Goal: Information Seeking & Learning: Learn about a topic

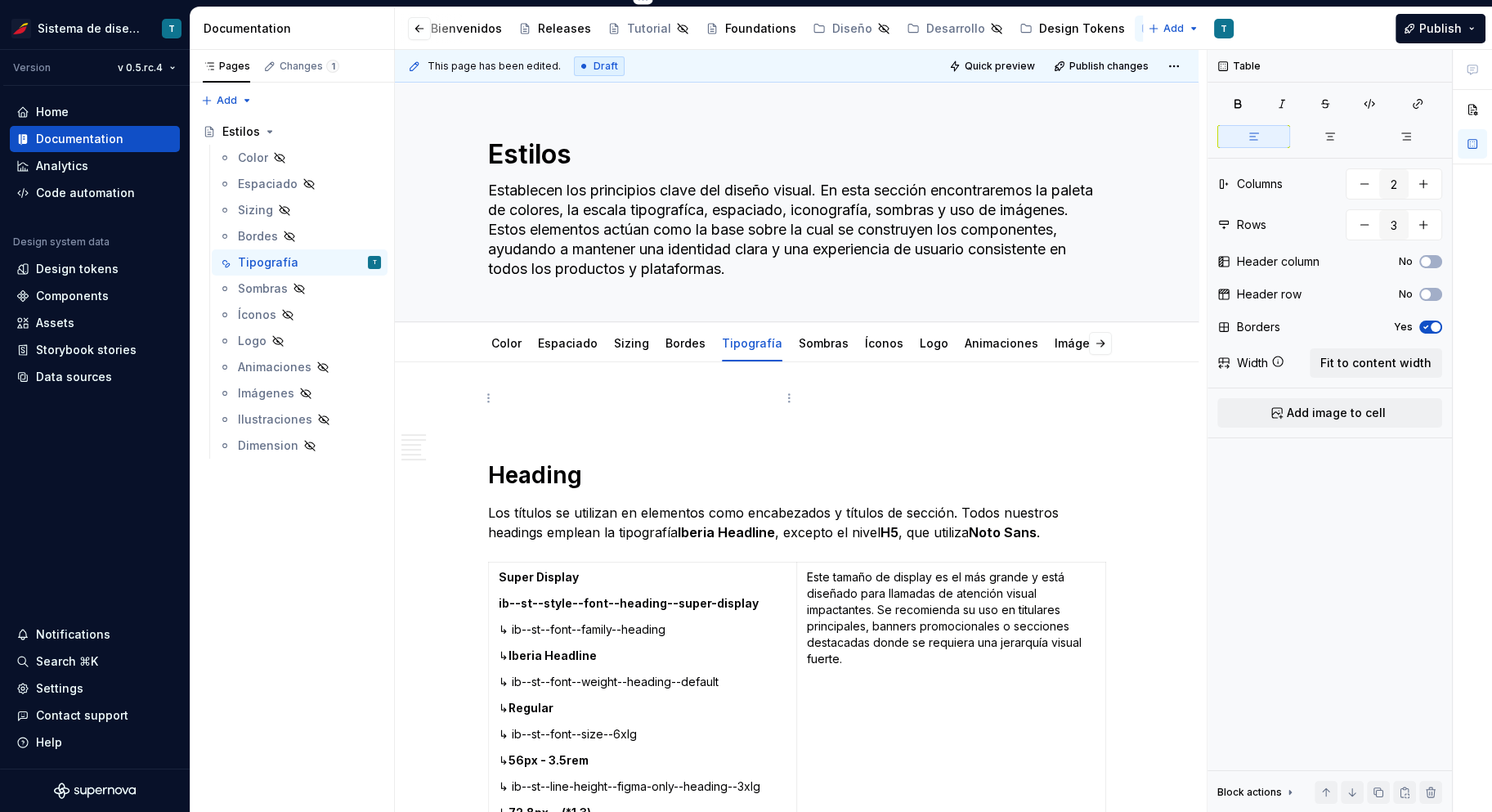
scroll to position [2656, 0]
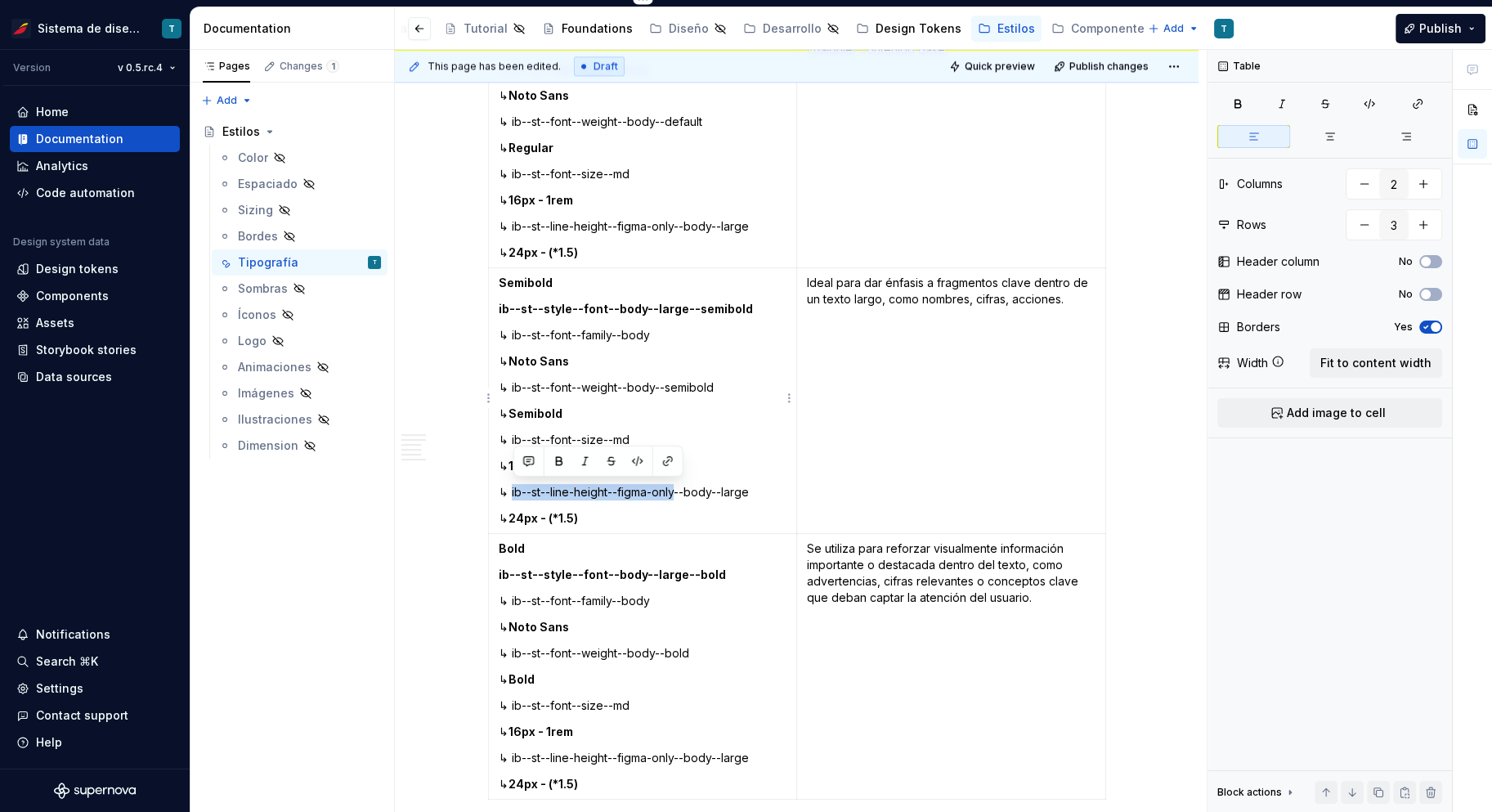
drag, startPoint x: 513, startPoint y: 489, endPoint x: 680, endPoint y: 489, distance: 167.0
click at [680, 489] on p "↳ ib--st--line-height--figma-only--body--large" at bounding box center [643, 492] width 289 height 16
copy p "ib--st--line-height--figma-only"
click at [728, 522] on p "↳ 24px - (*1.5)" at bounding box center [643, 517] width 289 height 16
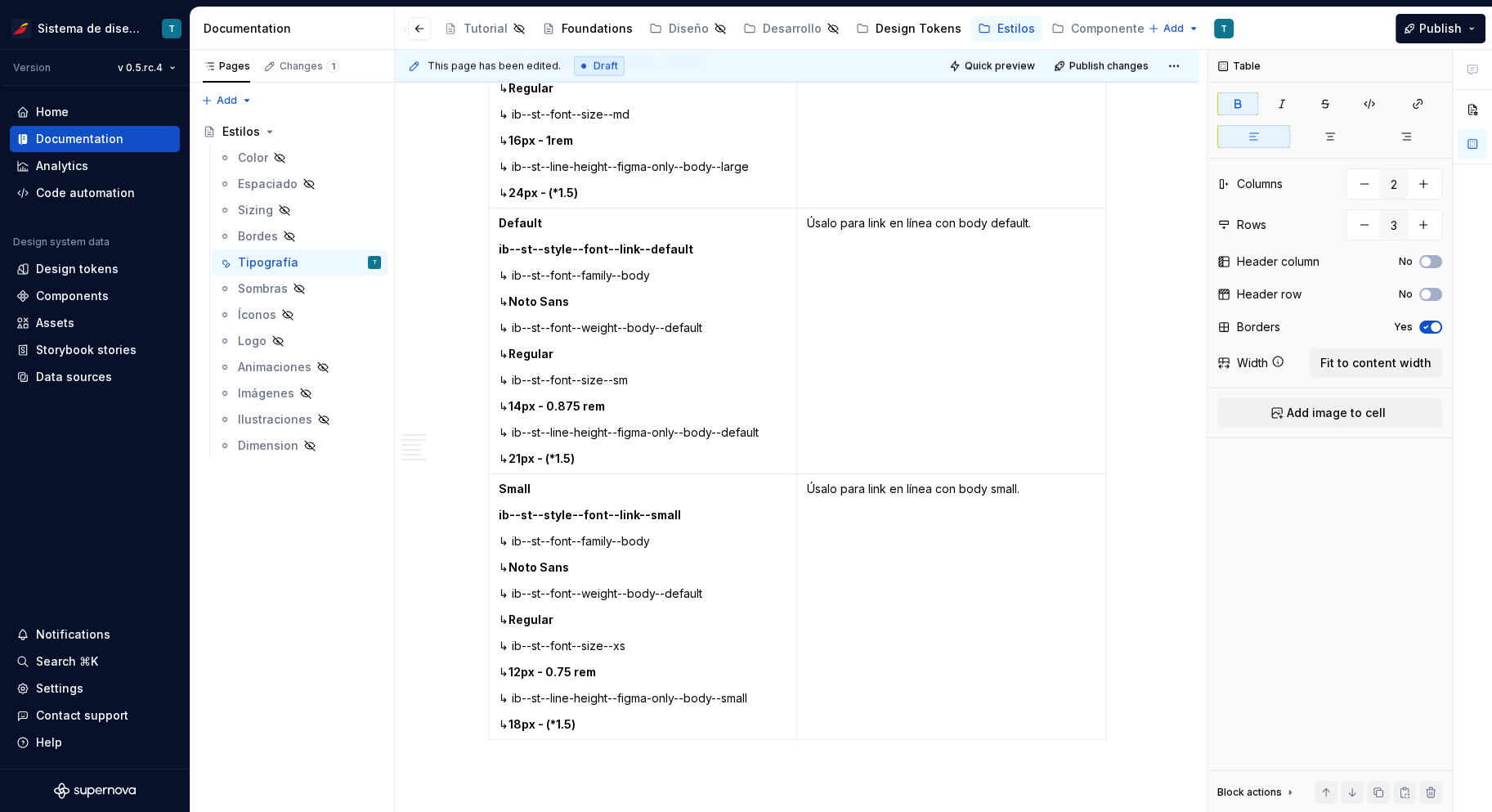
scroll to position [5464, 0]
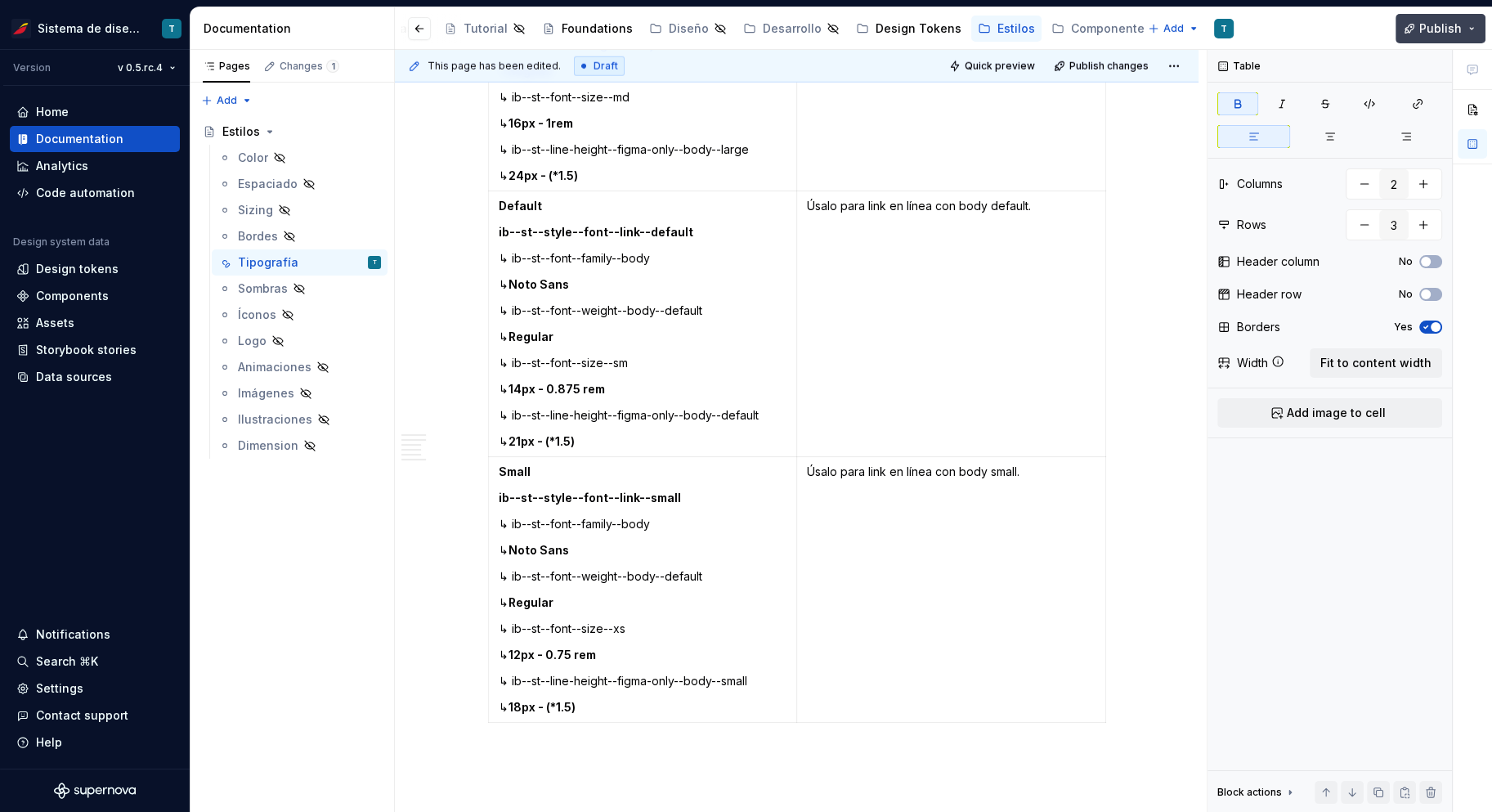
click at [1455, 30] on span "Publish" at bounding box center [1440, 28] width 42 height 16
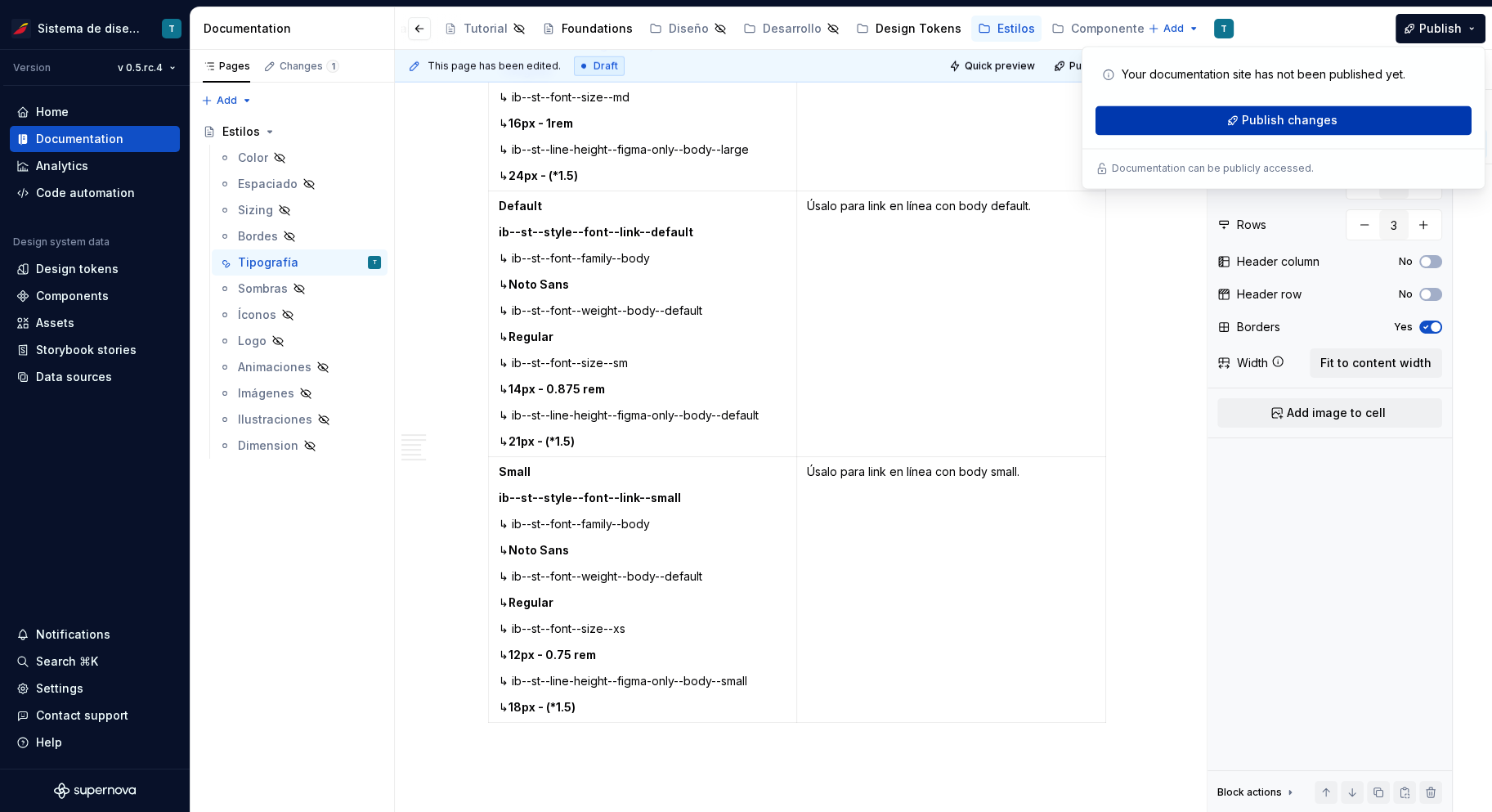
click at [1317, 112] on span "Publish changes" at bounding box center [1289, 120] width 95 height 16
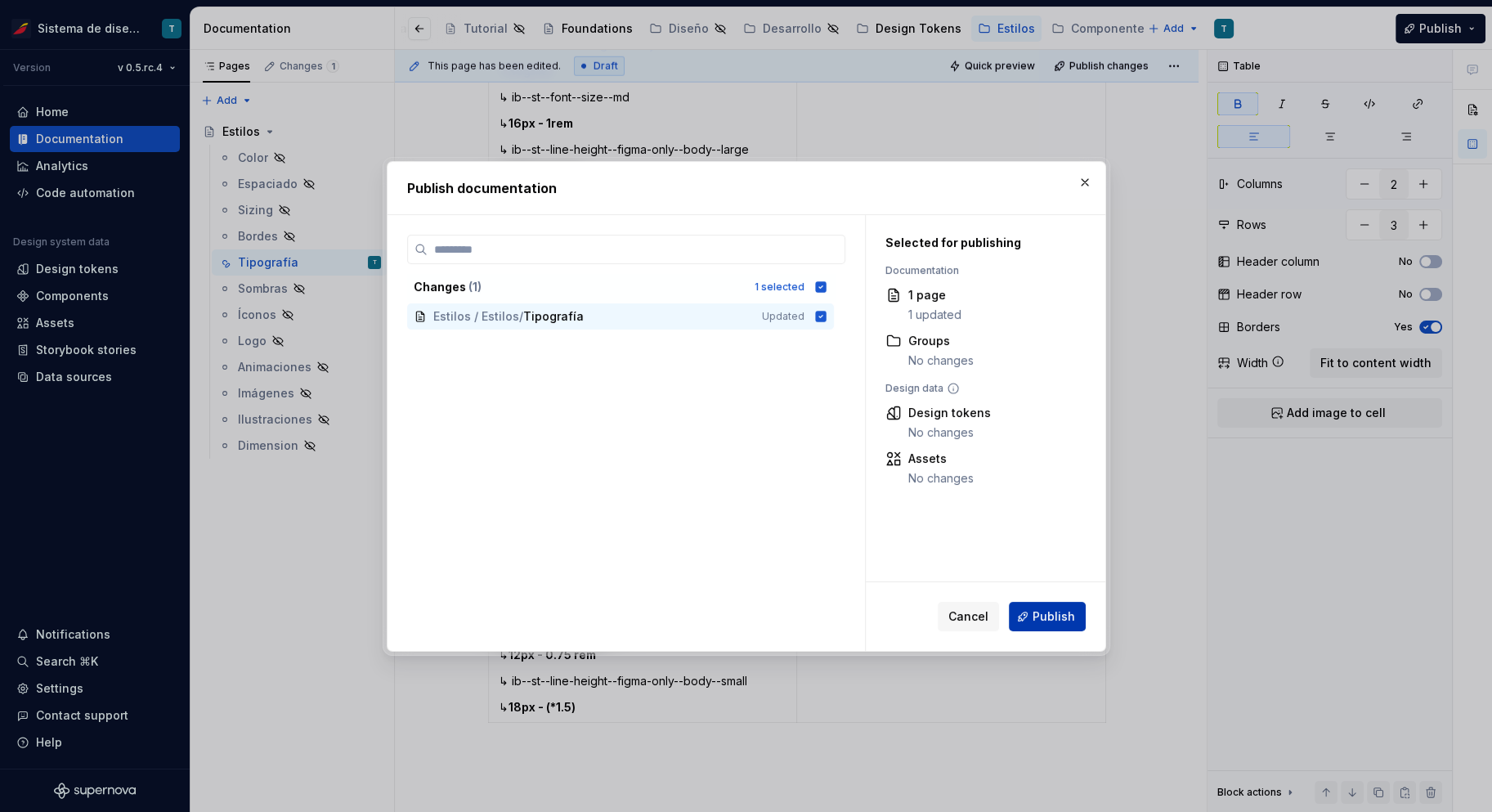
click at [1062, 613] on span "Publish" at bounding box center [1054, 616] width 42 height 16
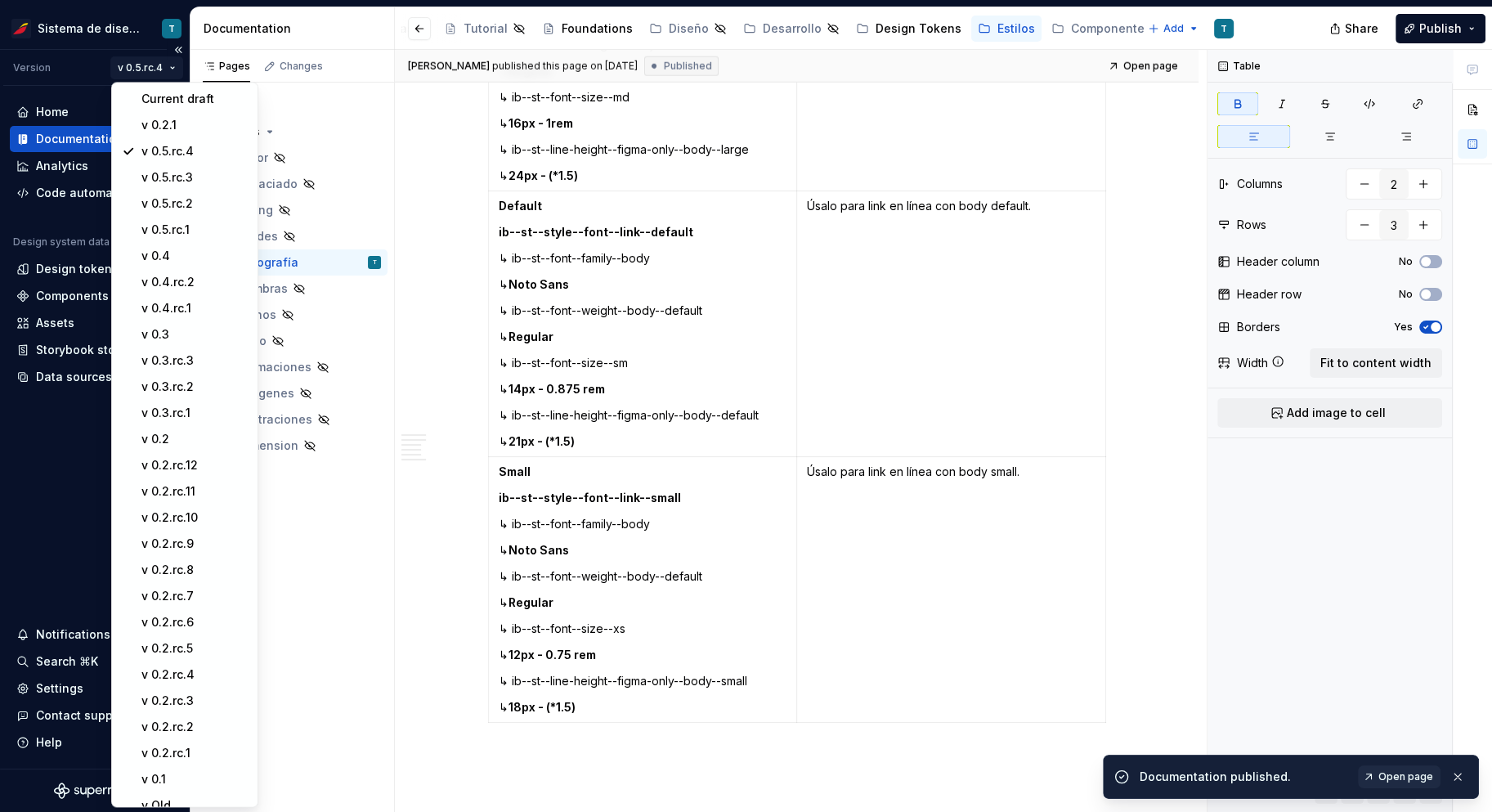
click at [151, 66] on html "Sistema de diseño Iberia T Version v 0.5.rc.4 Home Documentation Analytics Code…" at bounding box center [746, 406] width 1492 height 812
click at [153, 96] on div "Current draft" at bounding box center [195, 98] width 107 height 16
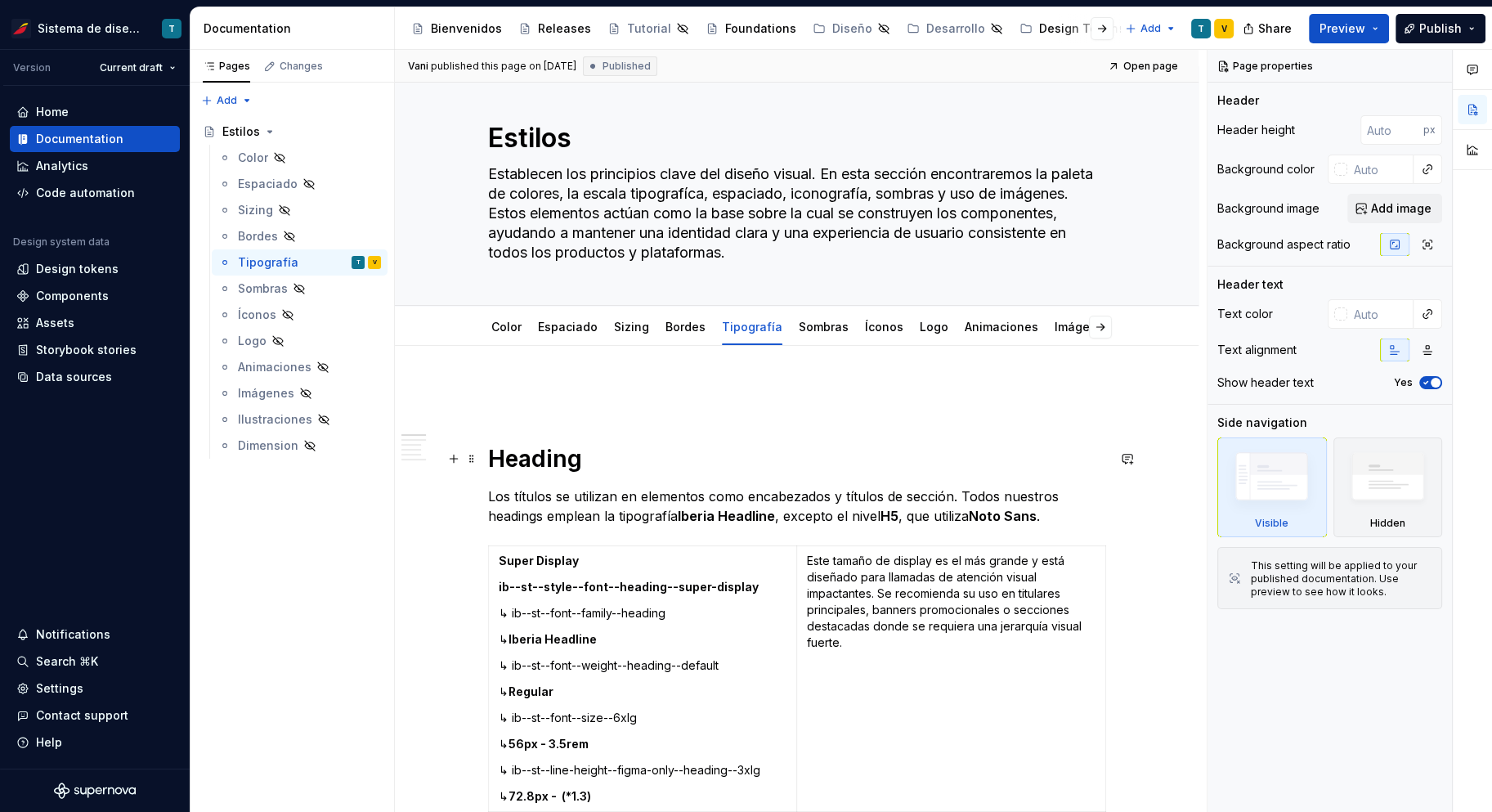
scroll to position [25, 0]
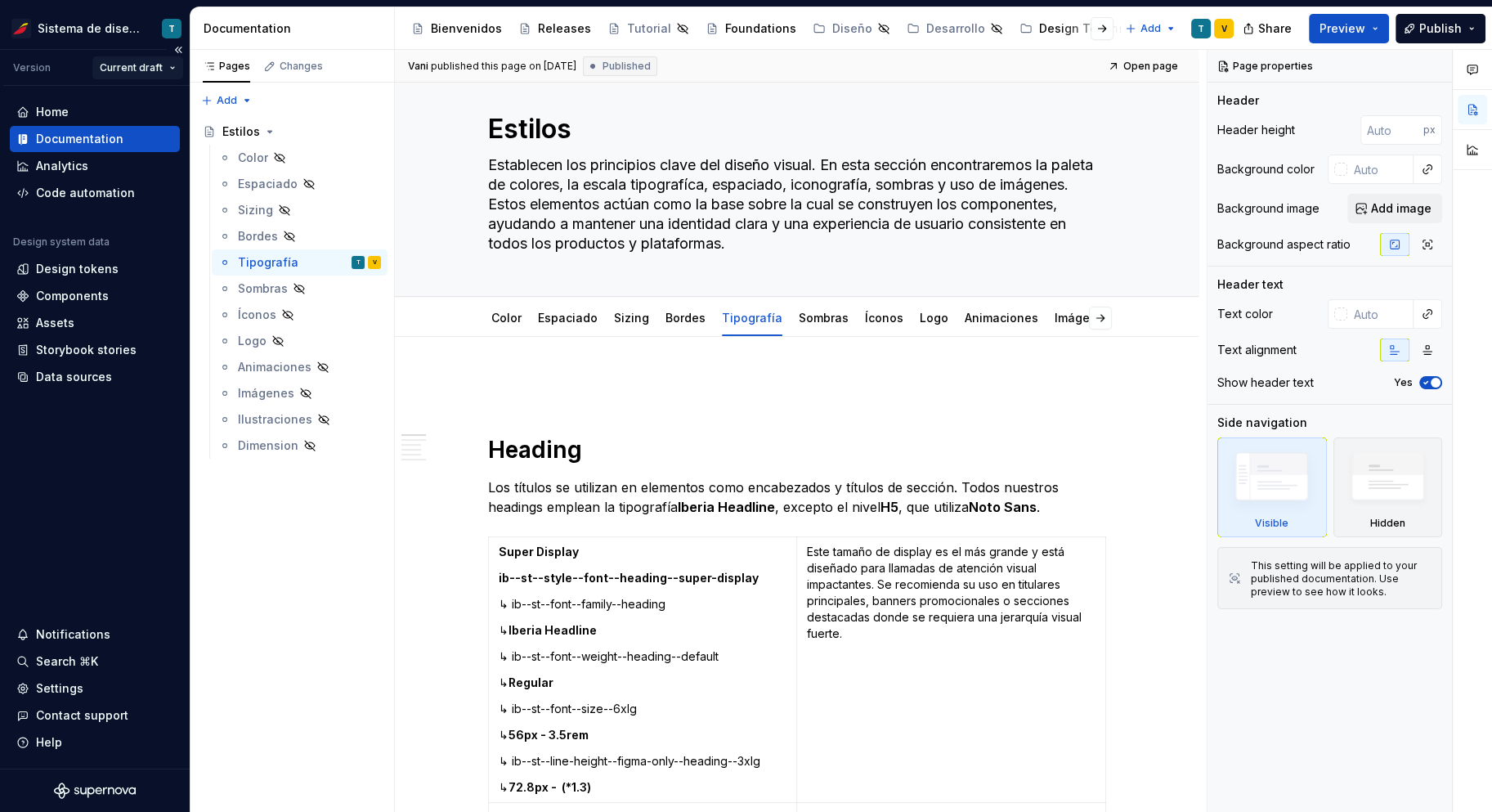
click at [152, 70] on html "Sistema de diseño Iberia T Version Current draft Home Documentation Analytics C…" at bounding box center [746, 406] width 1492 height 812
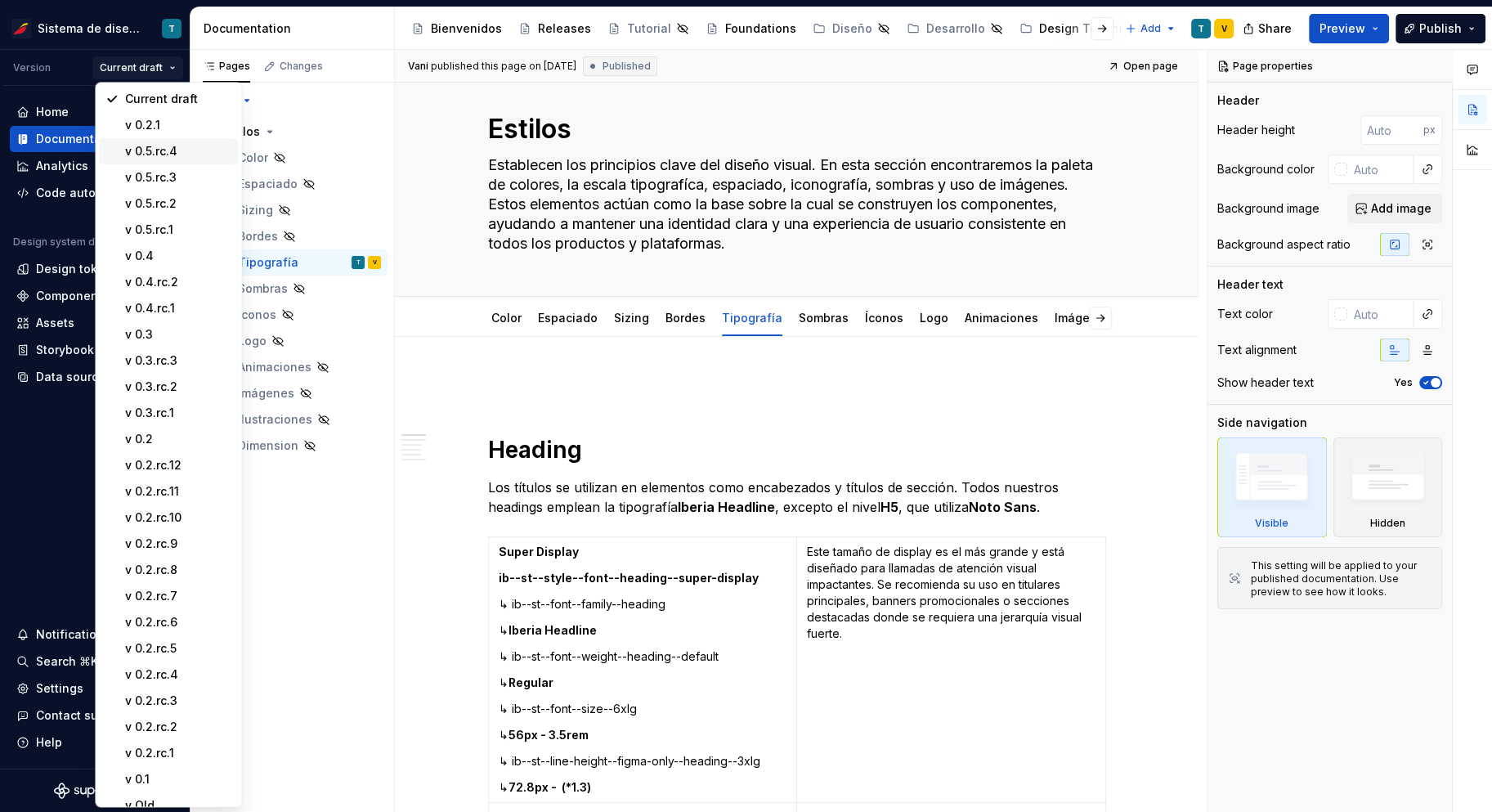
click at [172, 146] on div "v 0.5.rc.4" at bounding box center [178, 151] width 107 height 16
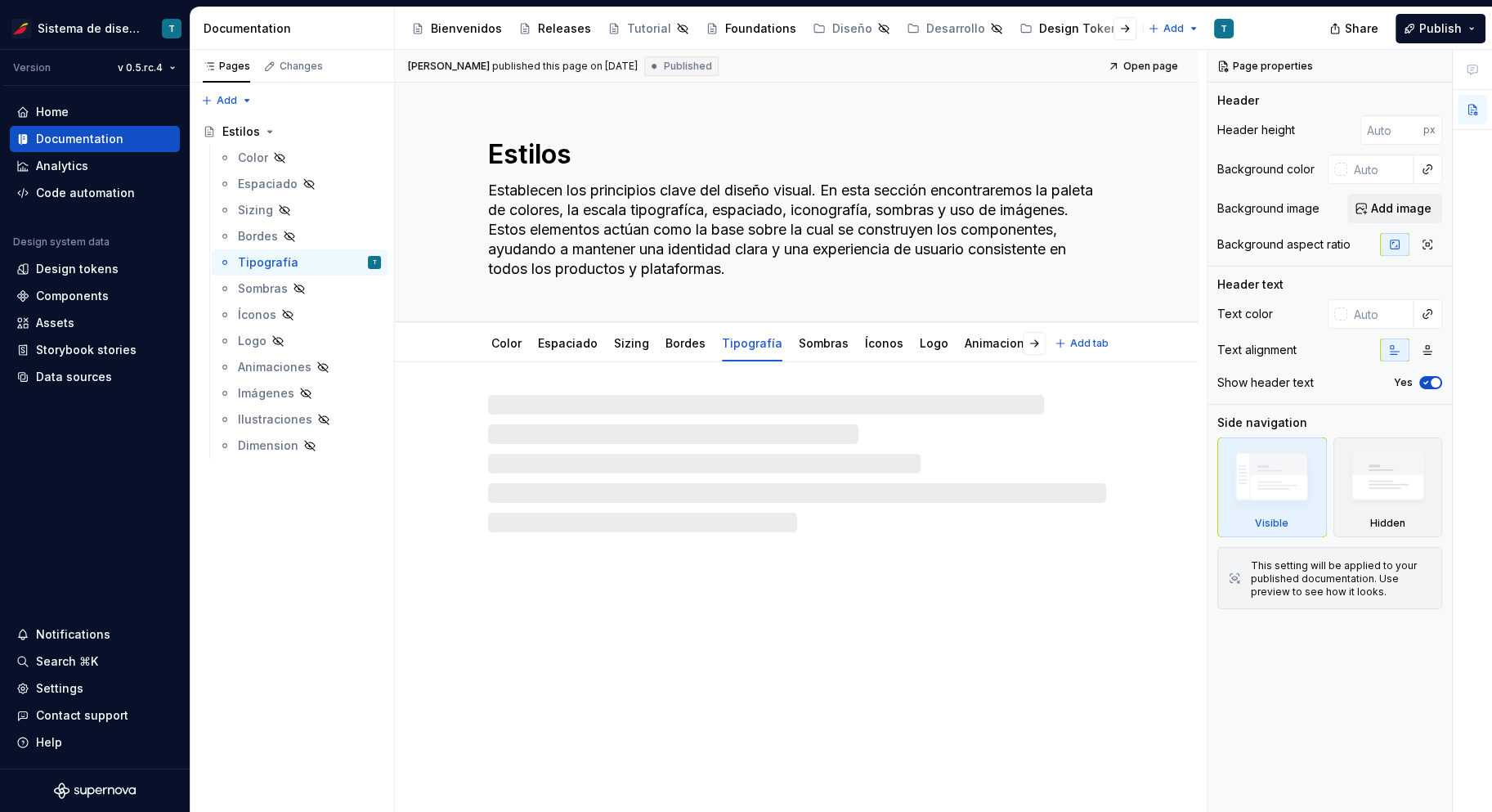
type textarea "*"
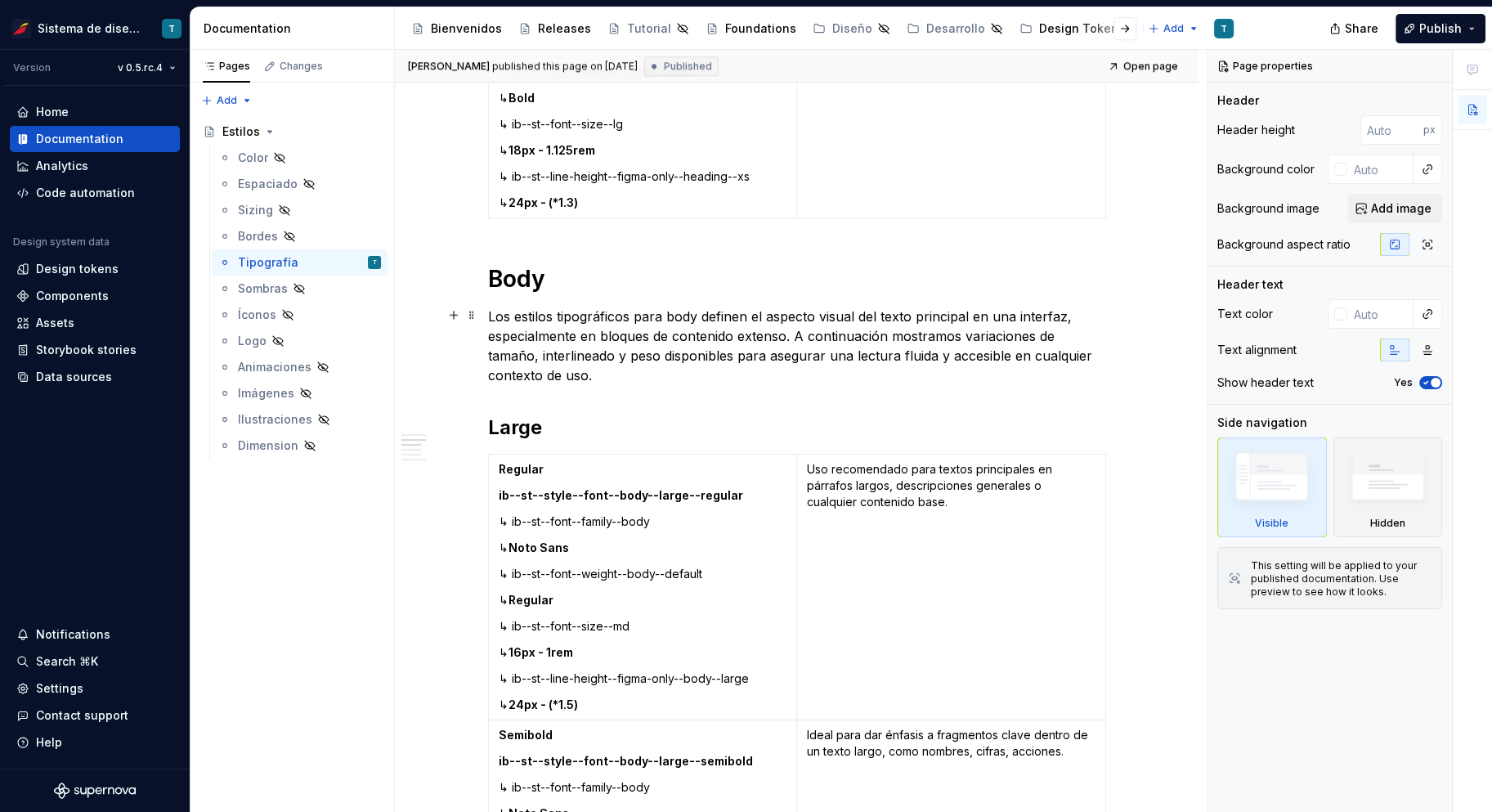
scroll to position [2213, 0]
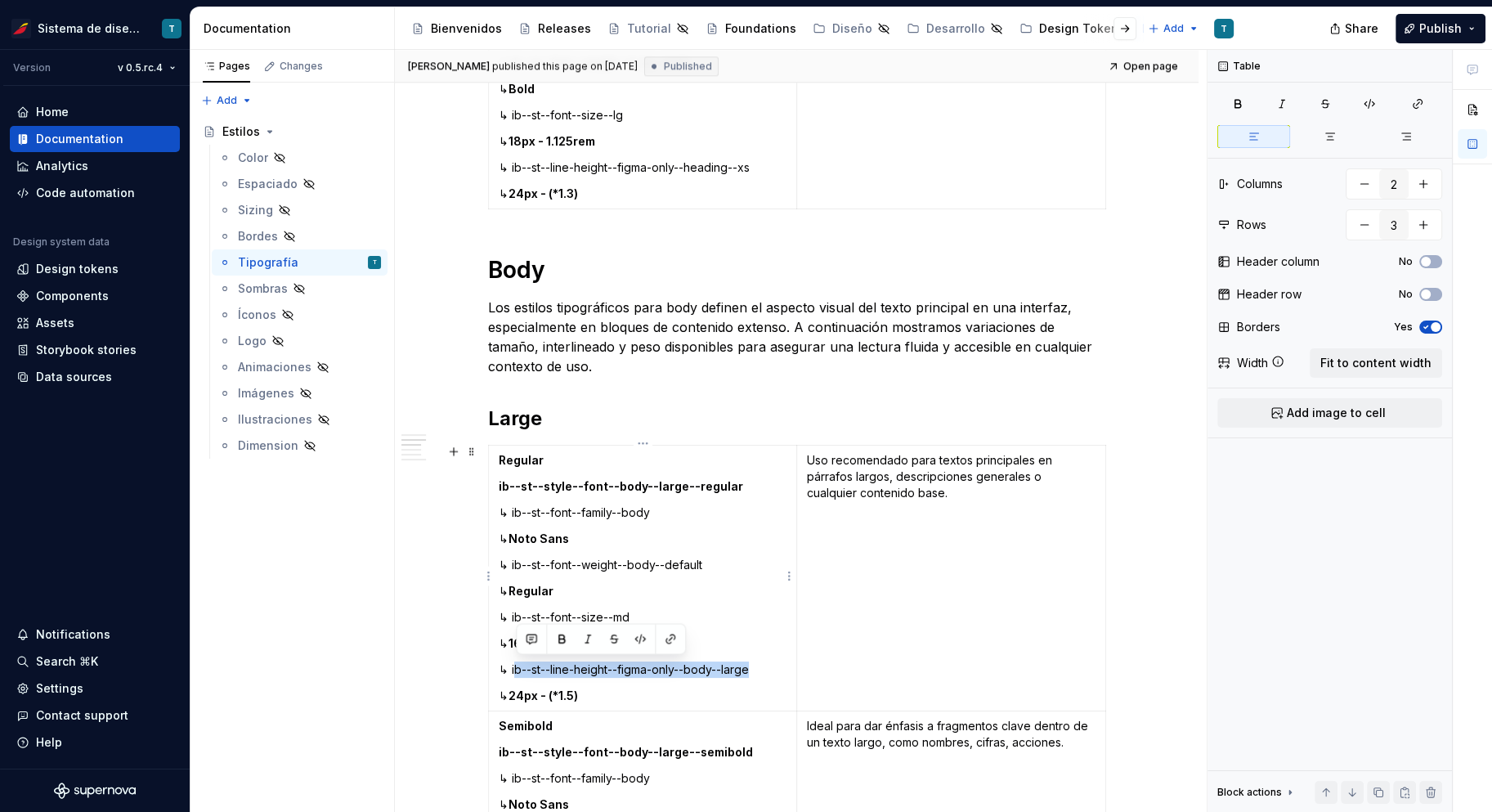
drag, startPoint x: 773, startPoint y: 663, endPoint x: 516, endPoint y: 668, distance: 257.0
click at [516, 668] on p "↳ ib--st--line-height--figma-only--body--large" at bounding box center [643, 668] width 289 height 16
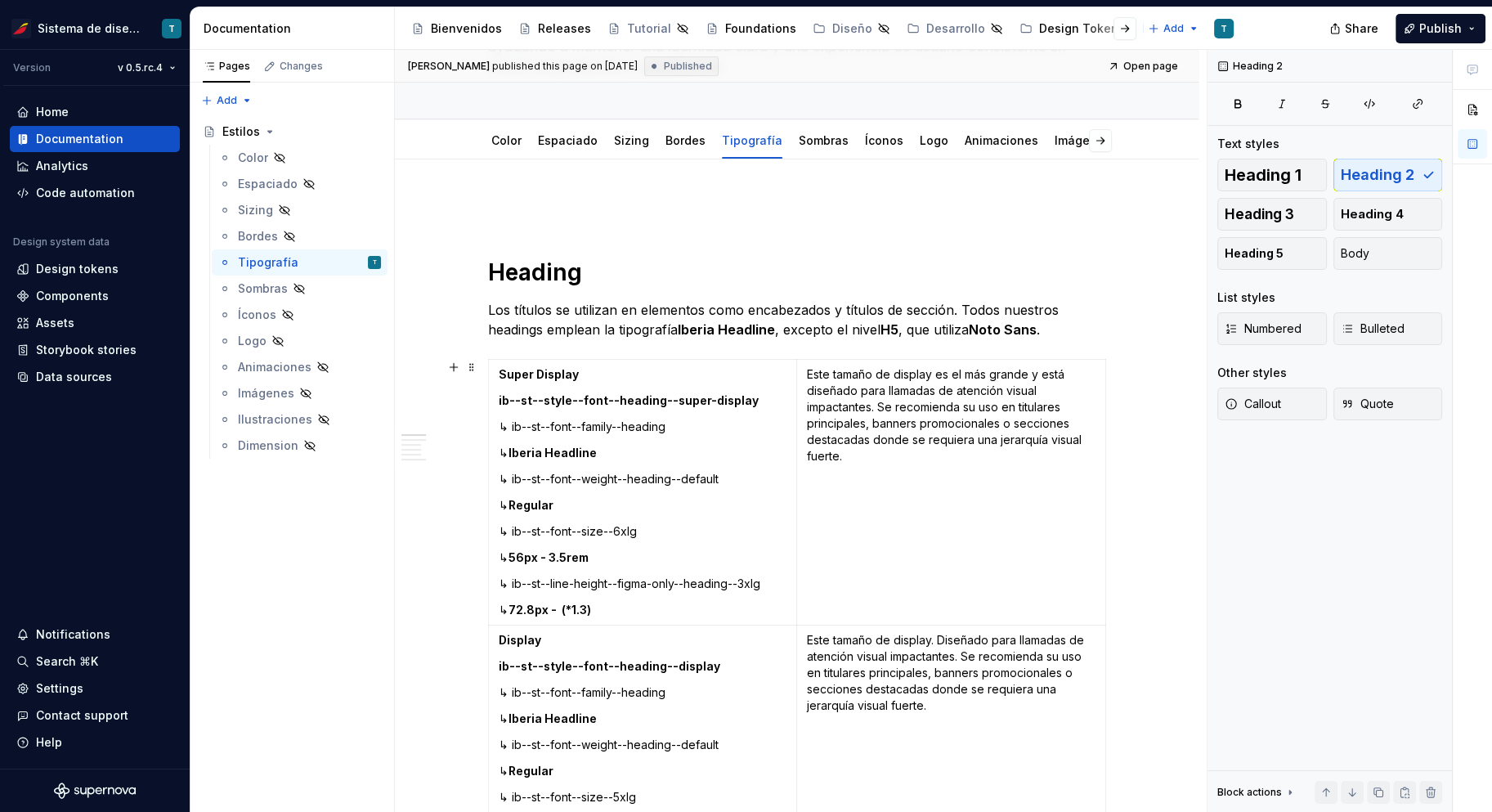
scroll to position [195, 0]
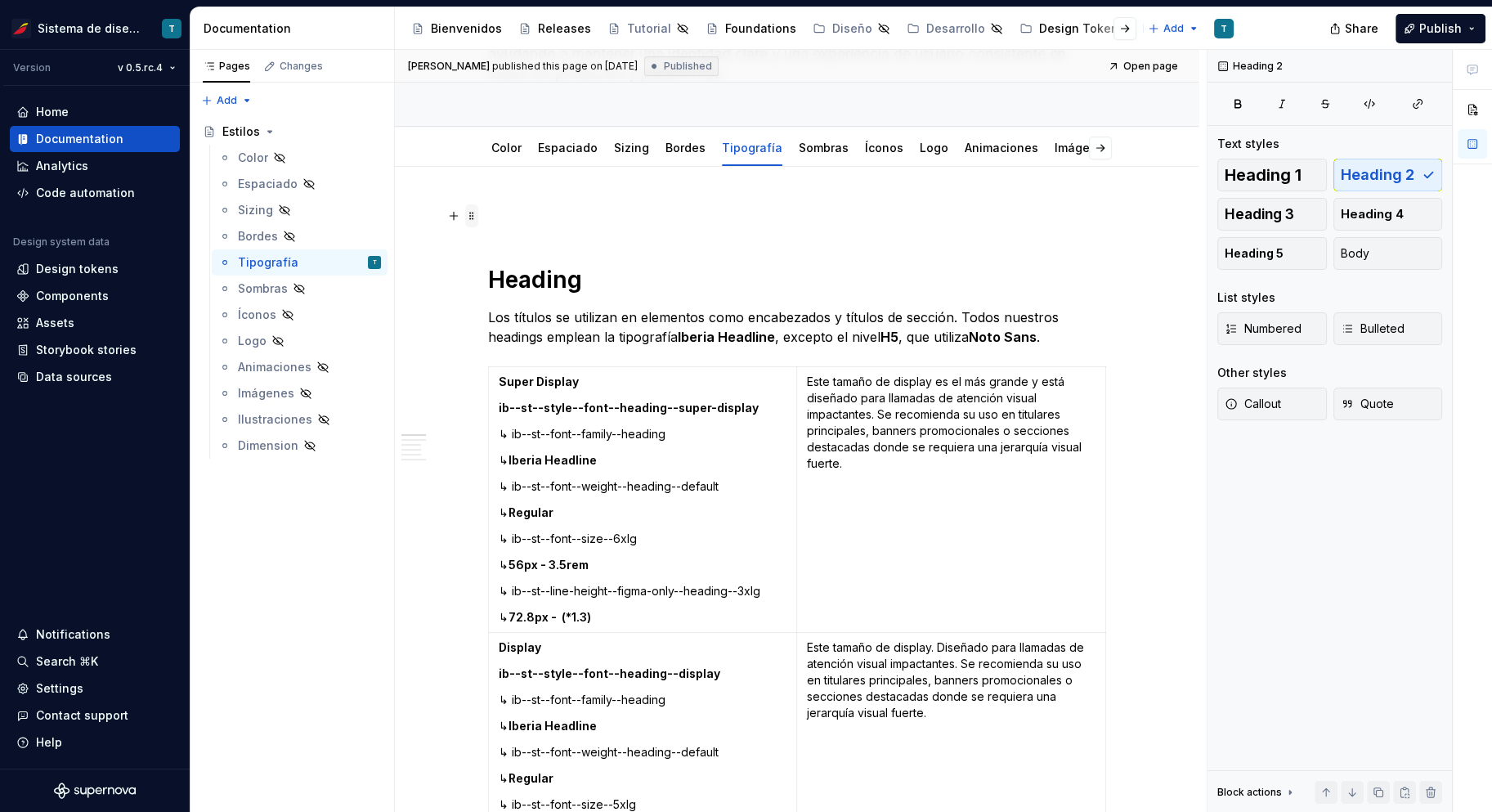
click at [473, 215] on span at bounding box center [472, 215] width 13 height 23
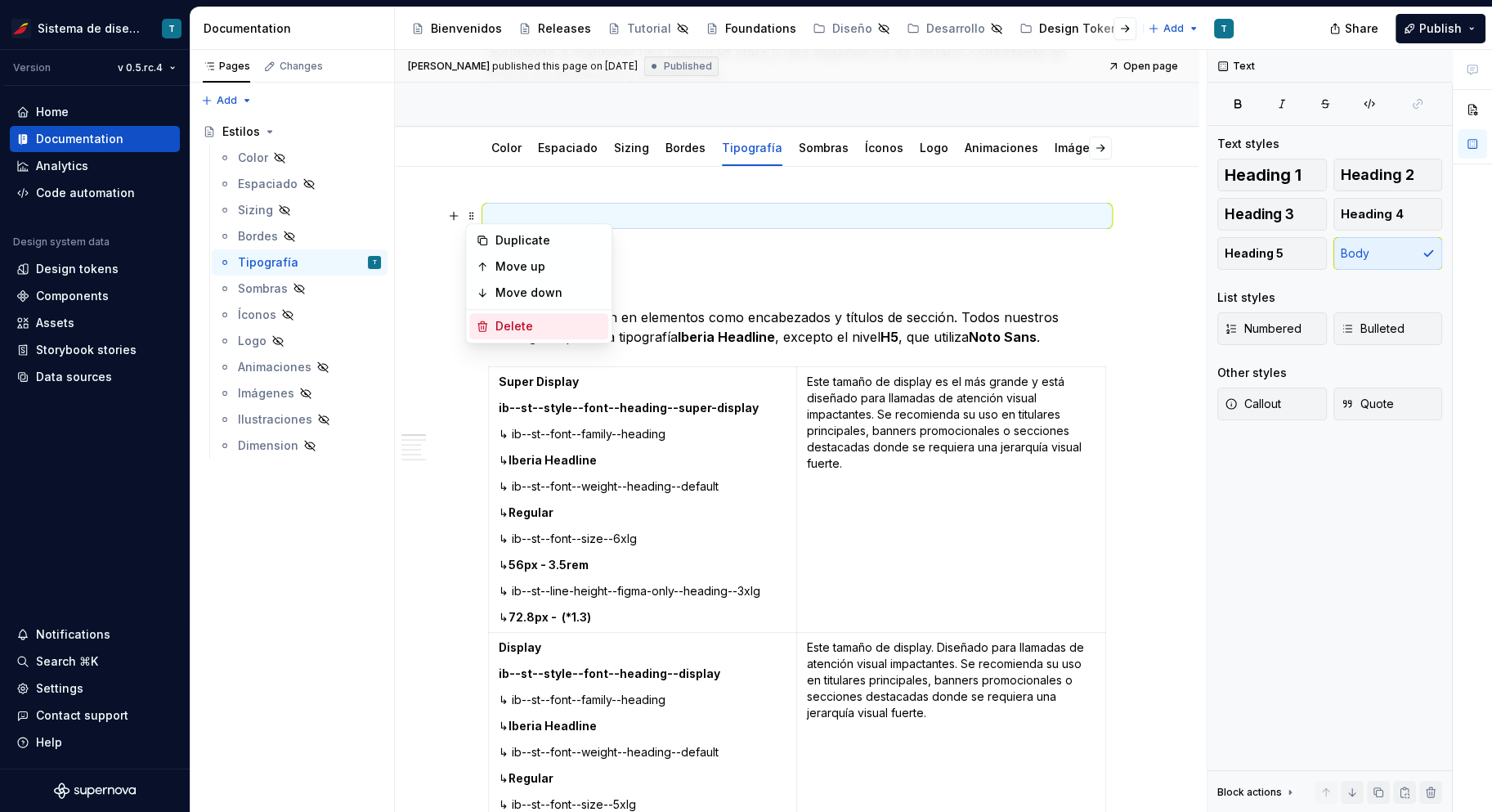
click at [504, 320] on div "Delete" at bounding box center [549, 326] width 107 height 16
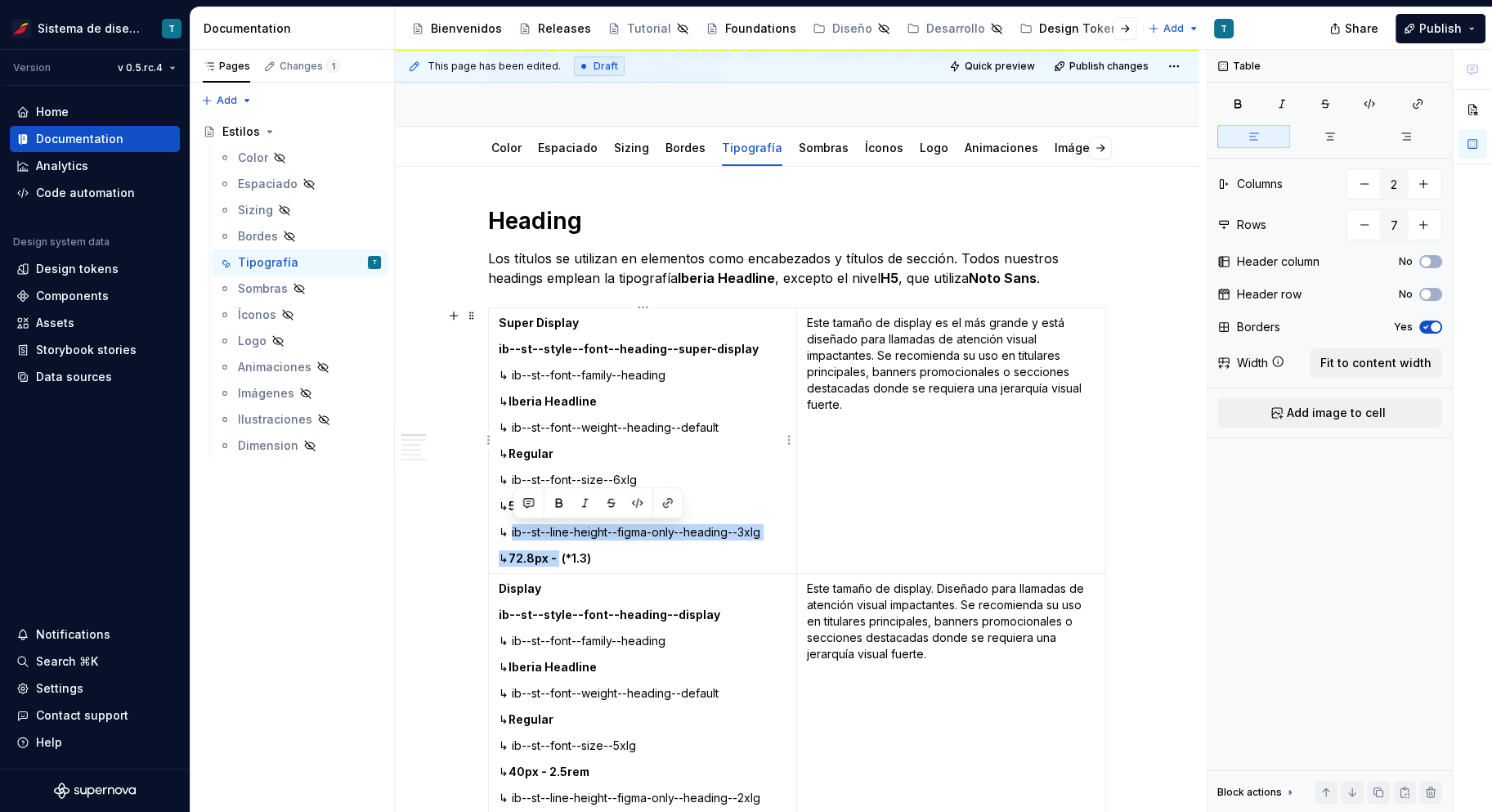
drag, startPoint x: 558, startPoint y: 557, endPoint x: 513, endPoint y: 532, distance: 51.5
click at [513, 532] on td "Super Display ib--st--style--font--heading--super-display ↳ ib--st--font--famil…" at bounding box center [642, 440] width 309 height 265
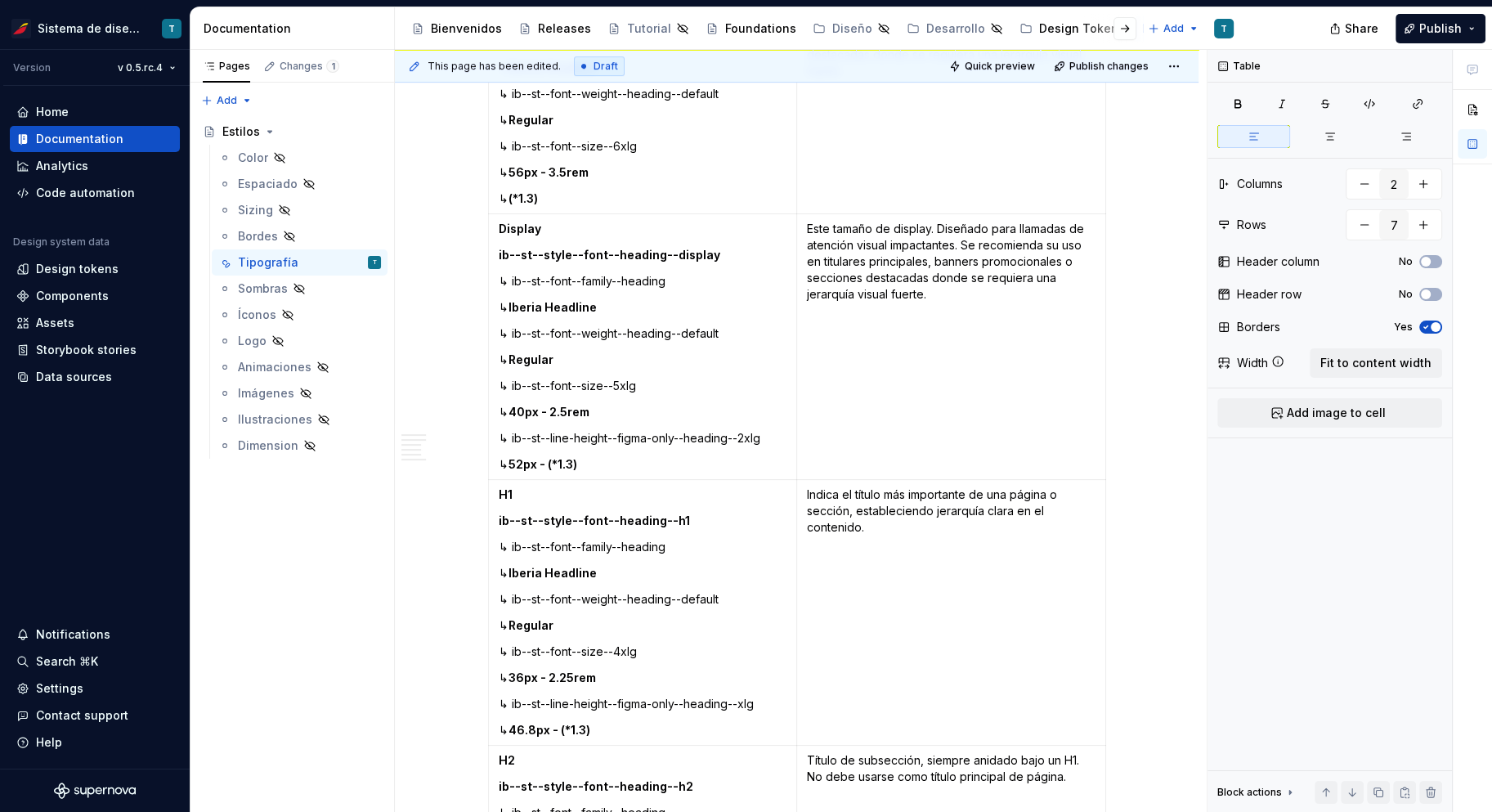
scroll to position [680, 0]
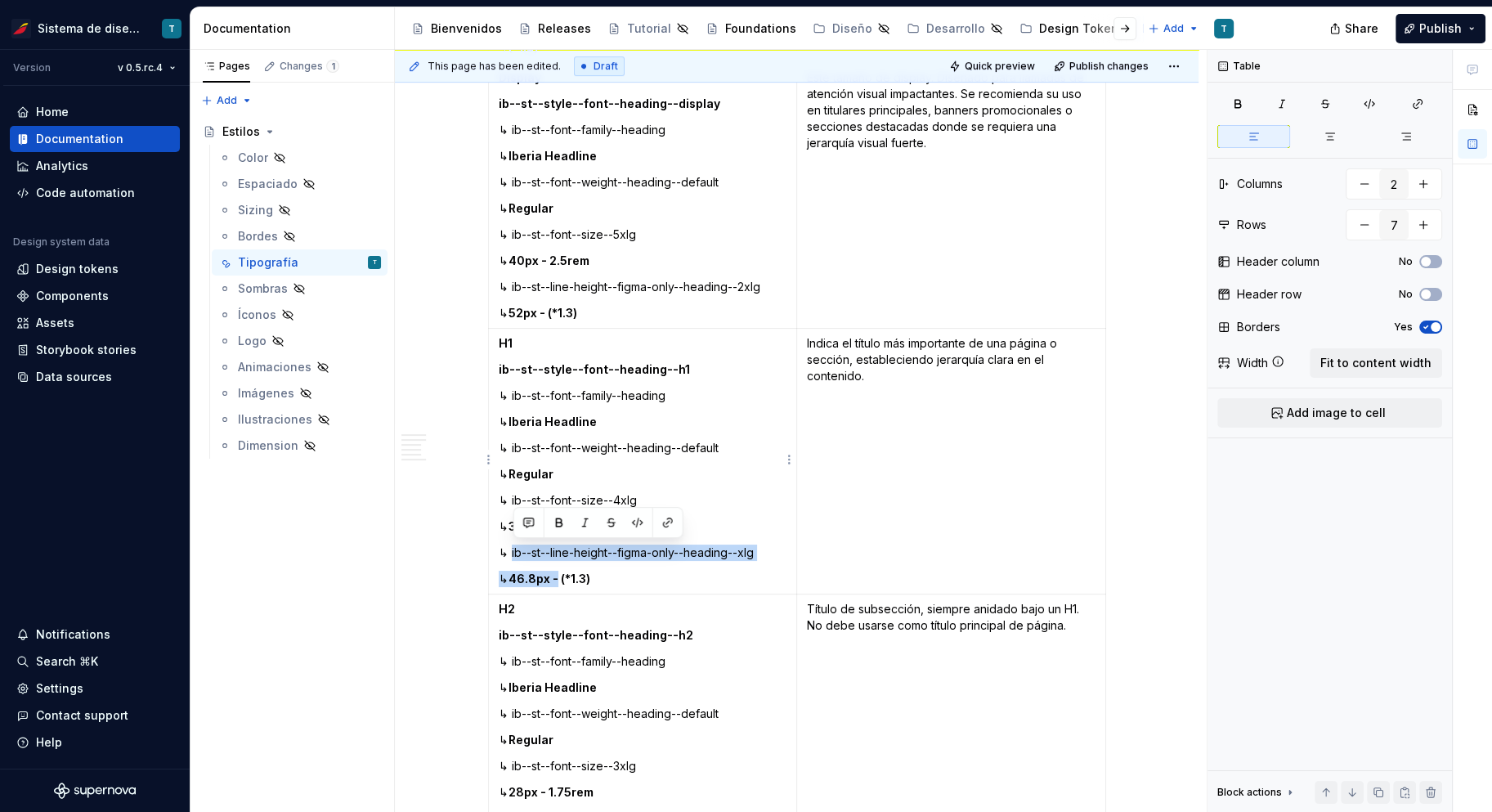
drag, startPoint x: 574, startPoint y: 575, endPoint x: 512, endPoint y: 550, distance: 66.9
click at [512, 550] on td "H1 ib--st--style--font--heading--h1 ↳ ib--st--font--family--heading ↳ Iberia He…" at bounding box center [642, 461] width 309 height 265
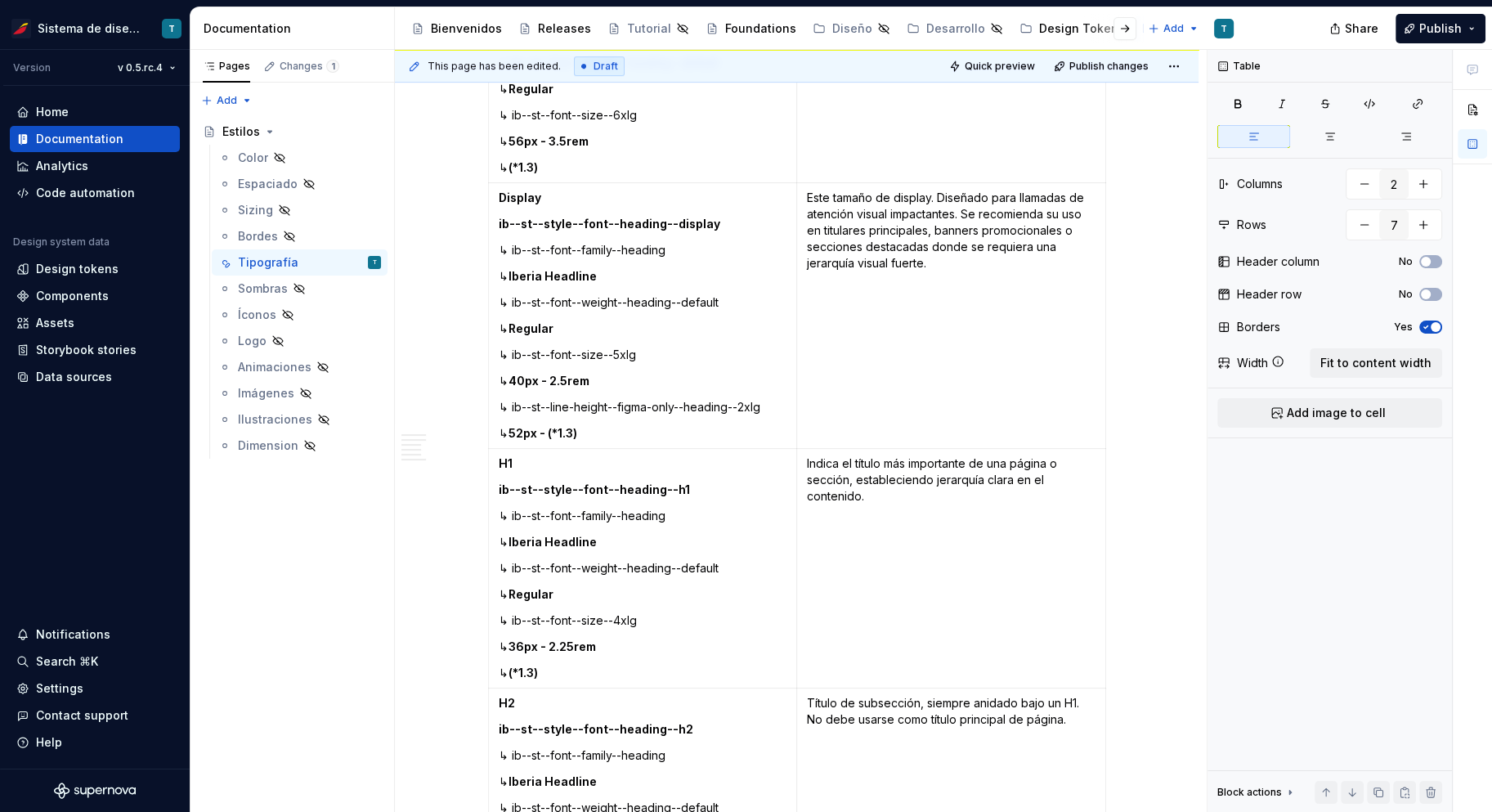
scroll to position [551, 0]
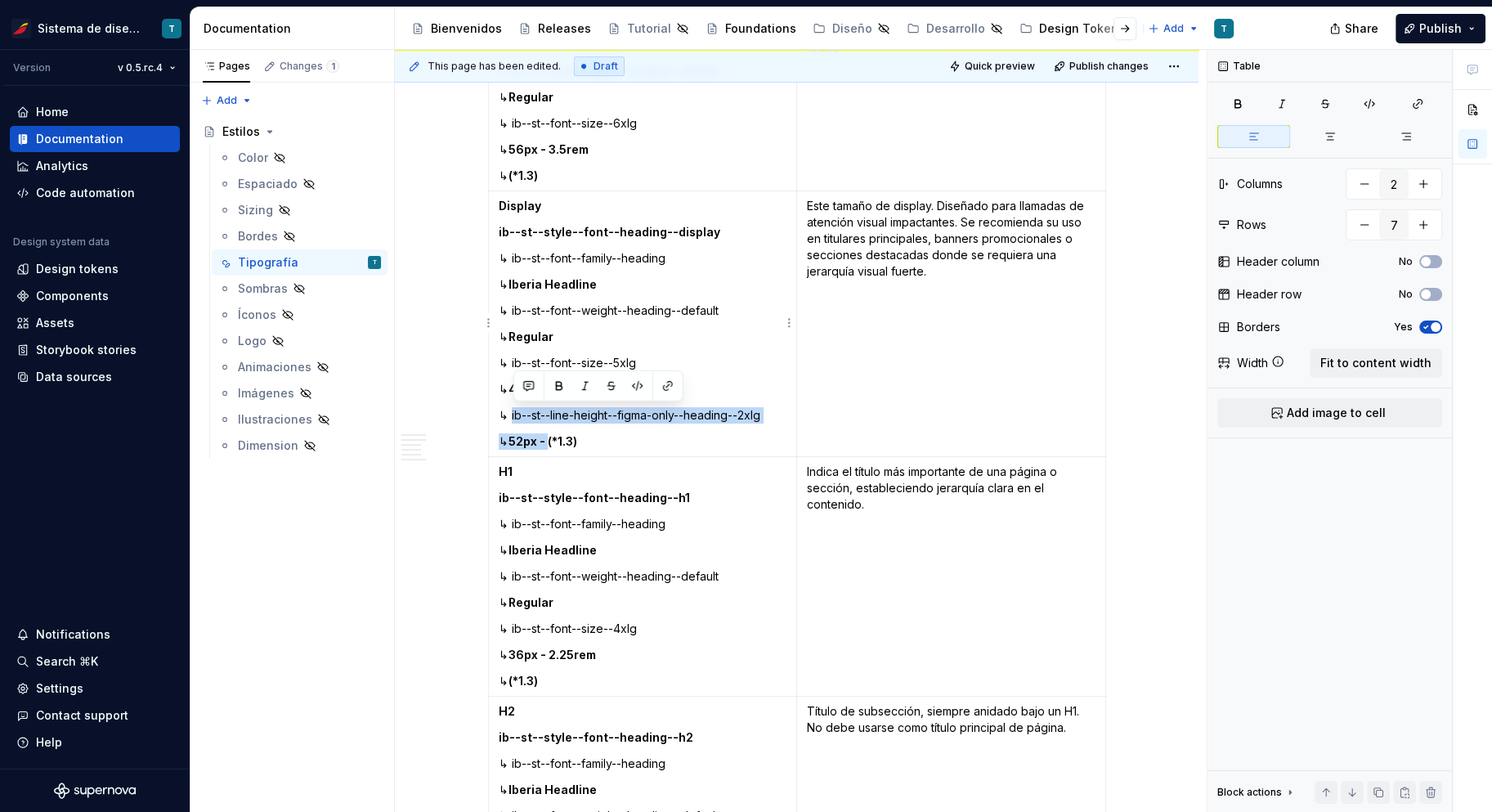
drag, startPoint x: 556, startPoint y: 436, endPoint x: 514, endPoint y: 414, distance: 47.4
click at [514, 414] on td "Display ib--st--style--font--heading--display ↳ ib--st--font--family--heading ↳…" at bounding box center [642, 324] width 309 height 265
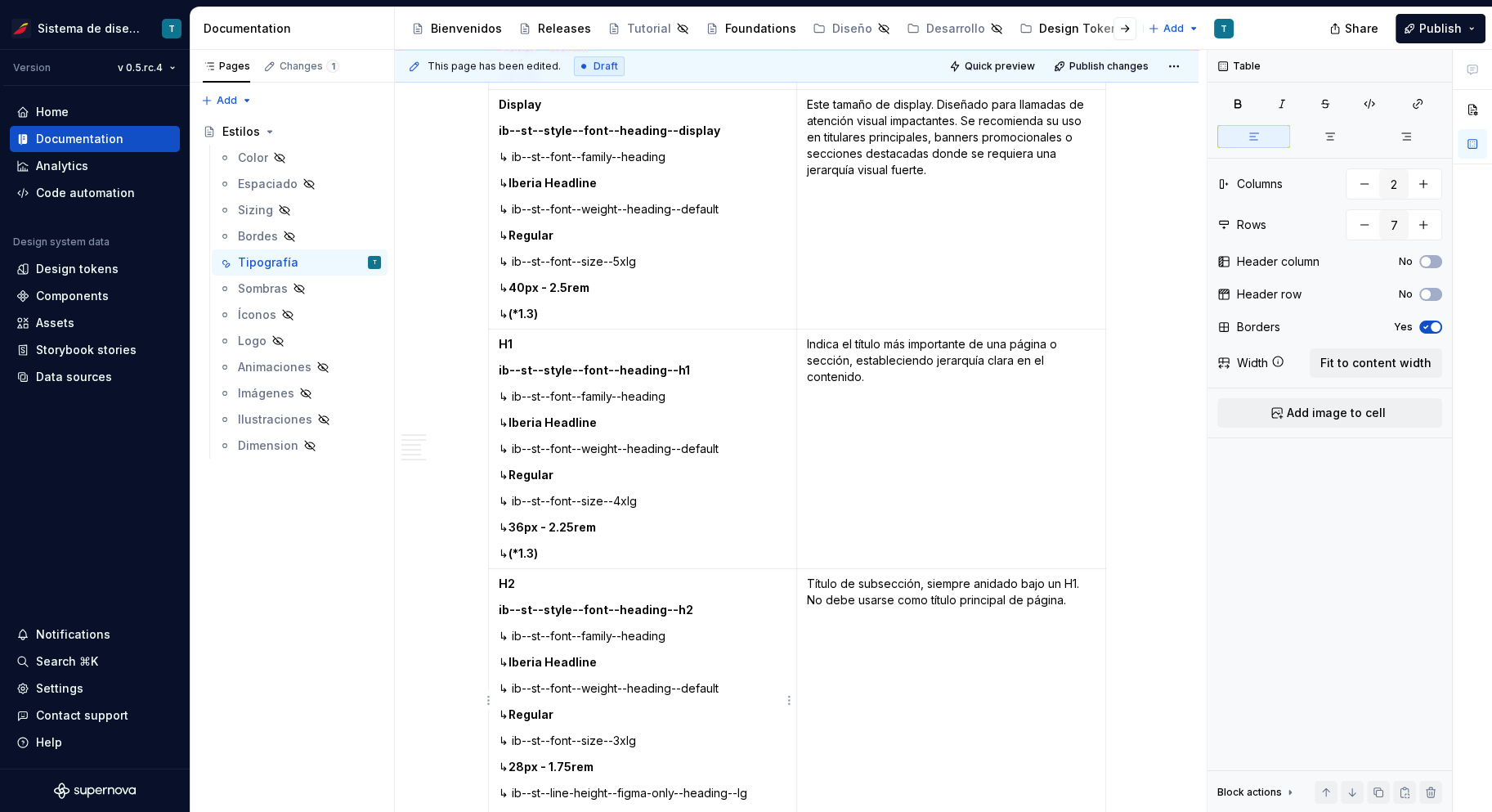
click at [627, 665] on p "↳ Iberia Headline" at bounding box center [643, 662] width 289 height 16
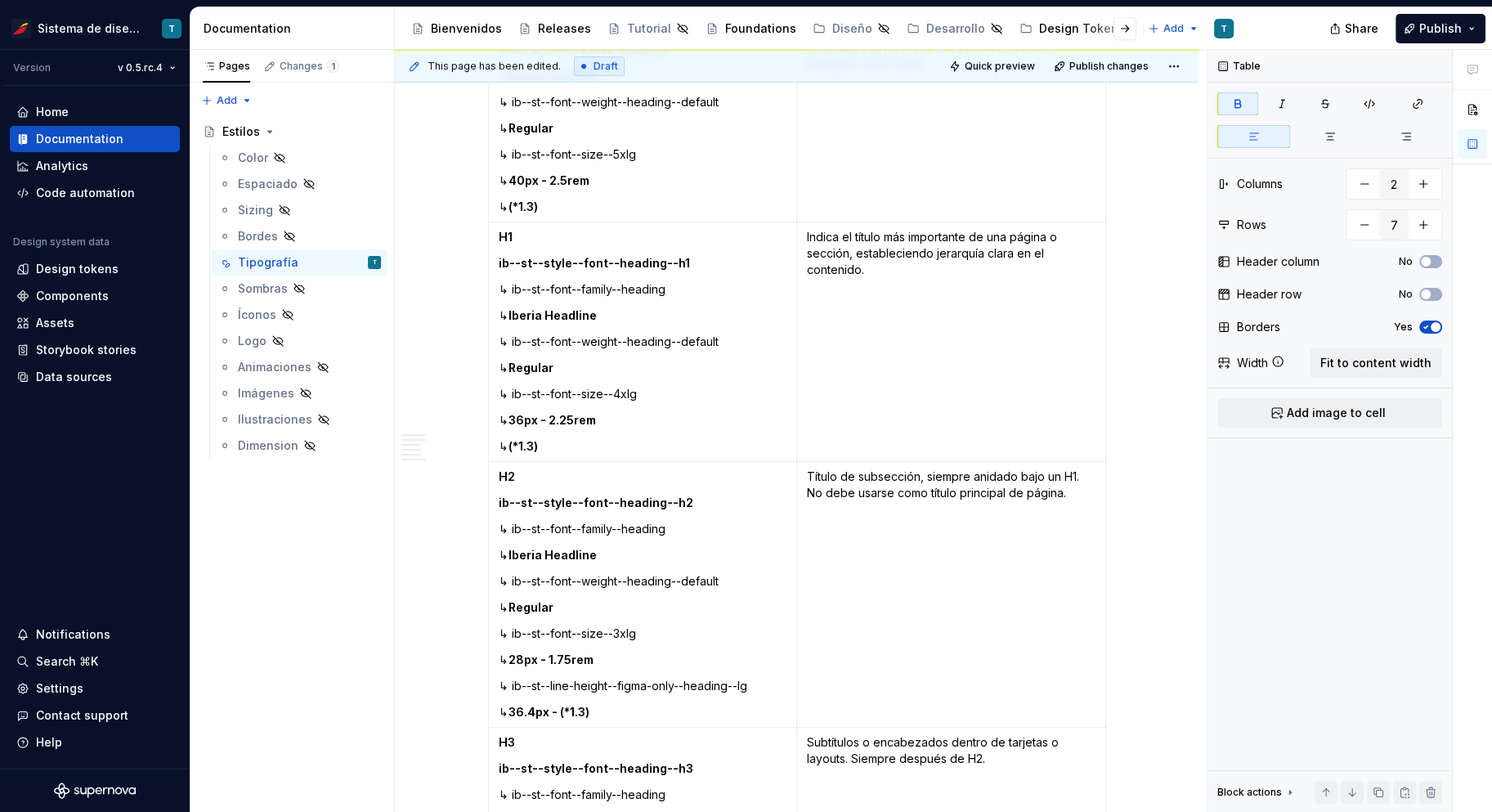
scroll to position [818, 0]
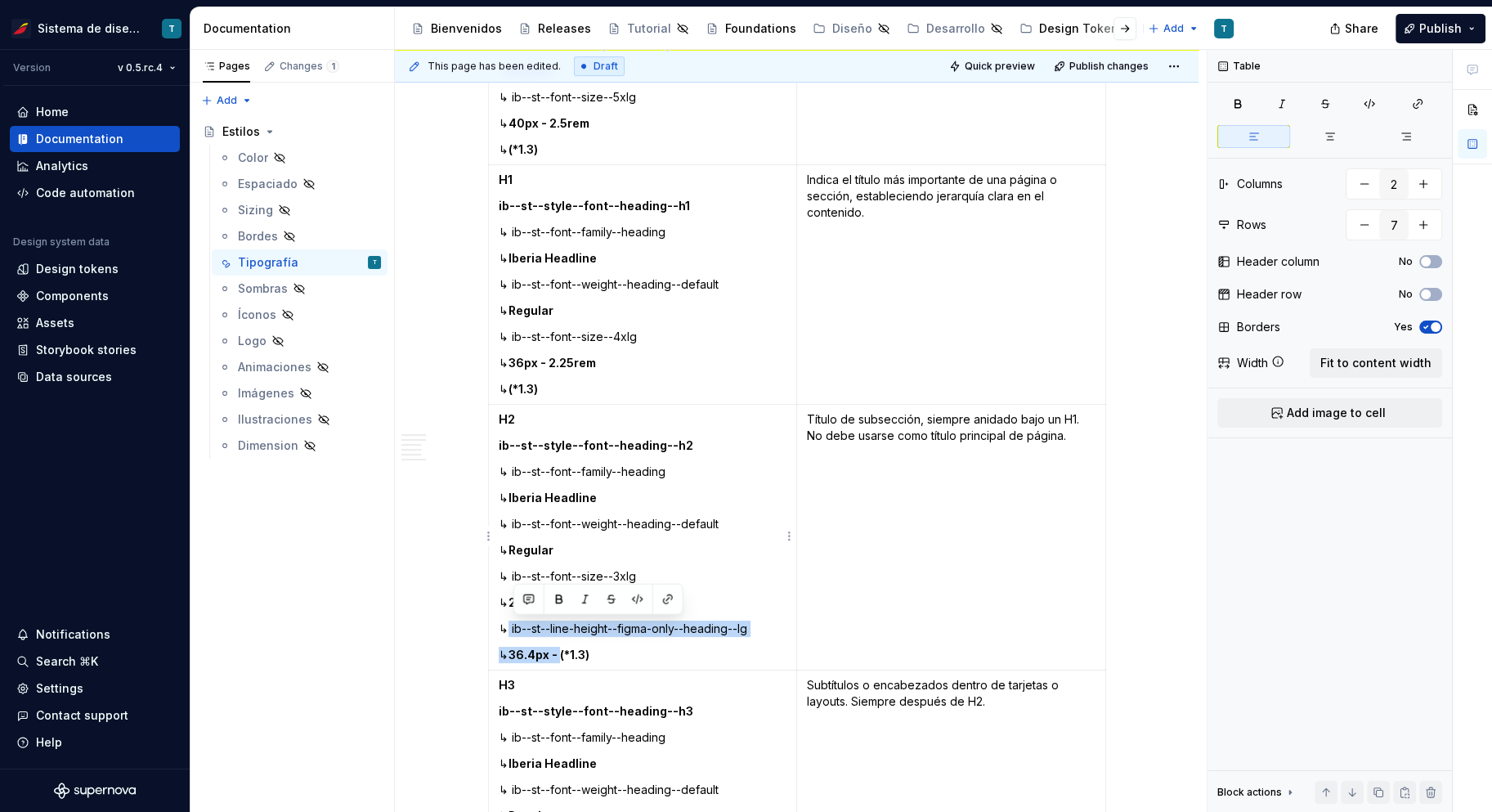
drag, startPoint x: 573, startPoint y: 651, endPoint x: 511, endPoint y: 624, distance: 67.6
click at [511, 624] on td "H2 ib--st--style--font--heading--h2 ↳ ib--st--font--family--heading ↳ Iberia He…" at bounding box center [642, 537] width 309 height 265
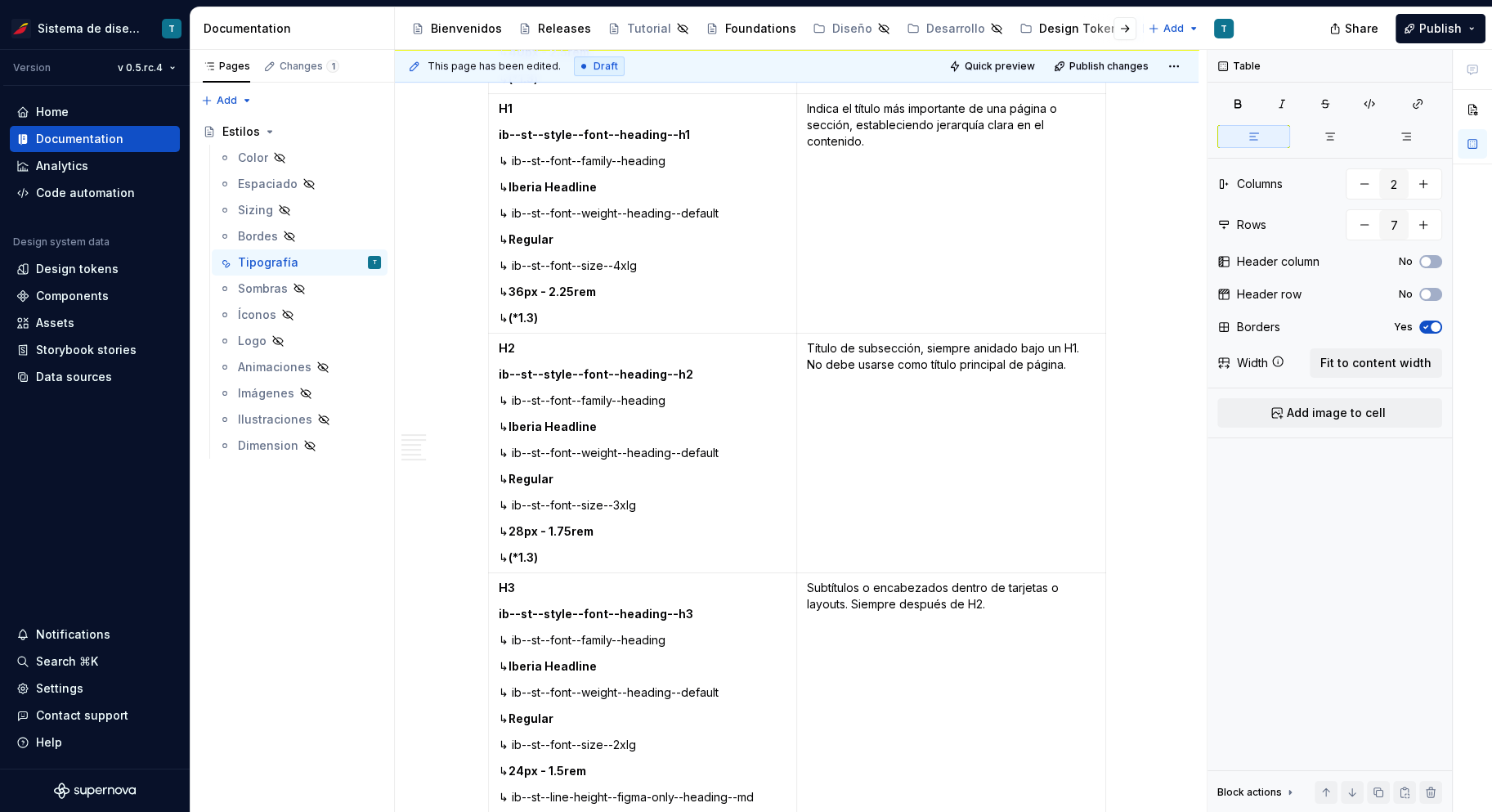
scroll to position [1129, 0]
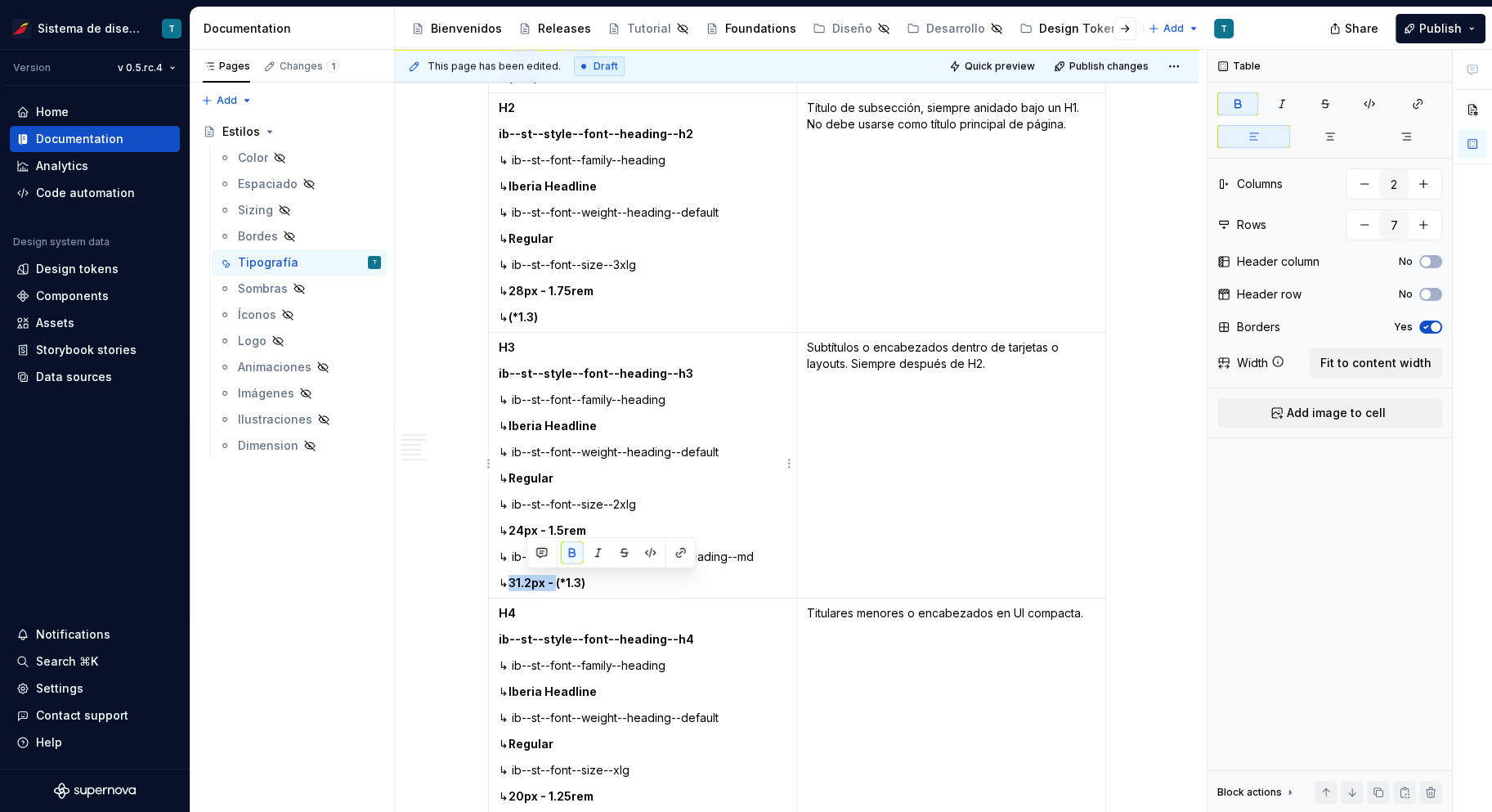
drag, startPoint x: 572, startPoint y: 581, endPoint x: 526, endPoint y: 575, distance: 46.4
click at [526, 576] on strong "31.2px - (*1.3)" at bounding box center [547, 583] width 76 height 14
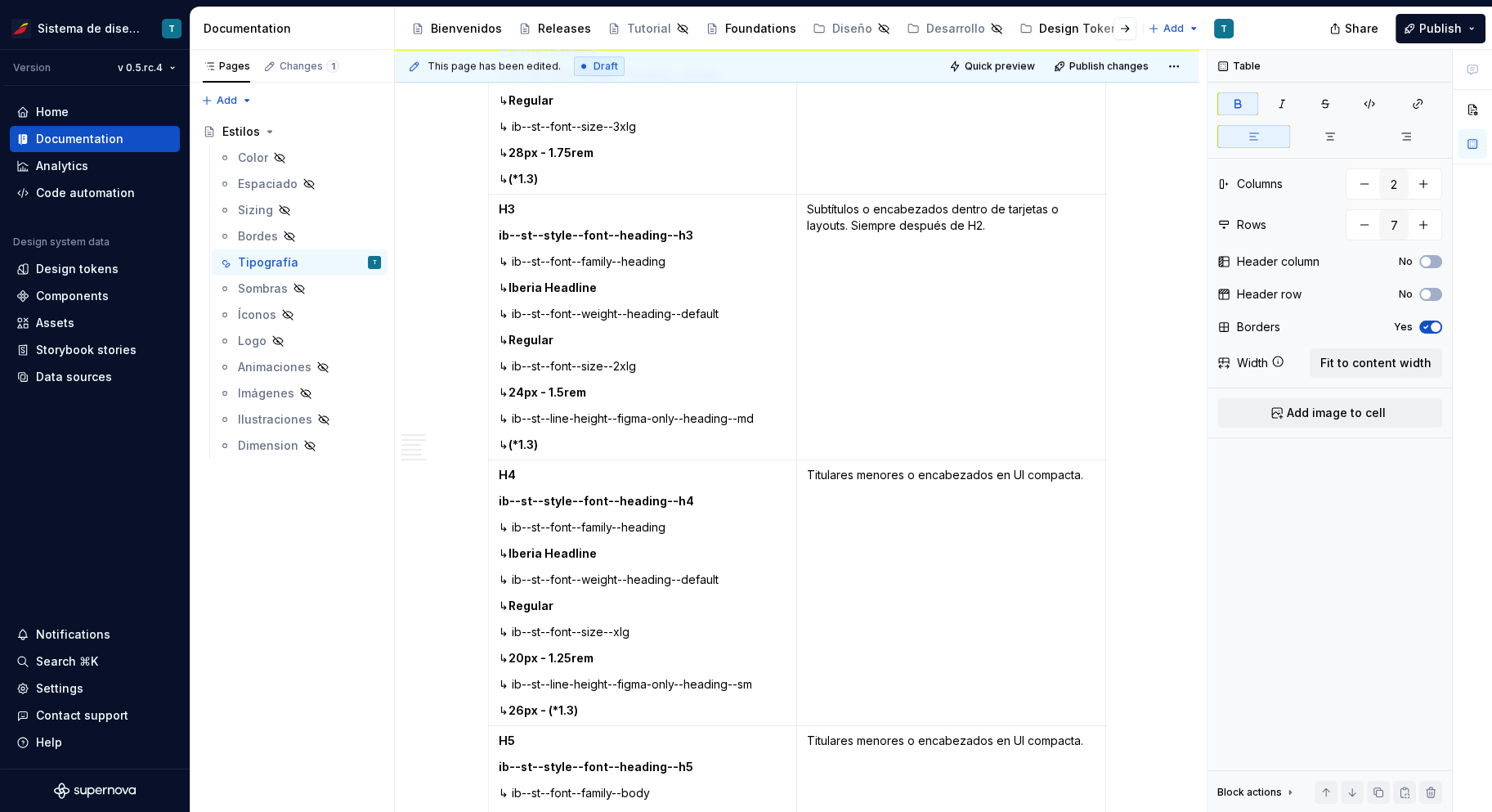
scroll to position [1367, 0]
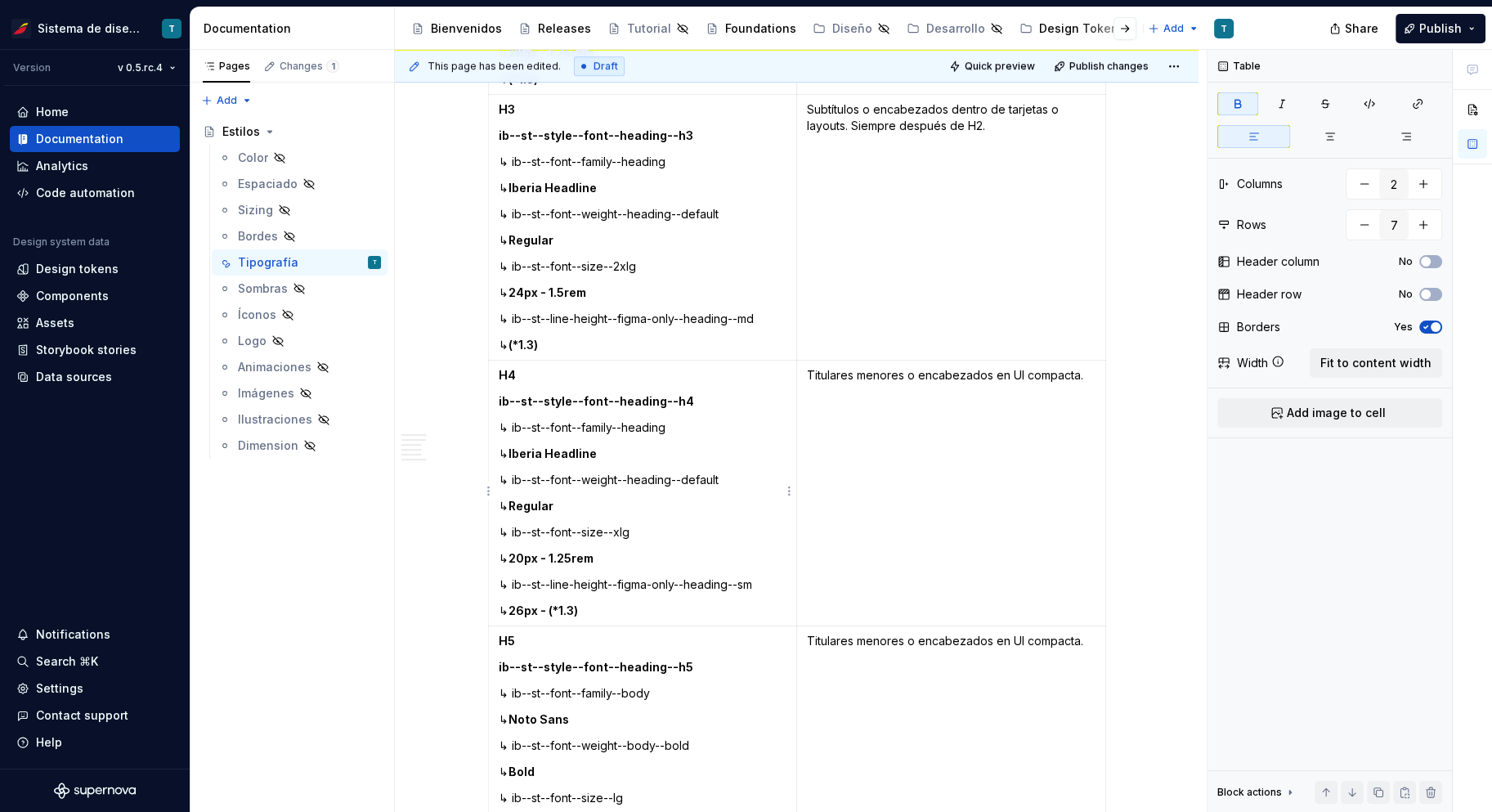
type textarea "*"
drag, startPoint x: 561, startPoint y: 606, endPoint x: 512, endPoint y: 579, distance: 55.9
click at [512, 579] on td "H4 ib--st--style--font--heading--h4 ↳ ib--st--font--family--heading ↳ Iberia He…" at bounding box center [642, 493] width 309 height 265
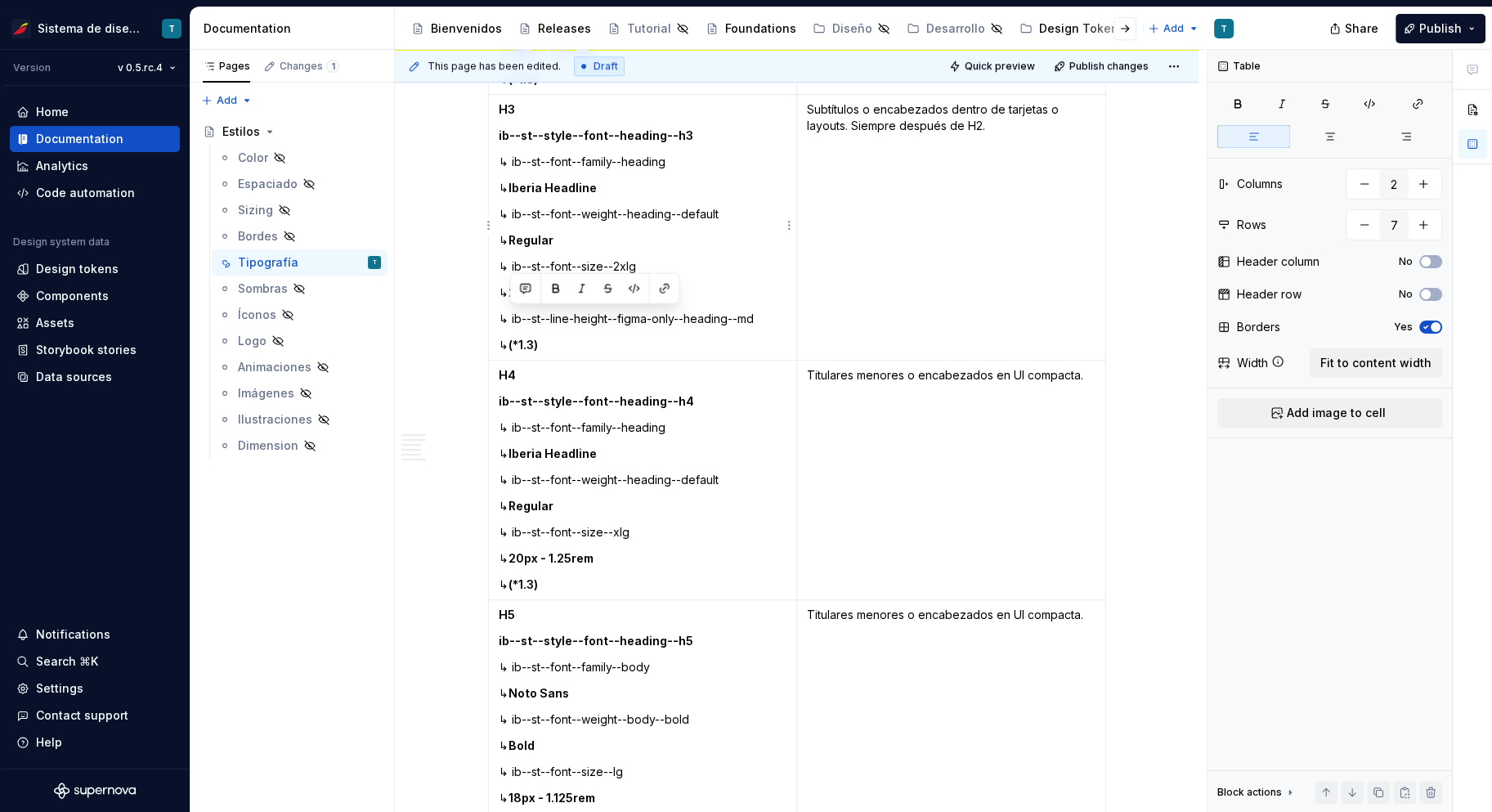
drag, startPoint x: 524, startPoint y: 340, endPoint x: 512, endPoint y: 320, distance: 23.3
click at [512, 320] on td "H3 ib--st--style--font--heading--h3 ↳ ib--st--font--family--heading ↳ Iberia He…" at bounding box center [642, 227] width 309 height 265
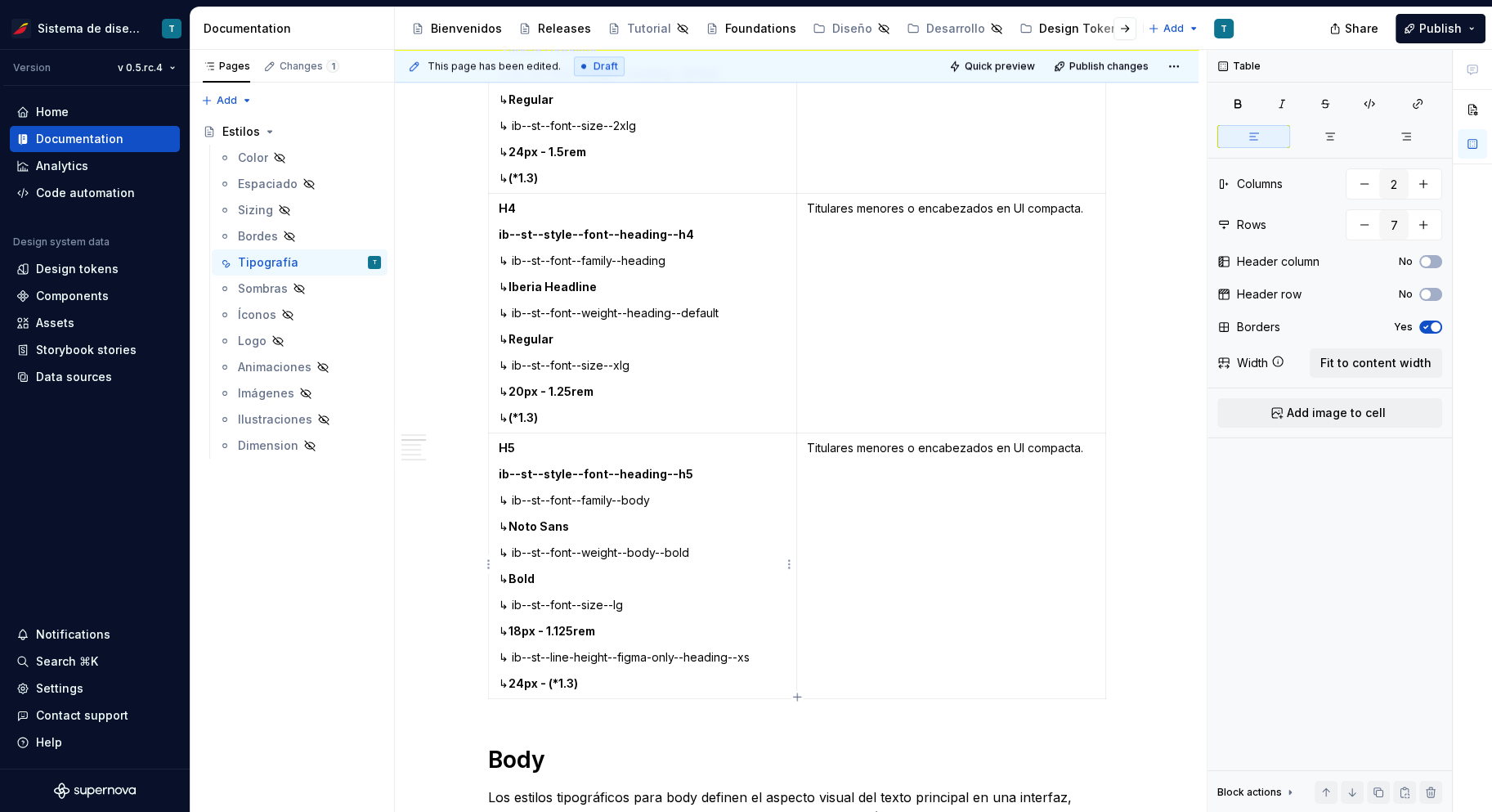
scroll to position [1499, 0]
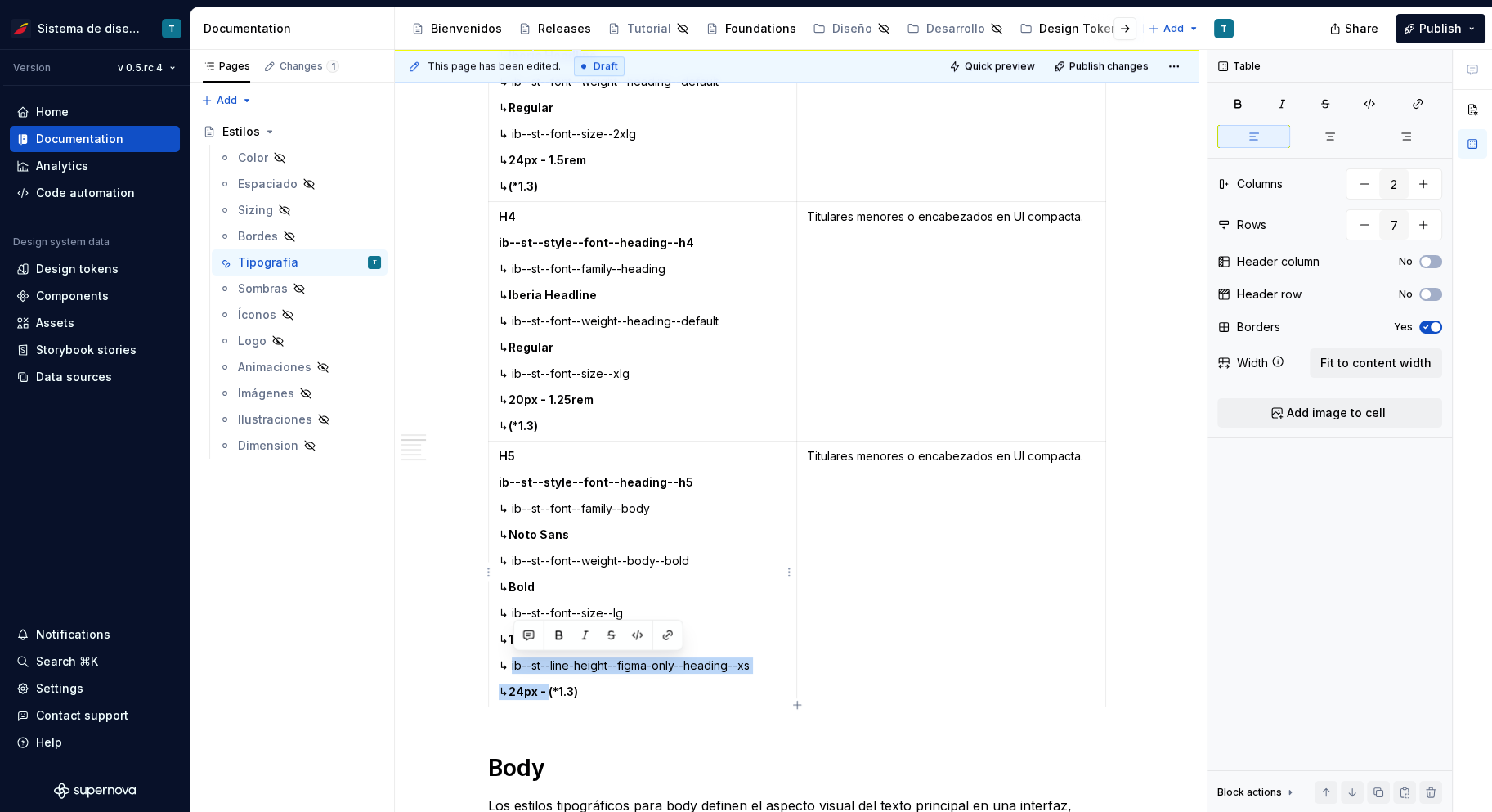
drag, startPoint x: 564, startPoint y: 685, endPoint x: 515, endPoint y: 661, distance: 54.6
click at [515, 661] on td "H5 ib--st--style--font--heading--h5 ↳ ib--st--font--family--body ↳ Noto Sans ↳ …" at bounding box center [642, 574] width 309 height 265
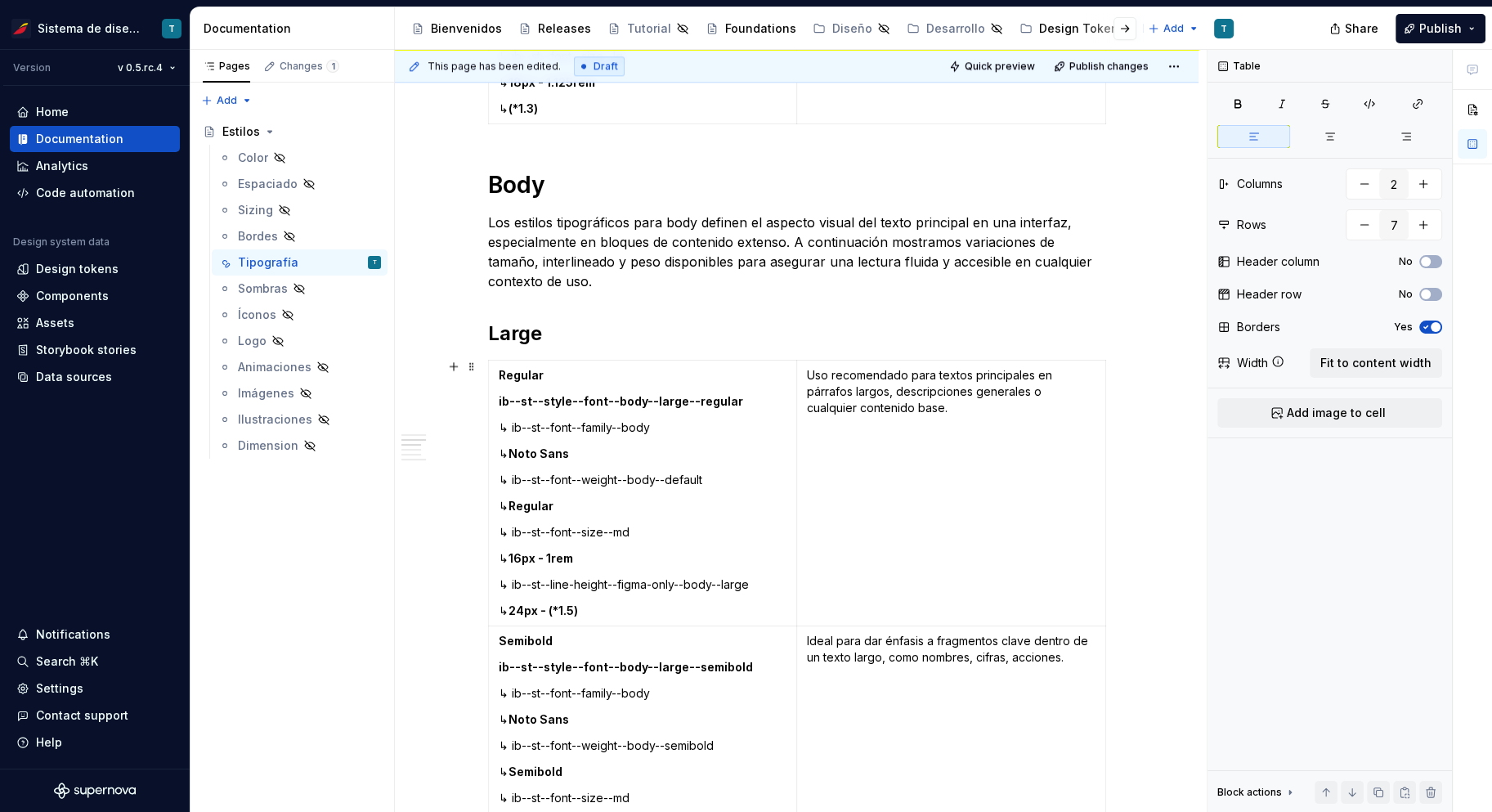
scroll to position [2064, 0]
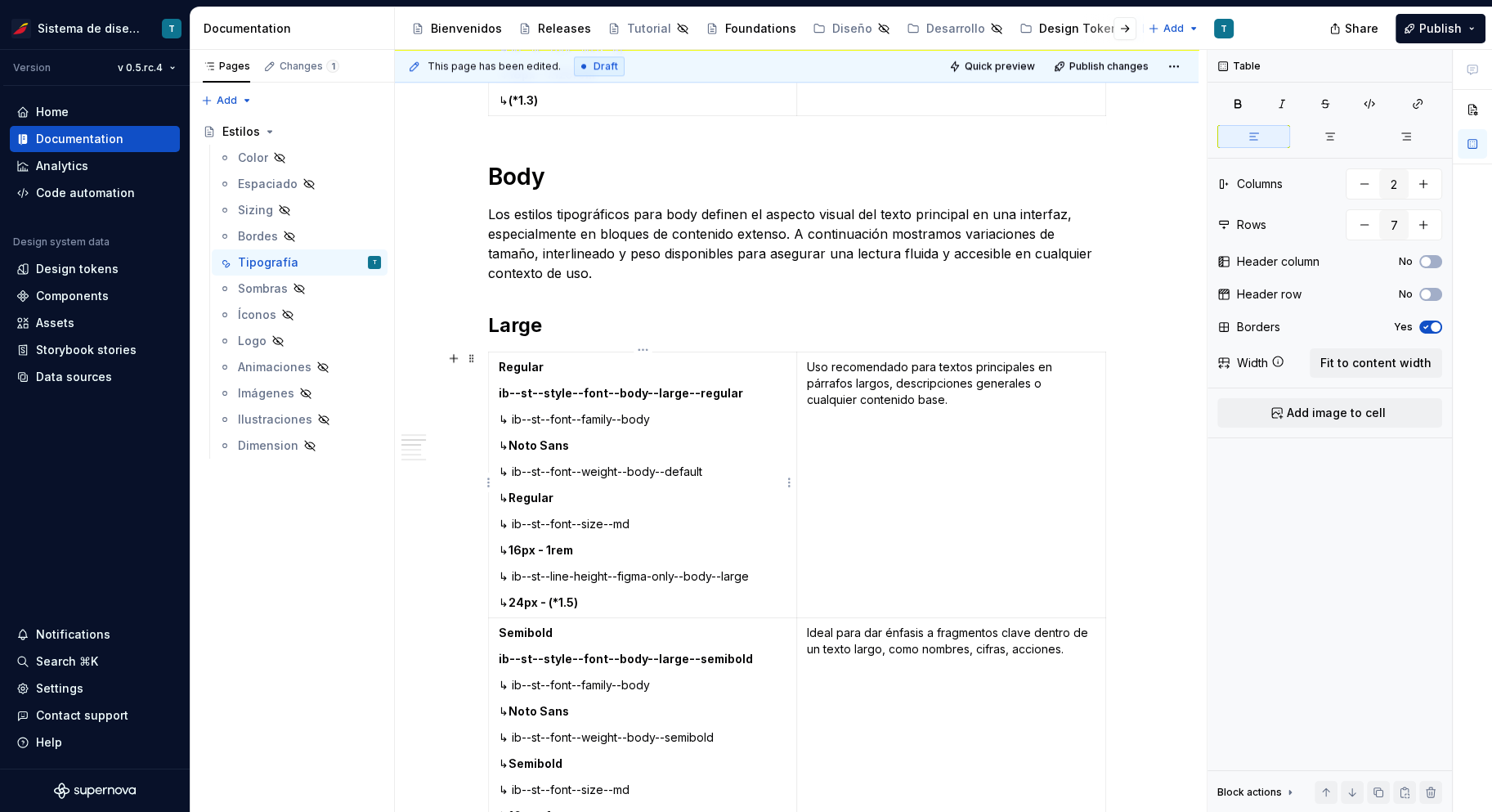
type input "3"
drag, startPoint x: 526, startPoint y: 600, endPoint x: 513, endPoint y: 573, distance: 30.0
click at [513, 573] on td "Regular ib--st--style--font--body--large--regular ↳ ib--st--font--family--body …" at bounding box center [642, 484] width 309 height 265
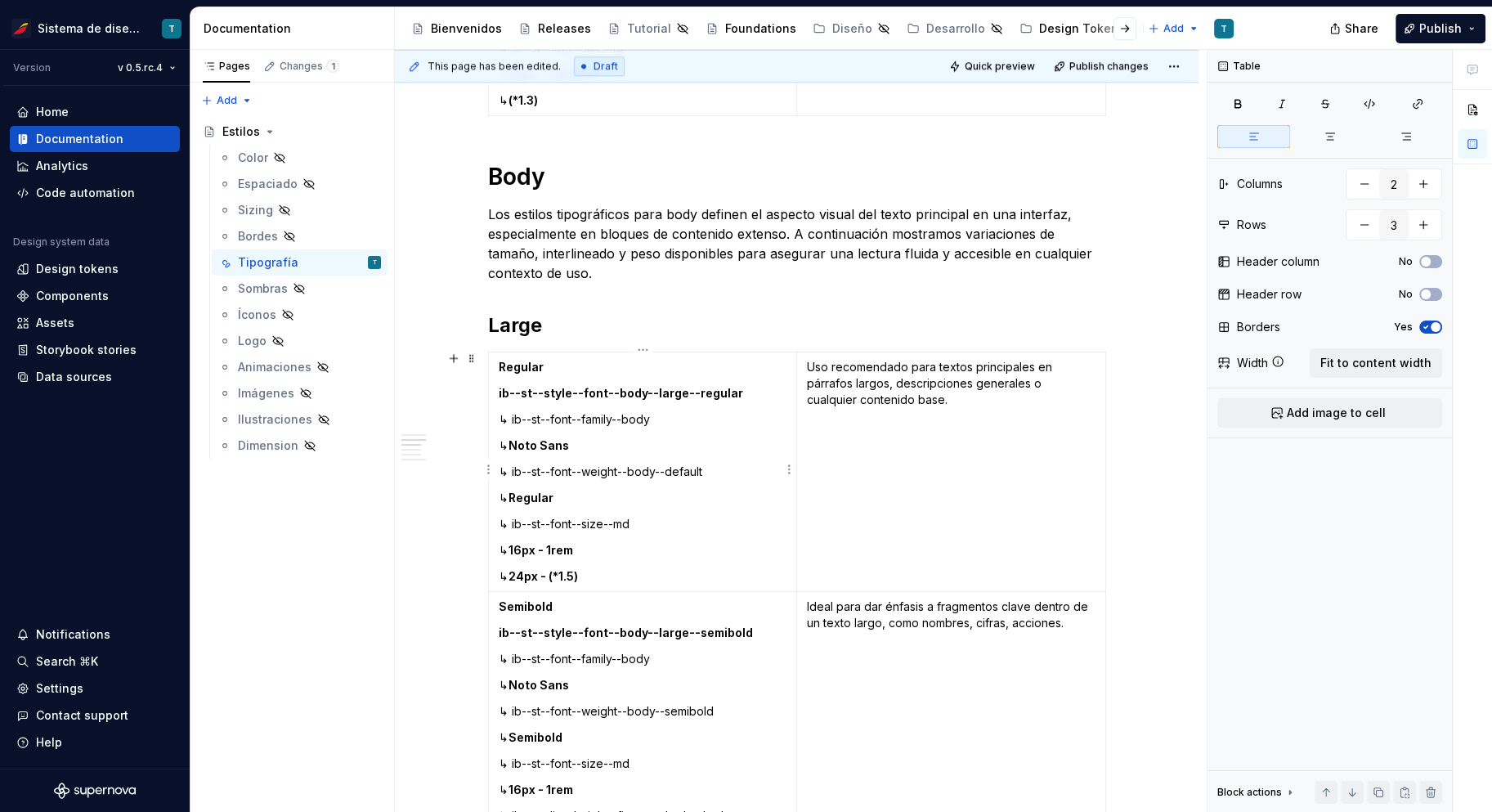
click at [553, 575] on strong "24px - (*1.5)" at bounding box center [544, 576] width 70 height 14
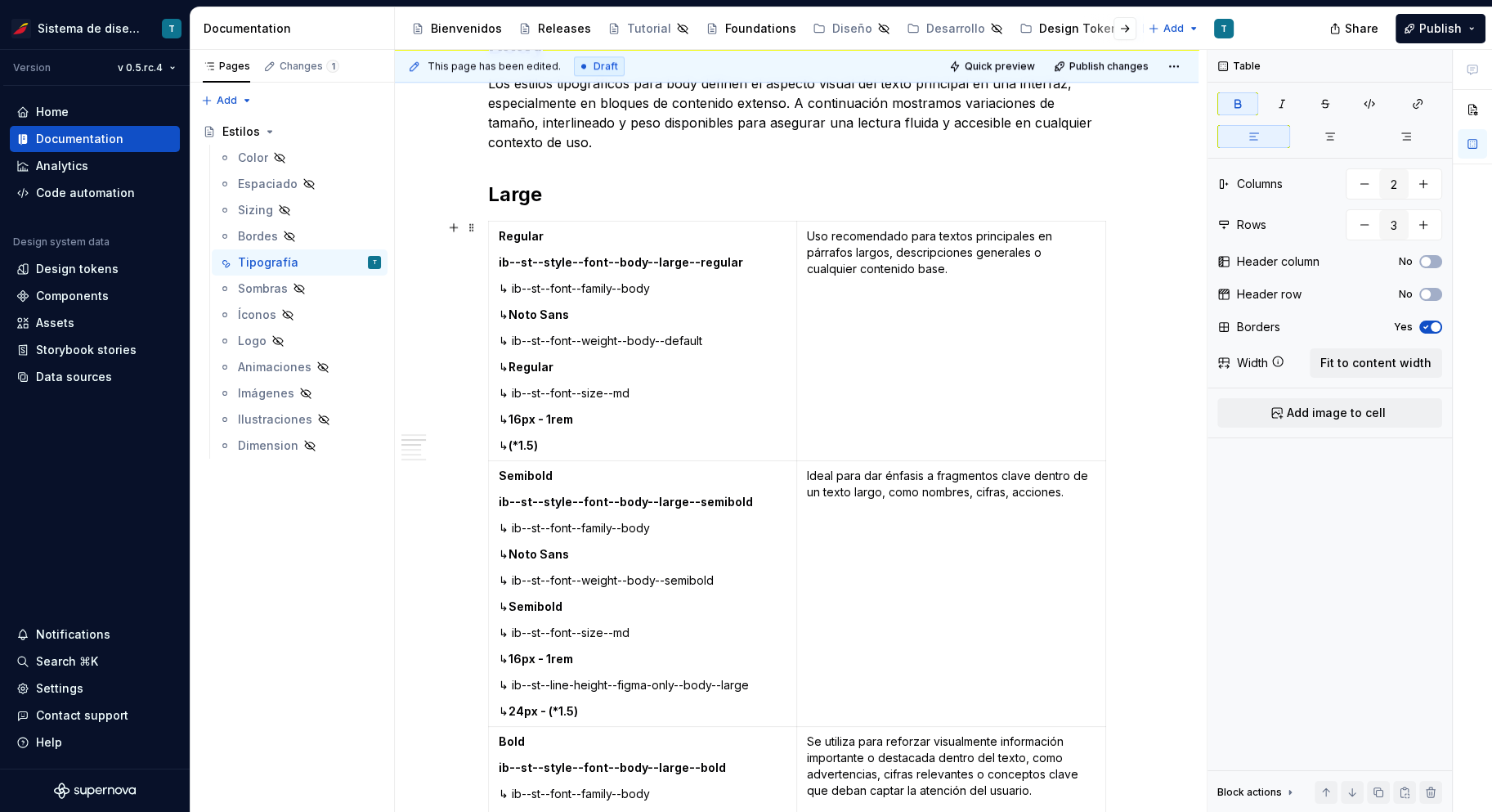
scroll to position [2230, 0]
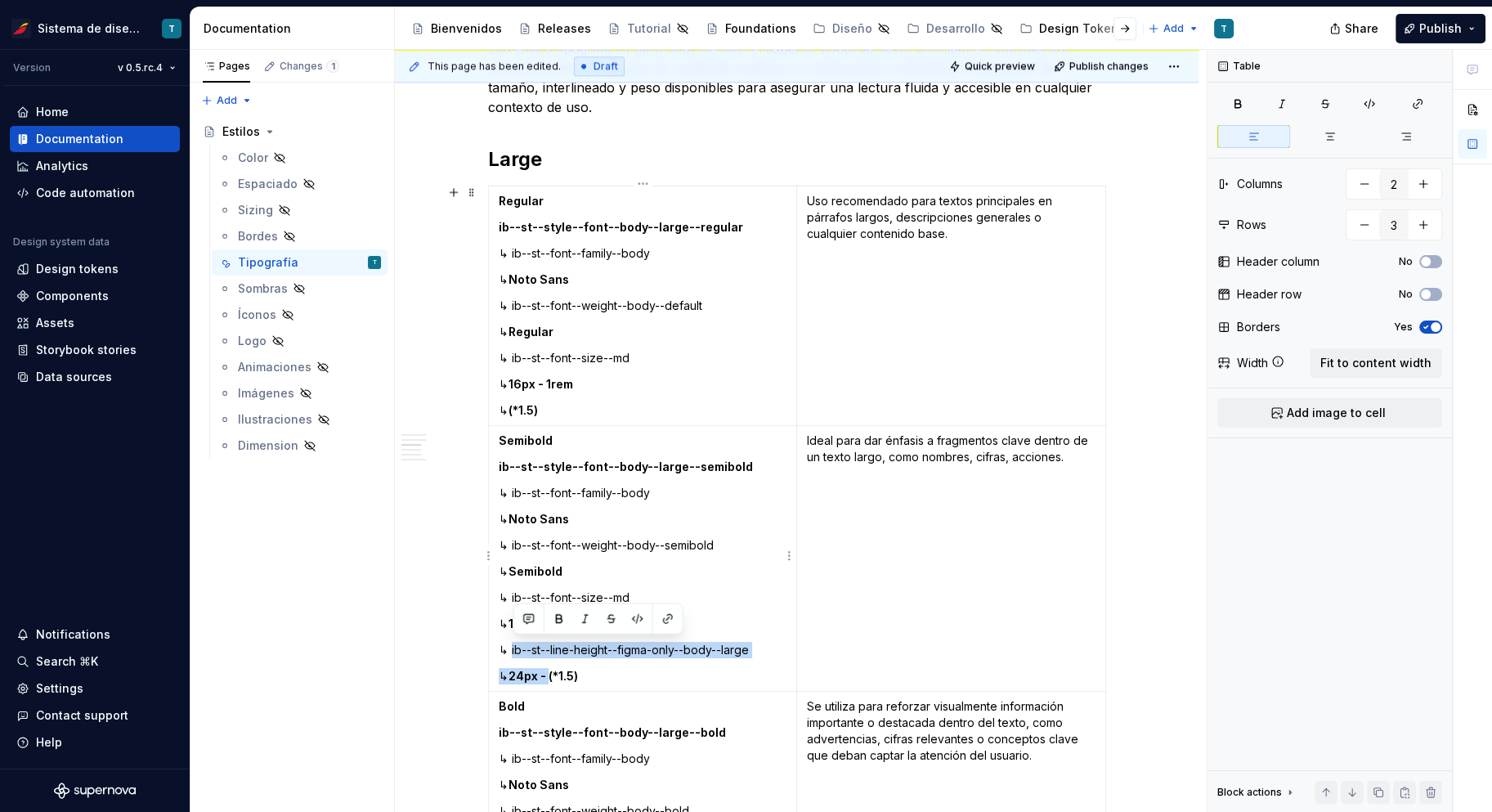
drag, startPoint x: 565, startPoint y: 673, endPoint x: 514, endPoint y: 646, distance: 57.7
click at [514, 646] on td "Semibold ib--st--style--font--body--large--semibold ↳ ib--st--font--family--bod…" at bounding box center [642, 558] width 309 height 265
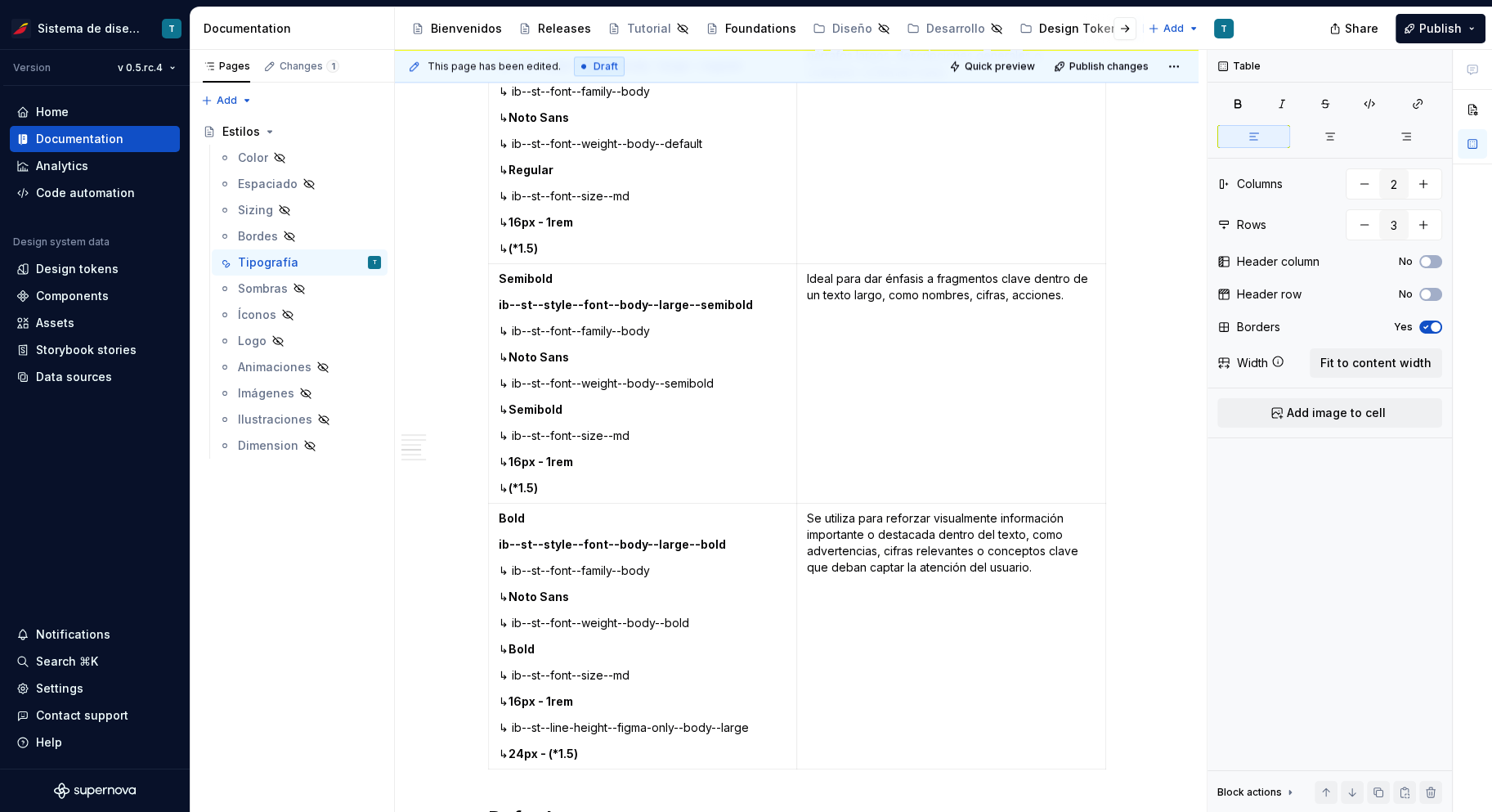
scroll to position [2426, 0]
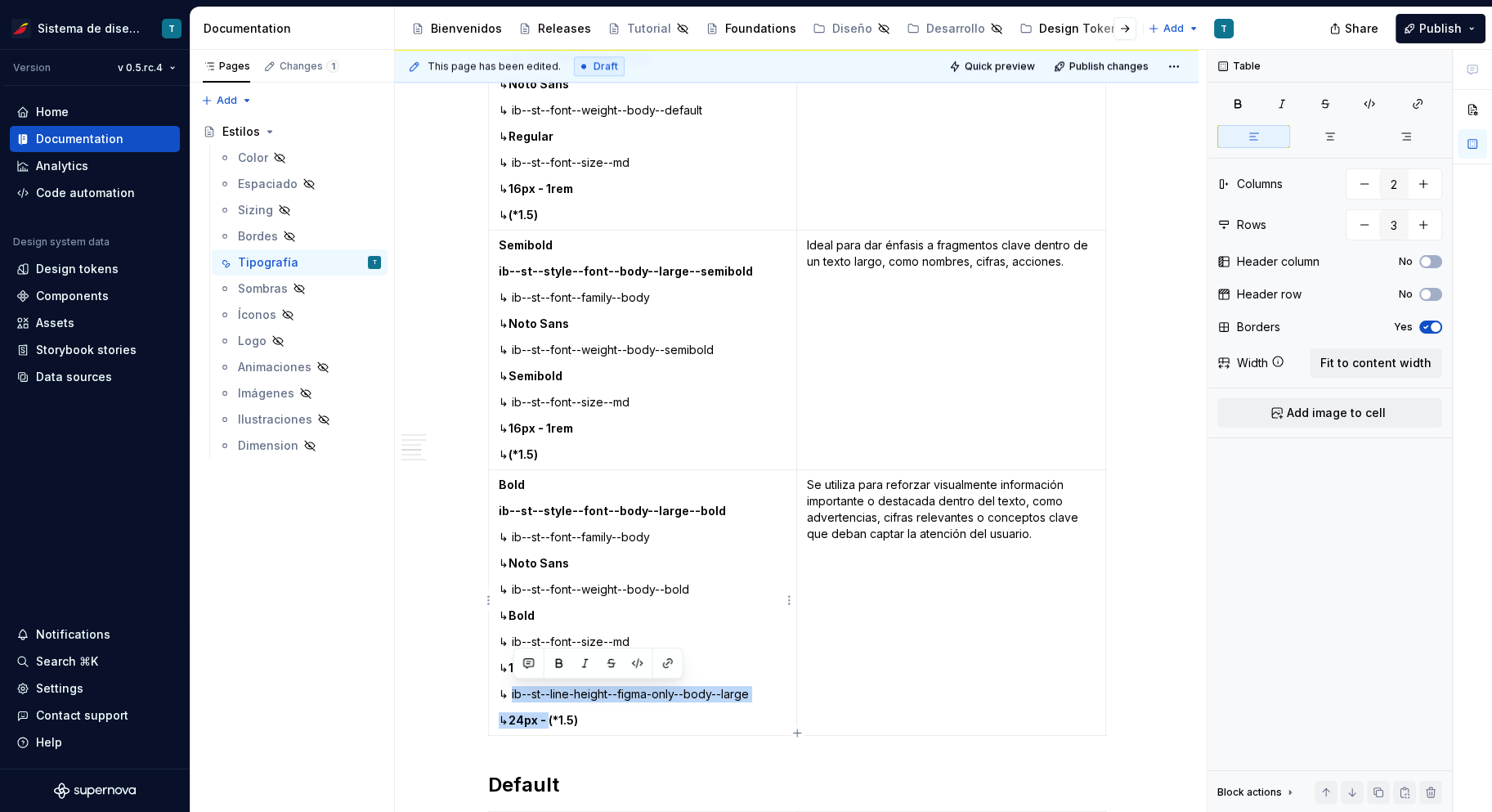
drag, startPoint x: 564, startPoint y: 717, endPoint x: 512, endPoint y: 690, distance: 58.6
click at [512, 690] on td "Bold ib--st--style--font--body--large--bold ↳ ib--st--font--family--body ↳ Noto…" at bounding box center [642, 602] width 309 height 265
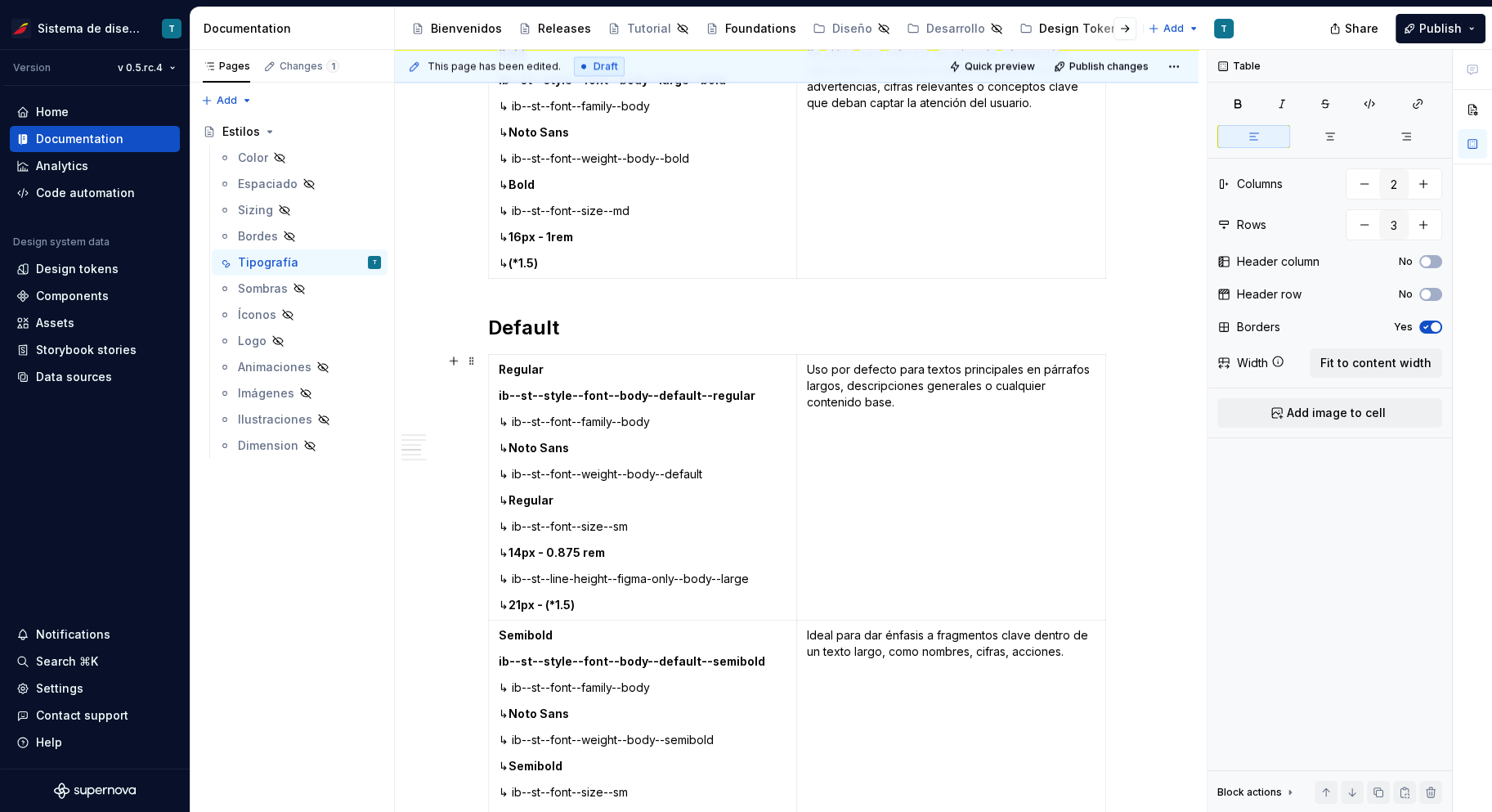
scroll to position [3057, 0]
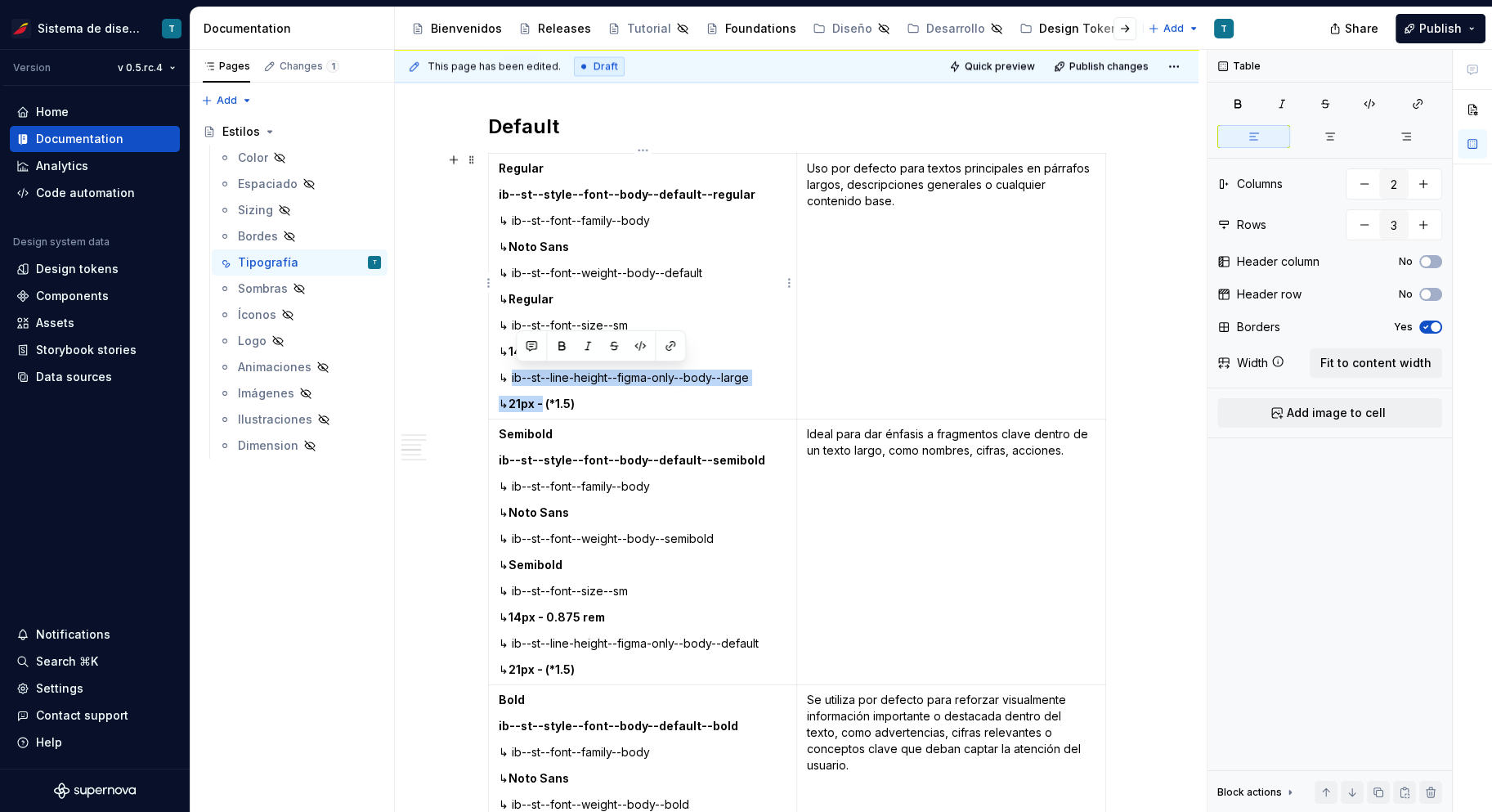
drag, startPoint x: 561, startPoint y: 399, endPoint x: 515, endPoint y: 374, distance: 52.4
click at [515, 374] on td "Regular ib--st--style--font--body--default--regular ↳ ib--st--font--family--bod…" at bounding box center [642, 286] width 309 height 265
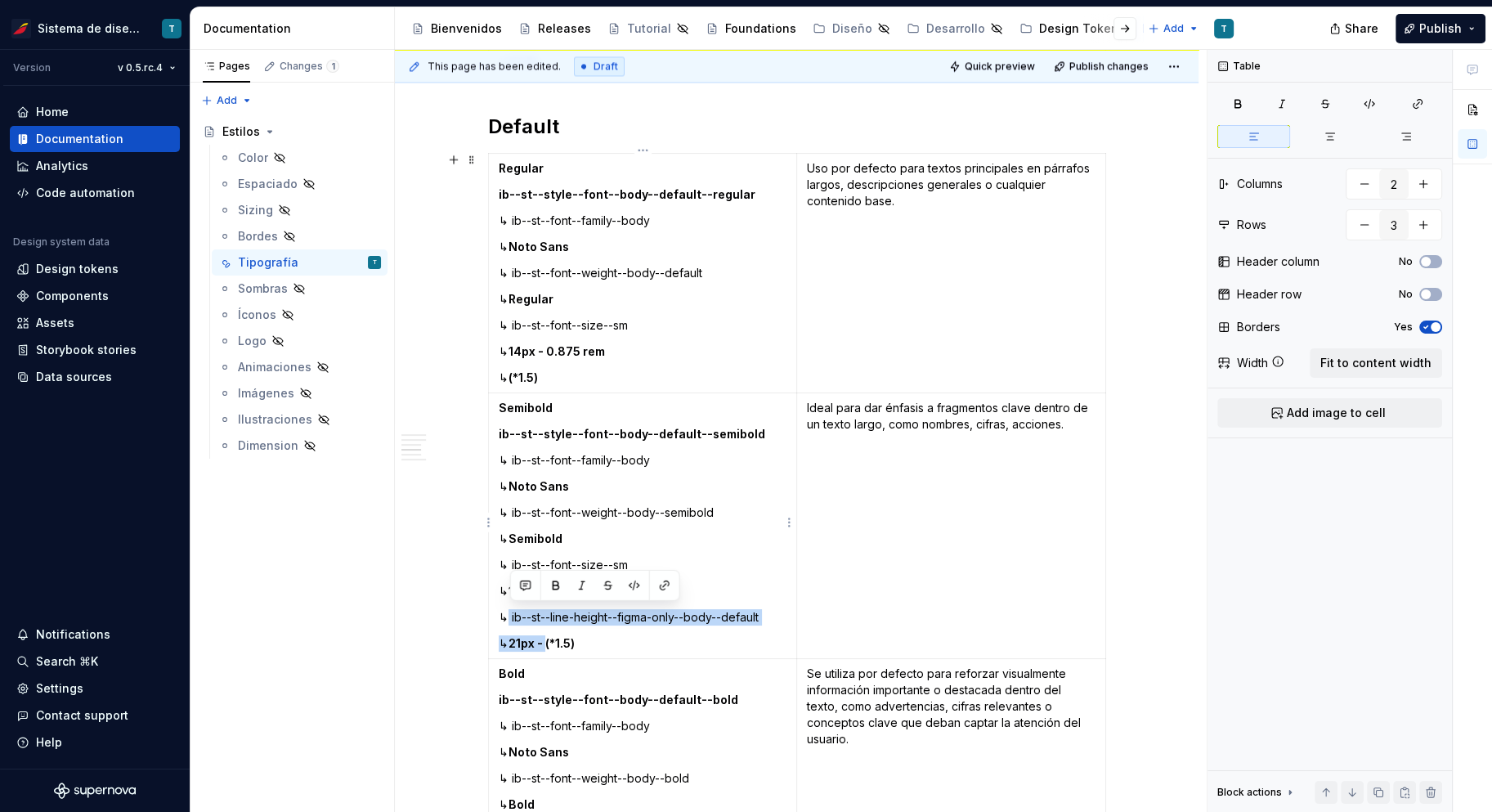
drag, startPoint x: 562, startPoint y: 642, endPoint x: 509, endPoint y: 614, distance: 59.9
click at [509, 614] on td "Semibold ib--st--style--font--body--default--semibold ↳ ib--st--font--family--b…" at bounding box center [642, 525] width 309 height 265
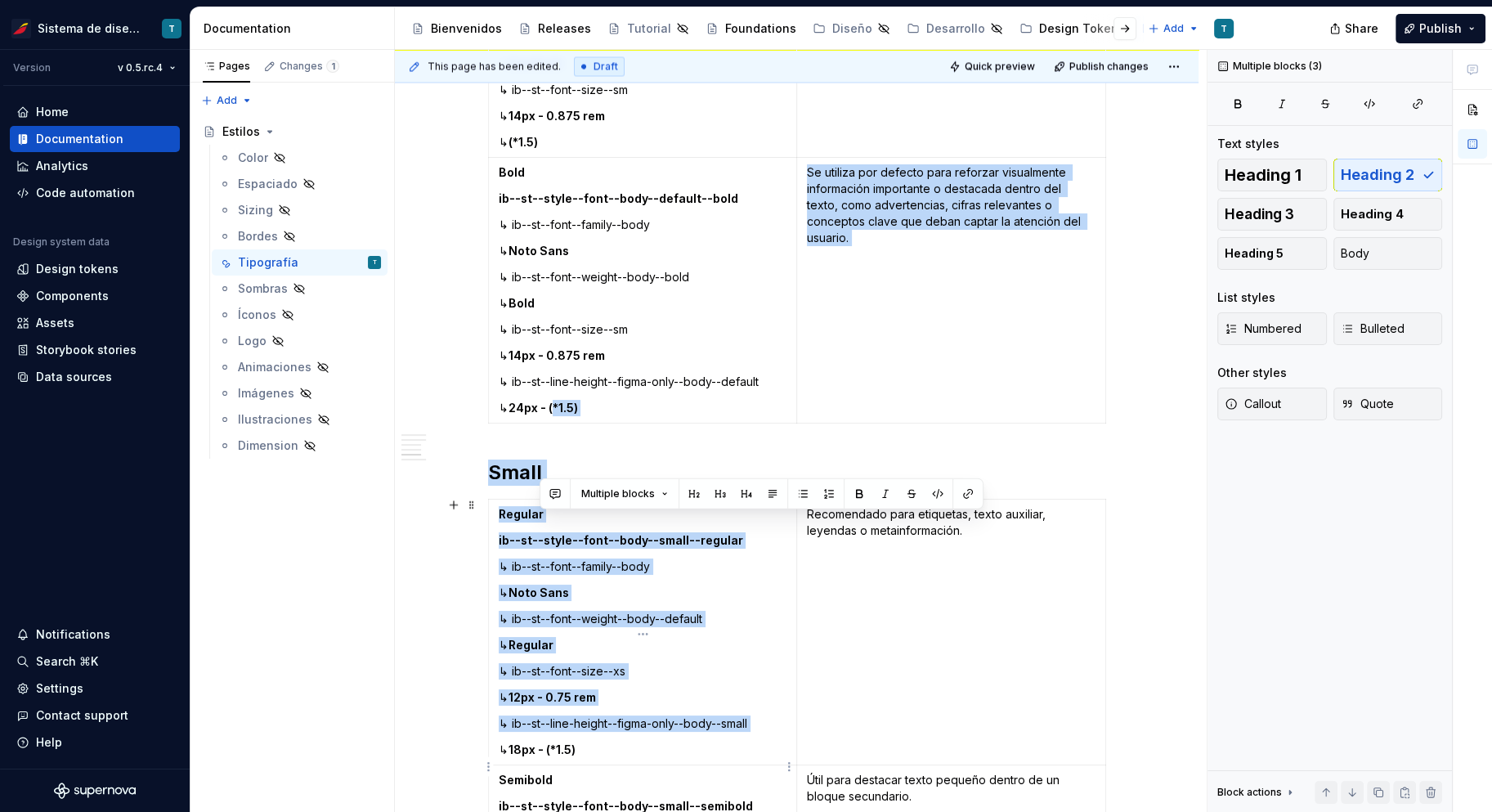
scroll to position [3553, 0]
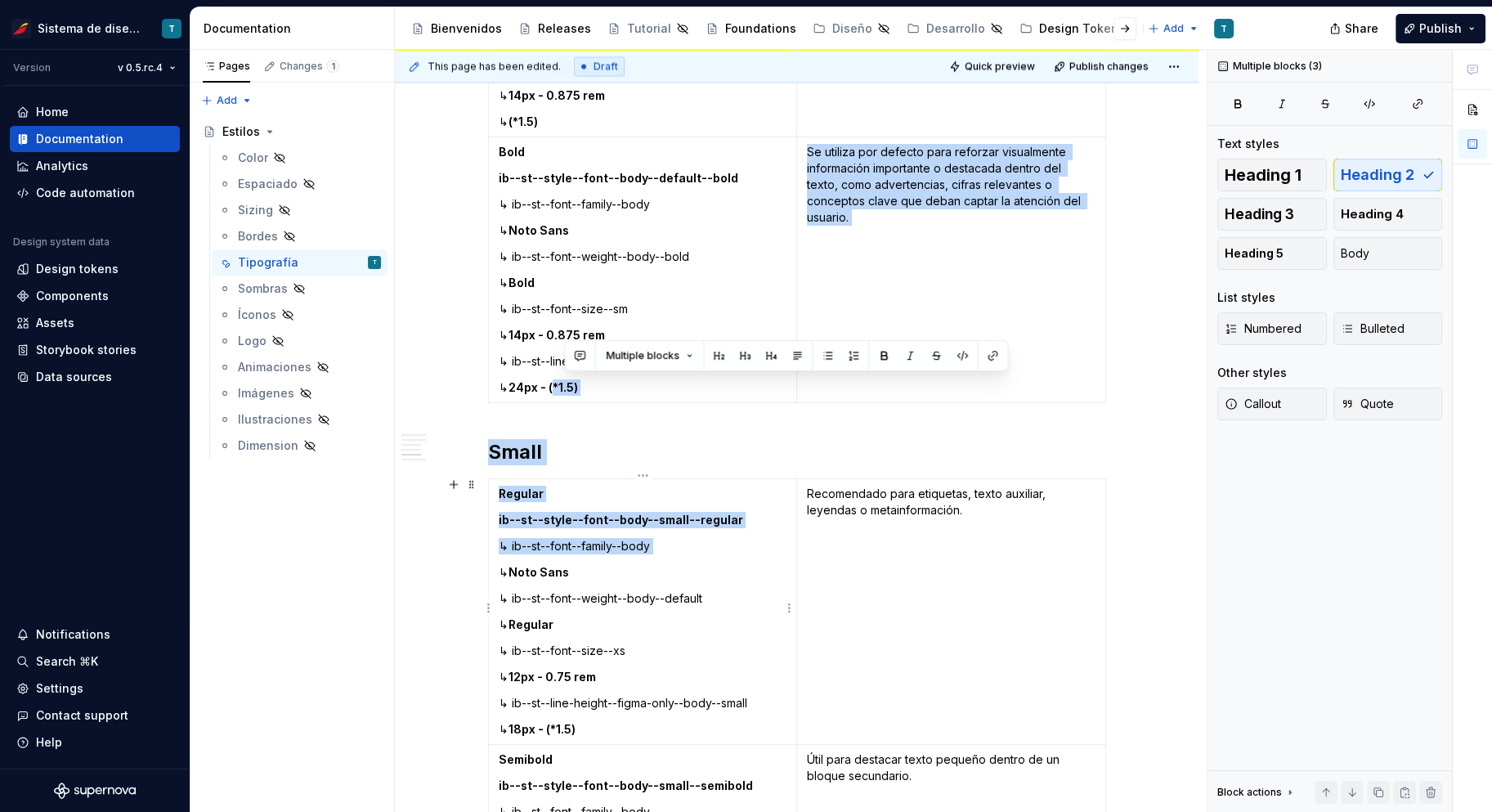
drag, startPoint x: 549, startPoint y: 753, endPoint x: 574, endPoint y: 450, distance: 304.0
click at [583, 380] on p "↳ 24px - (*1.5)" at bounding box center [643, 387] width 289 height 16
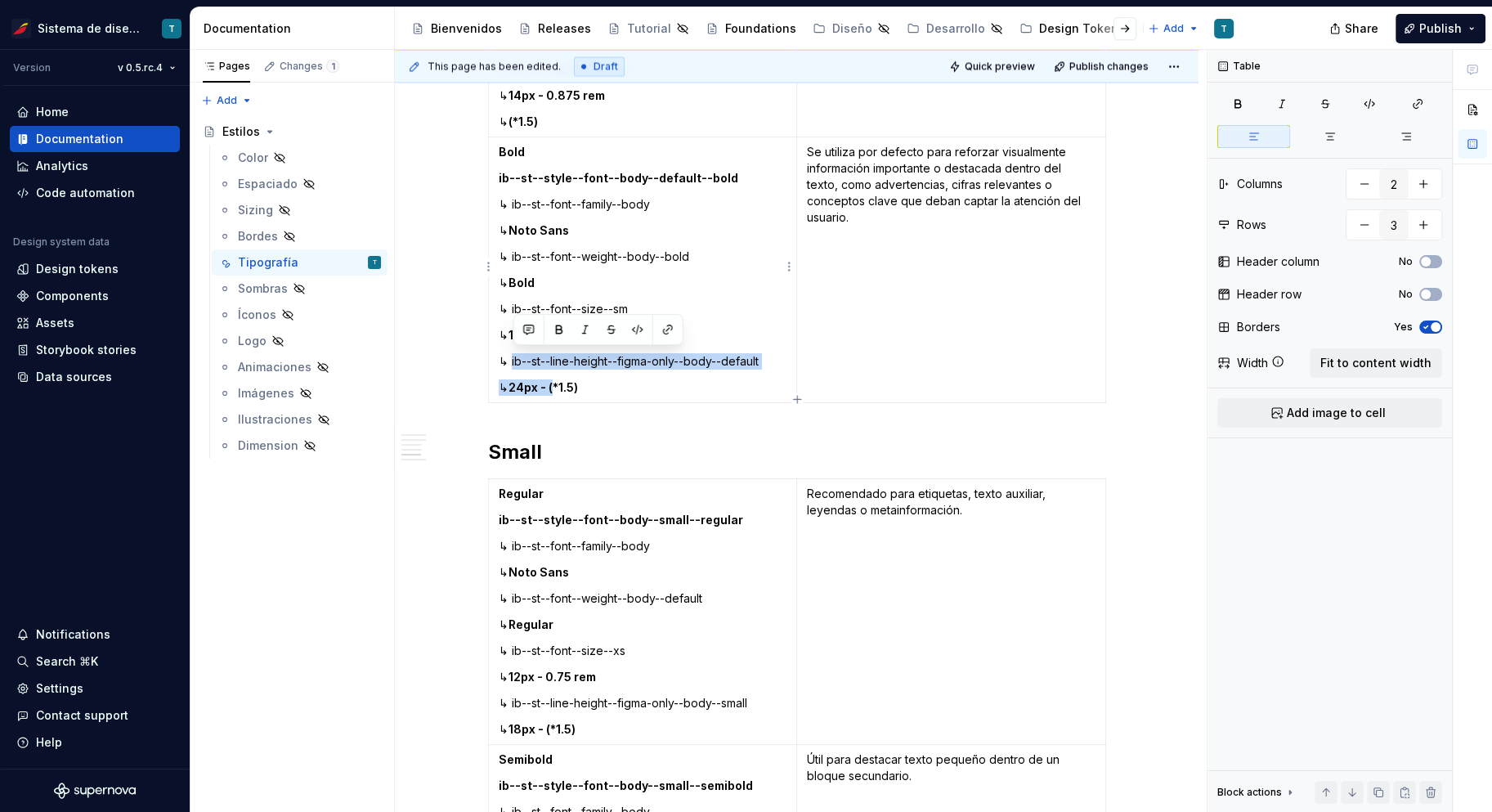
drag, startPoint x: 570, startPoint y: 384, endPoint x: 512, endPoint y: 359, distance: 63.2
click at [512, 359] on td "Bold ib--st--style--font--body--default--bold ↳ ib--st--font--family--body ↳ No…" at bounding box center [642, 269] width 309 height 265
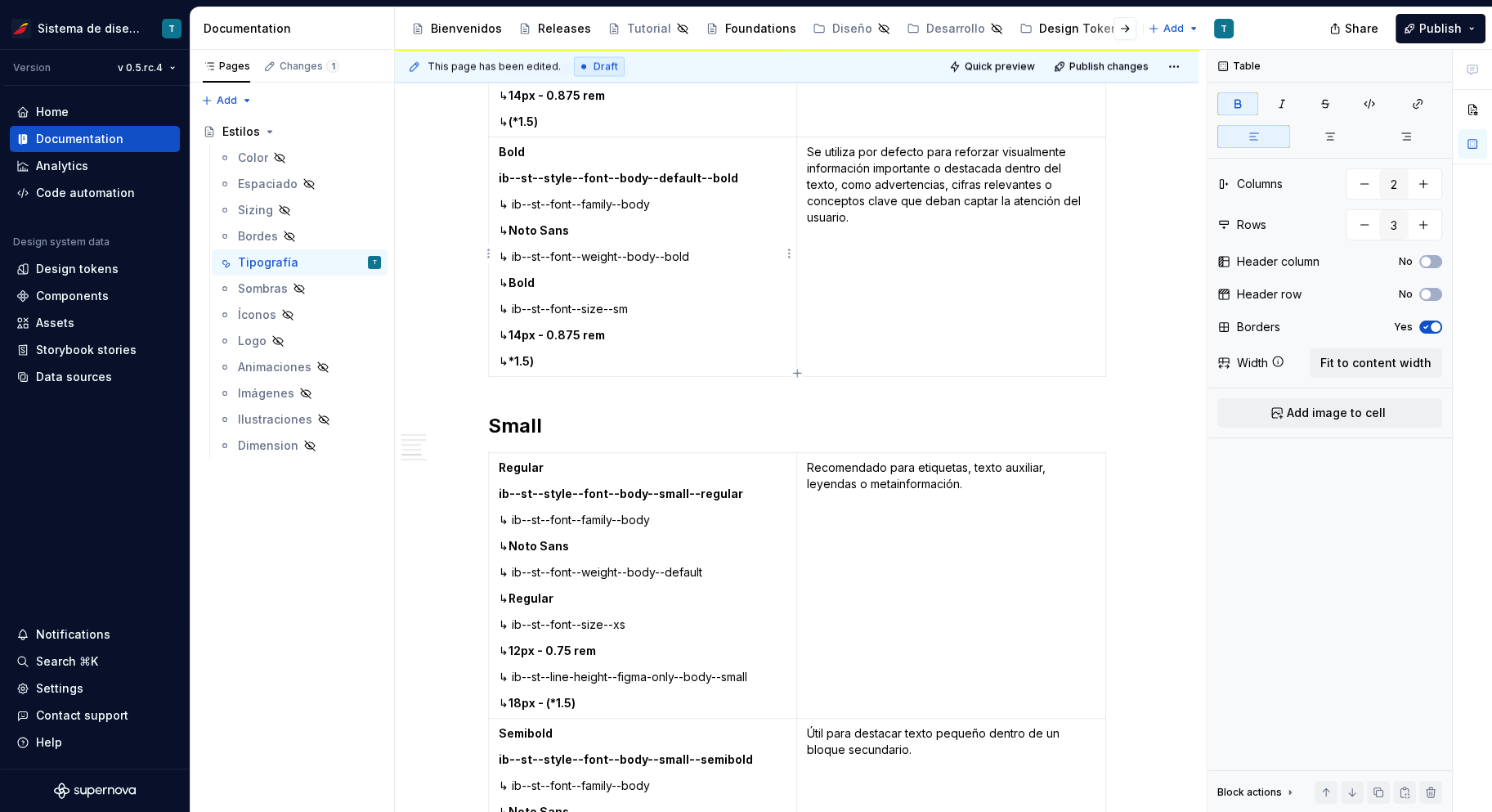
click at [541, 359] on p "↳ *1.5)" at bounding box center [643, 361] width 289 height 16
click at [515, 357] on strong "*1.5" at bounding box center [519, 361] width 22 height 14
click at [516, 357] on p "↳ line heigt *1.5" at bounding box center [643, 361] width 289 height 16
drag, startPoint x: 514, startPoint y: 356, endPoint x: 563, endPoint y: 354, distance: 49.0
click at [563, 354] on p "↳ line heigt *1.5" at bounding box center [643, 361] width 289 height 16
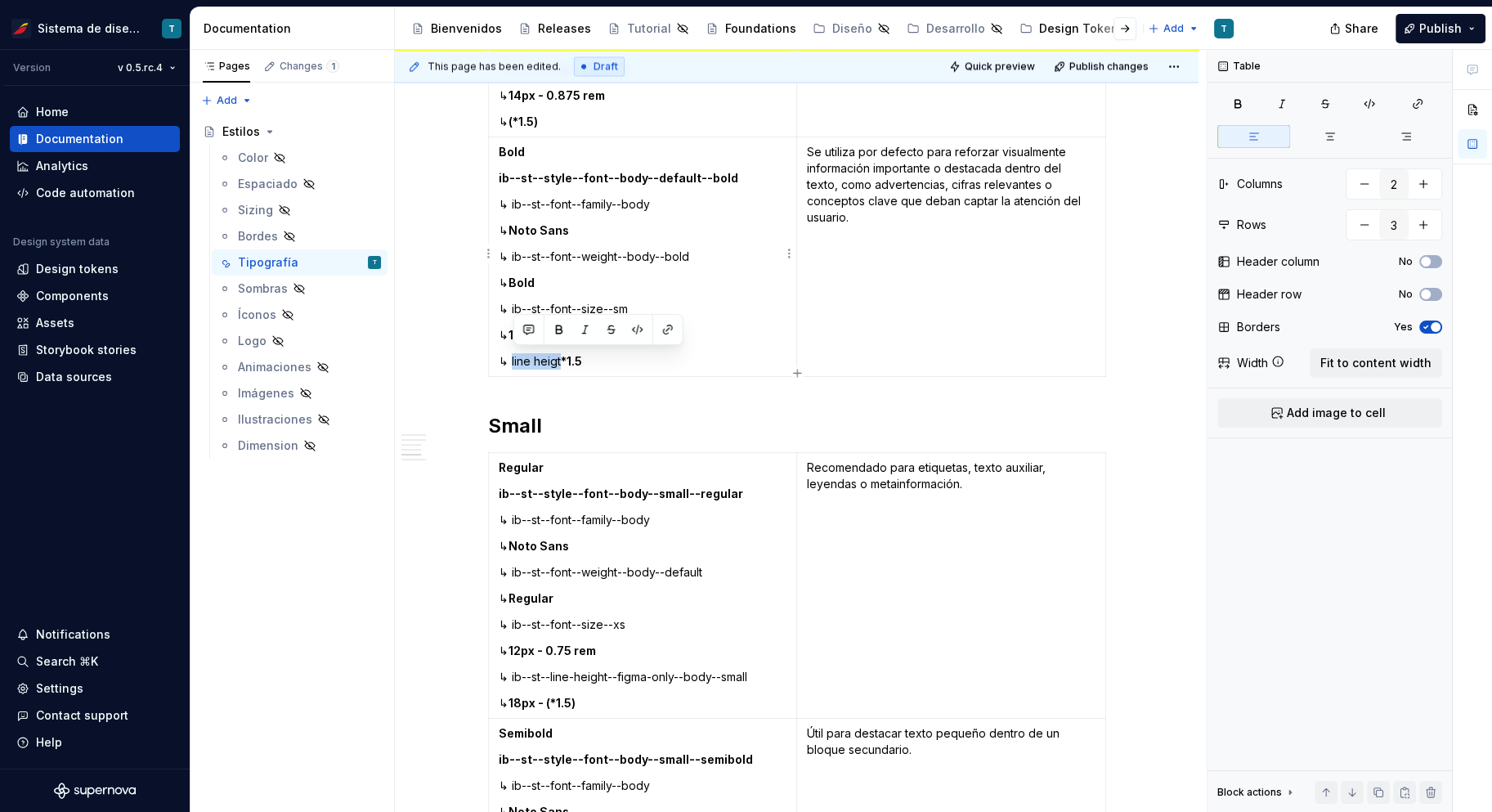
copy p "line heigt"
click at [656, 363] on p "↳ line heigt *1.5" at bounding box center [643, 361] width 289 height 16
type textarea "*"
click at [567, 357] on strong "*1.5" at bounding box center [571, 361] width 22 height 14
drag, startPoint x: 564, startPoint y: 357, endPoint x: 513, endPoint y: 356, distance: 51.0
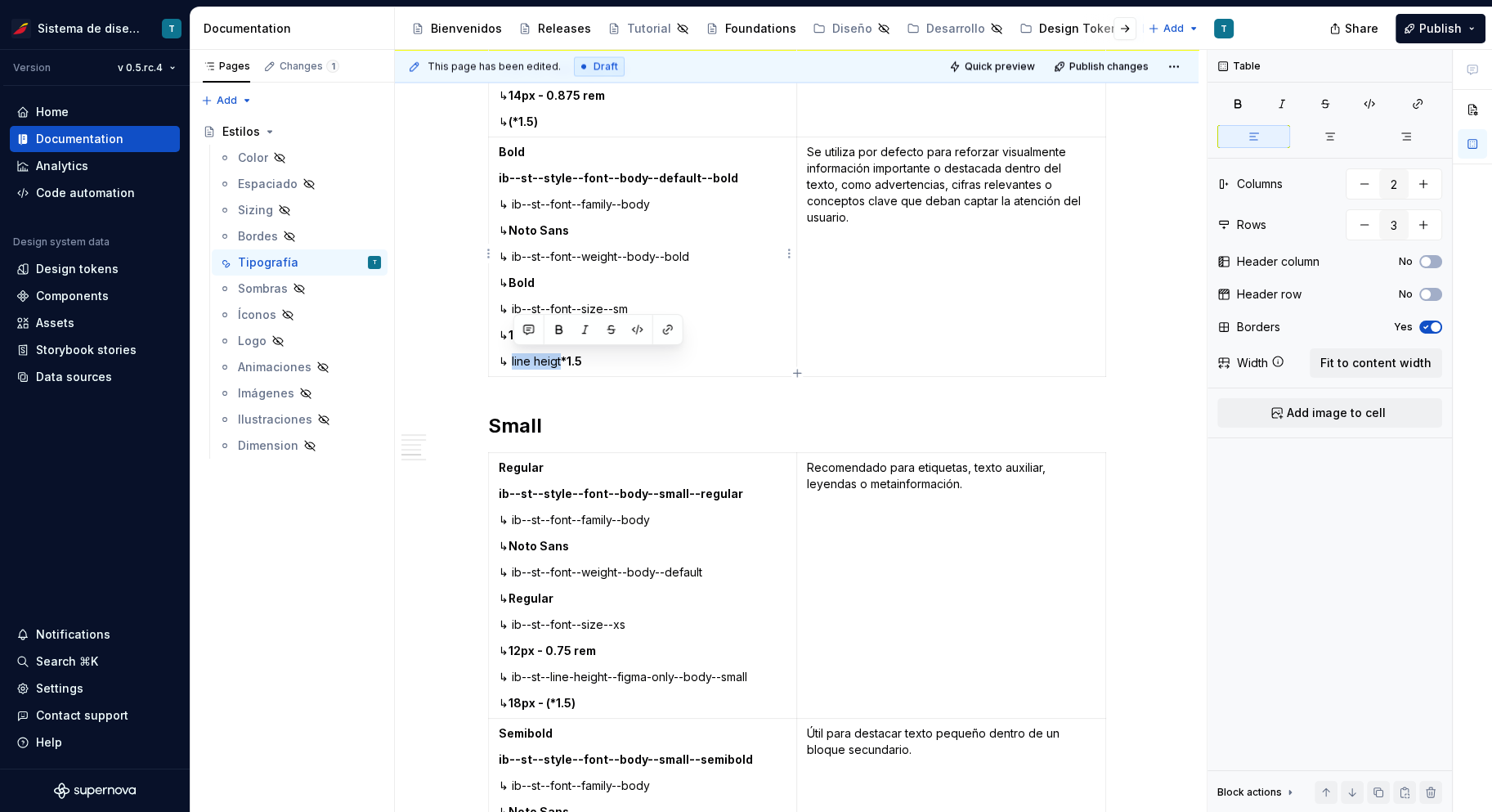
click at [513, 356] on p "↳ line heigt *1.5" at bounding box center [643, 361] width 289 height 16
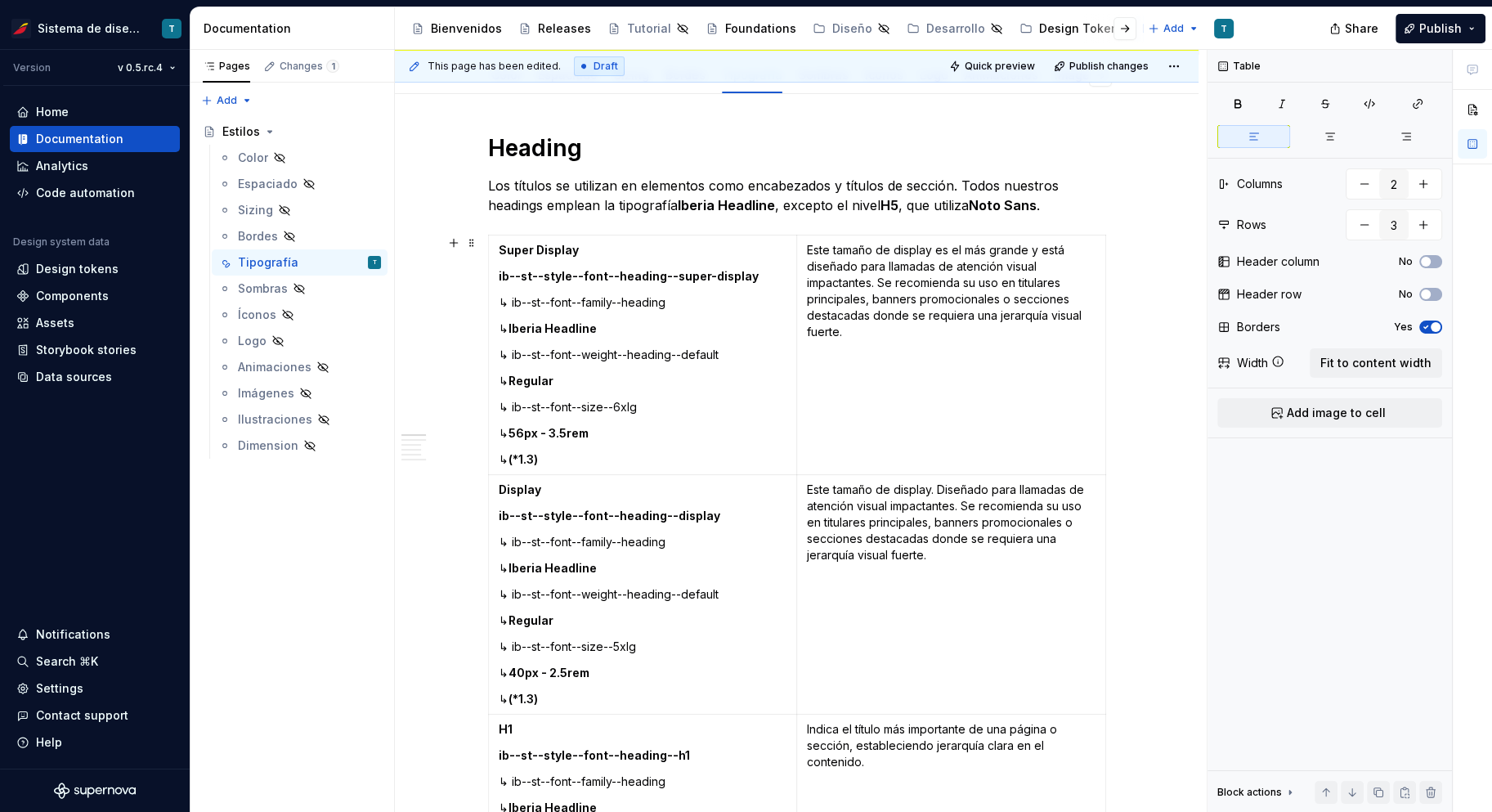
scroll to position [277, 0]
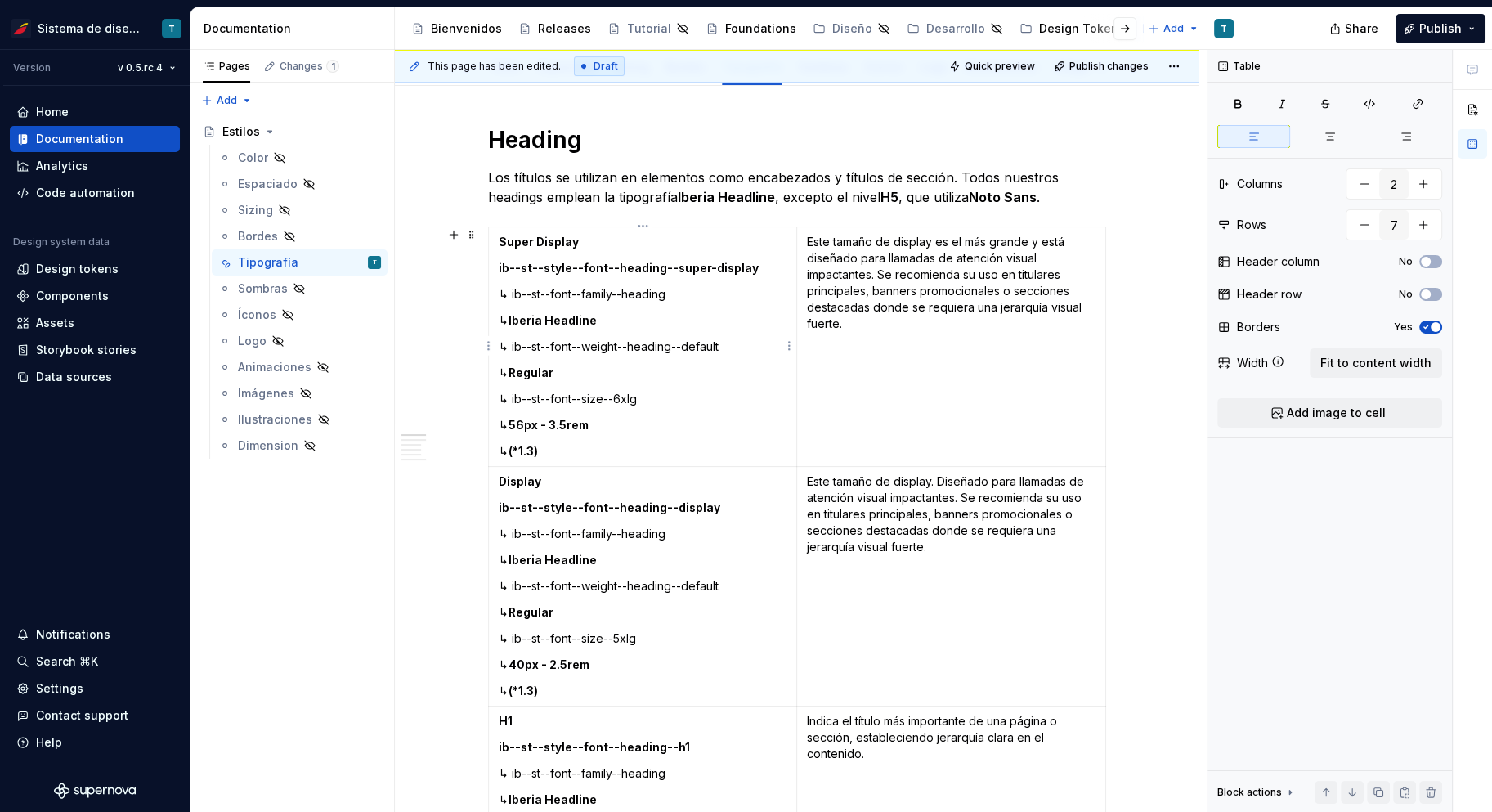
click at [517, 449] on strong "(*1.3)" at bounding box center [523, 450] width 29 height 14
drag, startPoint x: 573, startPoint y: 449, endPoint x: 517, endPoint y: 447, distance: 56.0
click at [517, 447] on strong "line height *1.3" at bounding box center [551, 450] width 85 height 14
drag, startPoint x: 601, startPoint y: 450, endPoint x: 516, endPoint y: 449, distance: 85.0
click at [516, 449] on p "↳ line height *1.3" at bounding box center [643, 450] width 289 height 16
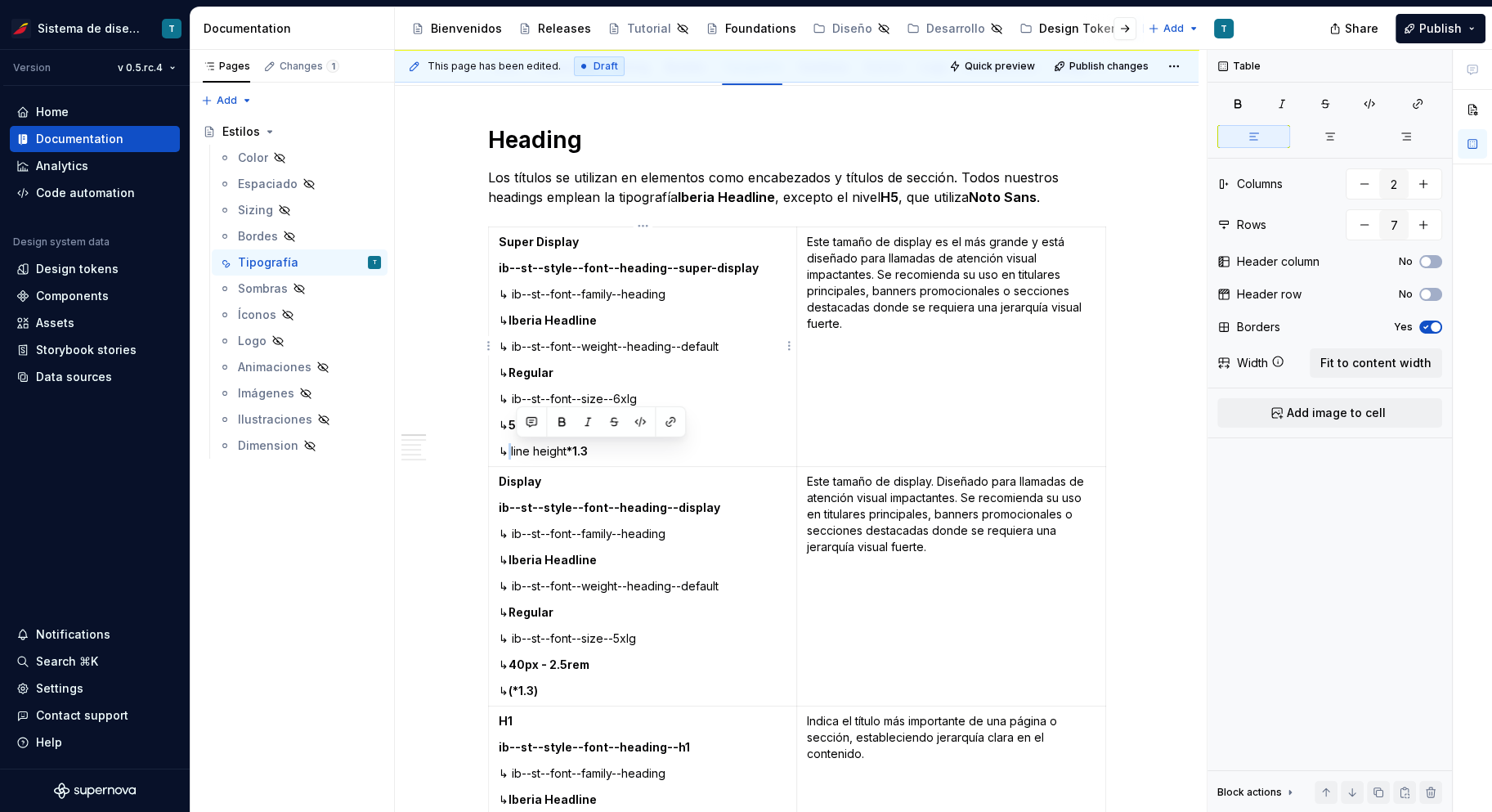
copy p "line height *1.3"
click at [586, 536] on p "↳ ib--st--font--family--heading" at bounding box center [643, 533] width 289 height 16
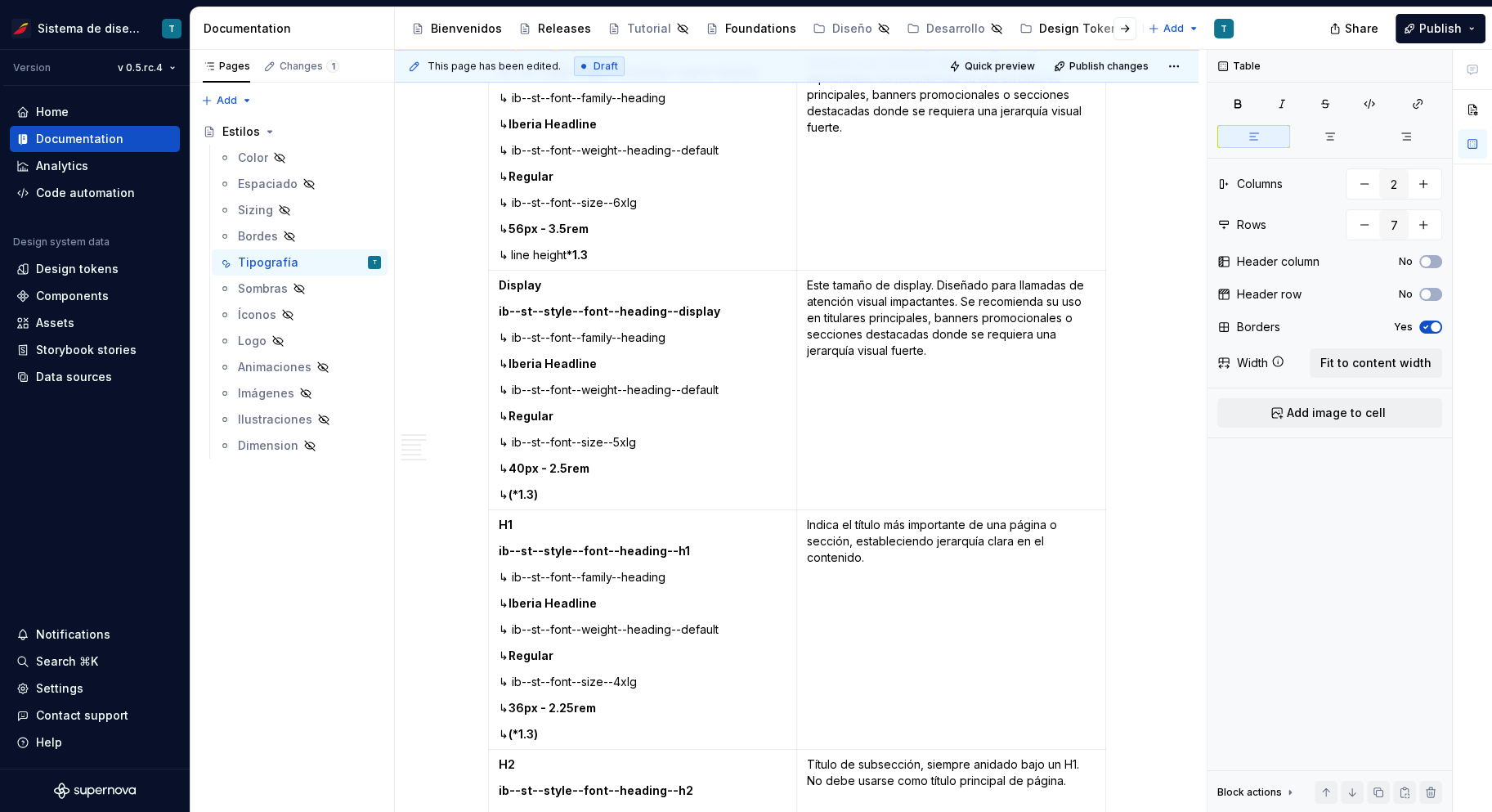
scroll to position [481, 0]
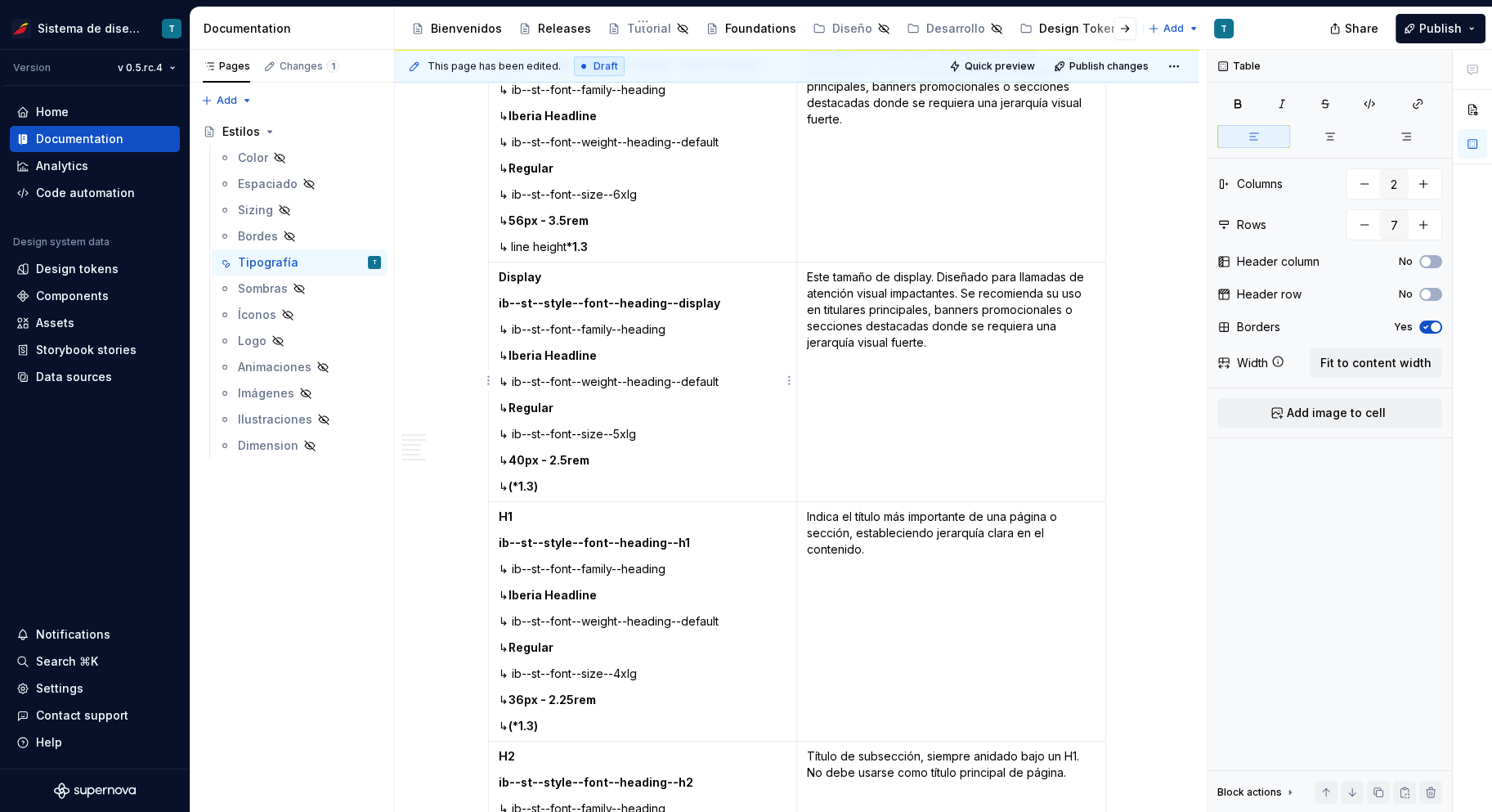
click at [537, 479] on strong "(*1.3)" at bounding box center [523, 485] width 29 height 14
drag, startPoint x: 542, startPoint y: 482, endPoint x: 513, endPoint y: 483, distance: 29.0
click at [513, 483] on p "↳ (*1.3)" at bounding box center [643, 486] width 289 height 16
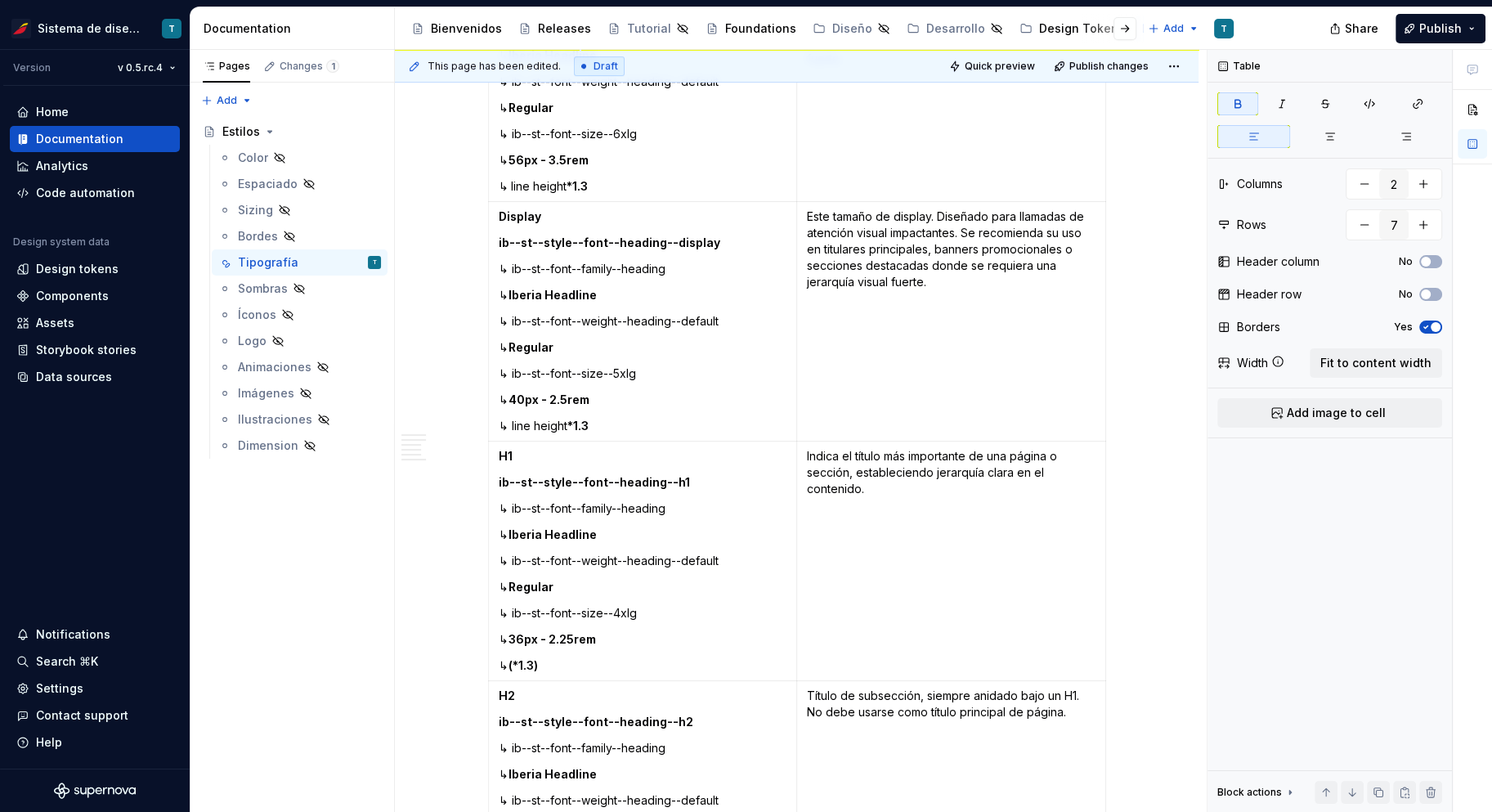
scroll to position [660, 0]
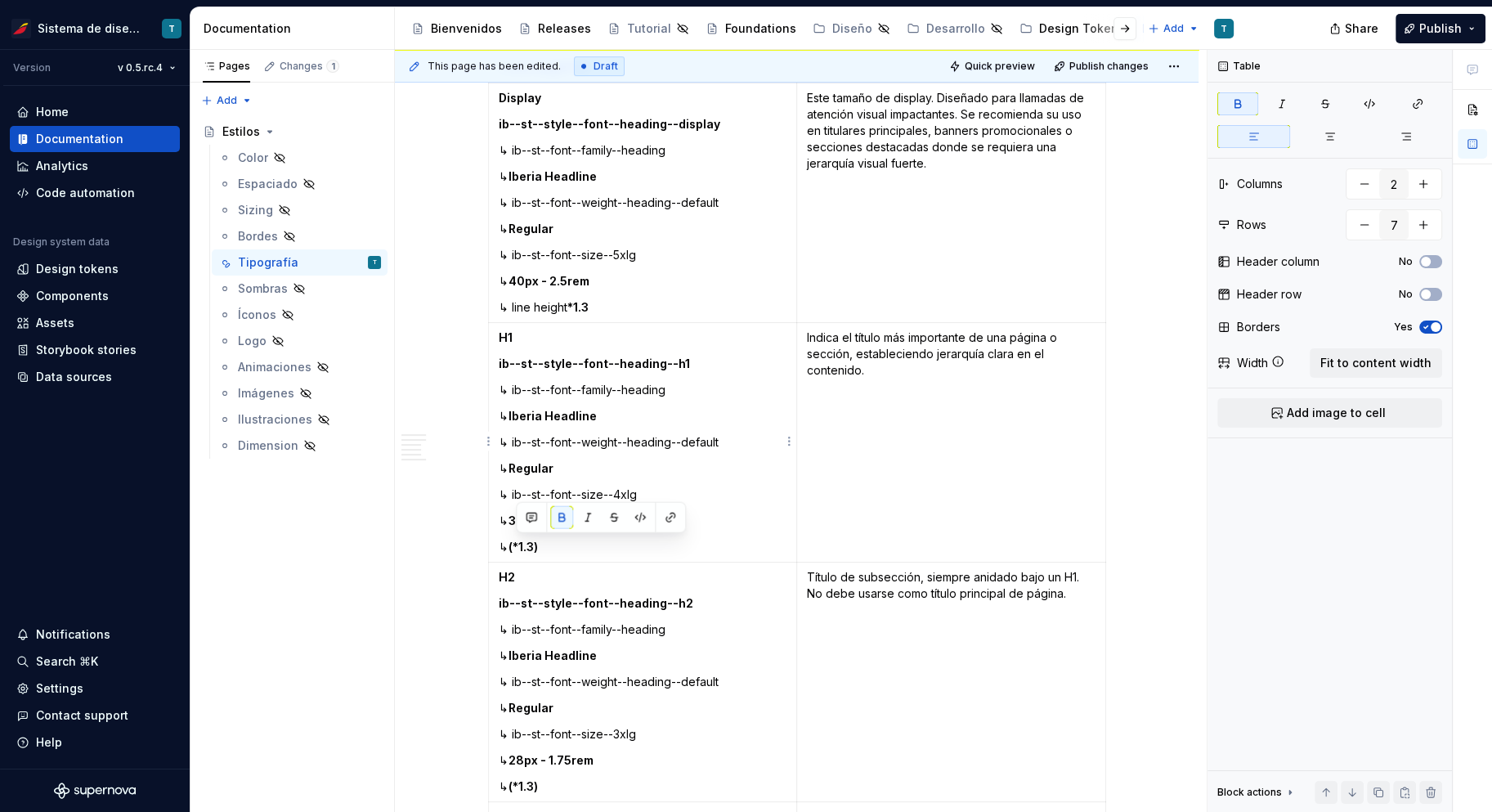
drag, startPoint x: 547, startPoint y: 548, endPoint x: 517, endPoint y: 545, distance: 30.1
click at [517, 545] on p "↳ (*1.3)" at bounding box center [643, 547] width 289 height 16
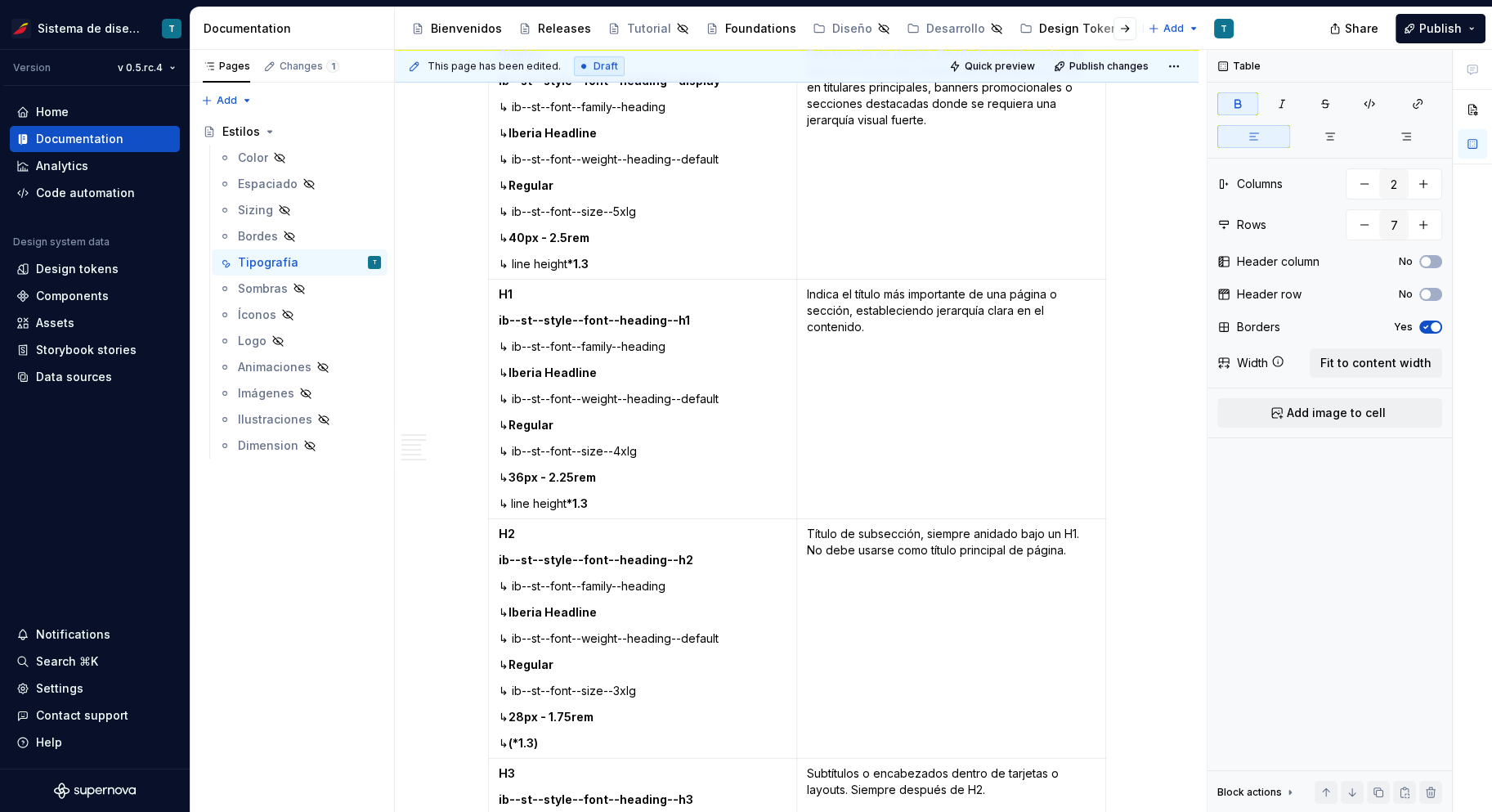
scroll to position [739, 0]
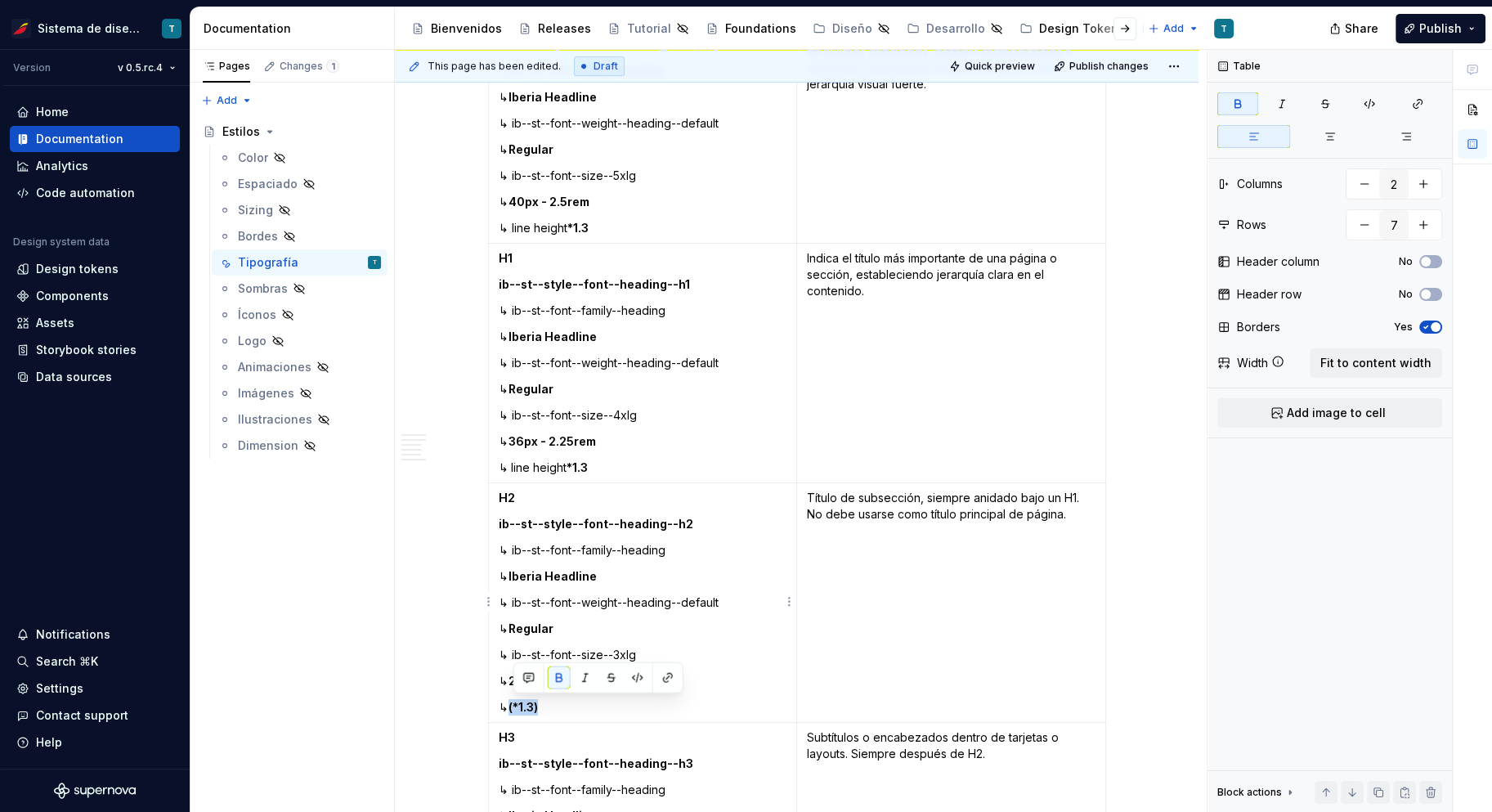
drag, startPoint x: 549, startPoint y: 706, endPoint x: 514, endPoint y: 703, distance: 35.1
click at [514, 703] on p "↳ (*1.3)" at bounding box center [643, 706] width 289 height 16
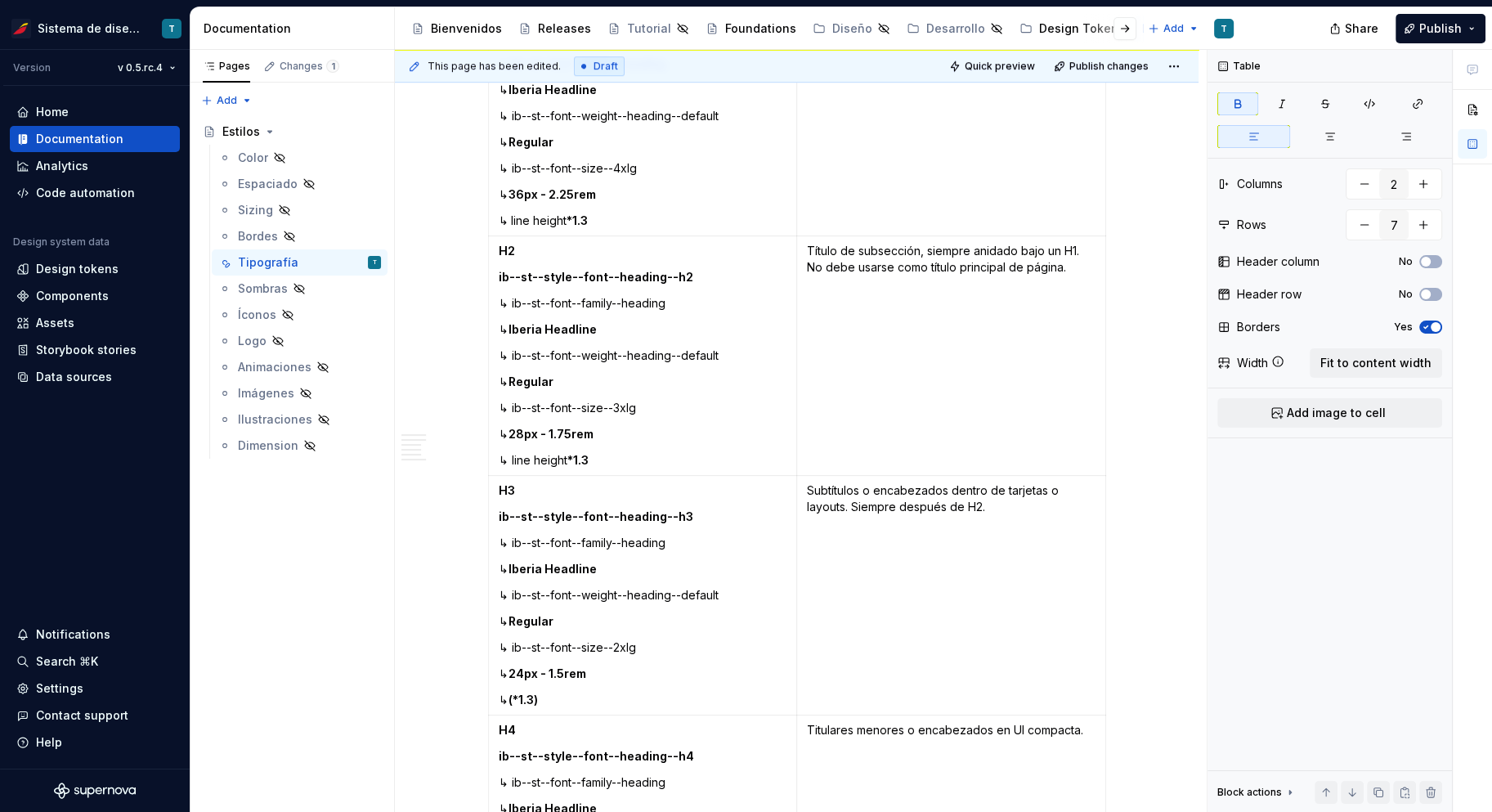
scroll to position [994, 0]
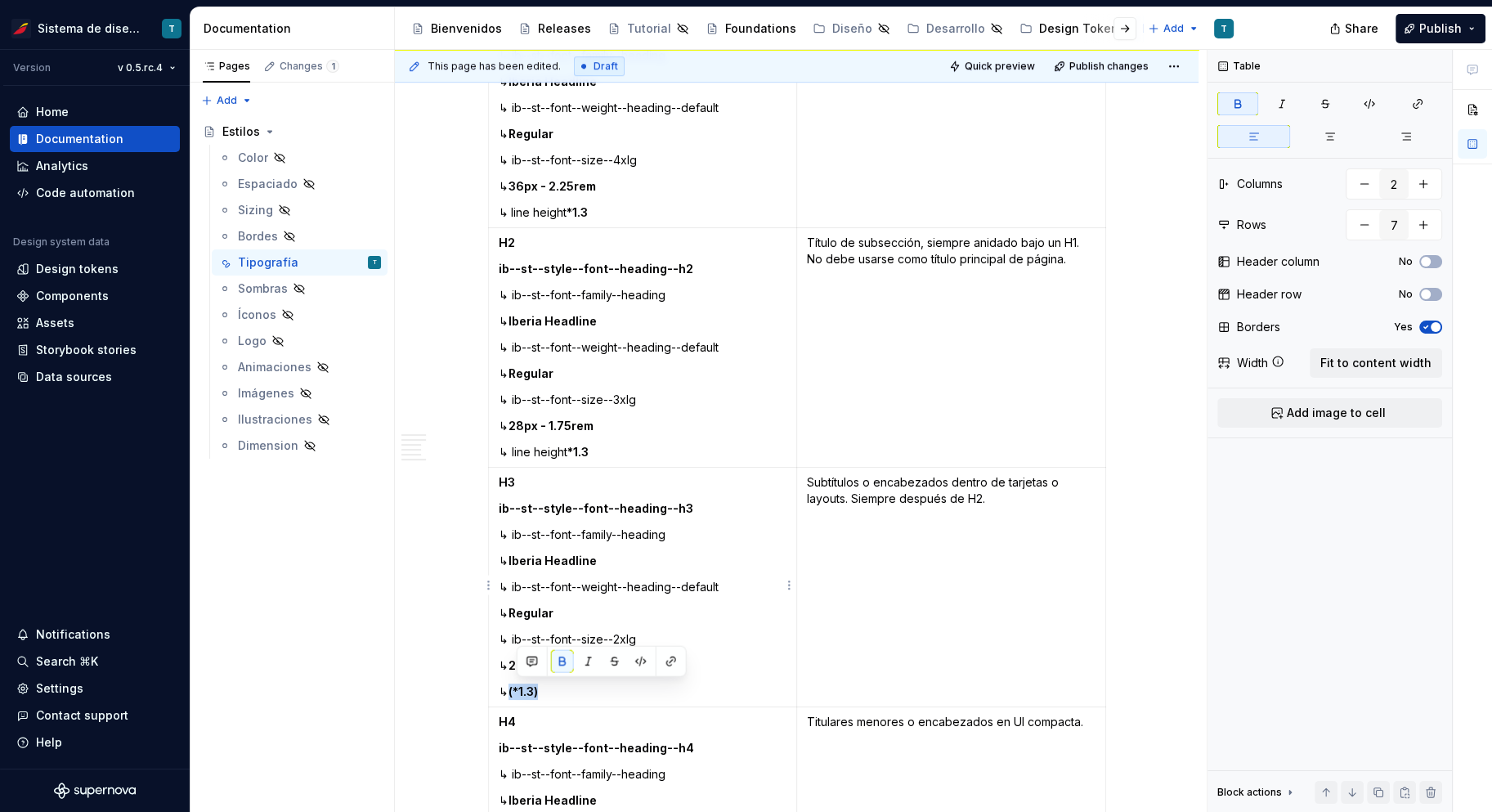
drag, startPoint x: 552, startPoint y: 687, endPoint x: 517, endPoint y: 690, distance: 35.1
click at [517, 690] on p "↳ (*1.3)" at bounding box center [643, 691] width 289 height 16
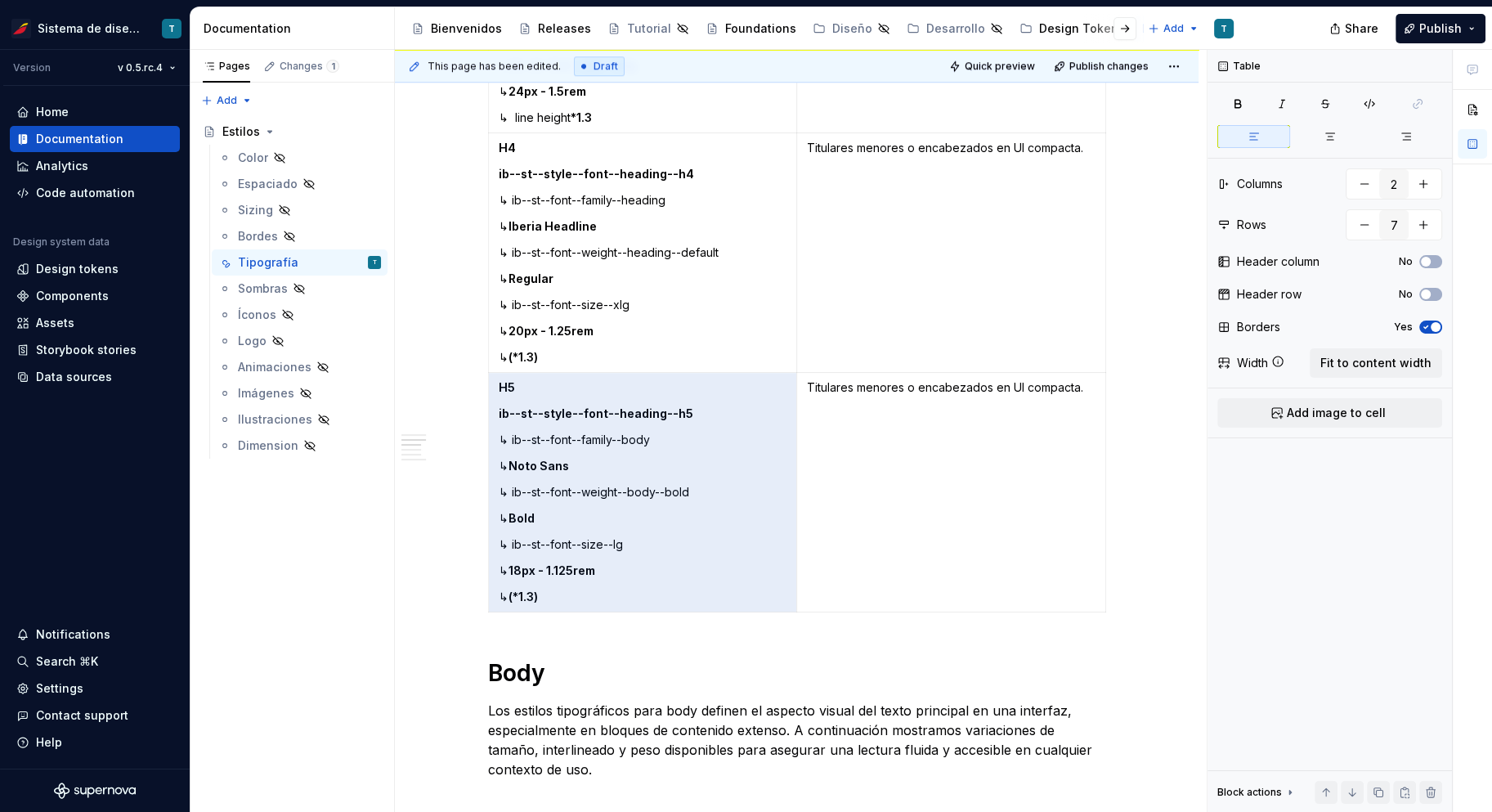
scroll to position [1620, 0]
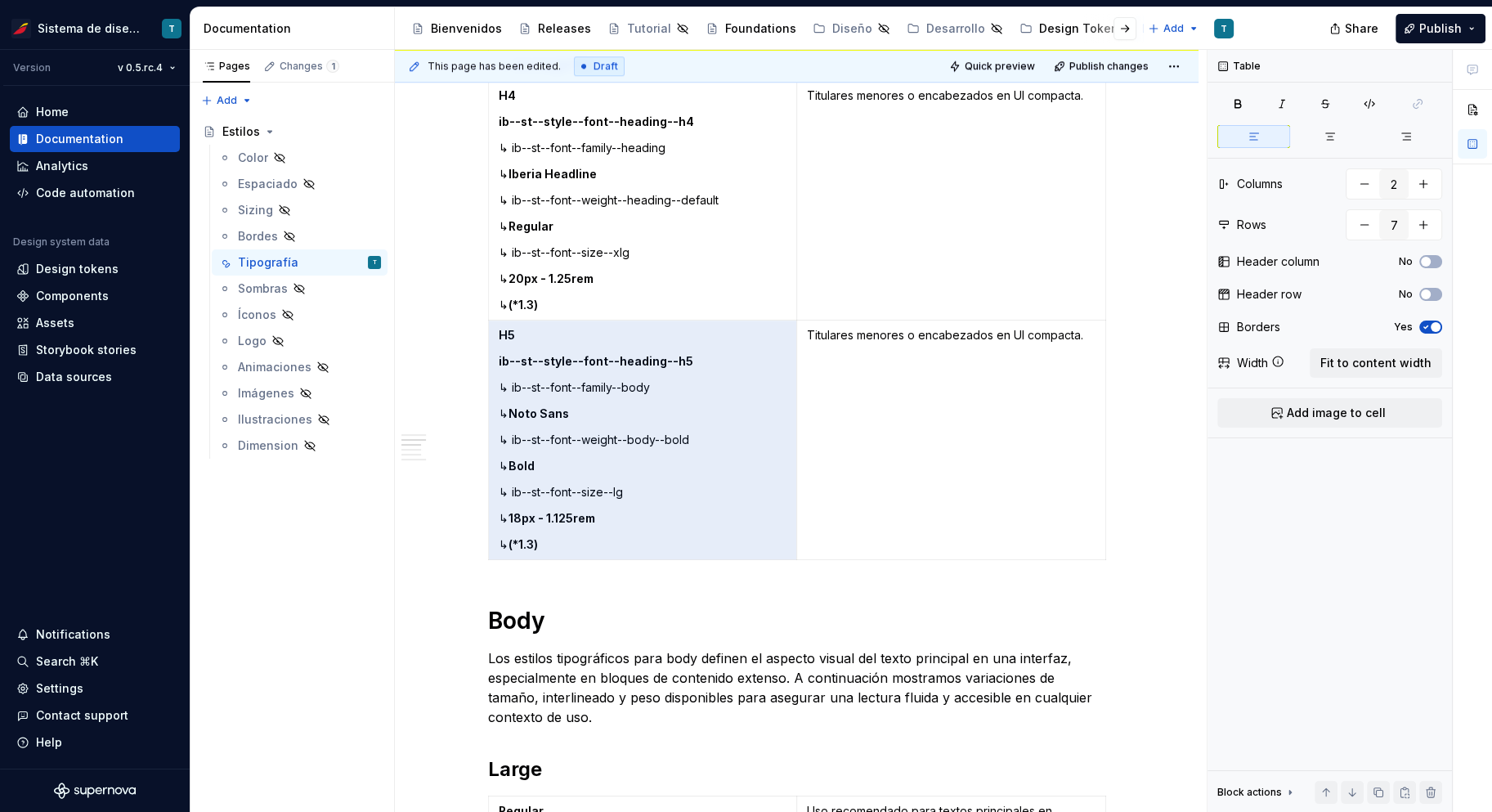
drag, startPoint x: 551, startPoint y: 750, endPoint x: 578, endPoint y: 408, distance: 343.1
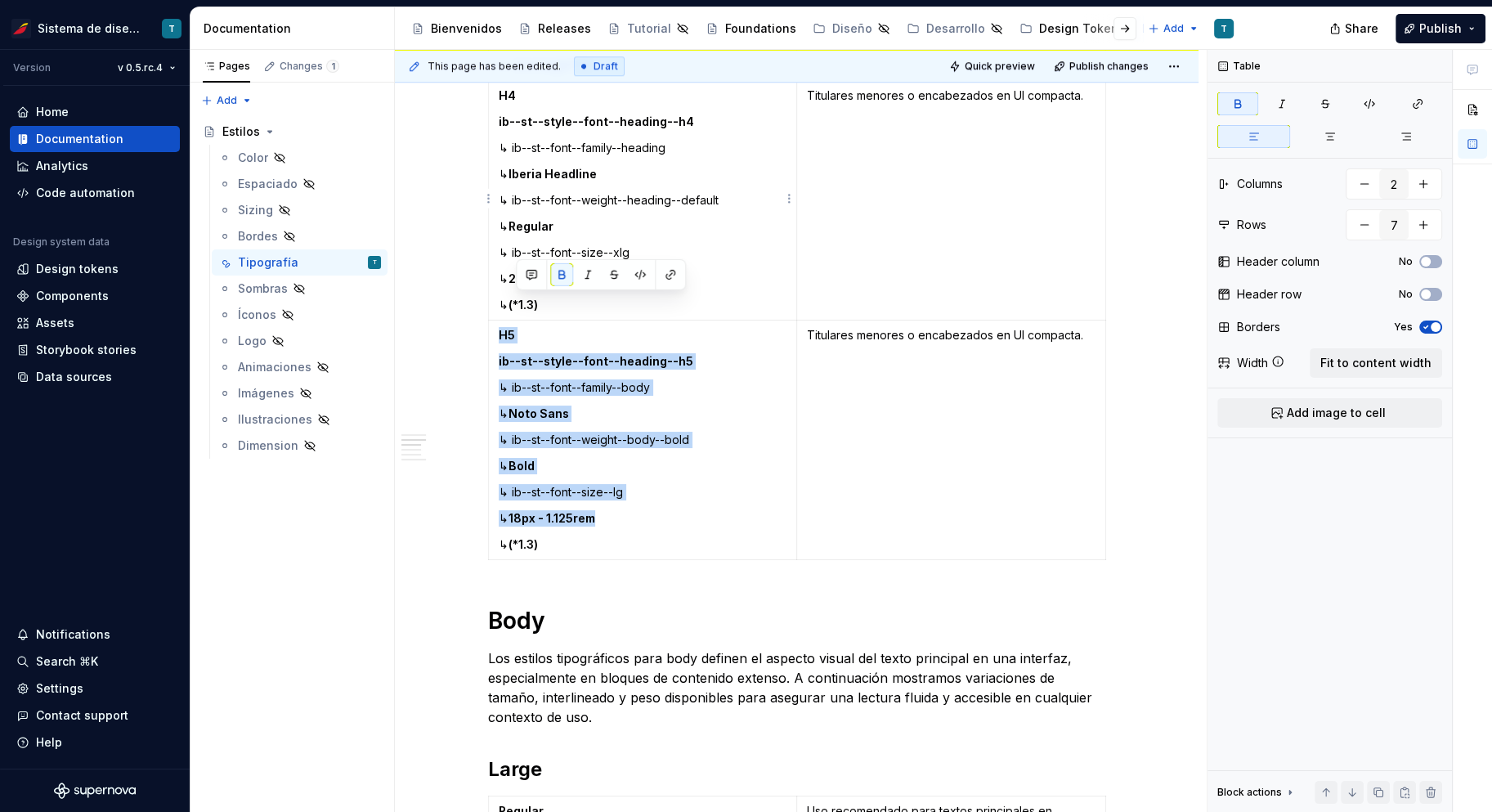
drag, startPoint x: 548, startPoint y: 305, endPoint x: 515, endPoint y: 300, distance: 33.4
click at [515, 300] on p "↳ (*1.3)" at bounding box center [643, 304] width 289 height 16
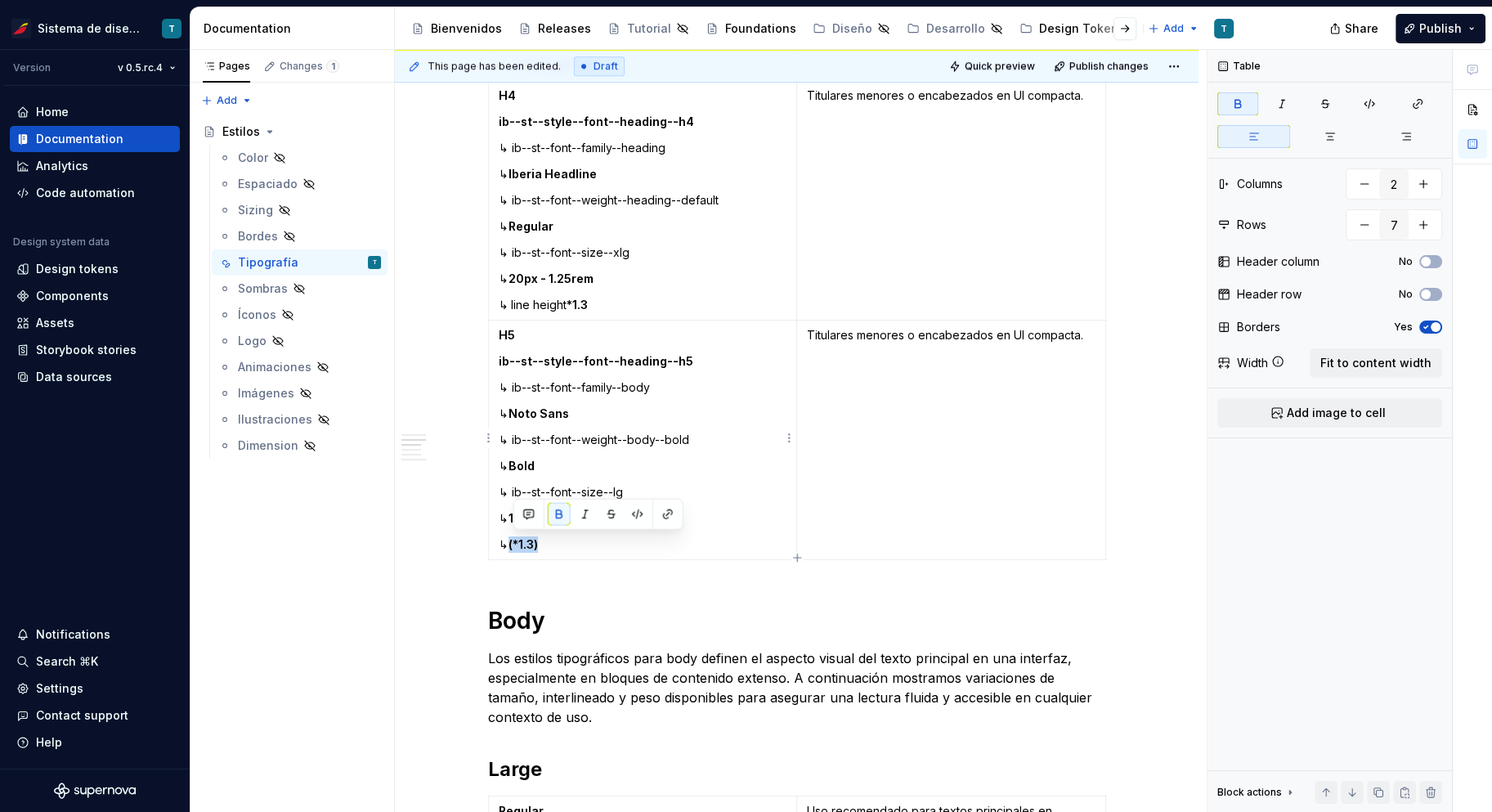
drag, startPoint x: 546, startPoint y: 541, endPoint x: 513, endPoint y: 538, distance: 33.1
click at [513, 538] on p "↳ (*1.3)" at bounding box center [643, 544] width 289 height 16
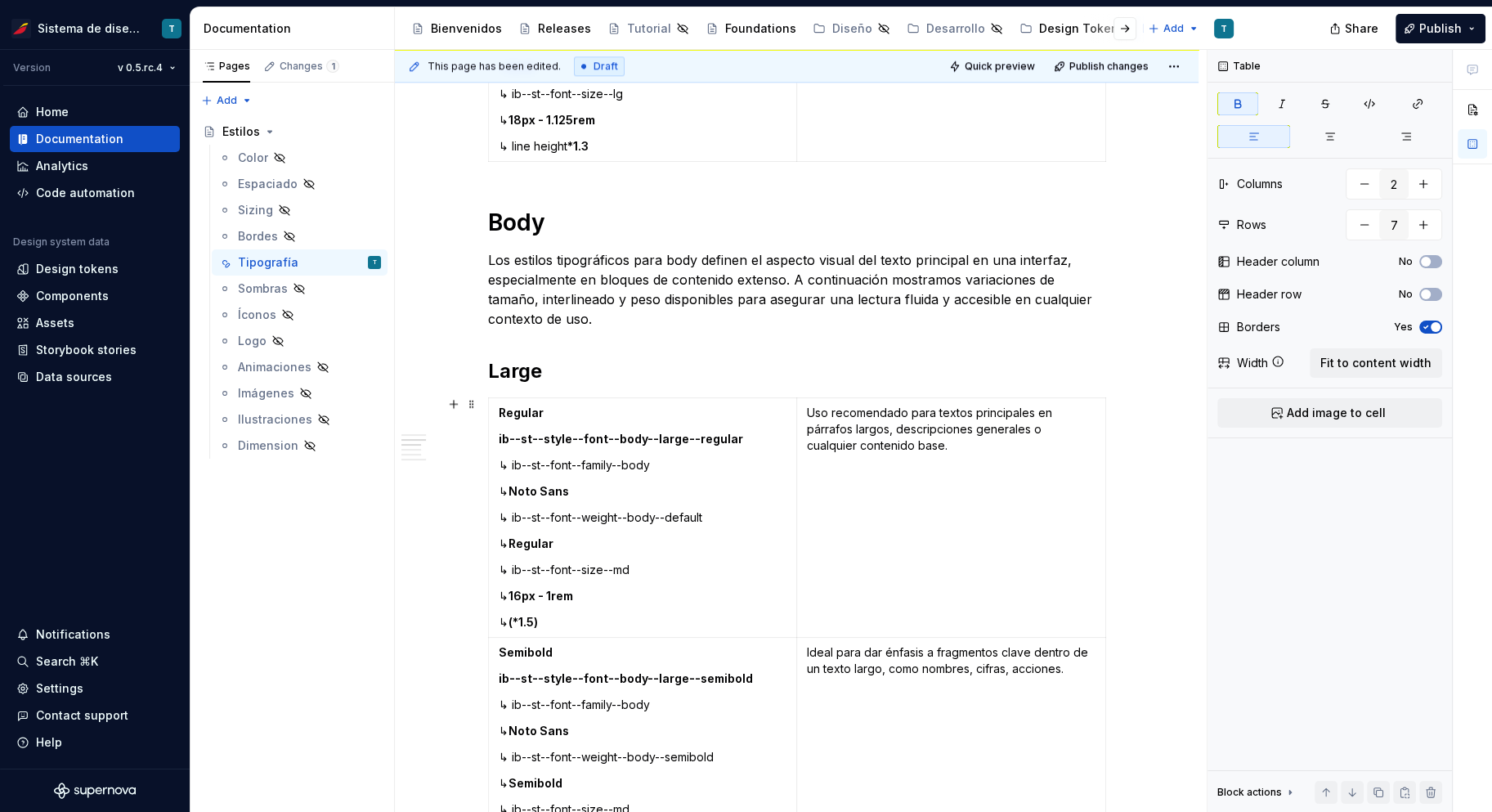
scroll to position [2072, 0]
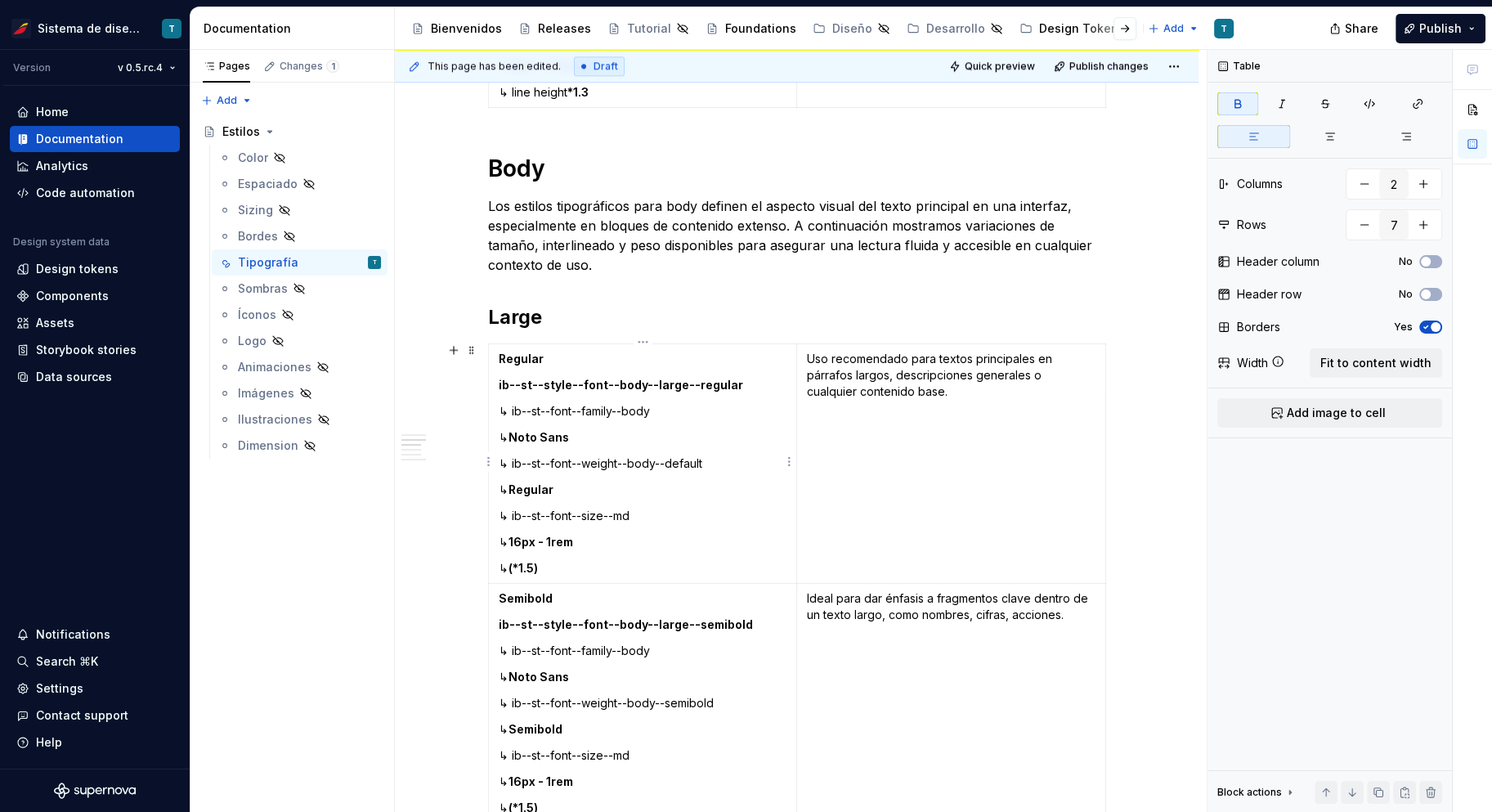
type input "3"
drag, startPoint x: 546, startPoint y: 566, endPoint x: 515, endPoint y: 562, distance: 31.3
click at [515, 562] on p "↳ (*1.5)" at bounding box center [643, 567] width 289 height 16
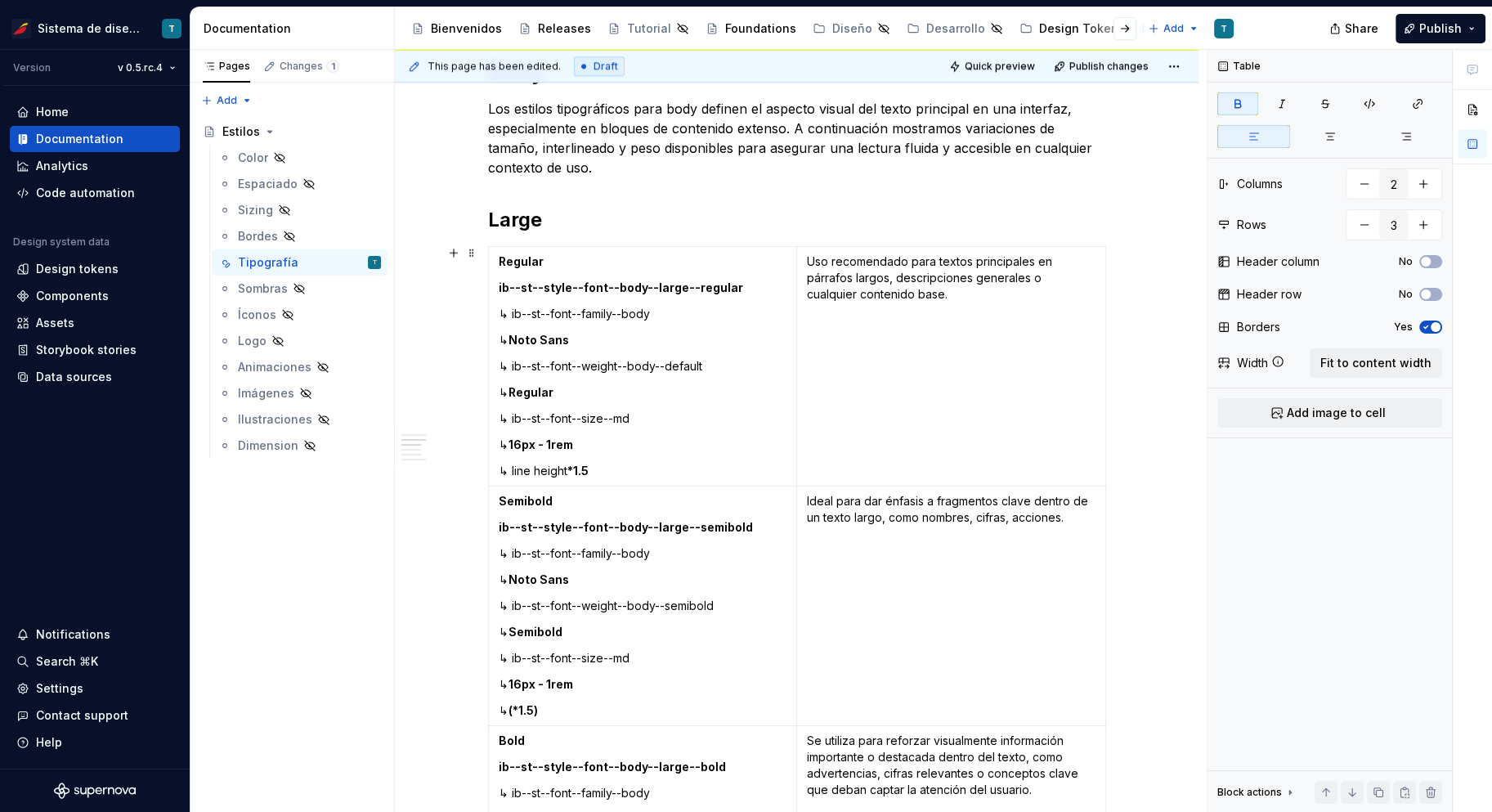
scroll to position [2178, 0]
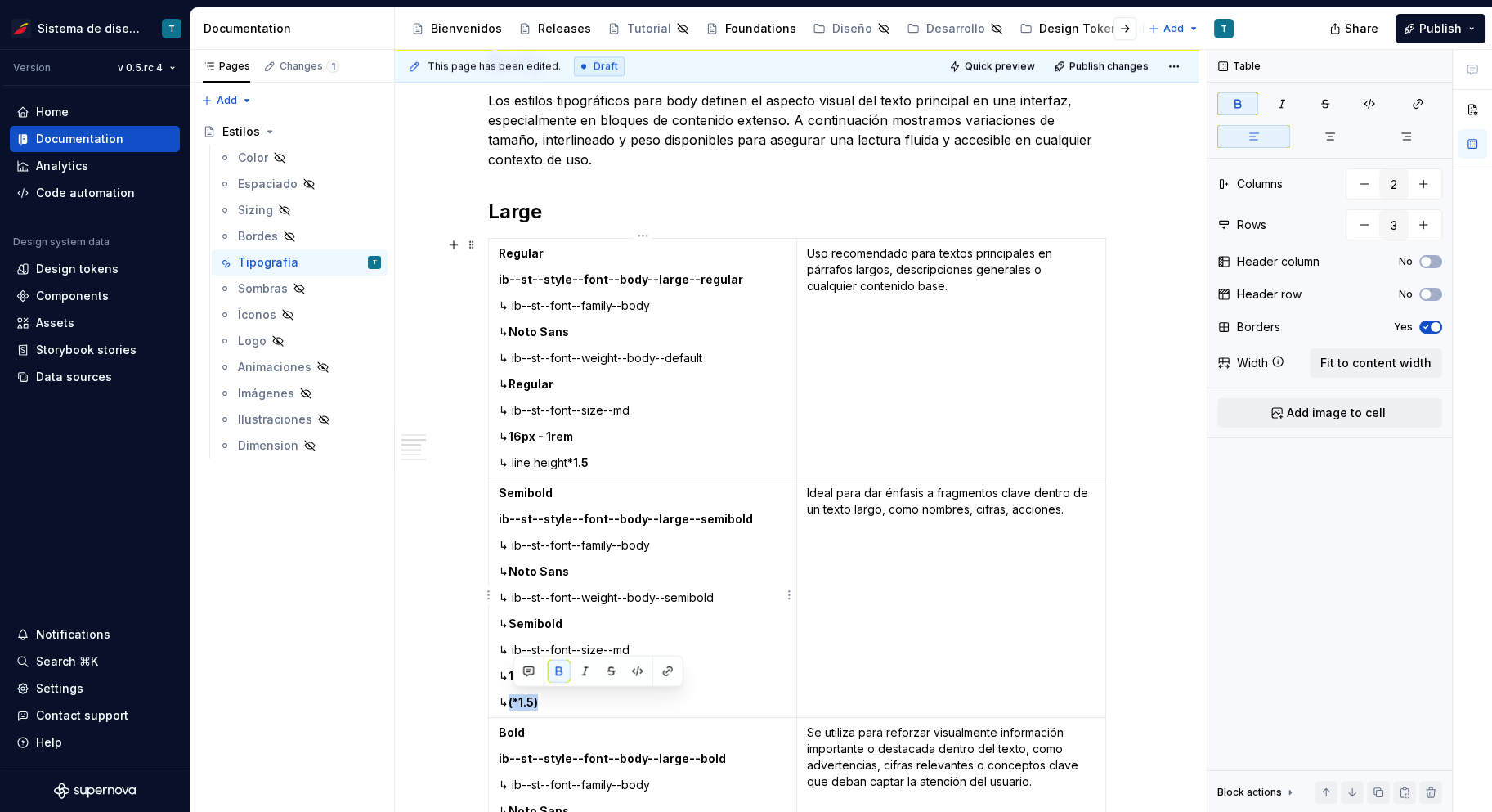
drag, startPoint x: 545, startPoint y: 697, endPoint x: 512, endPoint y: 697, distance: 33.0
click at [512, 697] on p "↳ (*1.5)" at bounding box center [643, 702] width 289 height 16
drag, startPoint x: 611, startPoint y: 699, endPoint x: 513, endPoint y: 699, distance: 98.0
click at [513, 699] on p "↳ line height *1.5" at bounding box center [643, 702] width 289 height 16
copy p "line height *1.5"
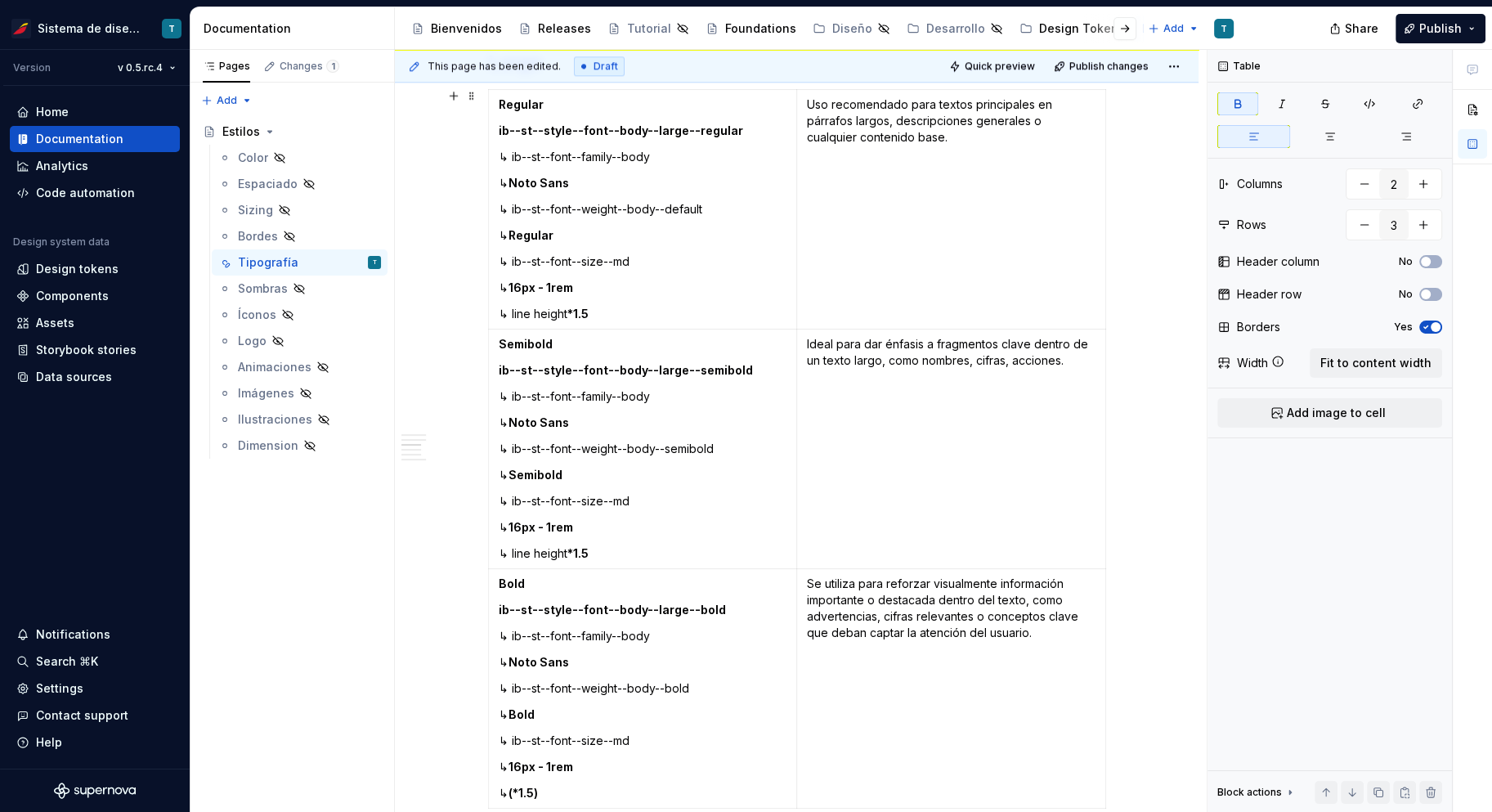
scroll to position [2409, 0]
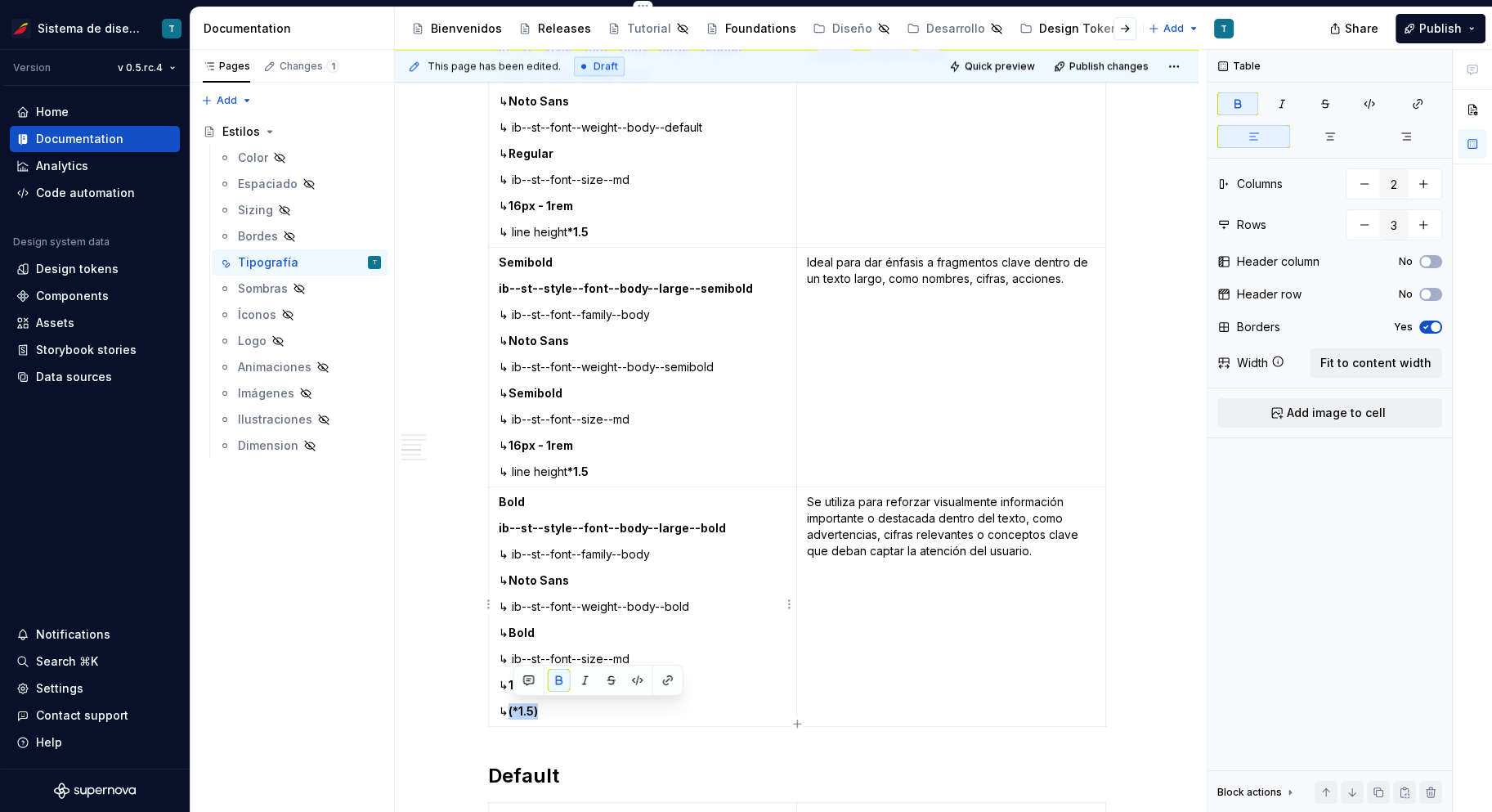
drag, startPoint x: 546, startPoint y: 708, endPoint x: 514, endPoint y: 705, distance: 32.1
click at [514, 705] on p "↳ (*1.5)" at bounding box center [643, 711] width 289 height 16
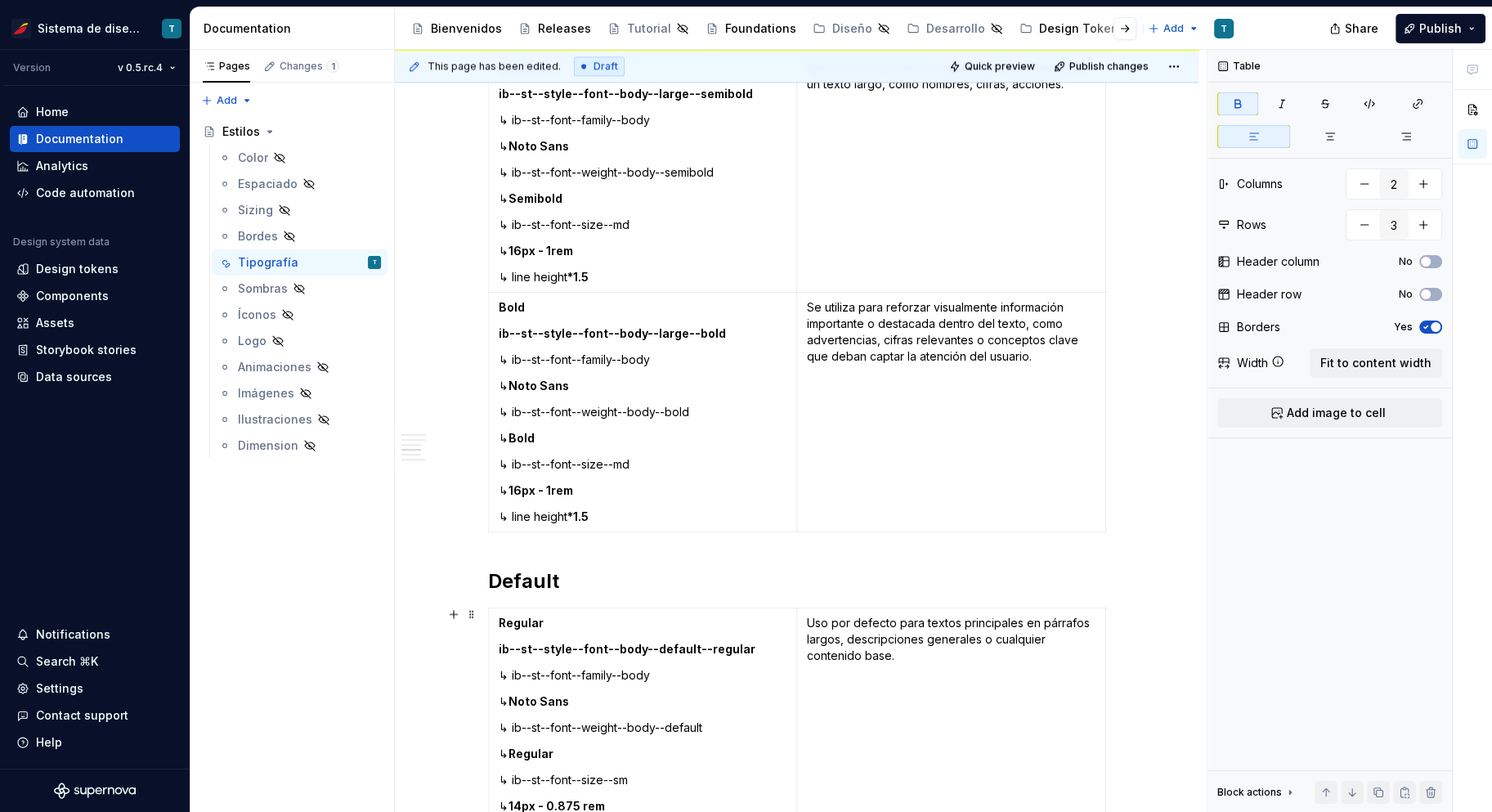
scroll to position [2756, 0]
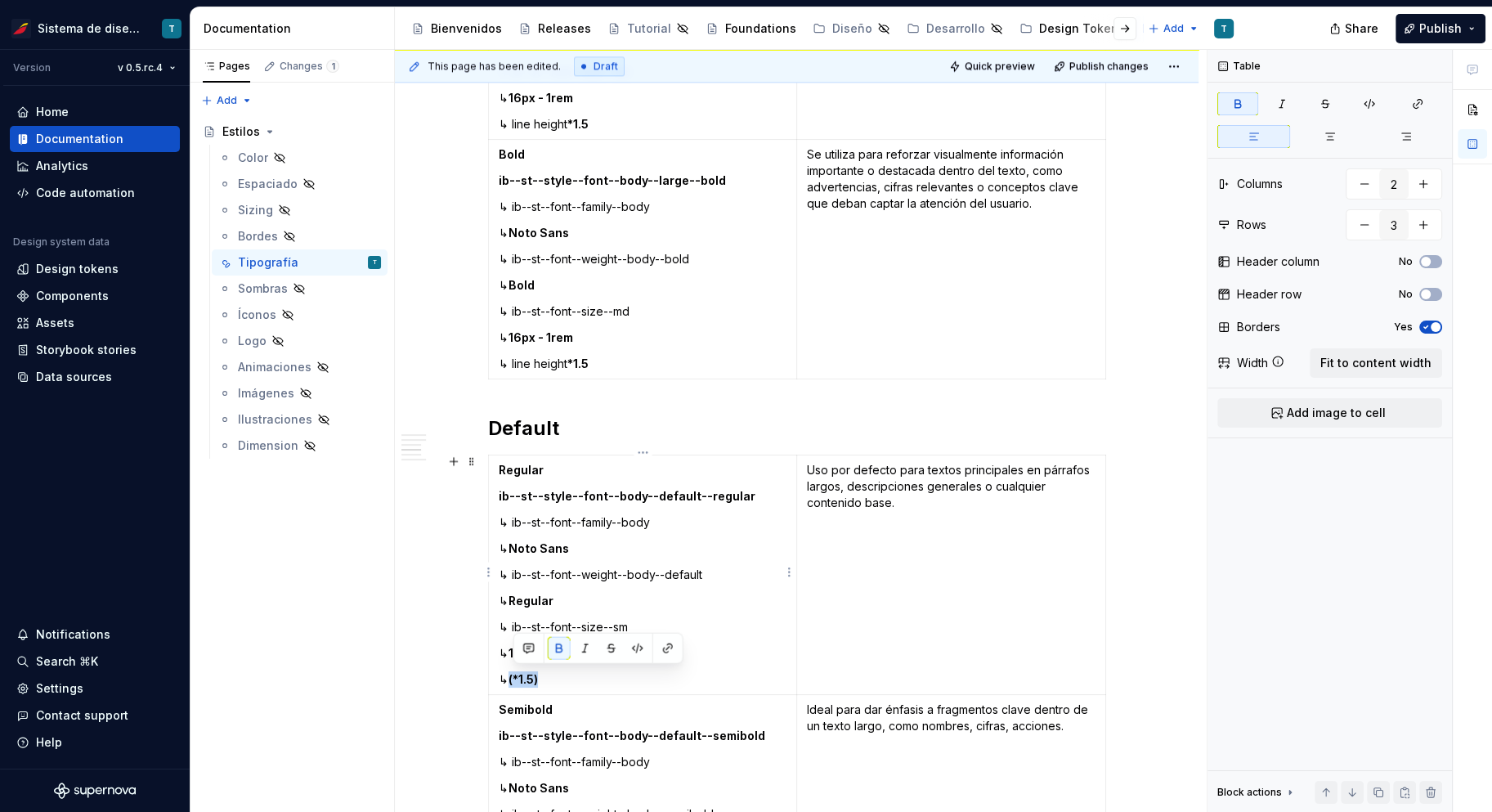
drag, startPoint x: 546, startPoint y: 675, endPoint x: 512, endPoint y: 675, distance: 34.0
click at [512, 675] on p "↳ (*1.5)" at bounding box center [643, 679] width 289 height 16
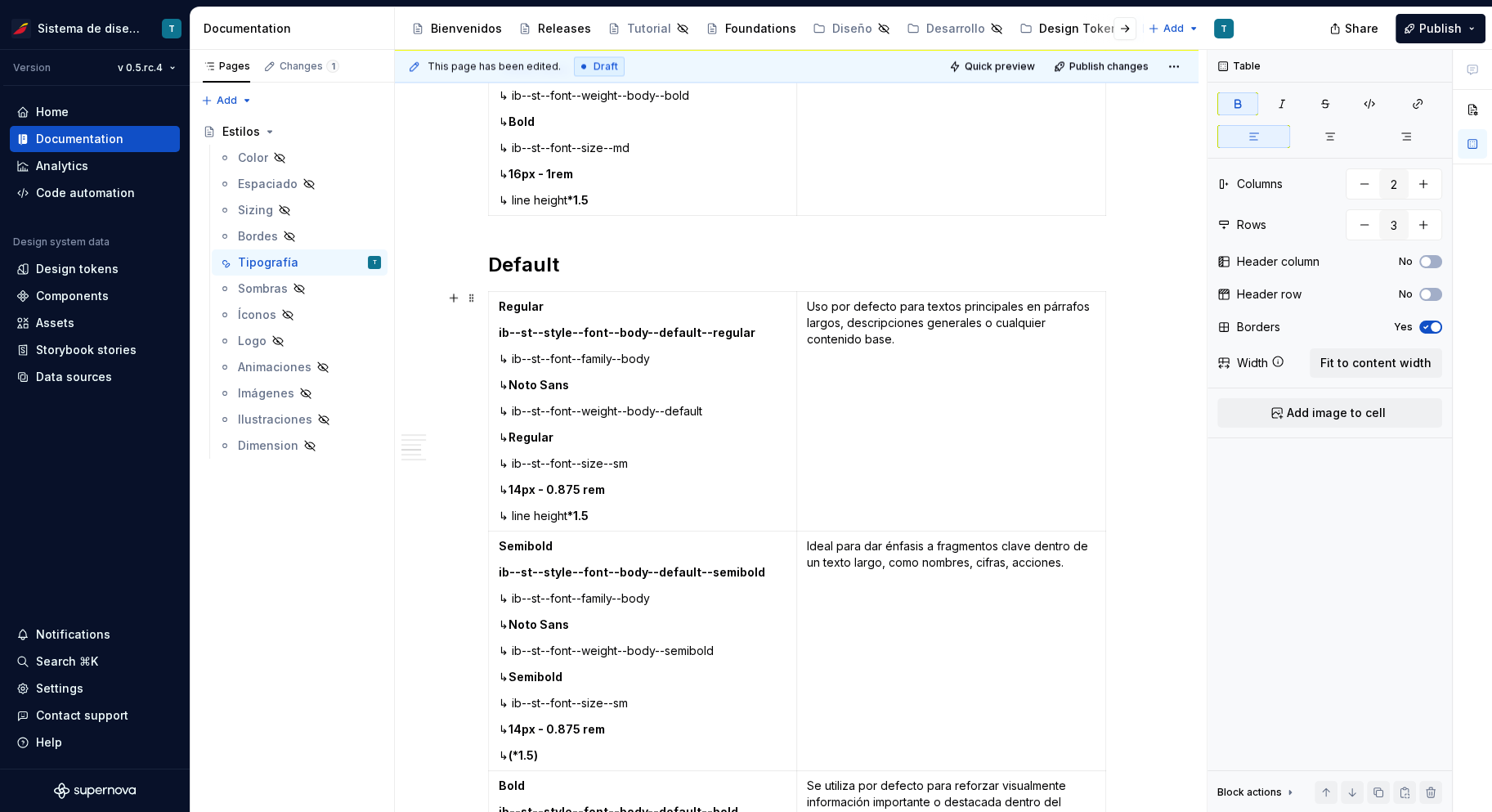
scroll to position [2959, 0]
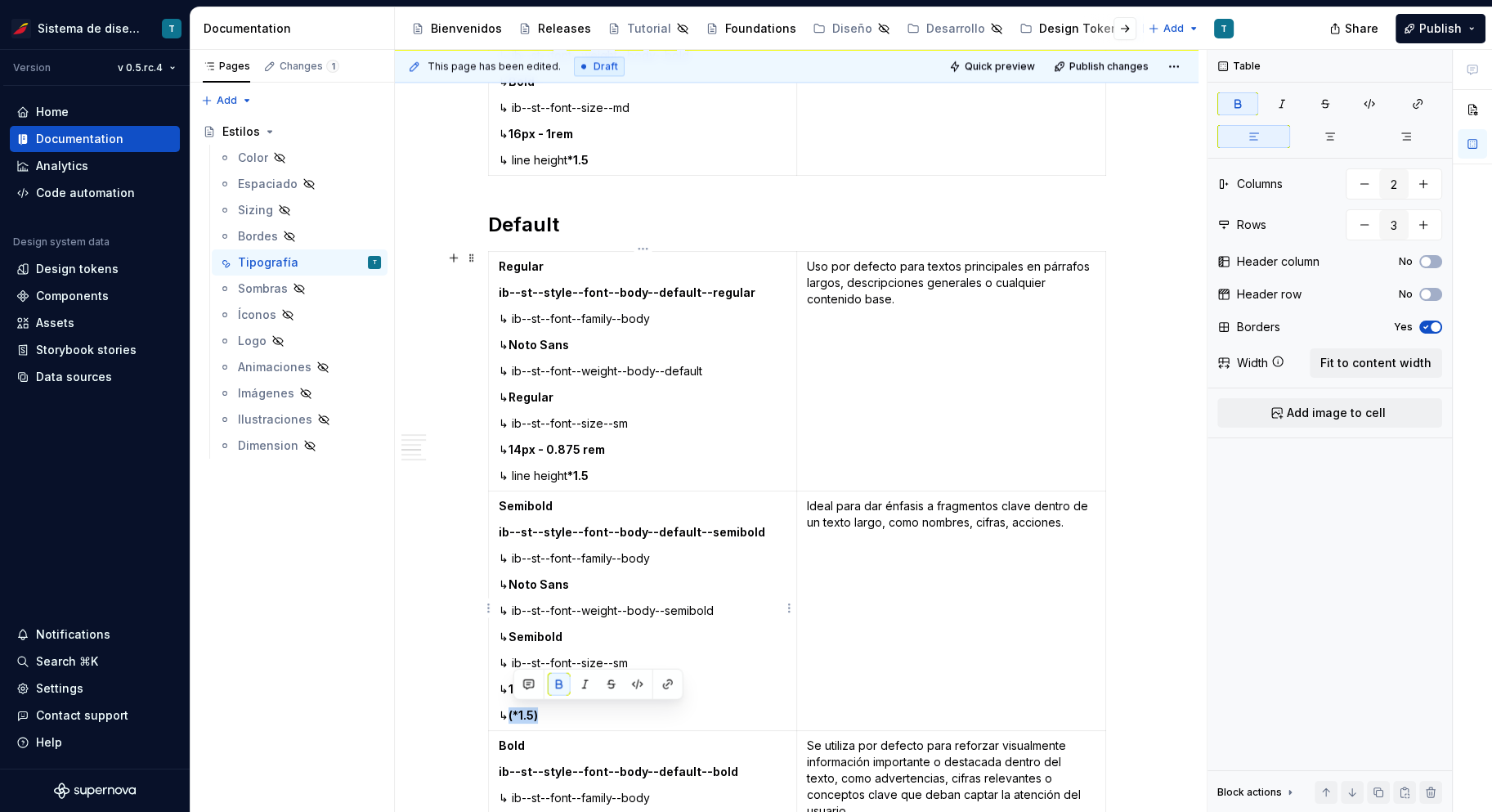
drag, startPoint x: 546, startPoint y: 714, endPoint x: 514, endPoint y: 711, distance: 32.1
click at [514, 711] on p "↳ (*1.5)" at bounding box center [643, 715] width 289 height 16
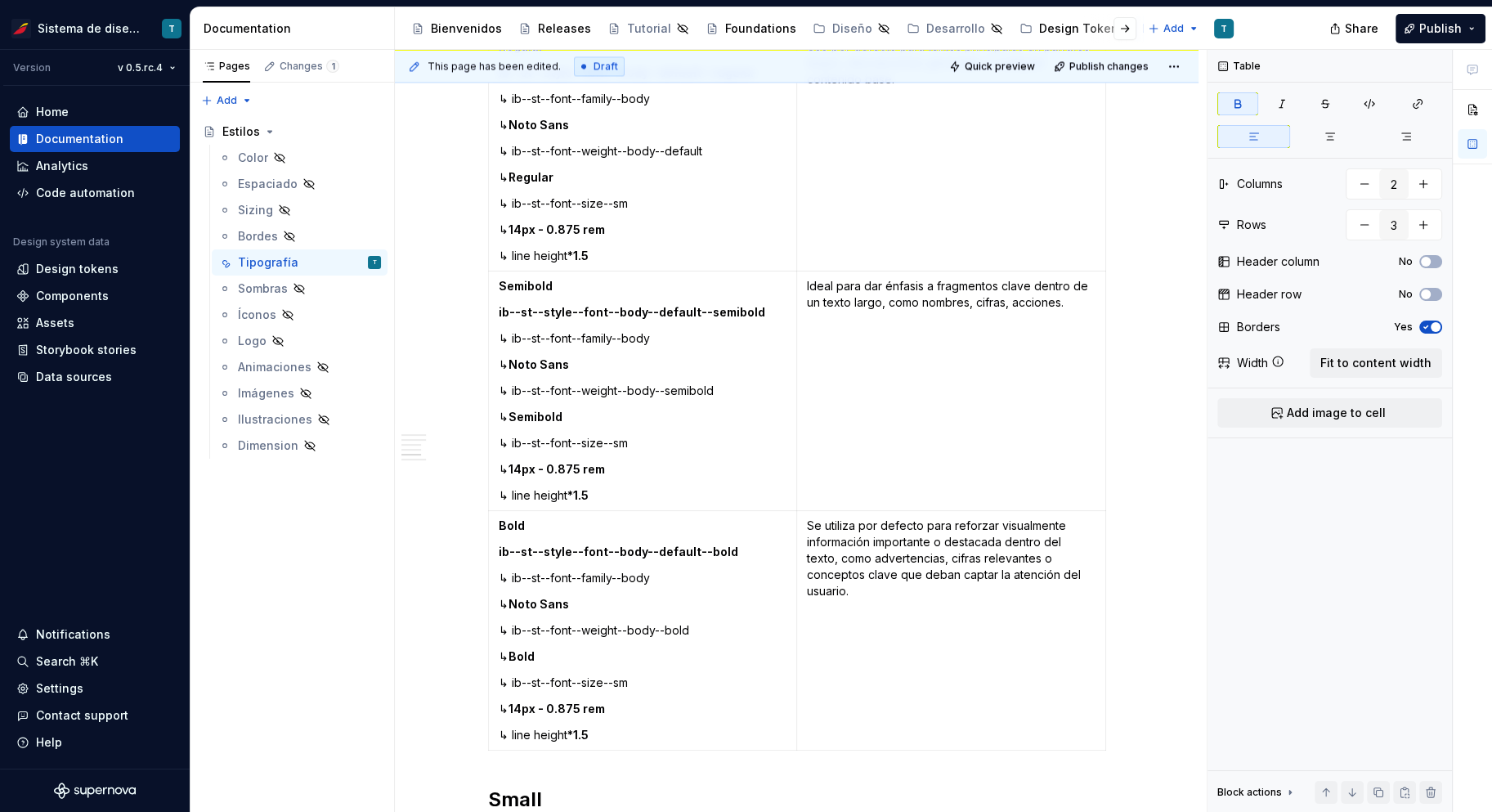
scroll to position [3219, 0]
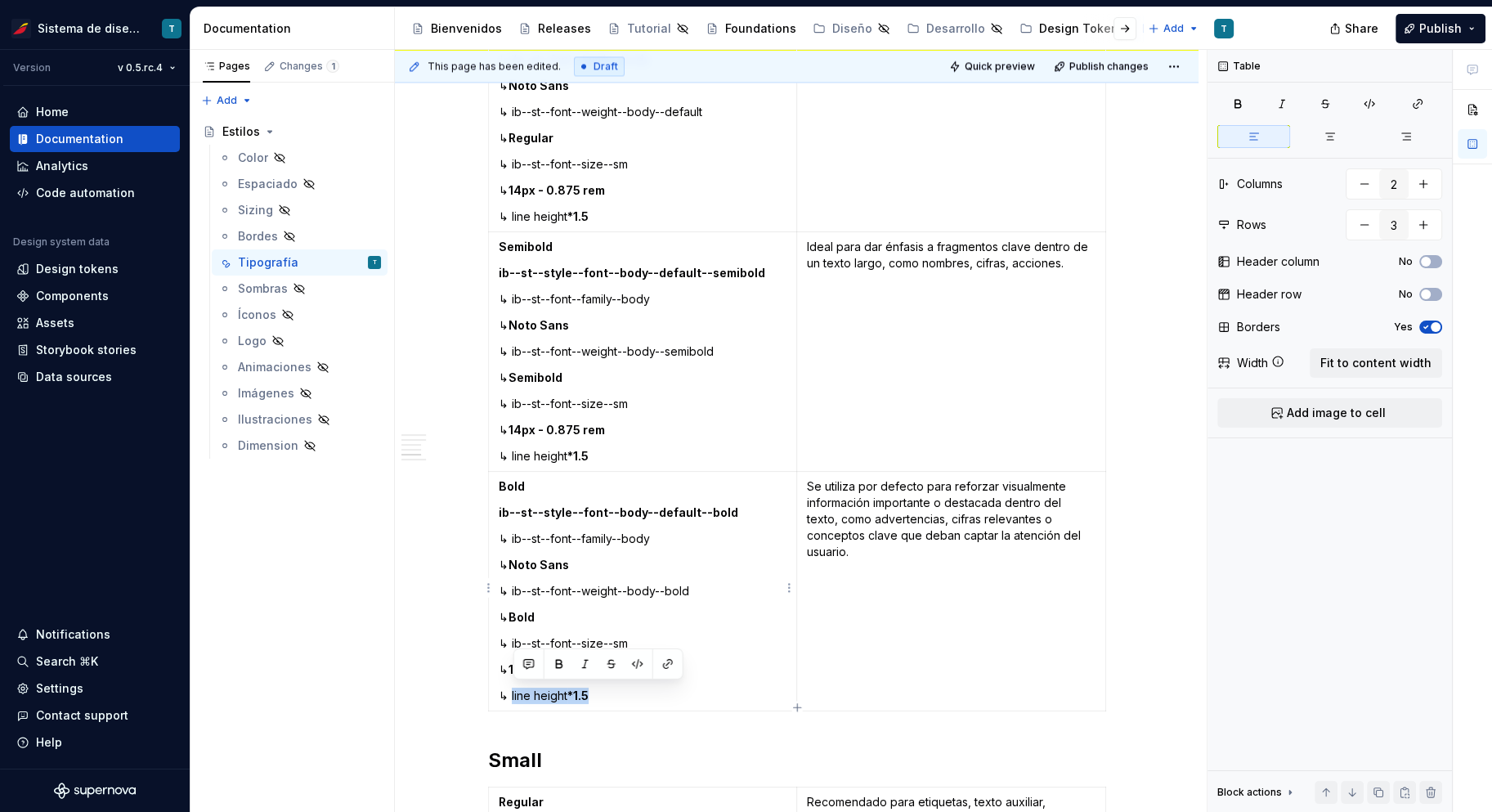
drag, startPoint x: 598, startPoint y: 692, endPoint x: 512, endPoint y: 691, distance: 86.0
click at [512, 691] on p "↳ line height *1.5" at bounding box center [643, 695] width 289 height 16
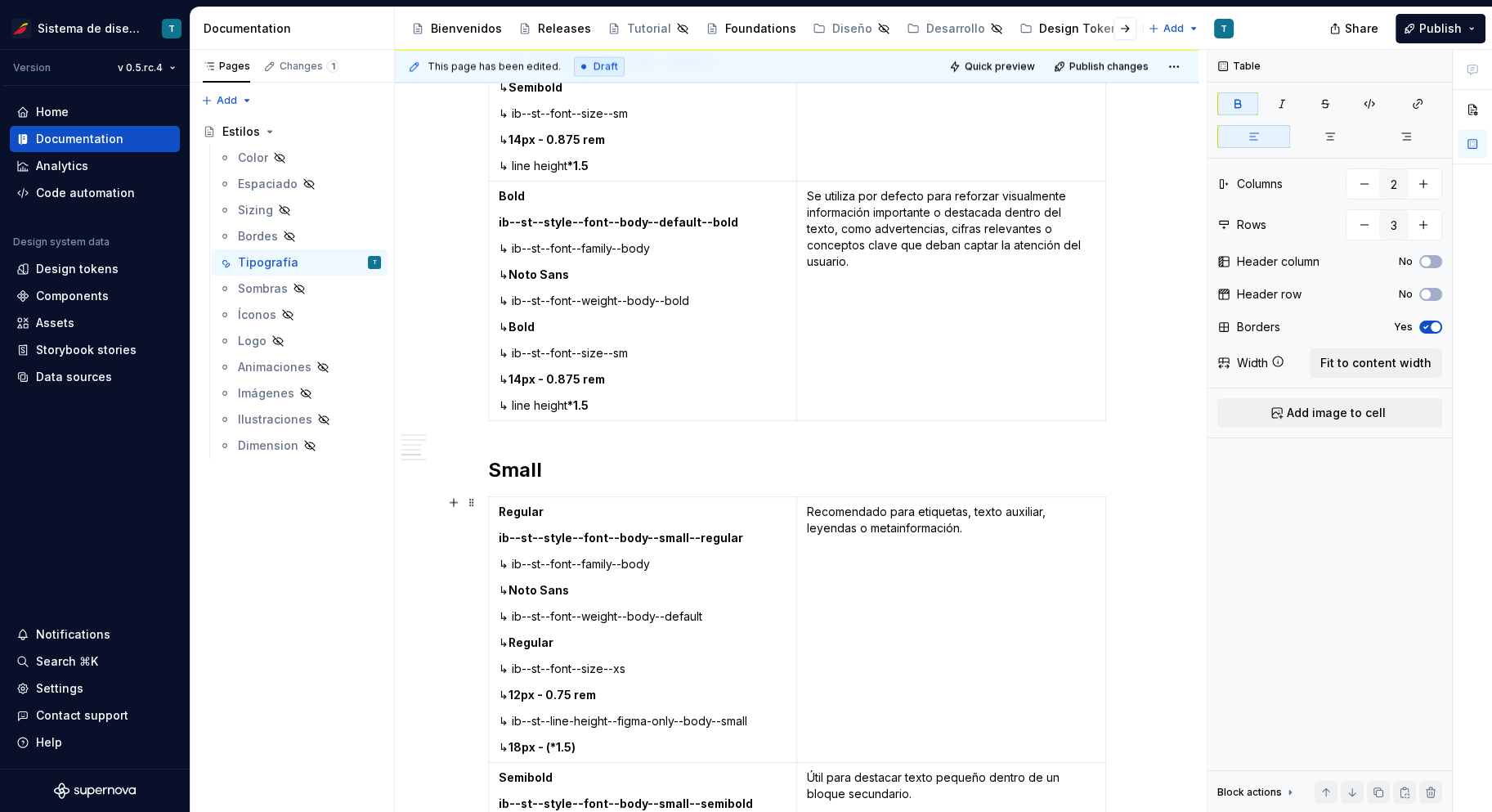
scroll to position [3649, 0]
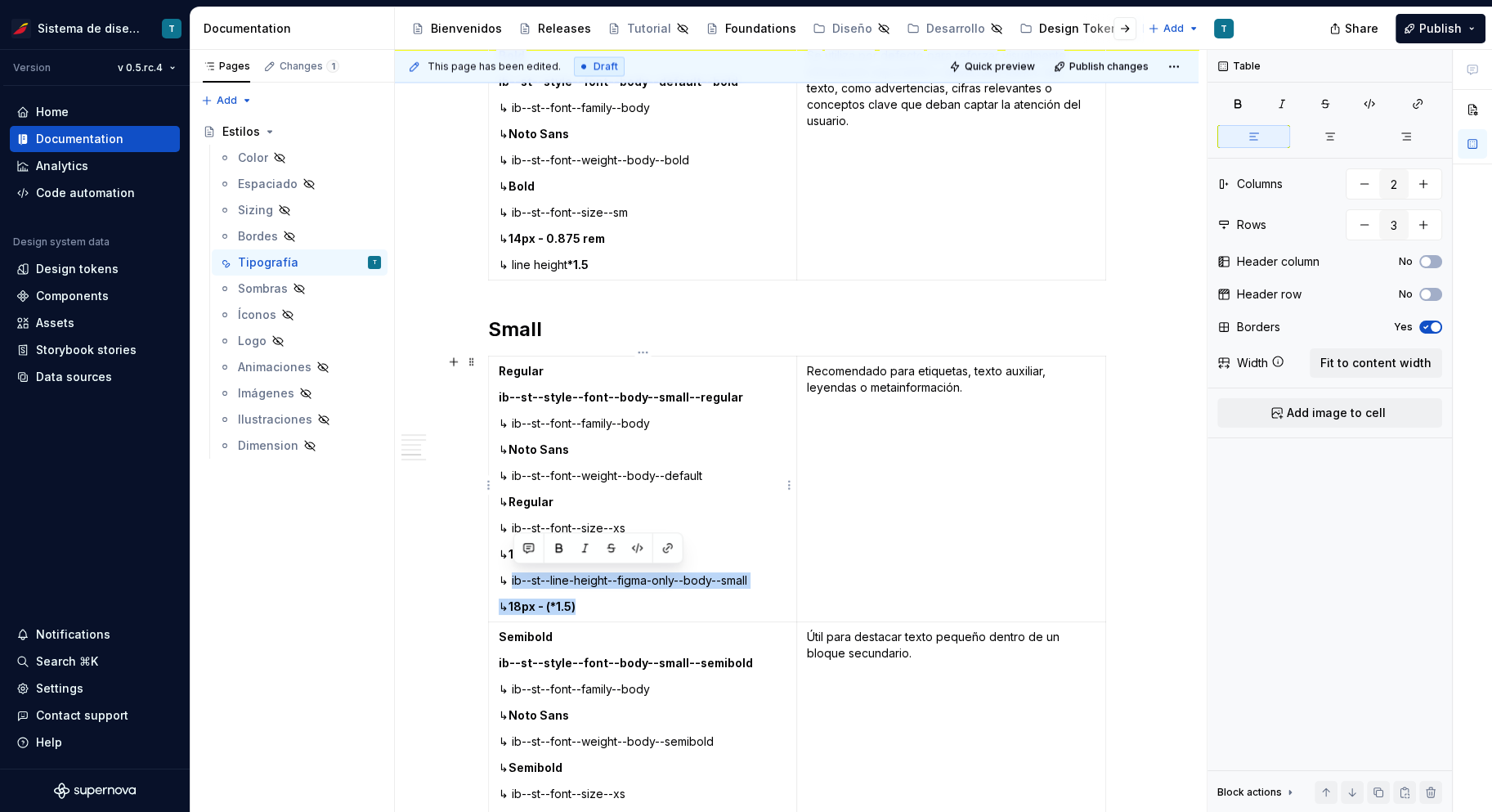
drag, startPoint x: 600, startPoint y: 604, endPoint x: 512, endPoint y: 579, distance: 91.5
click at [512, 579] on td "Regular ib--st--style--font--body--small--regular ↳ ib--st--font--family--body …" at bounding box center [642, 489] width 309 height 265
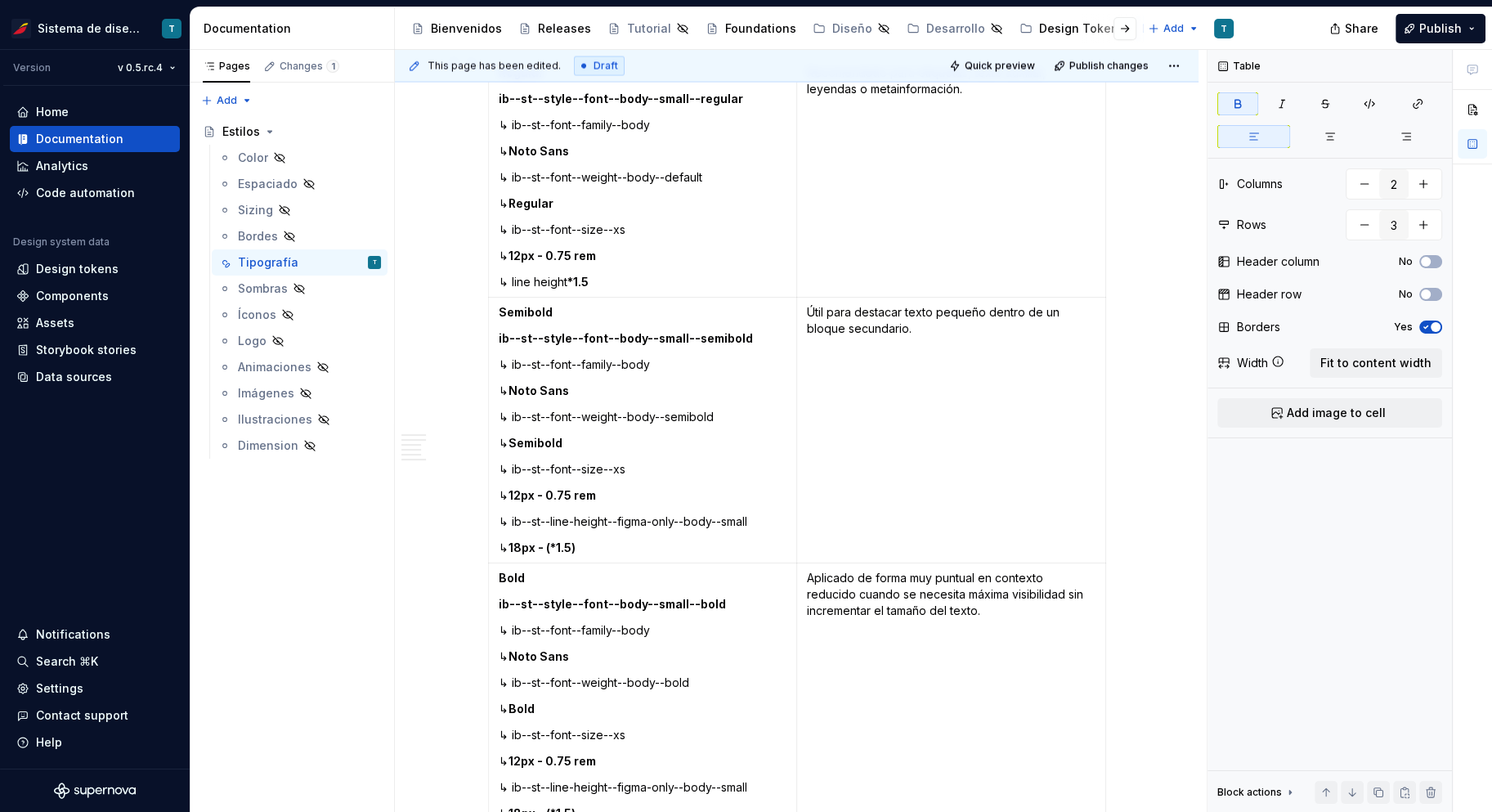
scroll to position [3957, 0]
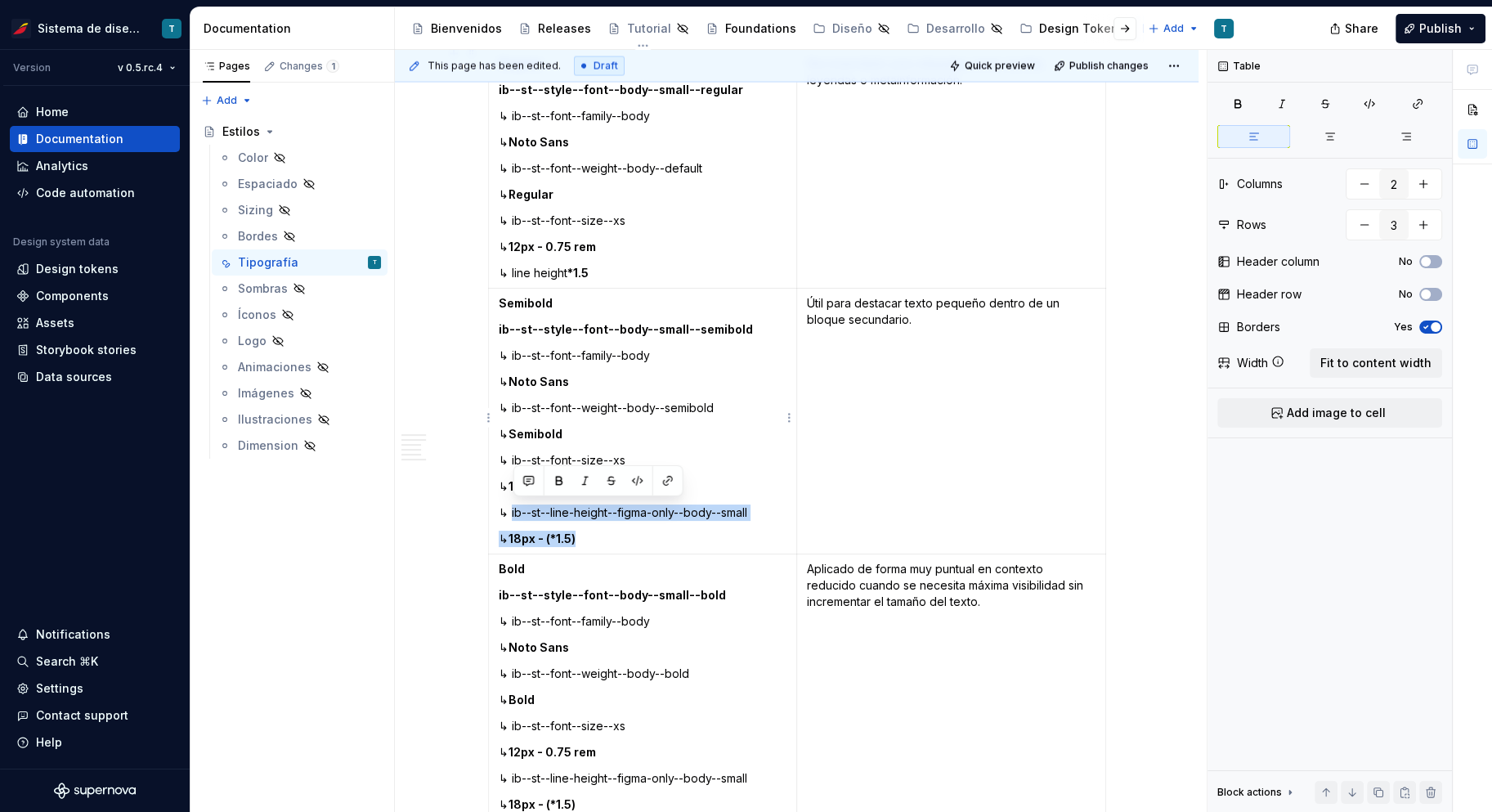
drag, startPoint x: 575, startPoint y: 533, endPoint x: 513, endPoint y: 508, distance: 66.9
click at [513, 508] on td "Semibold ib--st--style--font--body--small--semibold ↳ ib--st--font--family--bod…" at bounding box center [642, 421] width 309 height 265
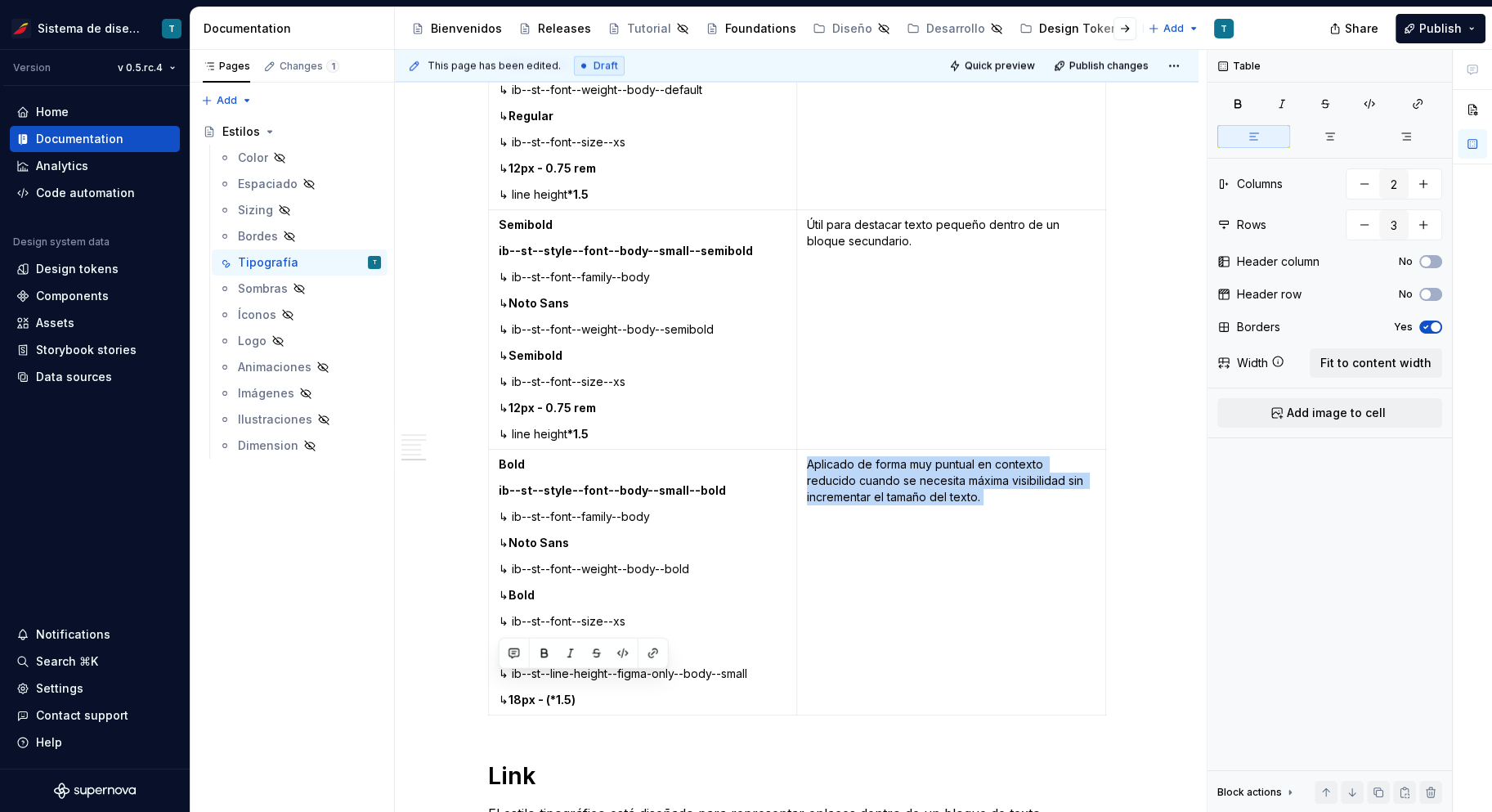
scroll to position [4051, 0]
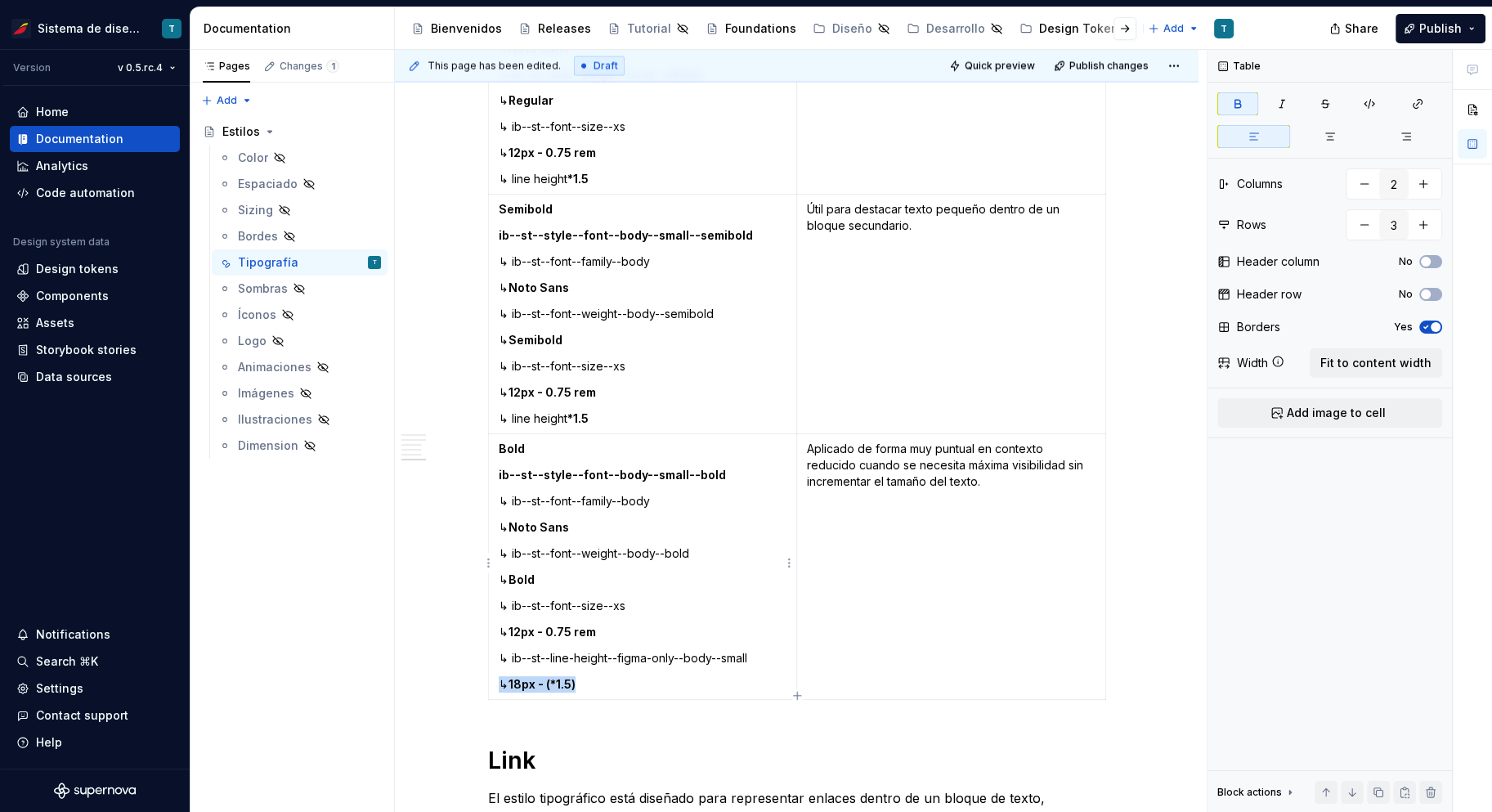
drag, startPoint x: 601, startPoint y: 741, endPoint x: 532, endPoint y: 667, distance: 101.2
click at [532, 667] on td "Bold ib--st--style--font--body--small--bold ↳ ib--st--font--family--body ↳ Noto…" at bounding box center [642, 567] width 309 height 265
drag, startPoint x: 609, startPoint y: 684, endPoint x: 601, endPoint y: 683, distance: 8.1
click at [608, 684] on p "↳ 18px - (*1.5)" at bounding box center [643, 684] width 289 height 16
drag, startPoint x: 597, startPoint y: 681, endPoint x: 512, endPoint y: 652, distance: 89.8
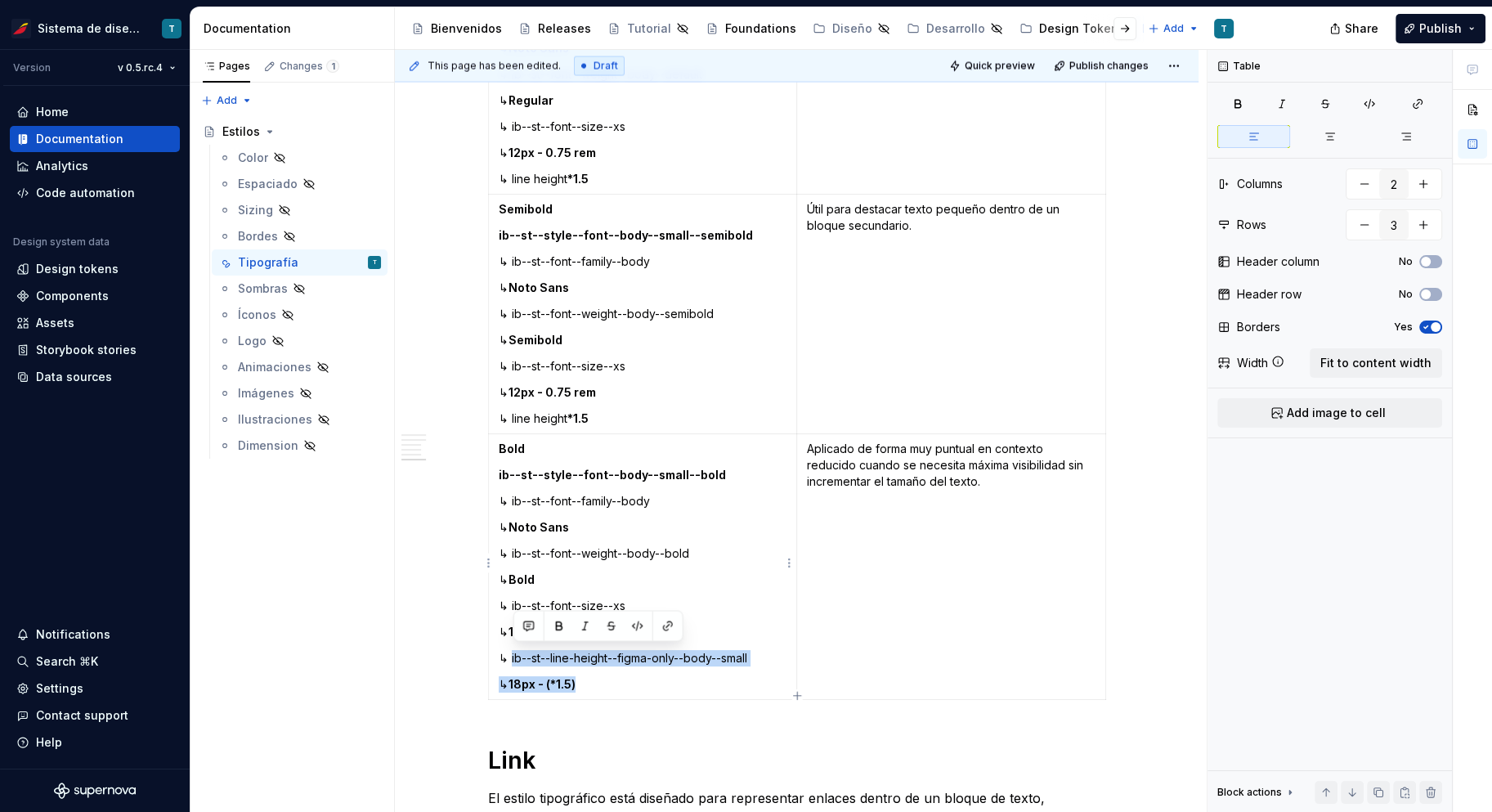
click at [512, 652] on td "Bold ib--st--style--font--body--small--bold ↳ ib--st--font--family--body ↳ Noto…" at bounding box center [642, 567] width 309 height 265
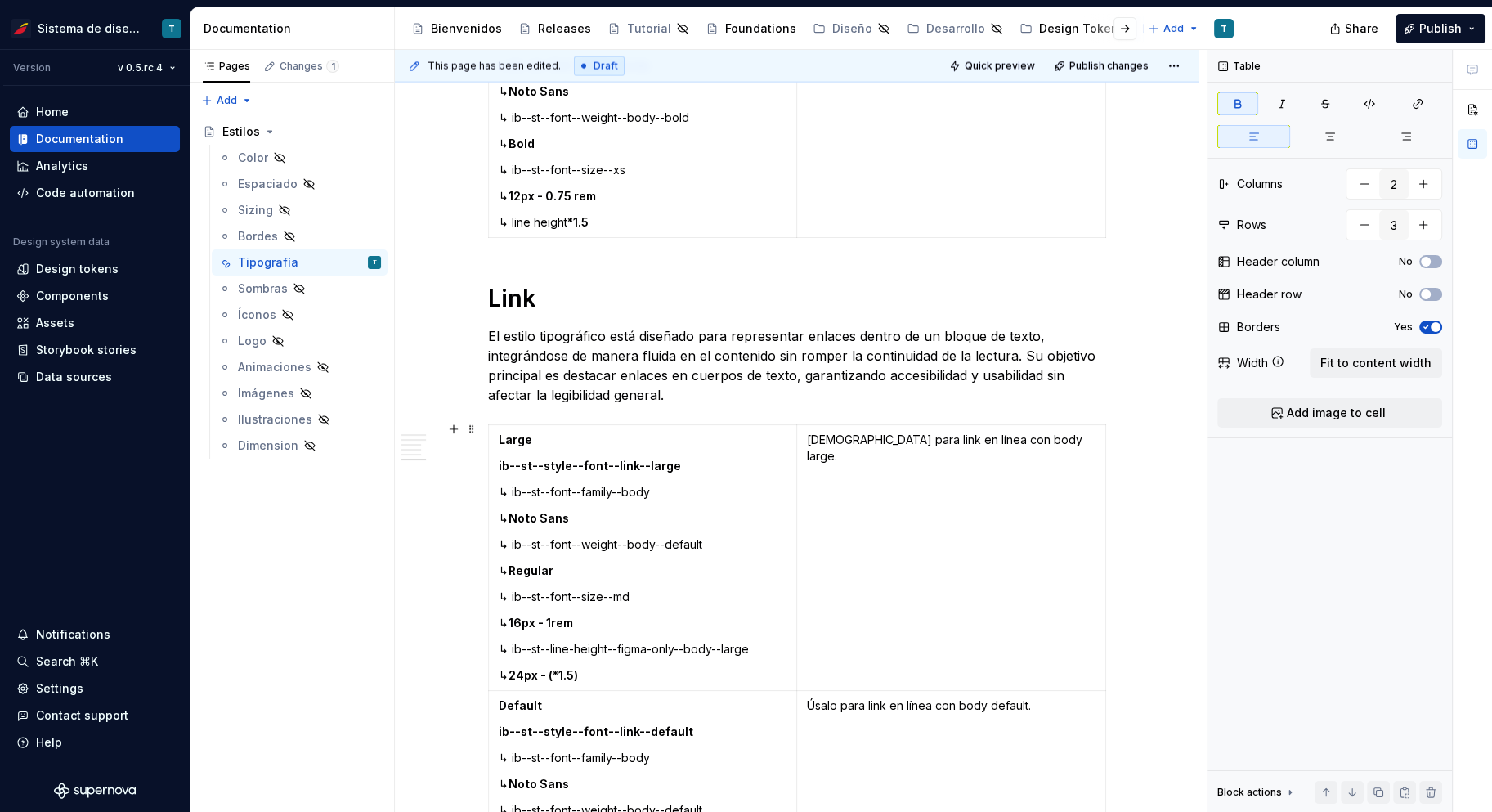
scroll to position [4479, 0]
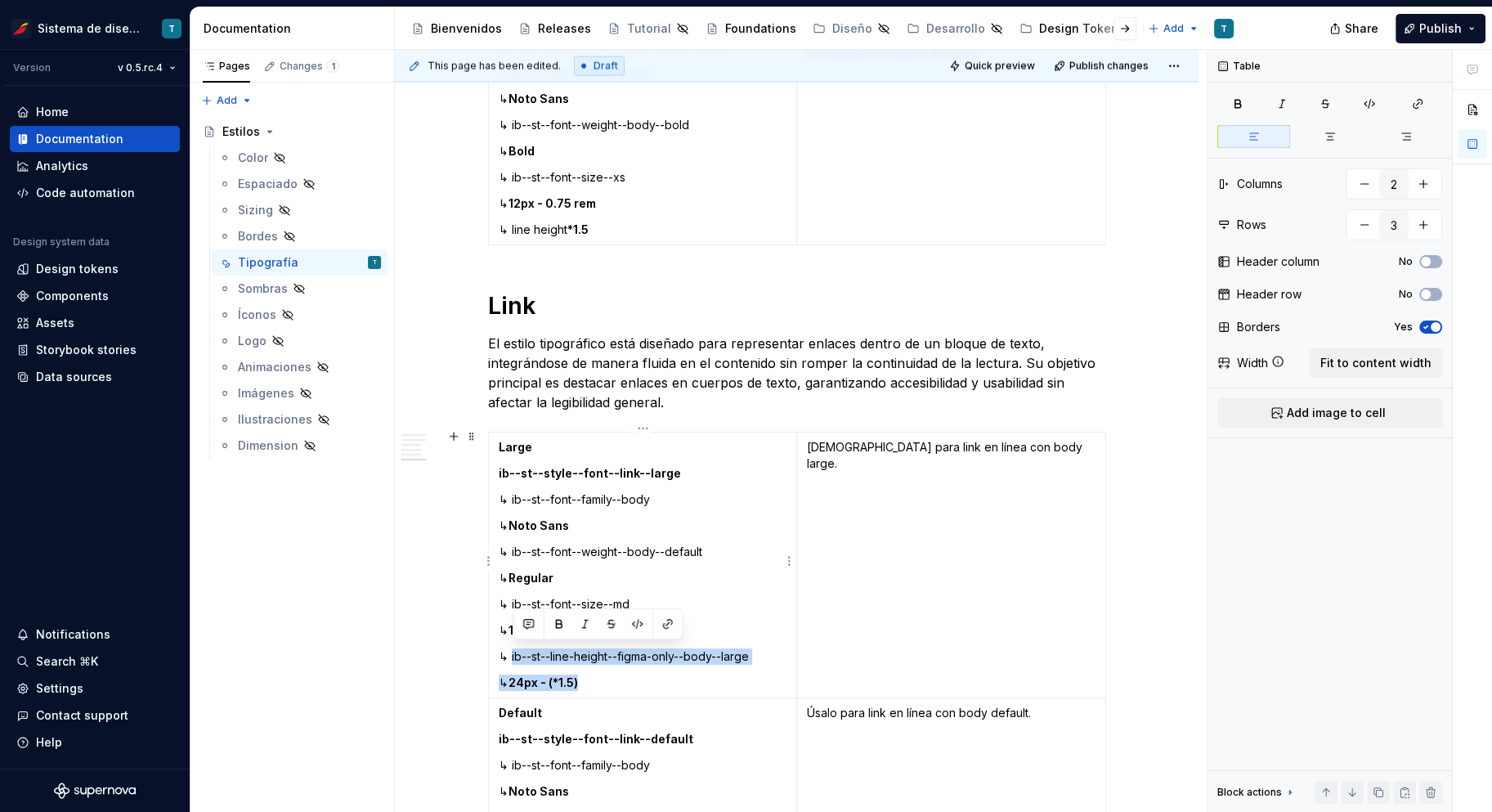
drag, startPoint x: 578, startPoint y: 672, endPoint x: 513, endPoint y: 653, distance: 67.7
click at [513, 653] on td "Large ib--st--style--font--link--large ↳ ib--st--font--family--body ↳ Noto Sans…" at bounding box center [642, 565] width 309 height 265
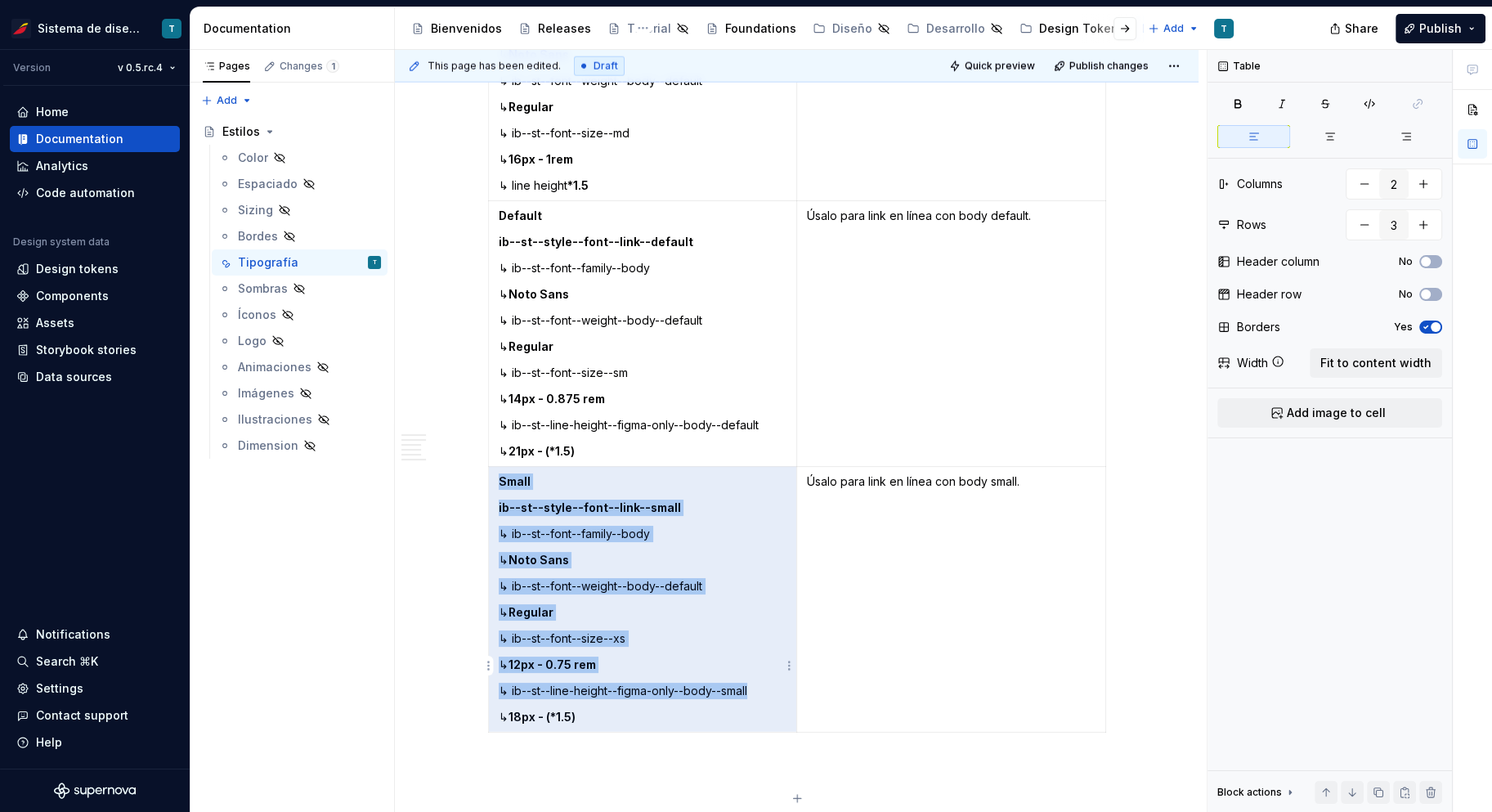
scroll to position [5067, 0]
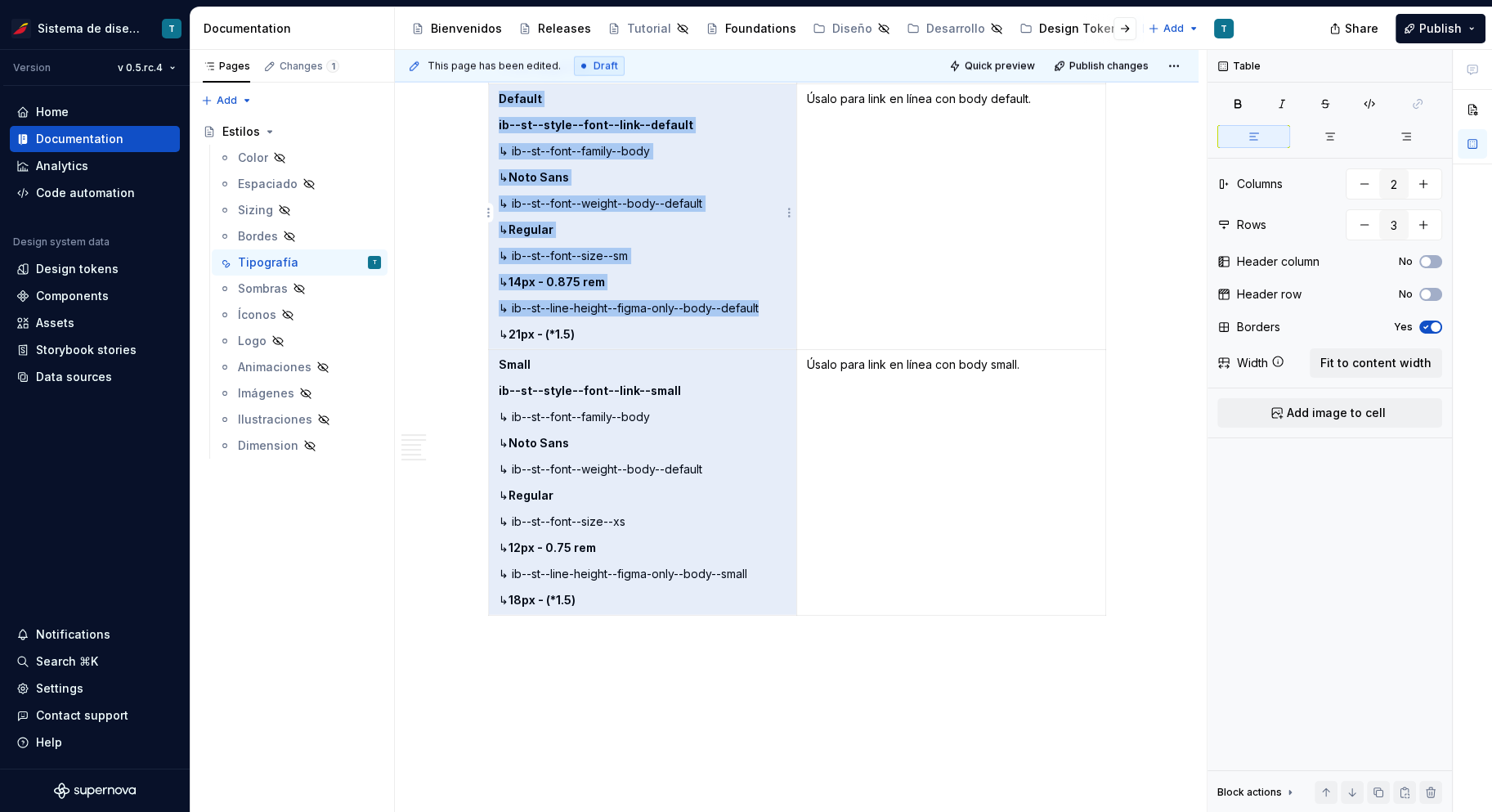
drag, startPoint x: 601, startPoint y: 764, endPoint x: 535, endPoint y: 305, distance: 463.7
click at [536, 305] on td "Default ib--st--style--font--link--default ↳ ib--st--font--family--body ↳ Noto …" at bounding box center [642, 216] width 309 height 265
click at [558, 308] on p "↳ ib--st--line-height--figma-only--body--default" at bounding box center [643, 308] width 289 height 16
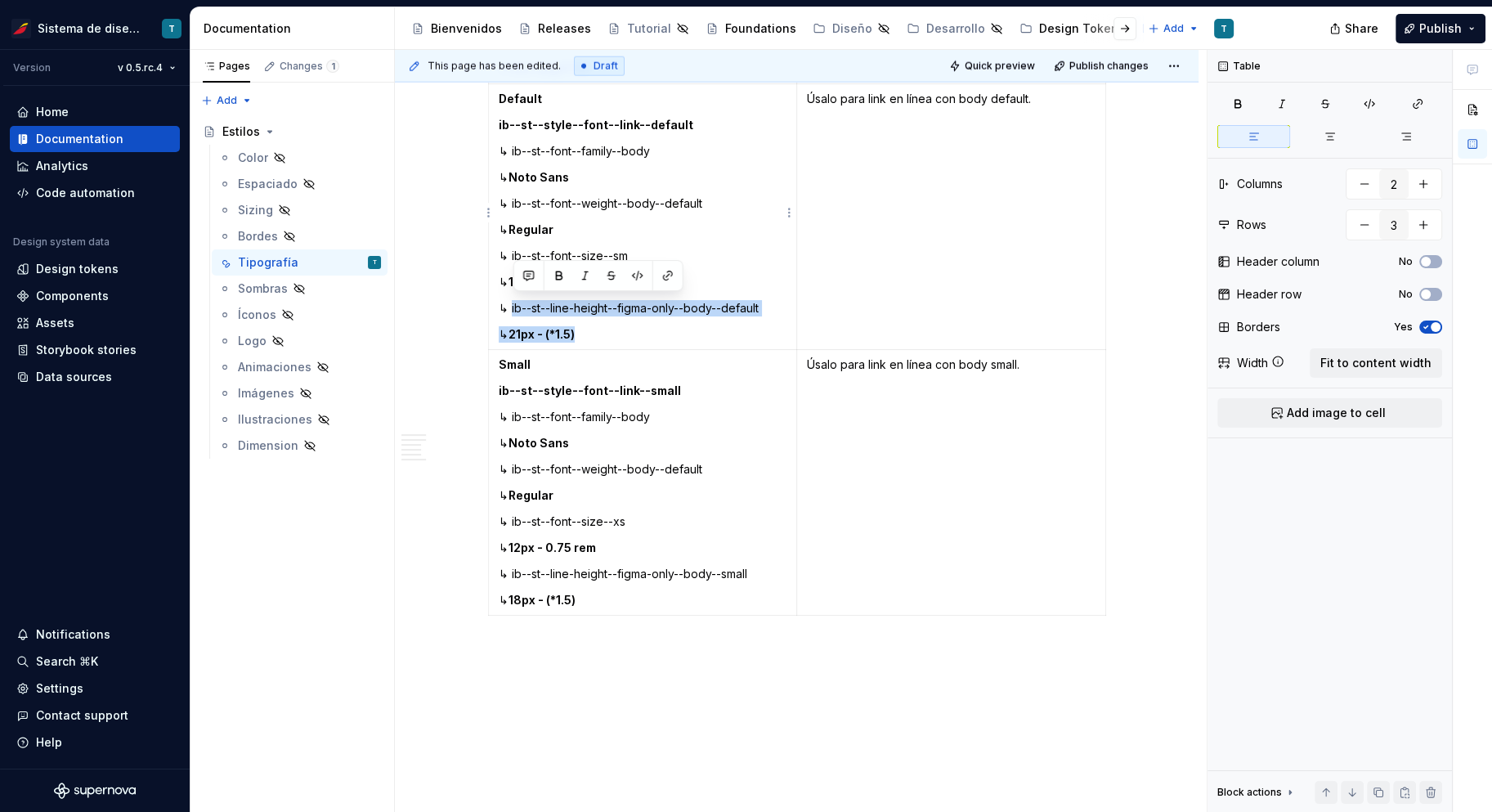
drag, startPoint x: 595, startPoint y: 330, endPoint x: 514, endPoint y: 305, distance: 84.8
click at [514, 305] on td "Default ib--st--style--font--link--default ↳ ib--st--font--family--body ↳ Noto …" at bounding box center [642, 216] width 309 height 265
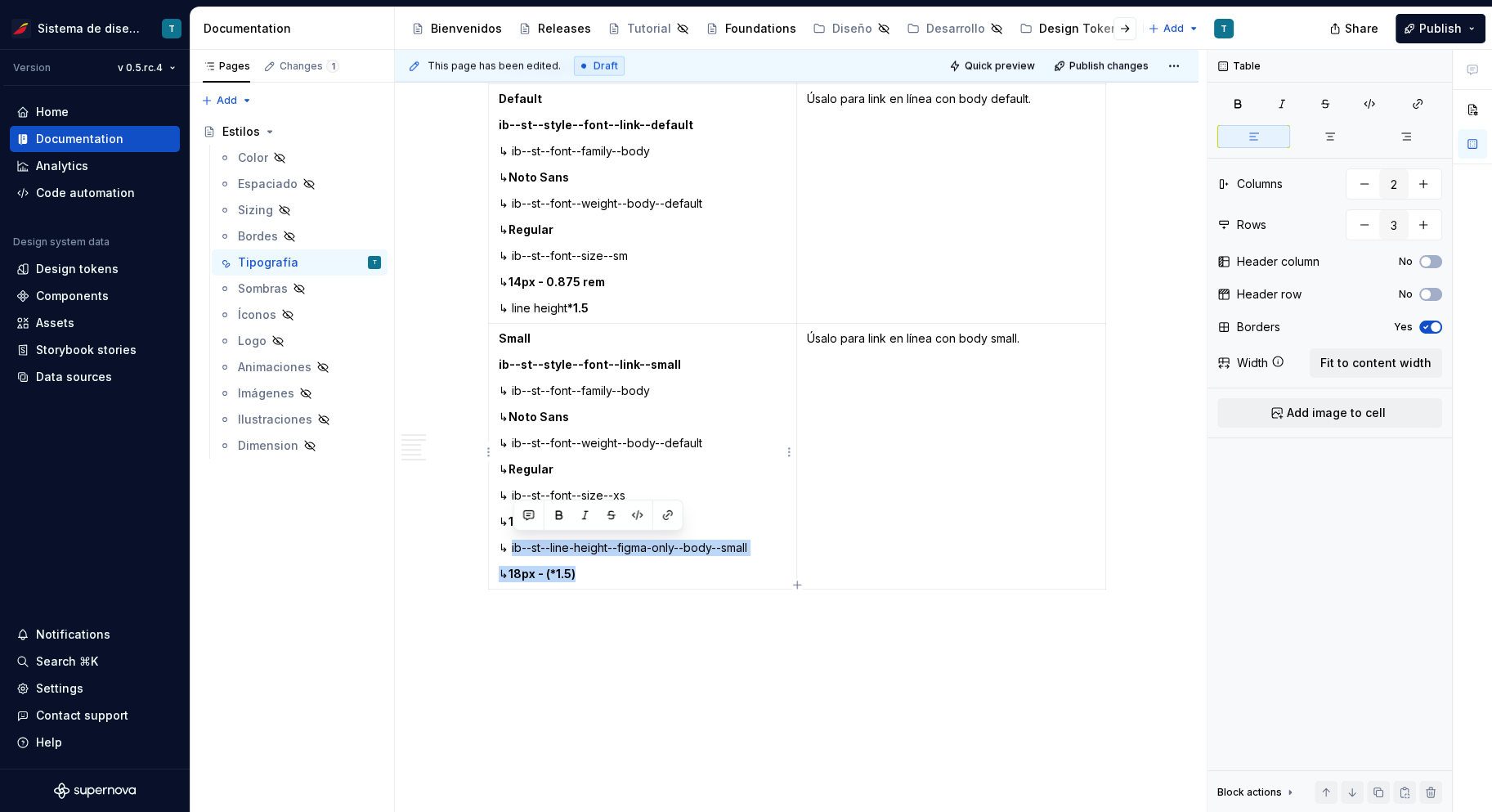
drag, startPoint x: 594, startPoint y: 566, endPoint x: 525, endPoint y: 553, distance: 70.2
click at [512, 543] on td "Small ib--st--style--font--link--small ↳ ib--st--font--family--body ↳ Noto Sans…" at bounding box center [642, 456] width 309 height 265
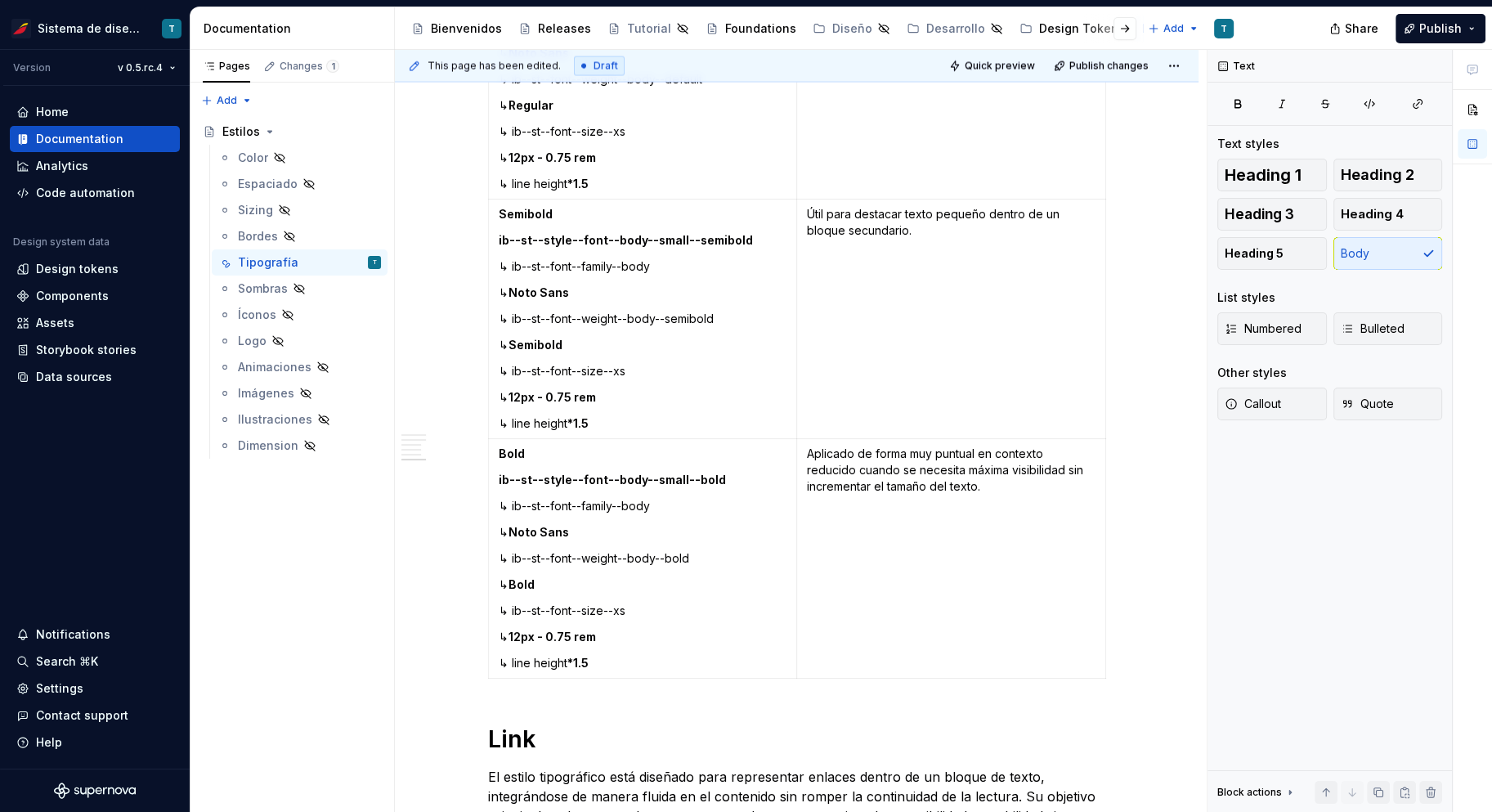
scroll to position [4029, 0]
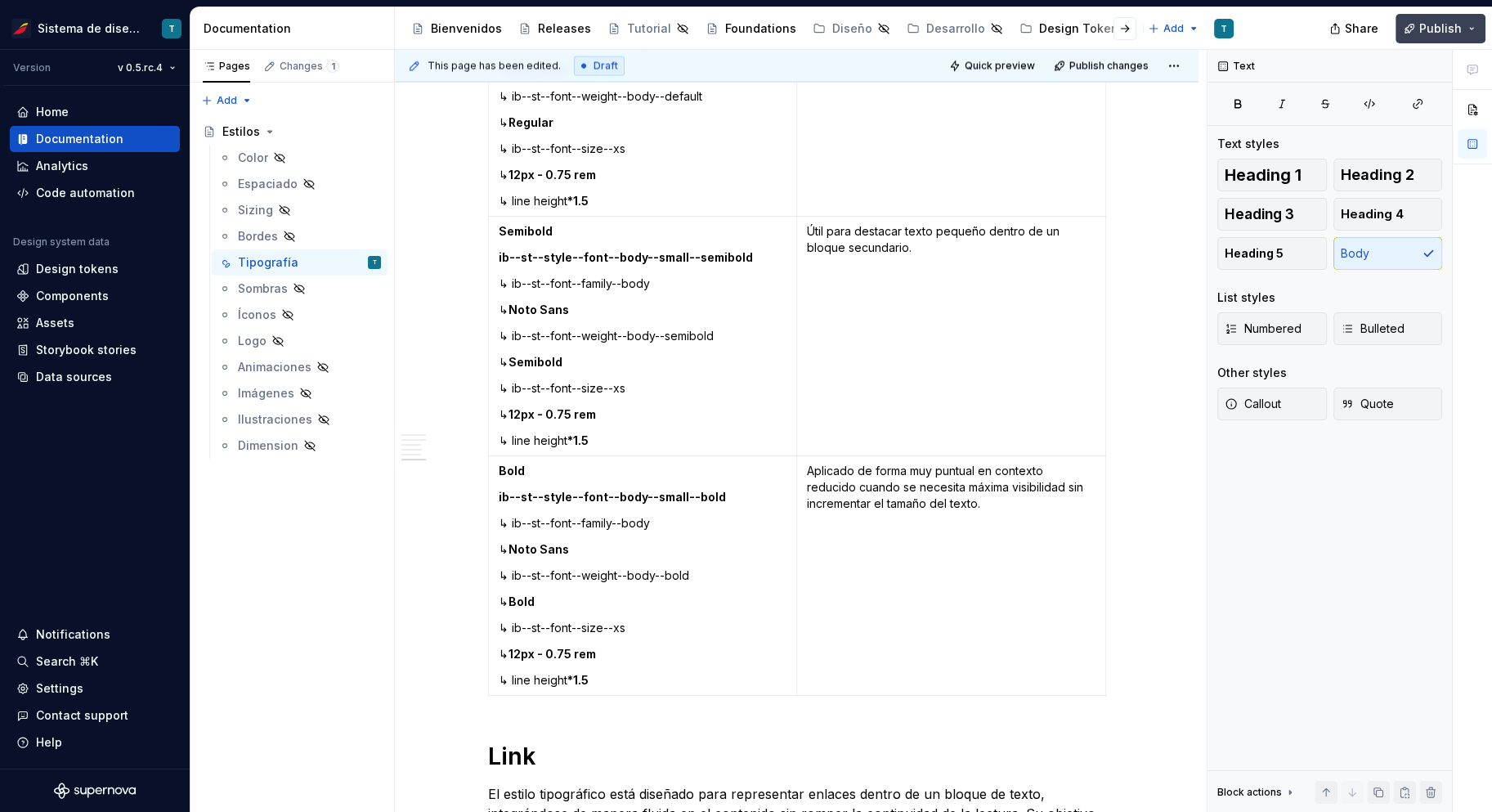
click at [1448, 21] on span "Publish" at bounding box center [1440, 28] width 42 height 16
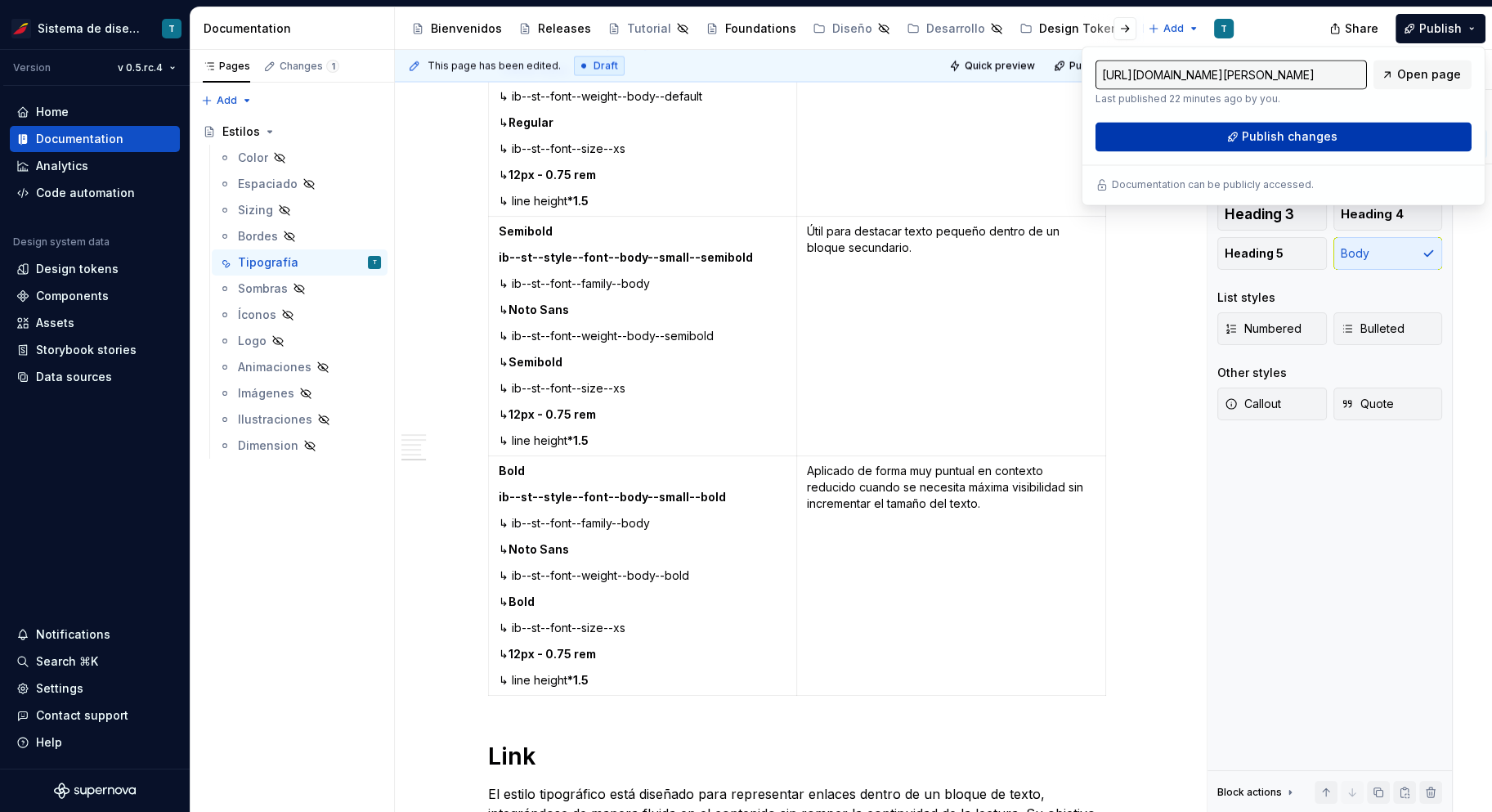
click at [1305, 131] on span "Publish changes" at bounding box center [1289, 136] width 95 height 16
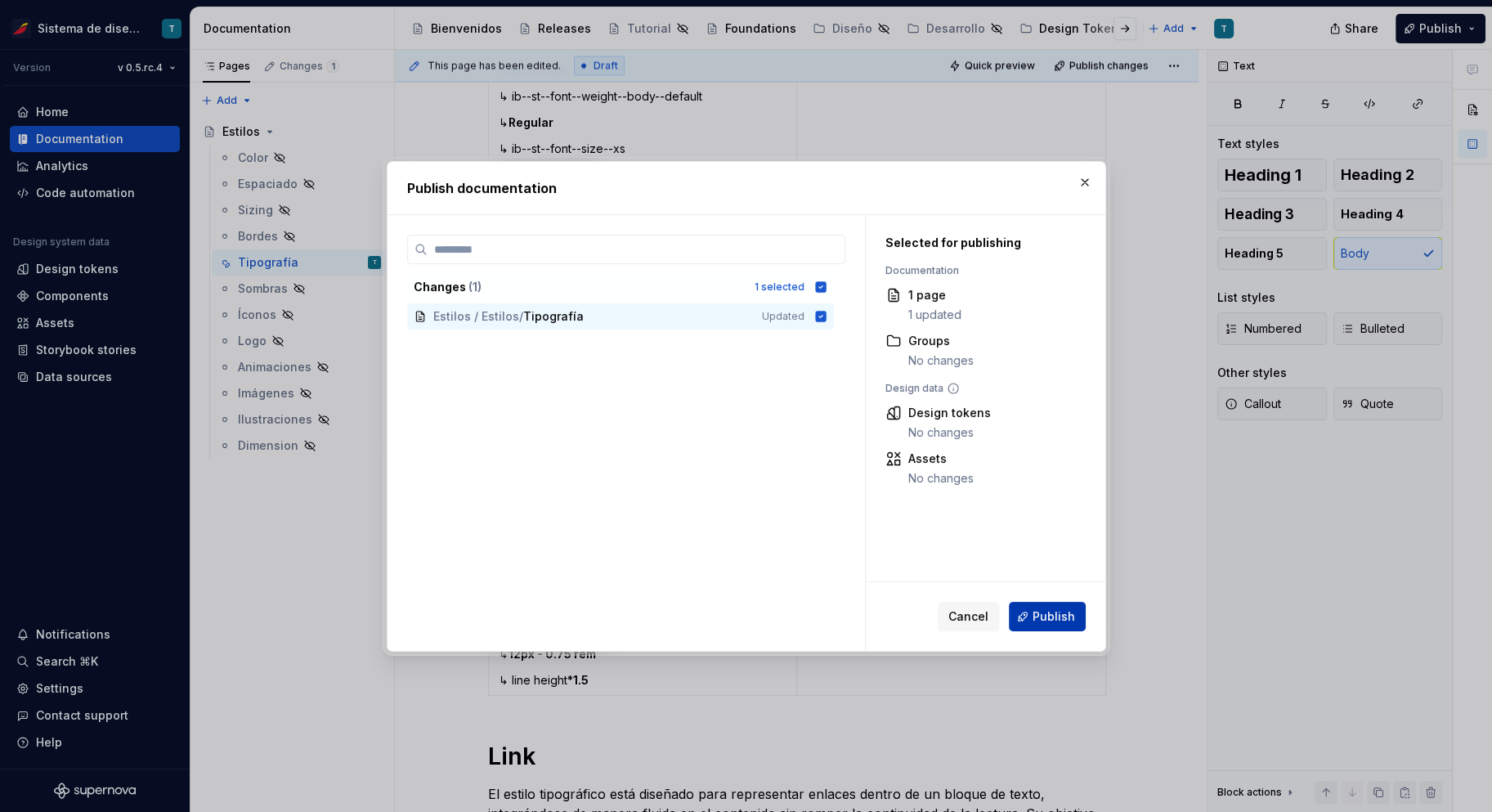
click at [1059, 612] on span "Publish" at bounding box center [1054, 616] width 42 height 16
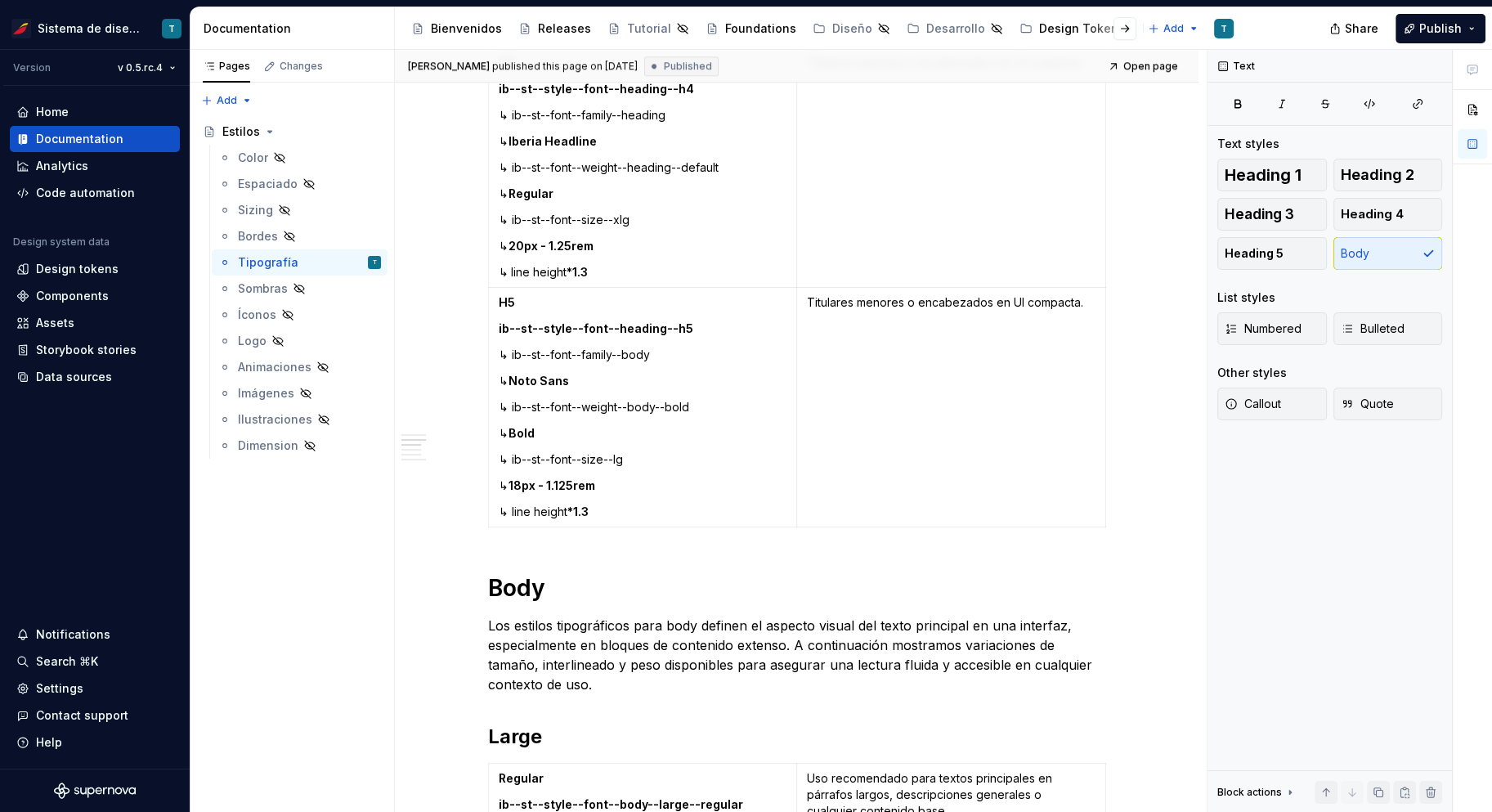
scroll to position [1781, 0]
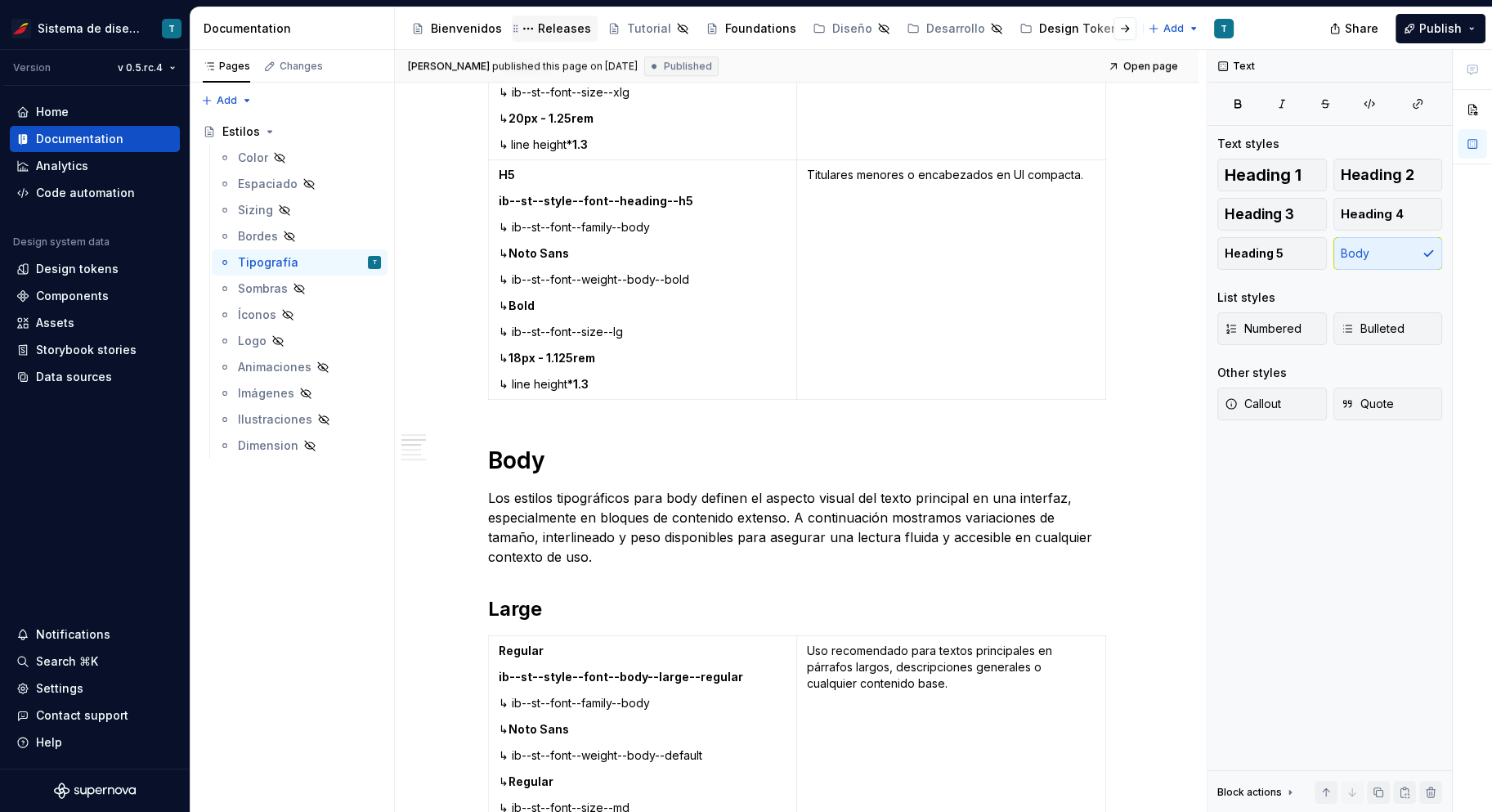
click at [550, 28] on div "Releases" at bounding box center [565, 28] width 53 height 16
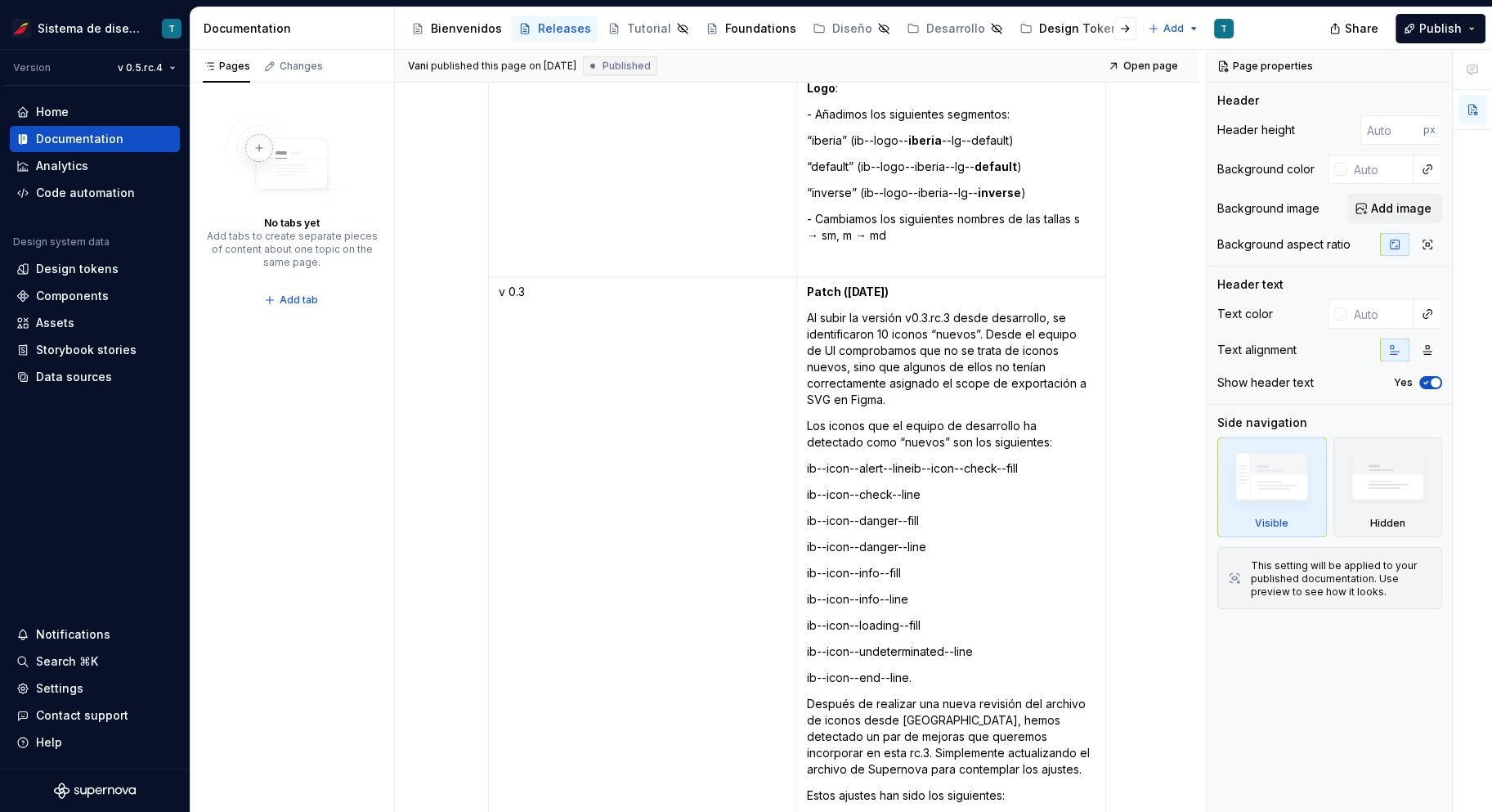
scroll to position [4862, 0]
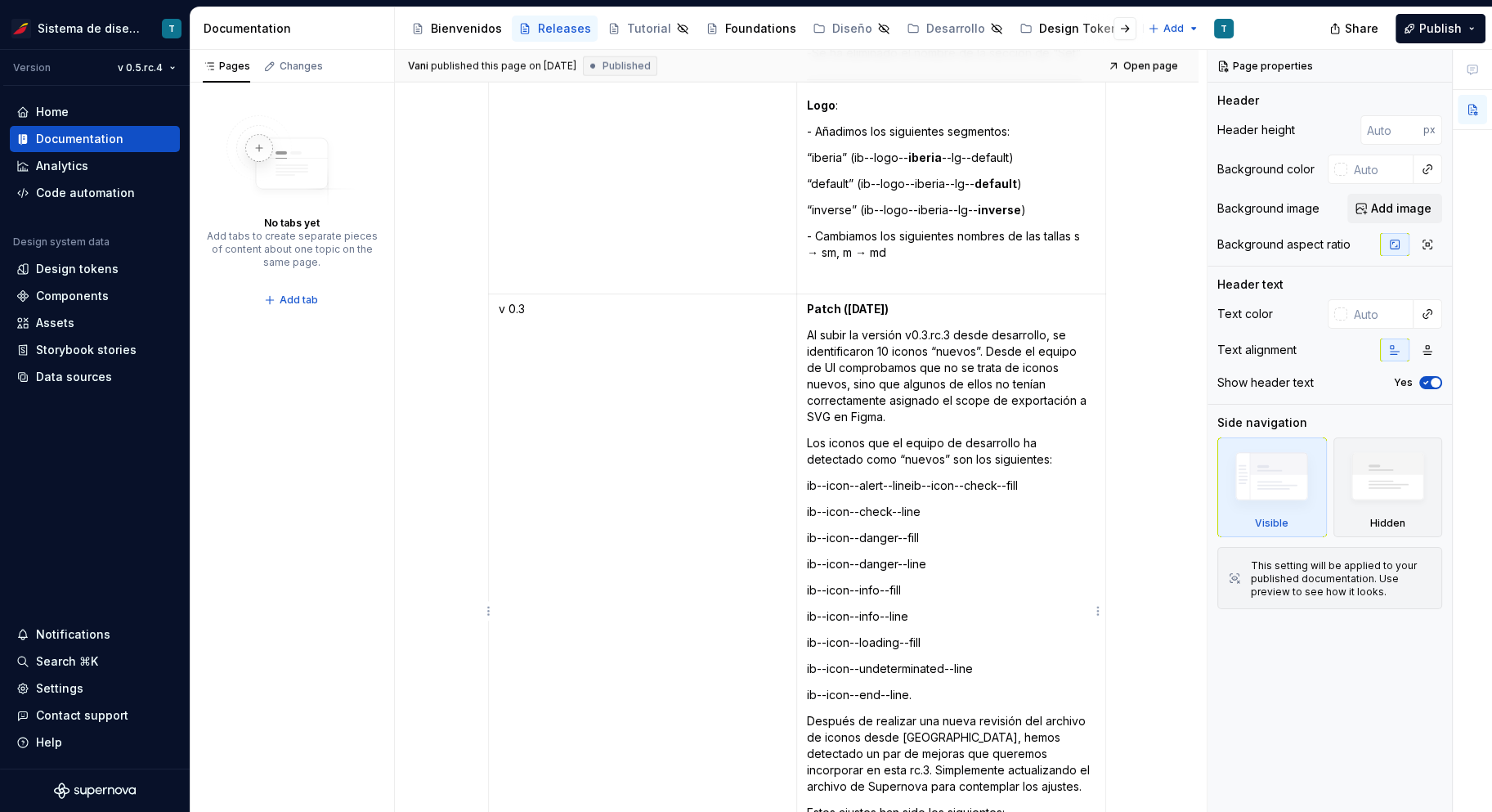
type textarea "*"
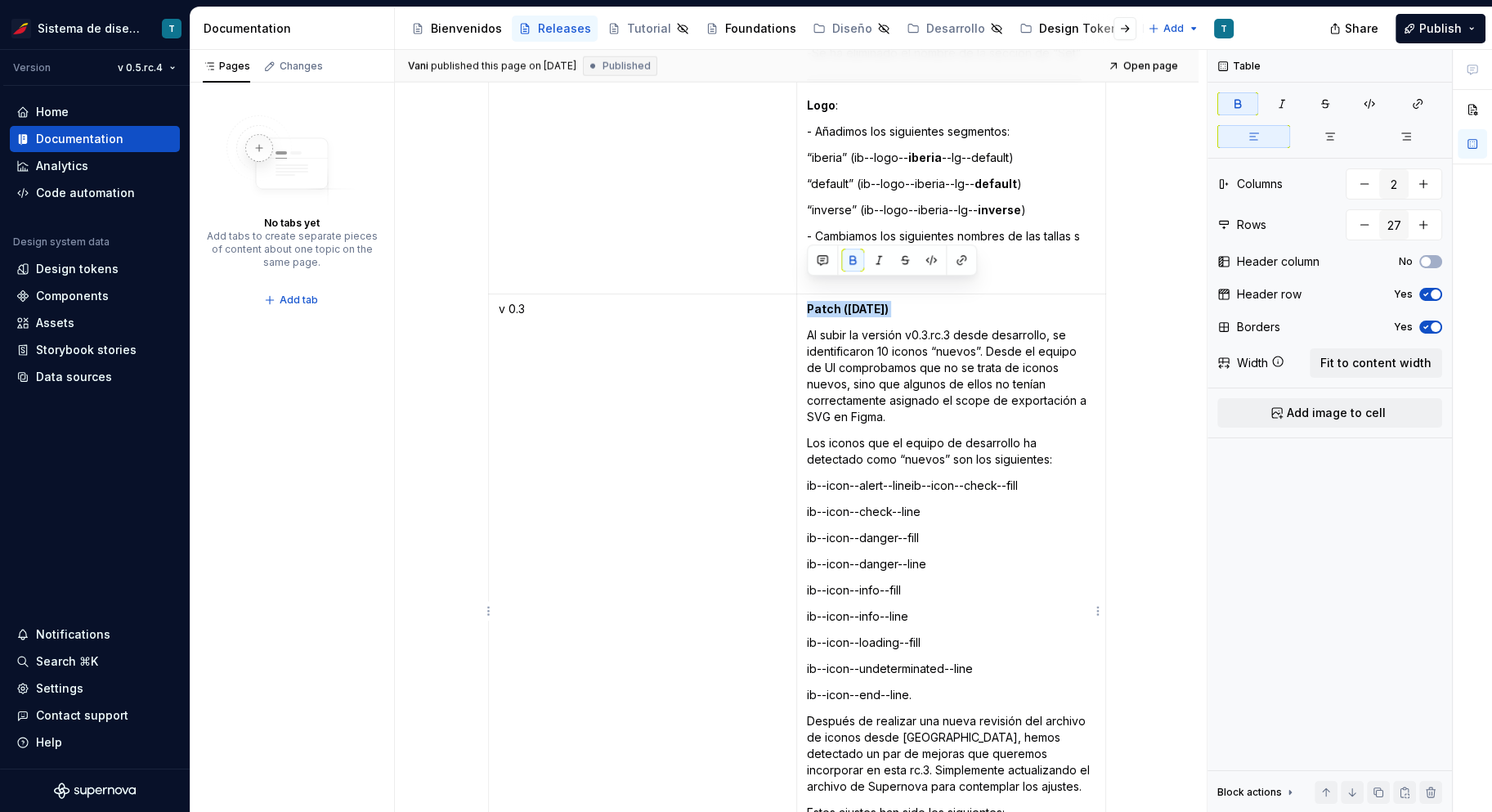
drag, startPoint x: 914, startPoint y: 296, endPoint x: 807, endPoint y: 290, distance: 107.2
click at [807, 295] on td "Patch ([DATE]) Al subir la versión v0.3.rc.3 desde desarrollo, se identificaron…" at bounding box center [950, 640] width 309 height 691
copy strong "Patch ([DATE])"
click at [863, 478] on p "ib--icon--alert--lineib--icon--check--fill" at bounding box center [952, 485] width 289 height 16
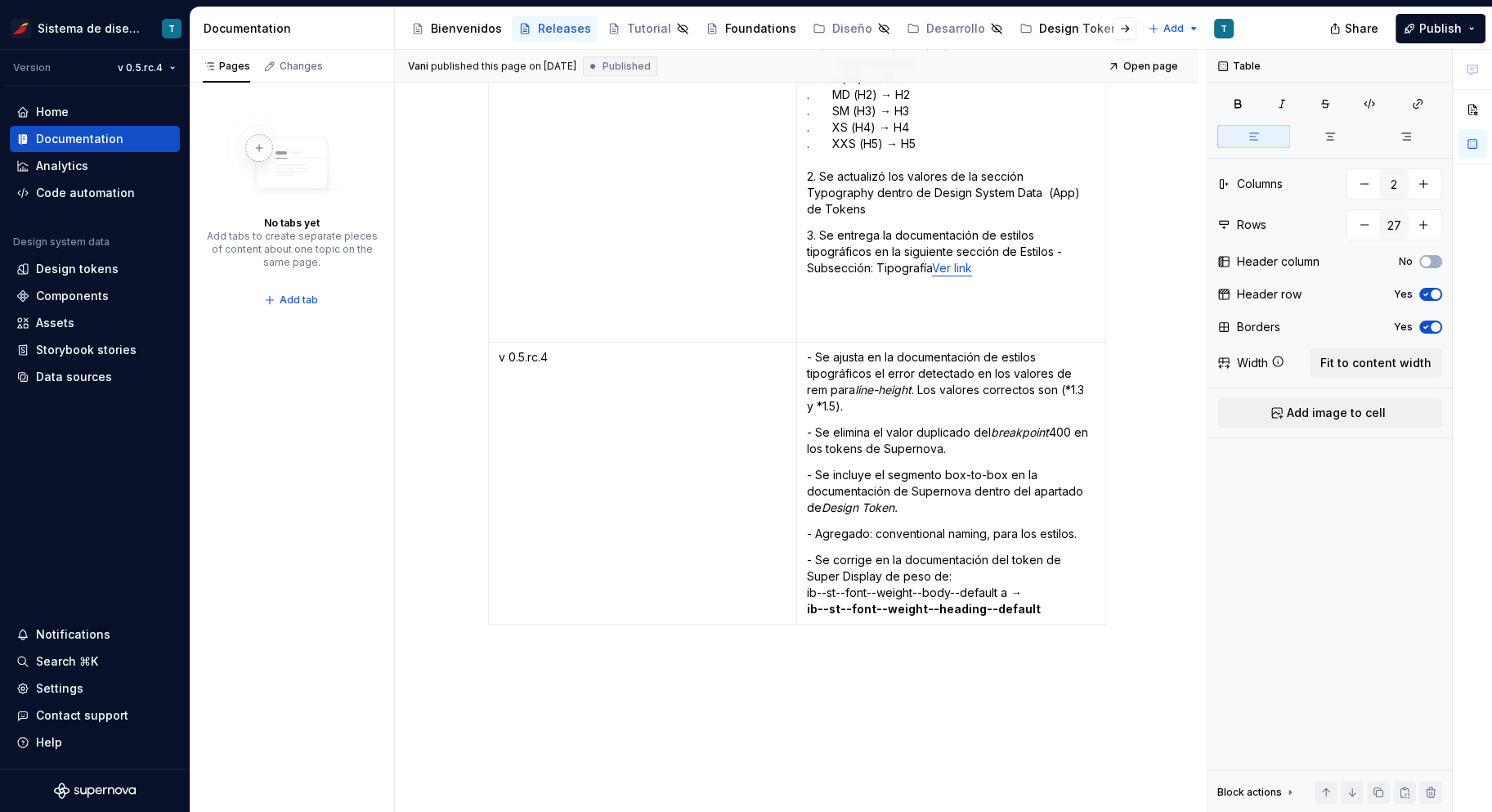
scroll to position [8746, 0]
click at [1045, 558] on p "- Se corrige en la documentación del token de Super Display de peso de: ib--st-…" at bounding box center [952, 584] width 289 height 65
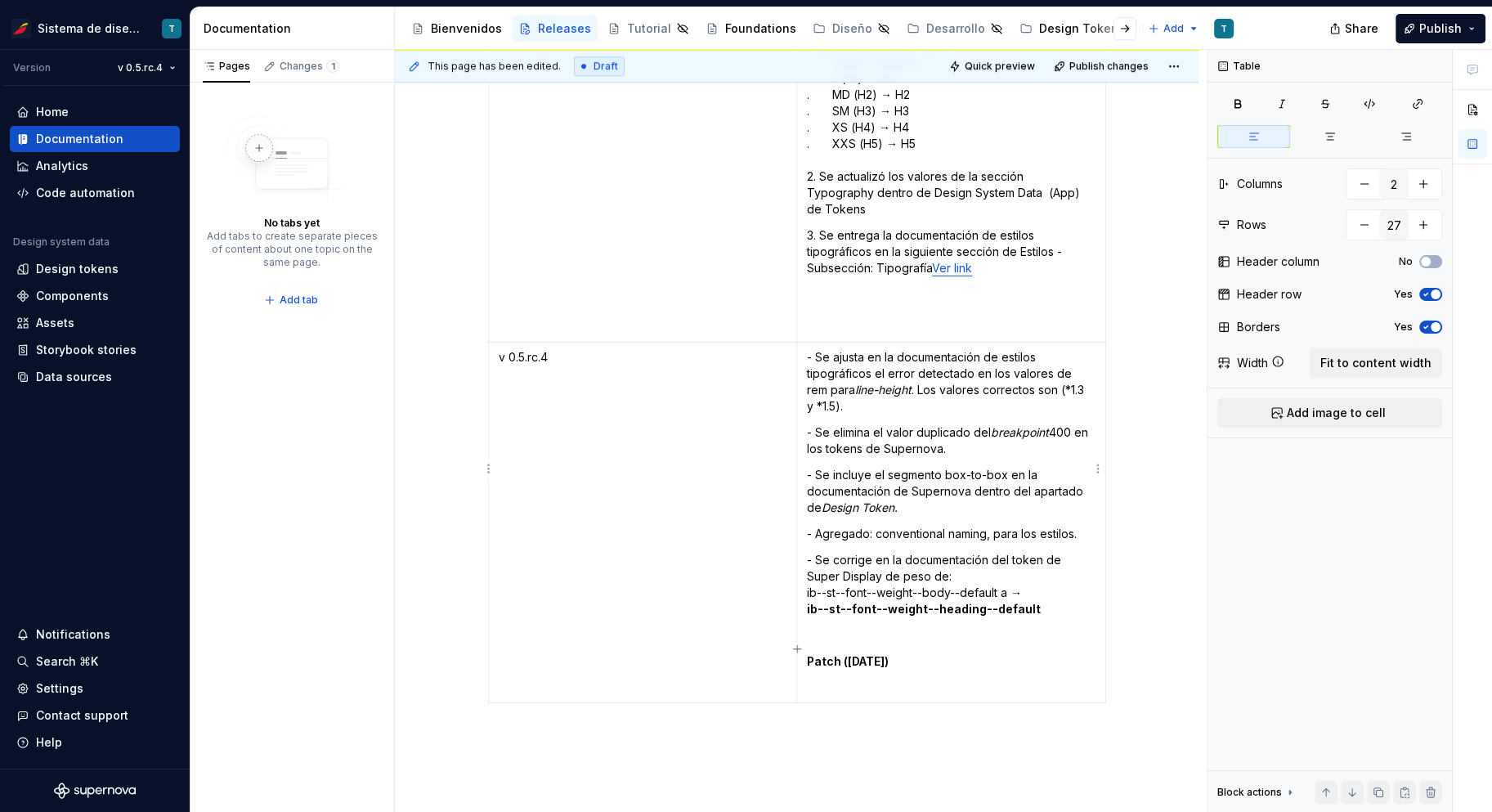
click at [858, 654] on strong "Patch ([DATE])" at bounding box center [848, 661] width 82 height 14
click at [880, 654] on strong "Patch ([DATE])" at bounding box center [848, 661] width 82 height 14
click at [857, 680] on p at bounding box center [952, 687] width 289 height 16
click at [922, 680] on p "Se eliminan de la docuemntación de" at bounding box center [952, 687] width 289 height 16
click at [1009, 680] on p "Se eliminan de la documentación de" at bounding box center [952, 687] width 289 height 16
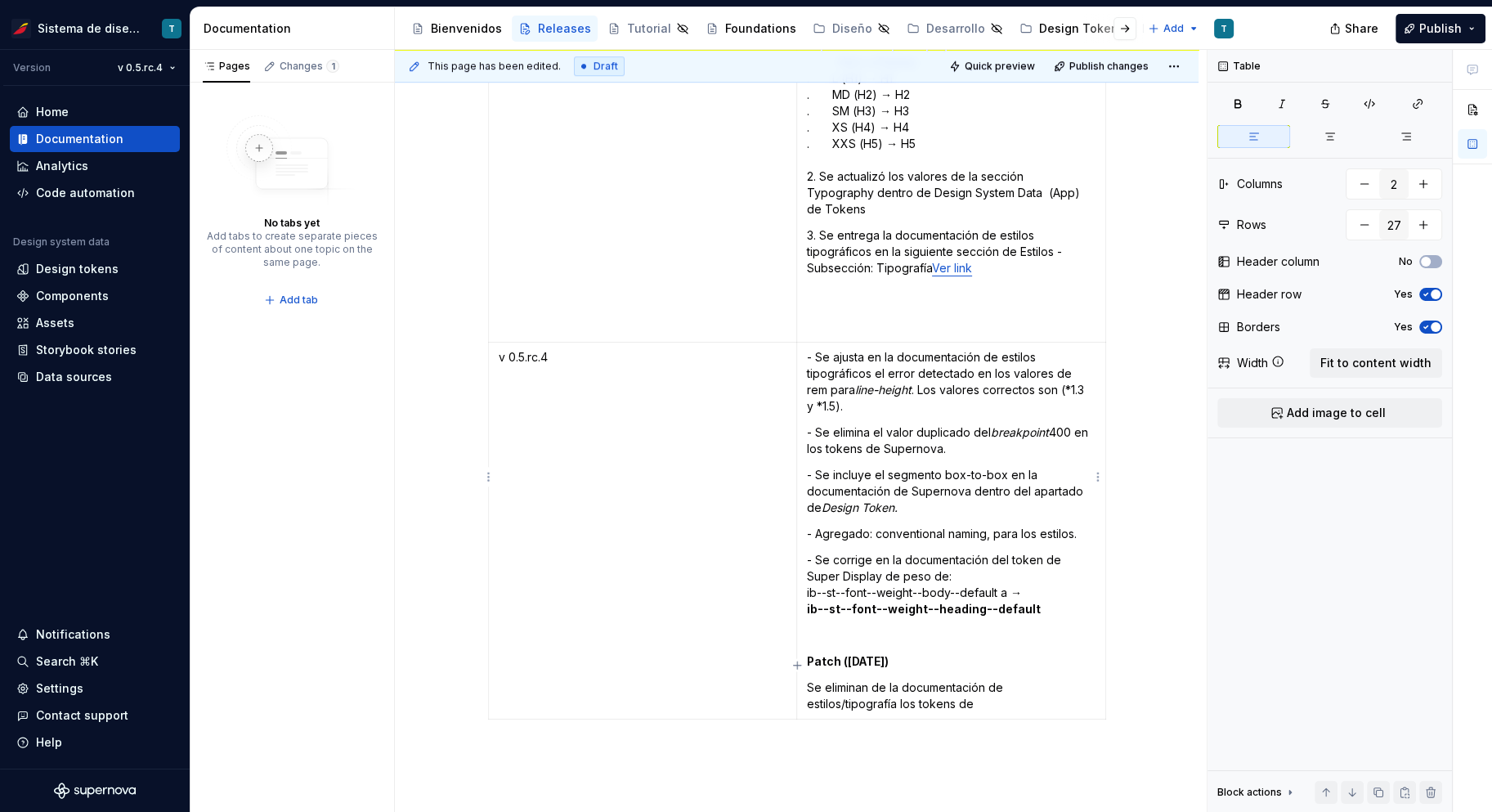
click at [990, 680] on p "Se eliminan de la documentación de estilos/tipografía los tokens de" at bounding box center [952, 696] width 289 height 33
click at [807, 722] on p "line heigt" at bounding box center [952, 730] width 289 height 16
click at [1044, 29] on div "Design Tokens" at bounding box center [1082, 28] width 86 height 16
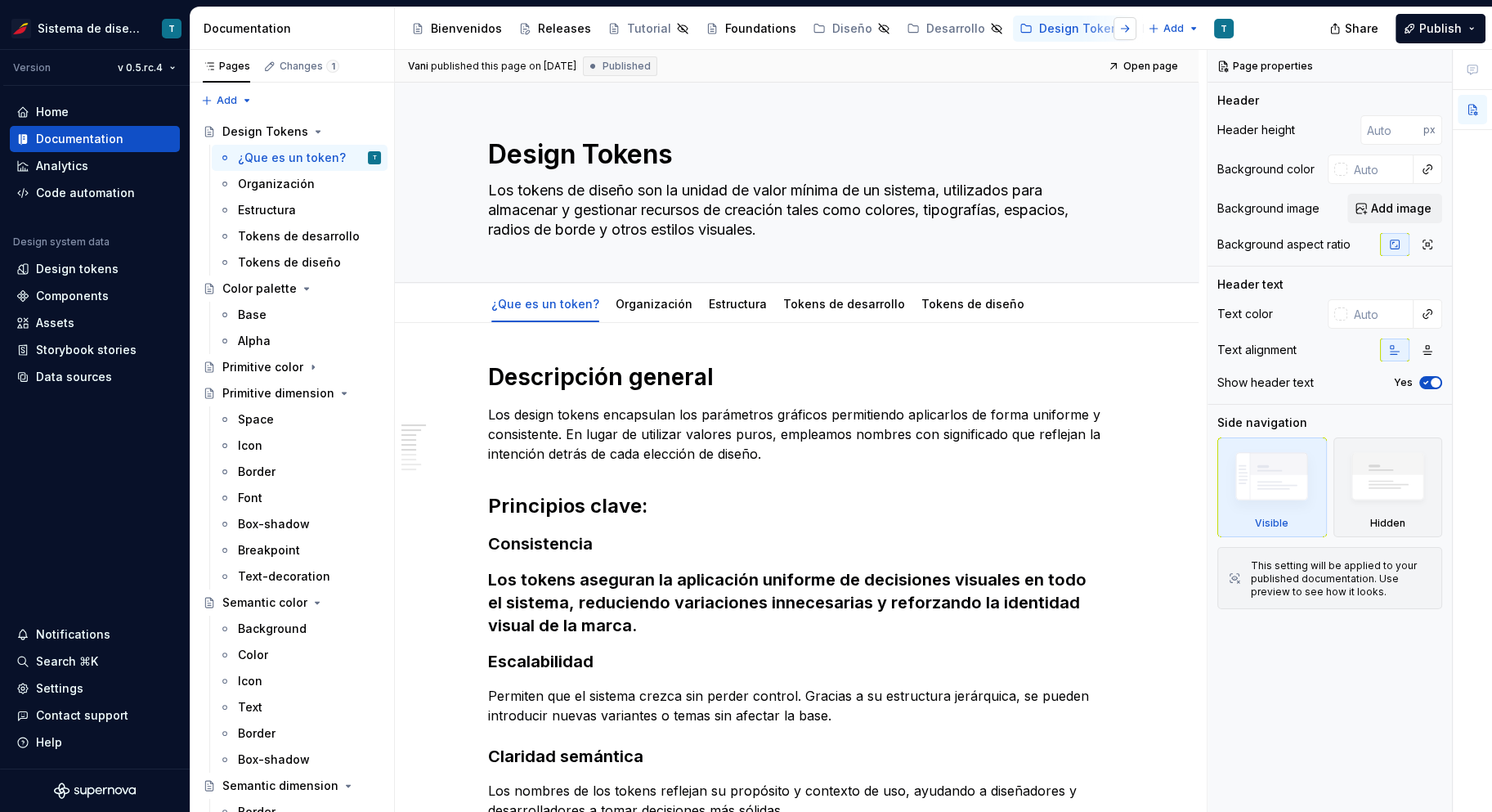
click at [1133, 34] on button "button" at bounding box center [1125, 28] width 23 height 23
click at [997, 30] on div "Estilos" at bounding box center [1016, 28] width 38 height 16
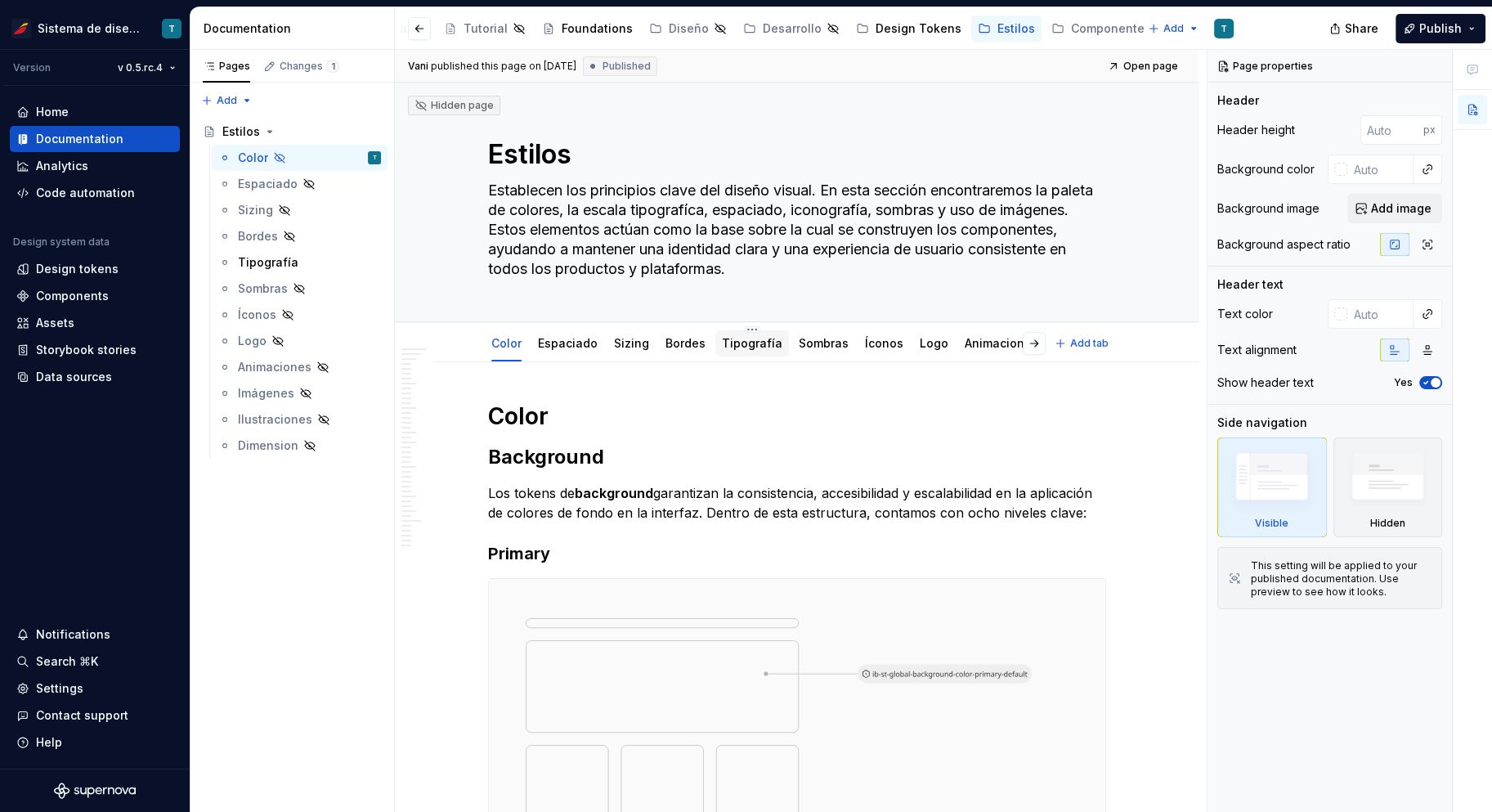
click at [741, 344] on link "Tipografía" at bounding box center [753, 343] width 60 height 14
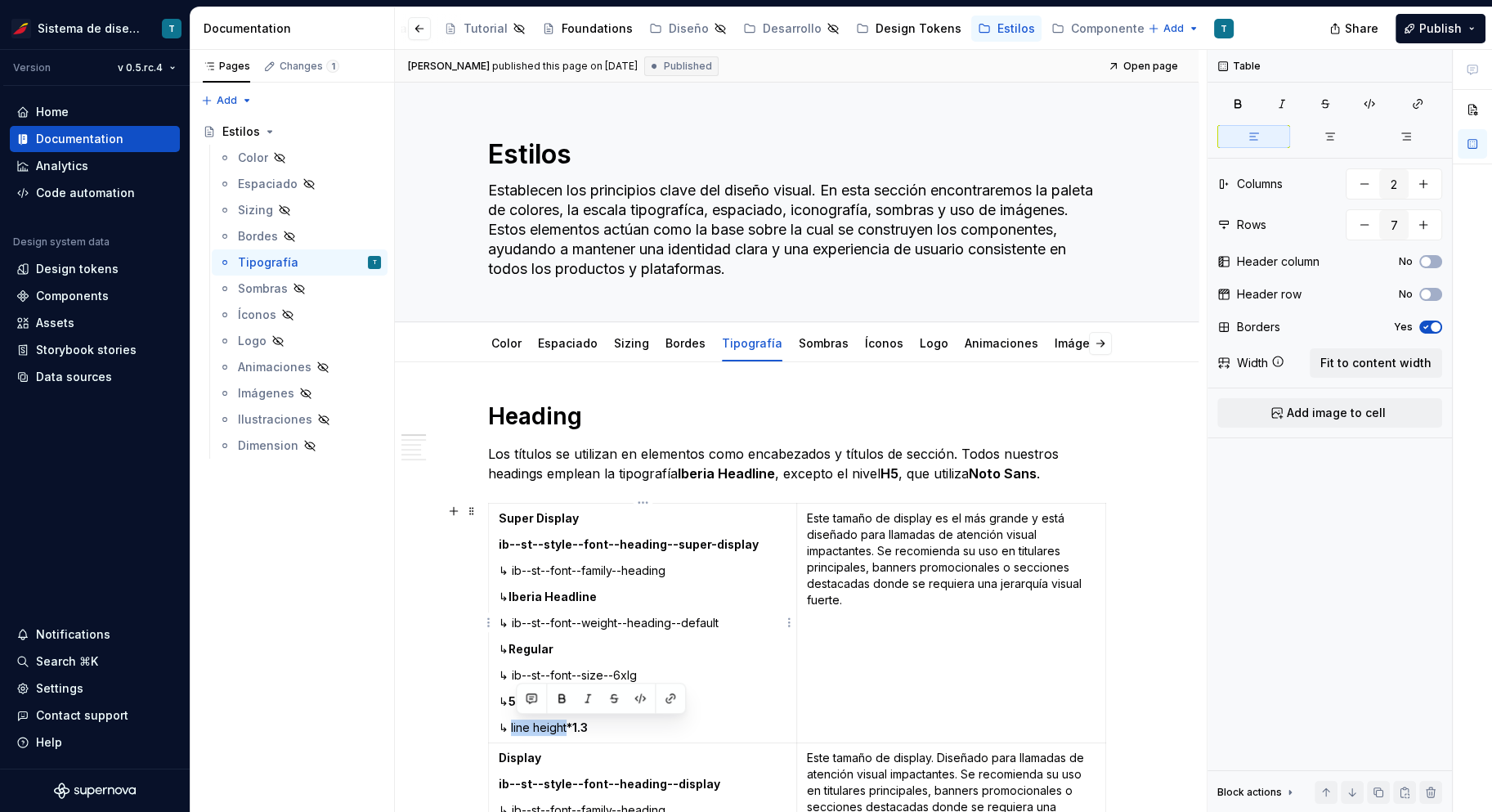
drag, startPoint x: 572, startPoint y: 728, endPoint x: 516, endPoint y: 725, distance: 56.1
click at [516, 725] on p "↳ line height *1.3" at bounding box center [643, 727] width 289 height 16
copy p "line height"
click at [422, 28] on button "button" at bounding box center [419, 28] width 23 height 23
click at [558, 25] on div "Releases" at bounding box center [565, 28] width 53 height 16
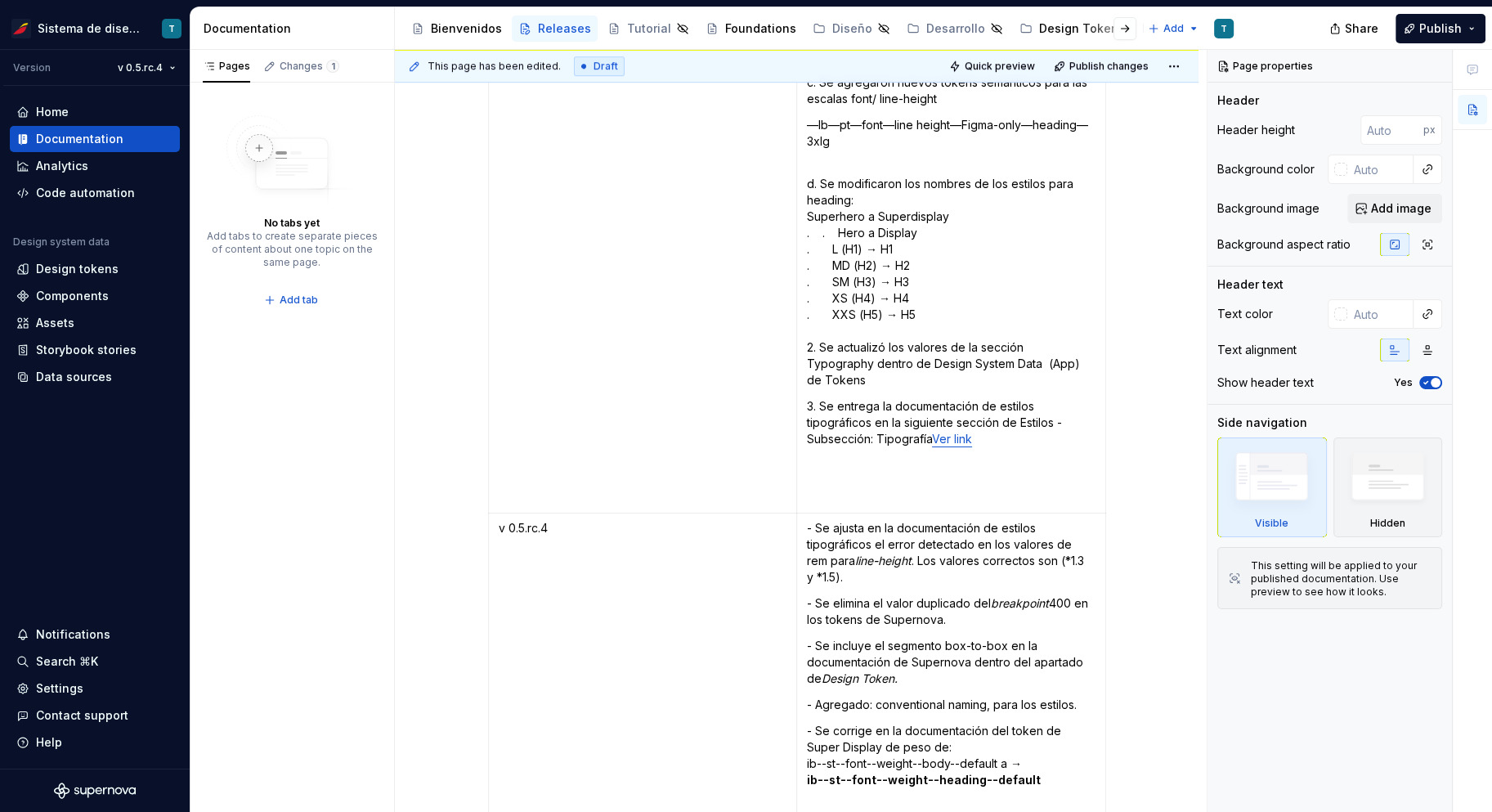
scroll to position [8908, 0]
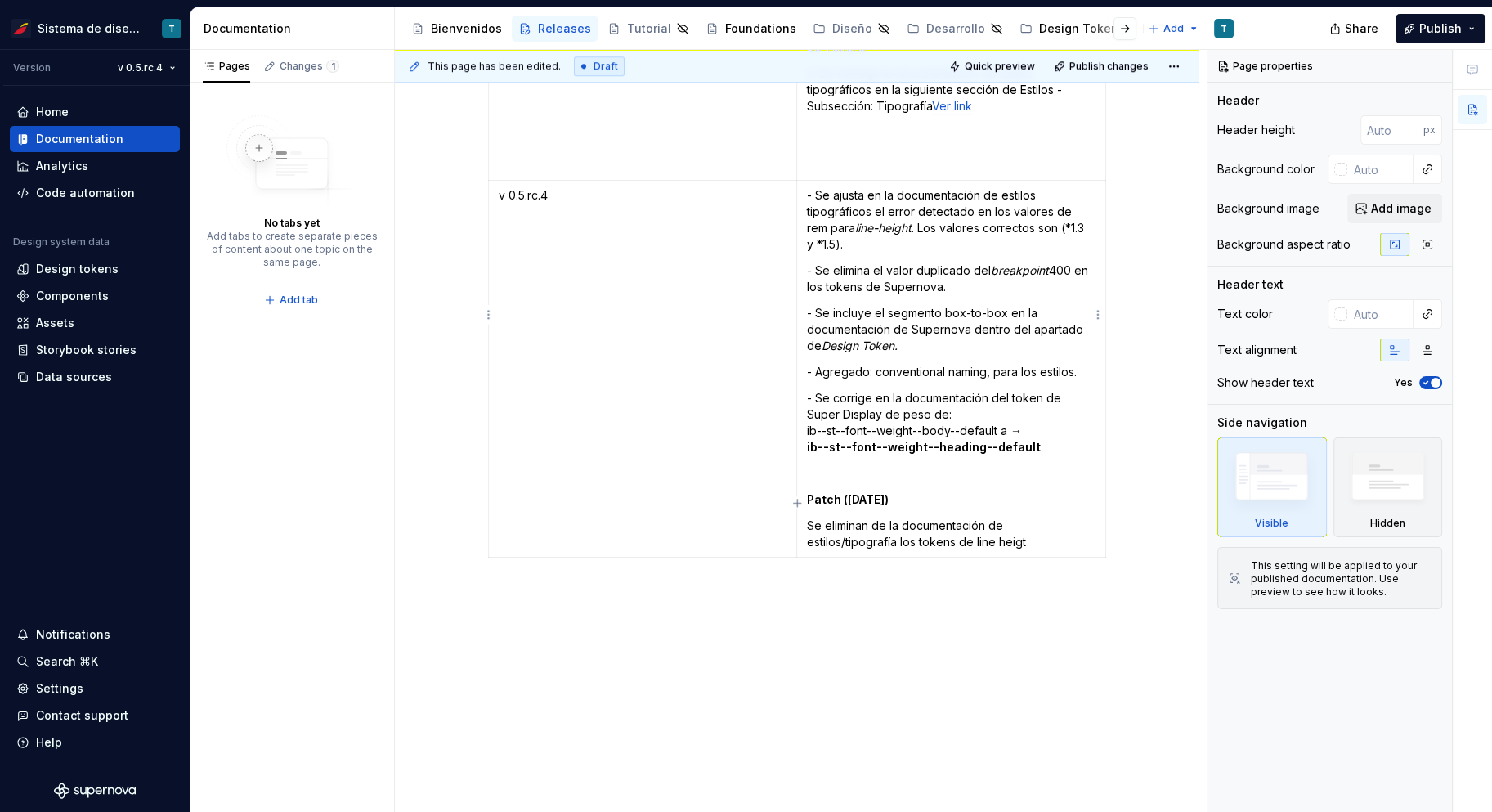
type textarea "*"
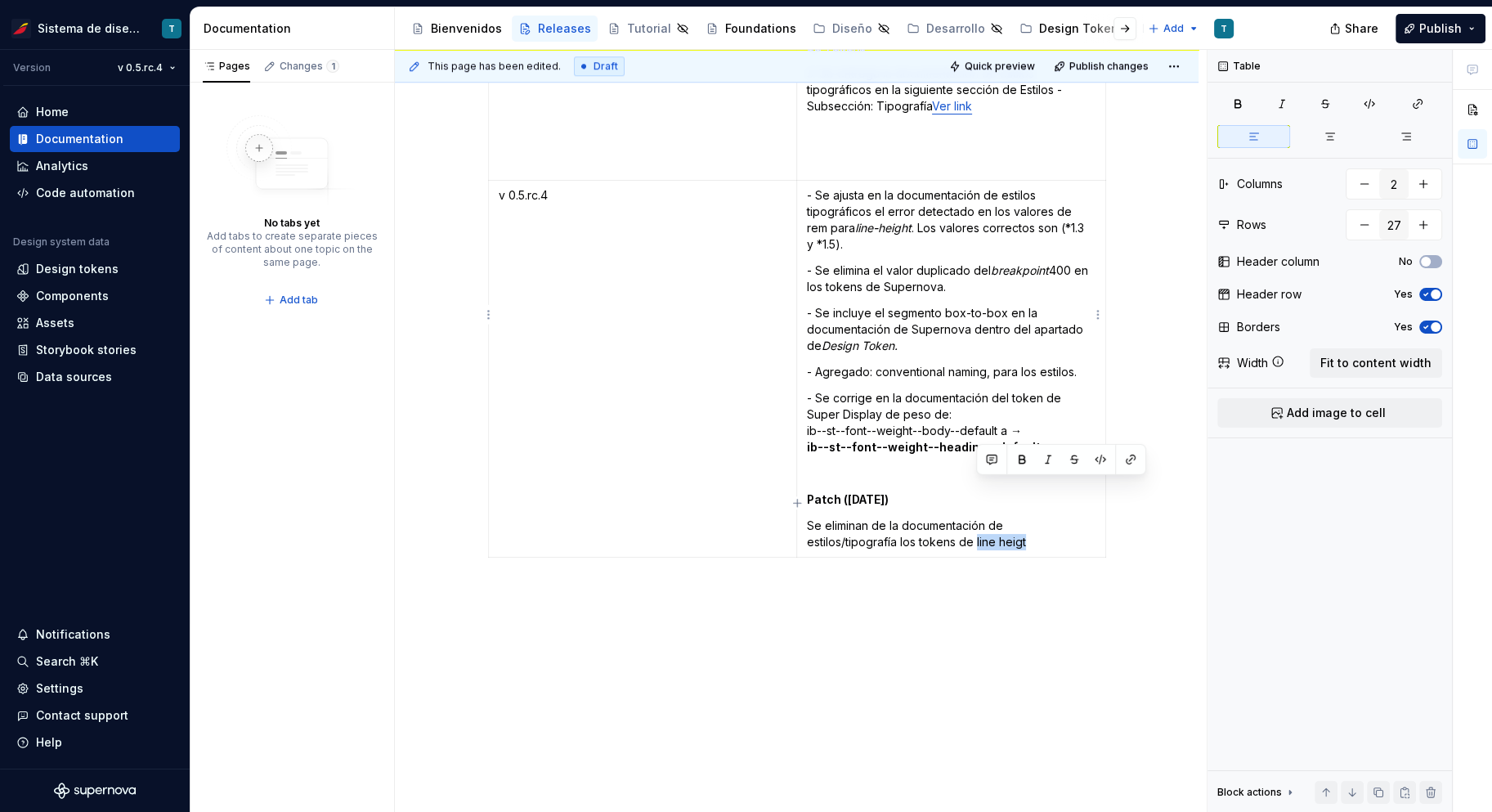
drag, startPoint x: 1032, startPoint y: 487, endPoint x: 975, endPoint y: 486, distance: 57.0
click at [975, 517] on p "Se eliminan de la documentación de estilos/tipografía los tokens de line heigt" at bounding box center [952, 533] width 289 height 33
drag, startPoint x: 917, startPoint y: 448, endPoint x: 841, endPoint y: 447, distance: 76.0
click at [841, 491] on p "Patch ([DATE])" at bounding box center [952, 499] width 289 height 16
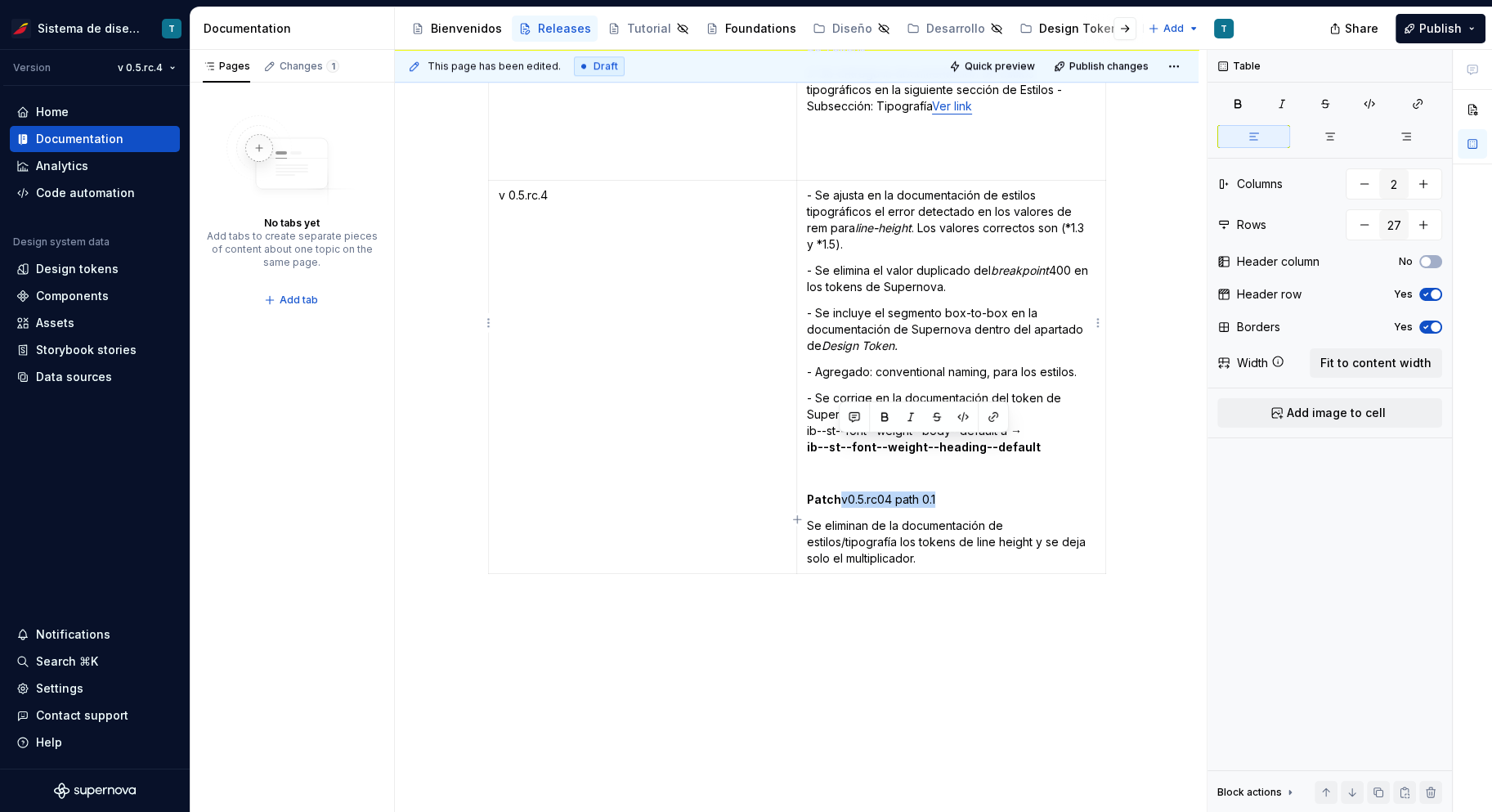
drag, startPoint x: 941, startPoint y: 445, endPoint x: 839, endPoint y: 448, distance: 102.0
click at [839, 491] on p "Patch v0.5.rc04 path 0.1" at bounding box center [952, 499] width 289 height 16
click at [951, 454] on td "- Se ajusta en la documentación de estilos tipográficos el error detectado en l…" at bounding box center [950, 377] width 309 height 393
click at [837, 492] on strong "Patch v0.5.rc04 path 0.1" at bounding box center [878, 499] width 142 height 14
drag, startPoint x: 967, startPoint y: 447, endPoint x: 851, endPoint y: 445, distance: 116.0
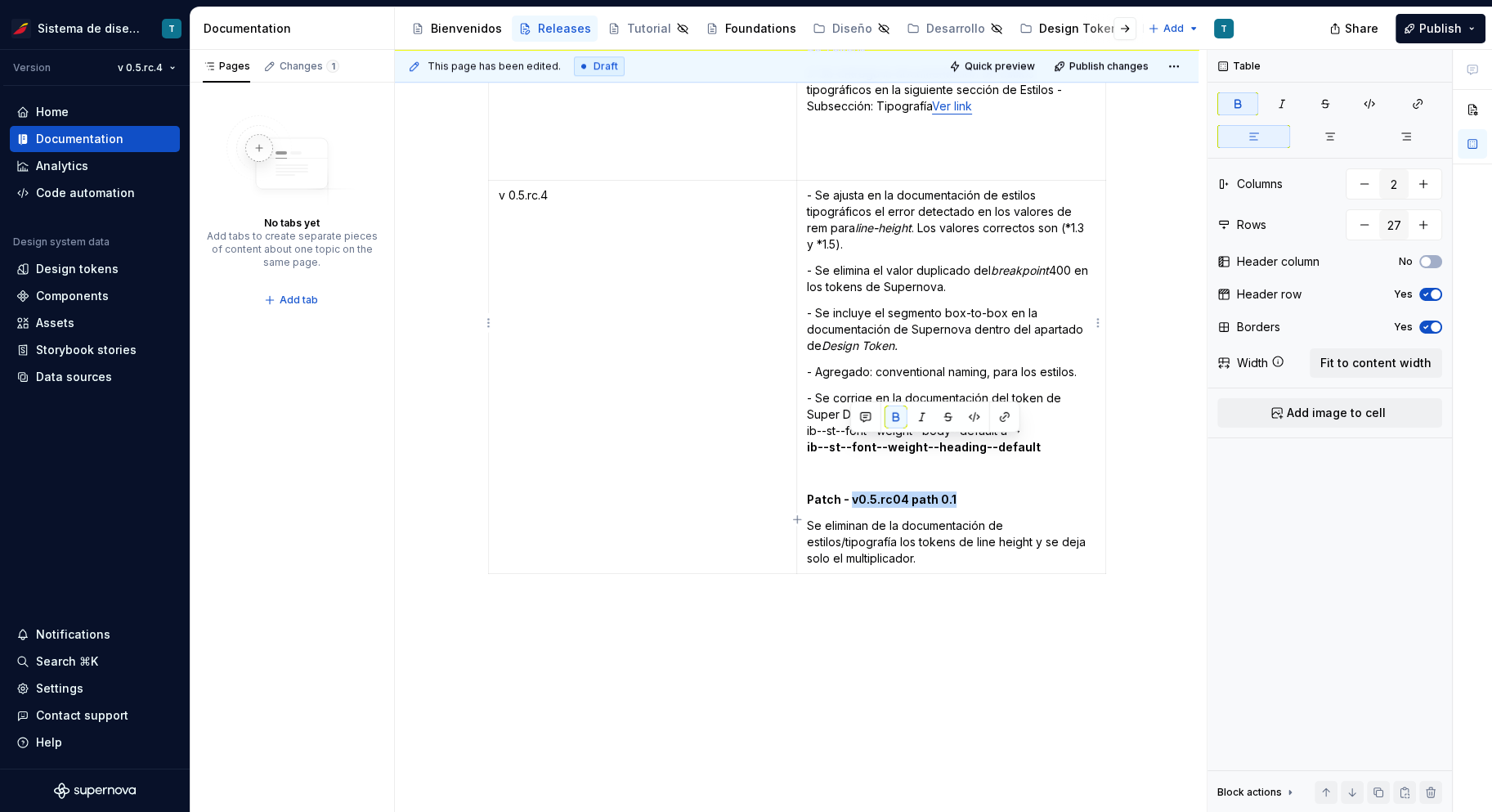
click at [851, 491] on p "Patch - v0.5.rc04 path 0.1" at bounding box center [952, 499] width 289 height 16
drag, startPoint x: 906, startPoint y: 443, endPoint x: 843, endPoint y: 446, distance: 63.1
click at [843, 491] on p "Patch - v0.5.rc04 path 0.1" at bounding box center [952, 499] width 289 height 16
click at [923, 517] on p "Se eliminan de la documentación de estilos/tipografía los tokens de line height…" at bounding box center [952, 542] width 289 height 49
click at [965, 491] on p "Patch - v0.5.rc04 path 0.1" at bounding box center [952, 499] width 289 height 16
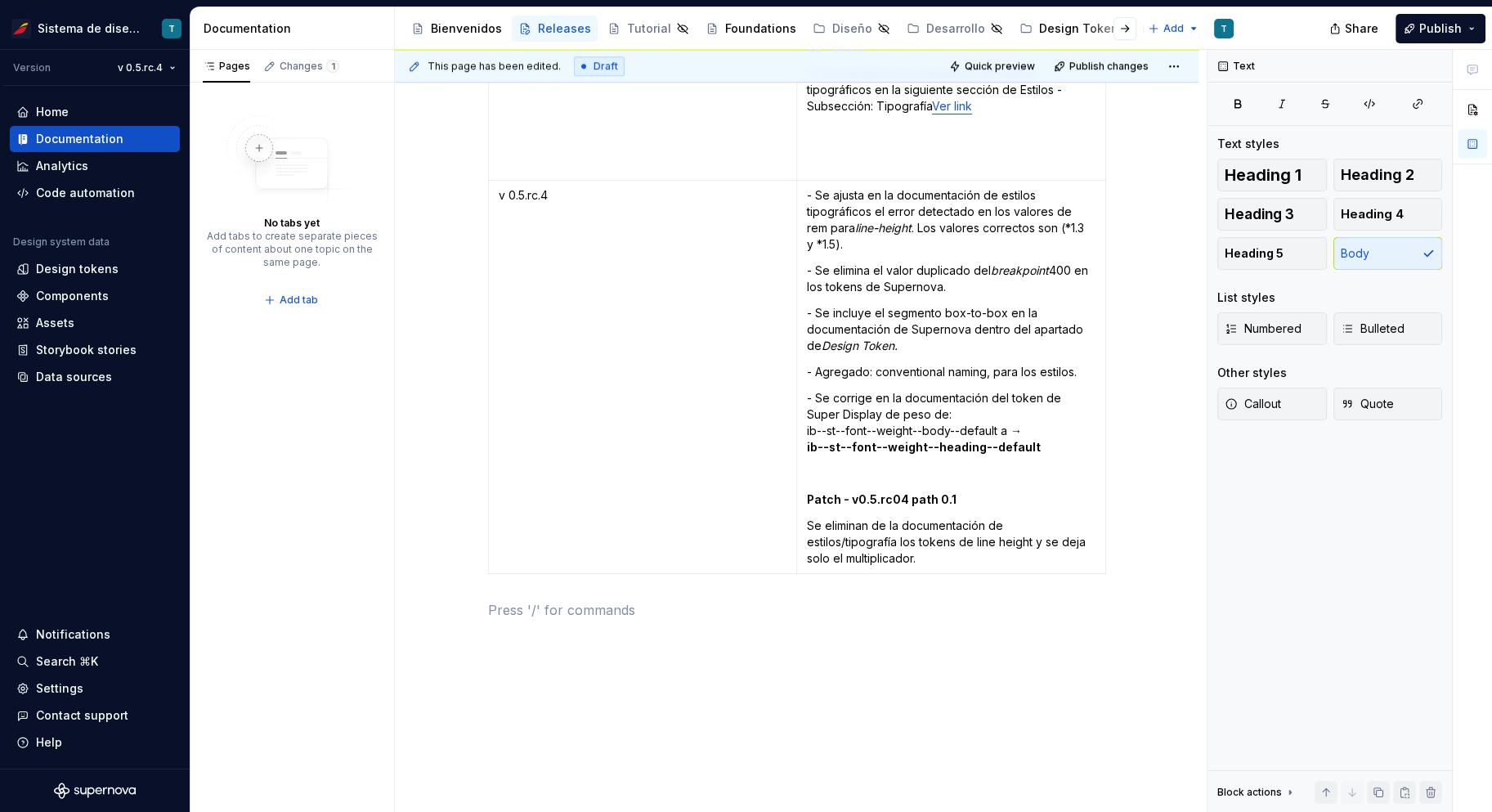
scroll to position [8832, 0]
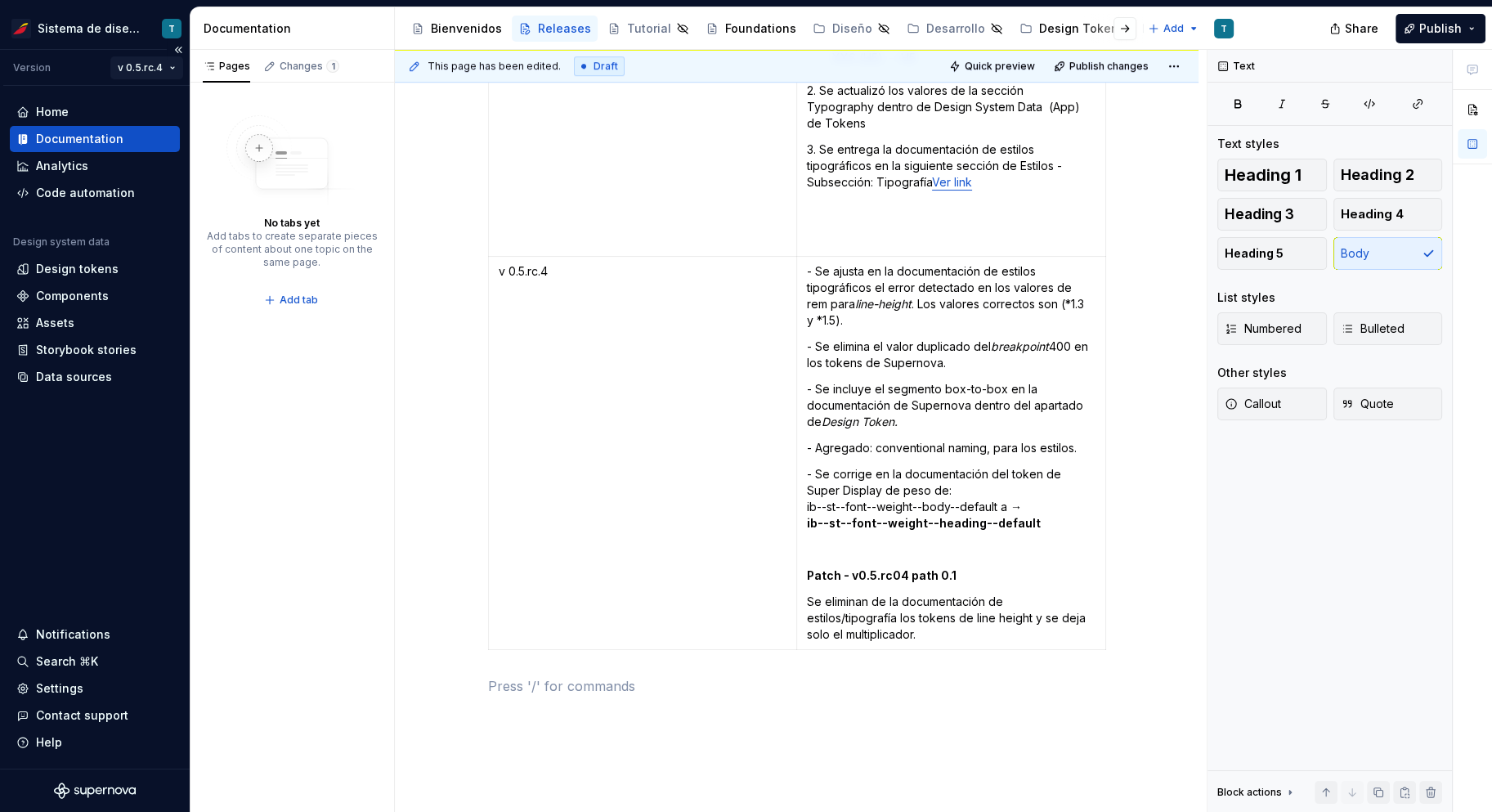
click at [163, 71] on html "Sistema de diseño Iberia T Version v 0.5.rc.4 Home Documentation Analytics Code…" at bounding box center [746, 406] width 1492 height 812
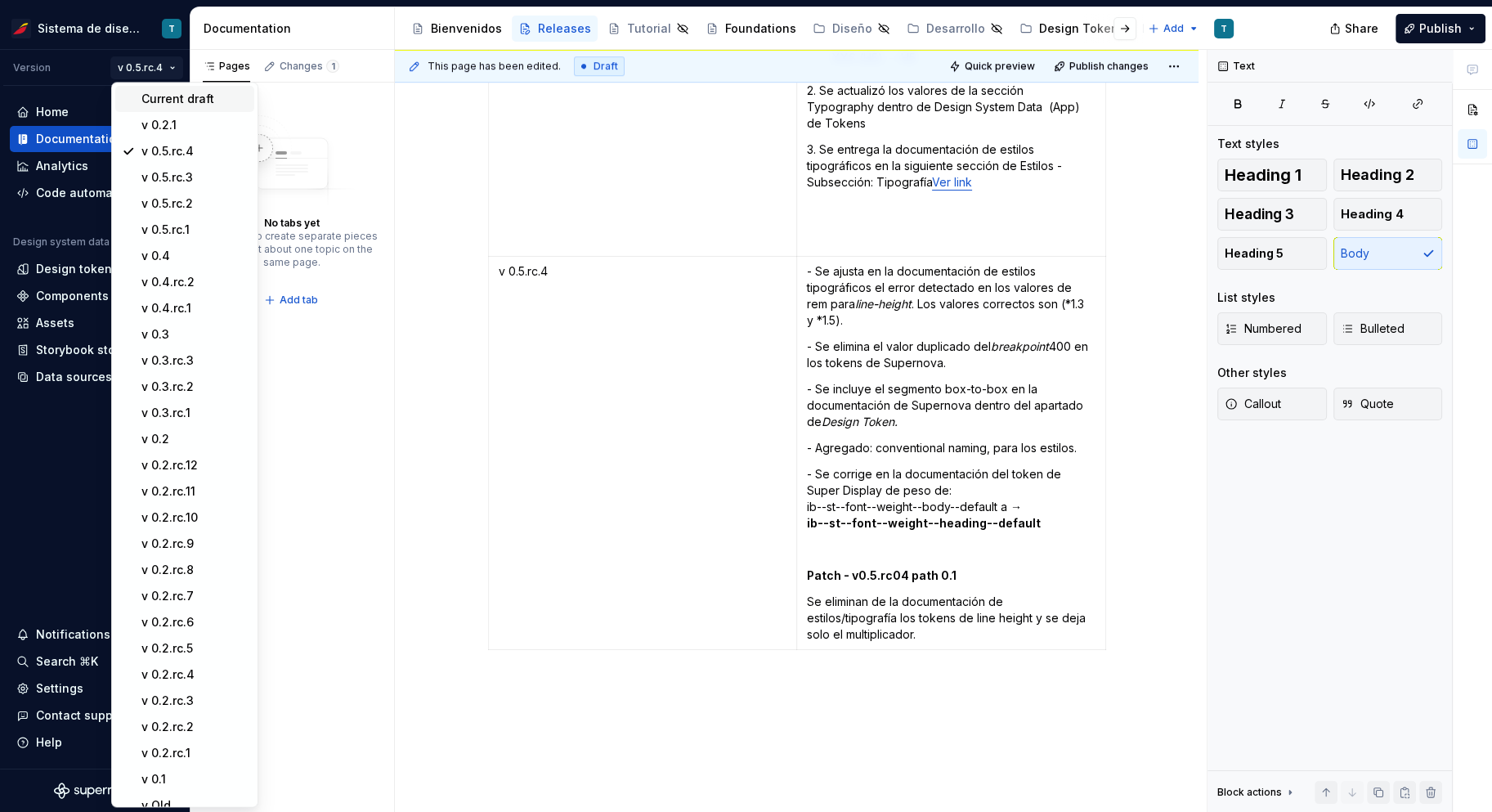
click at [168, 93] on div "Current draft" at bounding box center [195, 98] width 107 height 16
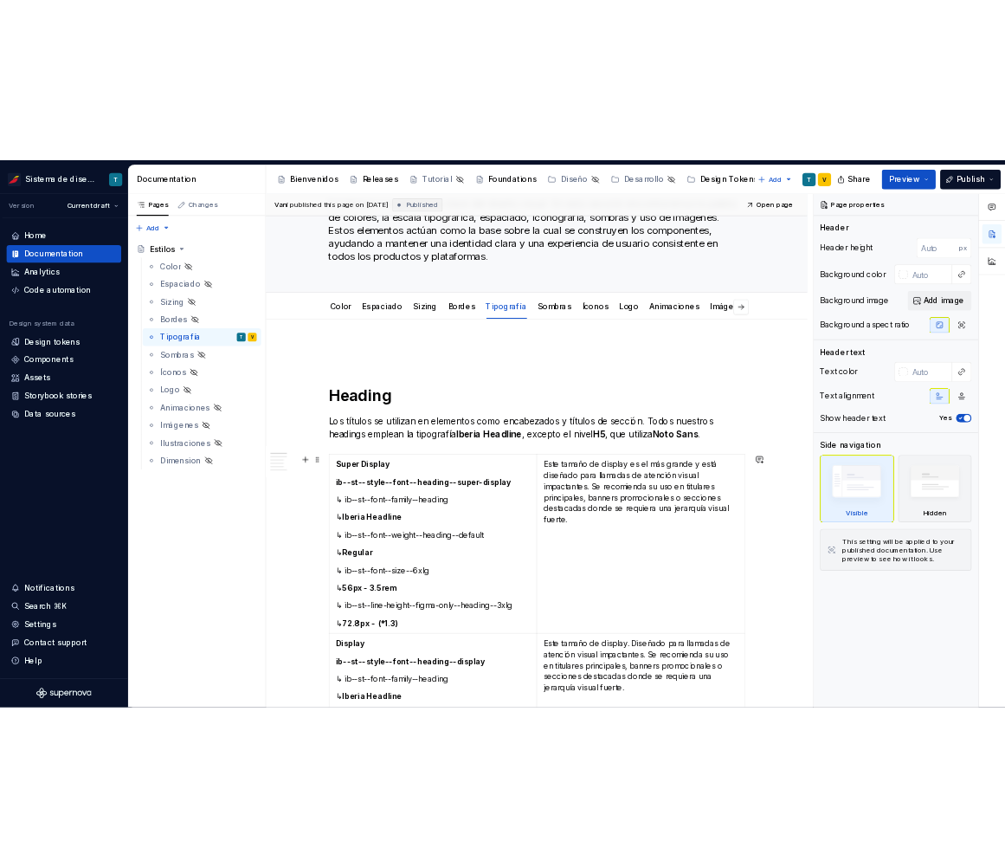
scroll to position [152, 0]
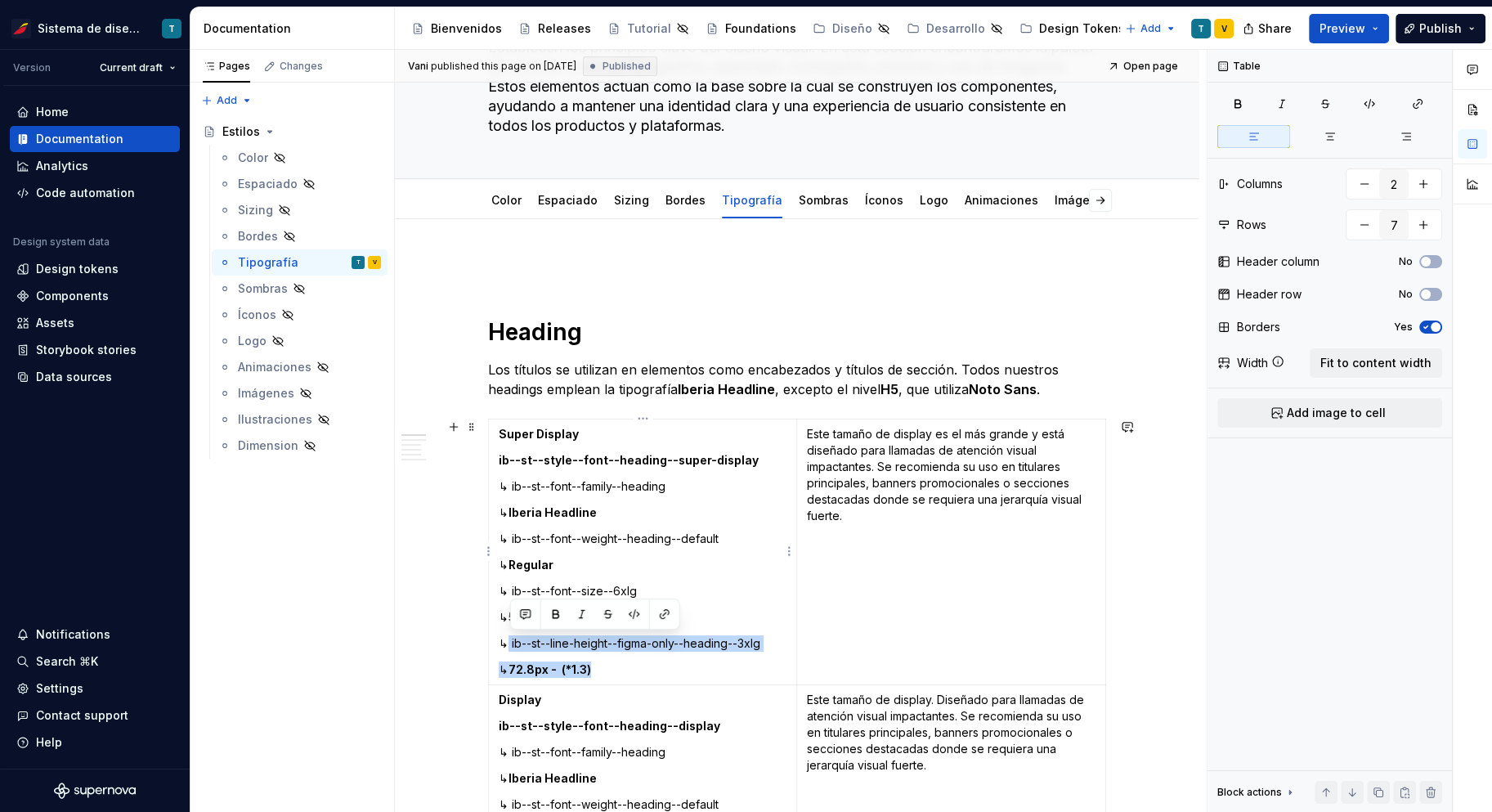
drag, startPoint x: 629, startPoint y: 668, endPoint x: 511, endPoint y: 642, distance: 120.8
click at [511, 642] on td "Super Display ib--st--style--font--heading--super-display ↳ ib--st--font--famil…" at bounding box center [642, 551] width 309 height 265
copy td "ib--st--line-height--figma-only--heading--3xlg ↳ 72.8px - (*1.3)"
click at [159, 63] on html "Sistema de diseño Iberia T Version Current draft Home Documentation Analytics C…" at bounding box center [746, 406] width 1492 height 812
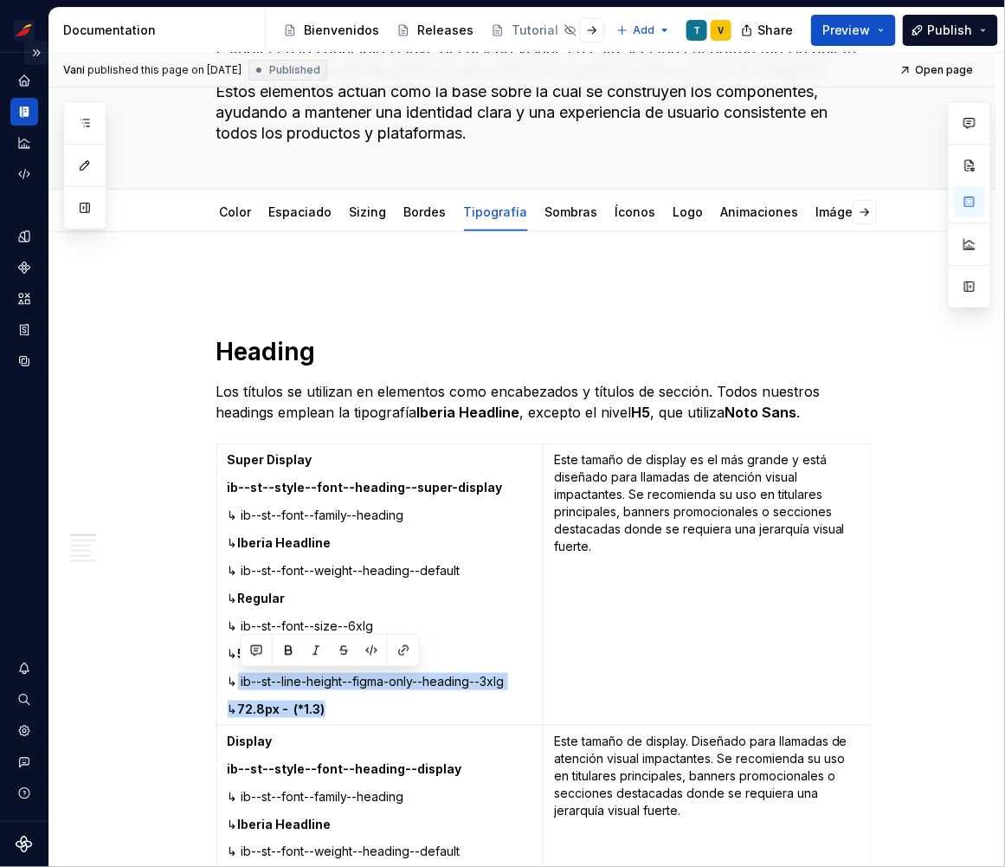
click at [41, 50] on button "Expand sidebar" at bounding box center [36, 53] width 24 height 24
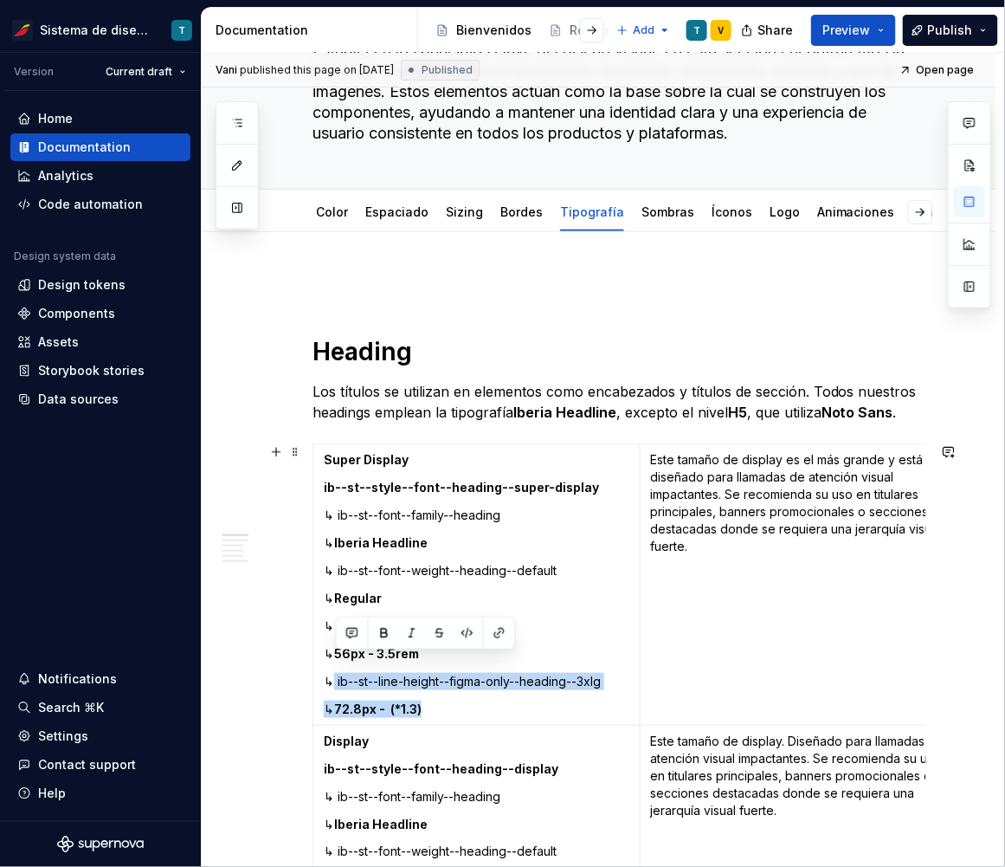
scroll to position [178, 0]
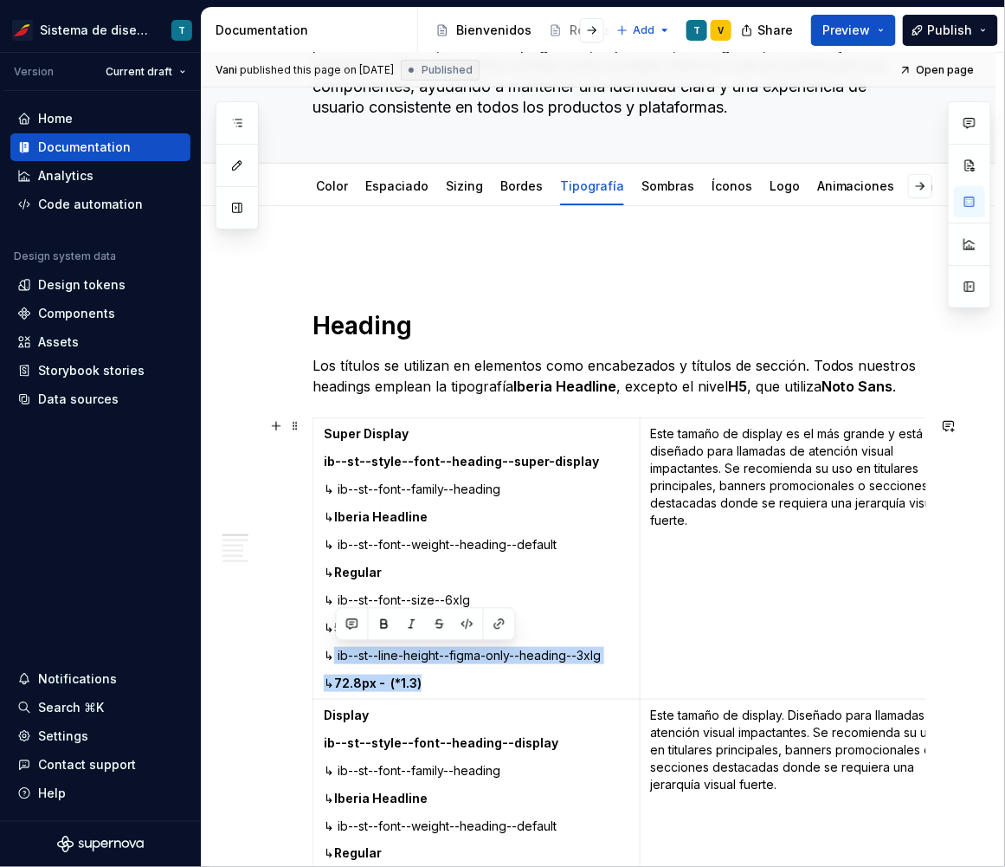
click at [428, 494] on p "↳ ib--st--font--family--heading" at bounding box center [477, 489] width 306 height 17
drag, startPoint x: 445, startPoint y: 681, endPoint x: 324, endPoint y: 650, distance: 125.2
click at [324, 650] on td "Super Display ib--st--style--font--heading--super-display ↳ ib--st--font--famil…" at bounding box center [476, 558] width 327 height 281
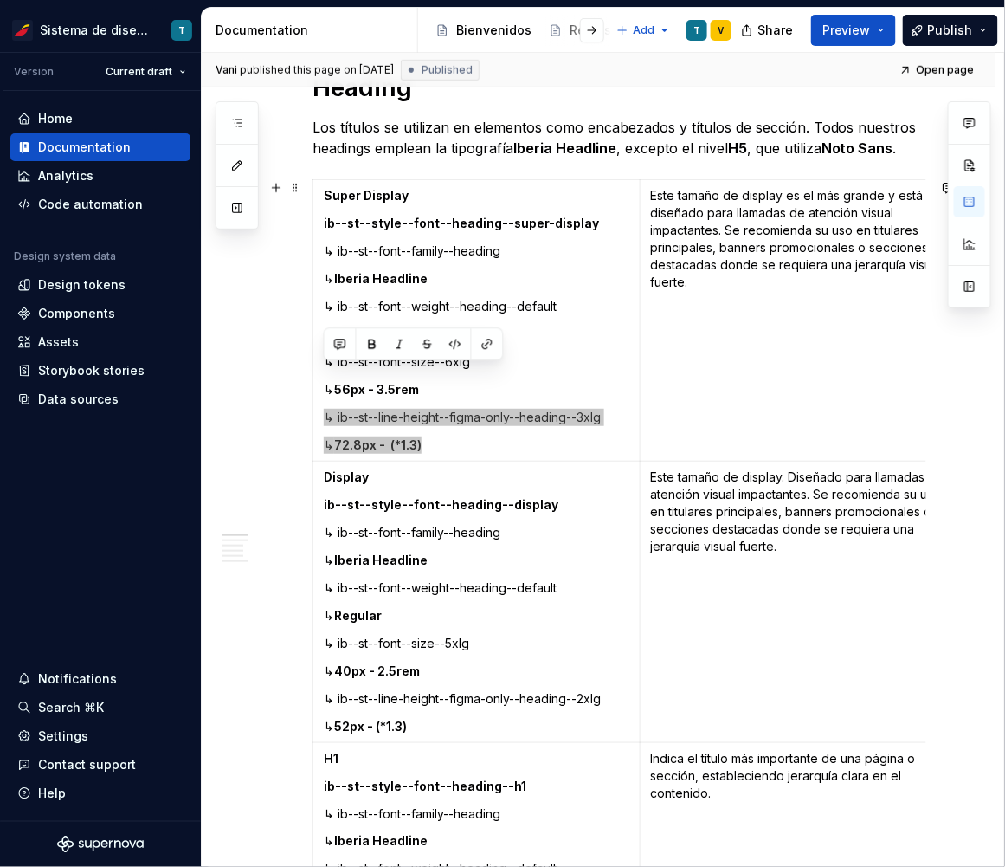
scroll to position [457, 0]
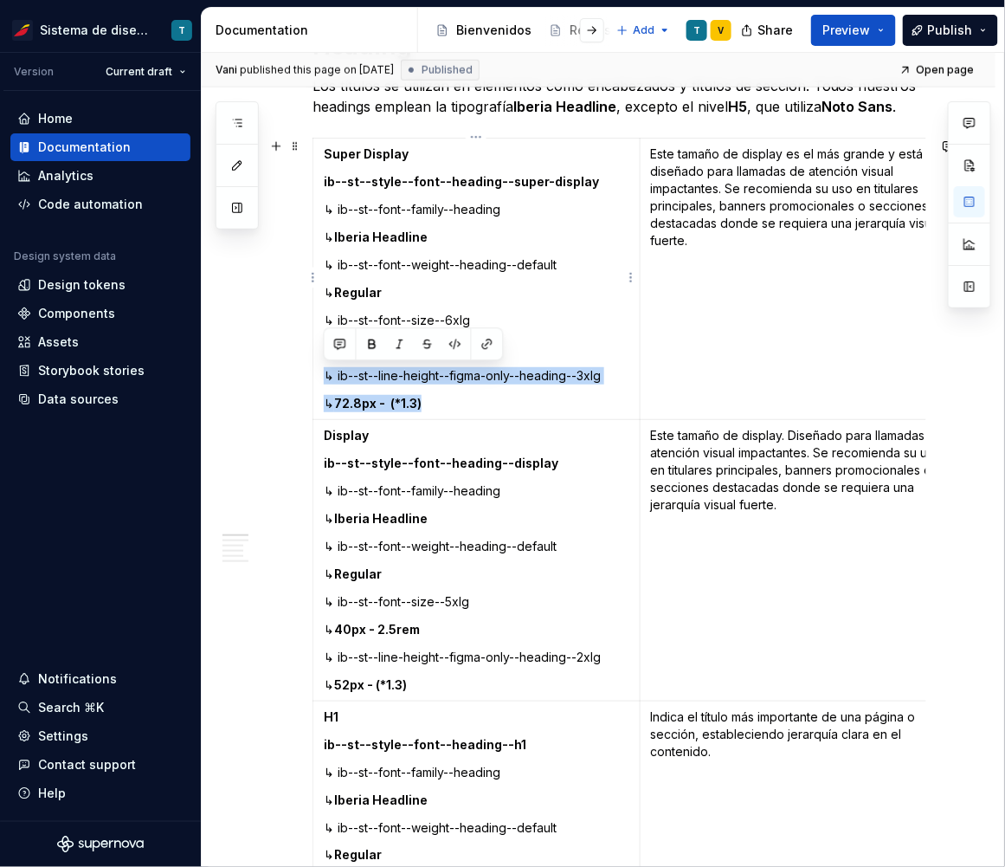
click at [452, 396] on p "↳ 72.8px - (*1.3)" at bounding box center [477, 403] width 306 height 17
drag, startPoint x: 453, startPoint y: 398, endPoint x: 338, endPoint y: 372, distance: 118.1
click at [338, 372] on td "Super Display ib--st--style--font--heading--super-display ↳ ib--st--font--famil…" at bounding box center [476, 279] width 327 height 281
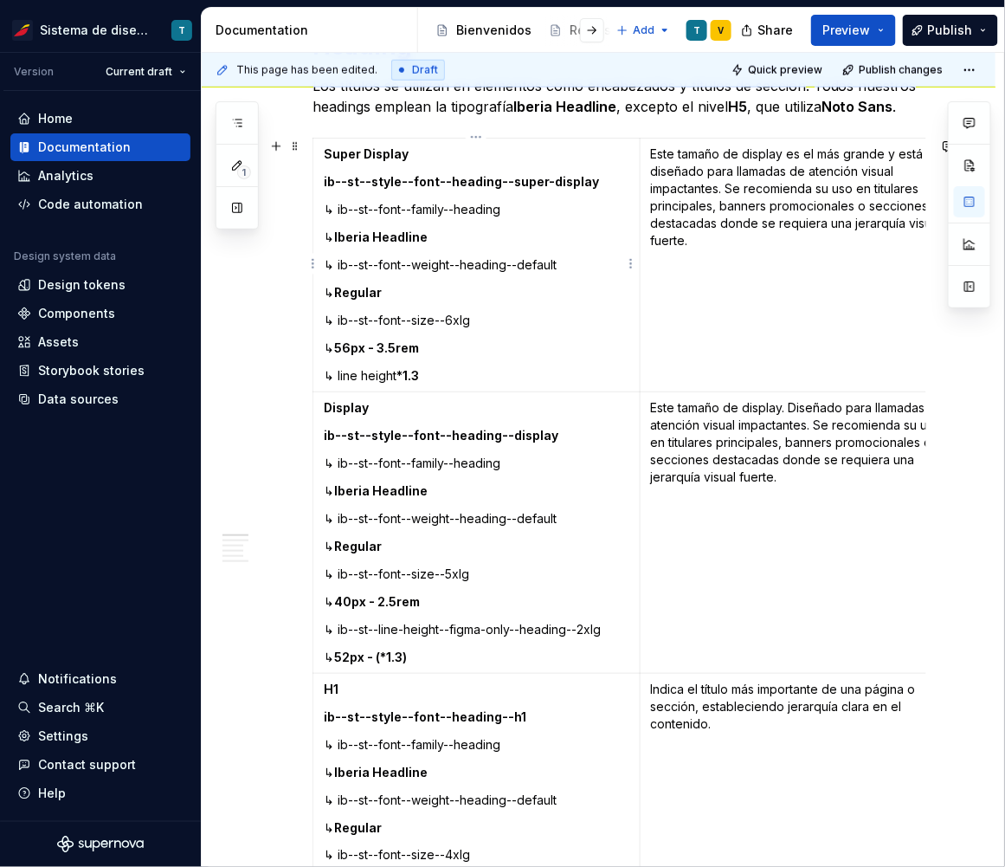
click at [454, 374] on p "↳ line height *1.3" at bounding box center [477, 375] width 306 height 17
drag, startPoint x: 423, startPoint y: 653, endPoint x: 338, endPoint y: 626, distance: 89.8
click at [338, 626] on td "Display ib--st--style--font--heading--display ↳ ib--st--font--family--heading ↳…" at bounding box center [476, 532] width 327 height 281
copy td "ib--st--line-height--figma-only--heading--2xlg ↳ 52px - (*1.3)"
type textarea "*"
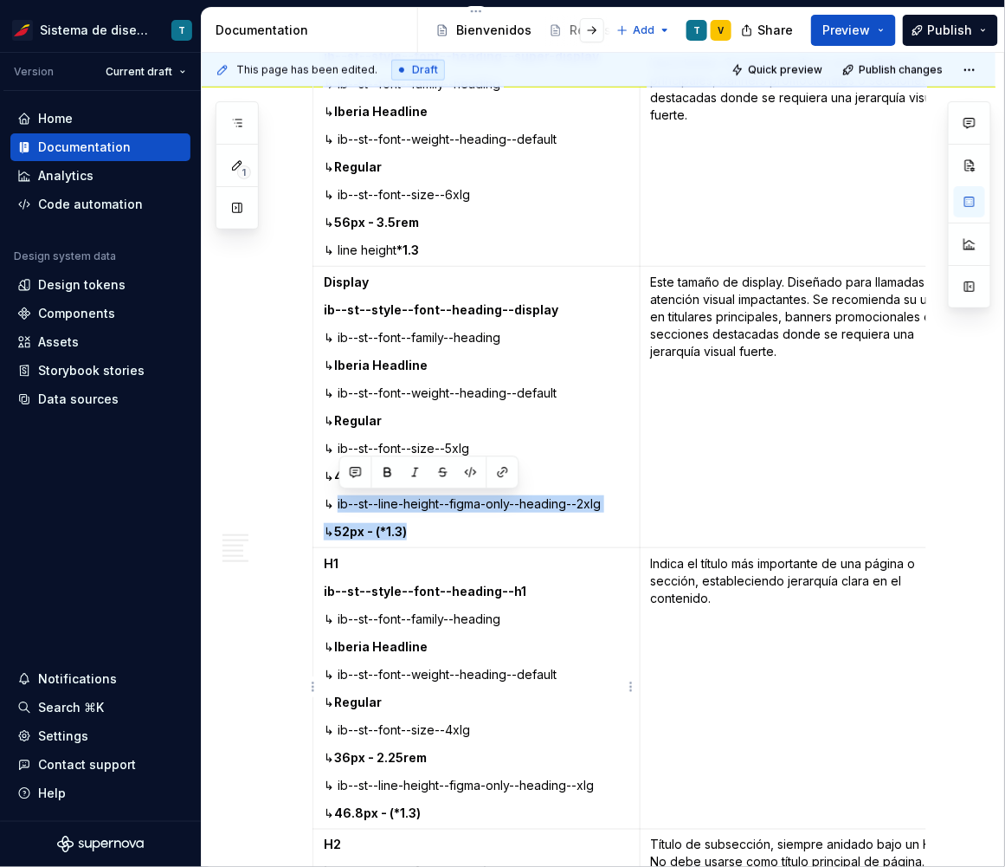
click at [487, 703] on p "↳ Regular" at bounding box center [477, 702] width 306 height 17
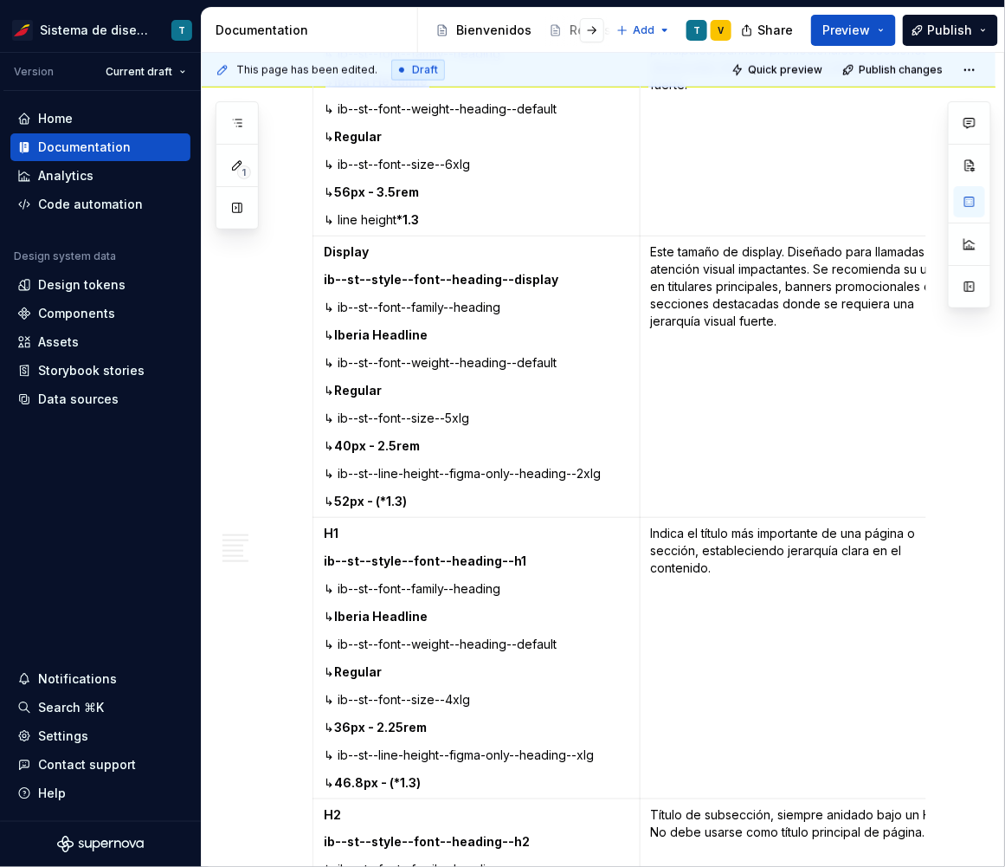
scroll to position [623, 0]
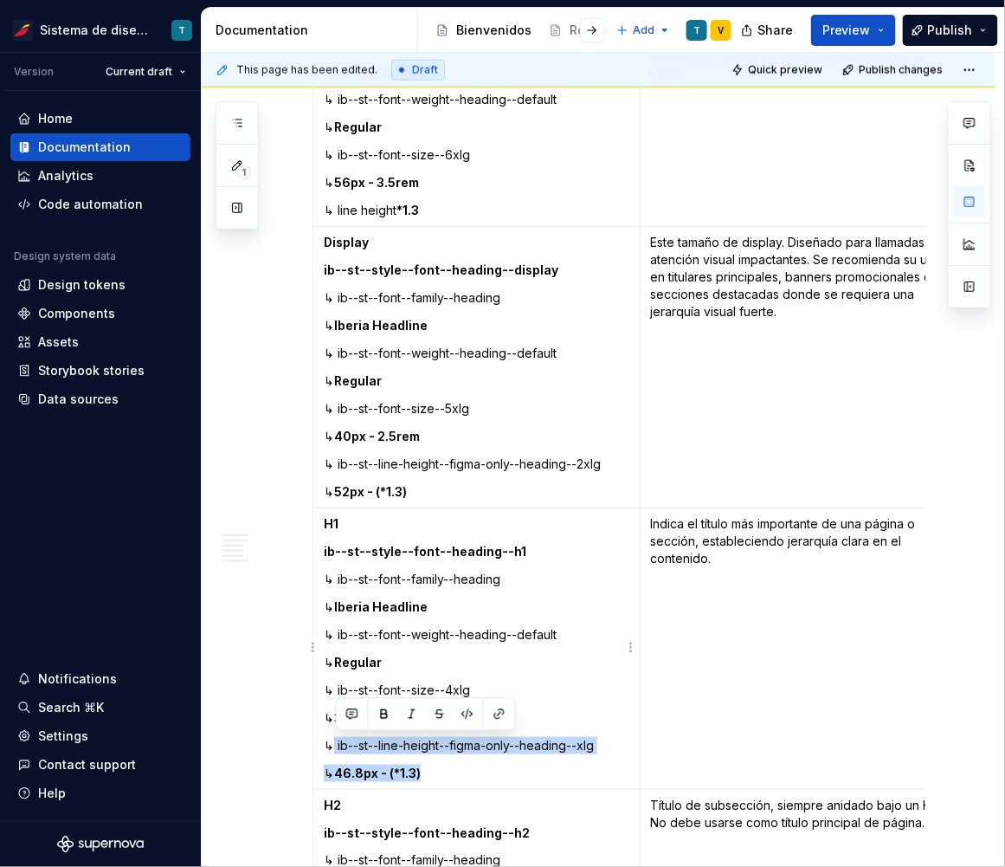
drag, startPoint x: 441, startPoint y: 771, endPoint x: 337, endPoint y: 743, distance: 107.8
click at [337, 743] on td "H1 ib--st--style--font--heading--h1 ↳ ib--st--font--family--heading ↳ Iberia He…" at bounding box center [476, 648] width 327 height 281
copy td "ib--st--line-height--figma-only--heading--xlg ↳ 46.8px - (*1.3)"
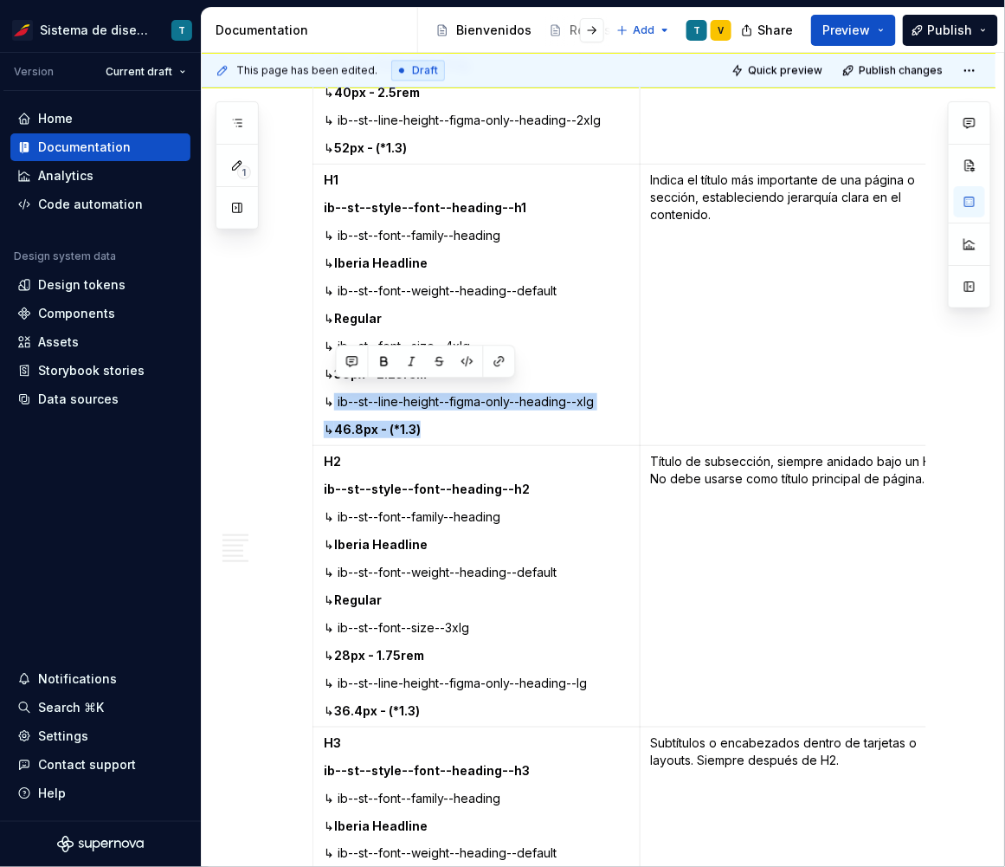
scroll to position [975, 0]
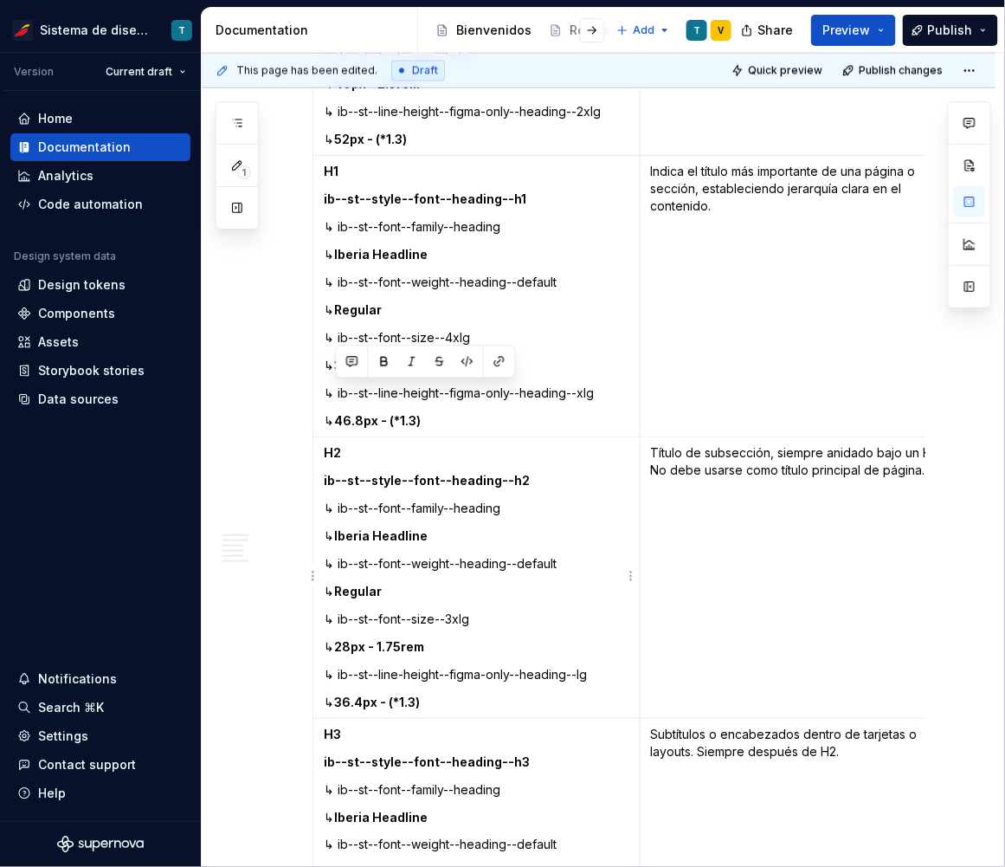
click at [442, 707] on p "↳ 36.4px - (*1.3)" at bounding box center [477, 702] width 306 height 17
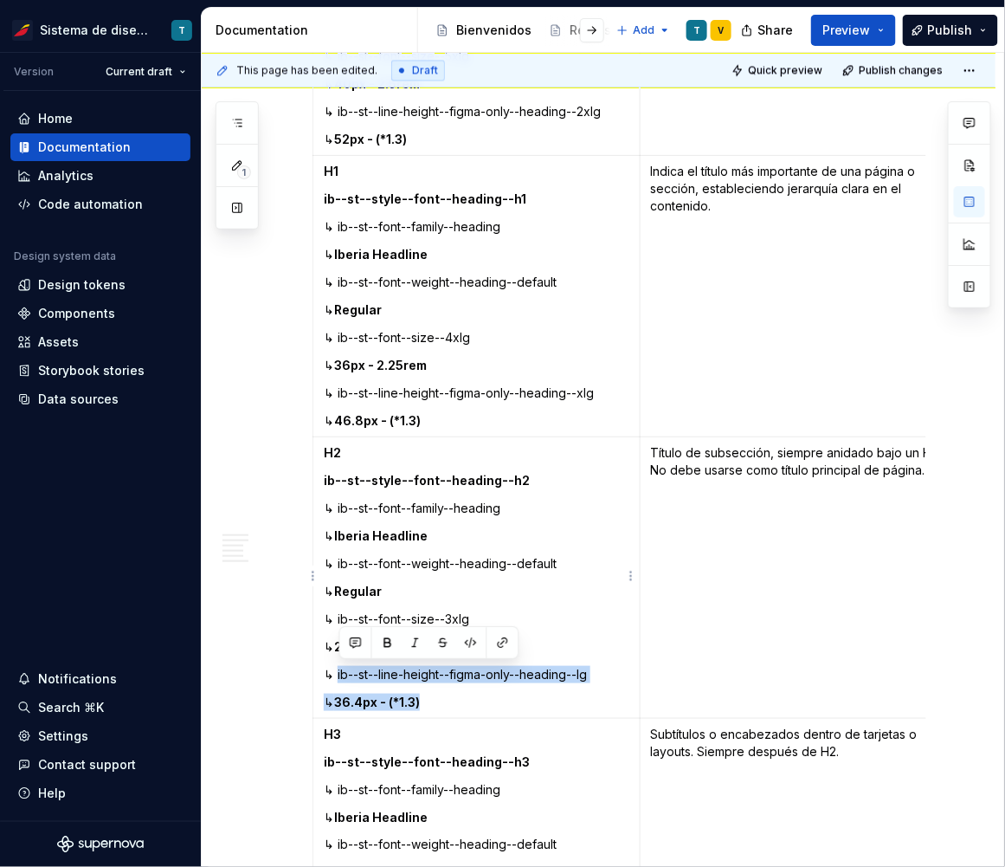
drag, startPoint x: 450, startPoint y: 702, endPoint x: 339, endPoint y: 672, distance: 115.7
click at [339, 672] on td "H2 ib--st--style--font--heading--h2 ↳ ib--st--font--family--heading ↳ Iberia He…" at bounding box center [476, 577] width 327 height 281
copy td "ib--st--line-height--figma-only--heading--lg ↳ 36.4px - (*1.3)"
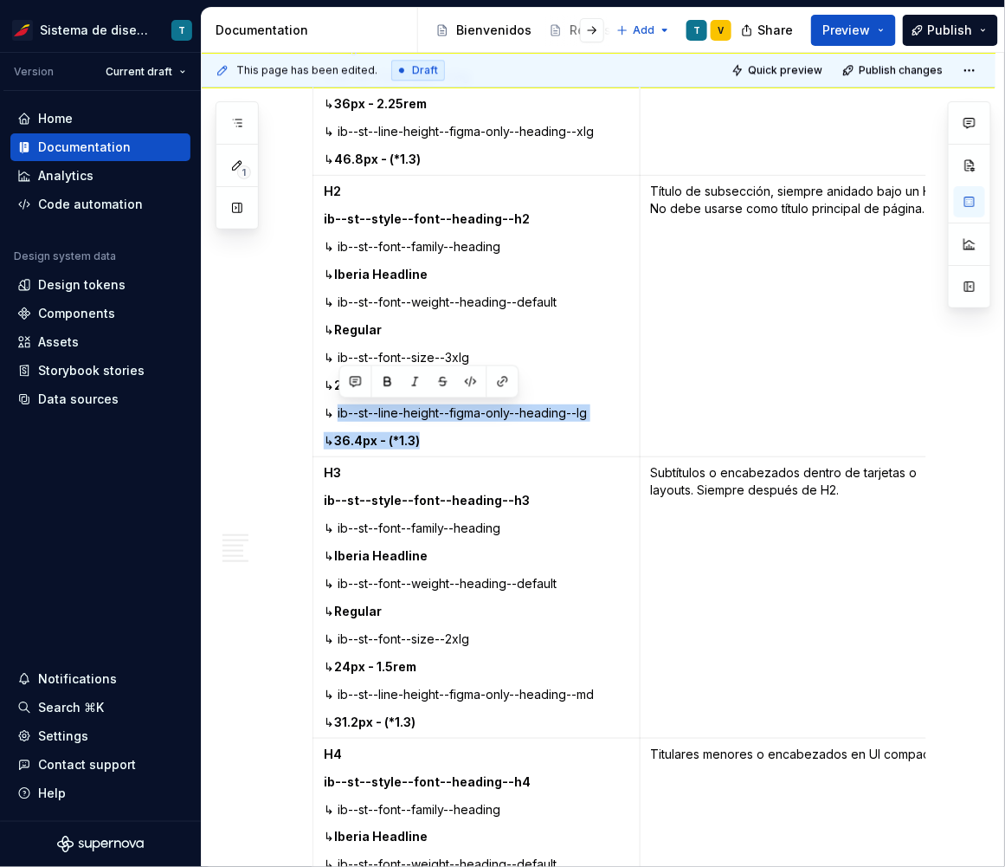
scroll to position [1245, 0]
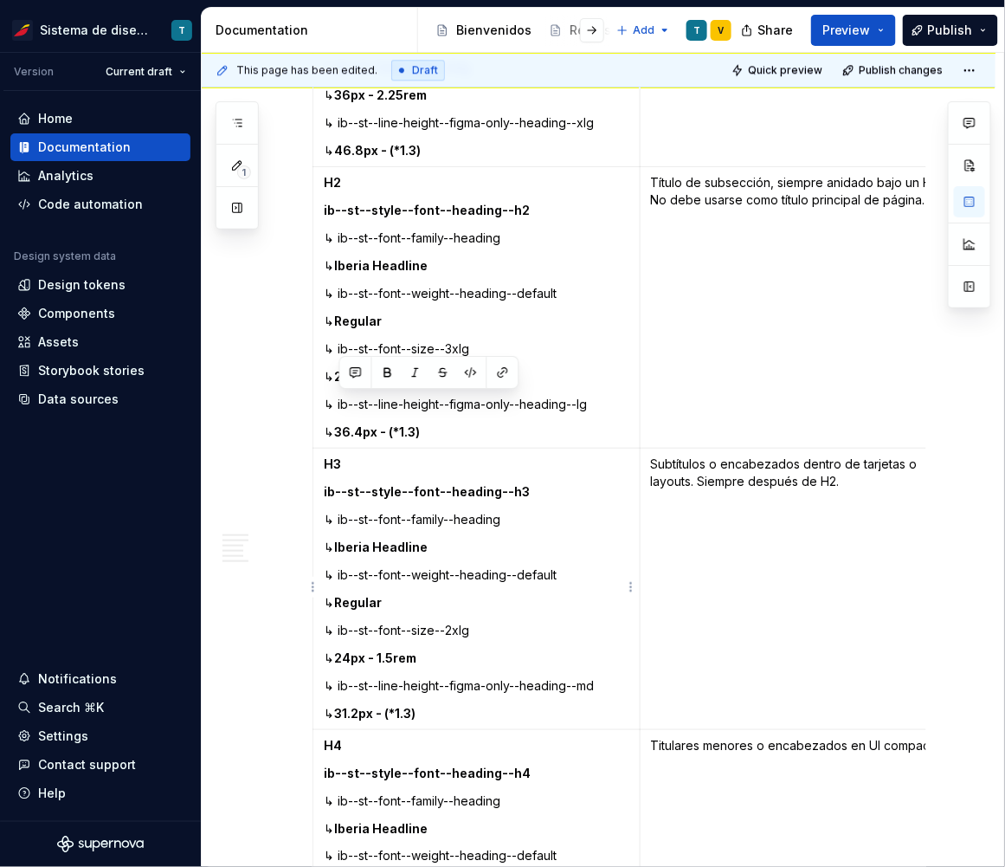
click at [455, 719] on p "↳ 31.2px - (*1.3)" at bounding box center [477, 713] width 306 height 17
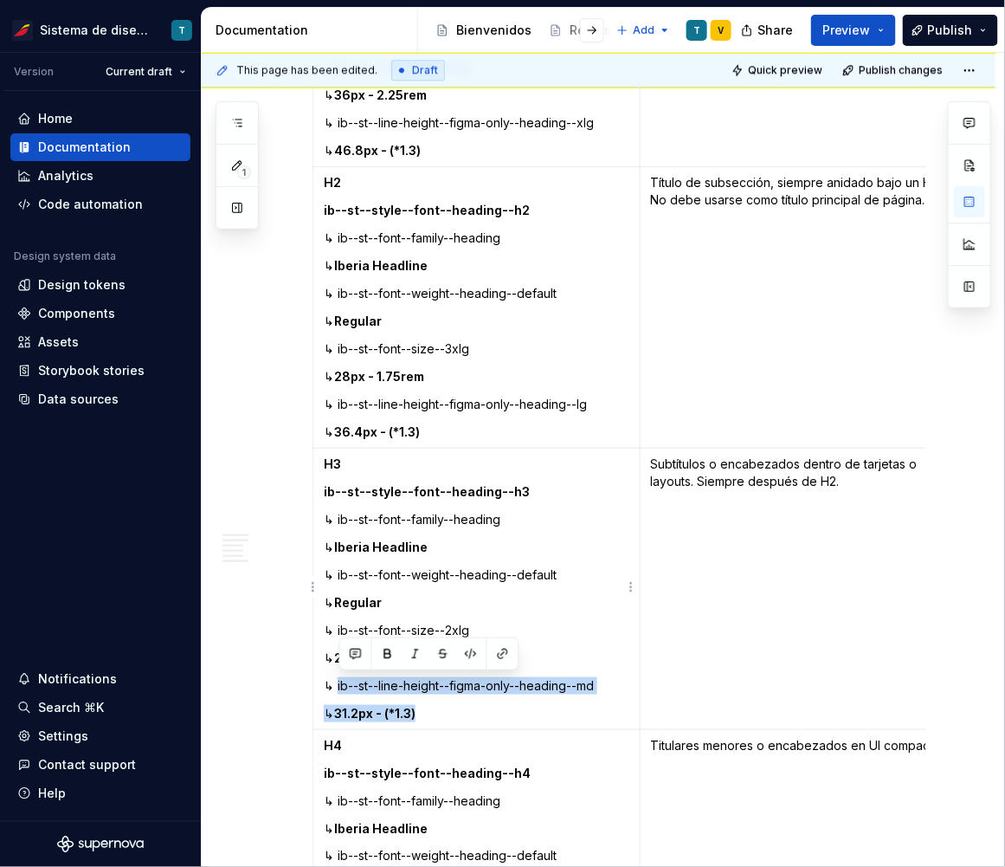
drag, startPoint x: 447, startPoint y: 709, endPoint x: 337, endPoint y: 686, distance: 112.4
click at [337, 686] on td "H3 ib--st--style--font--heading--h3 ↳ ib--st--font--family--heading ↳ Iberia He…" at bounding box center [476, 589] width 327 height 281
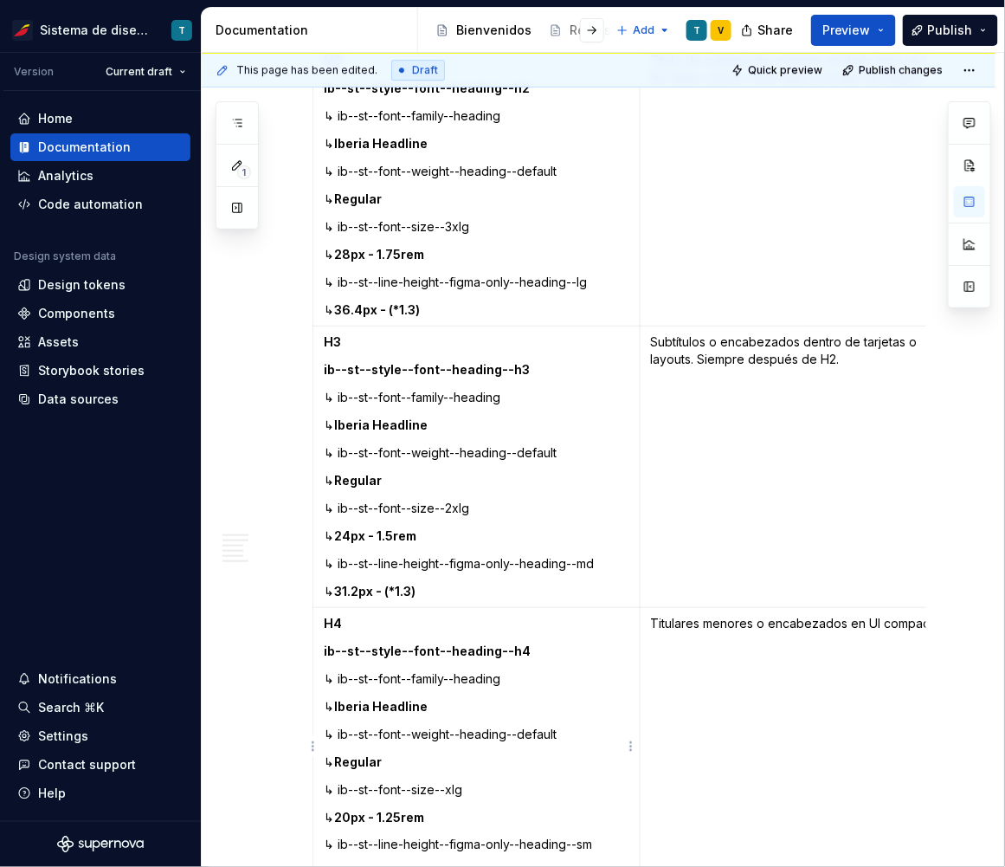
click at [462, 809] on p "↳ 20px - 1.25rem" at bounding box center [477, 817] width 306 height 17
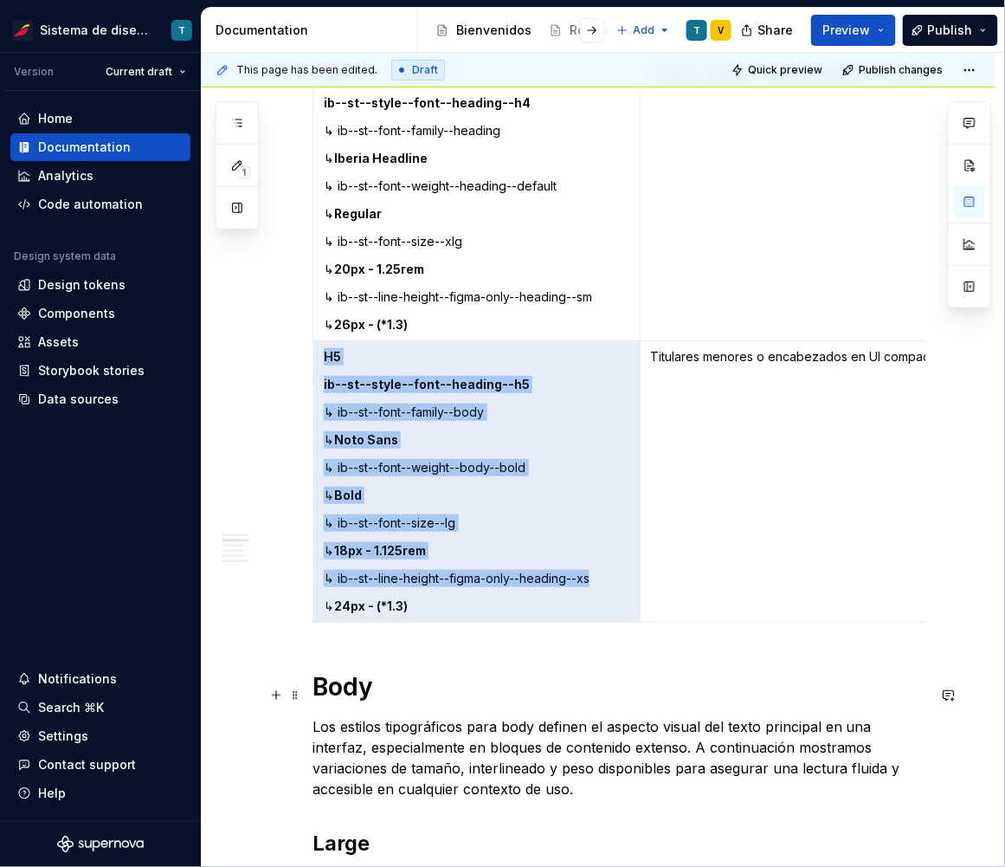
drag, startPoint x: 425, startPoint y: 812, endPoint x: 373, endPoint y: 762, distance: 72.3
click at [456, 309] on td "H4 ib--st--style--font--heading--h4 ↳ ib--st--font--family--heading ↳ Iberia He…" at bounding box center [476, 200] width 327 height 281
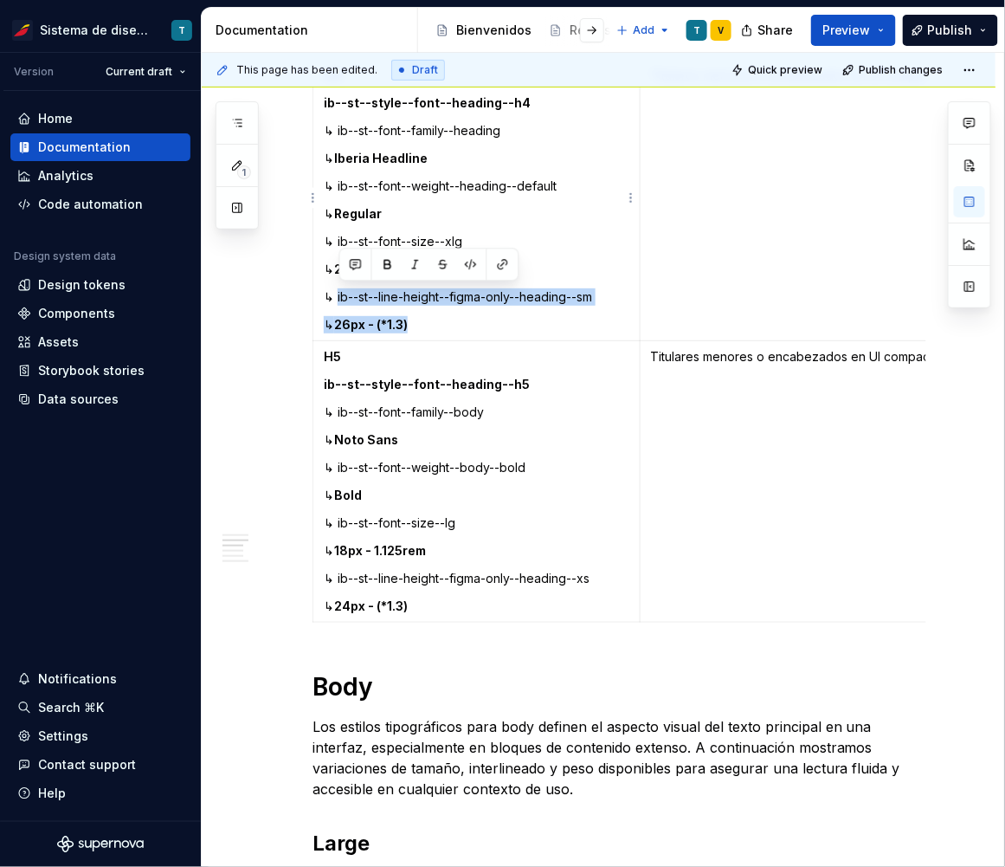
drag, startPoint x: 427, startPoint y: 320, endPoint x: 339, endPoint y: 294, distance: 91.2
click at [339, 294] on td "H4 ib--st--style--font--heading--h4 ↳ ib--st--font--family--heading ↳ Iberia He…" at bounding box center [476, 200] width 327 height 281
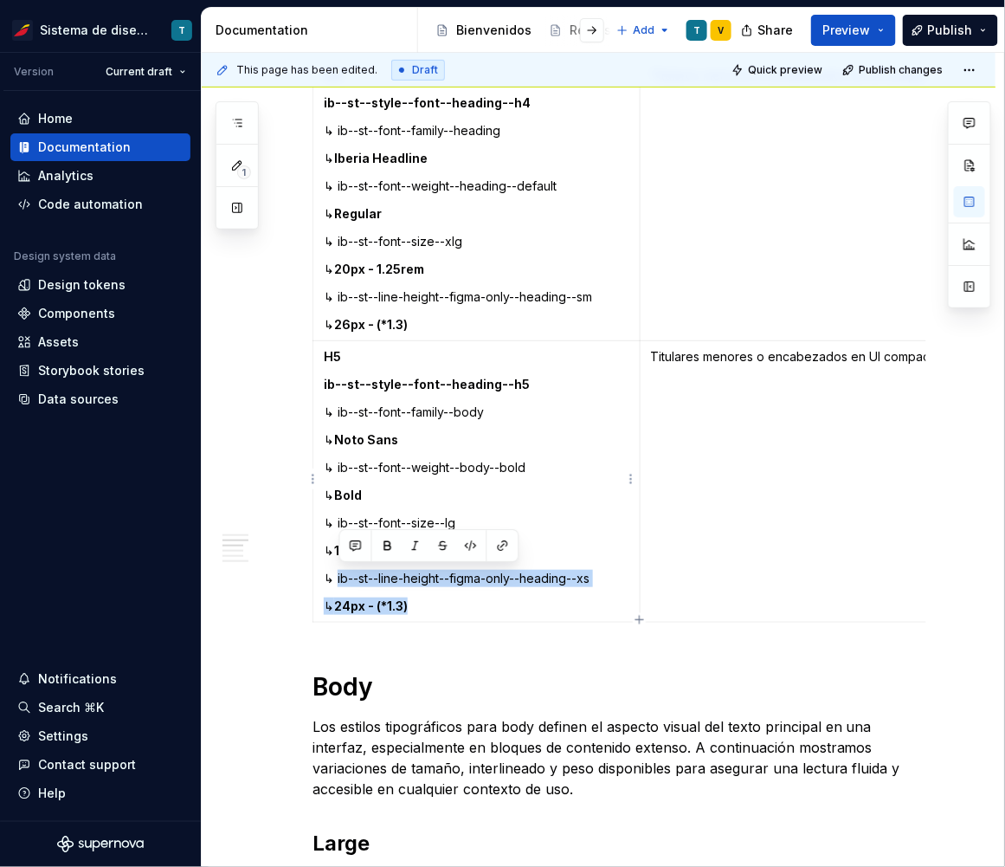
drag, startPoint x: 431, startPoint y: 603, endPoint x: 339, endPoint y: 575, distance: 95.9
click at [339, 575] on td "H5 ib--st--style--font--heading--h5 ↳ ib--st--font--family--body ↳ Noto Sans ↳ …" at bounding box center [476, 481] width 327 height 281
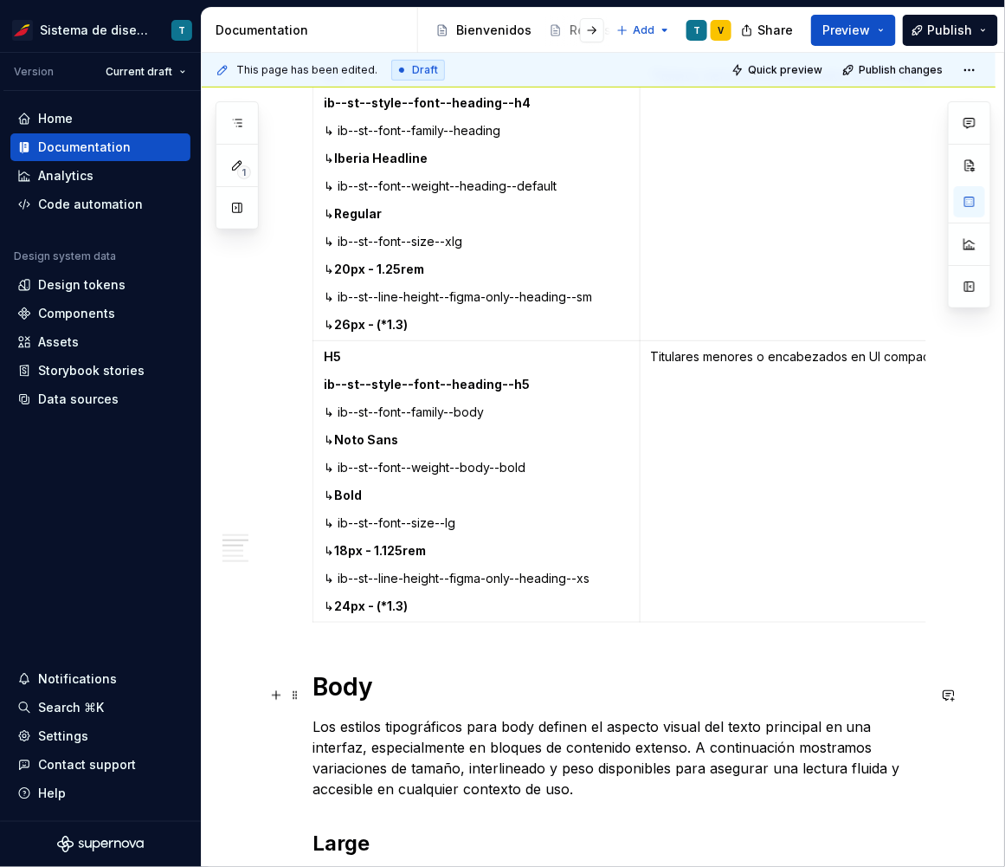
click at [440, 695] on h1 "Body" at bounding box center [620, 686] width 614 height 31
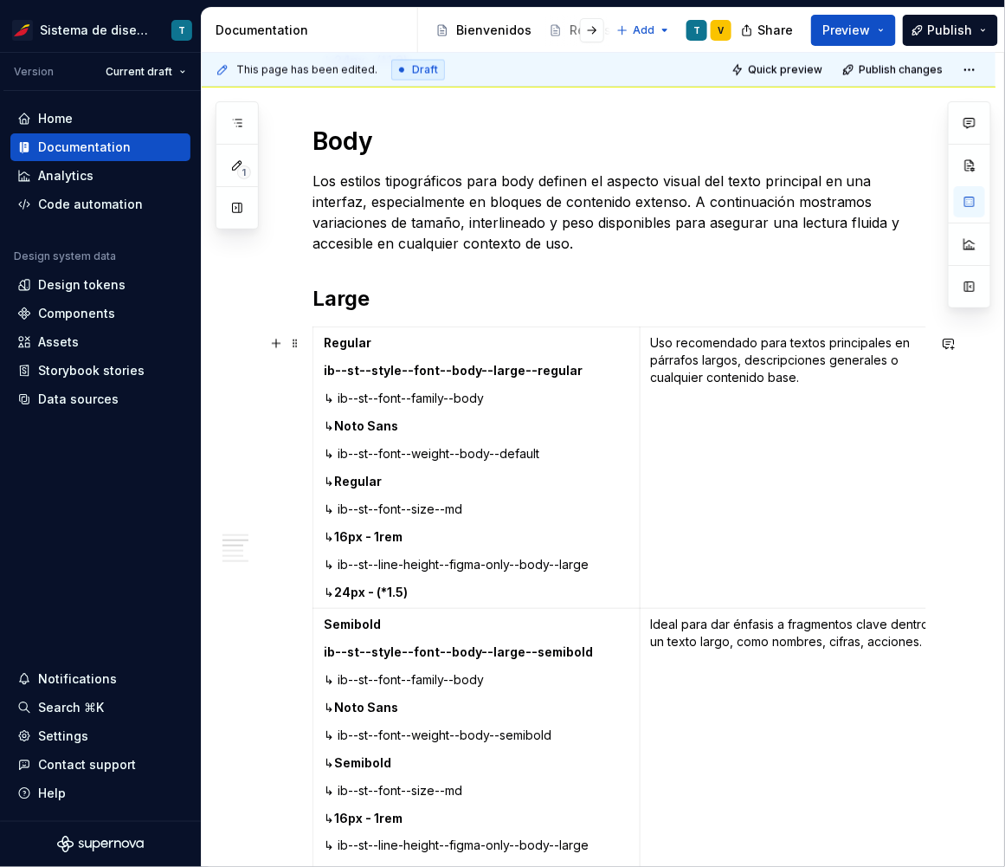
scroll to position [2462, 0]
drag, startPoint x: 431, startPoint y: 599, endPoint x: 338, endPoint y: 570, distance: 98.0
click at [338, 570] on td "Regular ib--st--style--font--body--large--regular ↳ ib--st--font--family--body …" at bounding box center [476, 466] width 327 height 281
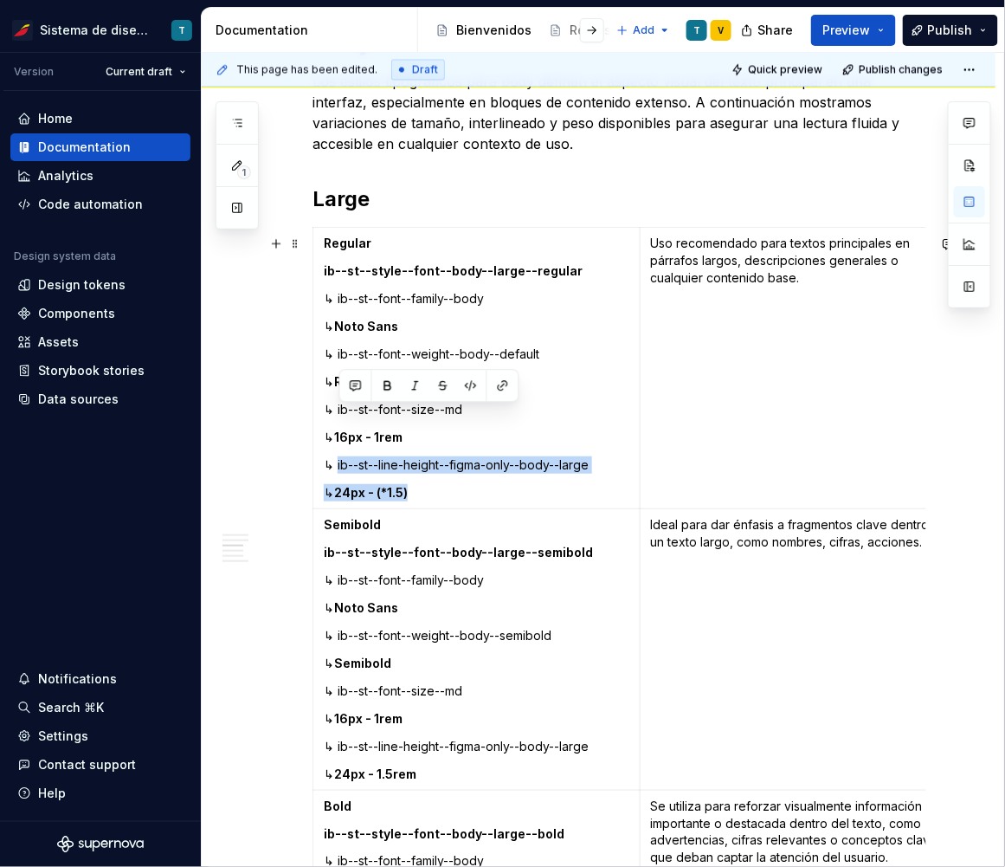
scroll to position [2618, 0]
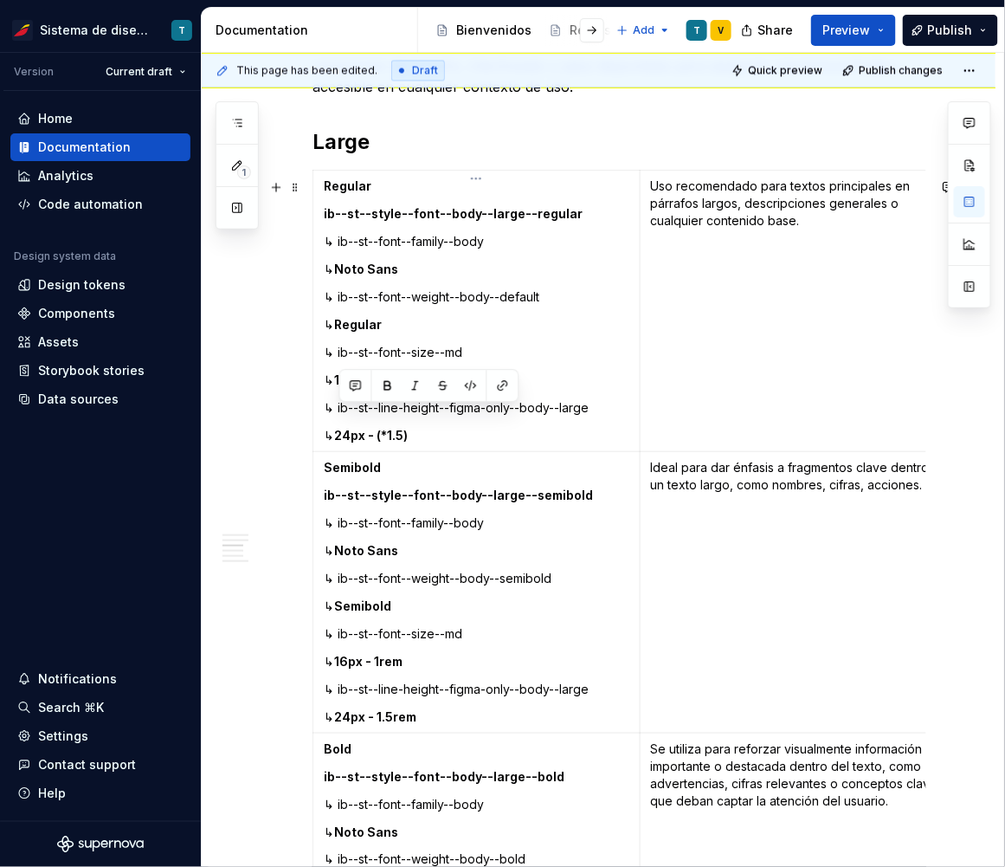
click at [416, 724] on strong "24px - 1.5rem" at bounding box center [375, 716] width 82 height 15
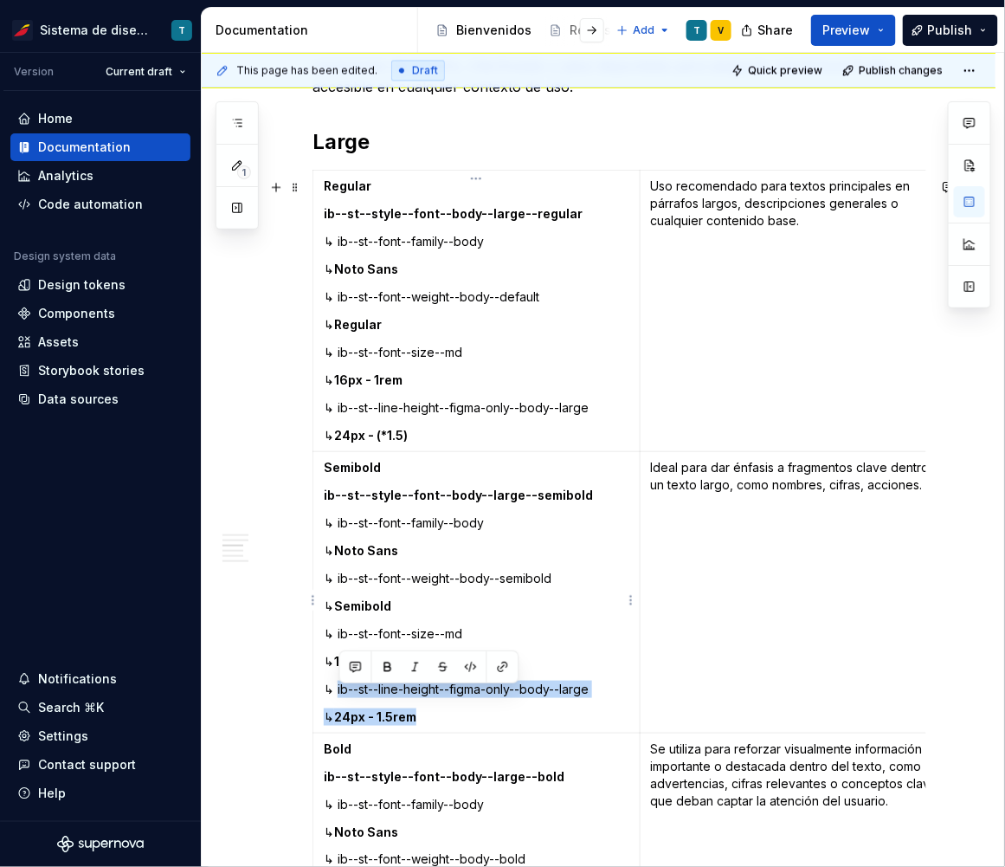
drag, startPoint x: 440, startPoint y: 726, endPoint x: 338, endPoint y: 698, distance: 106.1
click at [338, 698] on td "Semibold ib--st--style--font--body--large--semibold ↳ ib--st--font--family--bod…" at bounding box center [476, 592] width 327 height 281
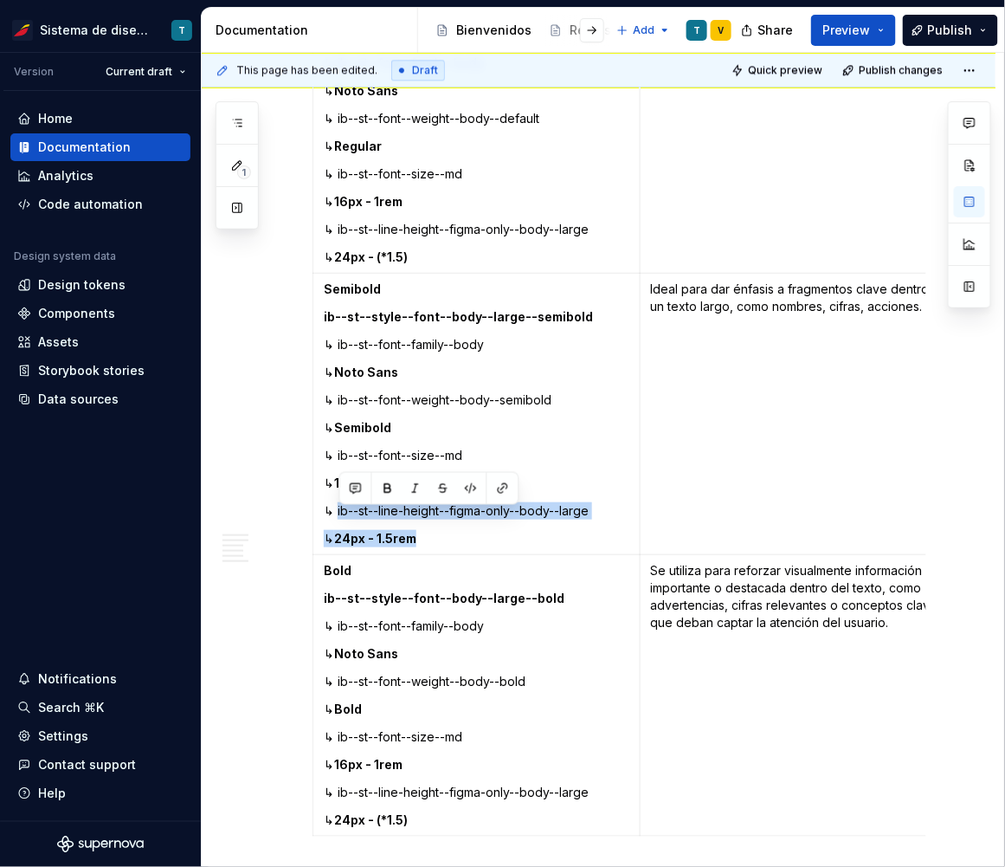
scroll to position [2891, 0]
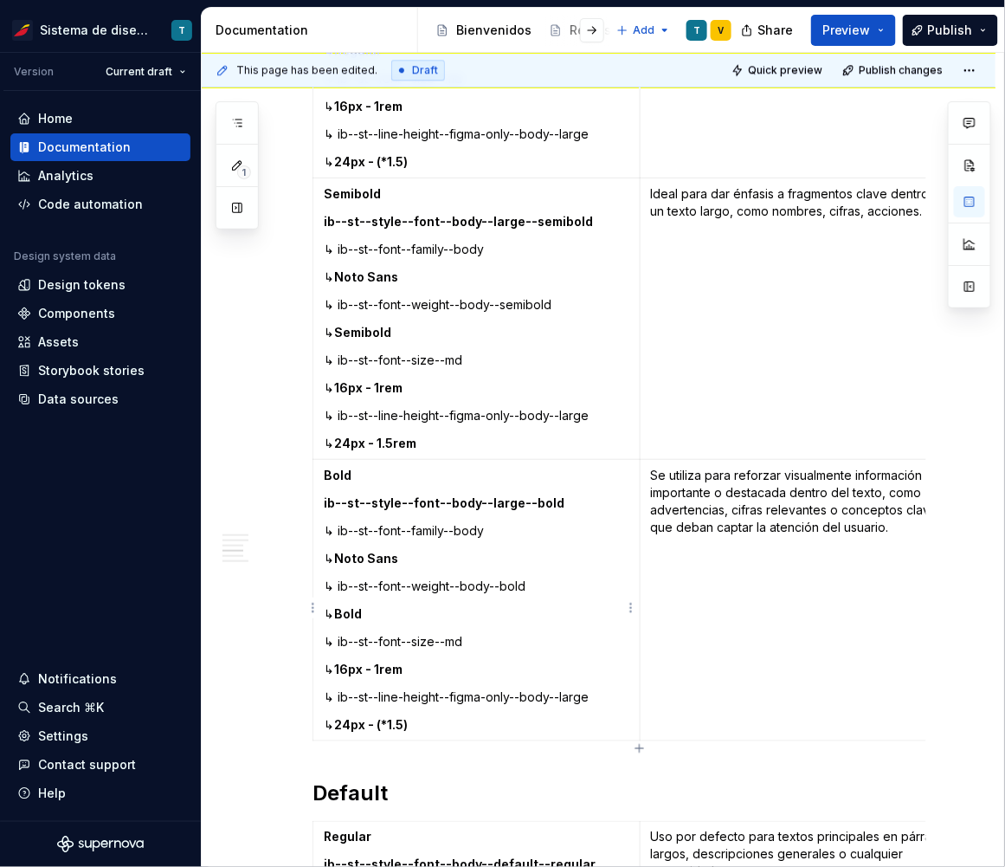
click at [408, 726] on strong "24px - (*1.5)" at bounding box center [371, 724] width 74 height 15
drag, startPoint x: 427, startPoint y: 731, endPoint x: 337, endPoint y: 703, distance: 94.2
click at [337, 703] on td "Bold ib--st--style--font--body--large--bold ↳ ib--st--font--family--body ↳ Noto…" at bounding box center [476, 600] width 327 height 281
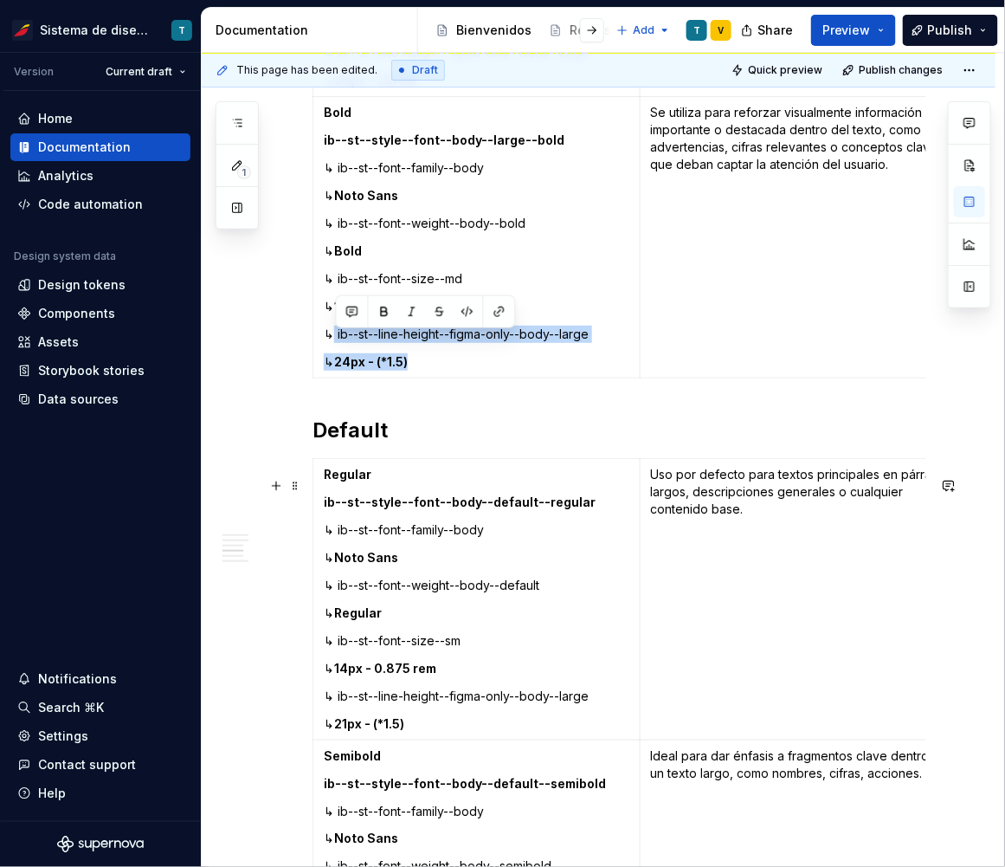
scroll to position [3467, 0]
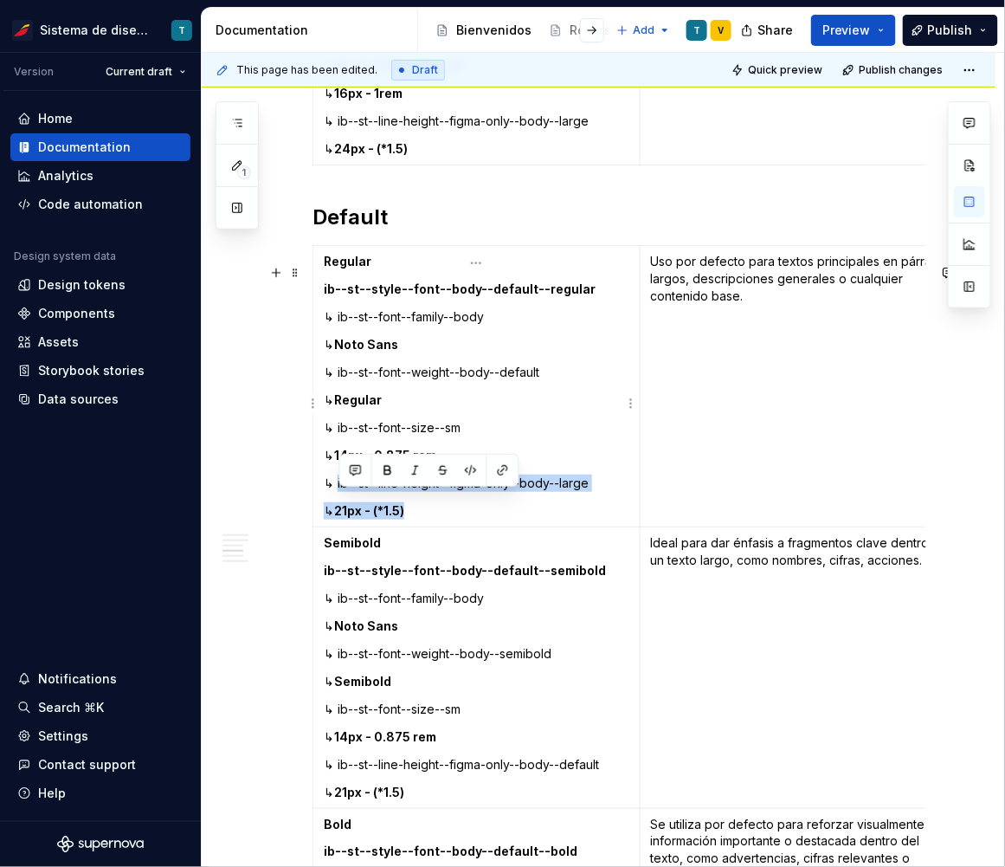
drag, startPoint x: 433, startPoint y: 523, endPoint x: 338, endPoint y: 500, distance: 98.1
click at [338, 500] on td "Regular ib--st--style--font--body--default--regular ↳ ib--st--font--family--bod…" at bounding box center [476, 386] width 327 height 281
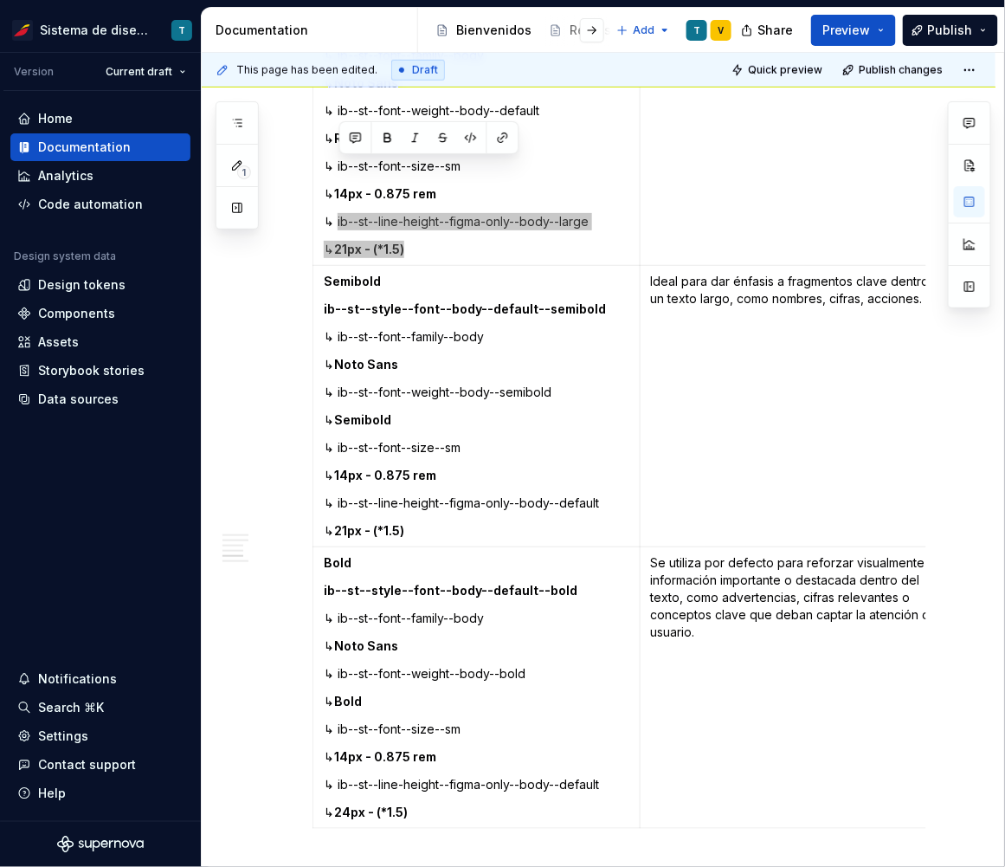
scroll to position [3799, 0]
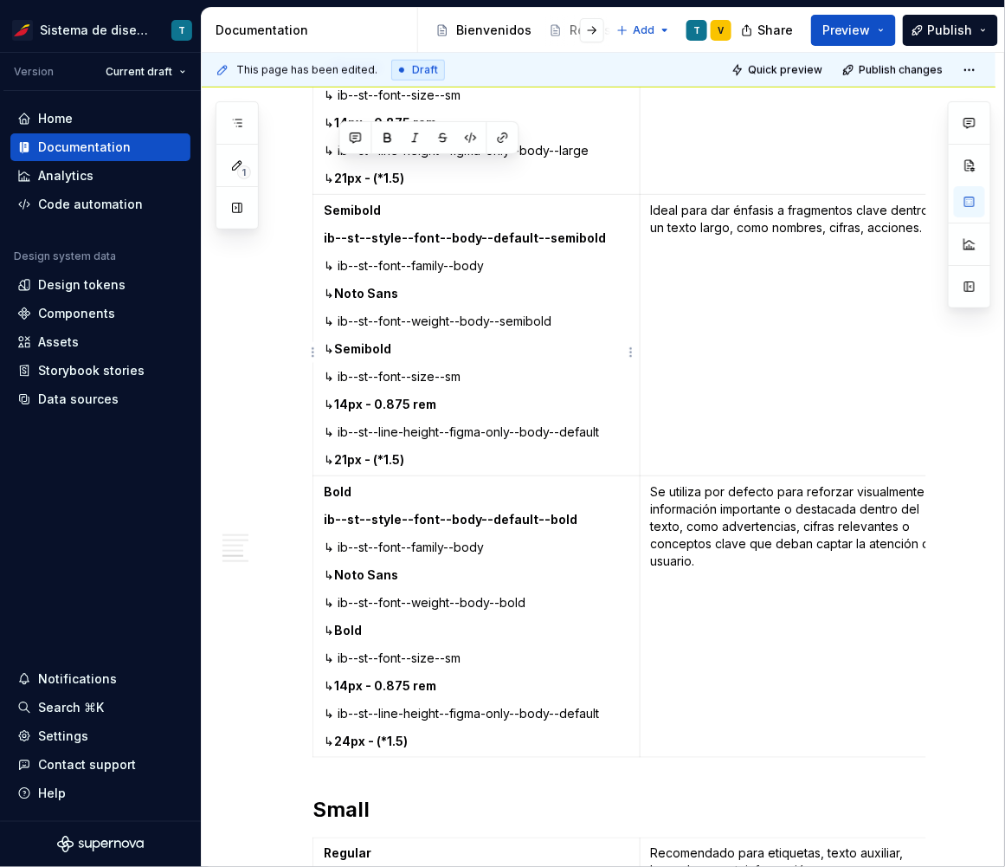
click at [476, 476] on td "Semibold ib--st--style--font--body--default--semibold ↳ ib--st--font--family--b…" at bounding box center [476, 335] width 327 height 281
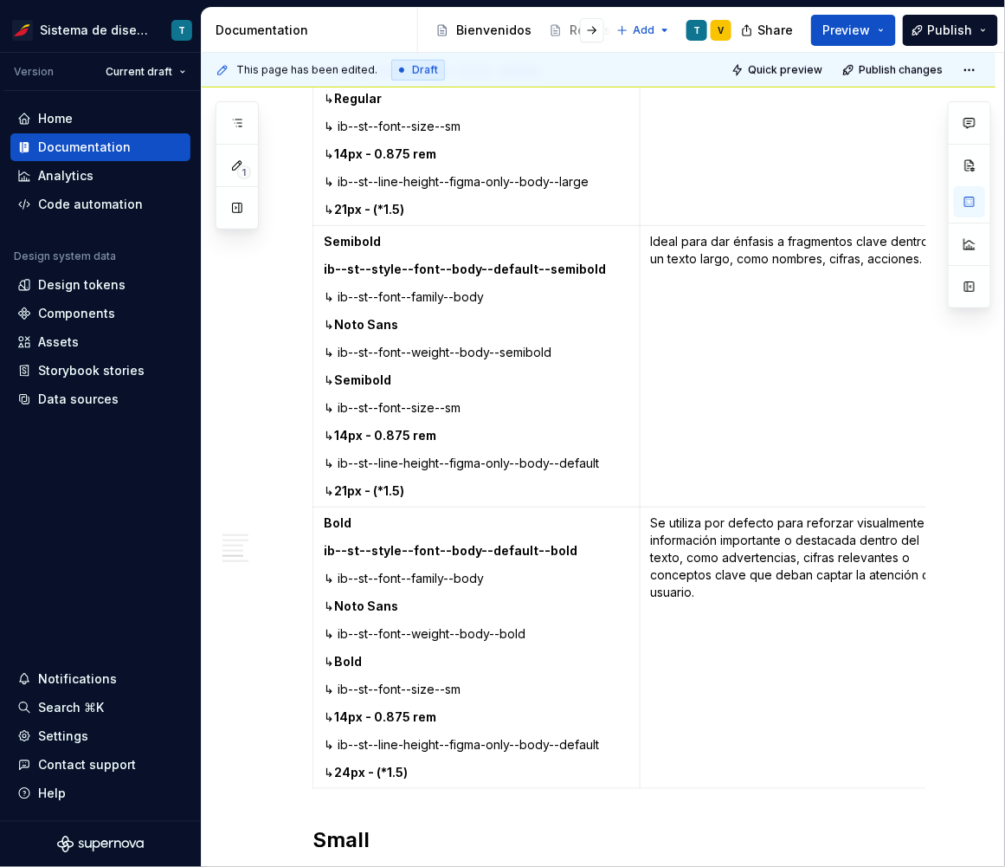
scroll to position [3778, 0]
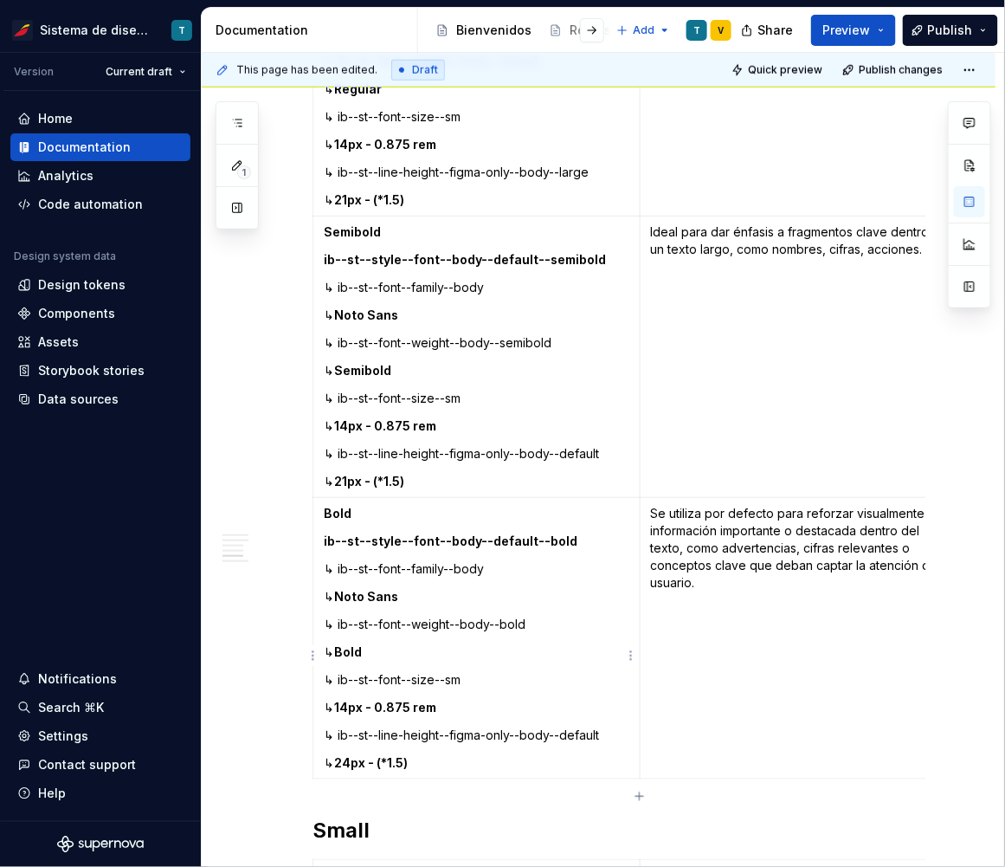
click at [366, 770] on strong "24px - (*1.5)" at bounding box center [371, 762] width 74 height 15
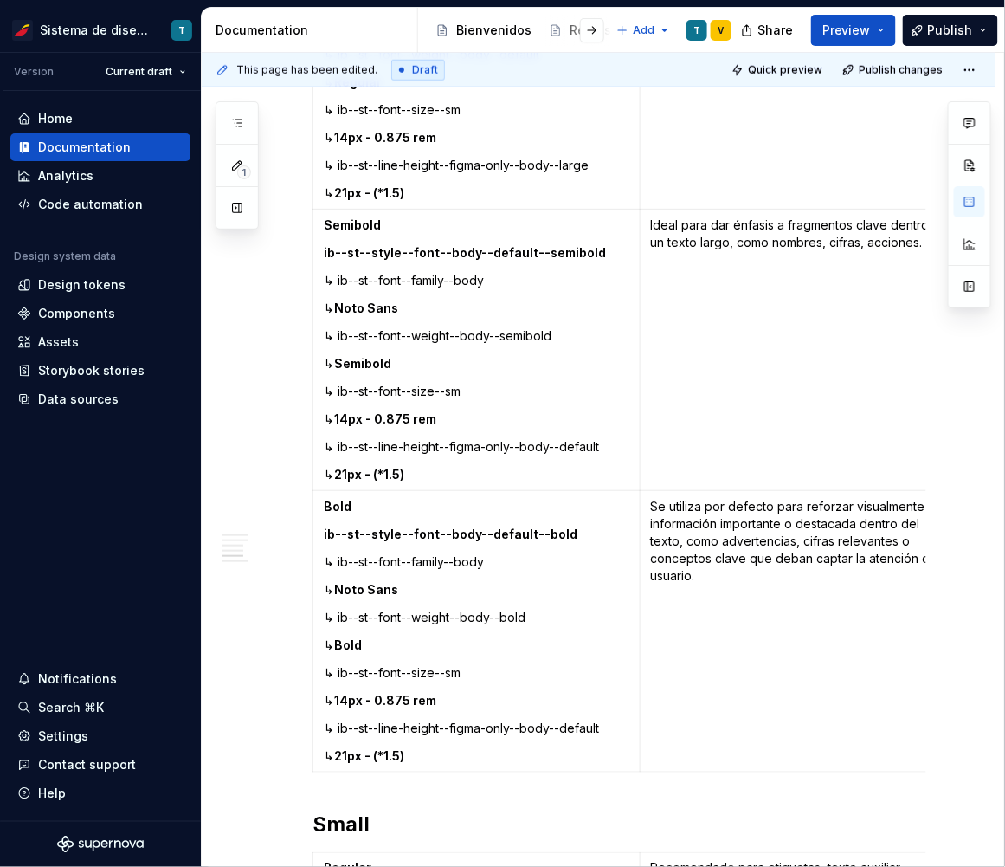
scroll to position [3793, 0]
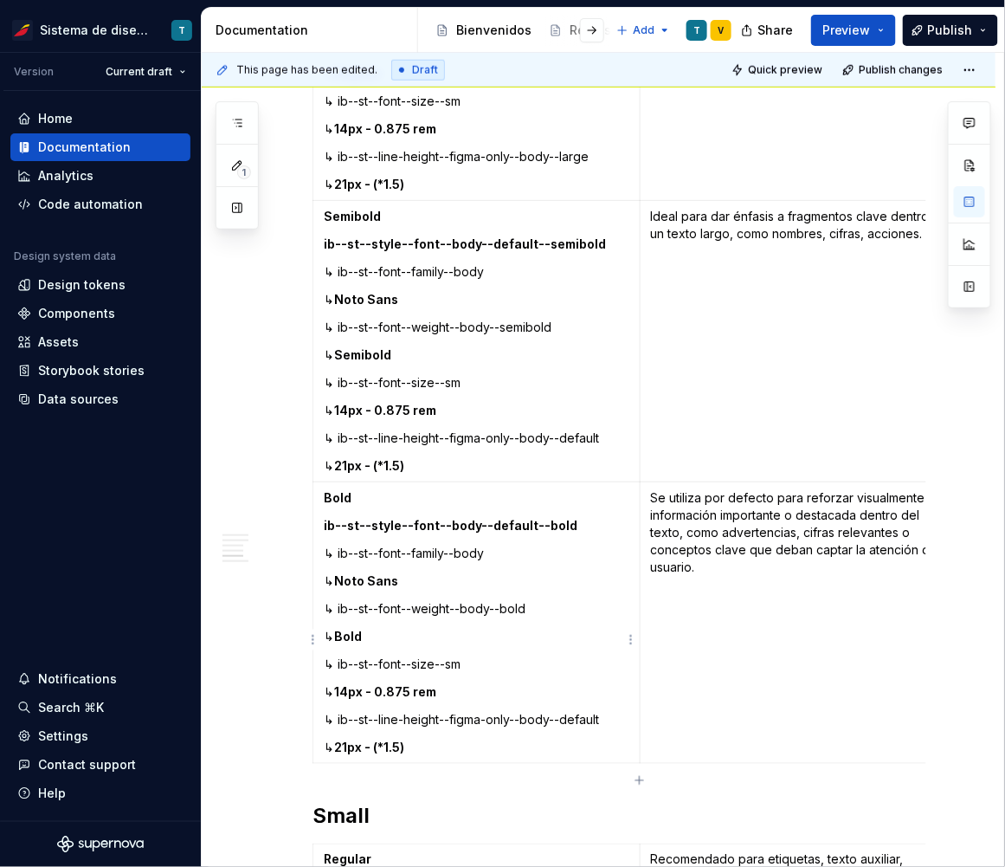
click at [433, 756] on p "↳ 21px - (*1.5)" at bounding box center [477, 747] width 306 height 17
drag, startPoint x: 398, startPoint y: 765, endPoint x: 338, endPoint y: 735, distance: 67.4
click at [338, 735] on td "Bold ib--st--style--font--body--default--bold ↳ ib--st--font--family--body ↳ No…" at bounding box center [476, 622] width 327 height 281
click at [474, 749] on td "Bold ib--st--style--font--body--default--bold ↳ ib--st--font--family--body ↳ No…" at bounding box center [476, 622] width 327 height 281
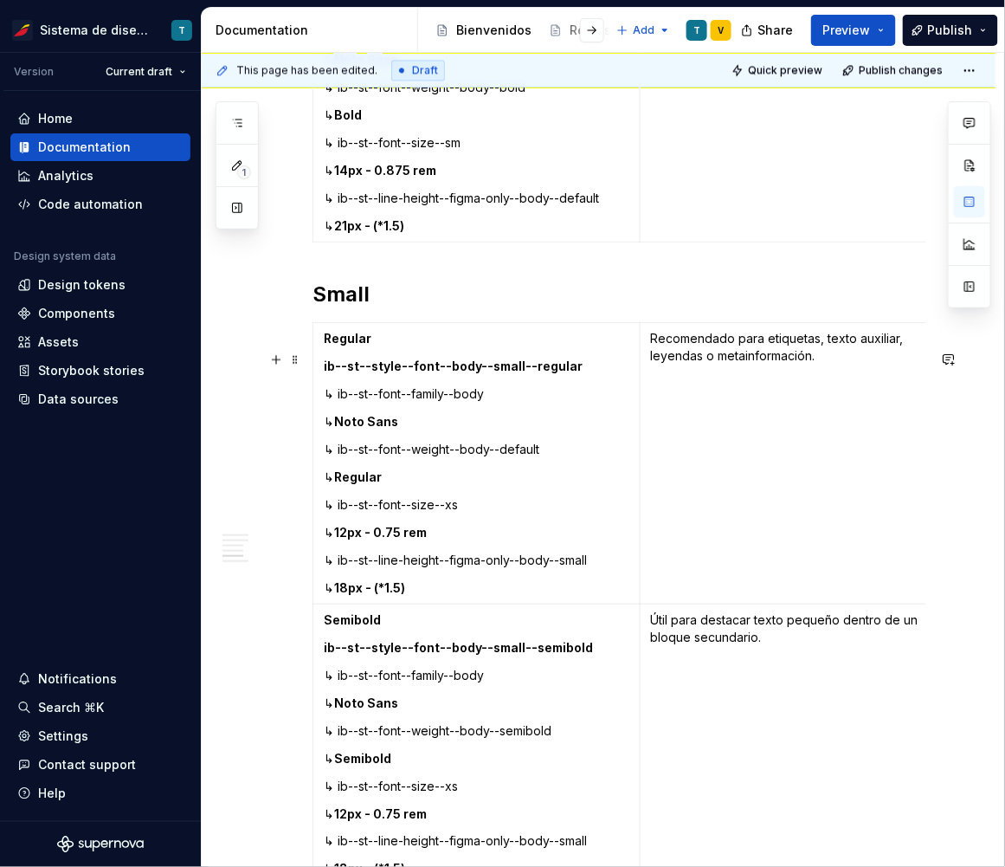
scroll to position [4333, 0]
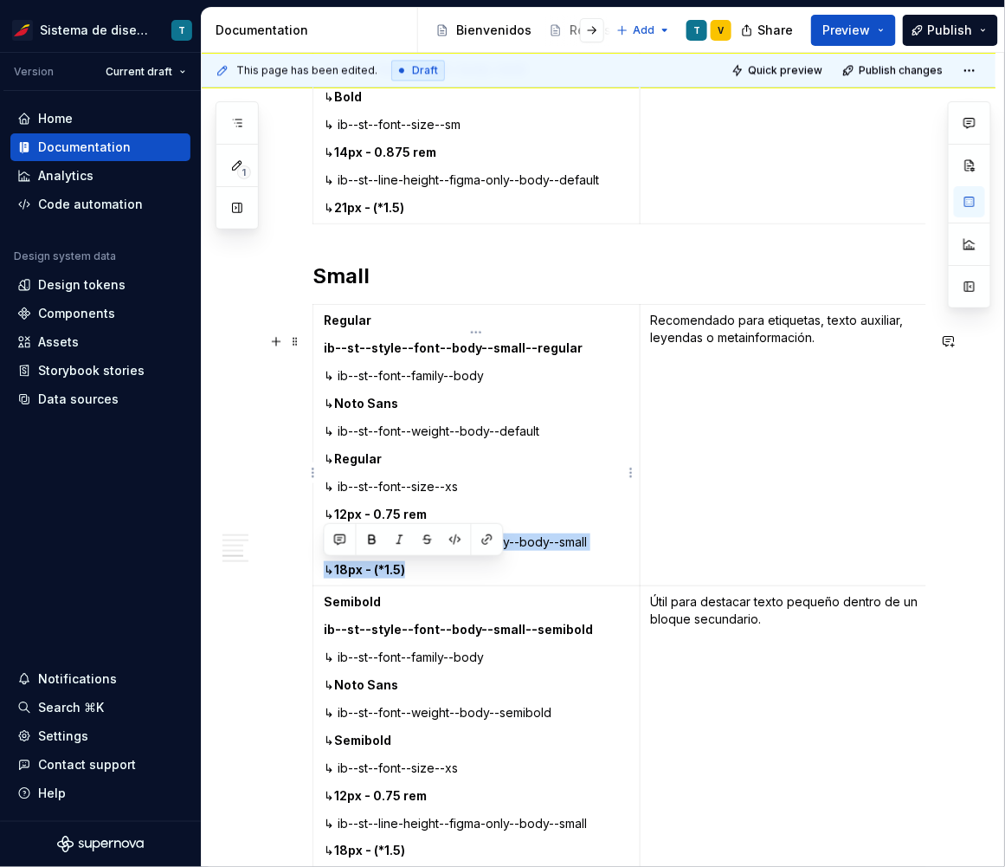
drag, startPoint x: 427, startPoint y: 597, endPoint x: 323, endPoint y: 566, distance: 108.2
click at [323, 566] on td "Regular ib--st--style--font--body--small--regular ↳ ib--st--font--family--body …" at bounding box center [476, 445] width 327 height 281
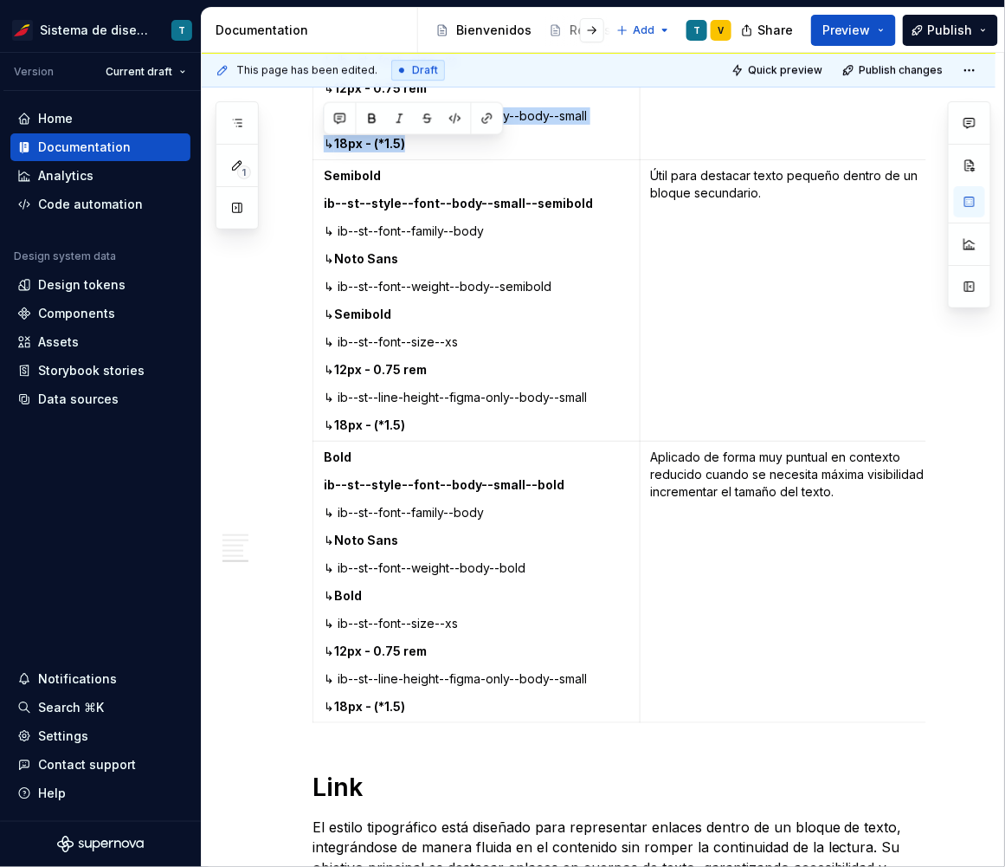
scroll to position [4913, 0]
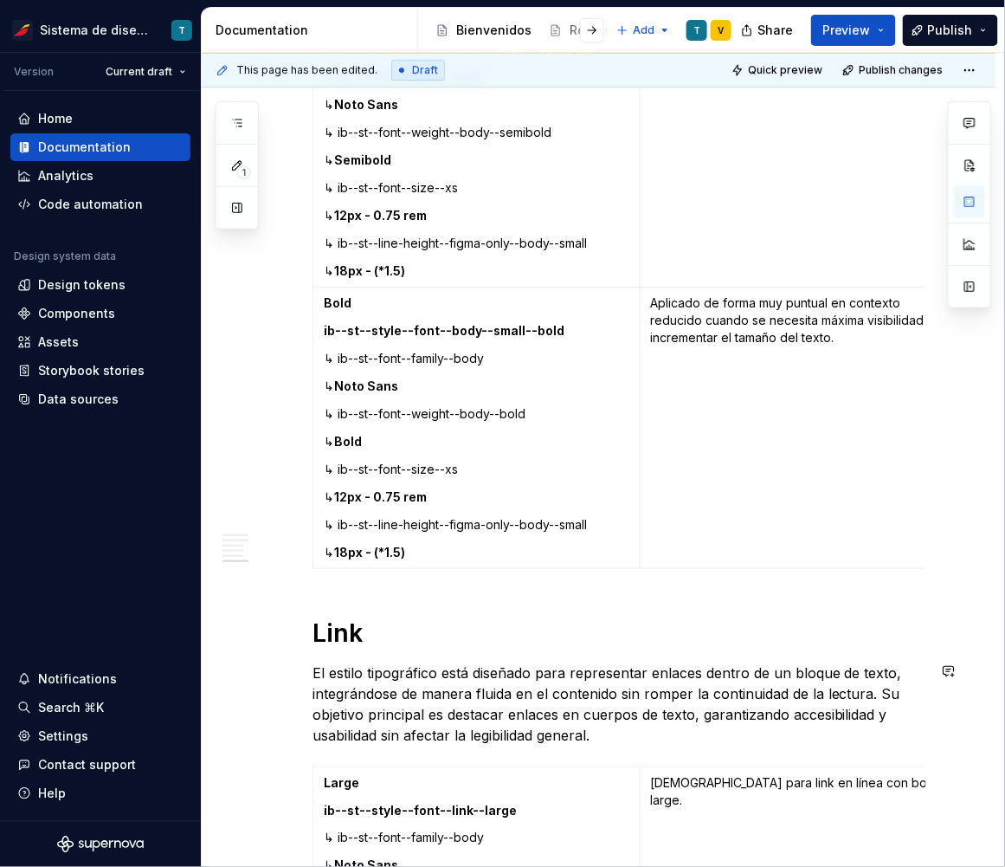
click at [496, 725] on p "El estilo tipográfico está diseñado para representar enlaces dentro de un bloqu…" at bounding box center [620, 703] width 614 height 83
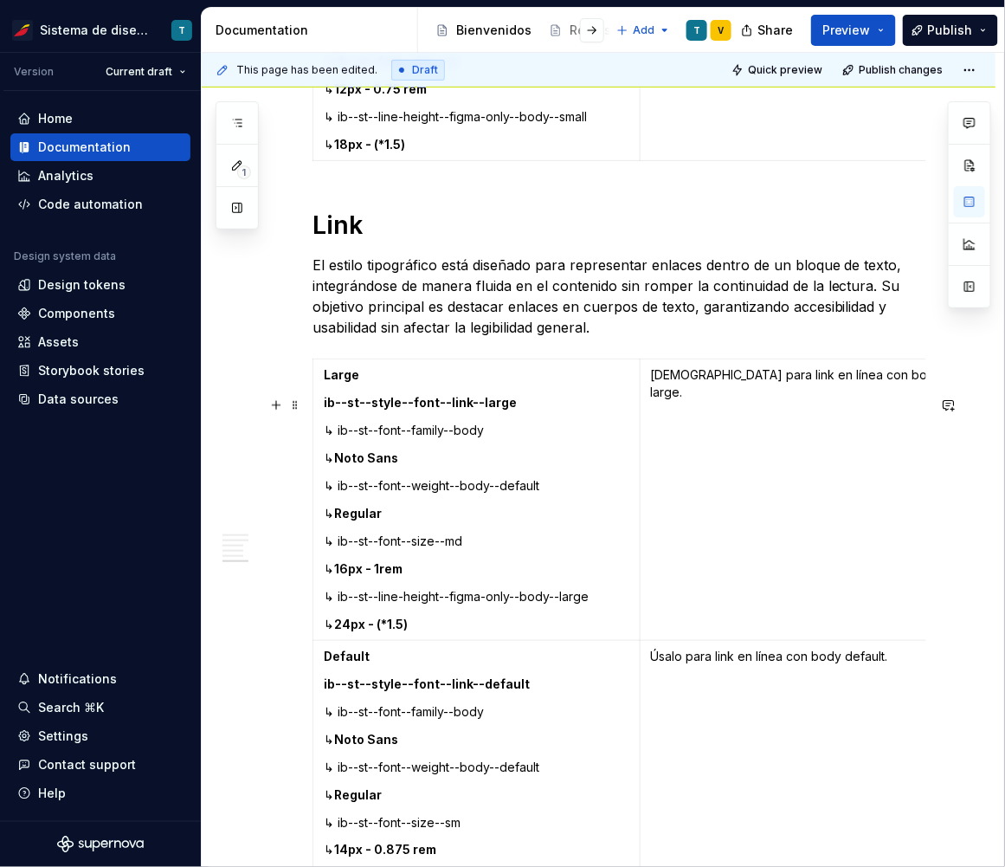
scroll to position [5339, 0]
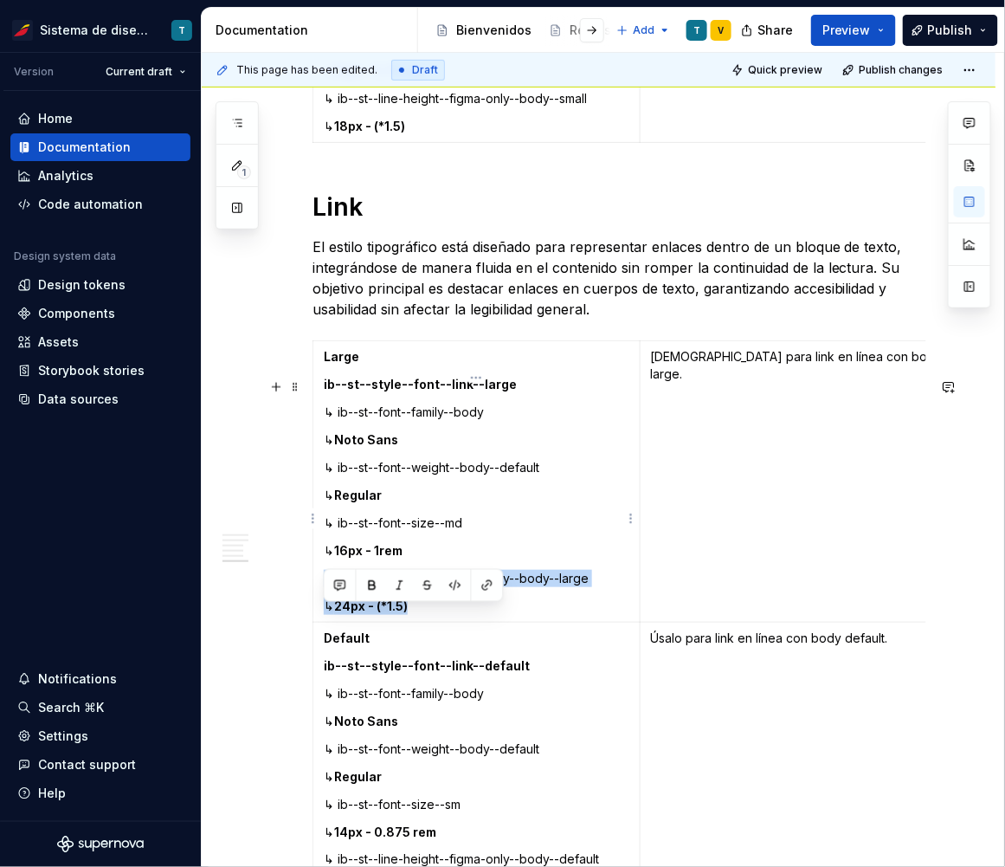
drag, startPoint x: 416, startPoint y: 641, endPoint x: 325, endPoint y: 615, distance: 94.6
click at [325, 615] on td "Large ib--st--style--font--link--large ↳ ib--st--font--family--body ↳ Noto Sans…" at bounding box center [476, 481] width 327 height 281
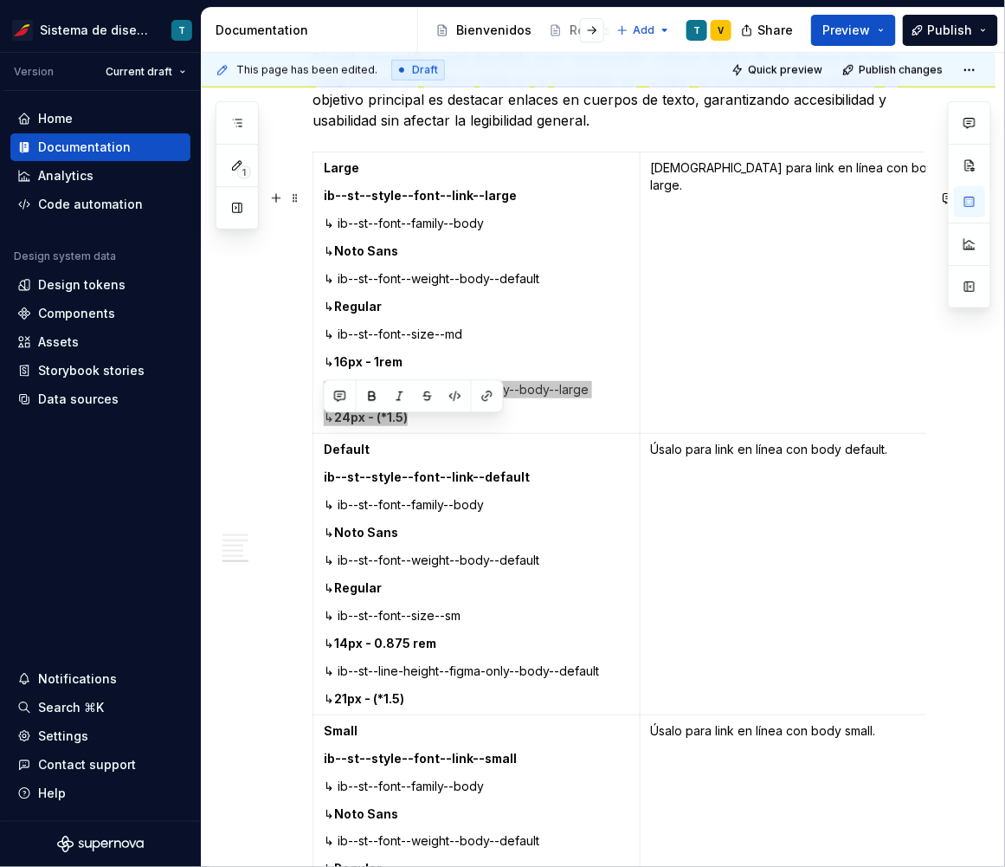
scroll to position [5537, 0]
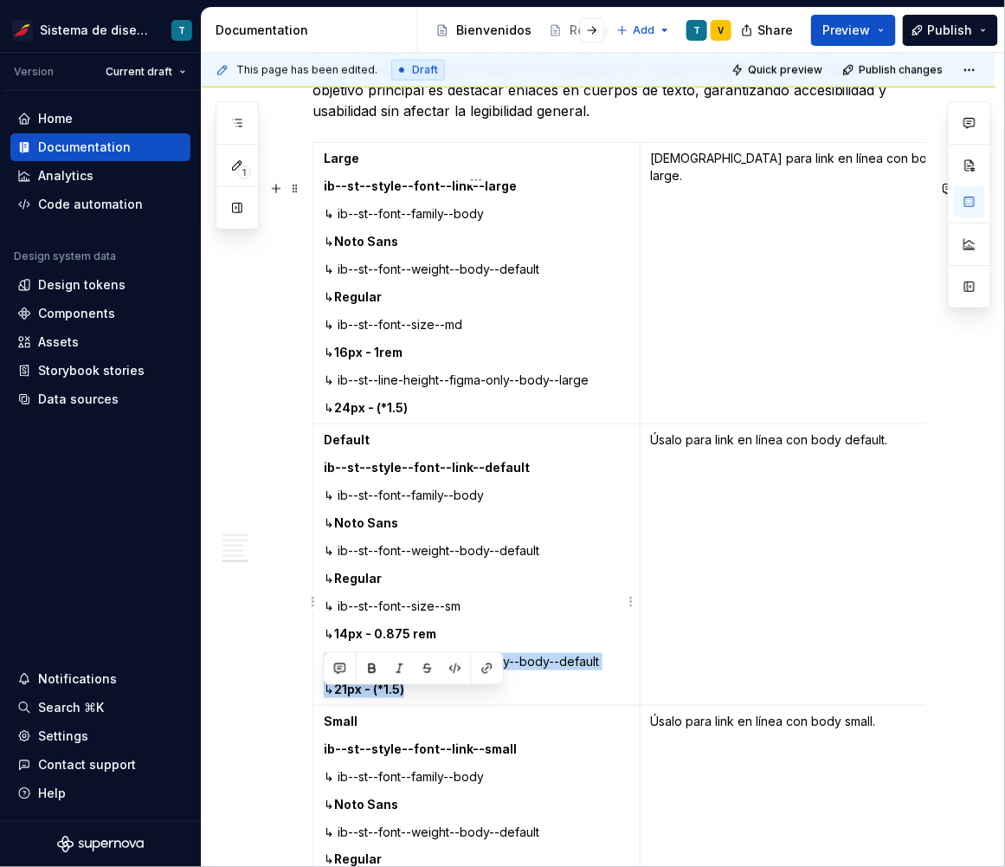
drag, startPoint x: 435, startPoint y: 729, endPoint x: 325, endPoint y: 696, distance: 114.8
click at [325, 696] on td "Default ib--st--style--font--link--default ↳ ib--st--font--family--body ↳ Noto …" at bounding box center [476, 564] width 327 height 281
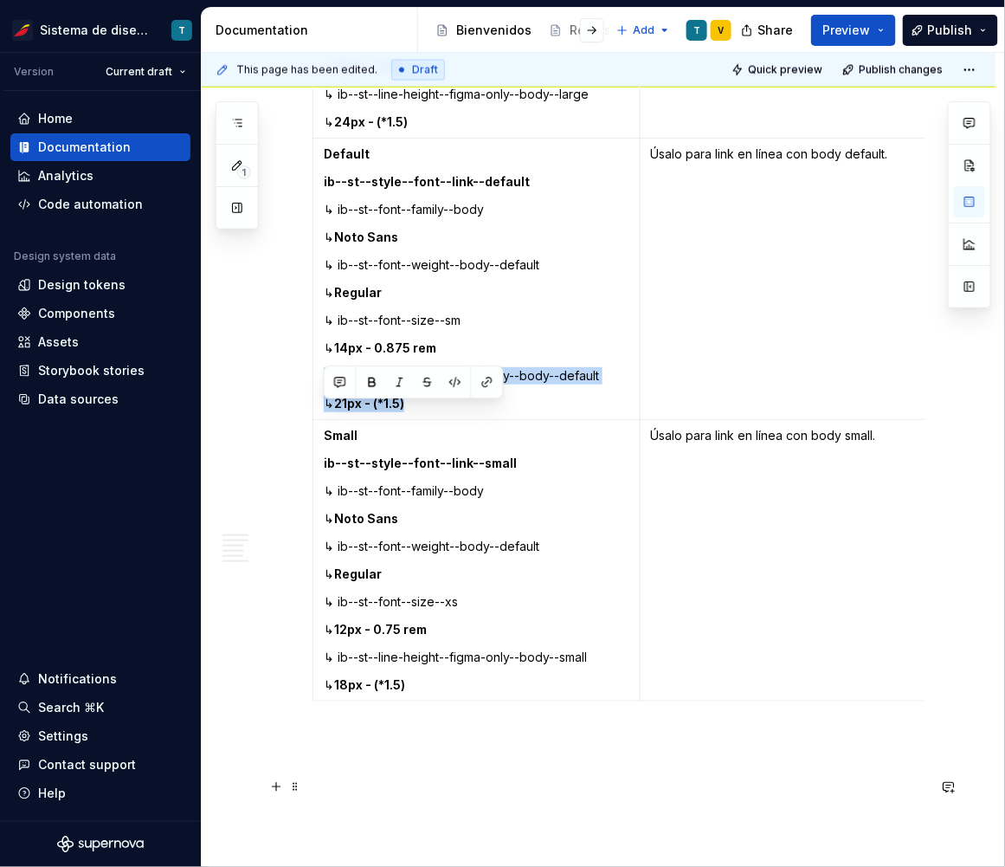
scroll to position [5852, 0]
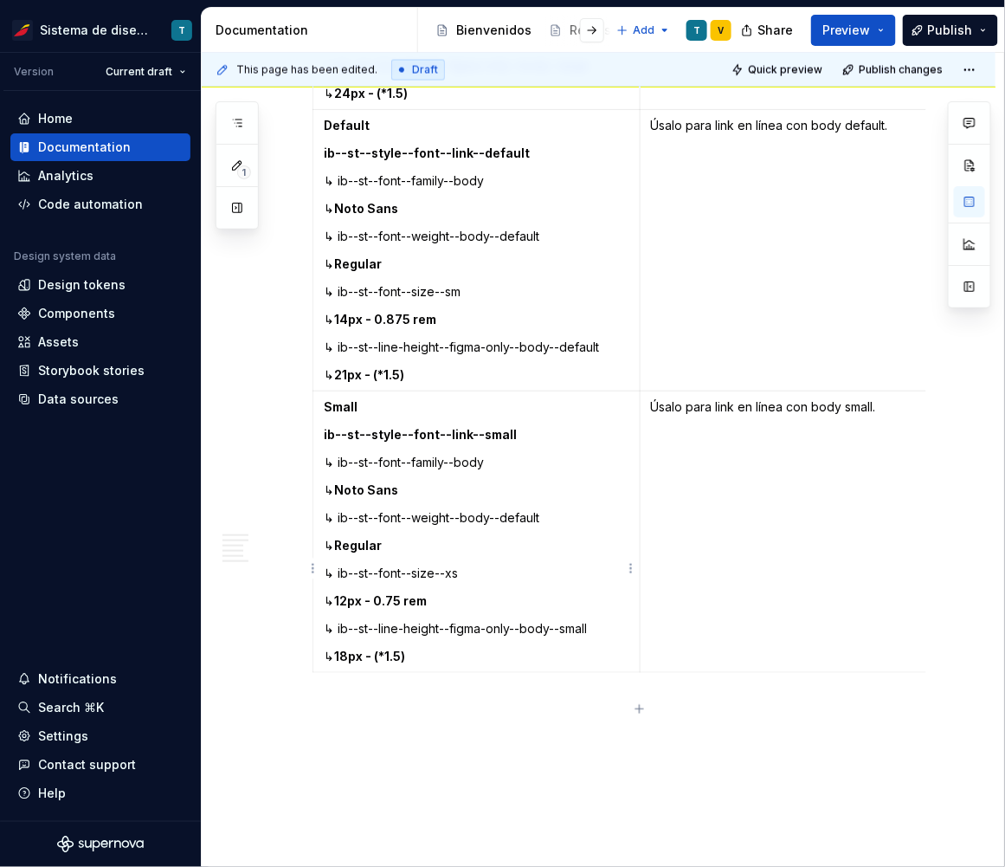
click at [435, 665] on p "↳ 18px - (*1.5)" at bounding box center [477, 656] width 306 height 17
drag, startPoint x: 423, startPoint y: 690, endPoint x: 338, endPoint y: 665, distance: 89.3
click at [338, 665] on td "Small ib--st--style--font--link--small ↳ ib--st--font--family--body ↳ Noto Sans…" at bounding box center [476, 531] width 327 height 281
click at [453, 721] on p at bounding box center [620, 710] width 614 height 21
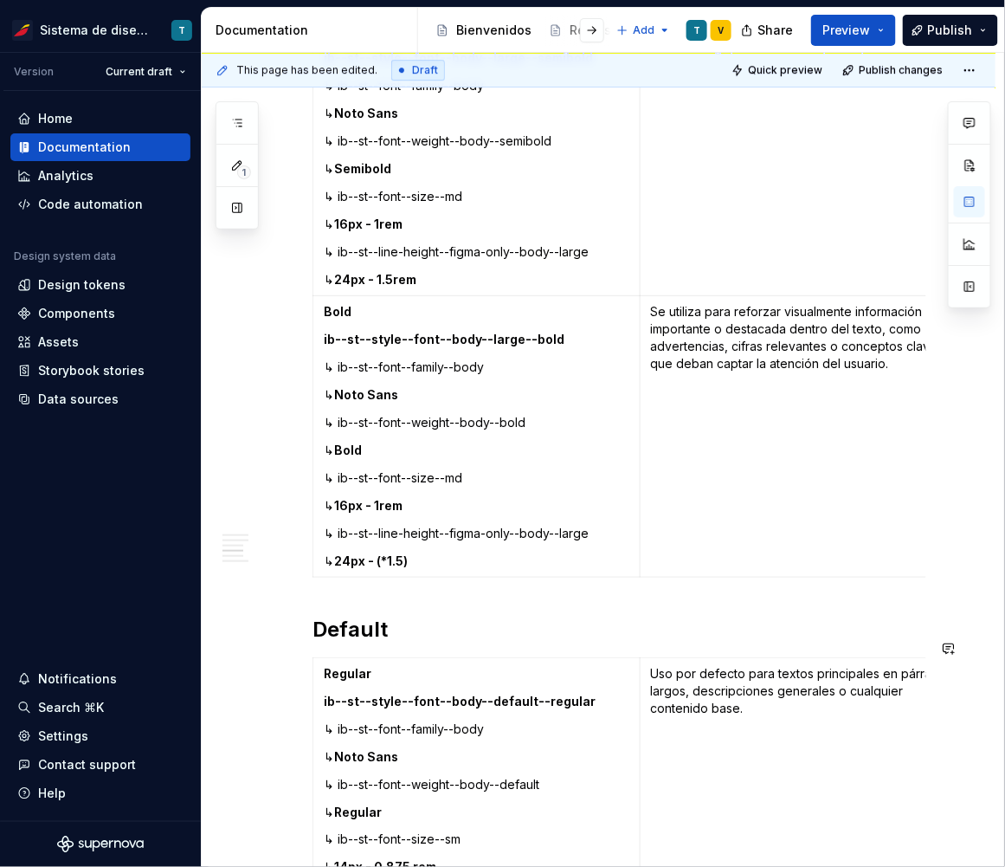
scroll to position [3028, 0]
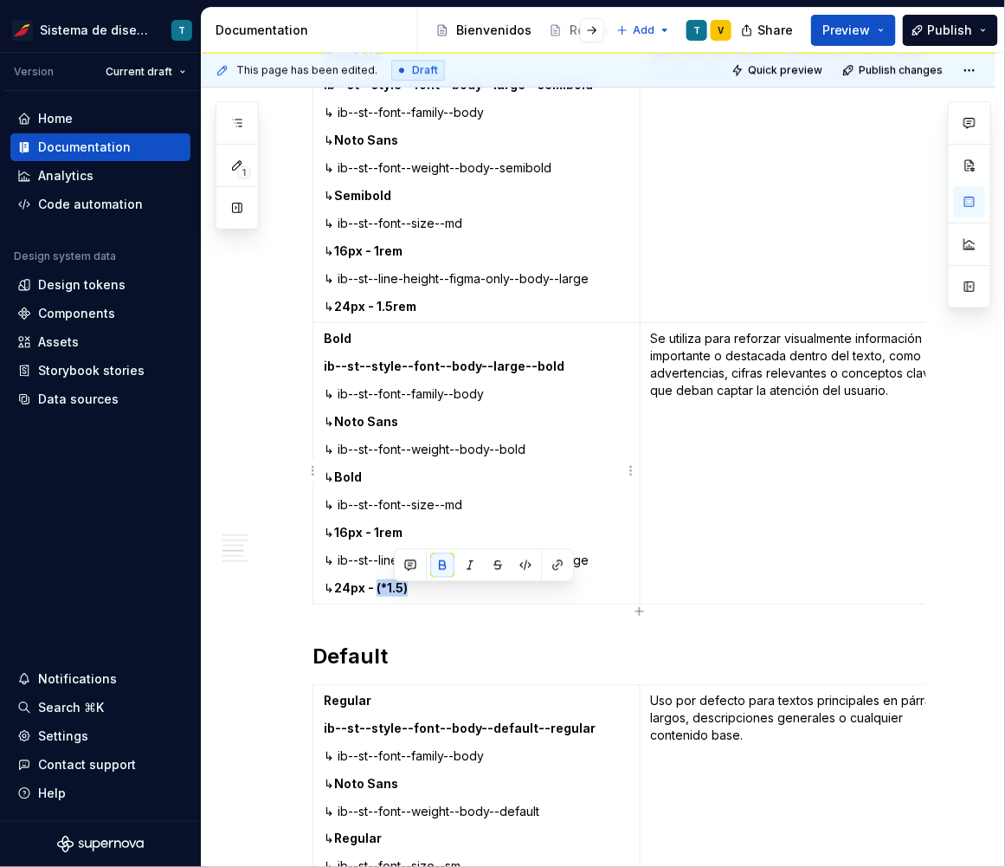
drag, startPoint x: 394, startPoint y: 593, endPoint x: 429, endPoint y: 592, distance: 35.5
click at [429, 592] on p "↳ 24px - (*1.5)" at bounding box center [477, 587] width 306 height 17
drag, startPoint x: 392, startPoint y: 311, endPoint x: 431, endPoint y: 317, distance: 39.4
click at [416, 313] on strong "24px - 1.5rem" at bounding box center [375, 306] width 82 height 15
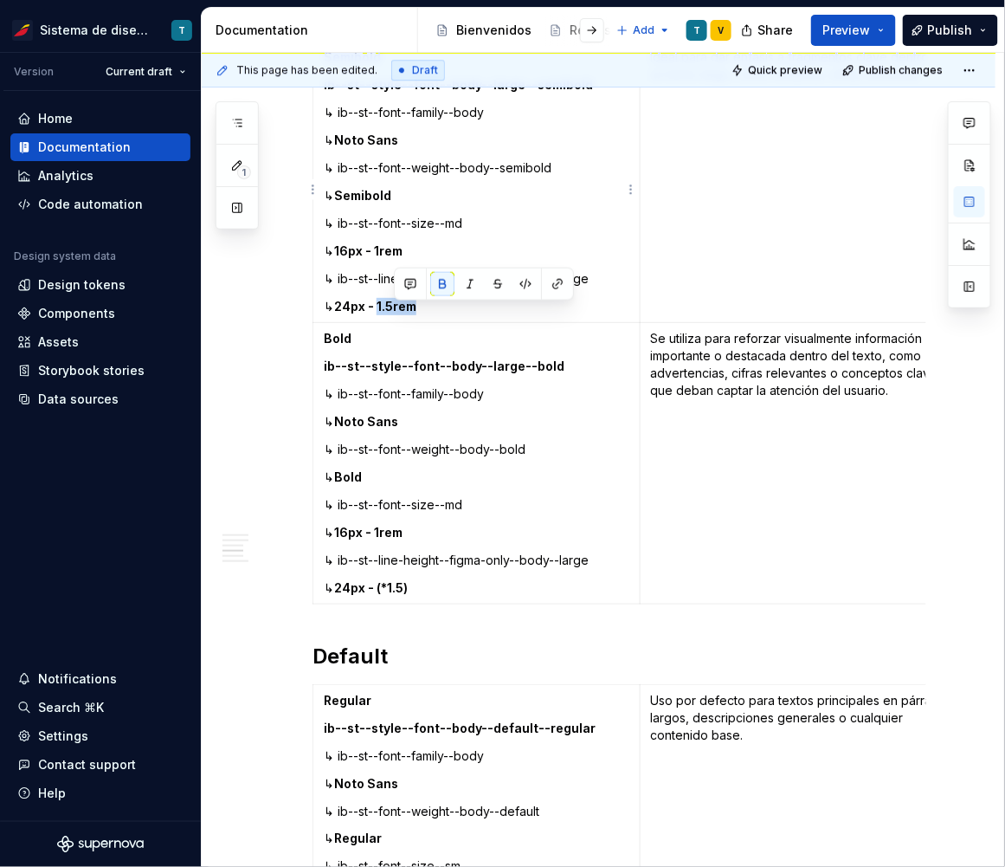
drag, startPoint x: 437, startPoint y: 314, endPoint x: 394, endPoint y: 306, distance: 44.2
click at [394, 306] on p "↳ 24px - 1.5rem" at bounding box center [477, 306] width 306 height 17
click at [443, 314] on p "↳ 24px - (*1.5)" at bounding box center [477, 306] width 306 height 17
click at [590, 29] on button "button" at bounding box center [592, 30] width 24 height 24
click at [446, 27] on button "button" at bounding box center [444, 30] width 24 height 24
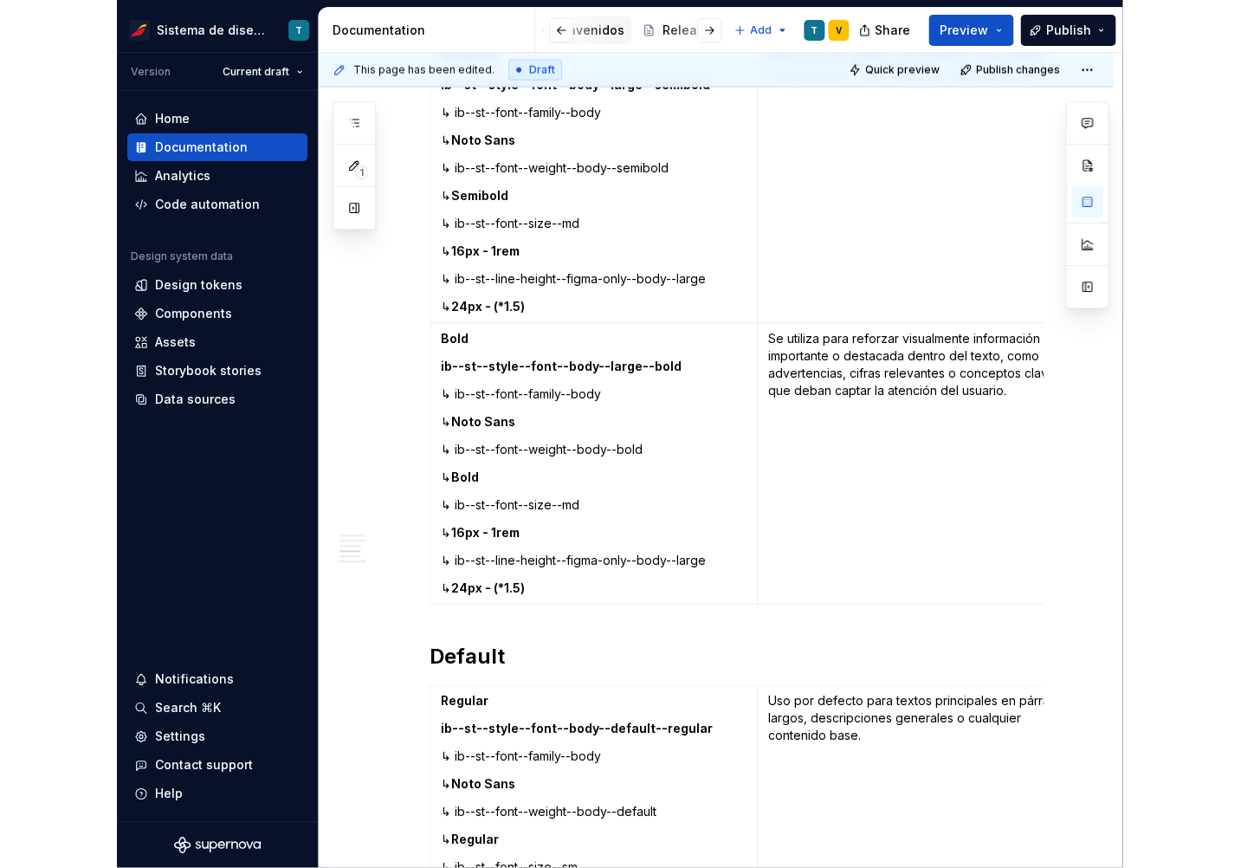
scroll to position [0, 0]
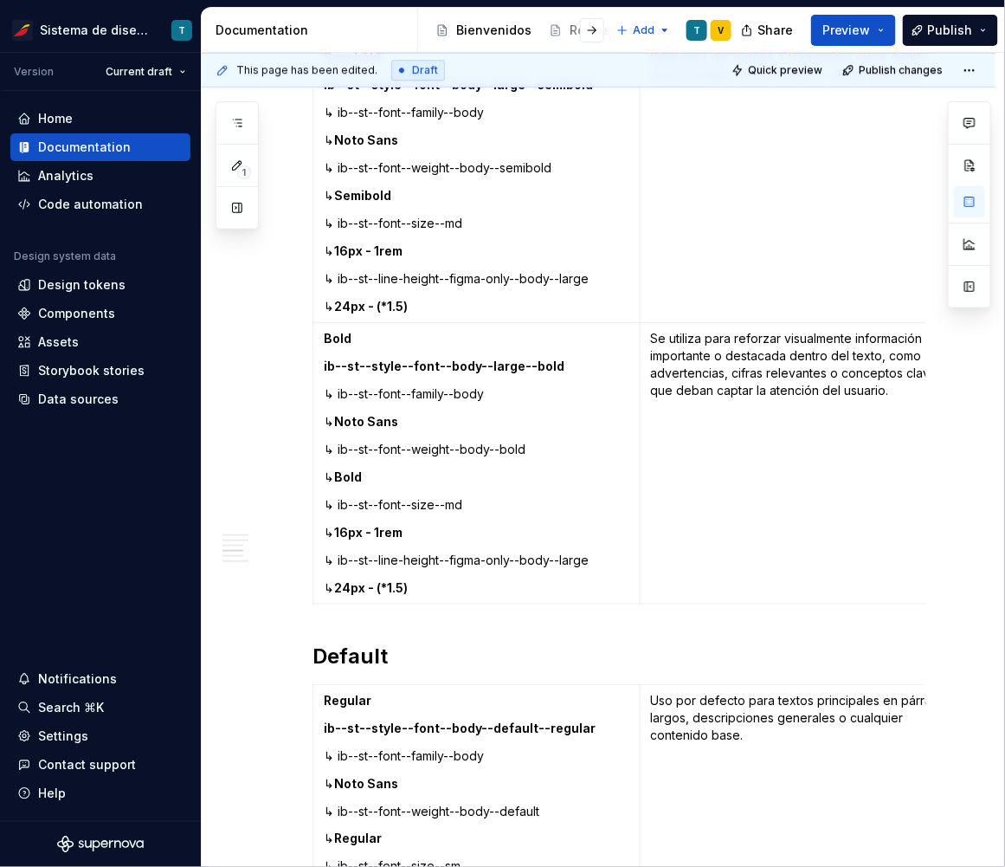
click at [568, 29] on div at bounding box center [579, 30] width 66 height 31
click at [571, 31] on div at bounding box center [579, 30] width 66 height 31
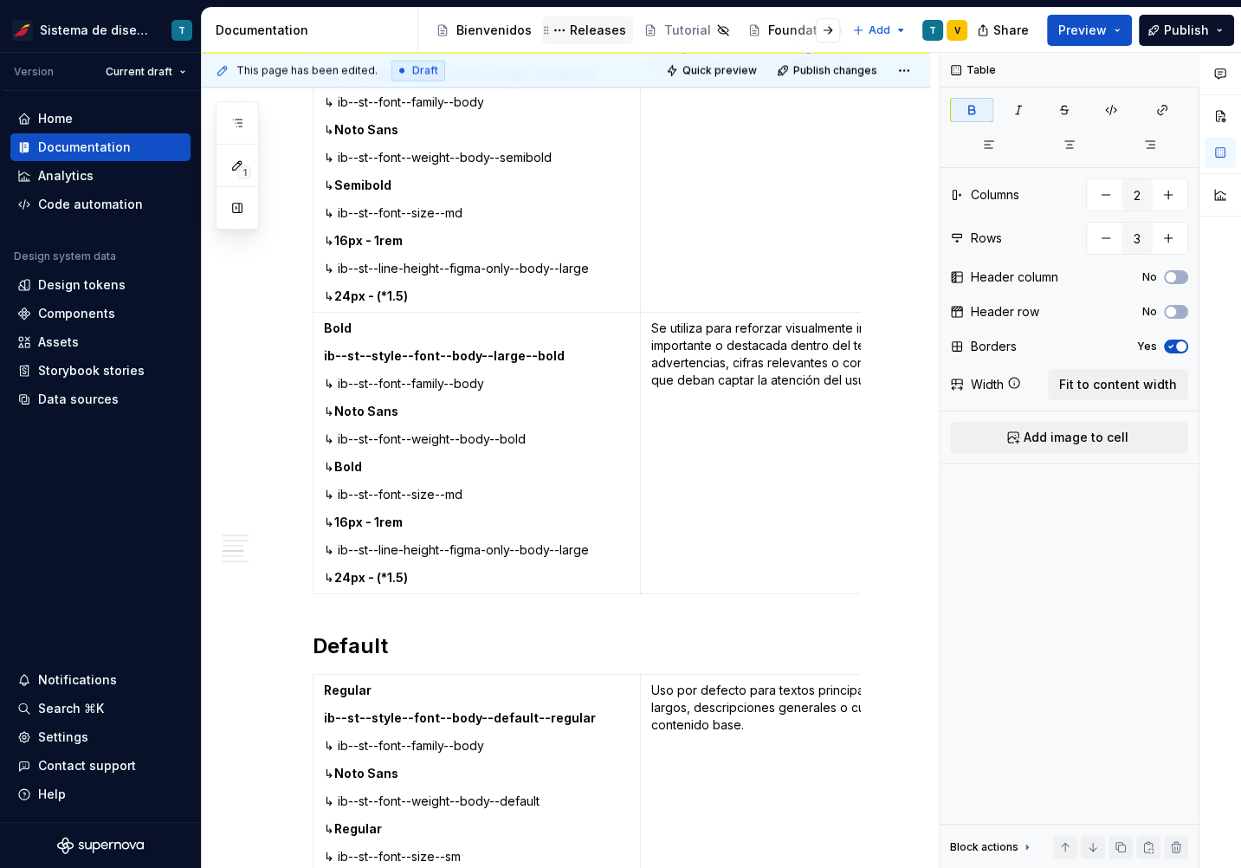
click at [578, 32] on div "Releases" at bounding box center [598, 30] width 56 height 17
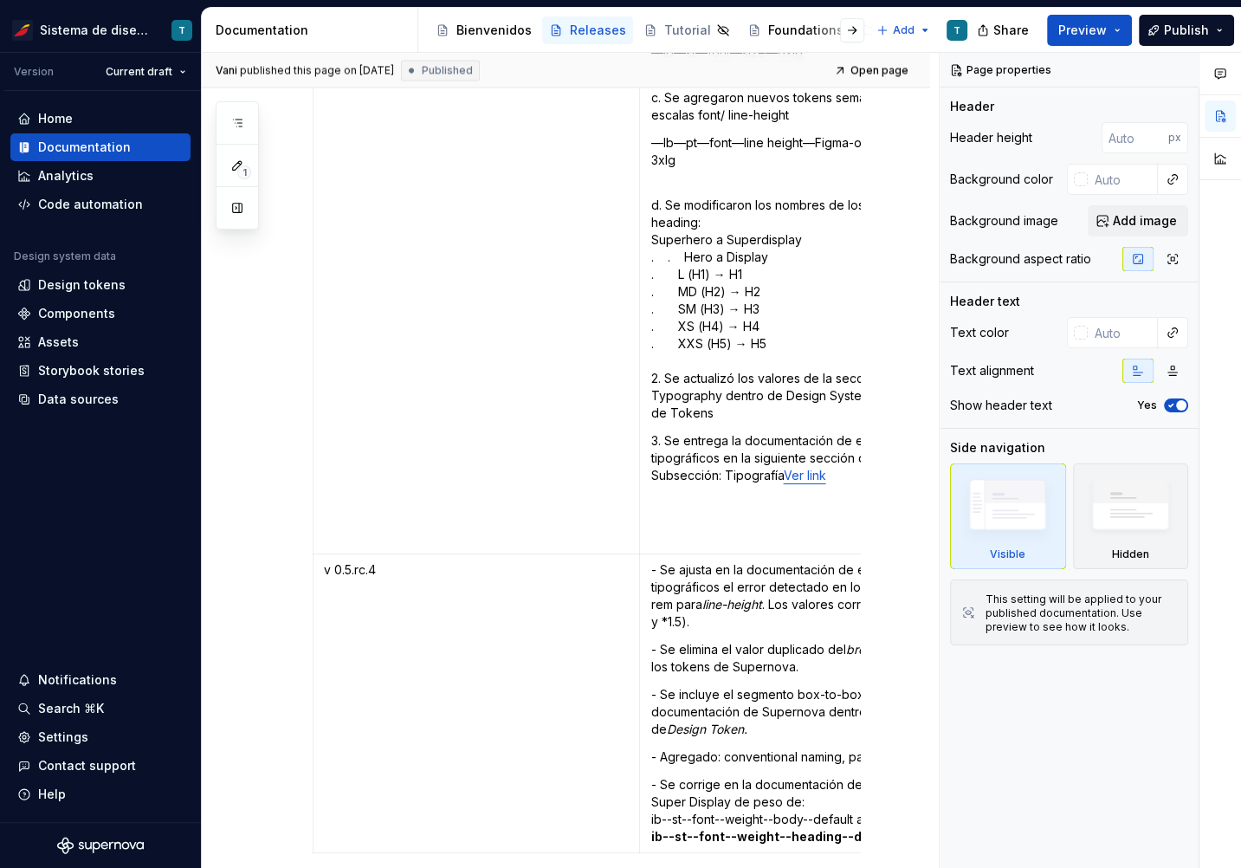
scroll to position [9339, 0]
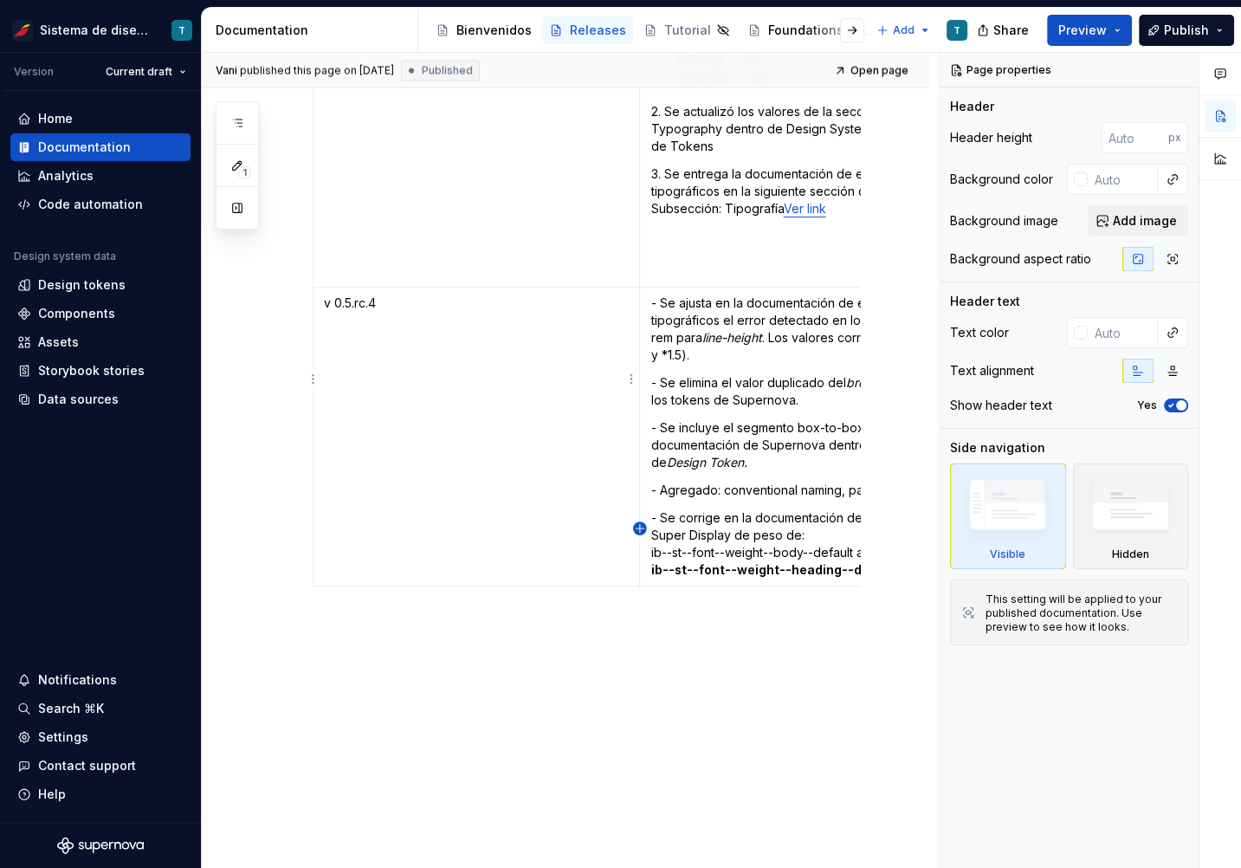
click at [641, 527] on icon "button" at bounding box center [640, 528] width 8 height 8
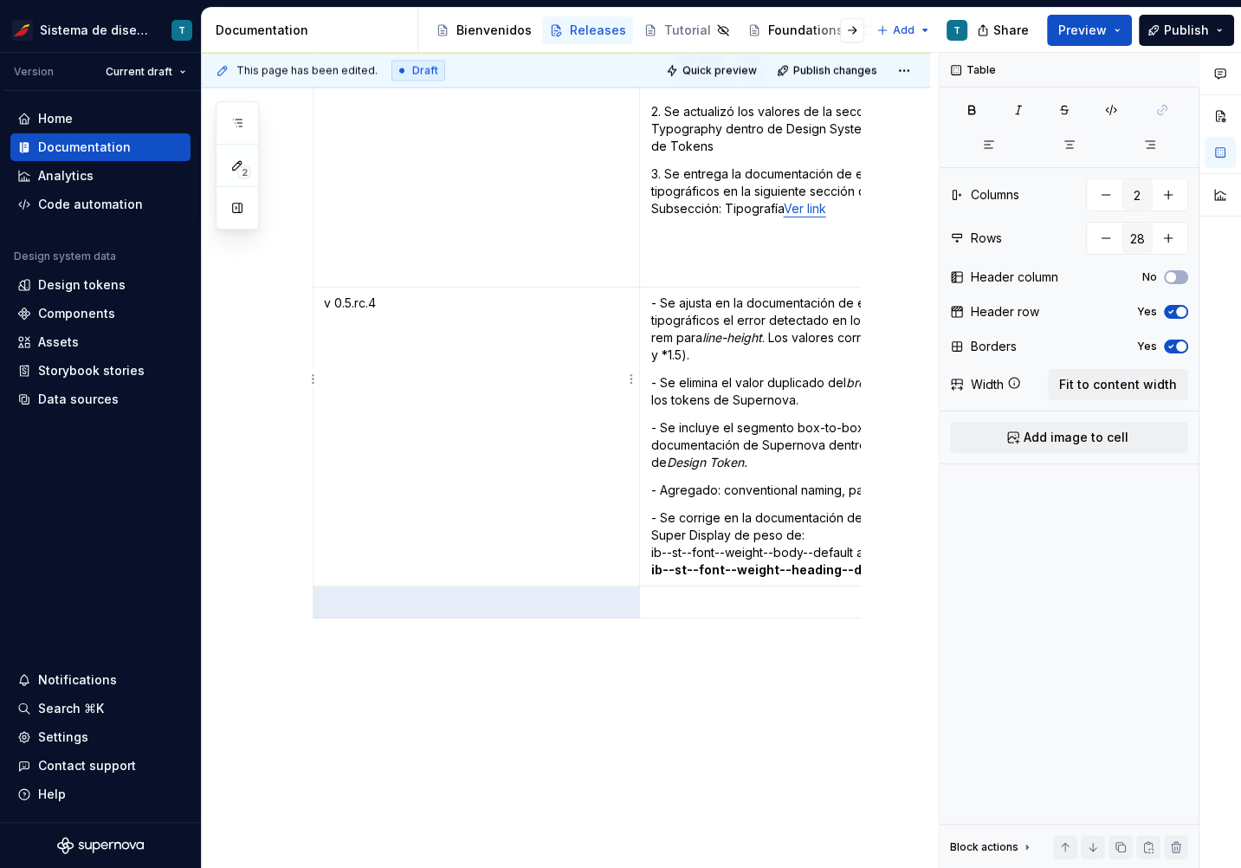
click at [369, 294] on p "v 0.5.rc.4" at bounding box center [476, 302] width 305 height 17
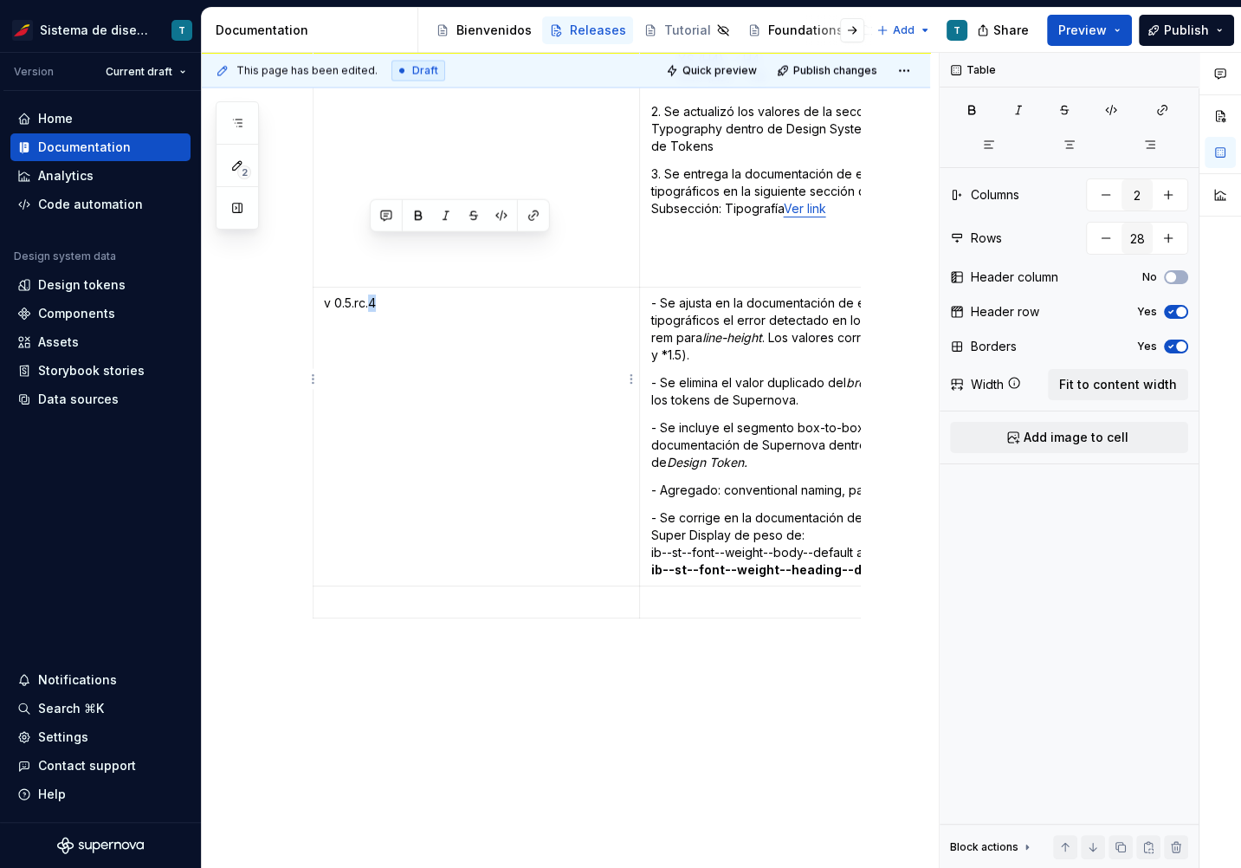
click at [369, 294] on p "v 0.5.rc.4" at bounding box center [476, 302] width 305 height 17
click at [442, 593] on p at bounding box center [476, 601] width 305 height 17
click at [660, 593] on p at bounding box center [803, 601] width 306 height 17
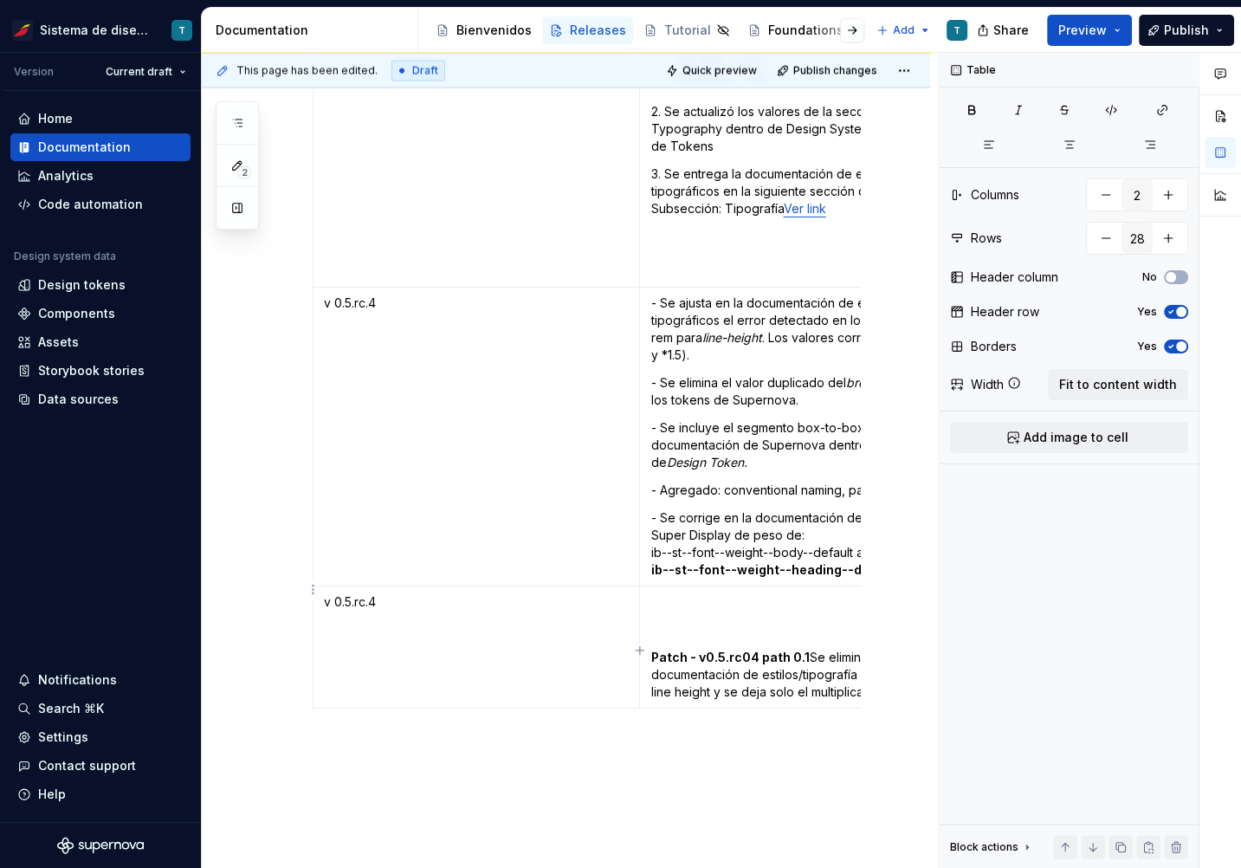
click at [655, 649] on strong "Patch - v0.5.rc04 path 0.1" at bounding box center [729, 656] width 158 height 15
click at [649, 599] on td "Patch - v0.5.rc04 path 0.1 Se eliminan de la documentación de estilos/tipografí…" at bounding box center [803, 647] width 327 height 122
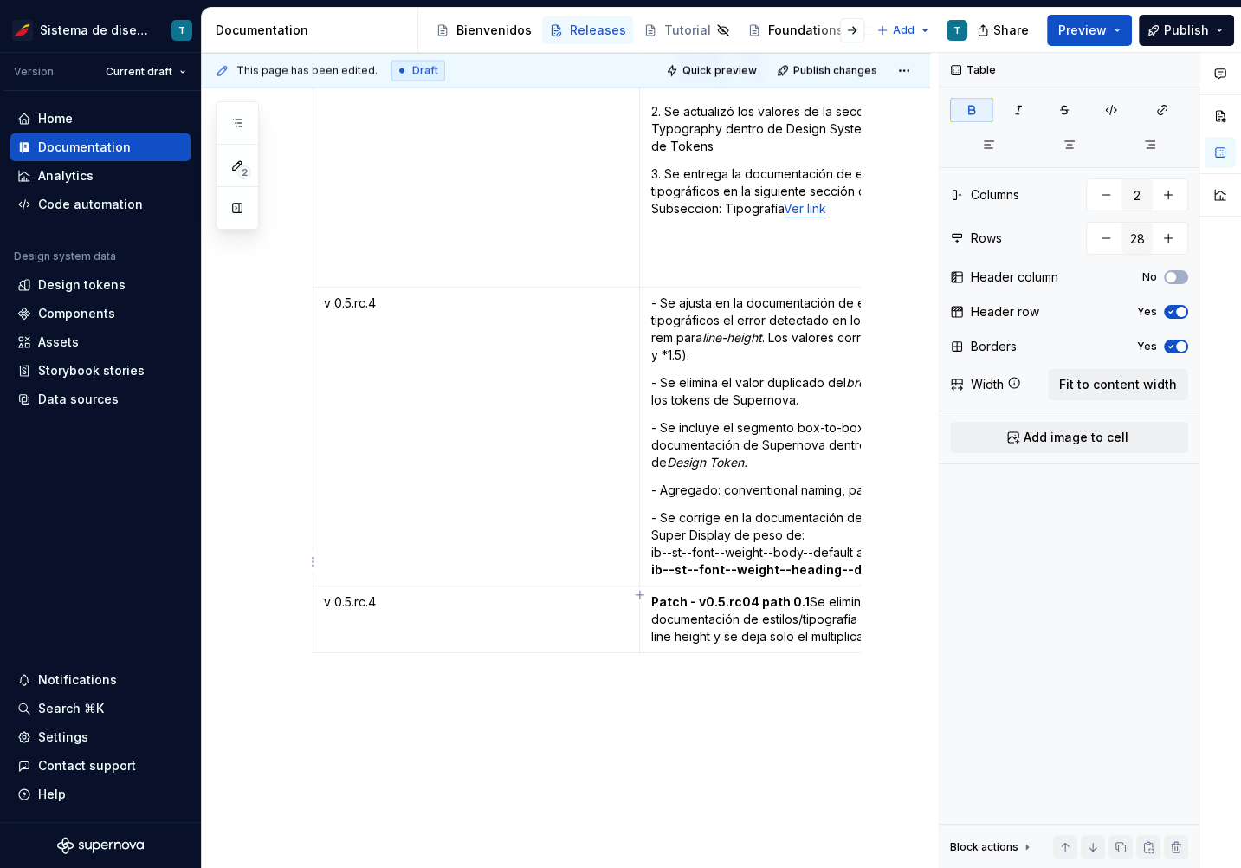
click at [803, 593] on p "Patch - v0.5.rc04 path 0.1 Se eliminan de la documentación de estilos/tipografí…" at bounding box center [803, 619] width 306 height 52
click at [853, 35] on button "button" at bounding box center [852, 30] width 24 height 24
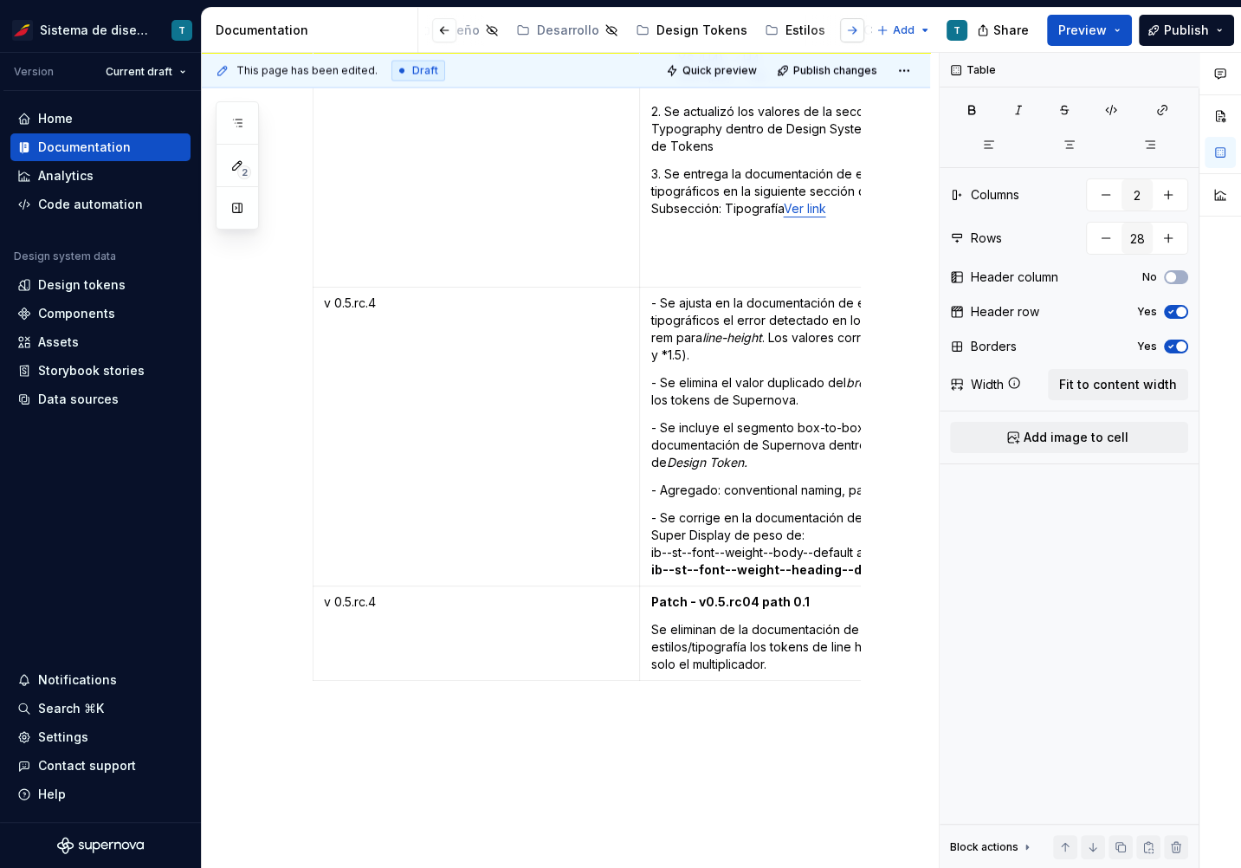
scroll to position [0, 448]
click at [782, 30] on div "Estilos" at bounding box center [802, 30] width 40 height 17
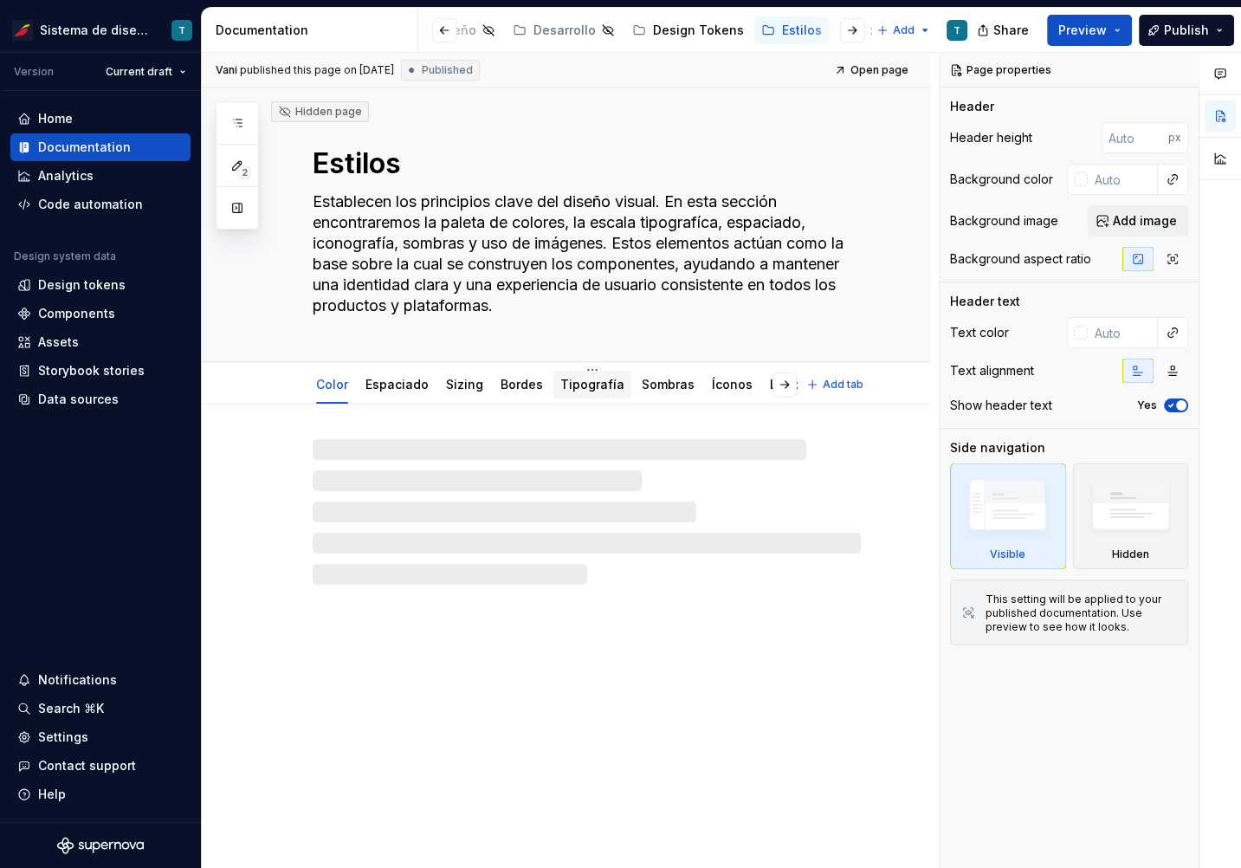
click at [586, 389] on link "Tipografía" at bounding box center [592, 384] width 64 height 15
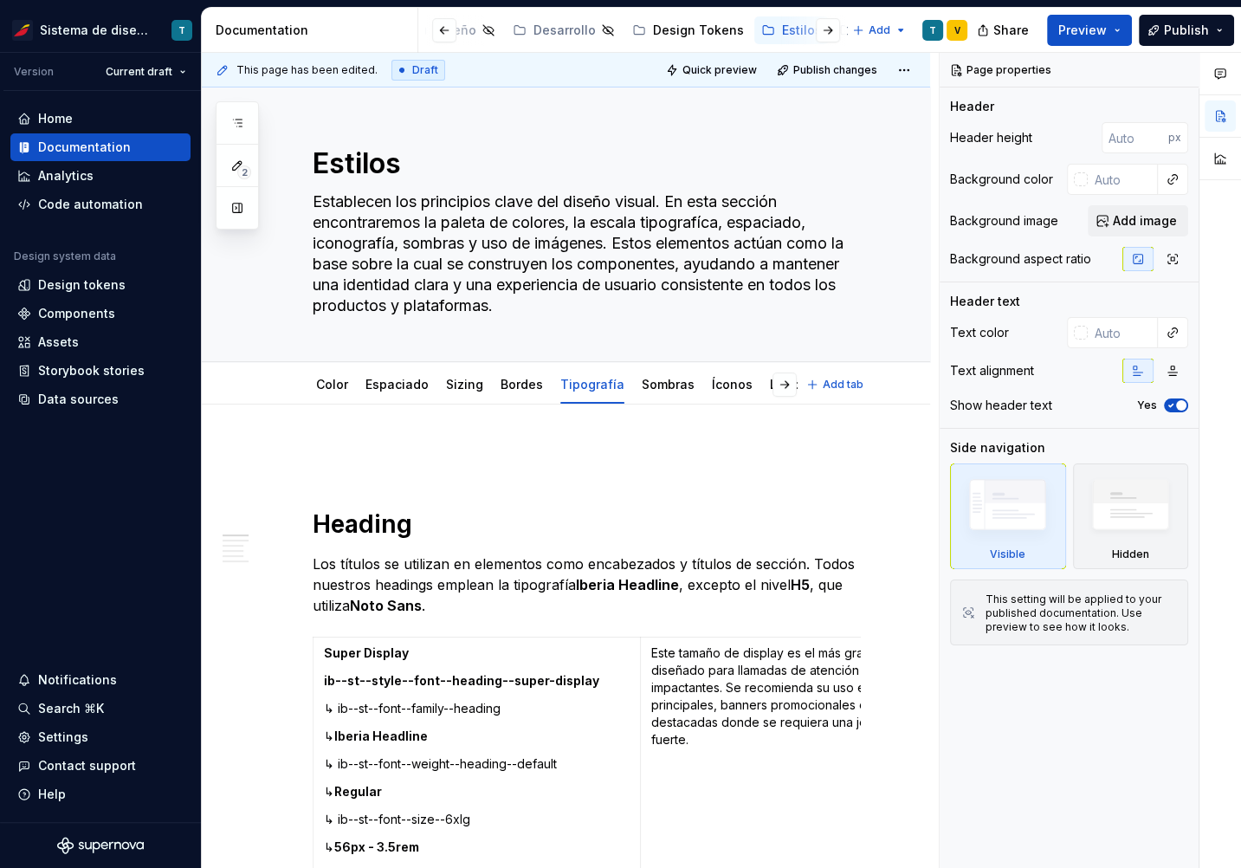
type textarea "*"
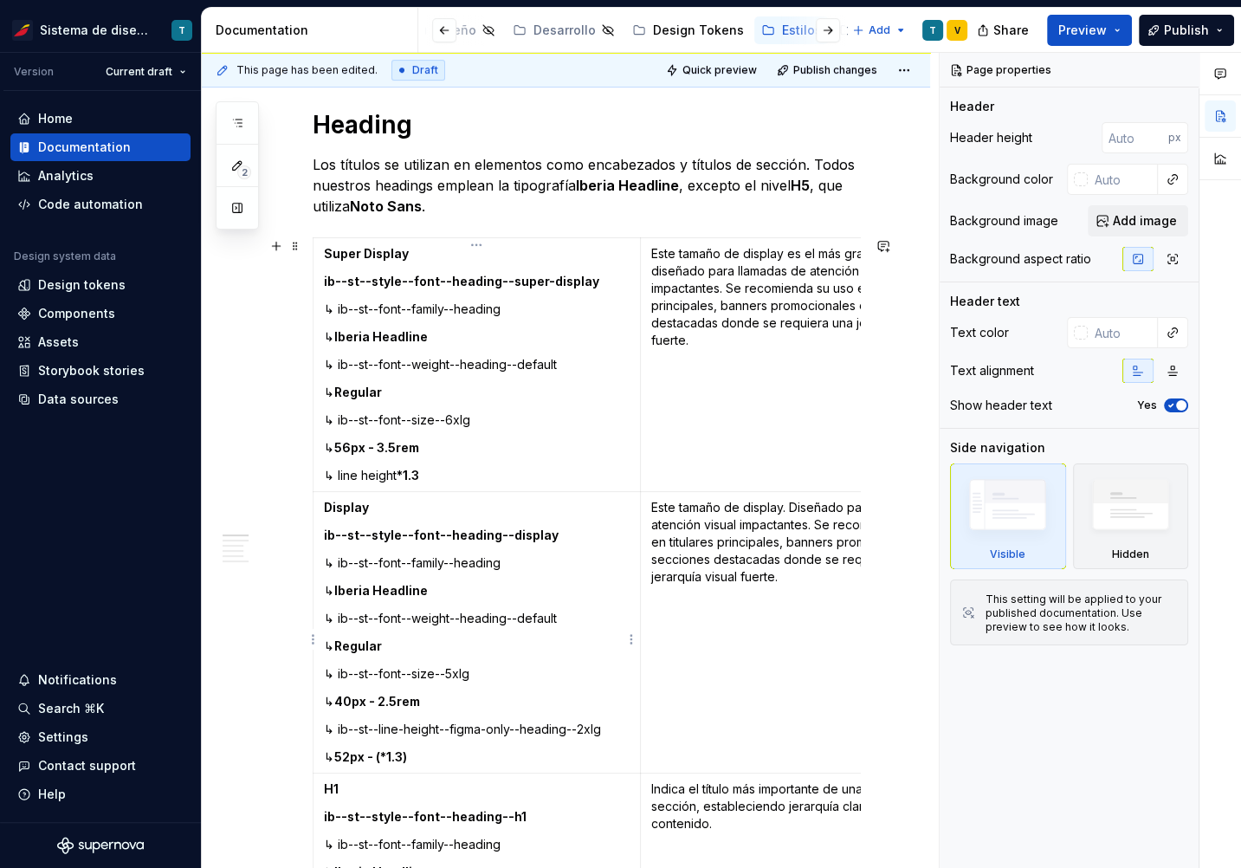
scroll to position [391, 0]
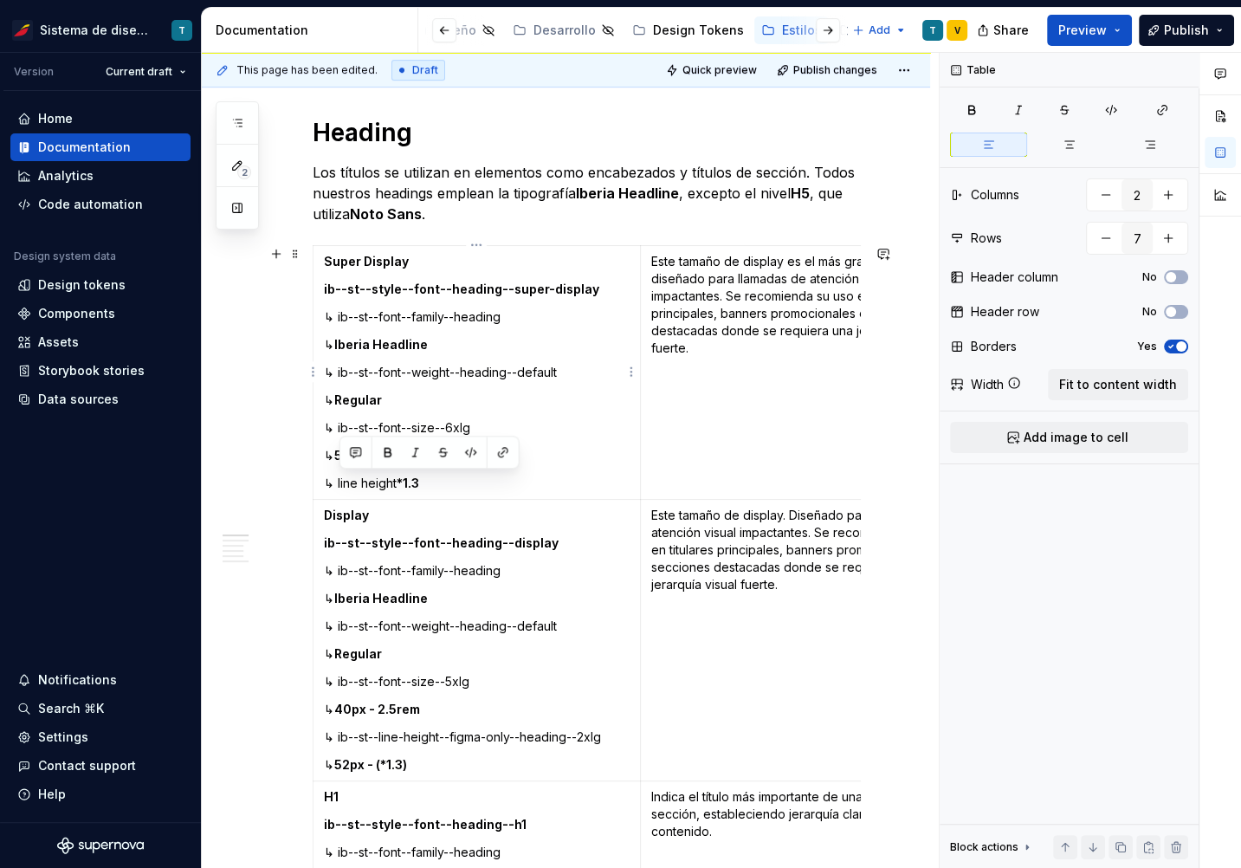
drag, startPoint x: 427, startPoint y: 483, endPoint x: 338, endPoint y: 478, distance: 89.3
click at [338, 478] on p "↳ line height *1.3" at bounding box center [477, 483] width 306 height 17
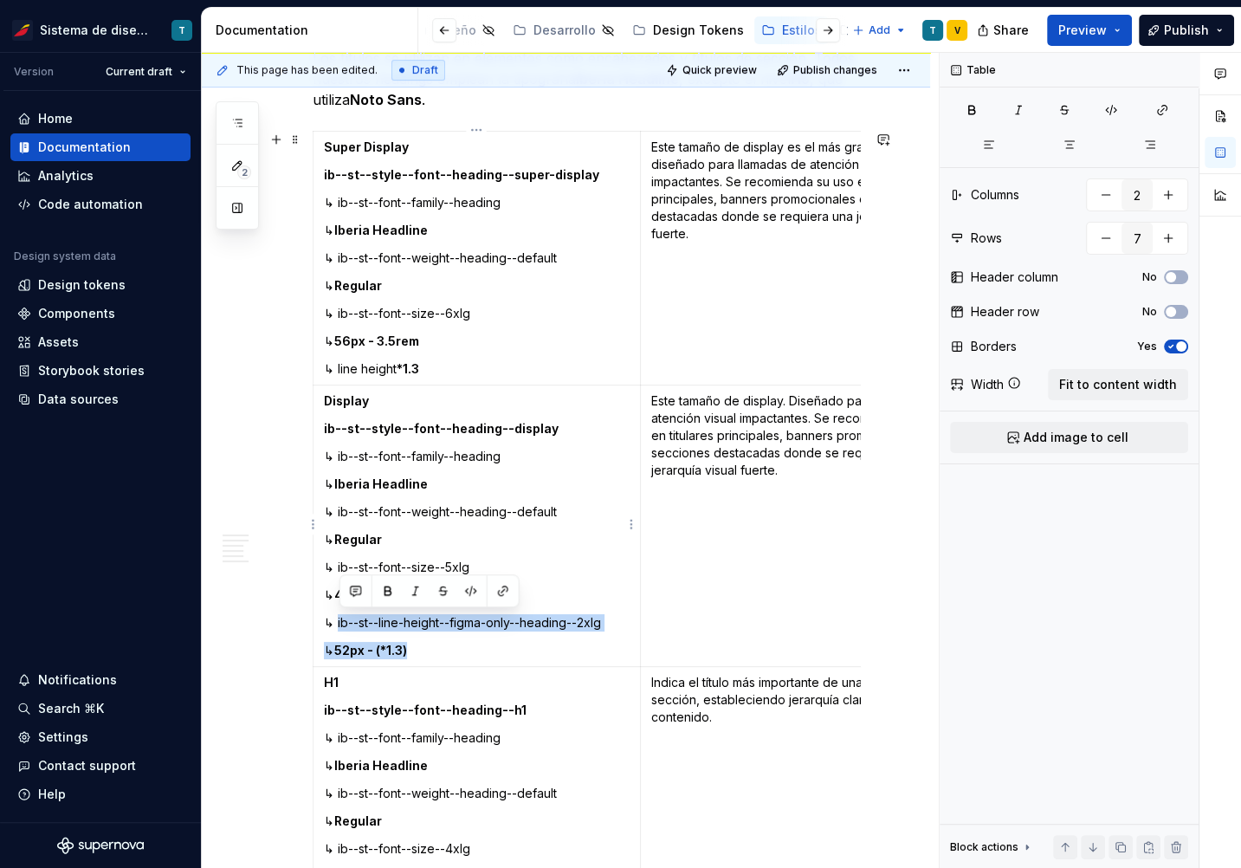
drag, startPoint x: 432, startPoint y: 649, endPoint x: 339, endPoint y: 619, distance: 98.0
click at [339, 619] on td "Display ib--st--style--font--heading--display ↳ ib--st--font--family--heading ↳…" at bounding box center [476, 525] width 327 height 281
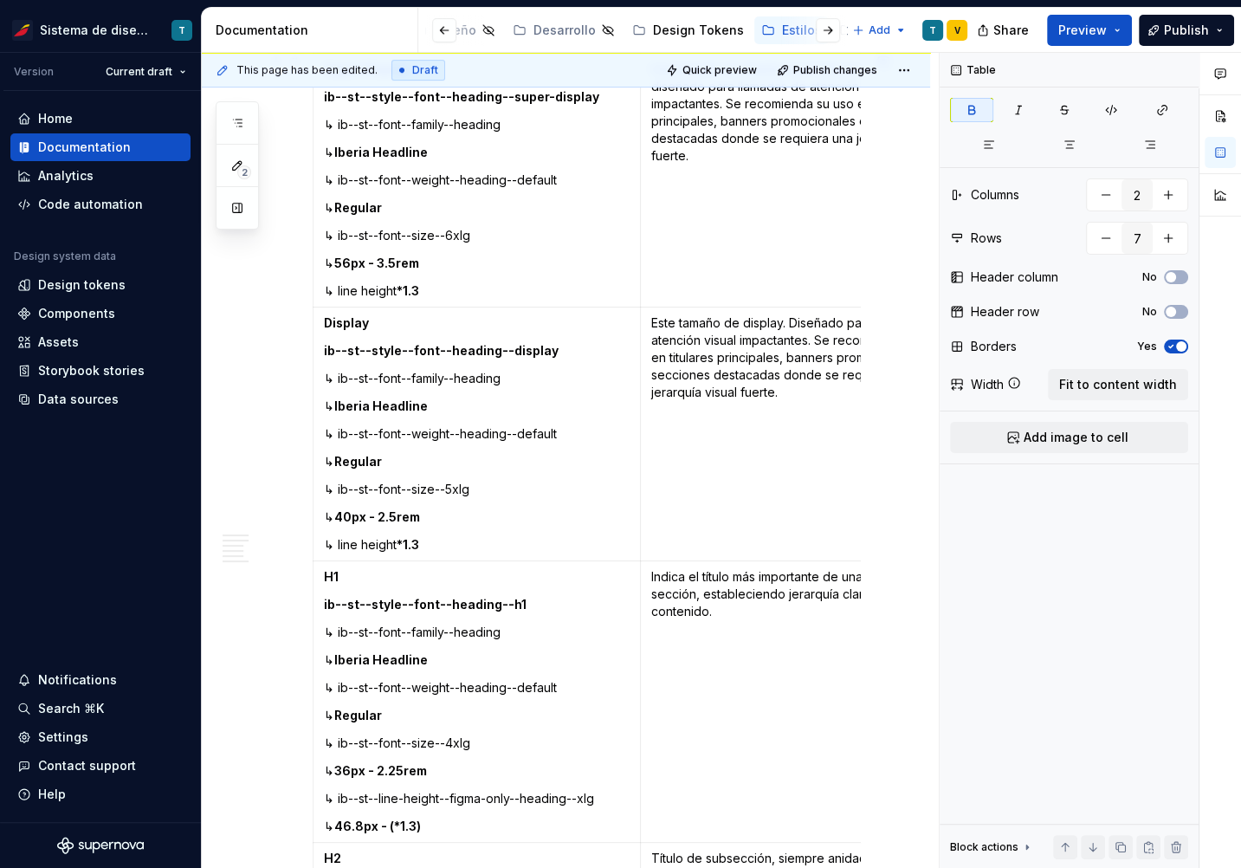
scroll to position [727, 0]
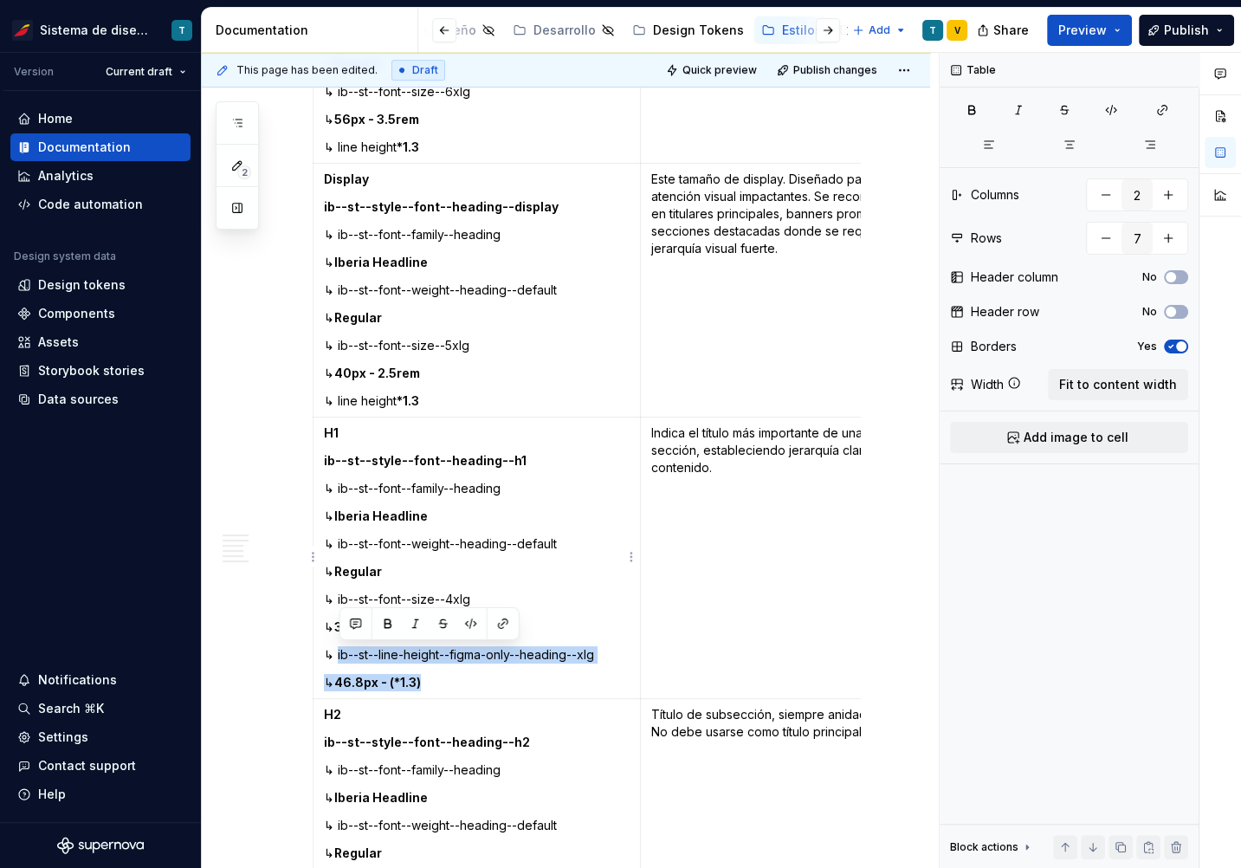
drag, startPoint x: 445, startPoint y: 682, endPoint x: 339, endPoint y: 654, distance: 110.3
click at [339, 654] on td "H1 ib--st--style--font--heading--h1 ↳ ib--st--font--family--heading ↳ Iberia He…" at bounding box center [476, 557] width 327 height 281
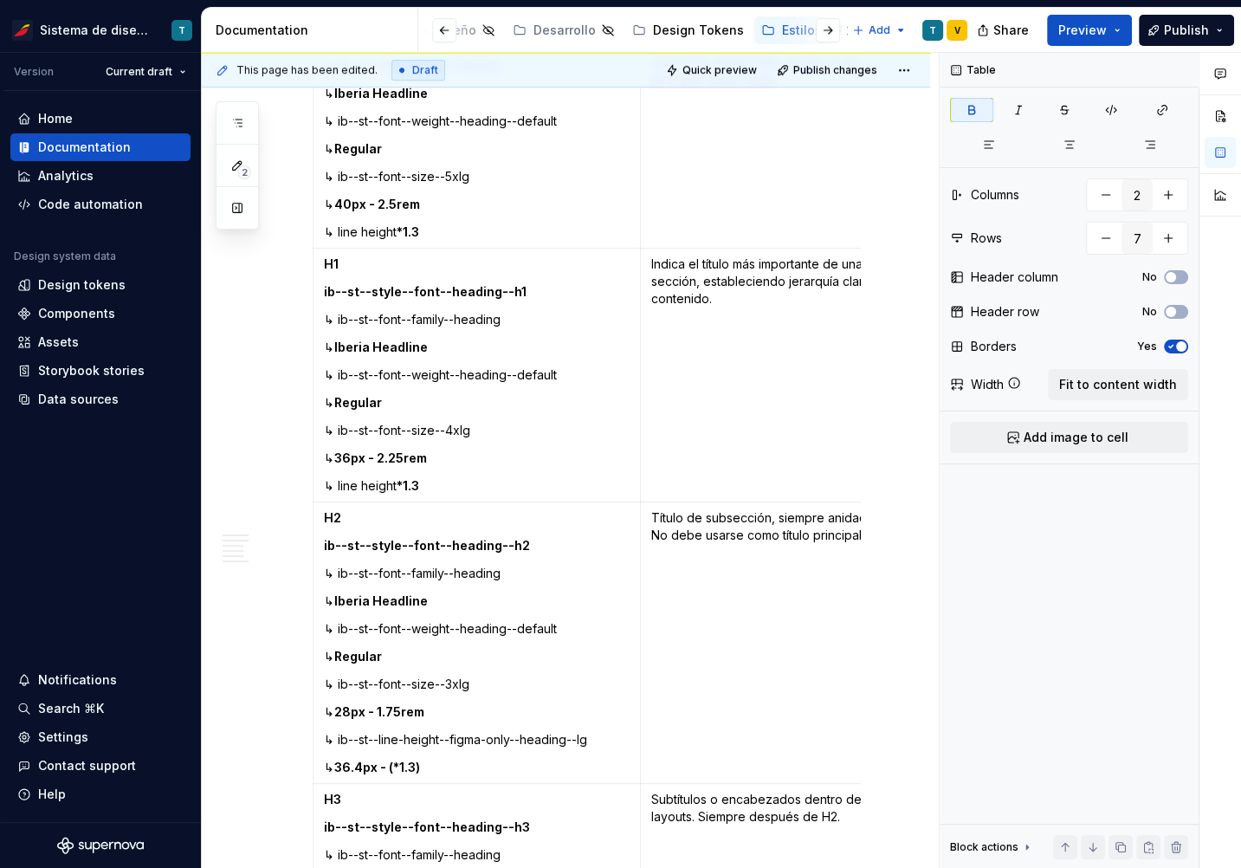
scroll to position [939, 0]
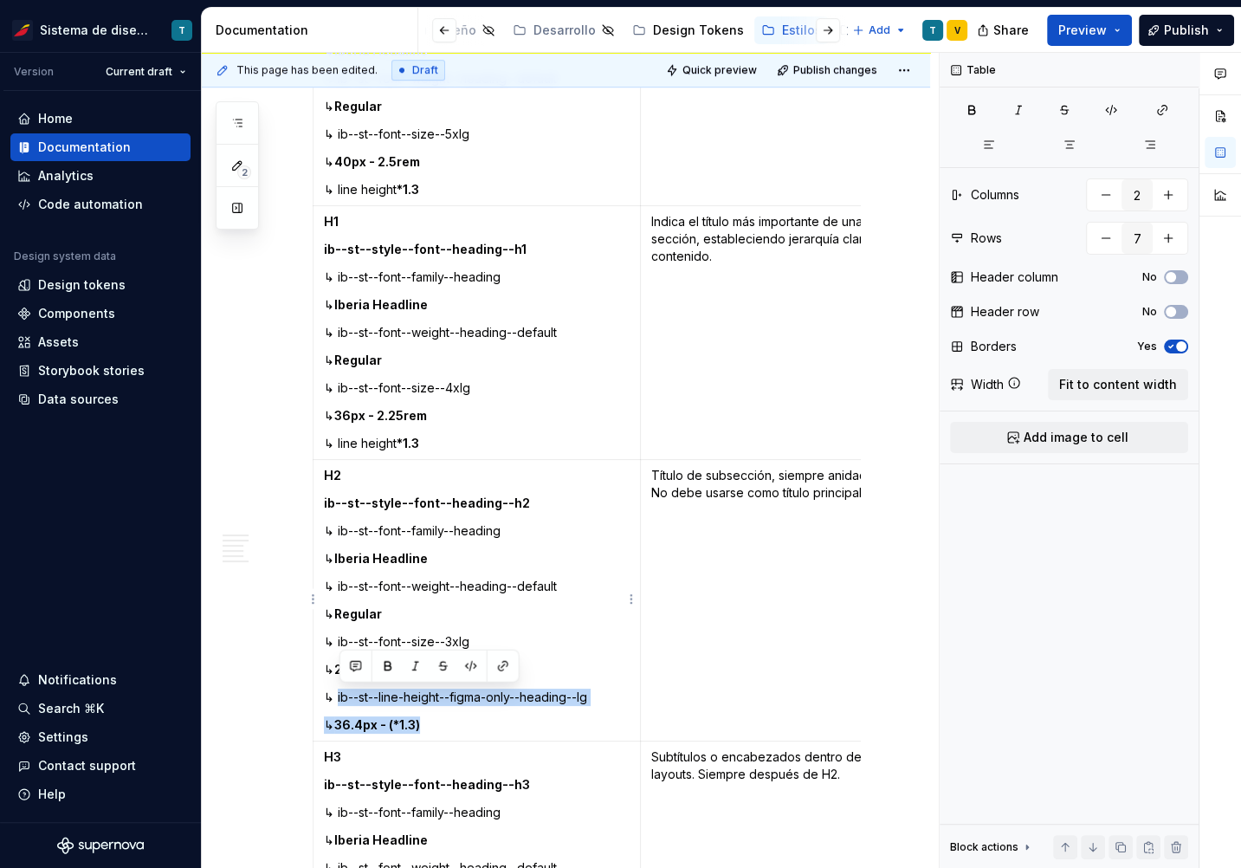
drag, startPoint x: 442, startPoint y: 720, endPoint x: 338, endPoint y: 694, distance: 107.3
click at [338, 694] on td "H2 ib--st--style--font--heading--h2 ↳ ib--st--font--family--heading ↳ Iberia He…" at bounding box center [476, 600] width 327 height 281
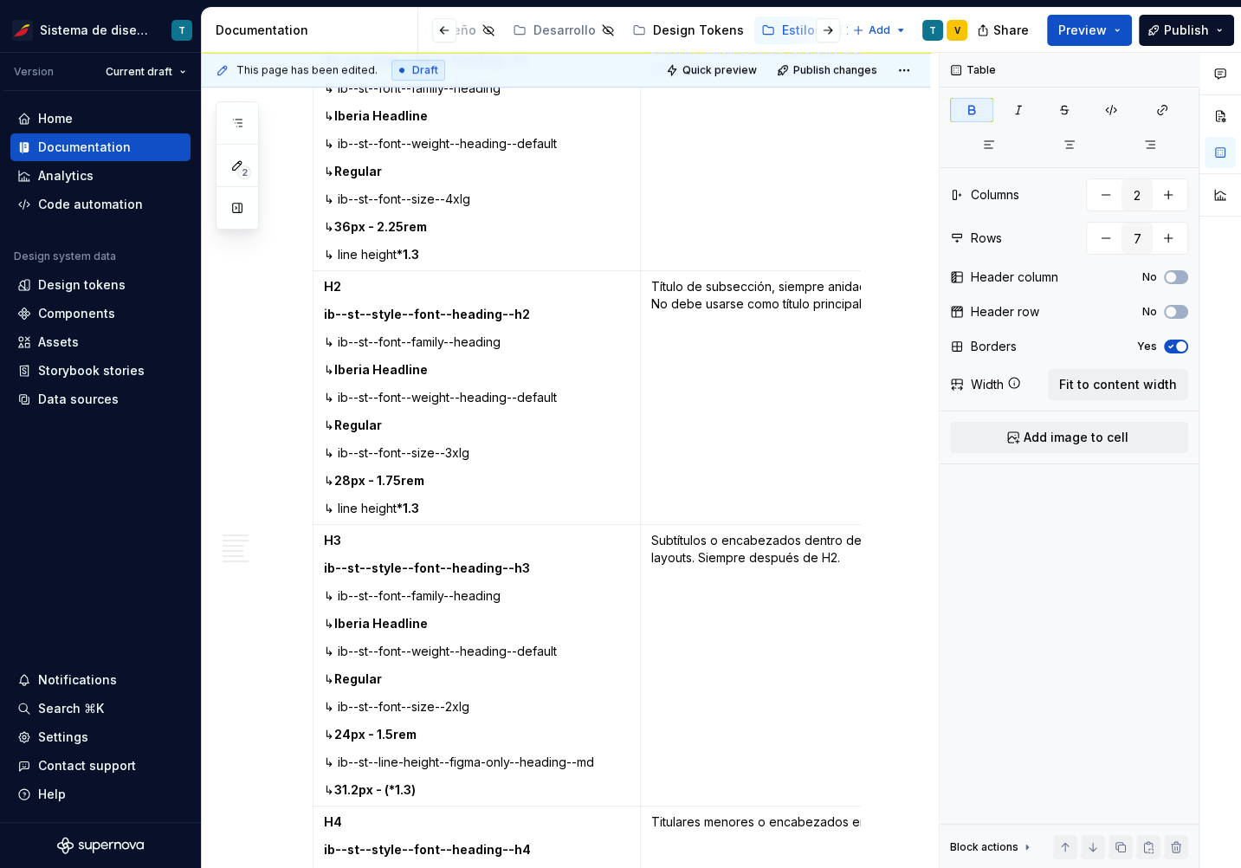
scroll to position [1165, 0]
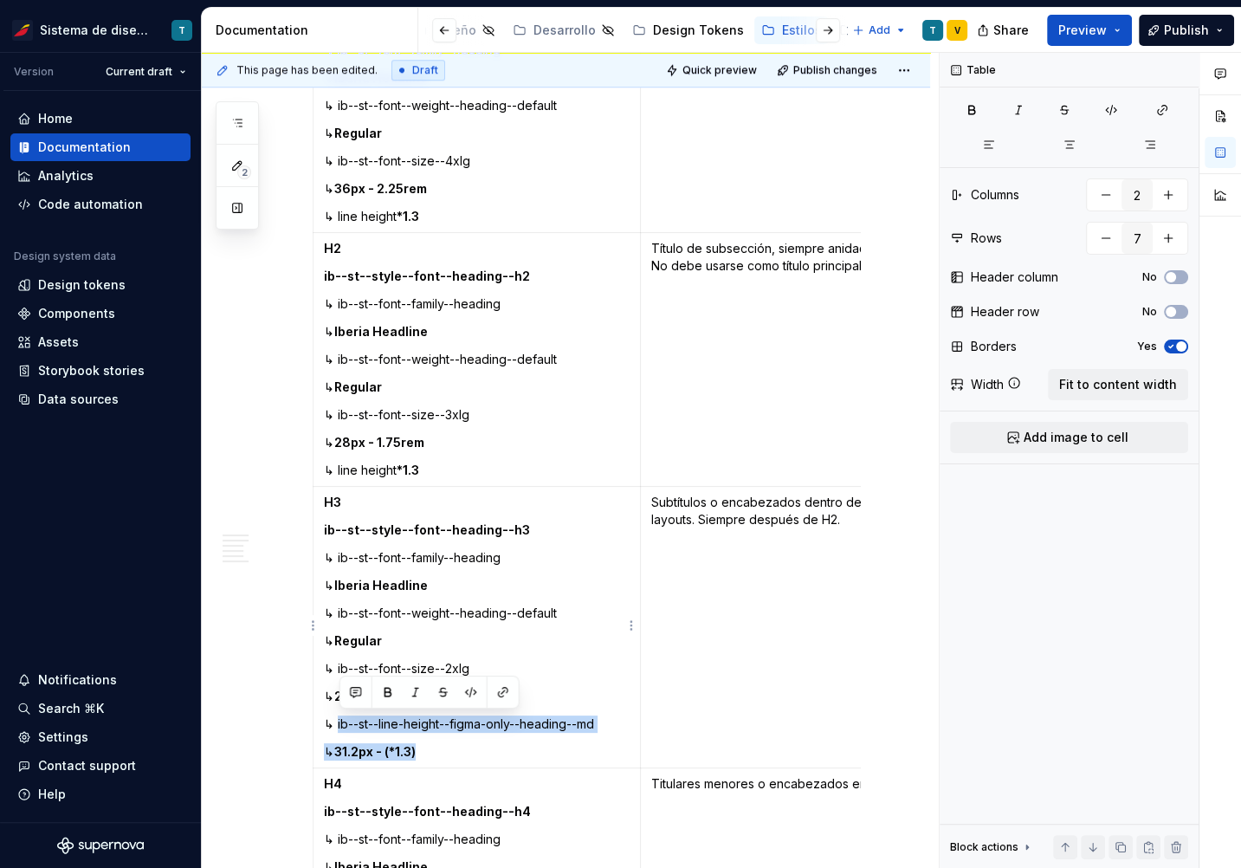
drag, startPoint x: 436, startPoint y: 750, endPoint x: 344, endPoint y: 719, distance: 97.8
click at [339, 721] on td "H3 ib--st--style--font--heading--h3 ↳ ib--st--font--family--heading ↳ Iberia He…" at bounding box center [476, 627] width 327 height 281
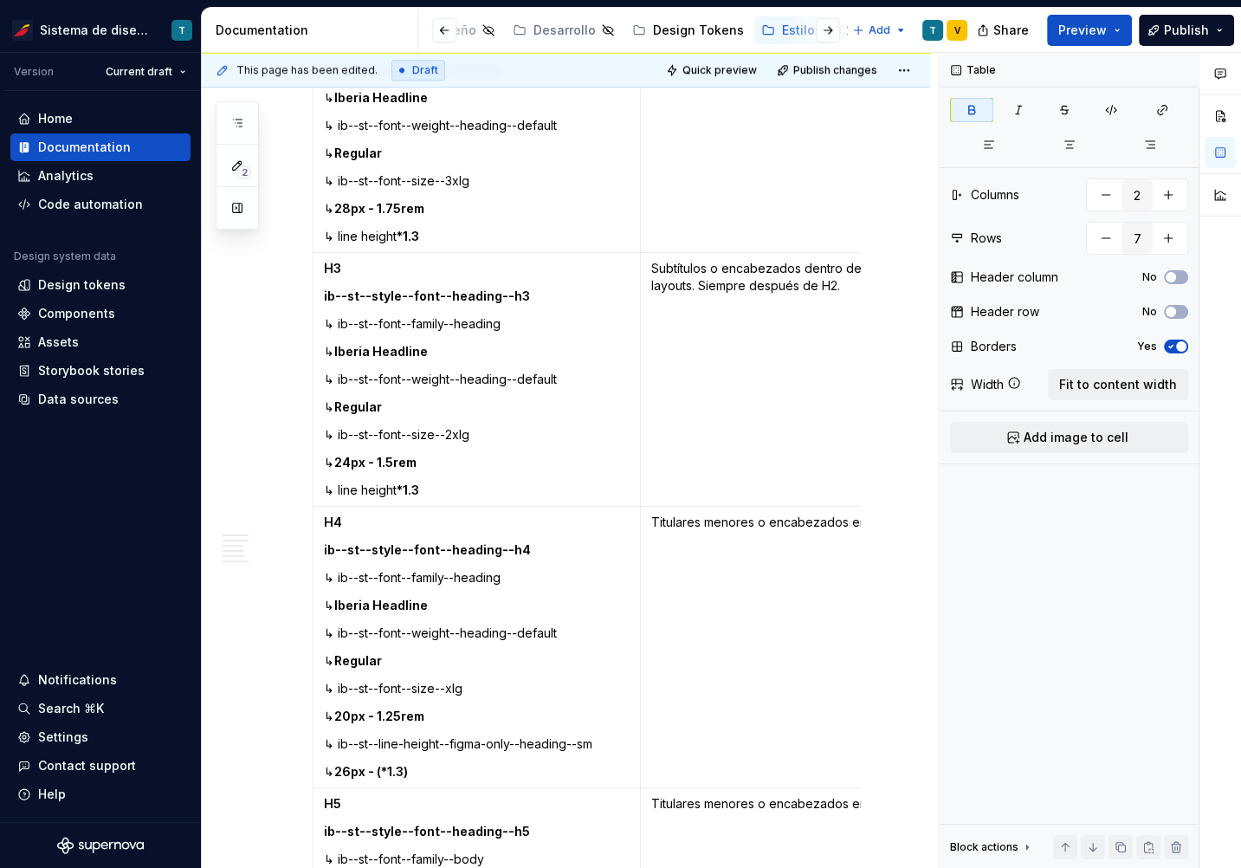
scroll to position [1496, 0]
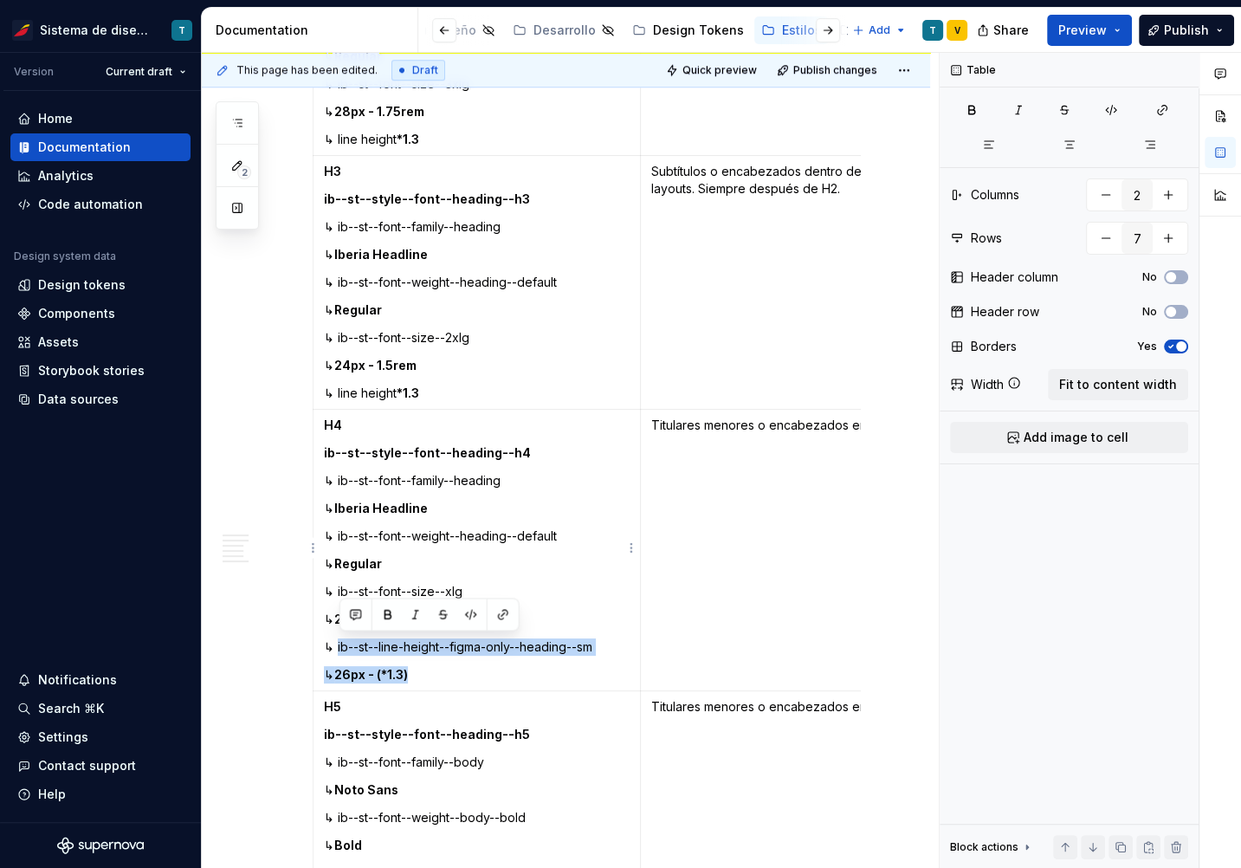
drag, startPoint x: 429, startPoint y: 669, endPoint x: 338, endPoint y: 643, distance: 95.4
click at [338, 643] on td "H4 ib--st--style--font--heading--h4 ↳ ib--st--font--family--heading ↳ Iberia He…" at bounding box center [476, 550] width 327 height 281
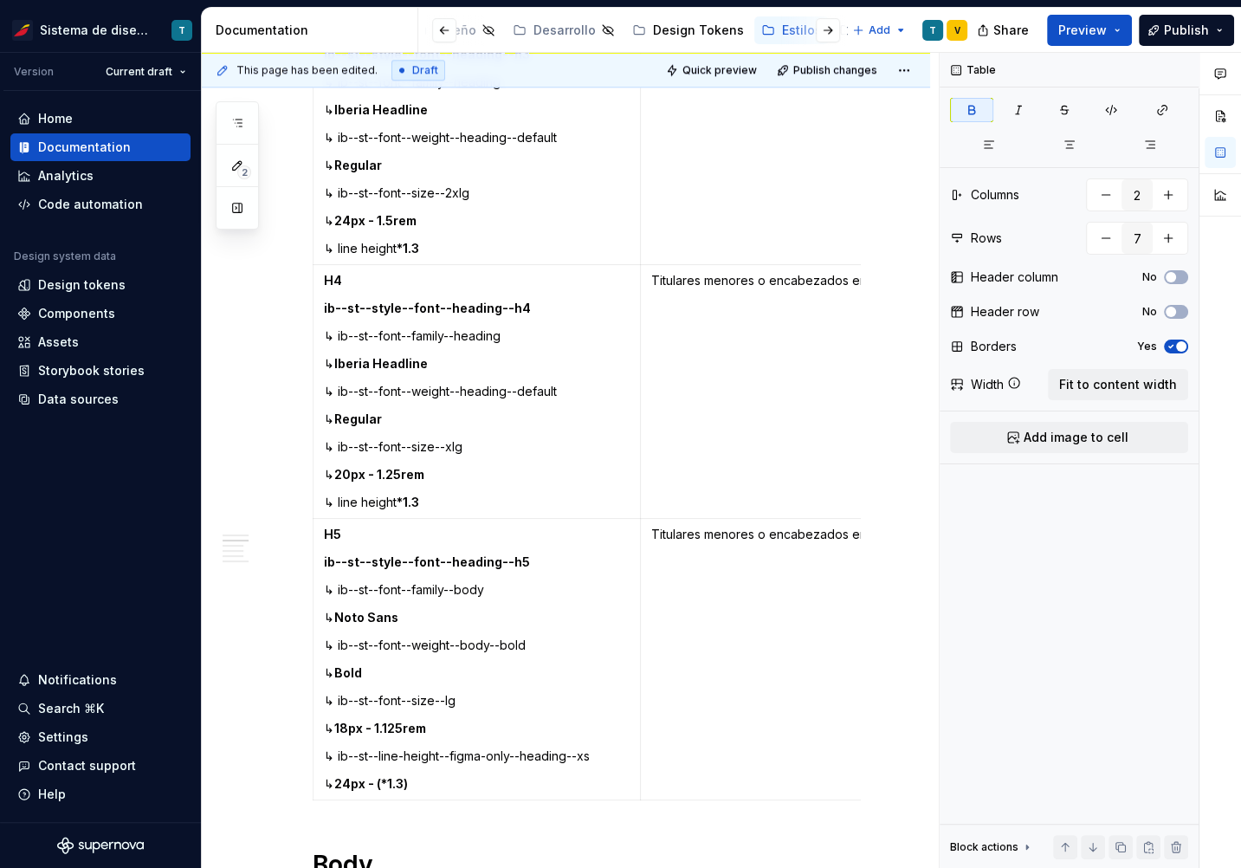
scroll to position [1737, 0]
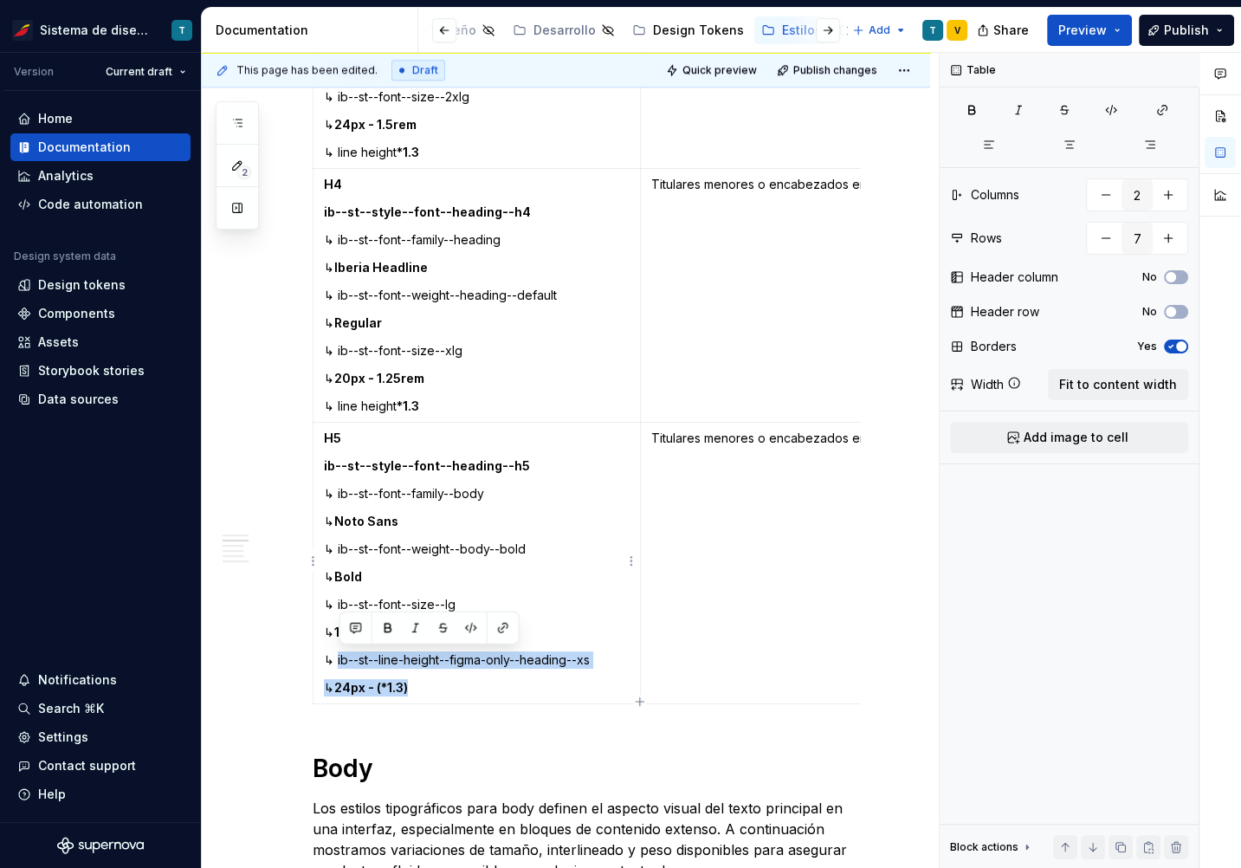
drag, startPoint x: 440, startPoint y: 680, endPoint x: 339, endPoint y: 659, distance: 102.6
click at [339, 657] on td "H5 ib--st--style--font--heading--h5 ↳ ib--st--font--family--body ↳ Noto Sans ↳ …" at bounding box center [476, 563] width 327 height 281
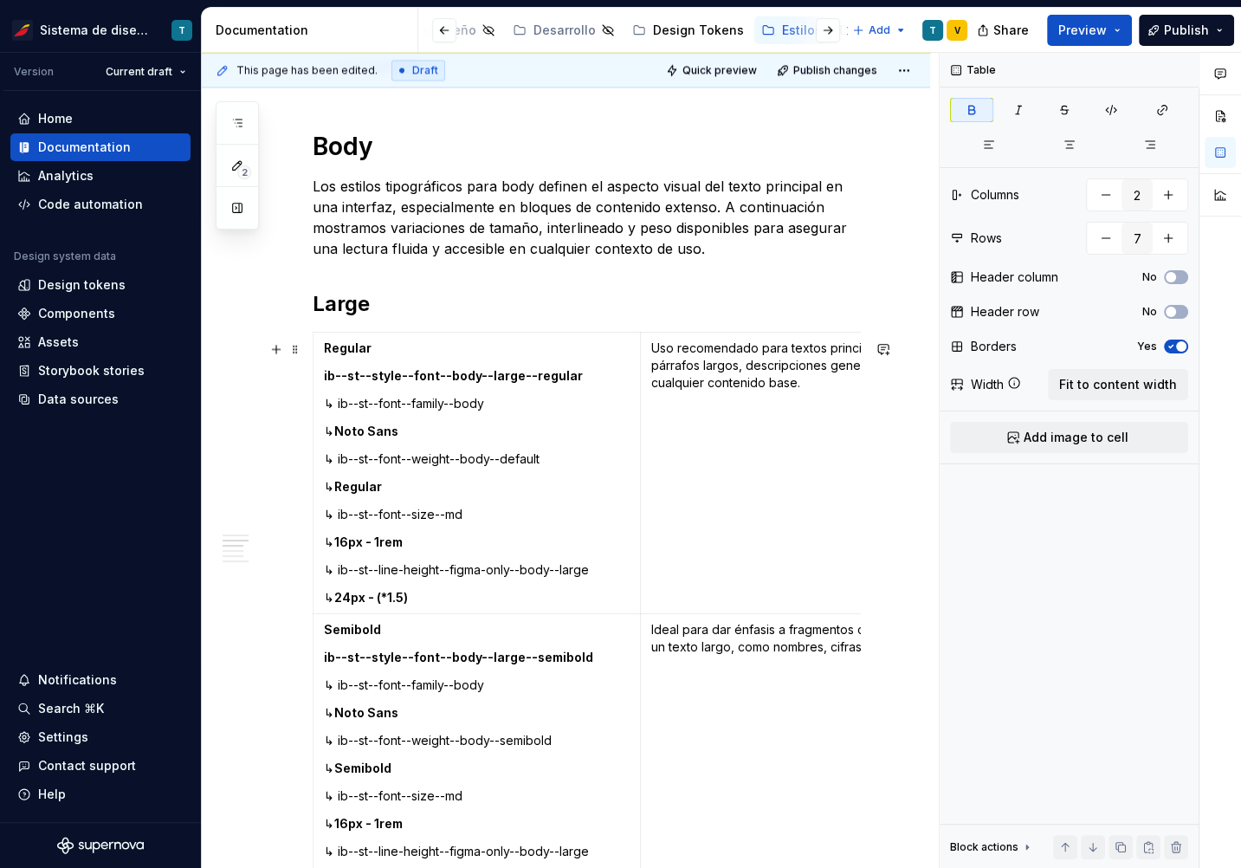
scroll to position [2363, 0]
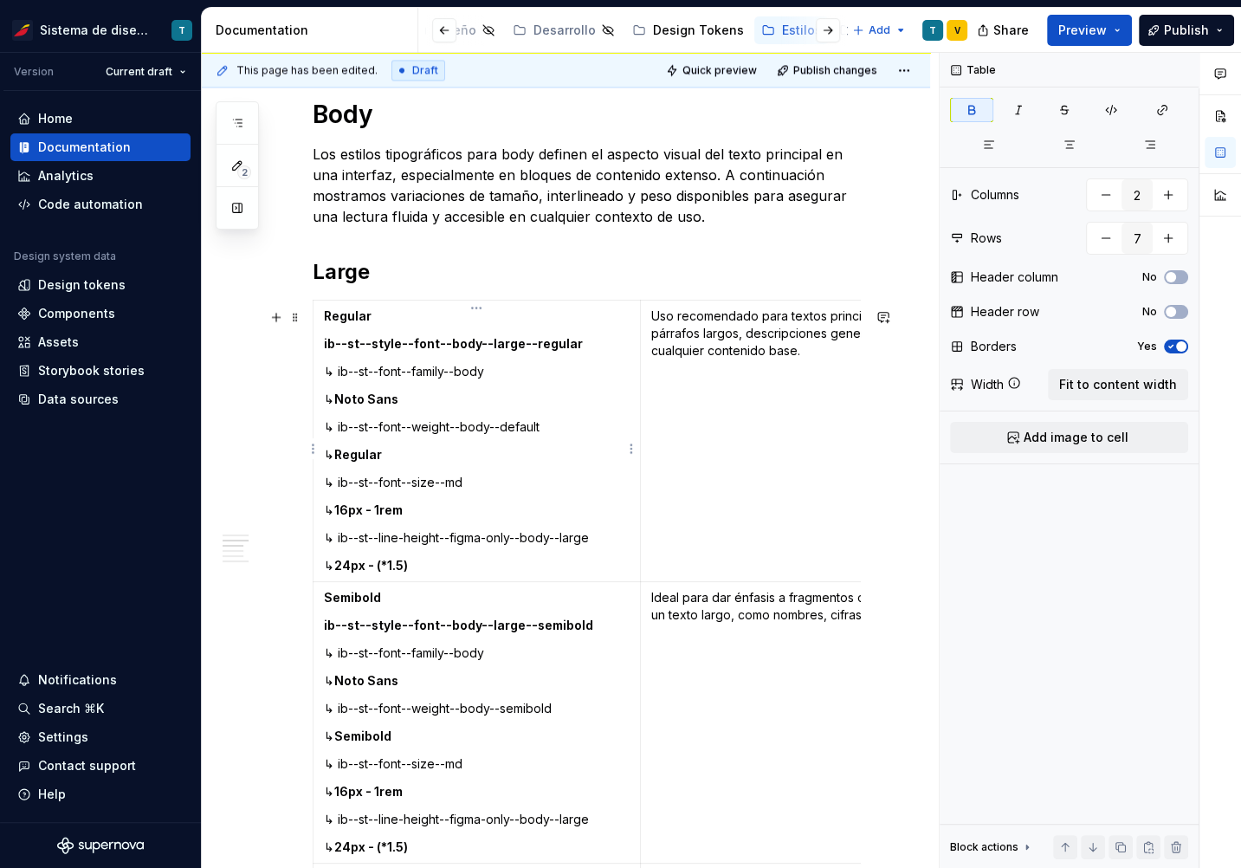
type input "3"
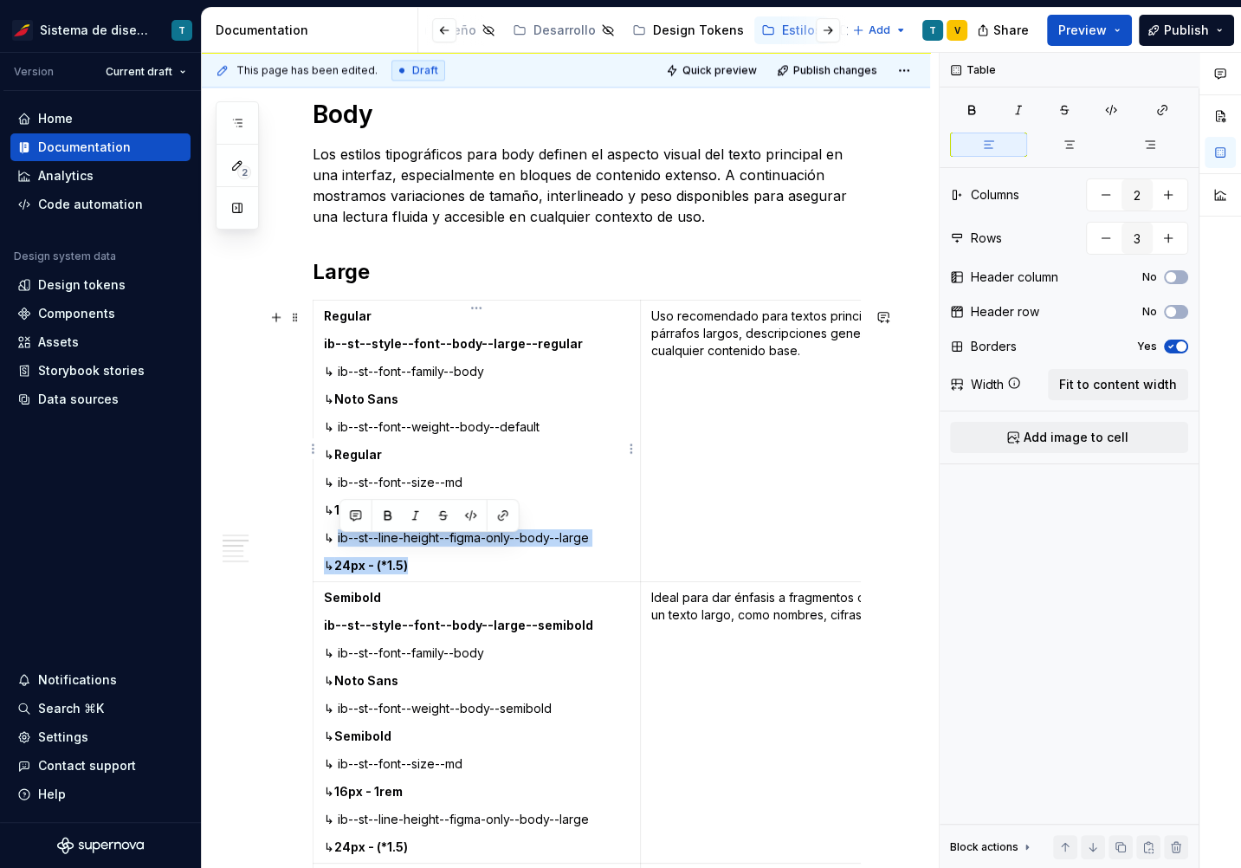
drag, startPoint x: 429, startPoint y: 574, endPoint x: 337, endPoint y: 546, distance: 96.1
click at [338, 545] on td "Regular ib--st--style--font--body--large--regular ↳ ib--st--font--family--body …" at bounding box center [476, 440] width 327 height 281
paste div
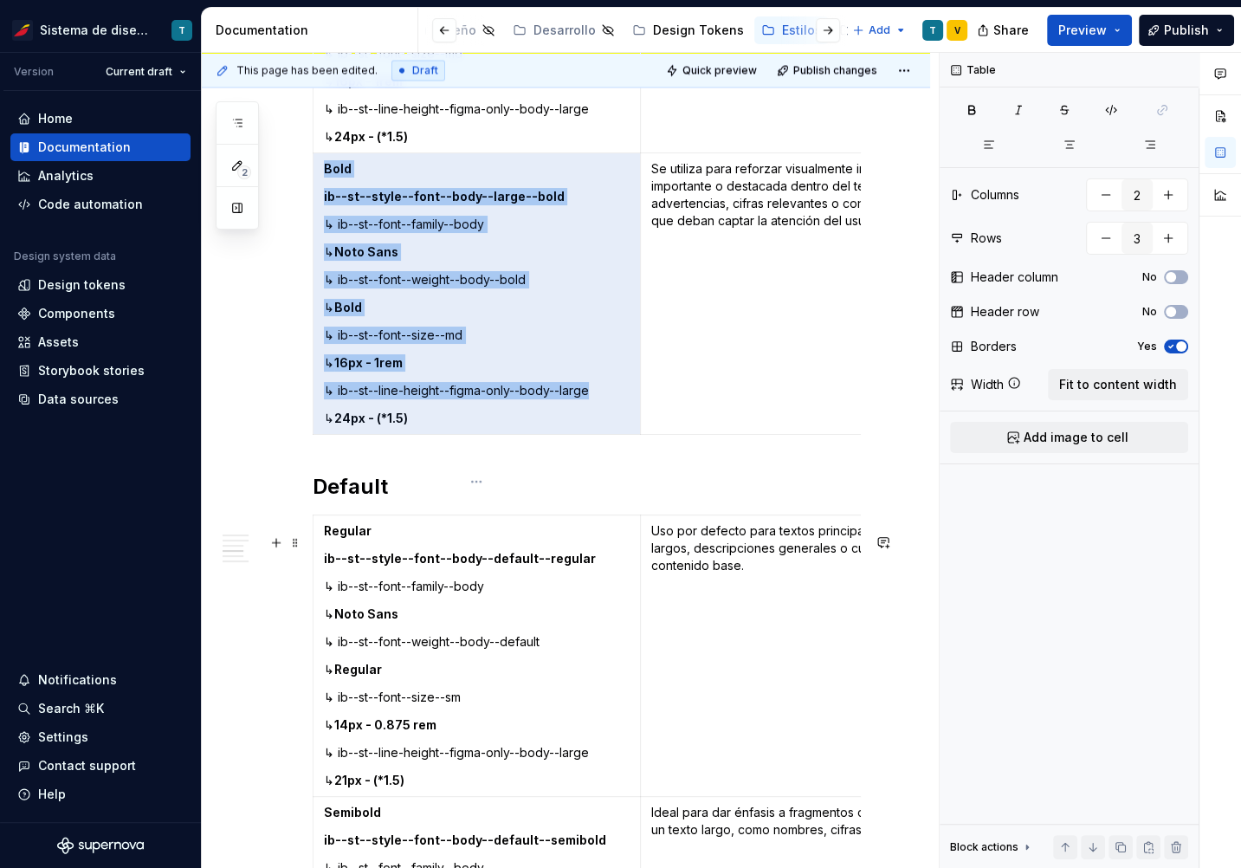
scroll to position [3100, 0]
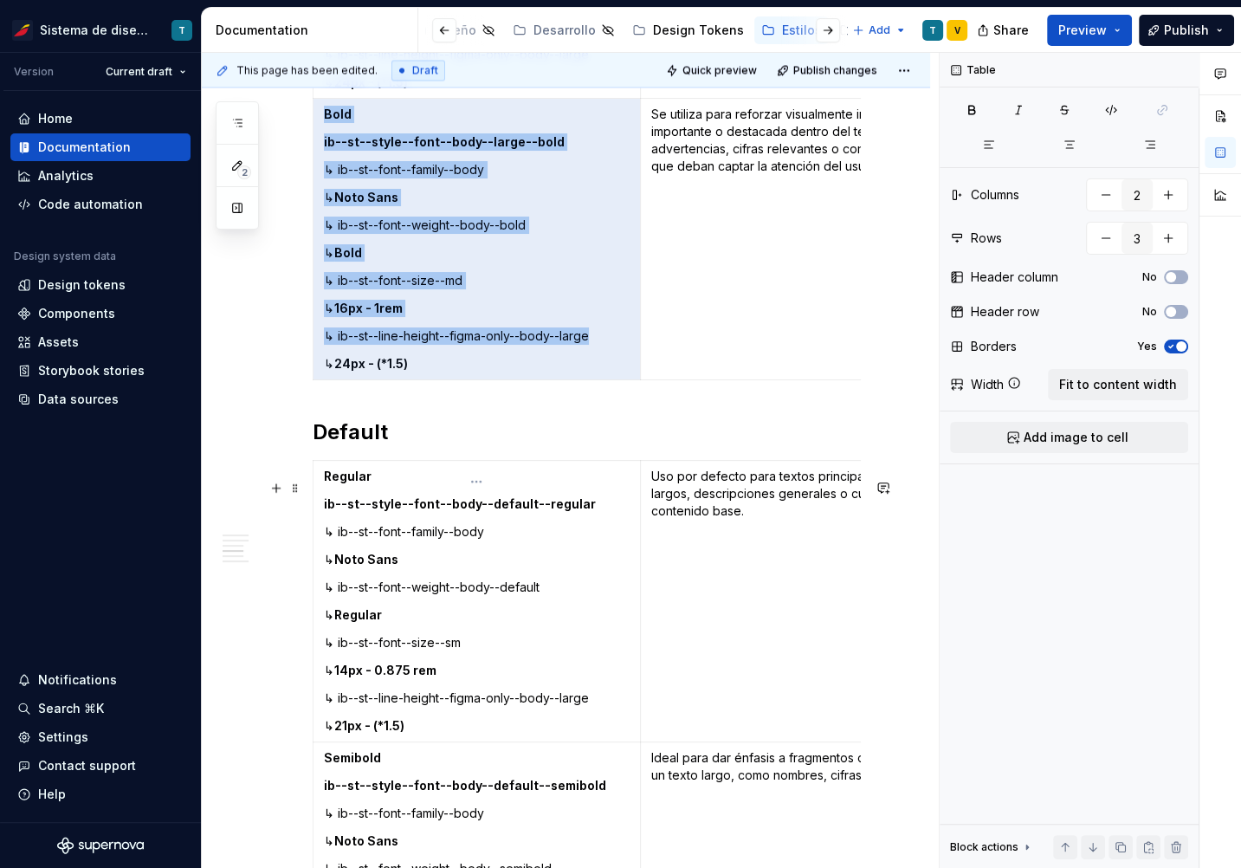
drag, startPoint x: 440, startPoint y: 826, endPoint x: 405, endPoint y: 666, distance: 163.9
click at [410, 682] on div "Heading Los títulos se utilizan en elementos como encabezados y títulos de secc…" at bounding box center [587, 333] width 548 height 5975
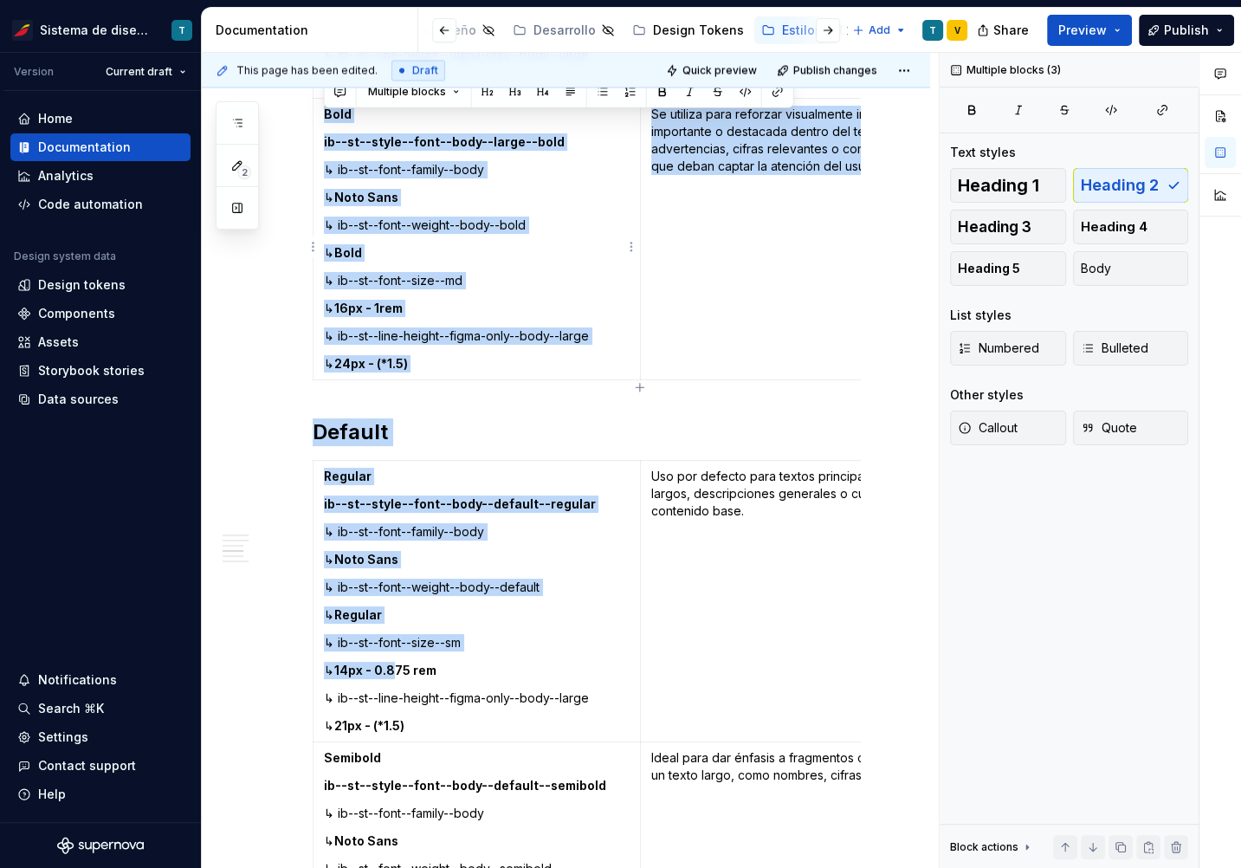
click at [480, 345] on p "↳ ib--st--line-height--figma-only--body--large" at bounding box center [477, 335] width 306 height 17
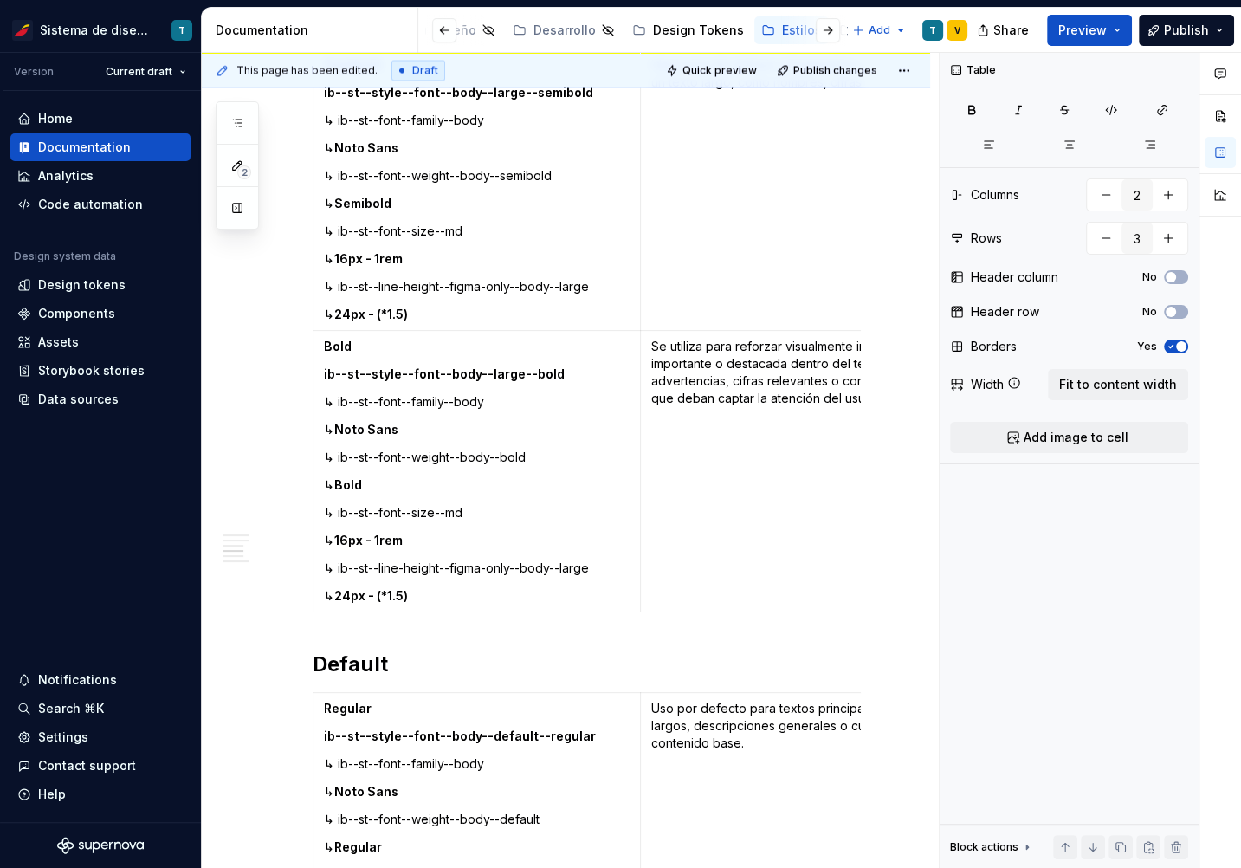
scroll to position [2859, 0]
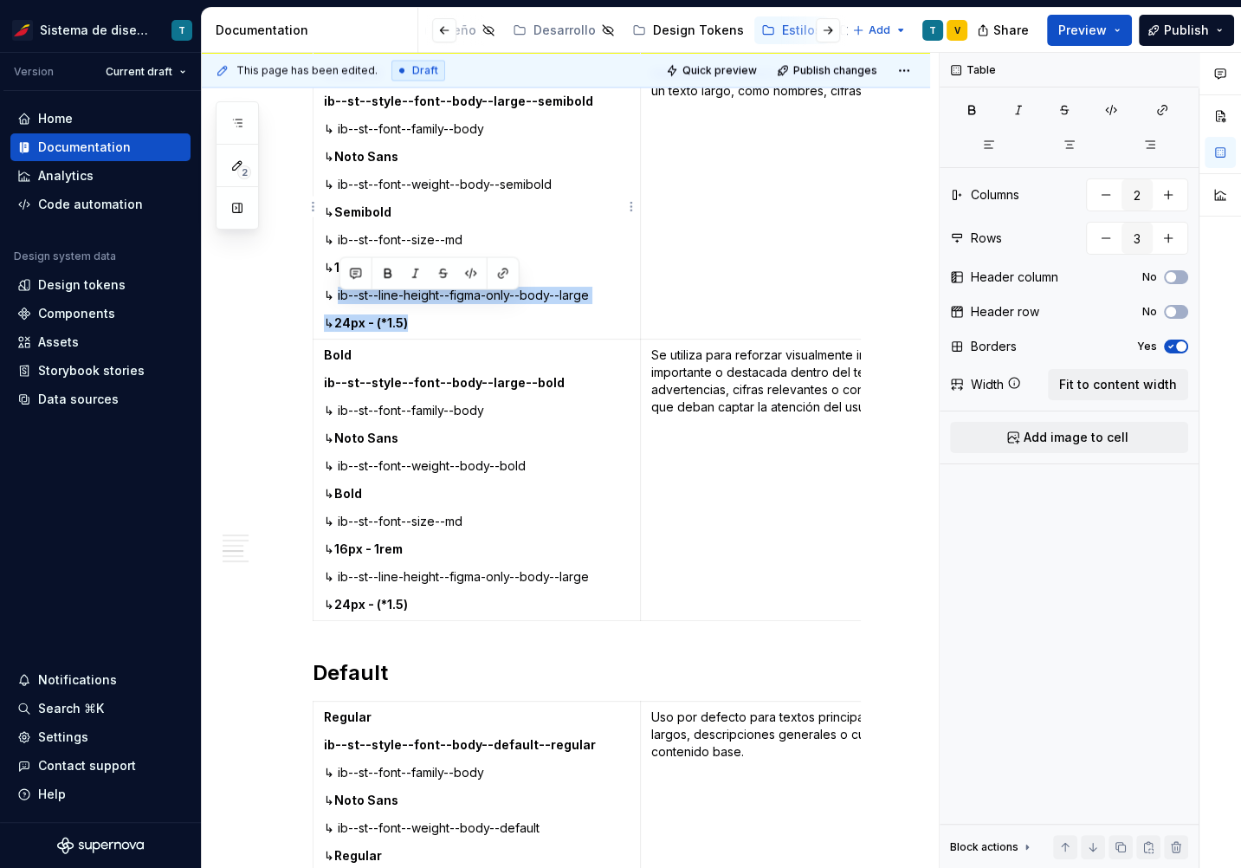
drag, startPoint x: 429, startPoint y: 331, endPoint x: 338, endPoint y: 302, distance: 95.3
click at [338, 302] on td "Semibold ib--st--style--font--body--large--semibold ↳ ib--st--font--family--bod…" at bounding box center [476, 198] width 327 height 281
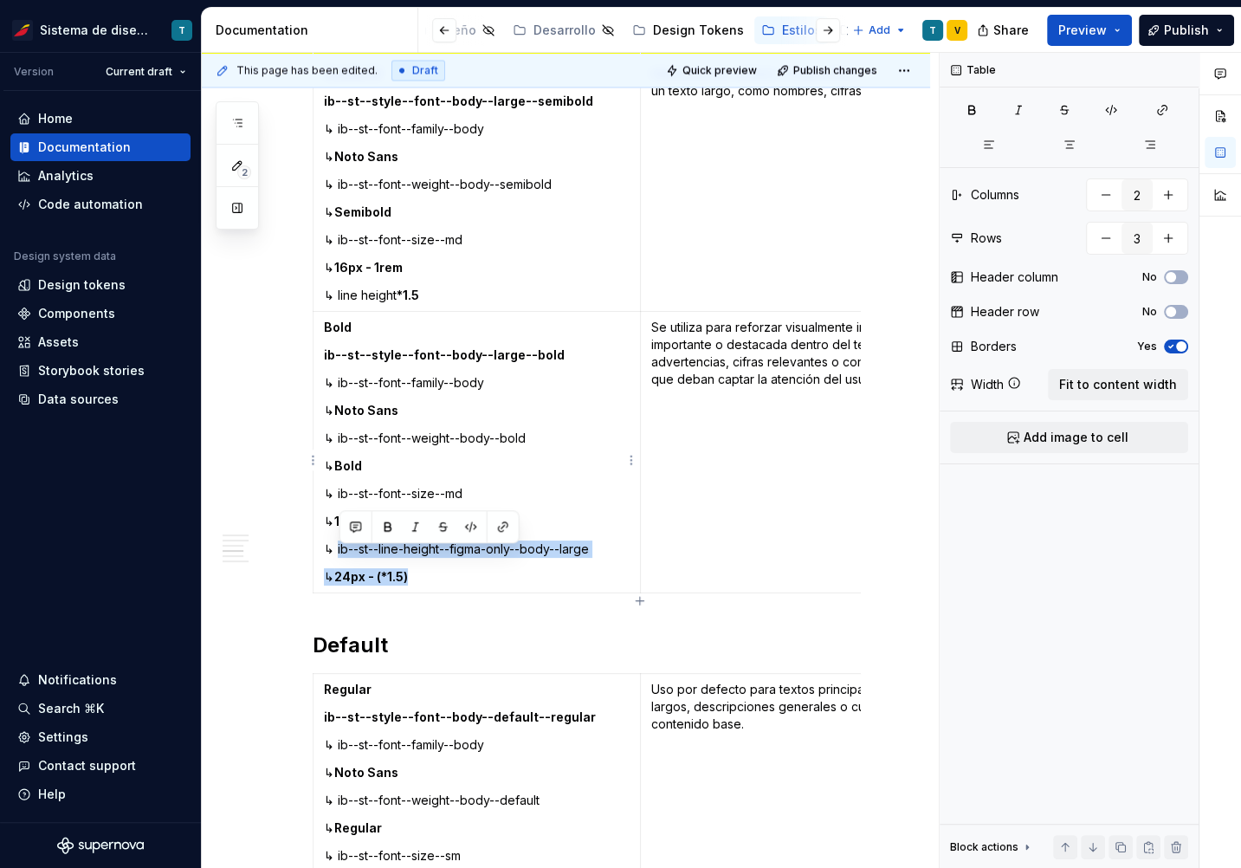
drag, startPoint x: 435, startPoint y: 584, endPoint x: 339, endPoint y: 550, distance: 101.9
click at [339, 550] on td "Bold ib--st--style--font--body--large--bold ↳ ib--st--font--family--body ↳ Noto…" at bounding box center [476, 452] width 327 height 281
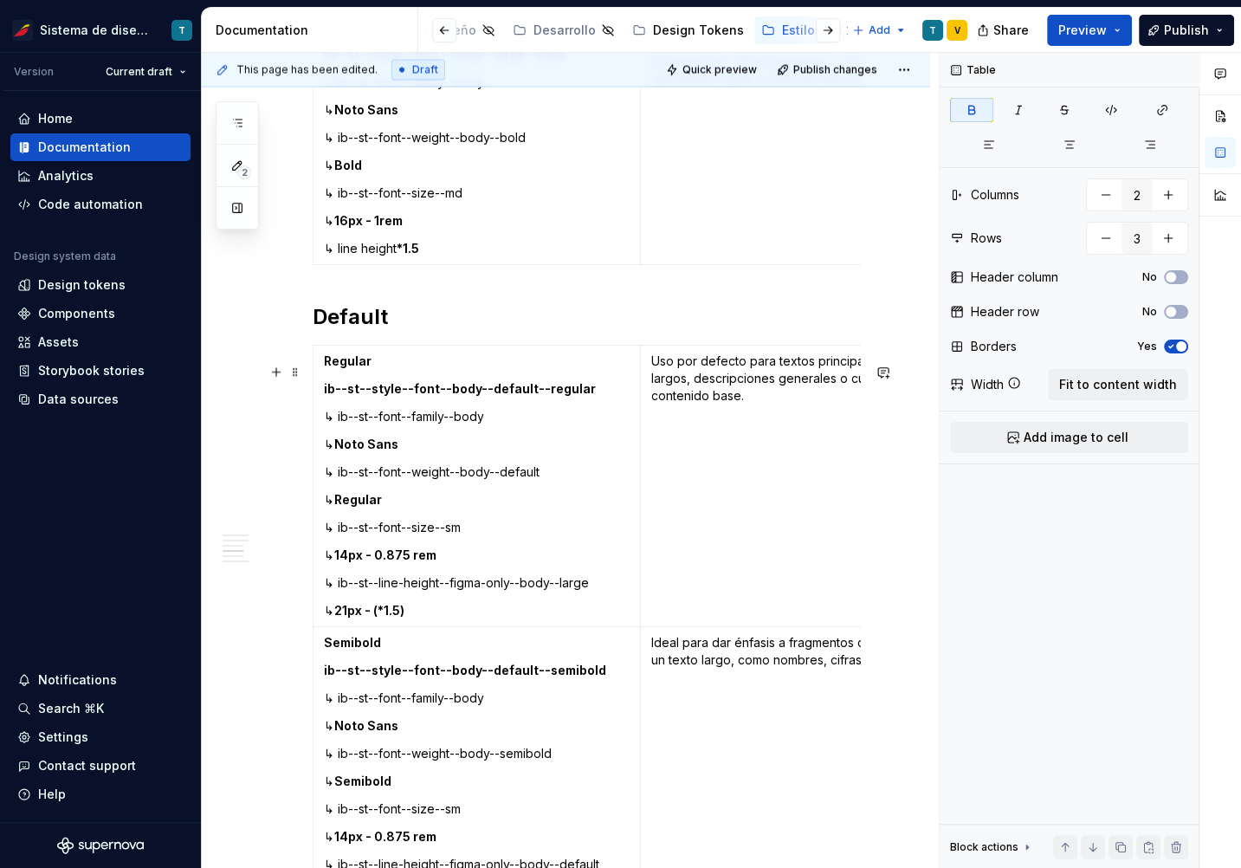
scroll to position [3186, 0]
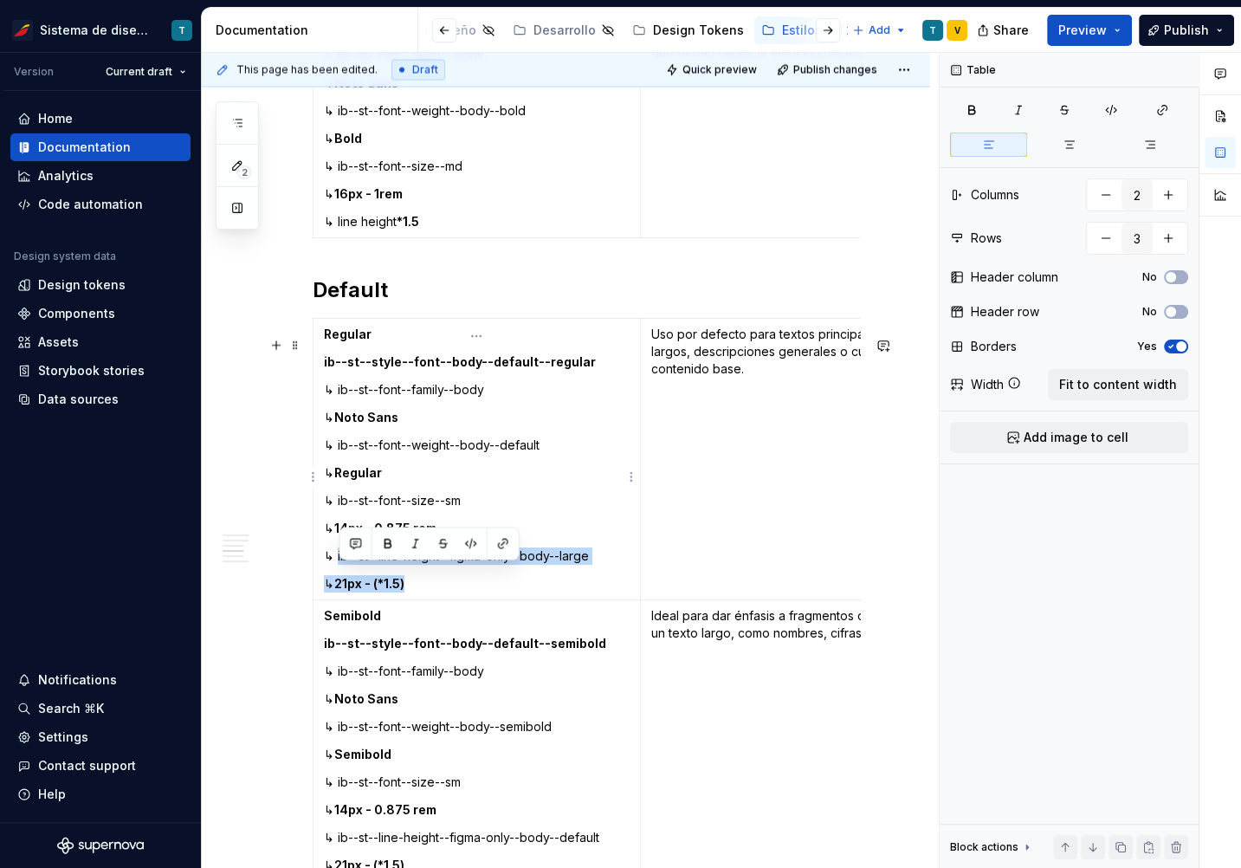
drag, startPoint x: 424, startPoint y: 597, endPoint x: 339, endPoint y: 573, distance: 89.1
click at [339, 573] on td "Regular ib--st--style--font--body--default--regular ↳ ib--st--font--family--bod…" at bounding box center [476, 459] width 327 height 281
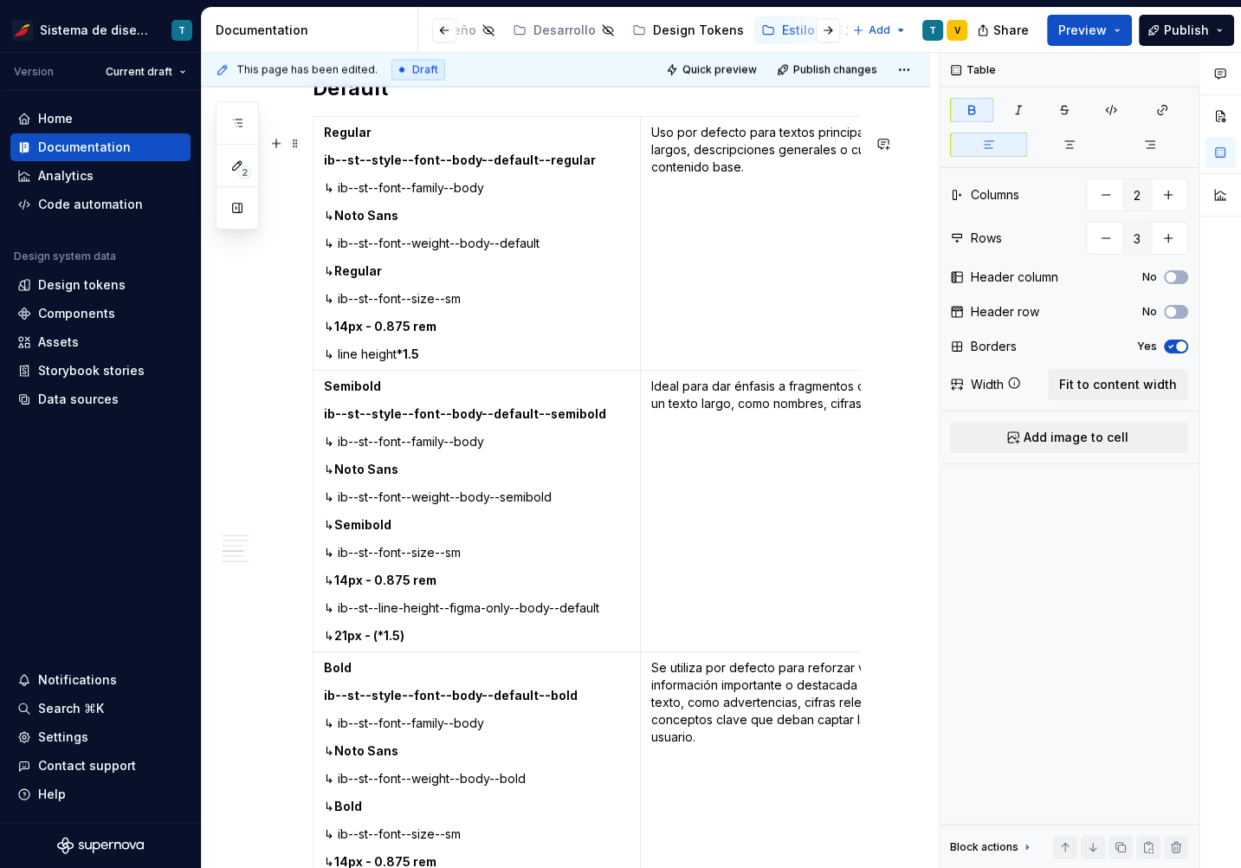
scroll to position [3397, 0]
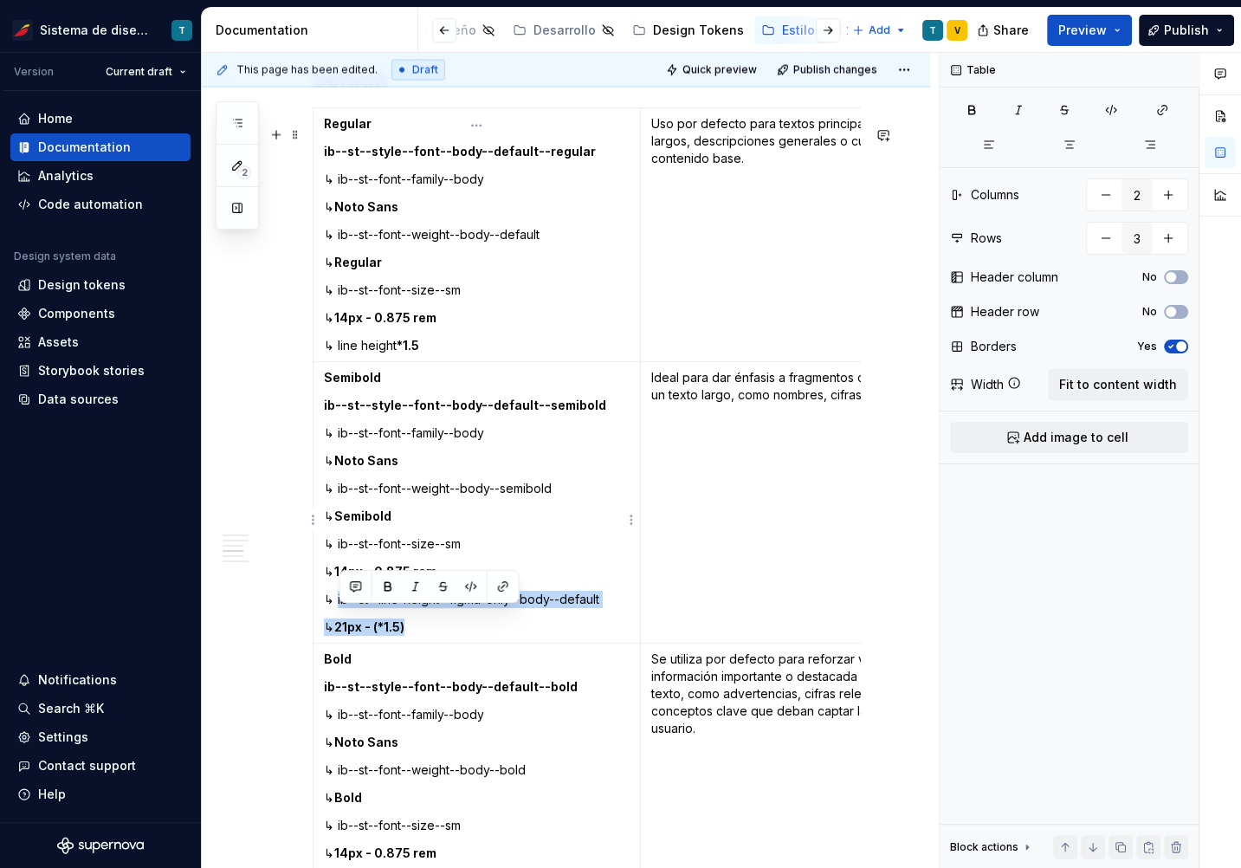
drag, startPoint x: 397, startPoint y: 636, endPoint x: 338, endPoint y: 616, distance: 62.2
click at [338, 616] on td "Semibold ib--st--style--font--body--default--semibold ↳ ib--st--font--family--b…" at bounding box center [476, 502] width 327 height 281
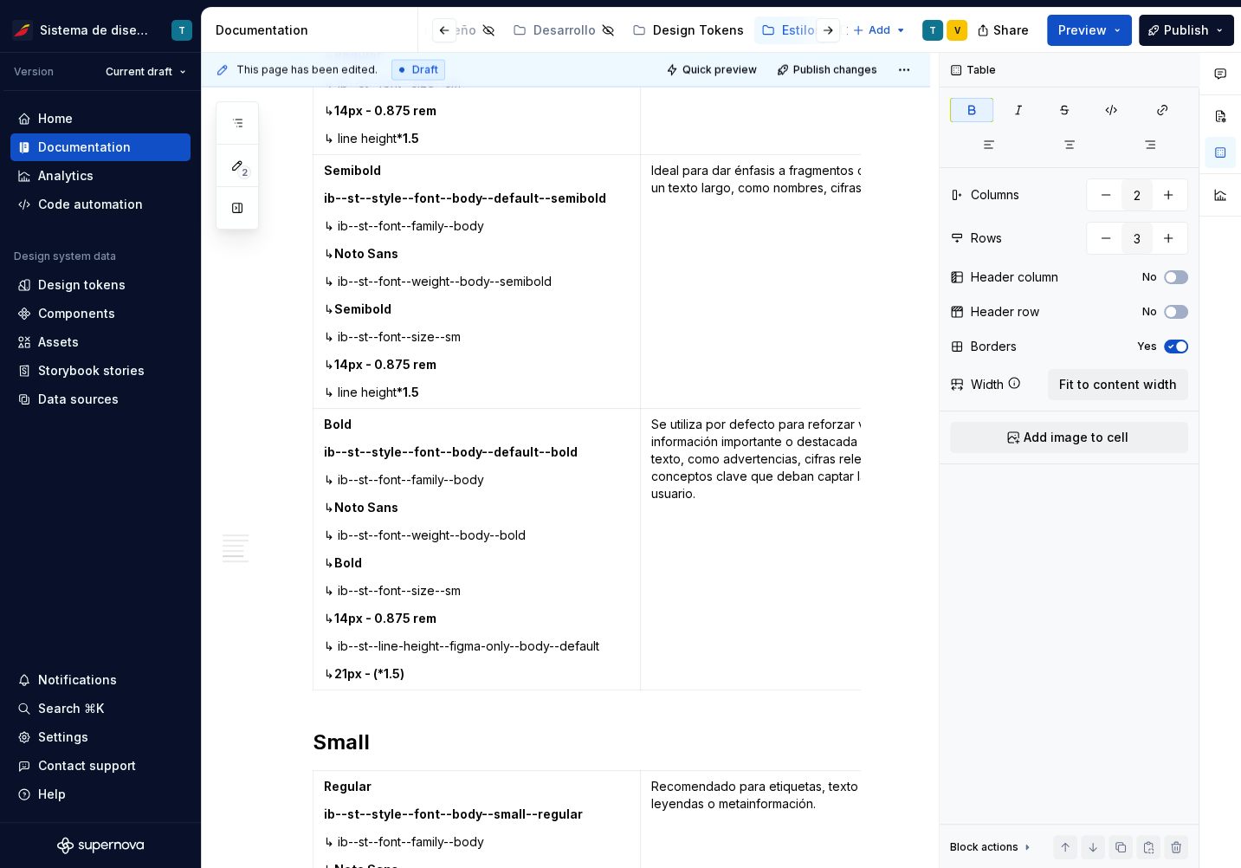
scroll to position [3621, 0]
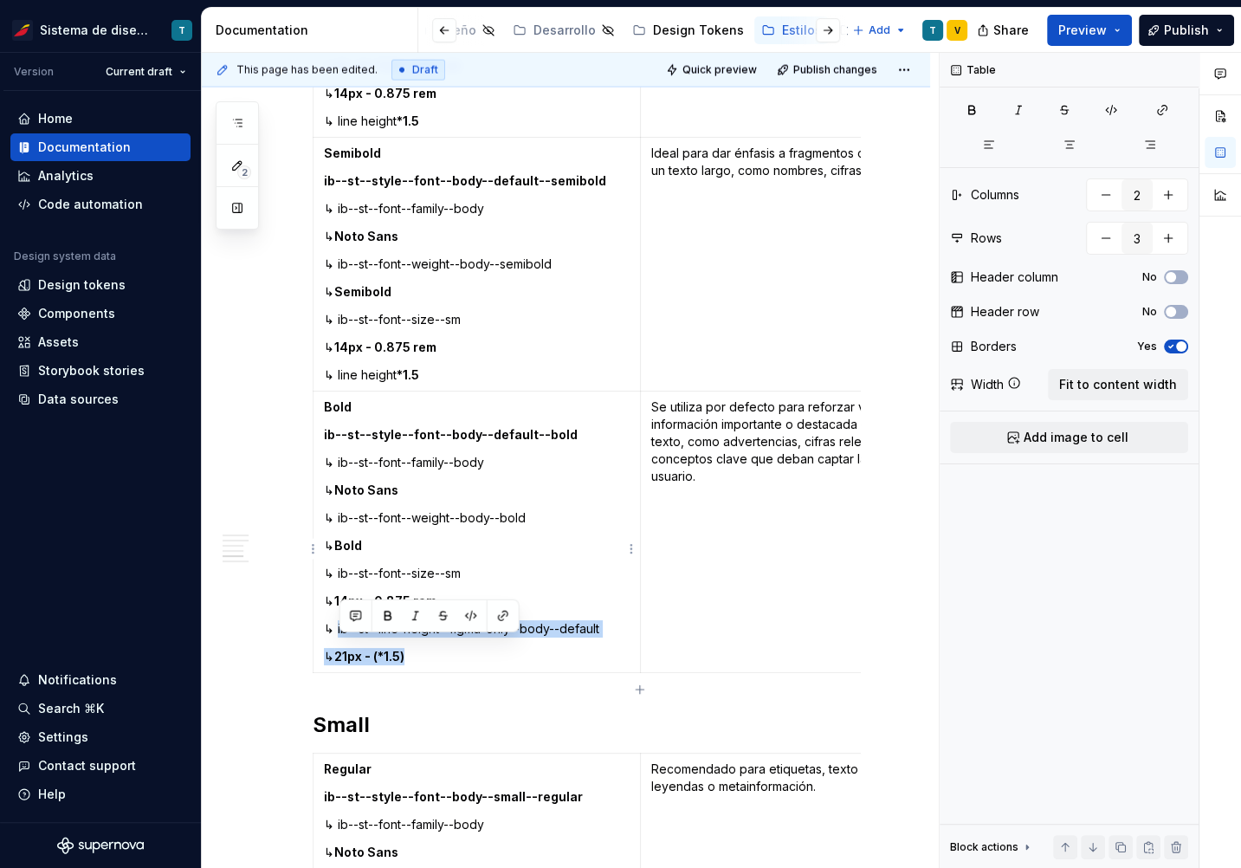
drag, startPoint x: 427, startPoint y: 673, endPoint x: 339, endPoint y: 645, distance: 92.6
click at [339, 645] on td "Bold ib--st--style--font--body--default--bold ↳ ib--st--font--family--body ↳ No…" at bounding box center [476, 531] width 327 height 281
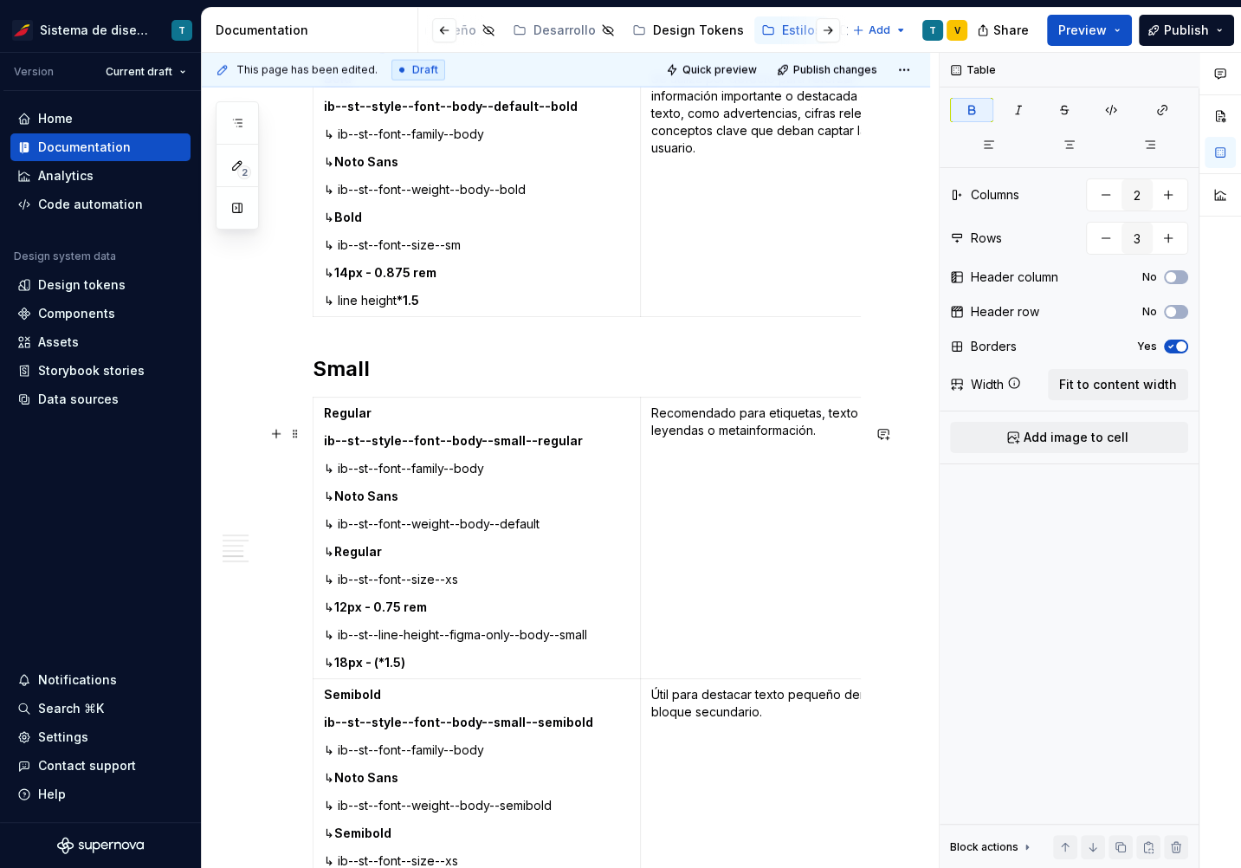
scroll to position [3989, 0]
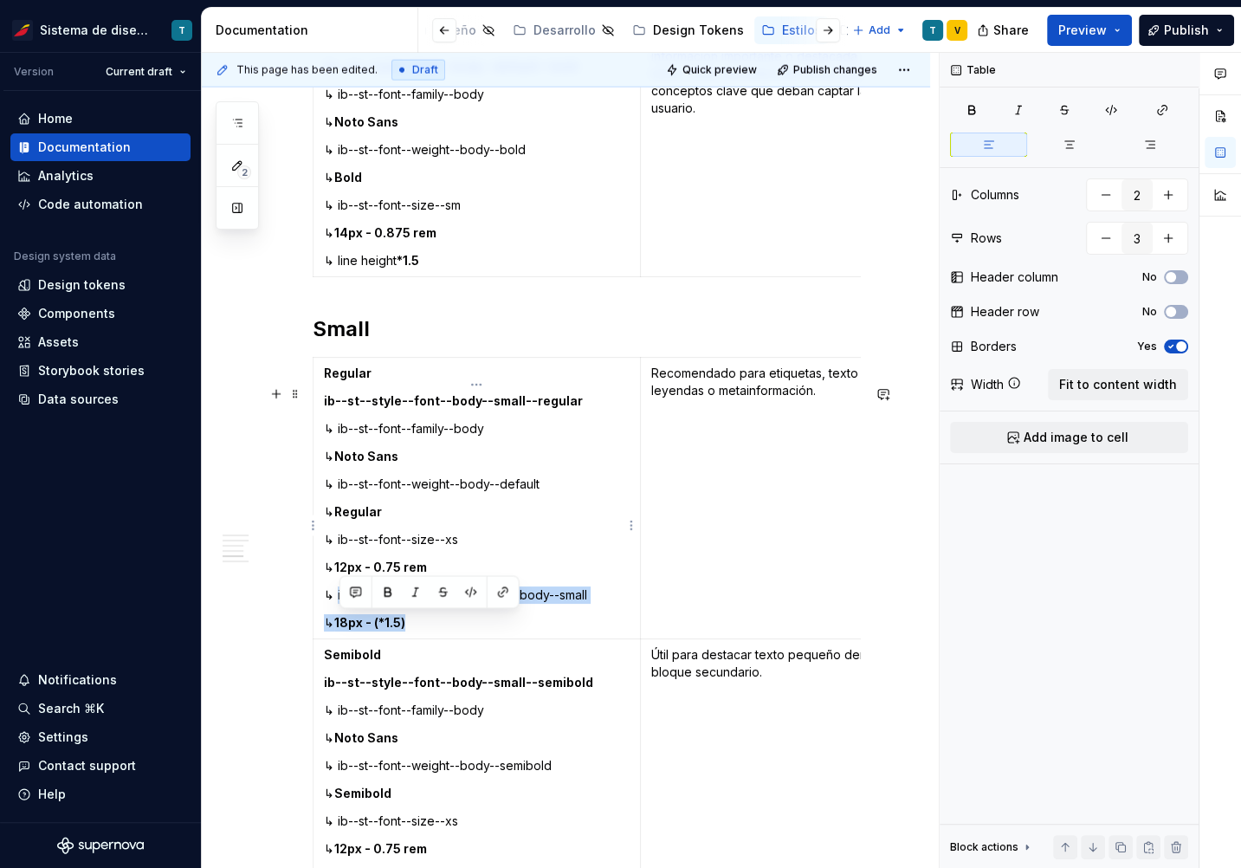
drag, startPoint x: 433, startPoint y: 648, endPoint x: 338, endPoint y: 619, distance: 99.4
click at [339, 618] on td "Regular ib--st--style--font--body--small--regular ↳ ib--st--font--family--body …" at bounding box center [476, 498] width 327 height 281
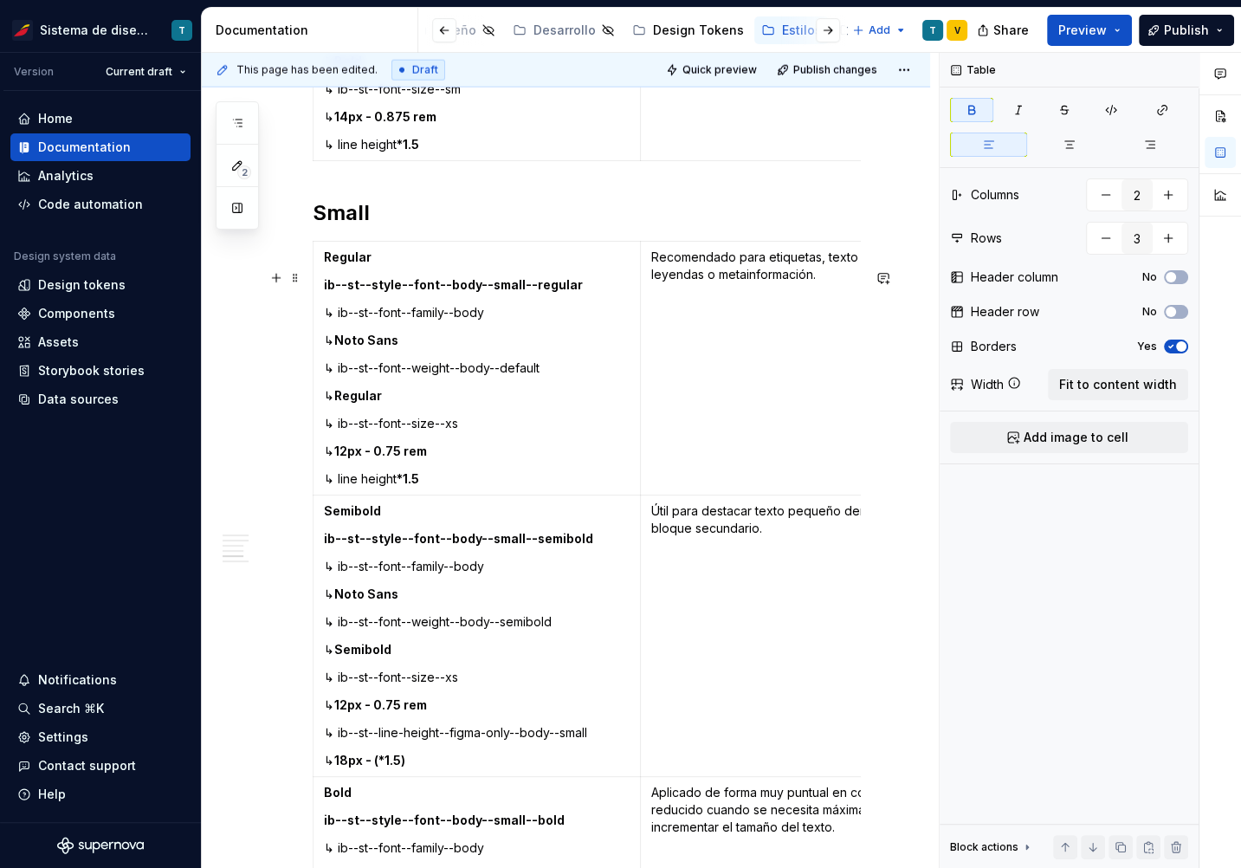
scroll to position [4173, 0]
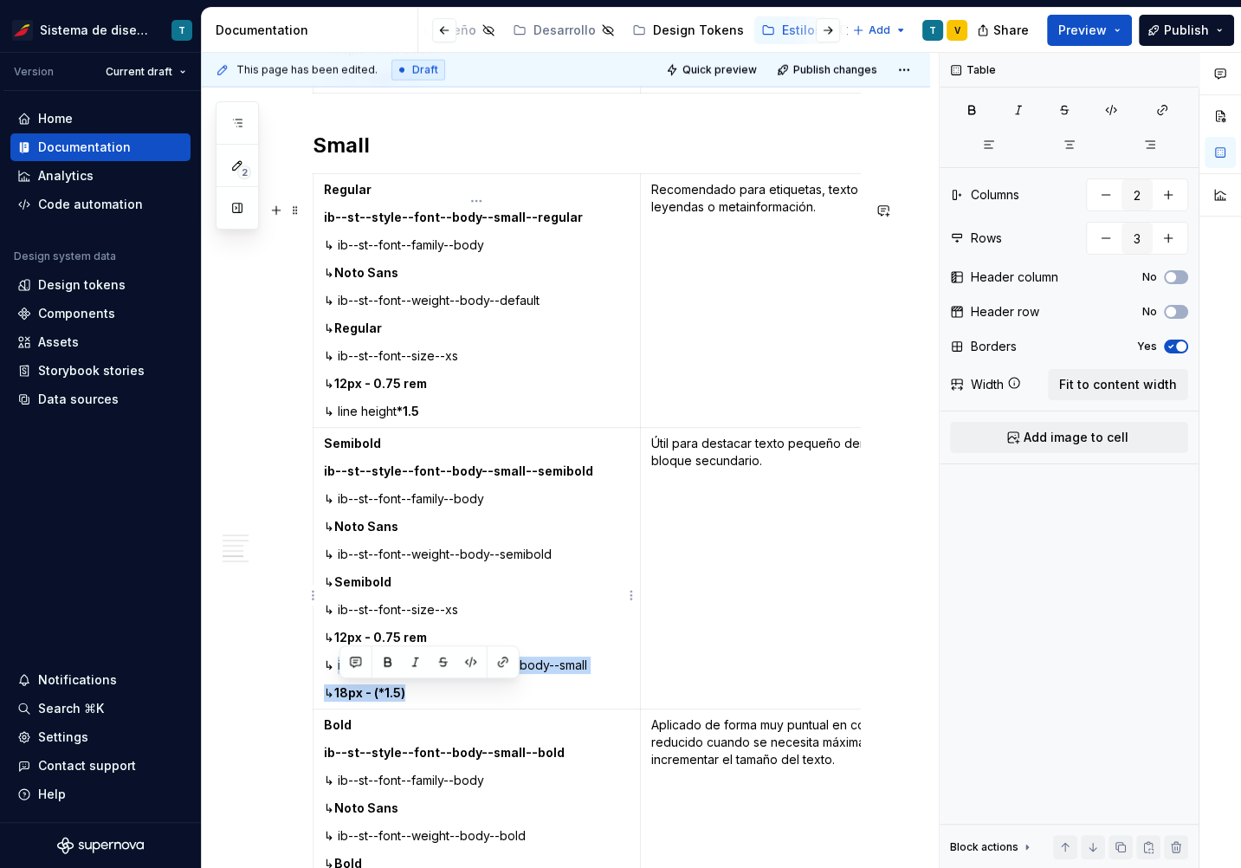
drag, startPoint x: 432, startPoint y: 720, endPoint x: 339, endPoint y: 693, distance: 97.5
click at [339, 693] on td "Semibold ib--st--style--font--body--small--semibold ↳ ib--st--font--family--bod…" at bounding box center [476, 568] width 327 height 281
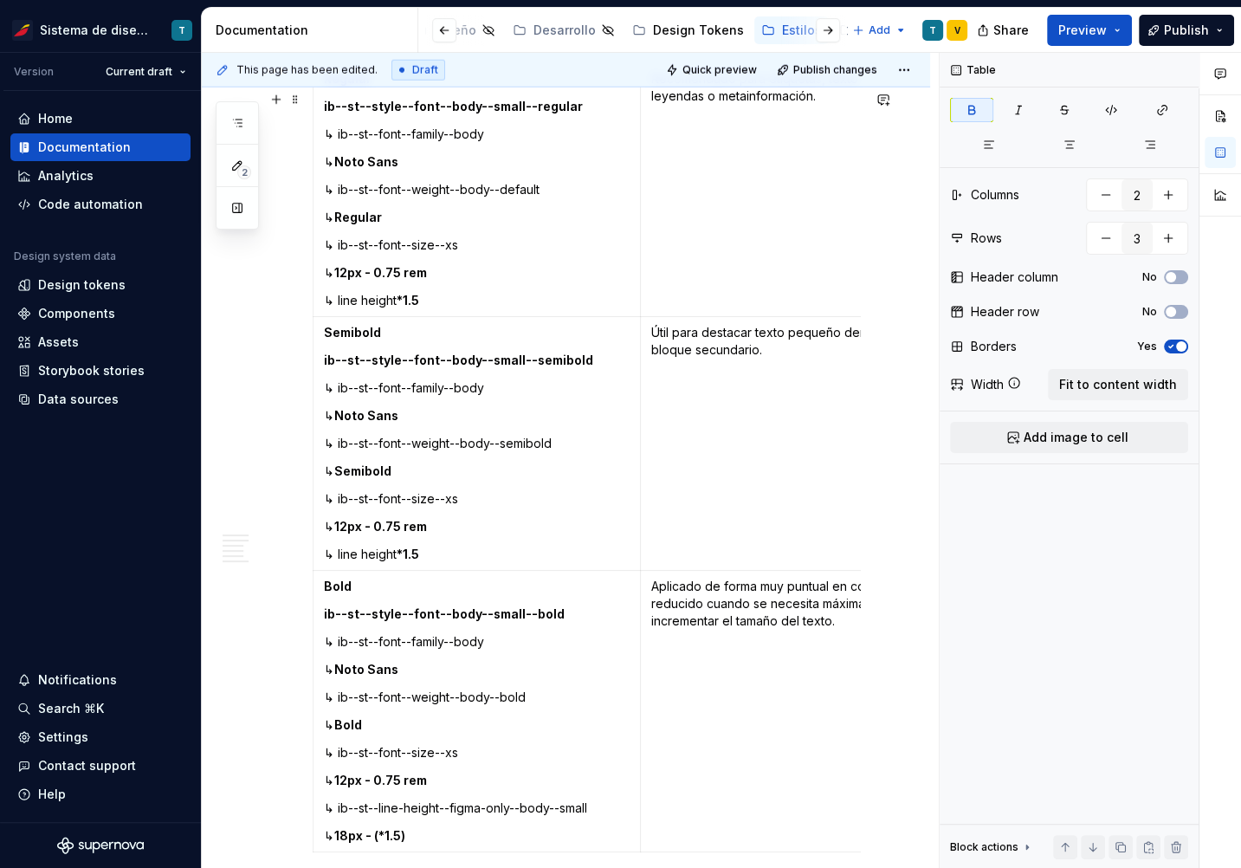
scroll to position [4426, 0]
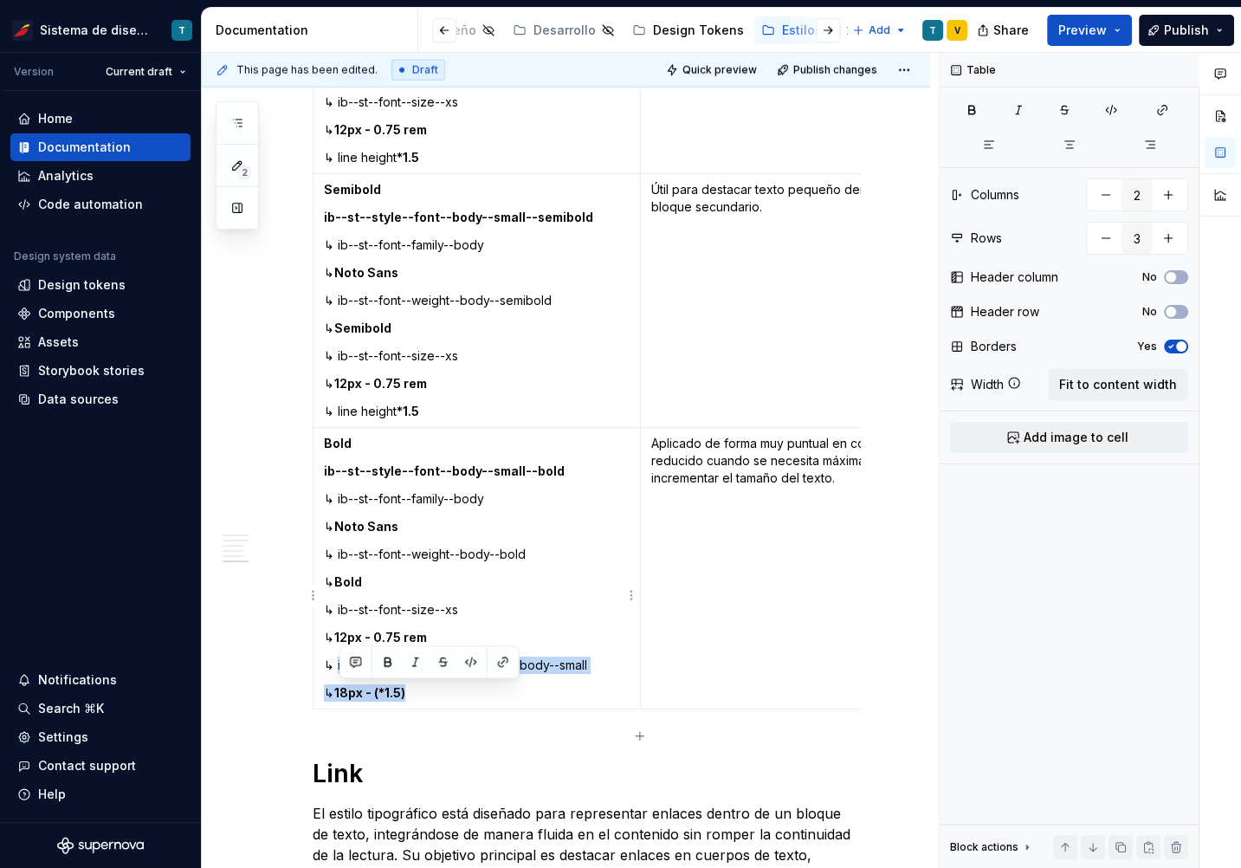
drag, startPoint x: 429, startPoint y: 722, endPoint x: 338, endPoint y: 692, distance: 95.8
click at [338, 692] on td "Bold ib--st--style--font--body--small--bold ↳ ib--st--font--family--body ↳ Noto…" at bounding box center [476, 568] width 327 height 281
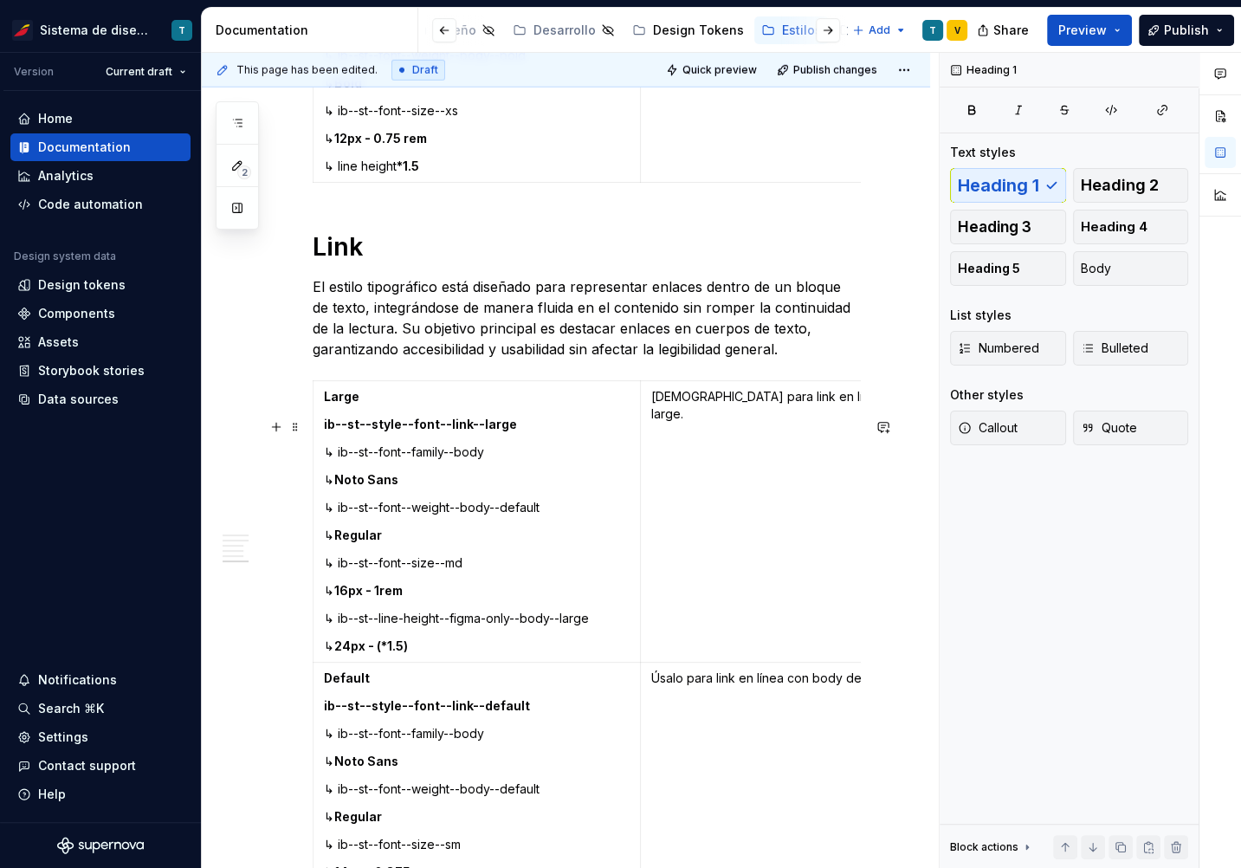
scroll to position [4943, 0]
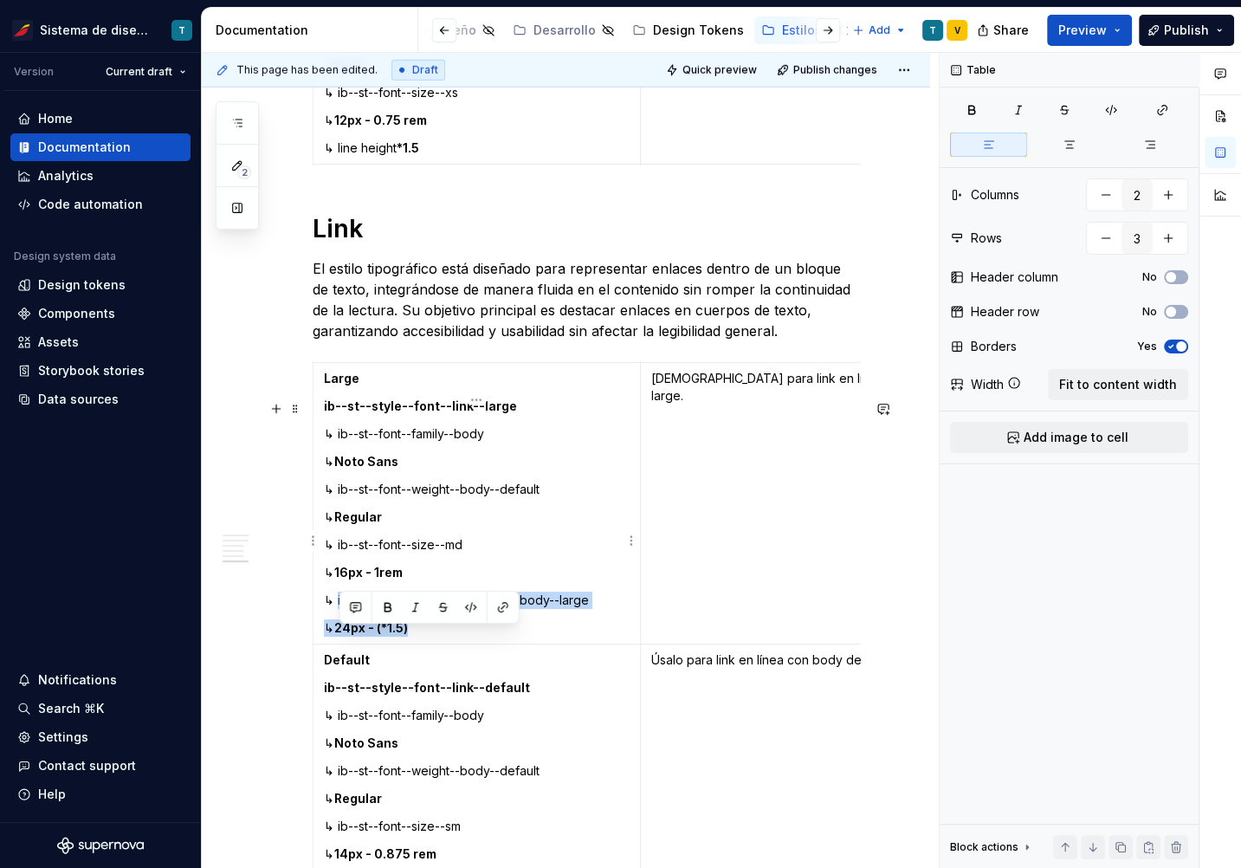
drag, startPoint x: 436, startPoint y: 665, endPoint x: 339, endPoint y: 636, distance: 101.9
click at [339, 636] on td "Large ib--st--style--font--link--large ↳ ib--st--font--family--body ↳ Noto Sans…" at bounding box center [476, 503] width 327 height 281
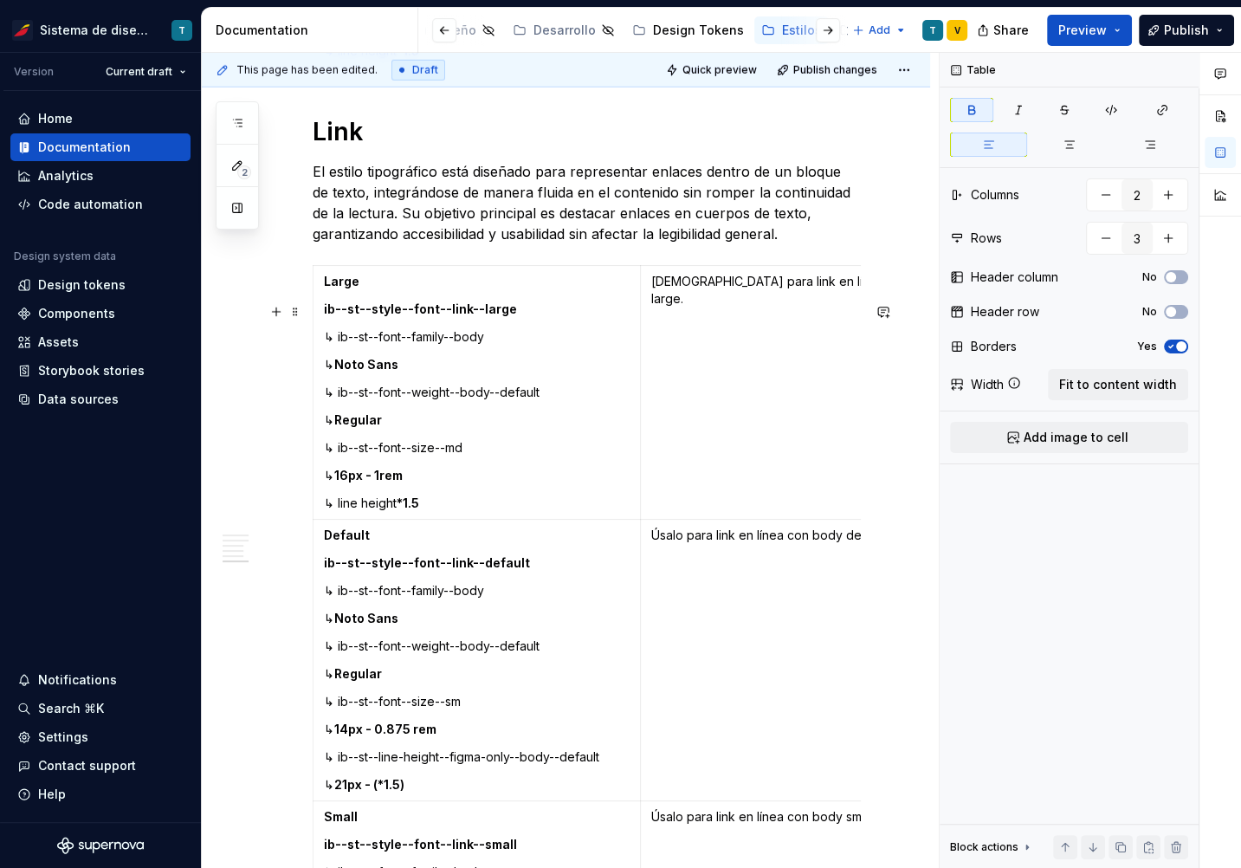
scroll to position [5181, 0]
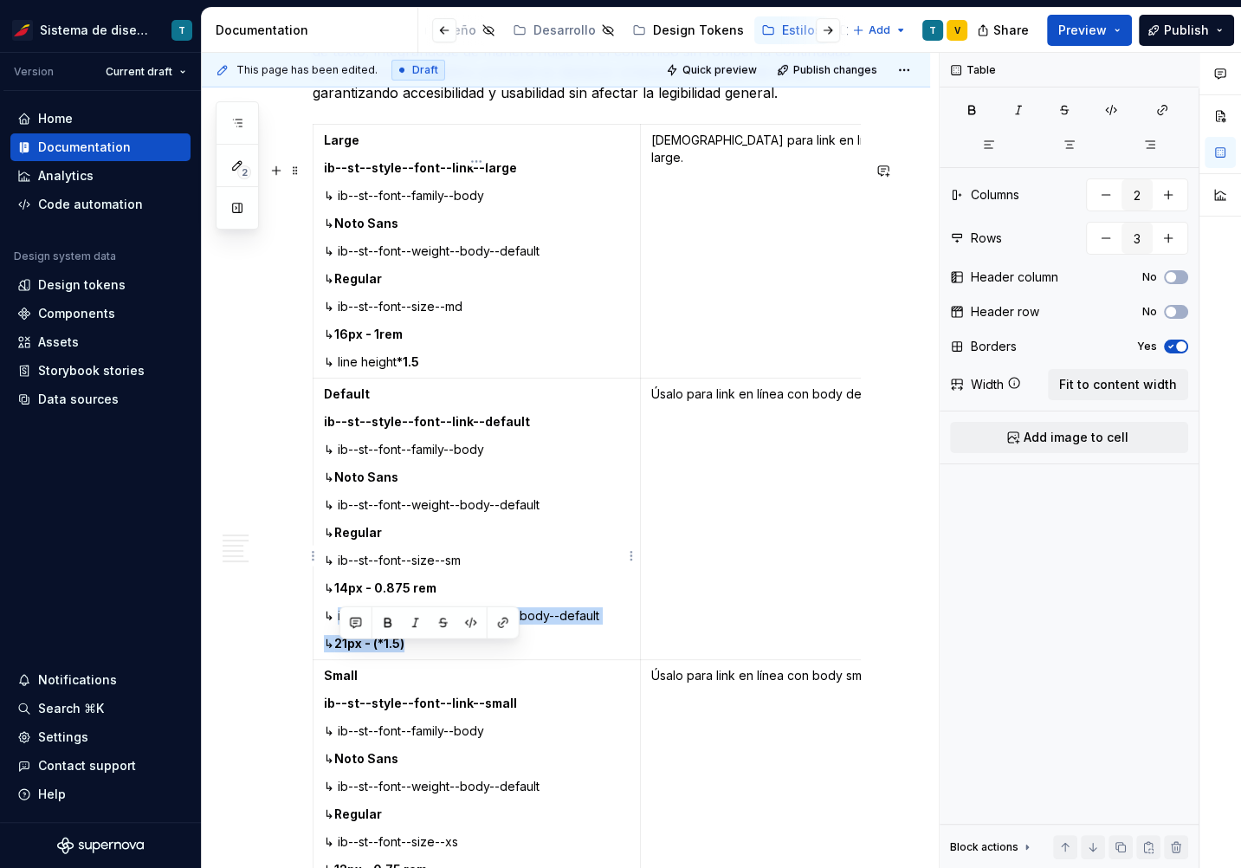
drag, startPoint x: 434, startPoint y: 682, endPoint x: 339, endPoint y: 654, distance: 99.4
click at [339, 654] on td "Default ib--st--style--font--link--default ↳ ib--st--font--family--body ↳ Noto …" at bounding box center [476, 518] width 327 height 281
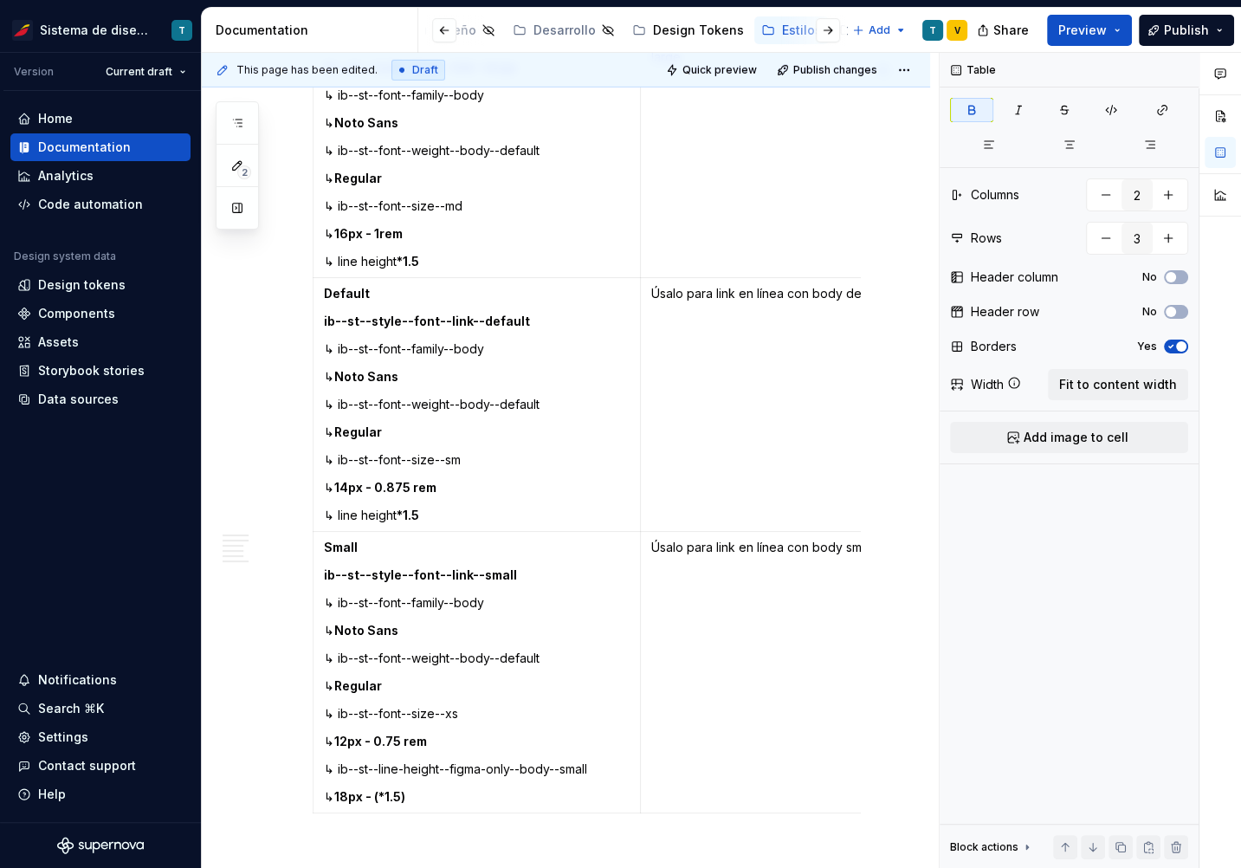
scroll to position [5345, 0]
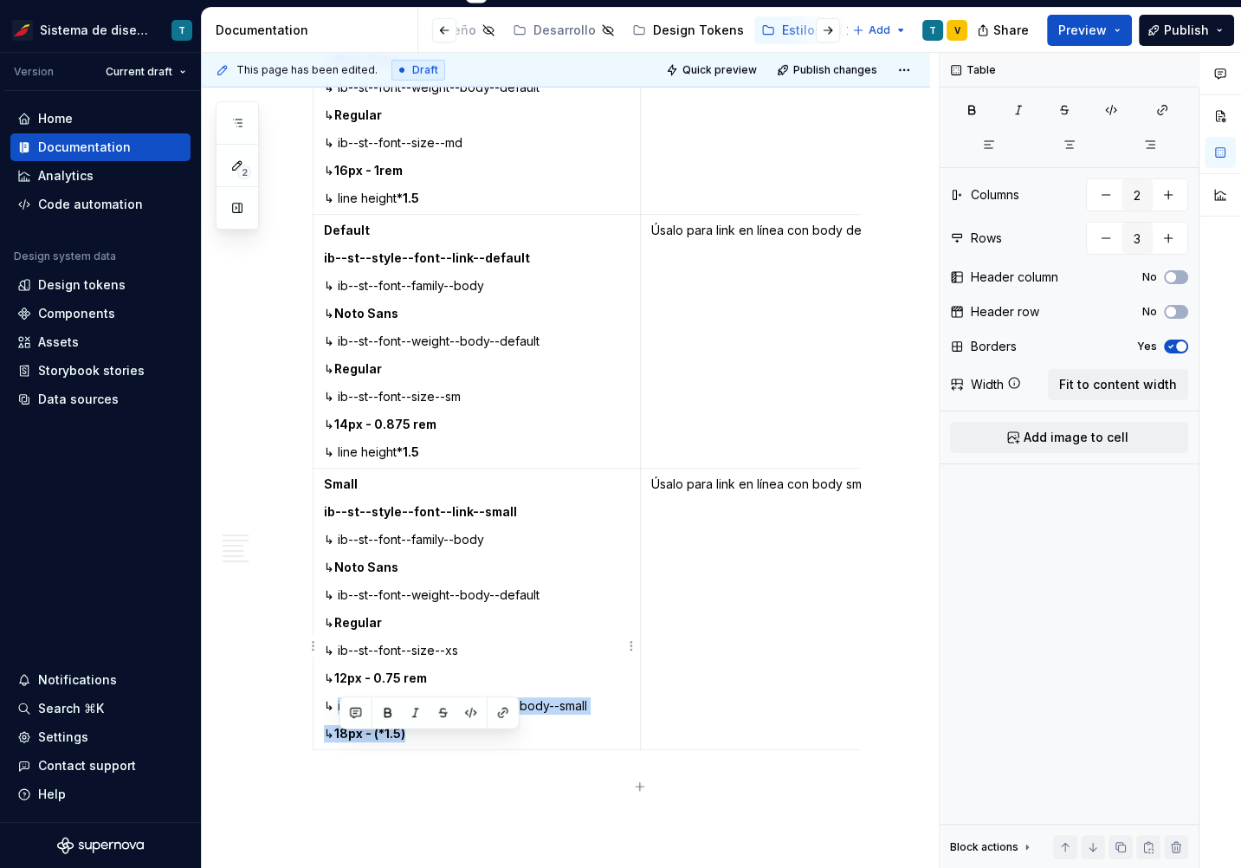
drag, startPoint x: 423, startPoint y: 771, endPoint x: 338, endPoint y: 741, distance: 90.9
click at [337, 740] on td "Small ib--st--style--font--link--small ↳ ib--st--font--family--body ↳ Noto Sans…" at bounding box center [476, 608] width 327 height 281
click at [466, 771] on p at bounding box center [587, 760] width 548 height 21
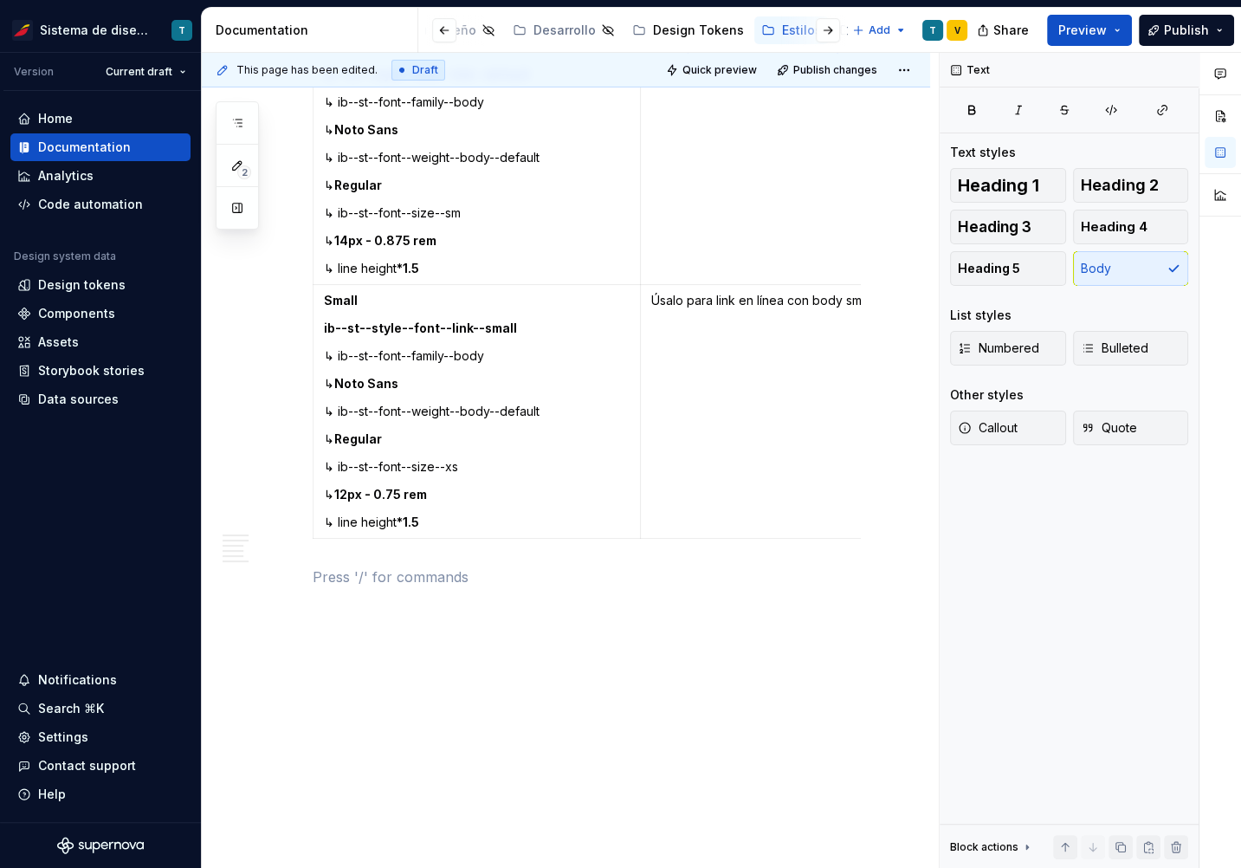
scroll to position [4002, 0]
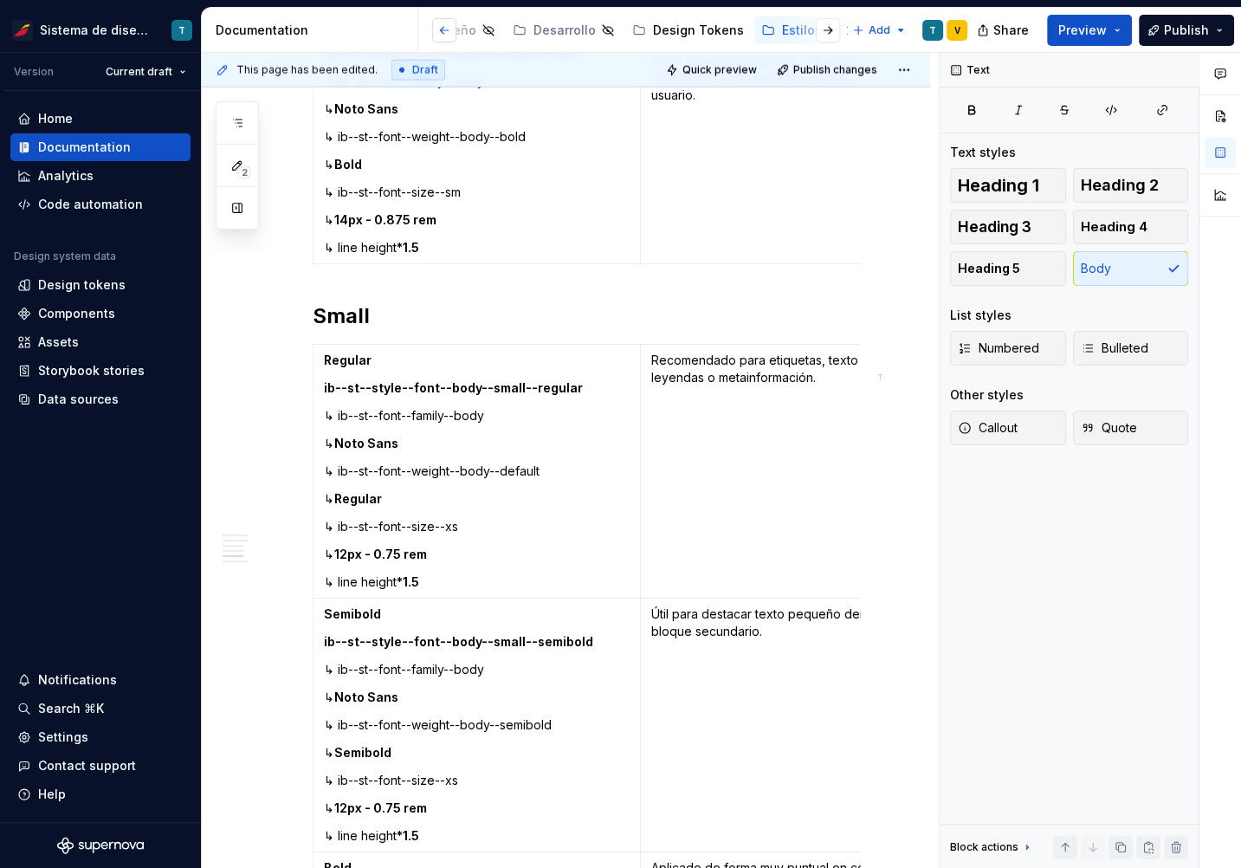
click at [449, 31] on button "button" at bounding box center [444, 30] width 24 height 24
click at [564, 30] on div "Releases" at bounding box center [574, 30] width 56 height 17
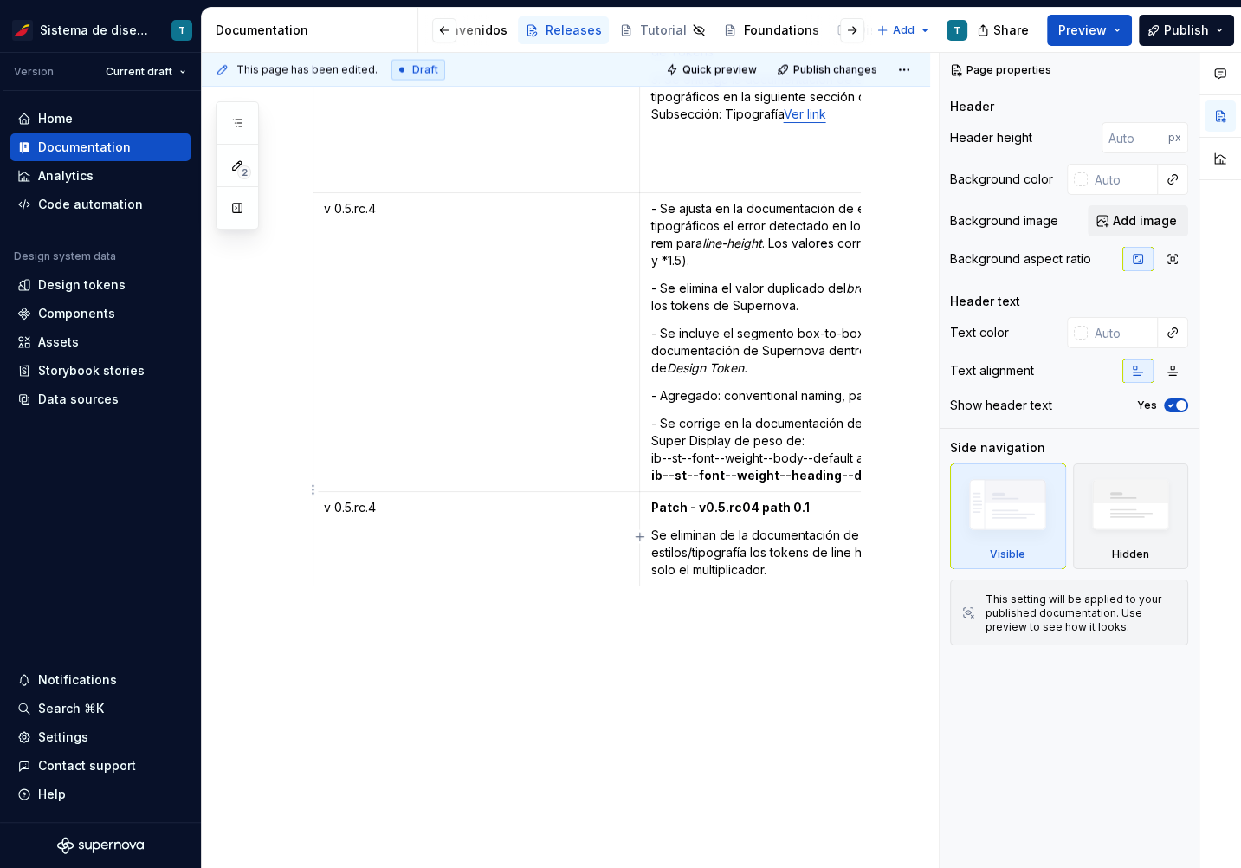
scroll to position [9424, 0]
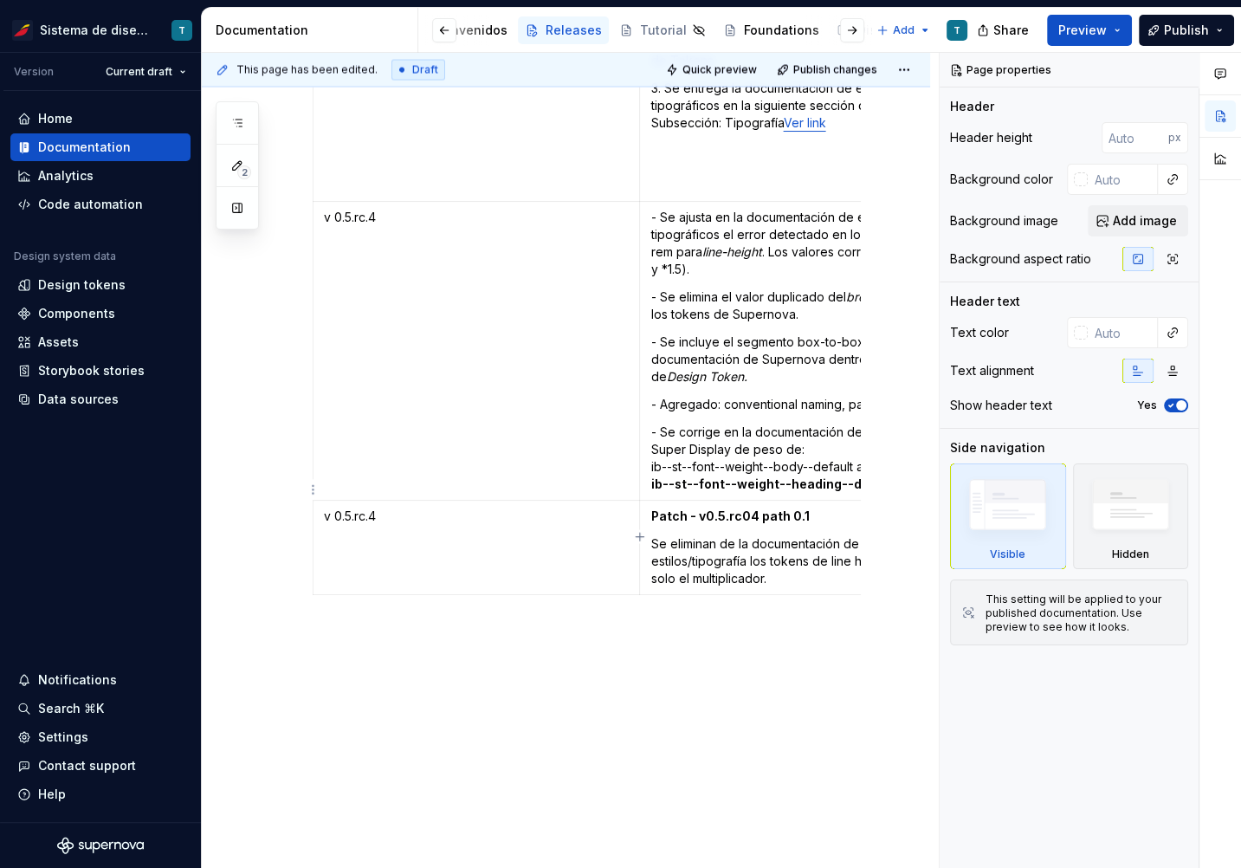
type textarea "*"
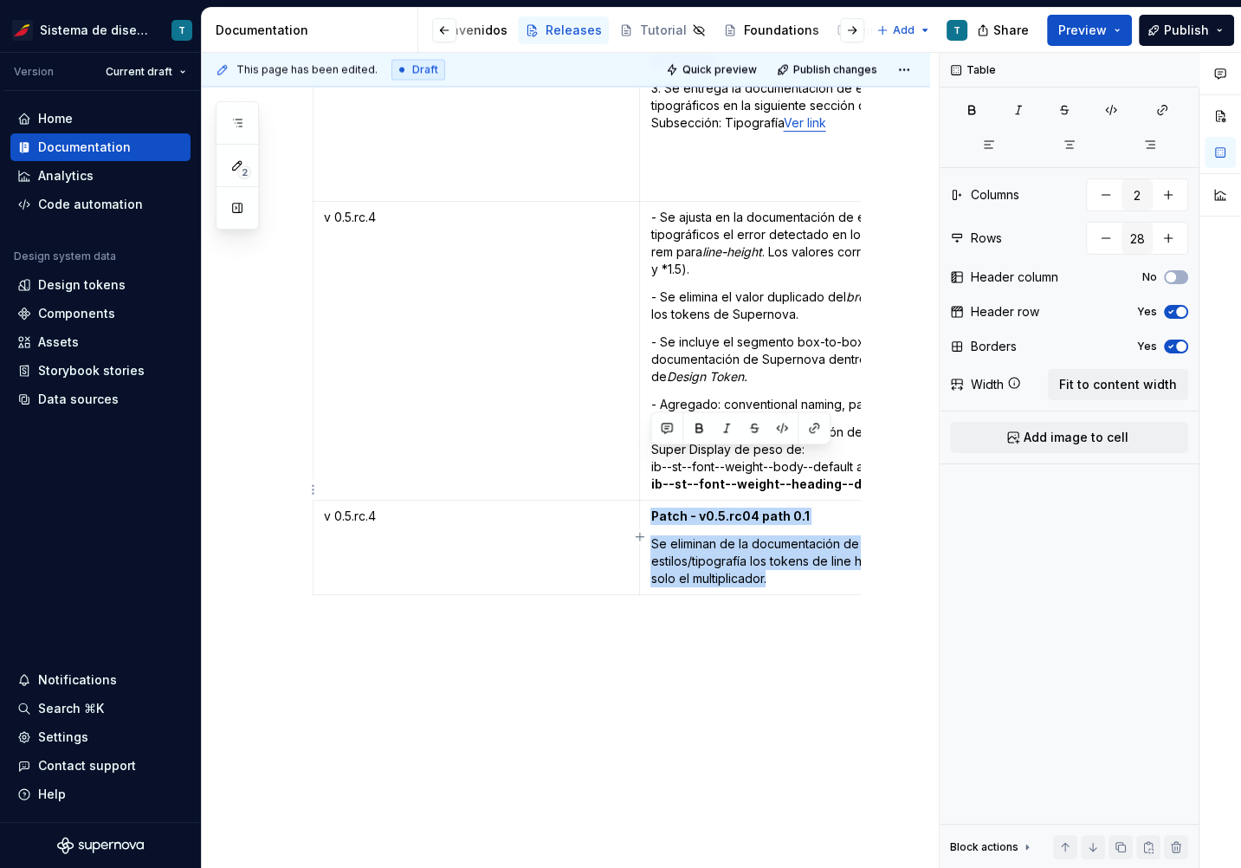
drag, startPoint x: 776, startPoint y: 525, endPoint x: 649, endPoint y: 457, distance: 143.3
click at [649, 500] on td "Patch - v0.5.rc04 path 0.1 Se eliminan de la documentación de estilos/tipografí…" at bounding box center [803, 547] width 327 height 94
click at [752, 508] on strong "Patch - v0.5.rc04 path 0.1" at bounding box center [729, 515] width 158 height 15
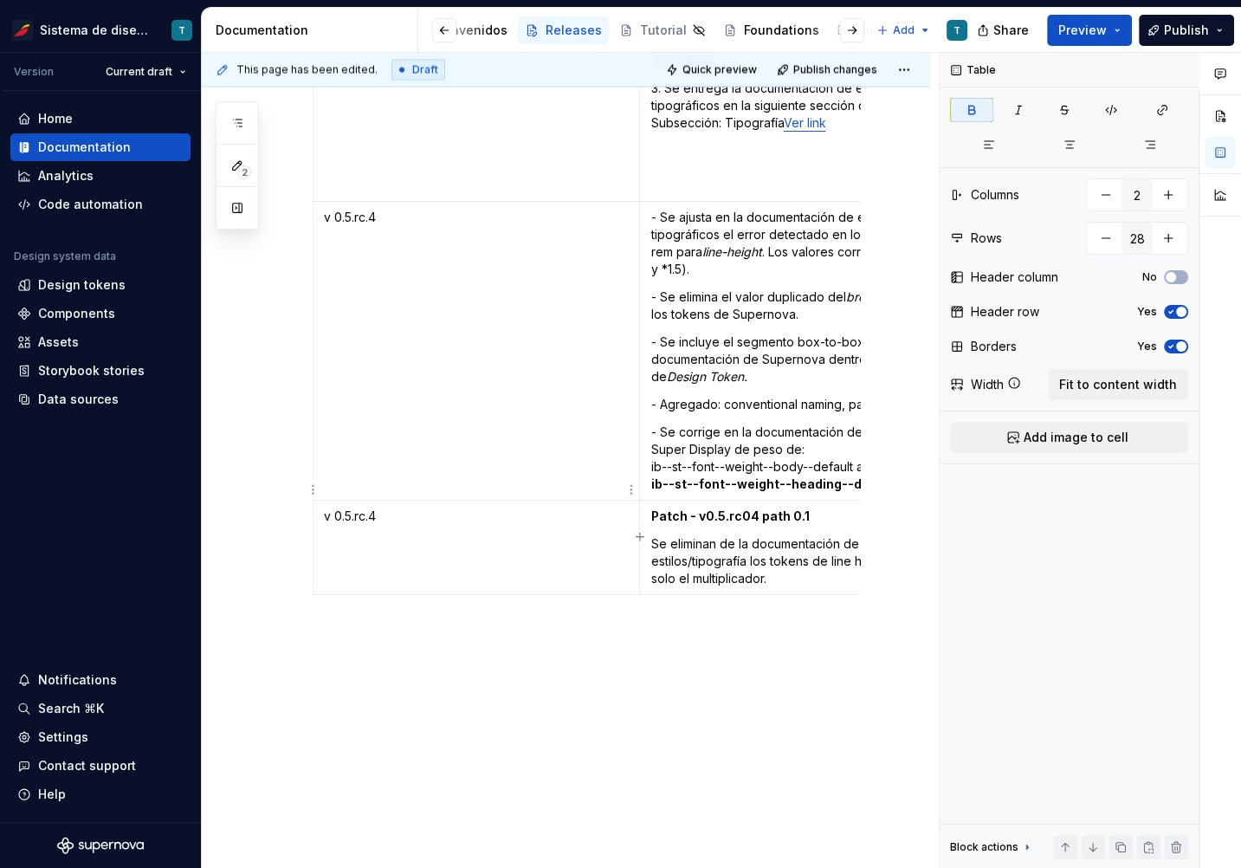
click at [394, 507] on p "v 0.5.rc.4" at bounding box center [476, 515] width 305 height 17
click at [748, 508] on strong "Patch - v0.5.rc04 path 0.1" at bounding box center [729, 515] width 158 height 15
drag, startPoint x: 802, startPoint y: 457, endPoint x: 689, endPoint y: 456, distance: 112.6
click at [689, 507] on p "Patch - v0.5.rc04 path 0.1" at bounding box center [803, 515] width 306 height 17
drag, startPoint x: 691, startPoint y: 459, endPoint x: 654, endPoint y: 456, distance: 37.3
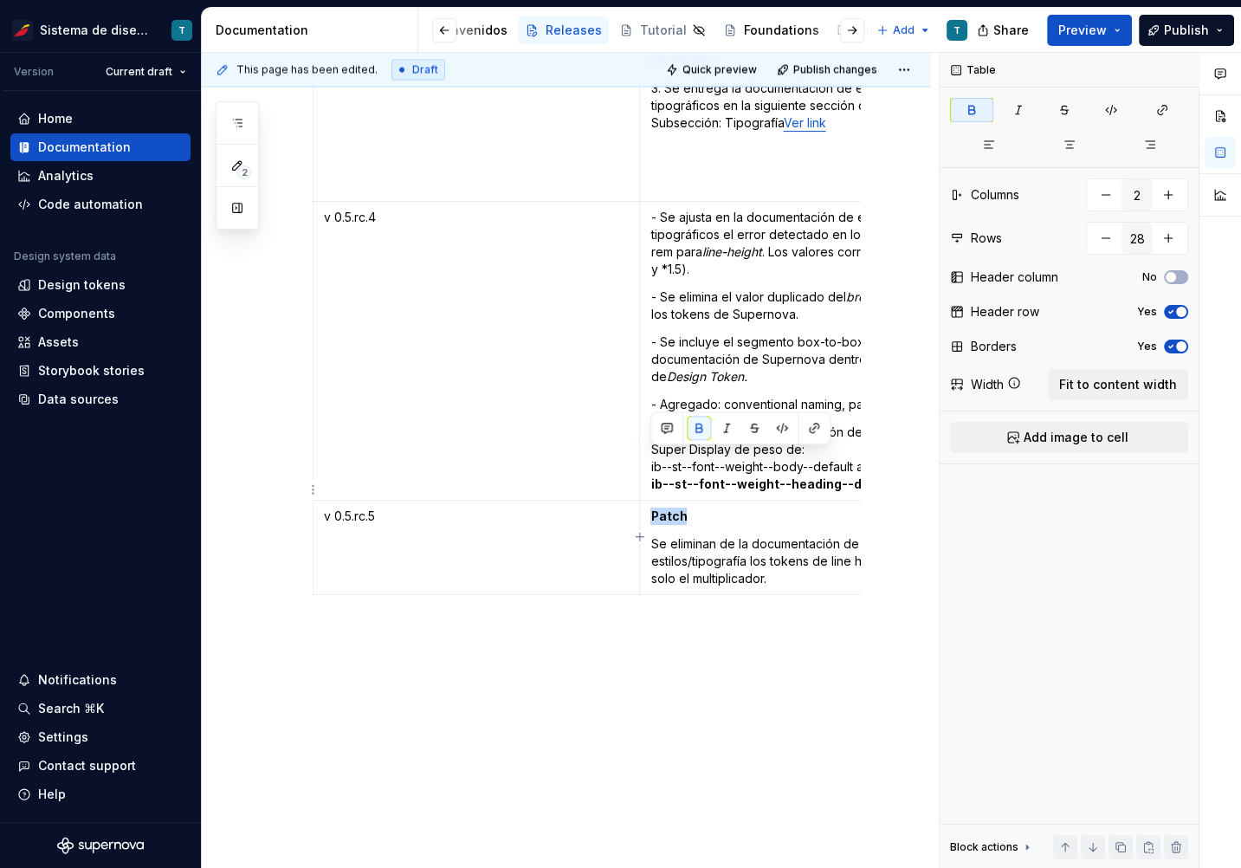
click at [654, 507] on p "Patch" at bounding box center [803, 515] width 306 height 17
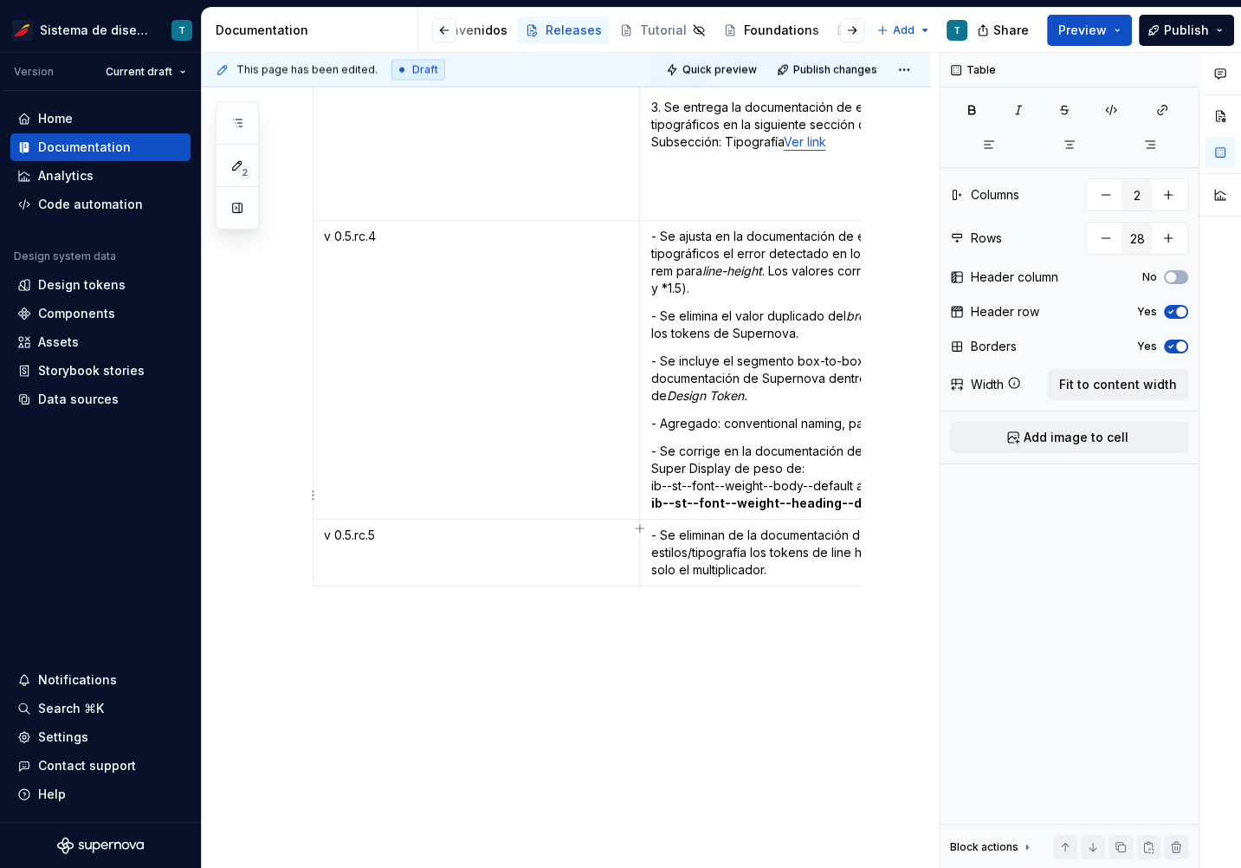
click at [678, 526] on p "- Se eliminan de la documentación de estilos/tipografía los tokens de line heig…" at bounding box center [803, 552] width 306 height 52
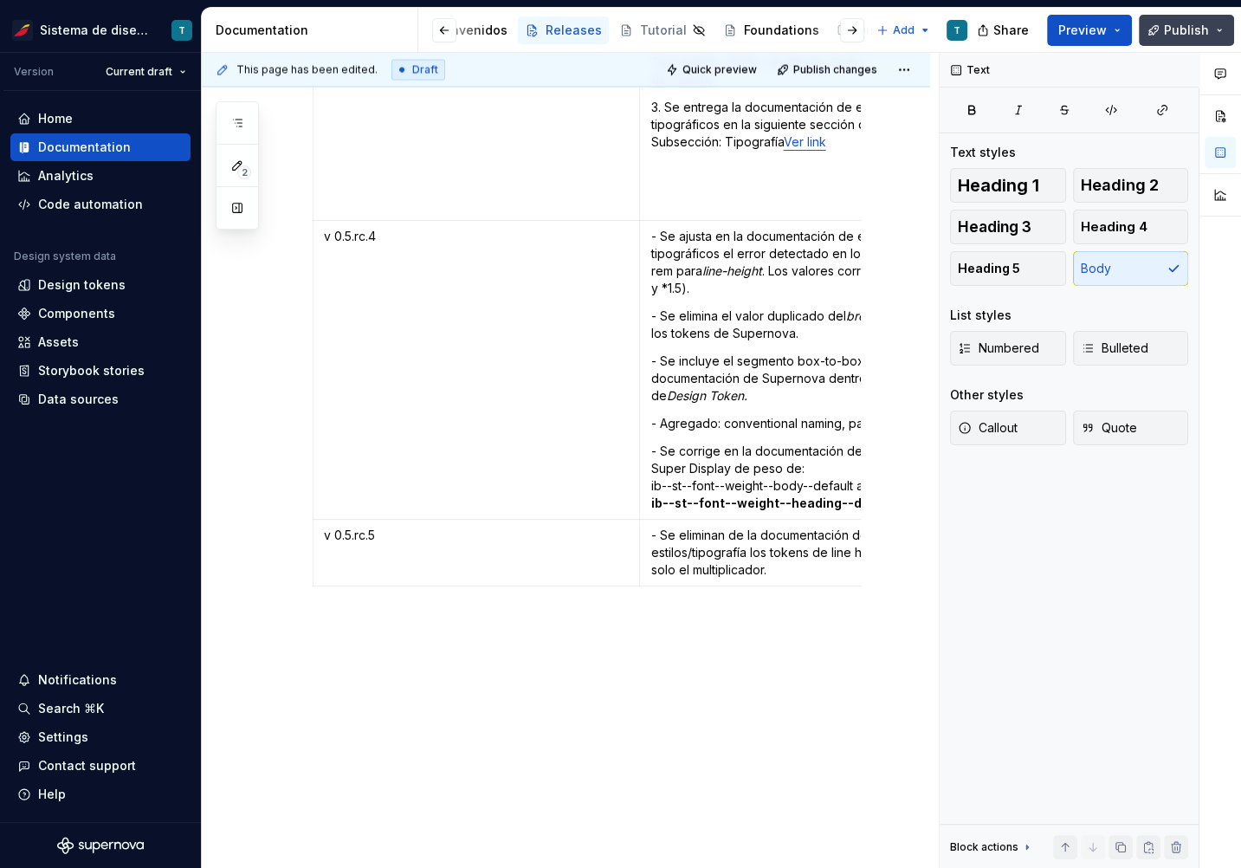
type textarea "*"
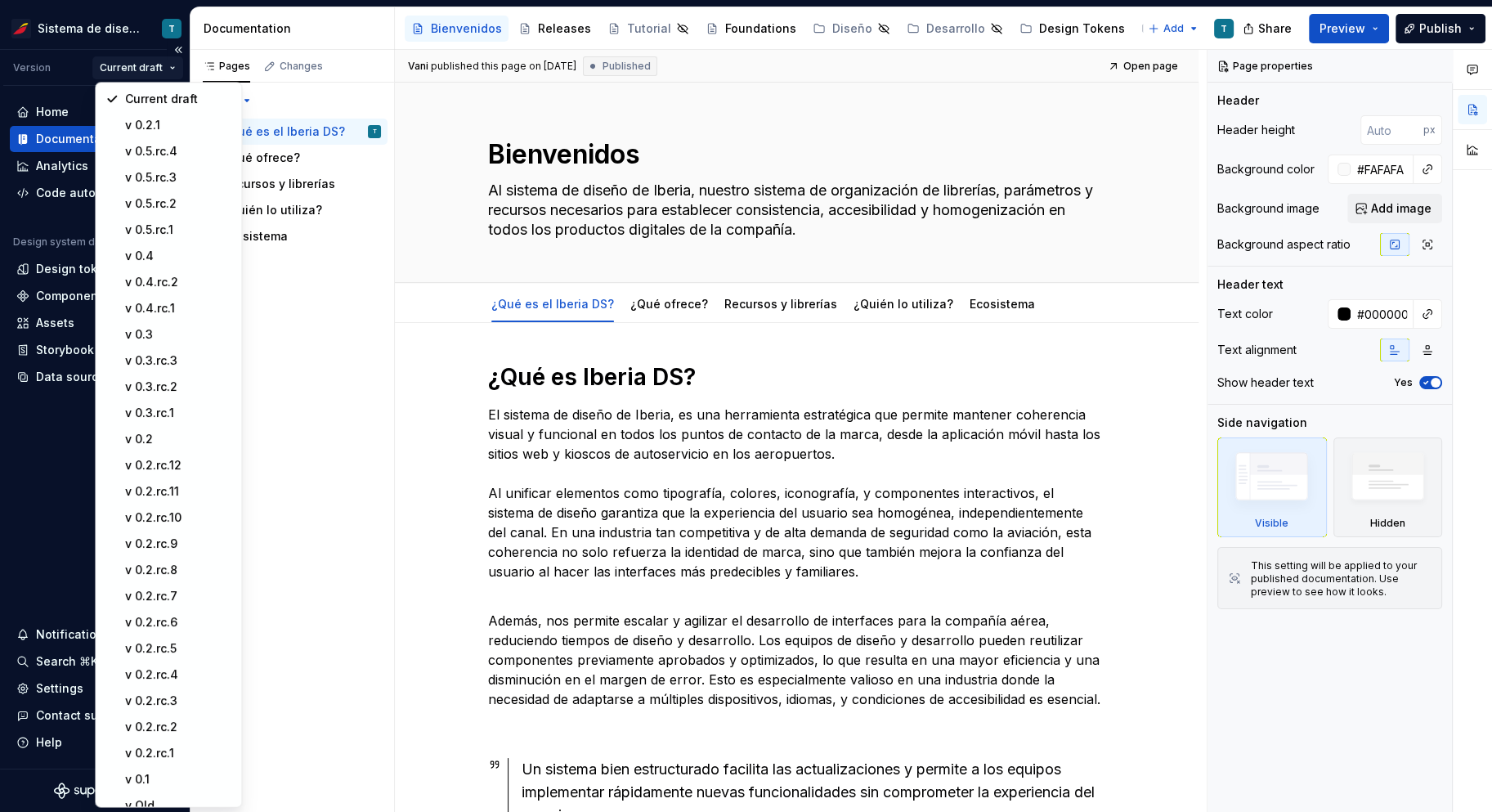
click at [144, 70] on html "Sistema de diseño Iberia T Version Current draft Home Documentation Analytics C…" at bounding box center [746, 406] width 1492 height 812
click at [149, 151] on div "v 0.5.rc.4" at bounding box center [178, 151] width 107 height 16
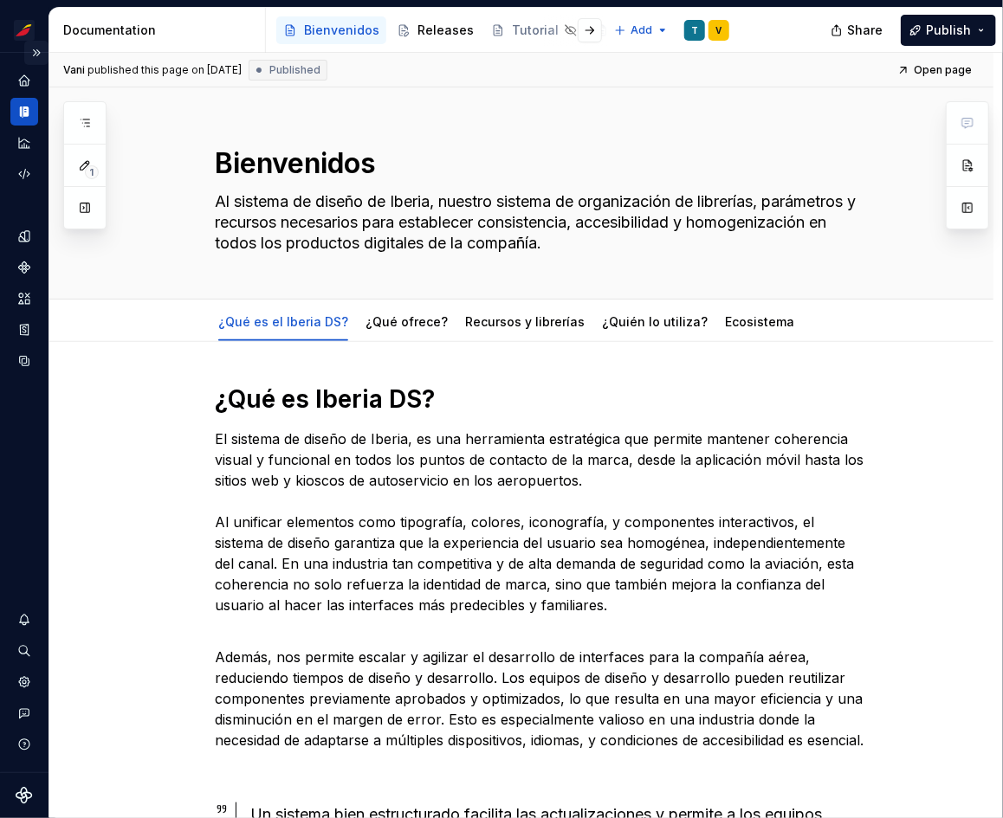
click at [37, 51] on button "Expand sidebar" at bounding box center [36, 53] width 24 height 24
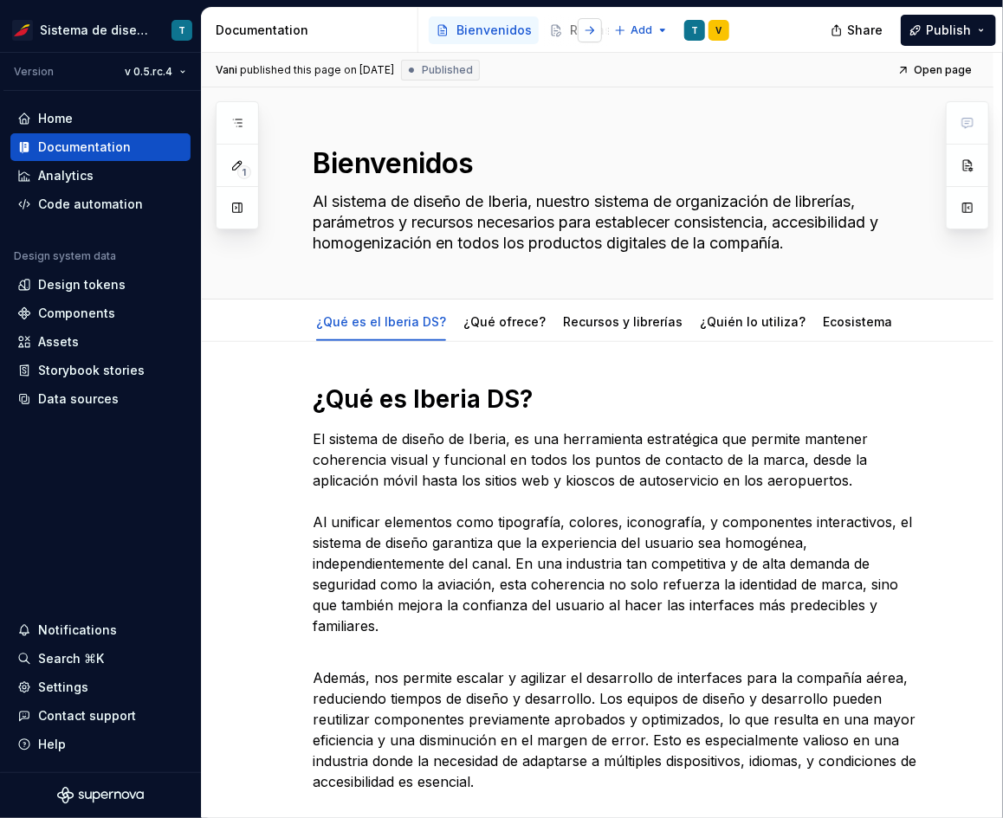
click at [597, 27] on button "button" at bounding box center [590, 30] width 24 height 24
click at [591, 29] on button "button" at bounding box center [590, 30] width 24 height 24
click at [445, 30] on button "button" at bounding box center [444, 30] width 24 height 24
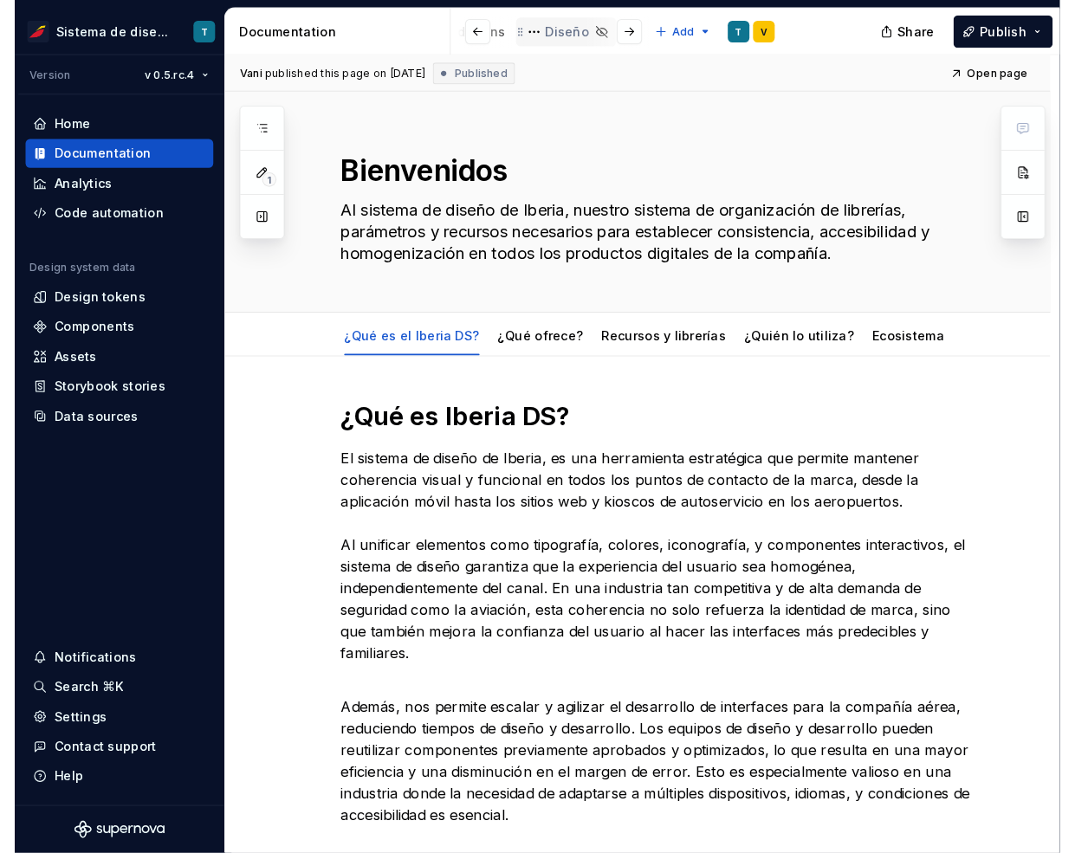
scroll to position [0, 372]
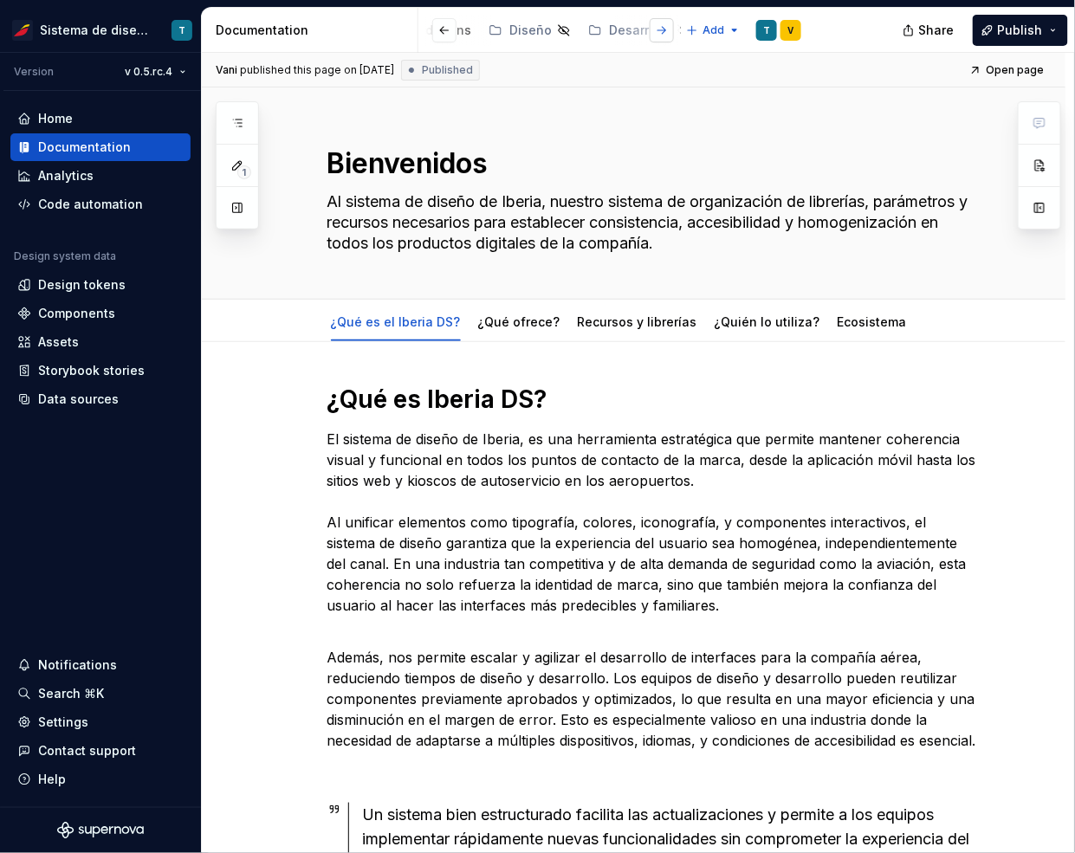
click at [671, 27] on button "button" at bounding box center [661, 30] width 24 height 24
click at [599, 29] on div "Estilos" at bounding box center [619, 30] width 40 height 17
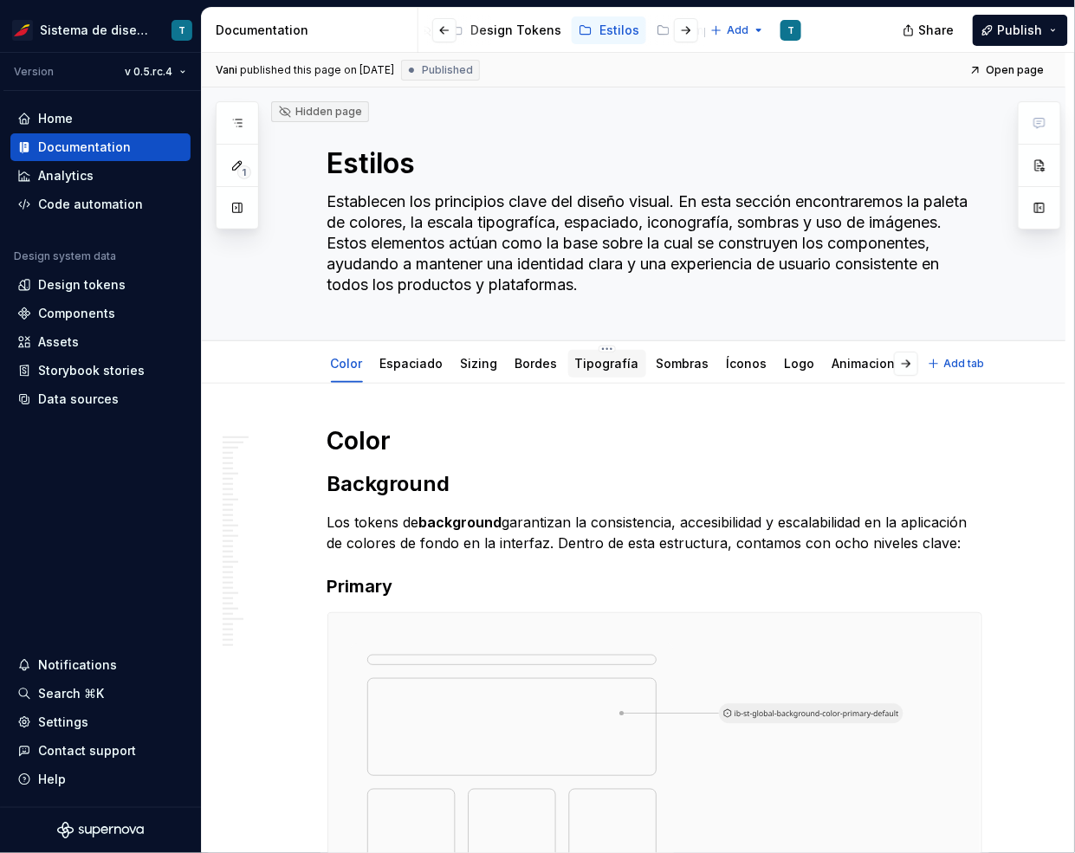
click at [584, 370] on link "Tipografía" at bounding box center [607, 363] width 64 height 15
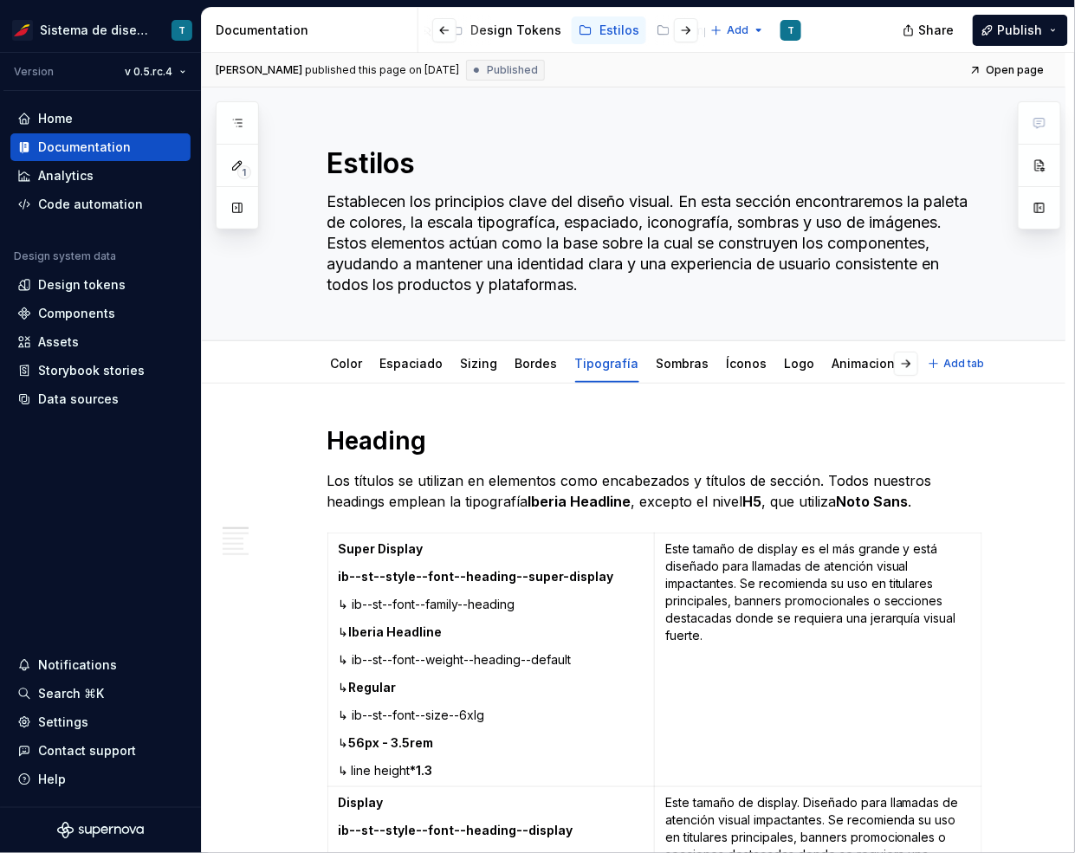
type textarea "*"
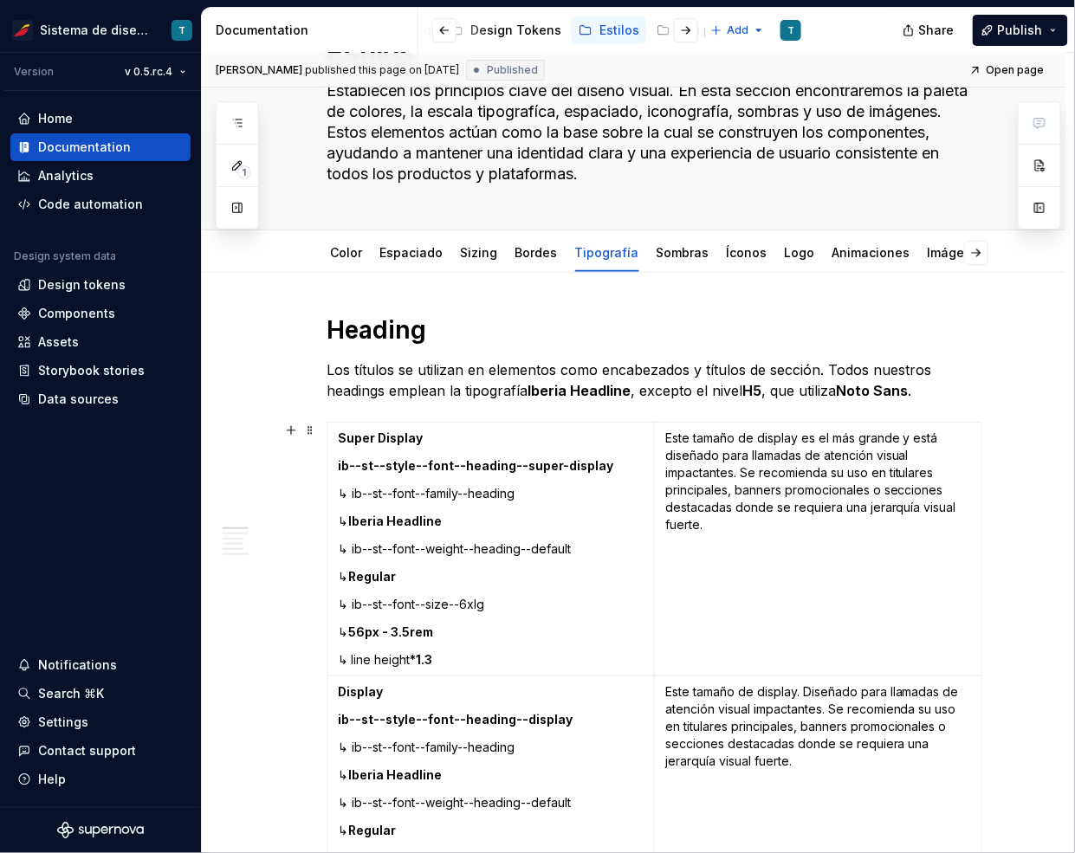
scroll to position [183, 0]
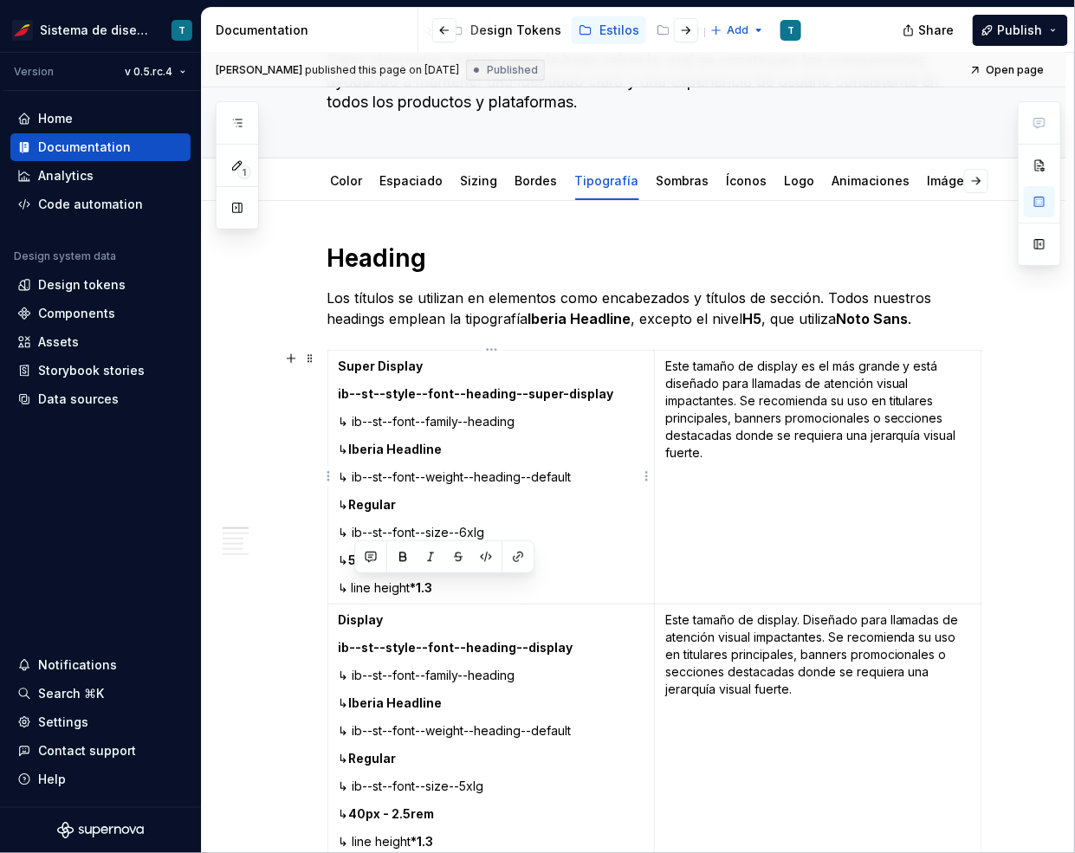
drag, startPoint x: 463, startPoint y: 586, endPoint x: 354, endPoint y: 583, distance: 109.2
click at [354, 583] on p "↳ line height *1.3" at bounding box center [492, 587] width 306 height 17
click at [388, 584] on p "↳ line height *1.3" at bounding box center [492, 587] width 306 height 17
drag, startPoint x: 356, startPoint y: 586, endPoint x: 442, endPoint y: 586, distance: 86.6
click at [436, 587] on p "↳ line height *1.3" at bounding box center [492, 587] width 306 height 17
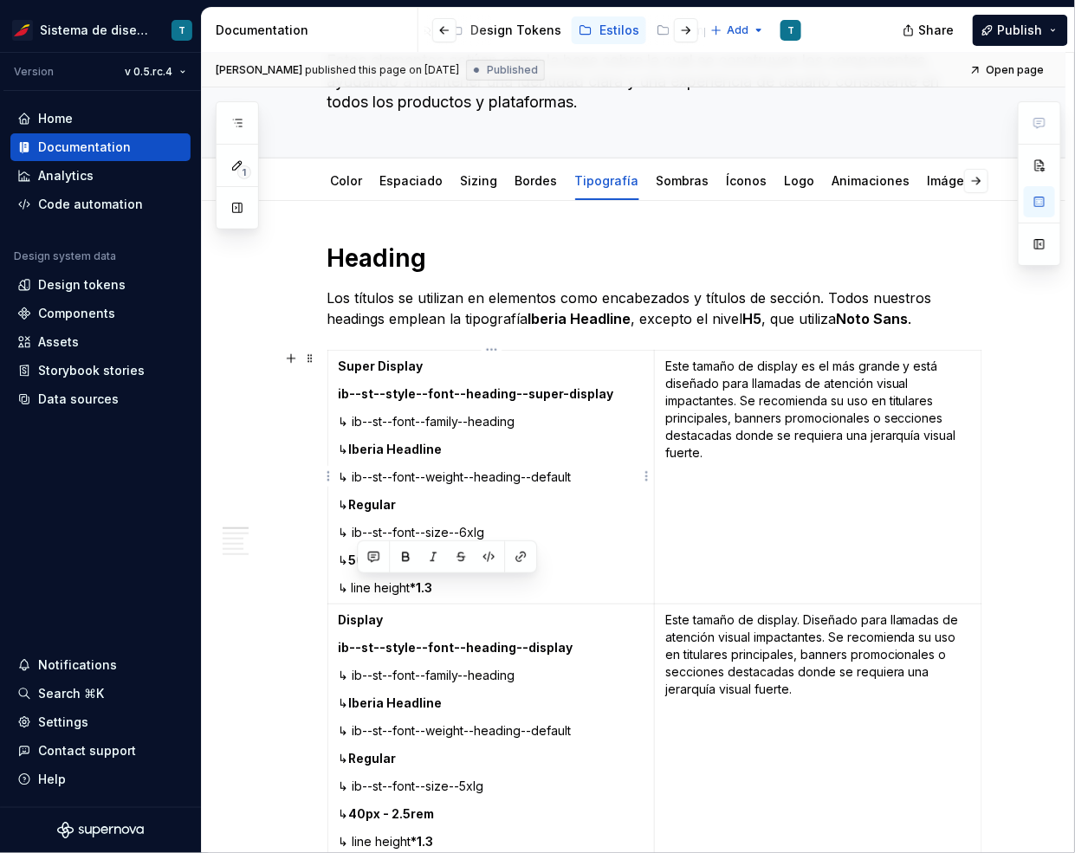
drag, startPoint x: 449, startPoint y: 585, endPoint x: 358, endPoint y: 585, distance: 90.9
click at [358, 585] on p "↳ line height *1.3" at bounding box center [492, 587] width 306 height 17
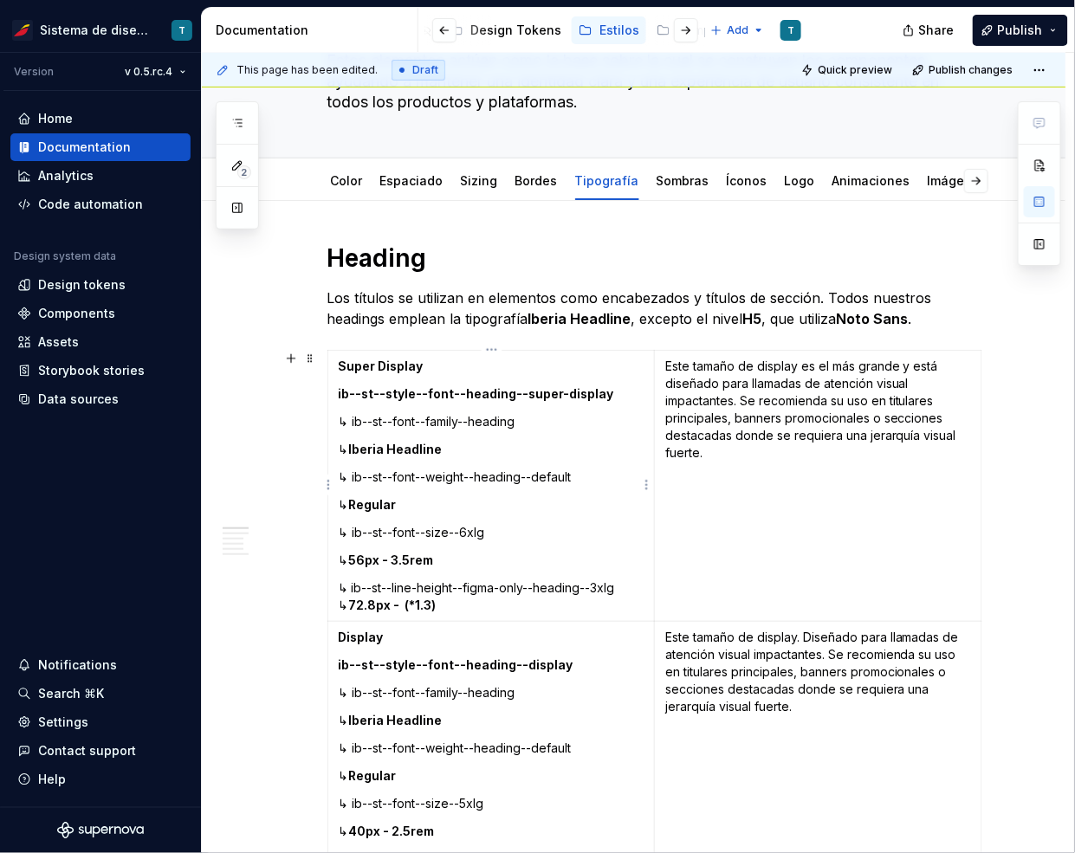
click at [341, 604] on p "↳ ib--st--line-height--figma-only--heading--3xlg ↳ 72.8px - (*1.3)" at bounding box center [492, 596] width 306 height 35
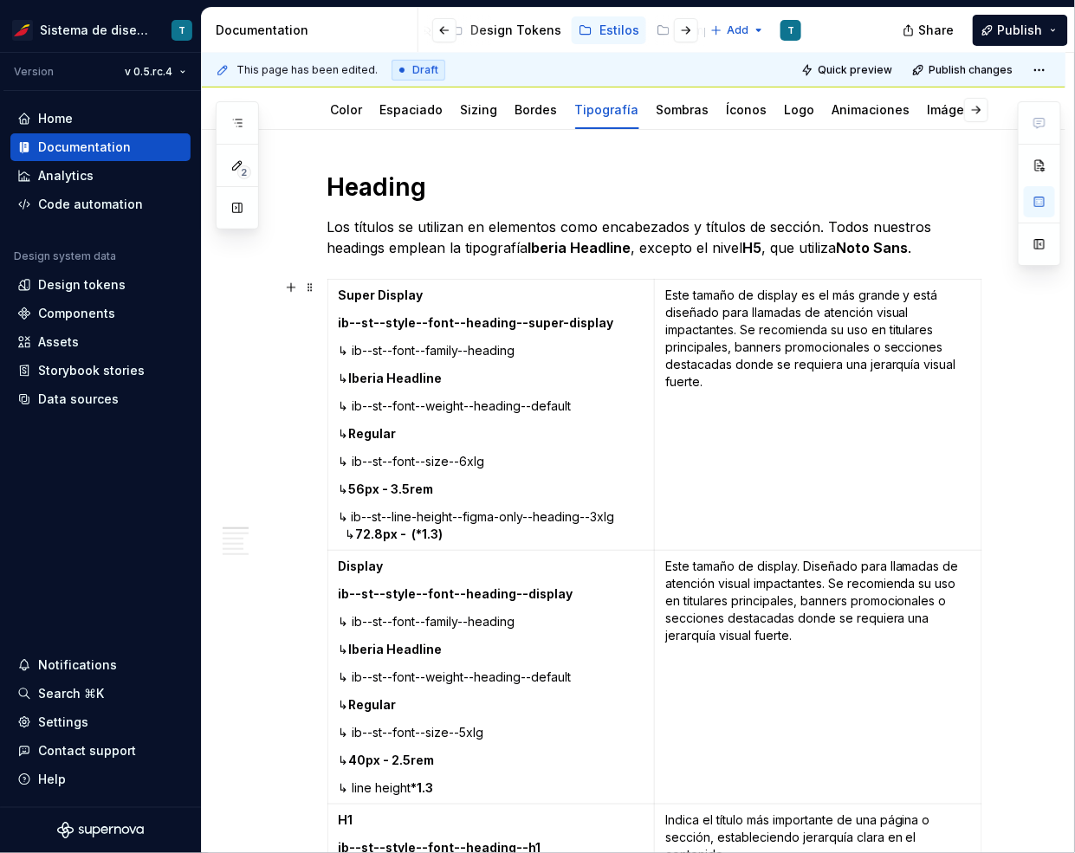
scroll to position [263, 0]
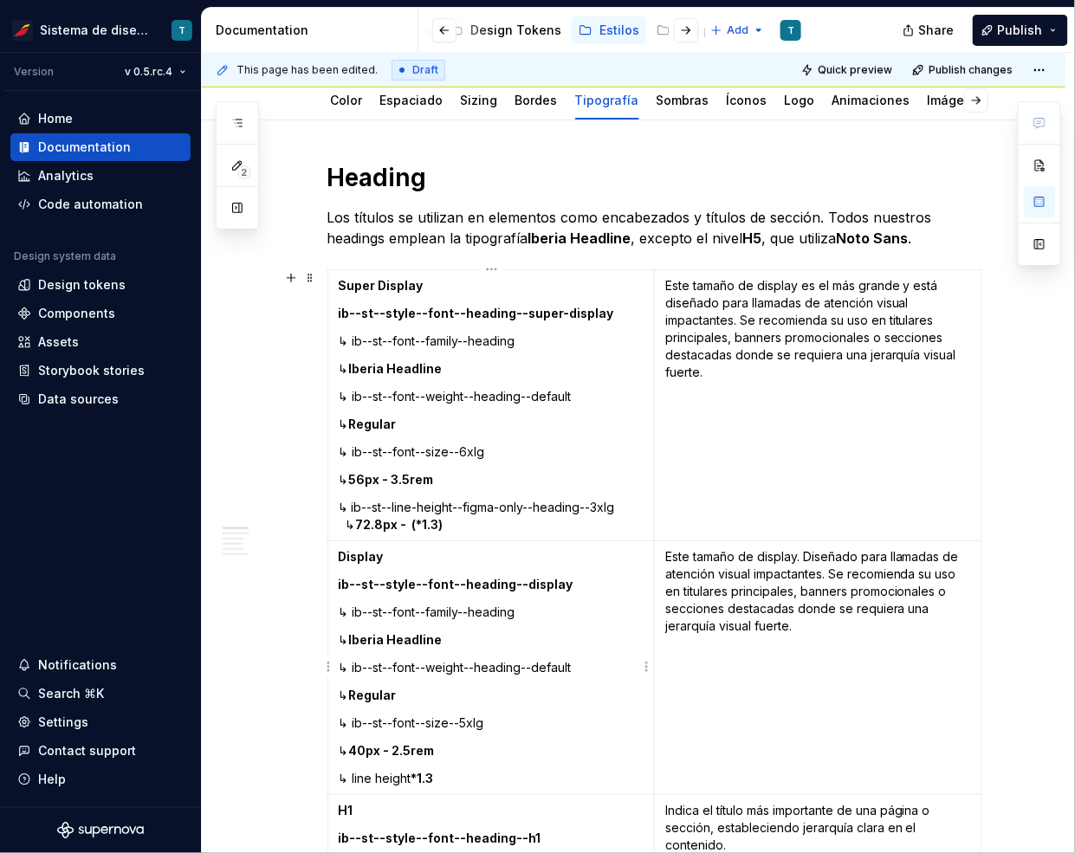
click at [434, 774] on strong "*1.3" at bounding box center [422, 778] width 23 height 15
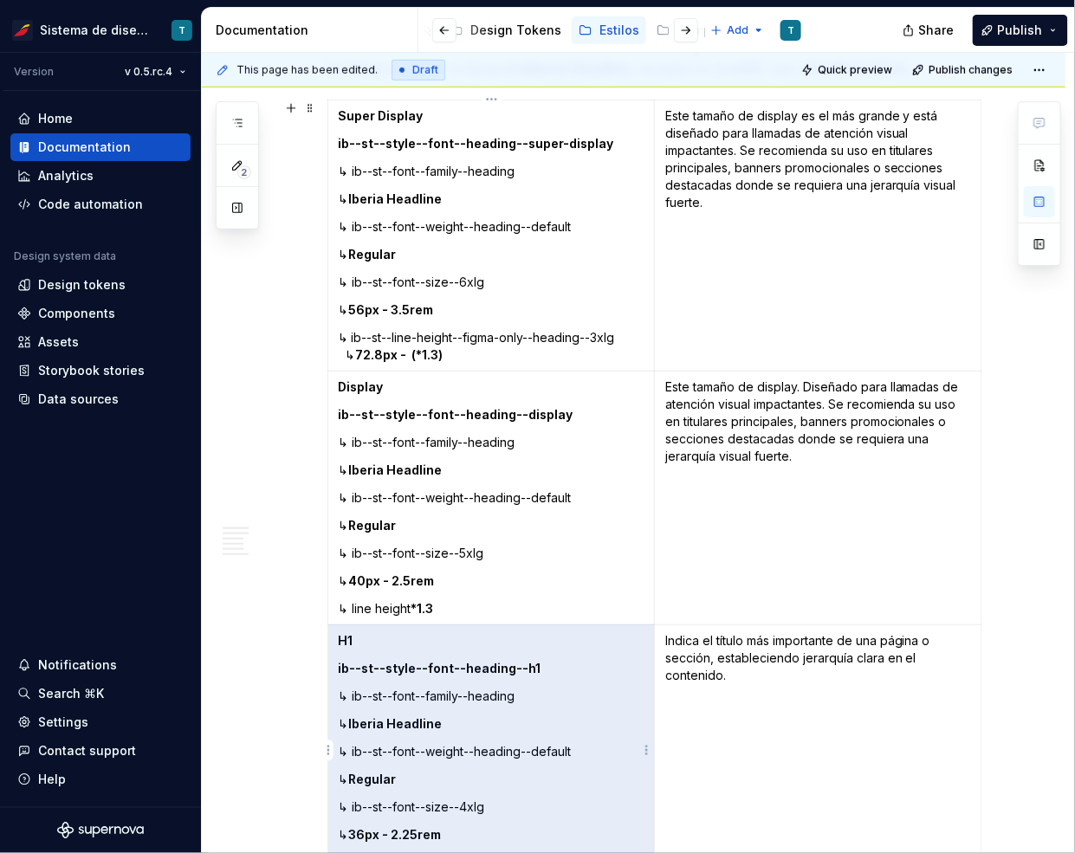
drag, startPoint x: 407, startPoint y: 775, endPoint x: 423, endPoint y: 631, distance: 144.6
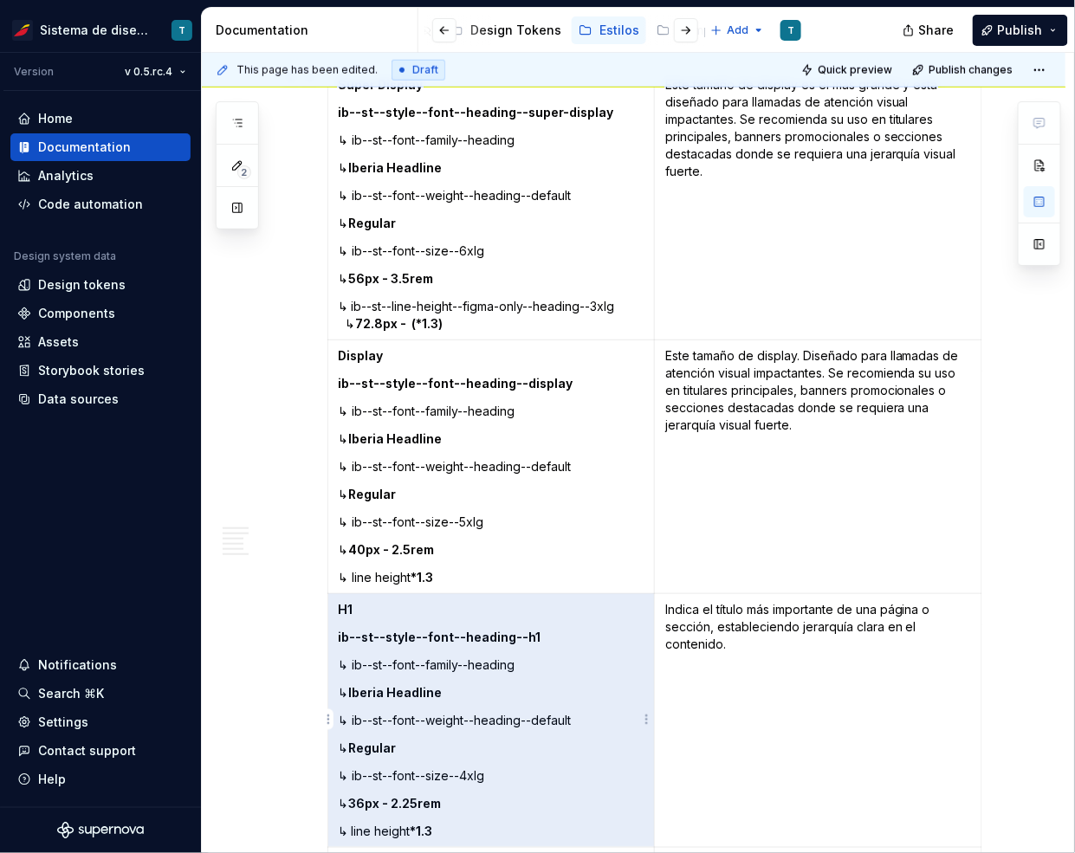
click at [415, 580] on strong "*1.3" at bounding box center [422, 577] width 23 height 15
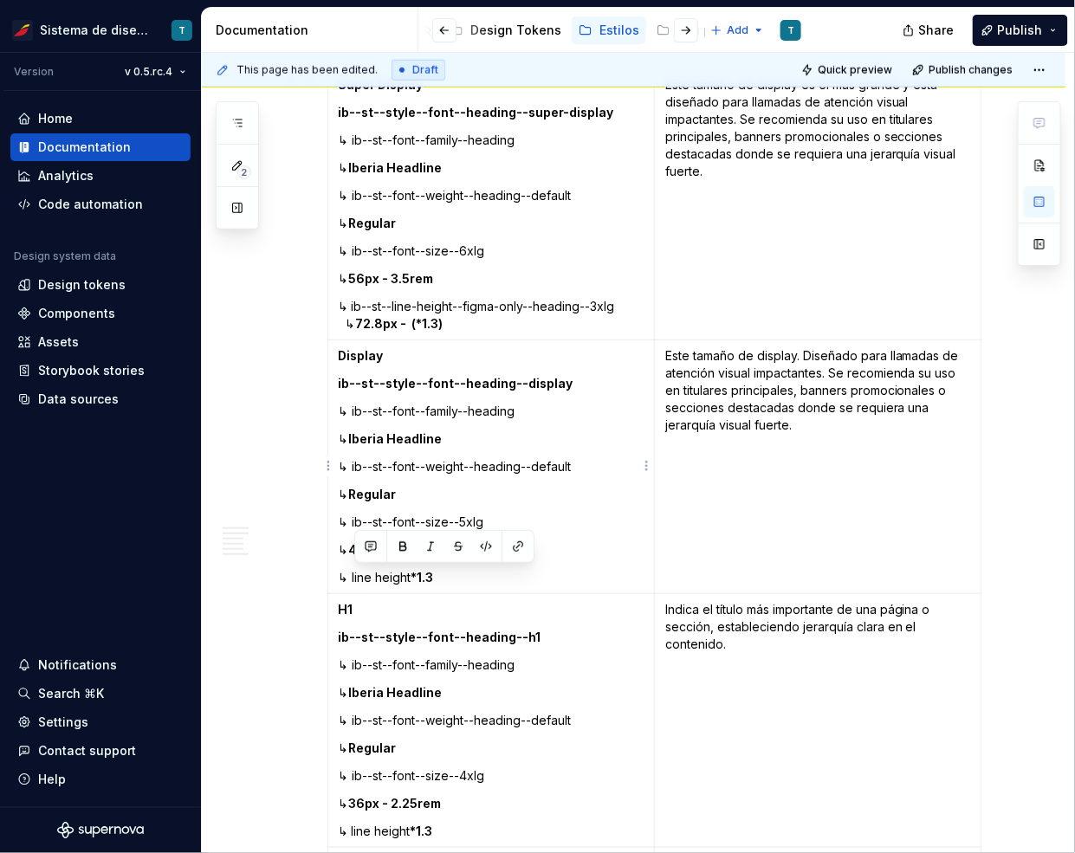
drag, startPoint x: 426, startPoint y: 573, endPoint x: 352, endPoint y: 570, distance: 73.7
click at [352, 570] on p "↳ line height *1.3" at bounding box center [492, 577] width 306 height 17
copy p "line height *1.3"
click at [450, 577] on p "↳ line height *1.3" at bounding box center [492, 577] width 306 height 17
drag, startPoint x: 424, startPoint y: 577, endPoint x: 353, endPoint y: 574, distance: 71.0
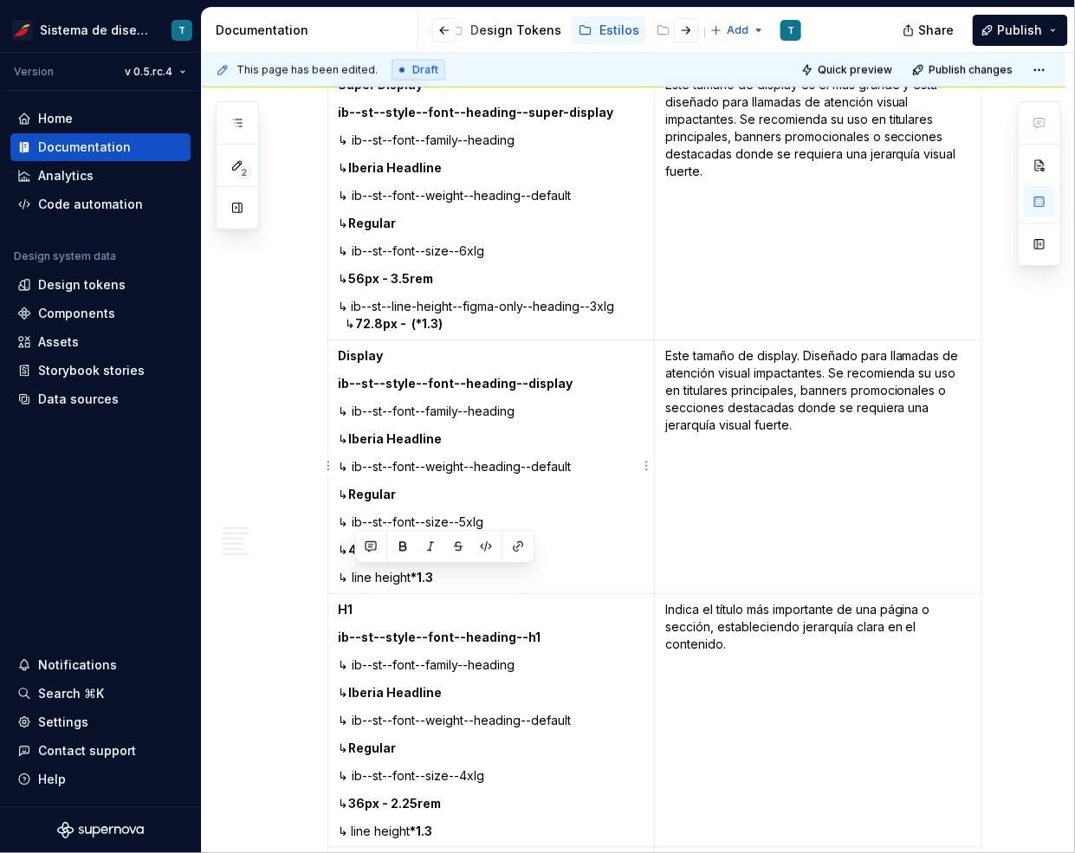
click at [353, 574] on p "↳ line height *1.3" at bounding box center [492, 577] width 306 height 17
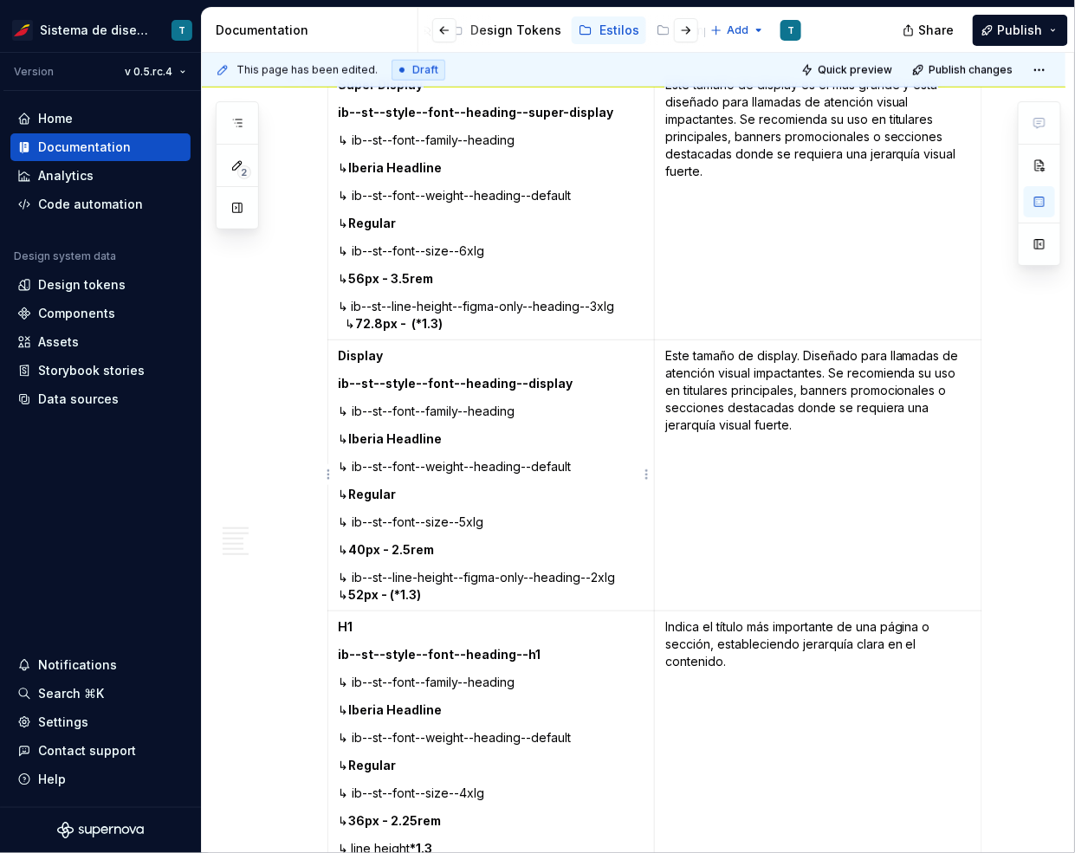
click at [339, 591] on p "↳ ib--st--line-height--figma-only--heading--2xlg ↳ 52px - (*1.3)" at bounding box center [492, 586] width 306 height 35
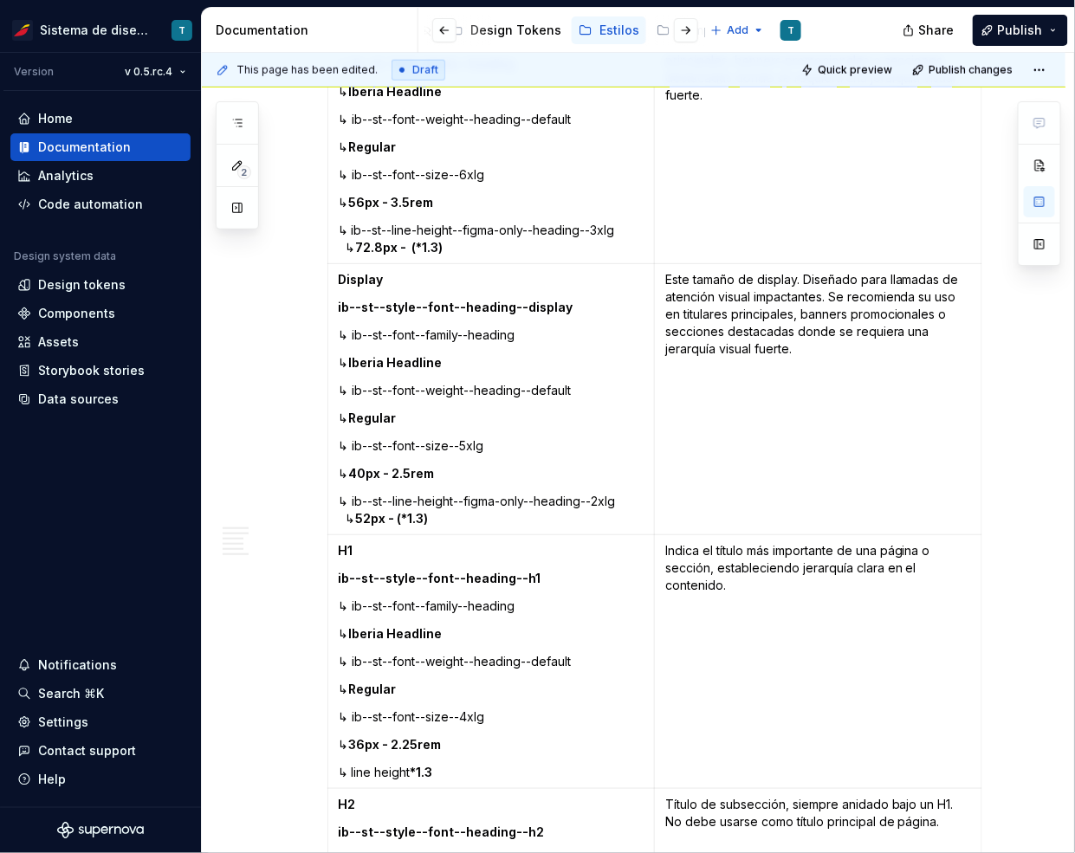
scroll to position [549, 0]
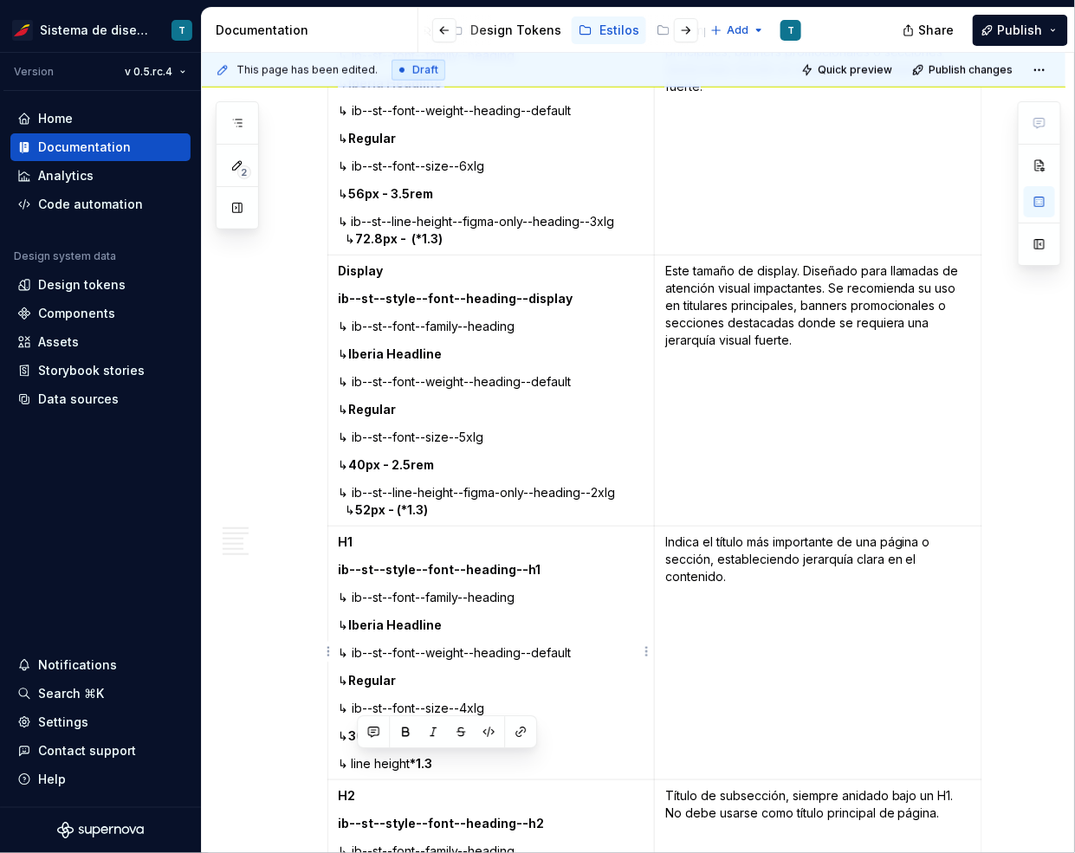
drag, startPoint x: 459, startPoint y: 763, endPoint x: 358, endPoint y: 759, distance: 101.4
click at [358, 759] on p "↳ line height *1.3" at bounding box center [492, 763] width 306 height 17
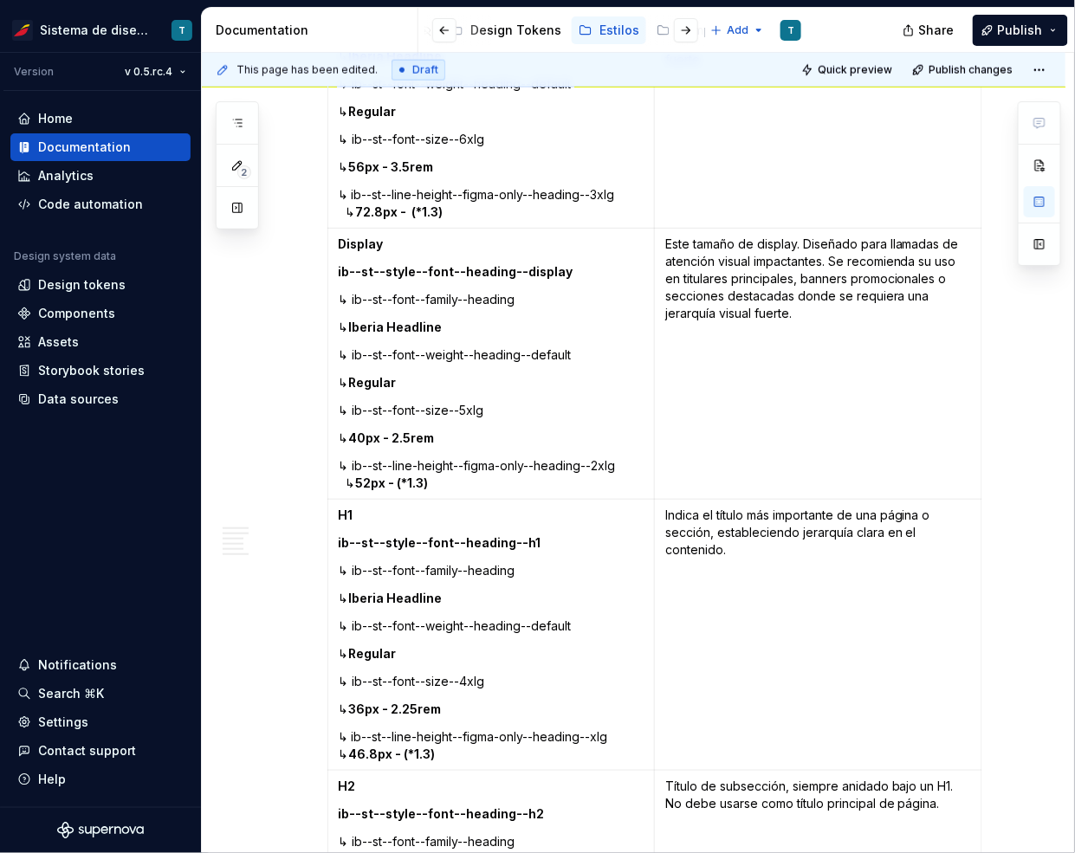
scroll to position [585, 0]
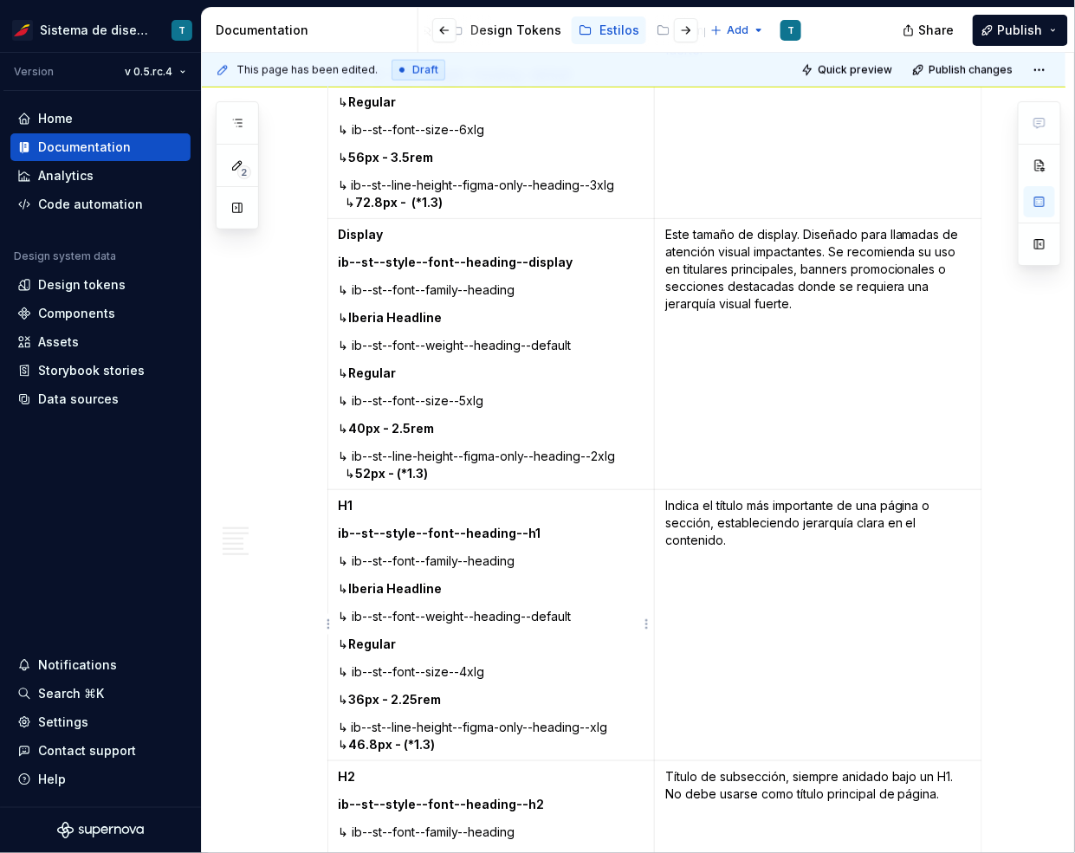
click at [339, 739] on p "↳ ib--st--line-height--figma-only--heading--xlg ↳ 46.8px - (*1.3)" at bounding box center [492, 736] width 306 height 35
click at [361, 725] on p "↳ ib--st--line-height--figma-only--heading--xlg ↳ 46.8px - (*1.3)" at bounding box center [492, 736] width 306 height 35
click at [345, 743] on p "↳ ib--st--line-height--figma-only--heading--xlg ↳ 46.8px - (*1.3)" at bounding box center [492, 736] width 306 height 35
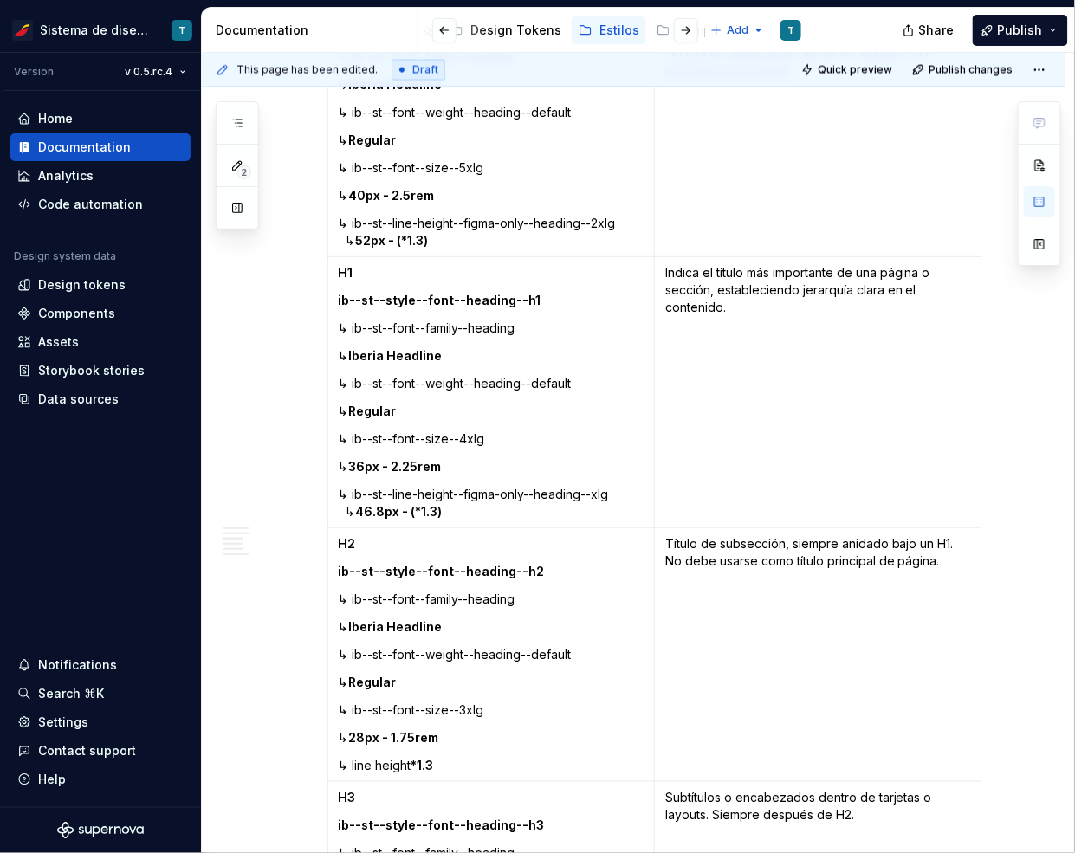
scroll to position [876, 0]
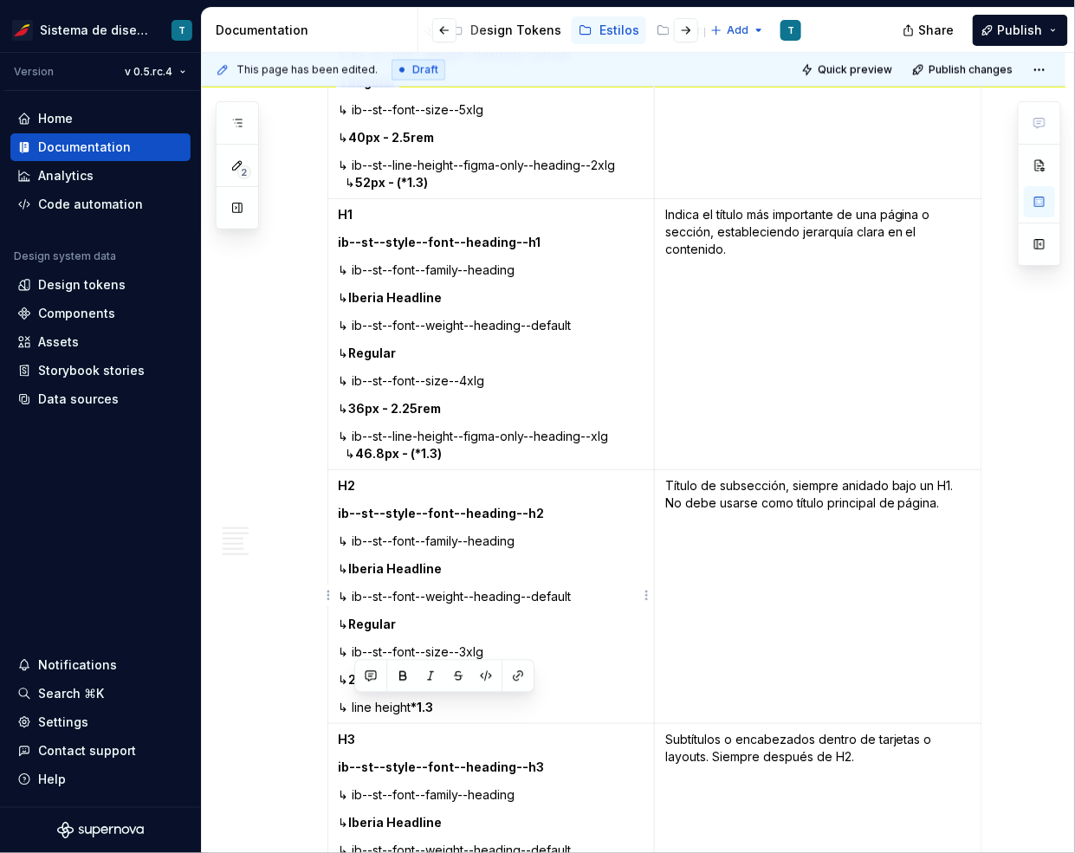
drag, startPoint x: 443, startPoint y: 703, endPoint x: 352, endPoint y: 702, distance: 90.9
click at [352, 702] on p "↳ line height *1.3" at bounding box center [492, 707] width 306 height 17
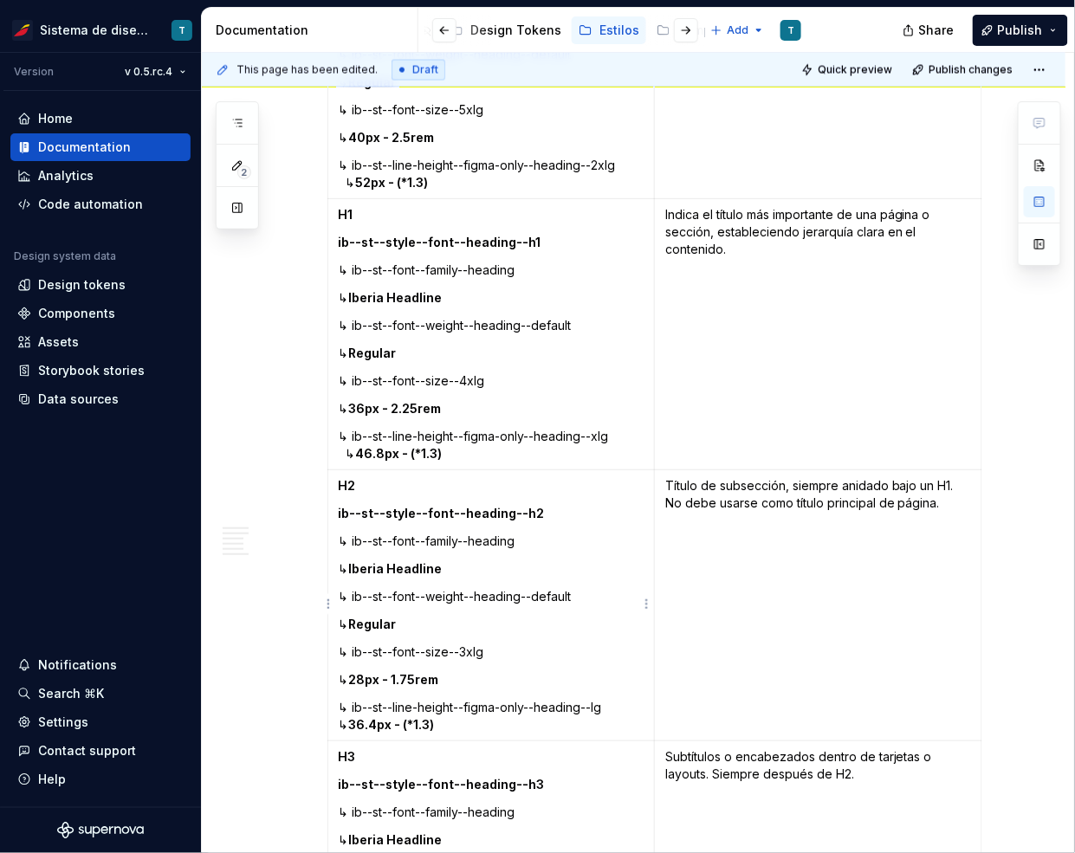
click at [624, 705] on p "↳ ib--st--line-height--figma-only--heading--lg ↳ 36.4px - (*1.3)" at bounding box center [492, 716] width 306 height 35
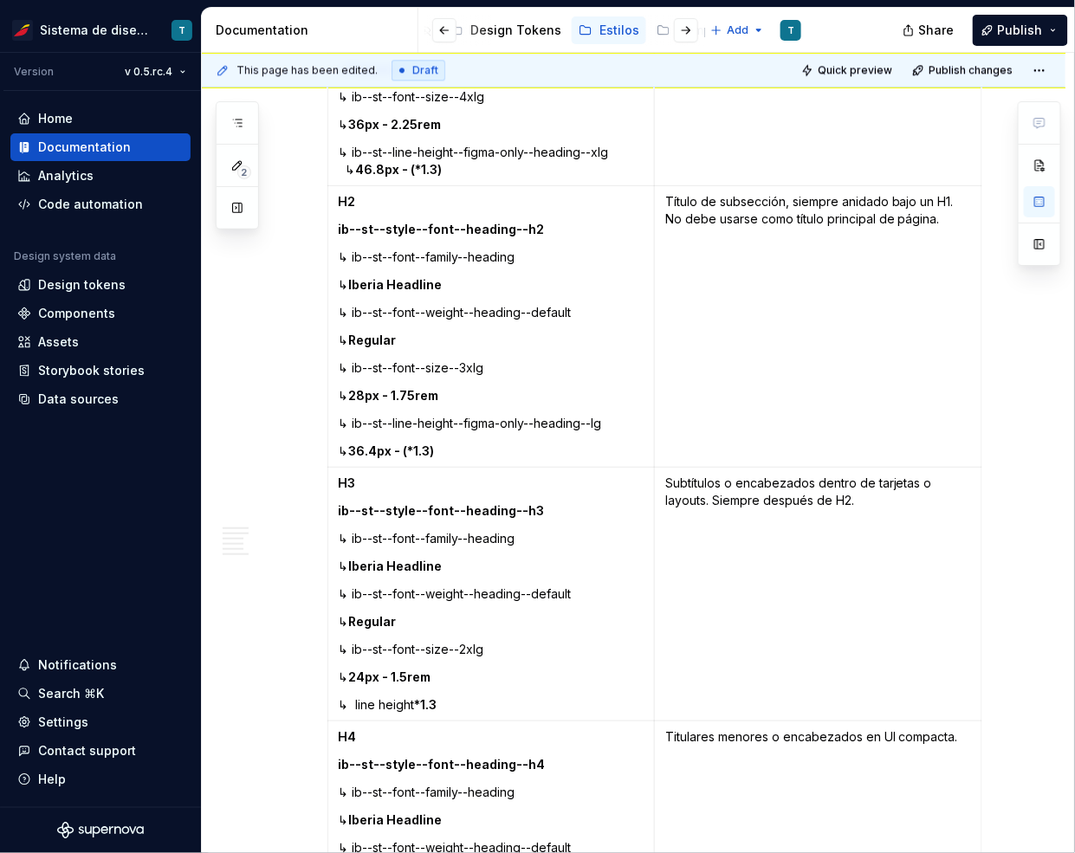
scroll to position [1216, 0]
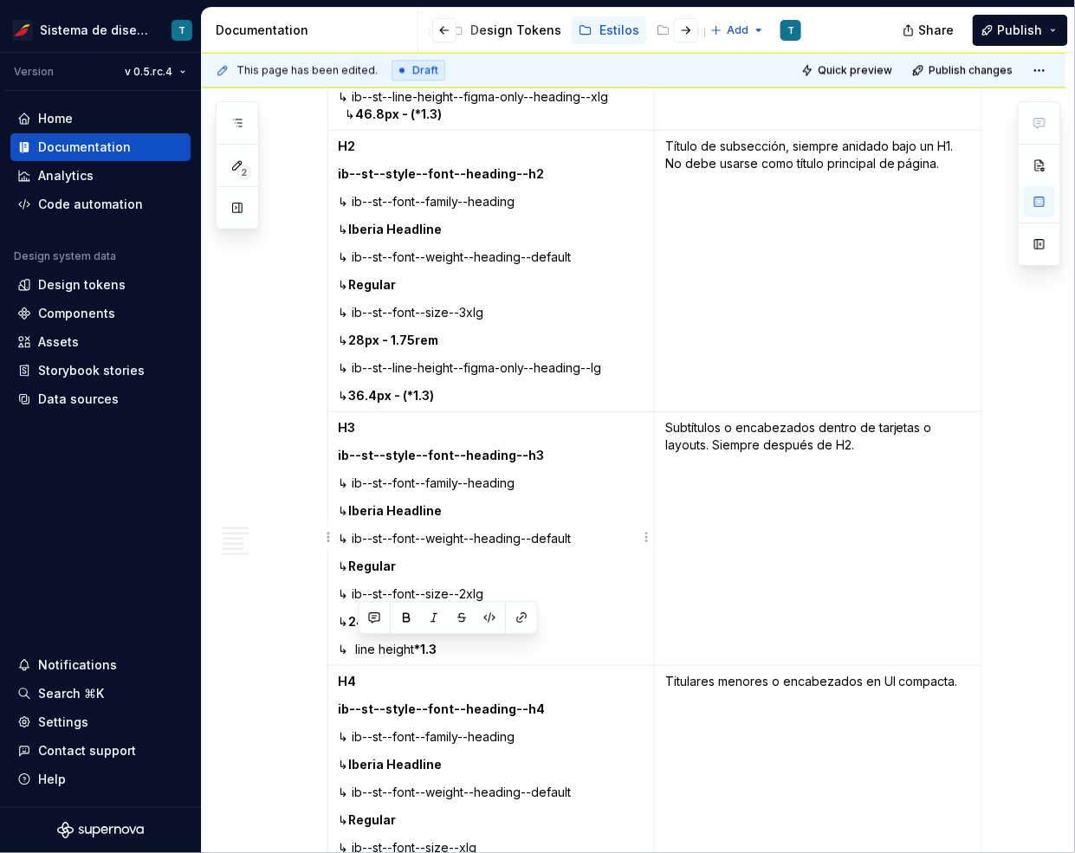
drag, startPoint x: 449, startPoint y: 647, endPoint x: 357, endPoint y: 645, distance: 92.7
click at [357, 645] on p "↳ line height *1.3" at bounding box center [492, 649] width 306 height 17
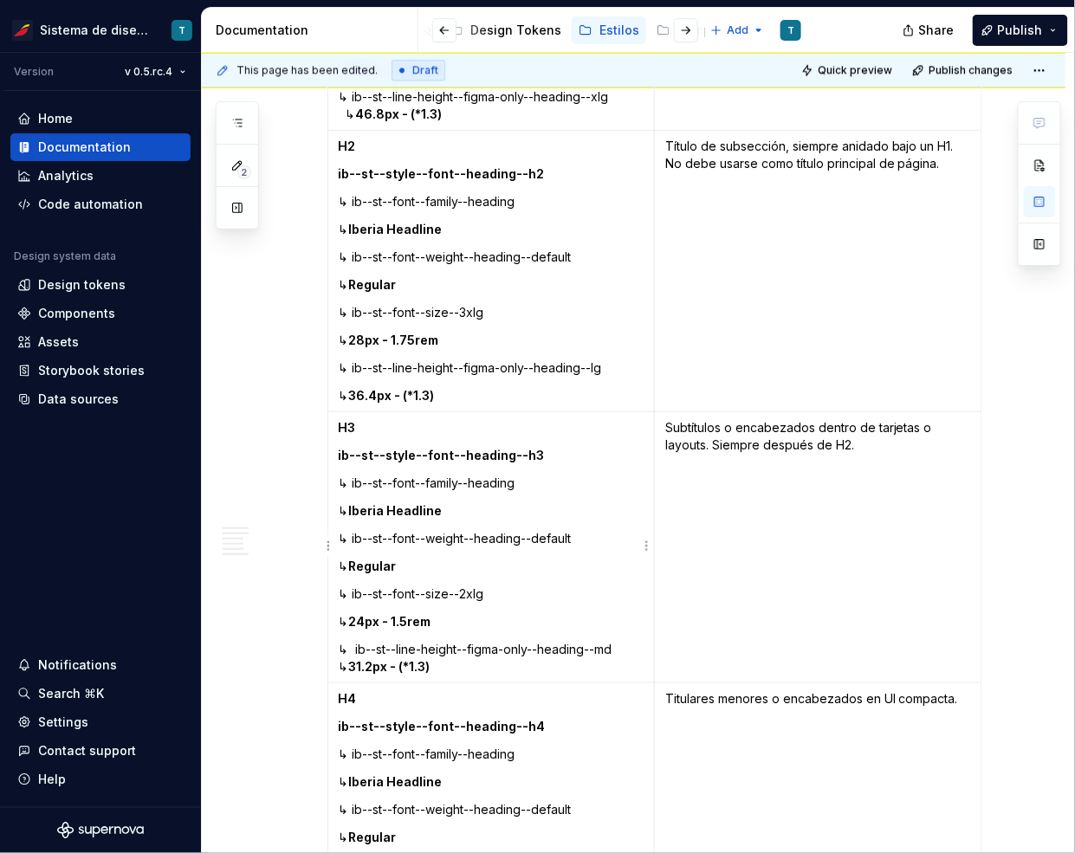
click at [339, 662] on p "↳ ib--st--line-height--figma-only--heading--md ↳ 31.2px - (*1.3)" at bounding box center [492, 658] width 306 height 35
click at [481, 667] on p "↳ ib--st--line-height--figma-only--heading--md ↳ 31.2px - (*1.3)" at bounding box center [492, 658] width 306 height 35
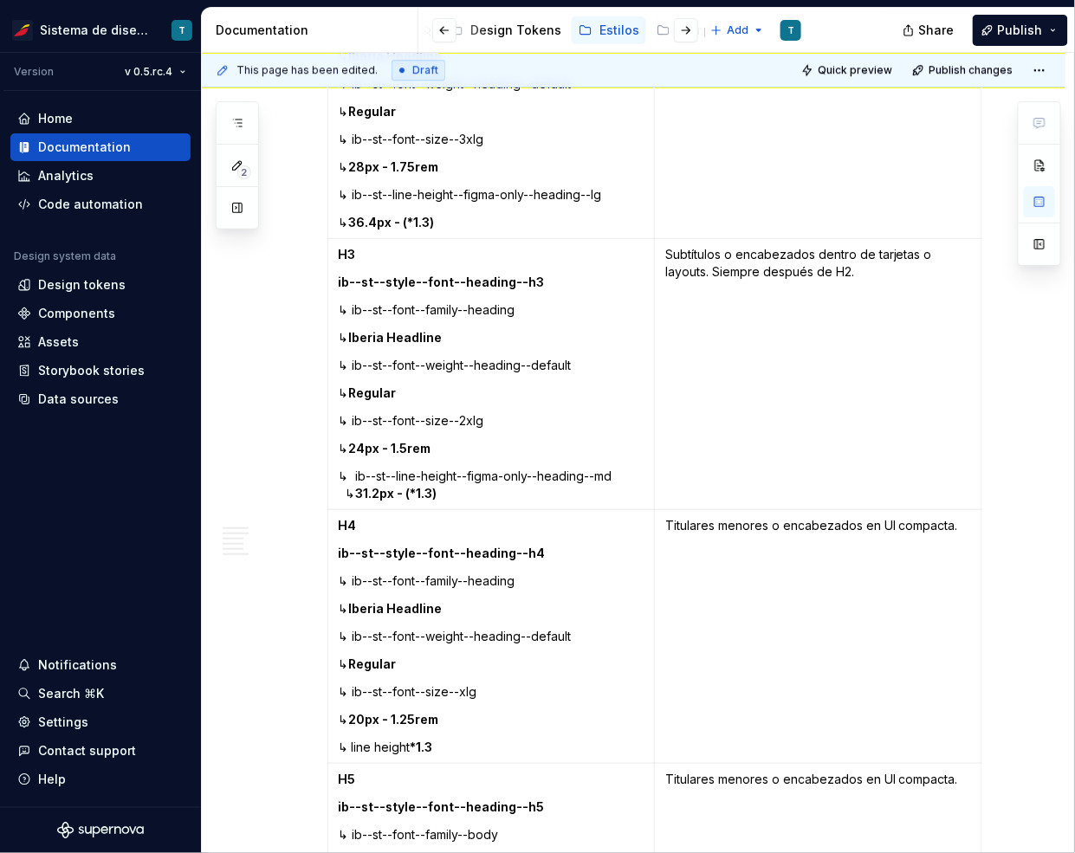
scroll to position [1405, 0]
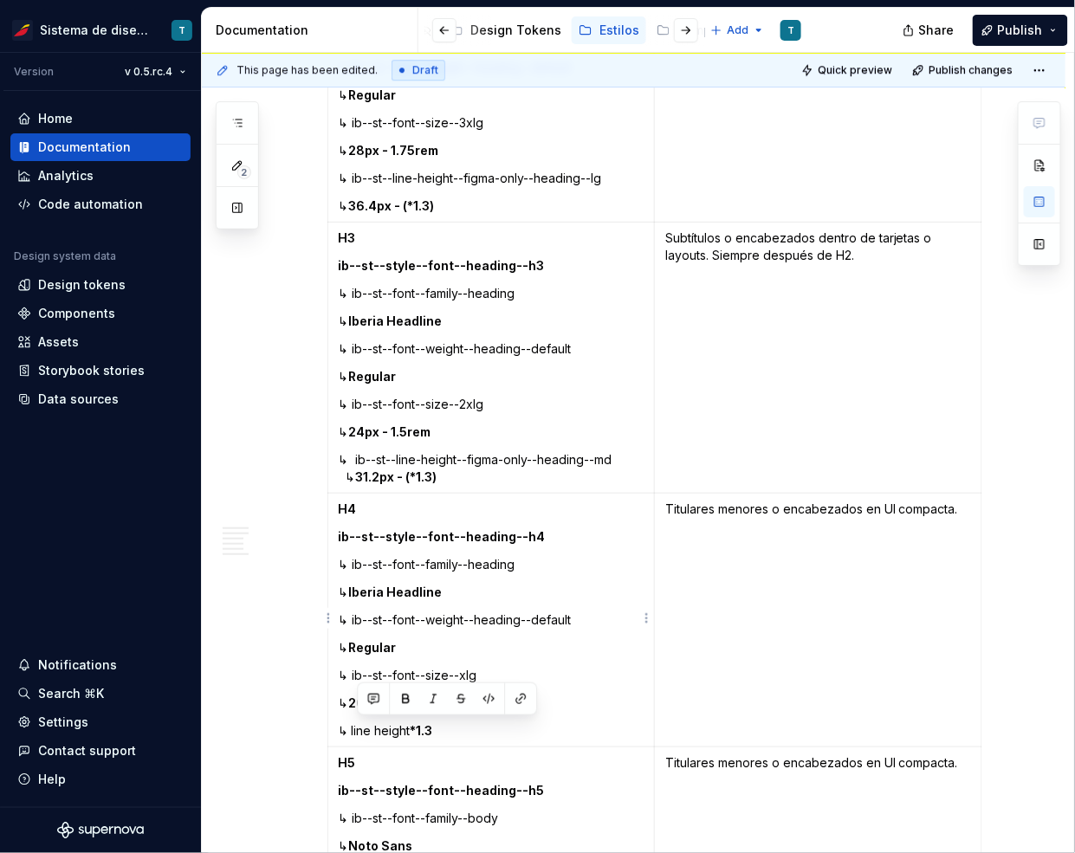
drag, startPoint x: 444, startPoint y: 727, endPoint x: 358, endPoint y: 727, distance: 85.7
click at [358, 727] on p "↳ line height *1.3" at bounding box center [492, 730] width 306 height 17
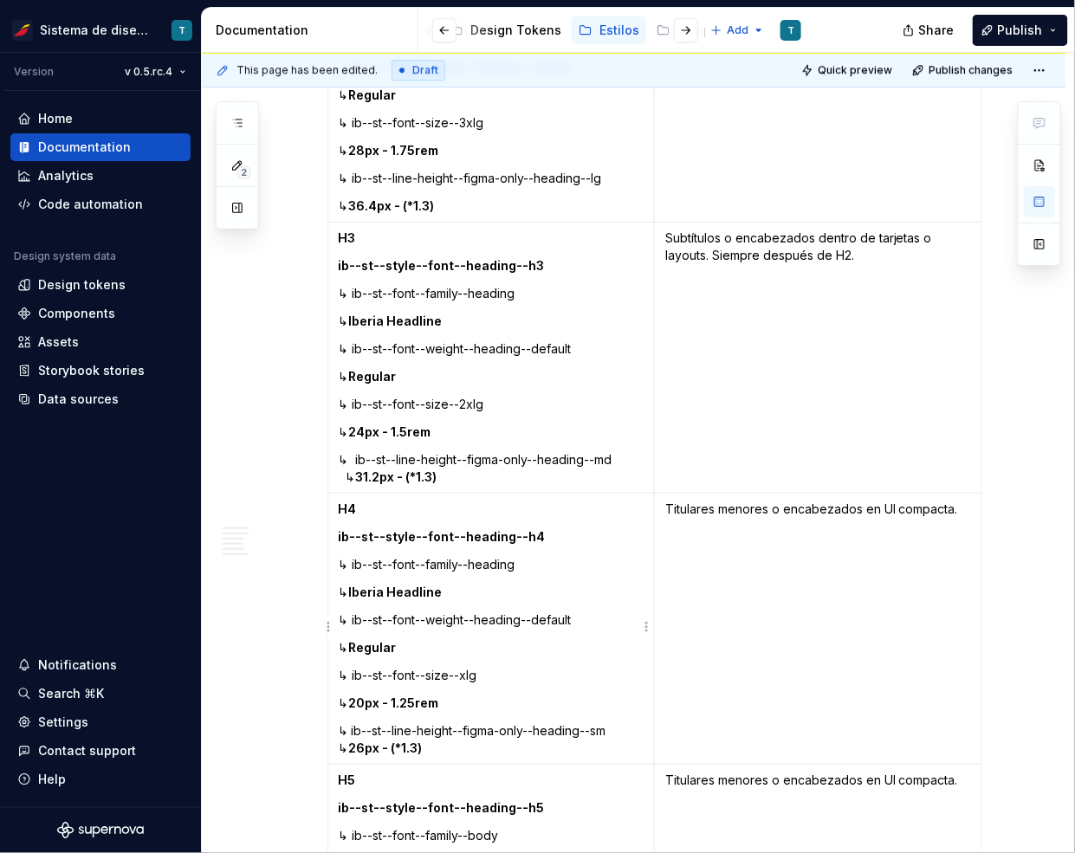
click at [339, 746] on p "↳ ib--st--line-height--figma-only--heading--sm ↳ 26px - (*1.3)" at bounding box center [492, 739] width 306 height 35
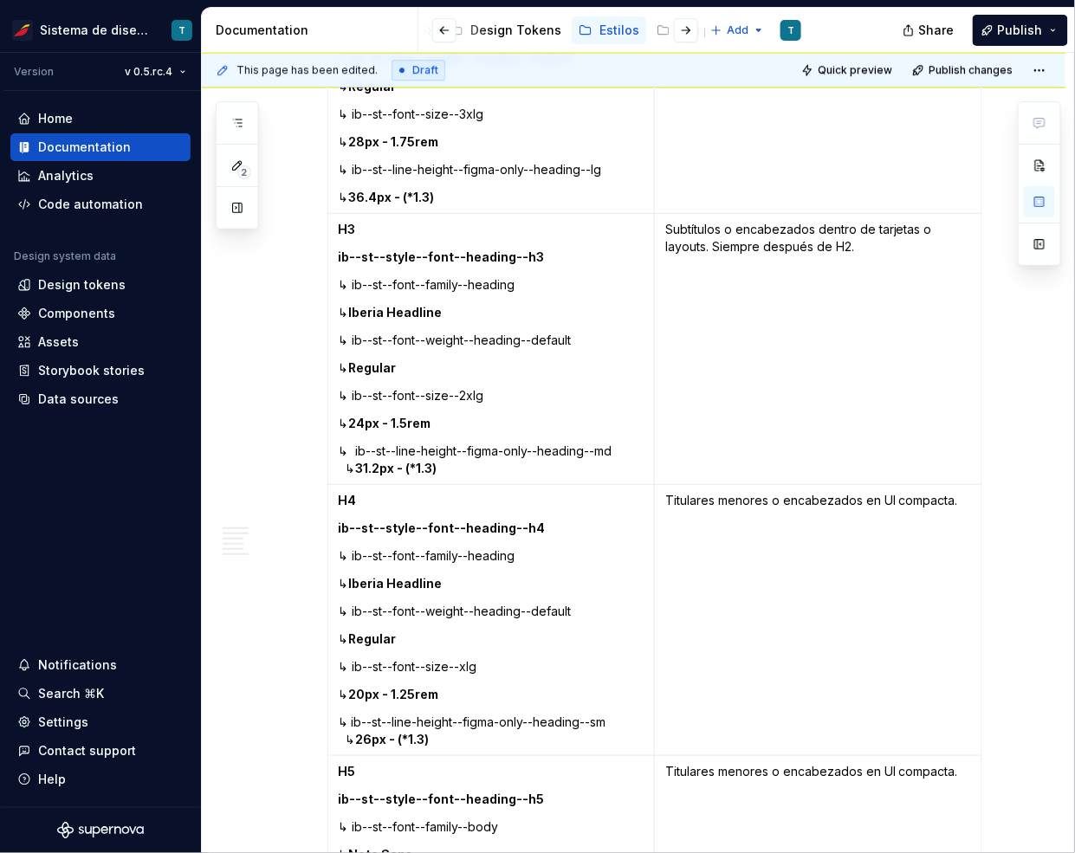
scroll to position [1432, 0]
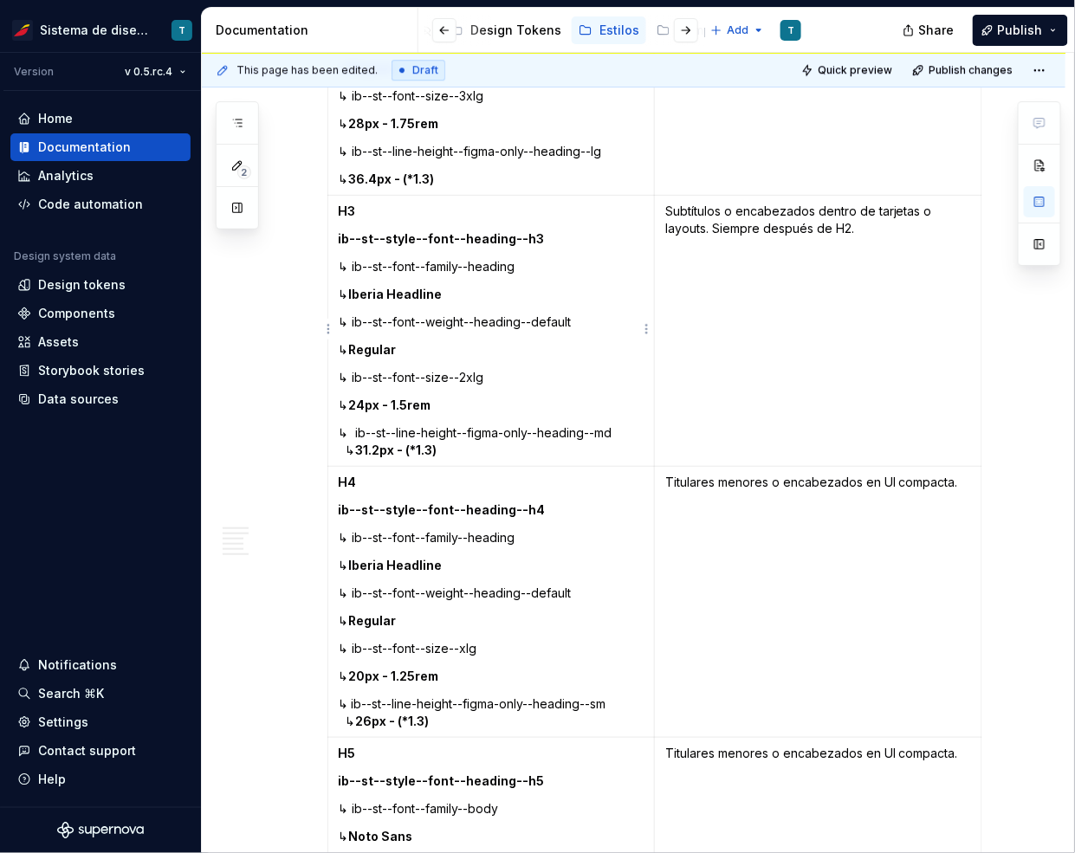
click at [626, 433] on p "↳ ib--st--line-height--figma-only--heading--md ↳ 31.2px - (*1.3)" at bounding box center [492, 441] width 306 height 35
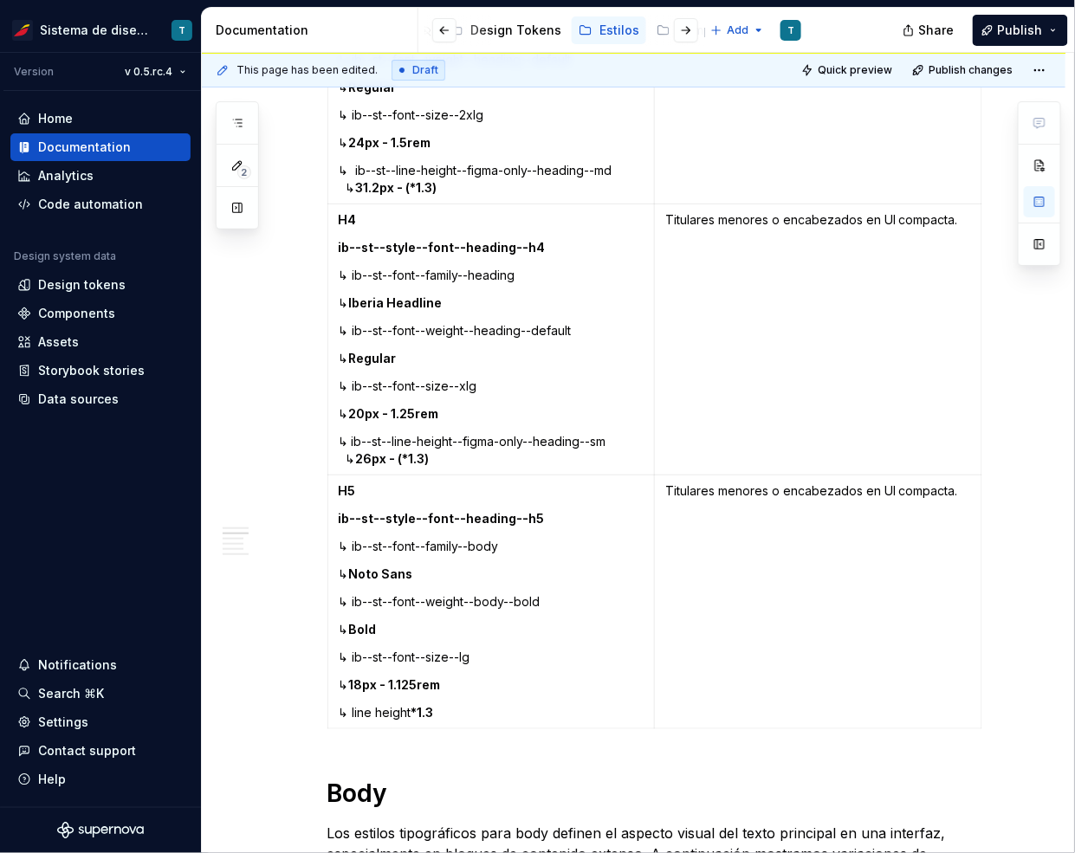
scroll to position [1704, 0]
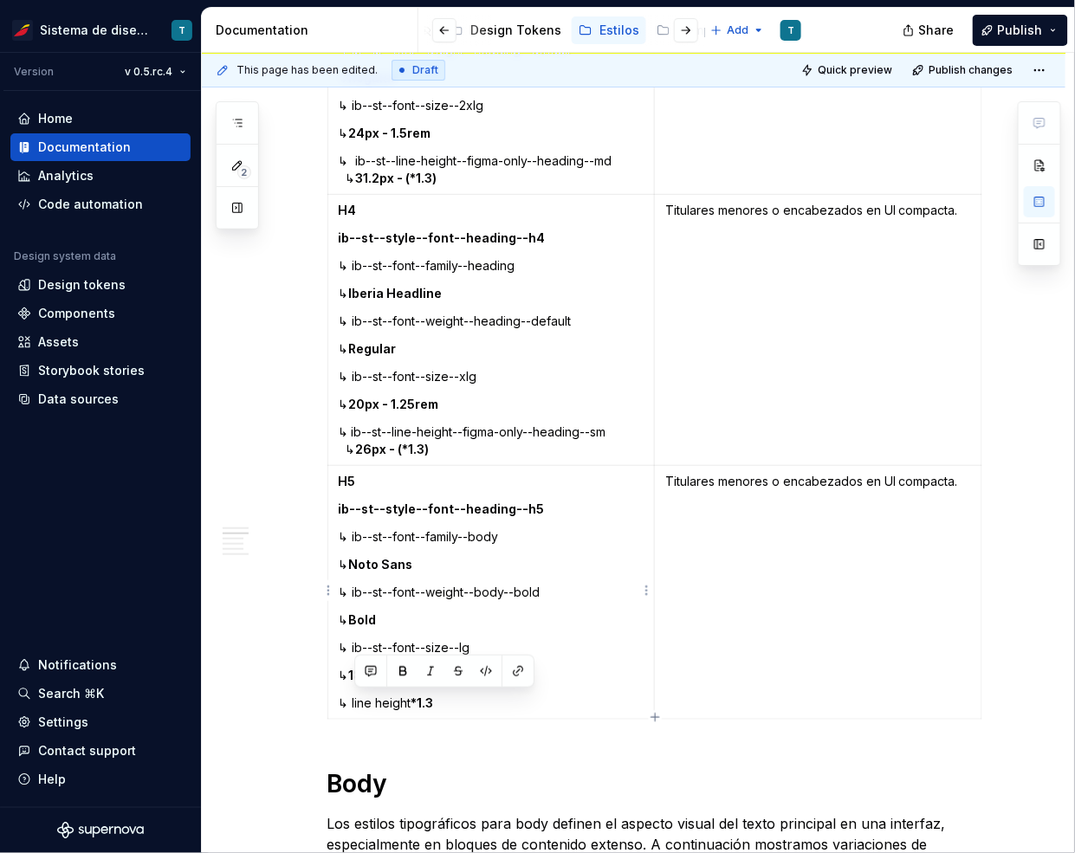
drag, startPoint x: 448, startPoint y: 698, endPoint x: 354, endPoint y: 698, distance: 93.5
click at [354, 698] on p "↳ line height *1.3" at bounding box center [492, 702] width 306 height 17
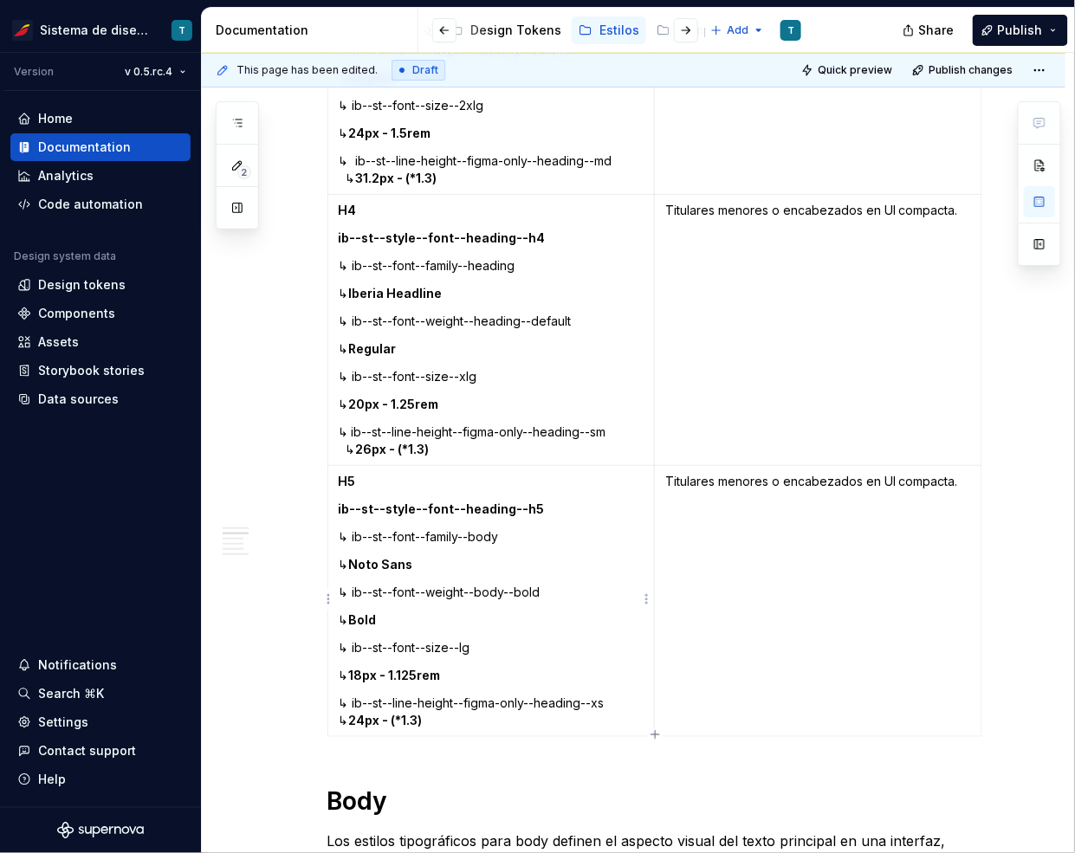
click at [612, 702] on p "↳ ib--st--line-height--figma-only--heading--xs ↳ 24px - (*1.3)" at bounding box center [492, 711] width 306 height 35
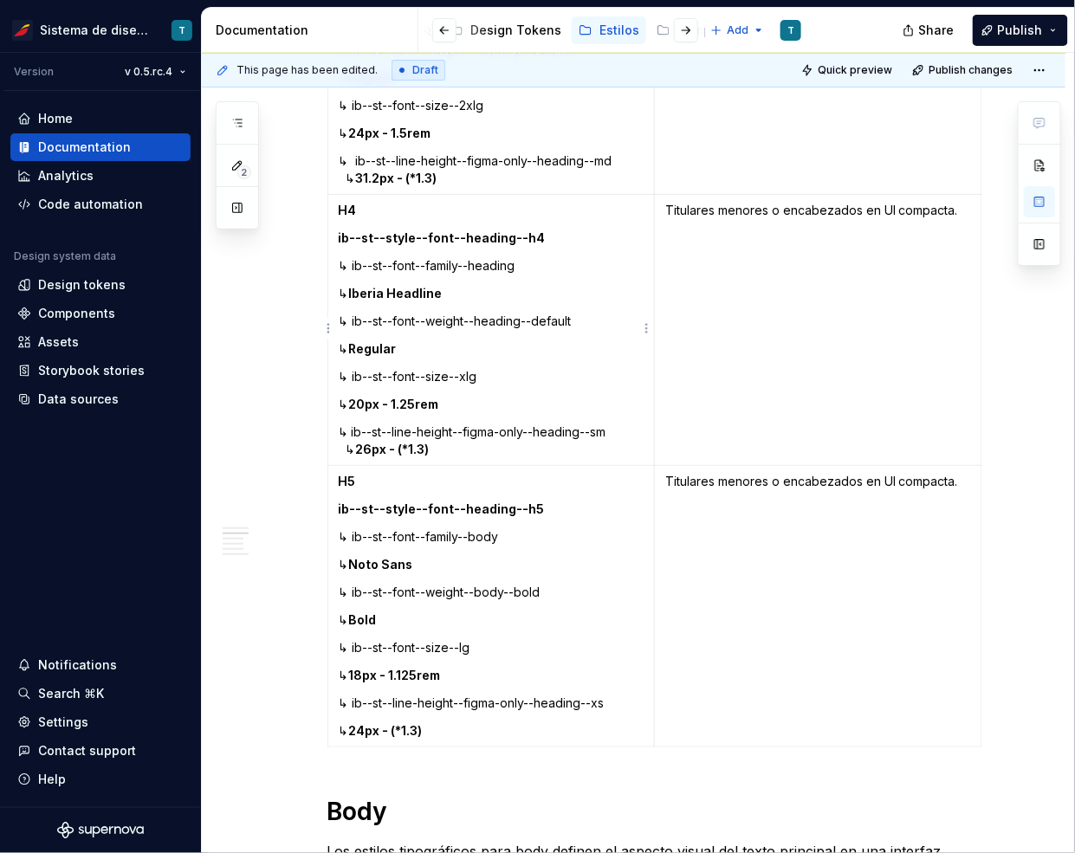
click at [623, 432] on p "↳ ib--st--line-height--figma-only--heading--sm ↳ 26px - (*1.3)" at bounding box center [492, 440] width 306 height 35
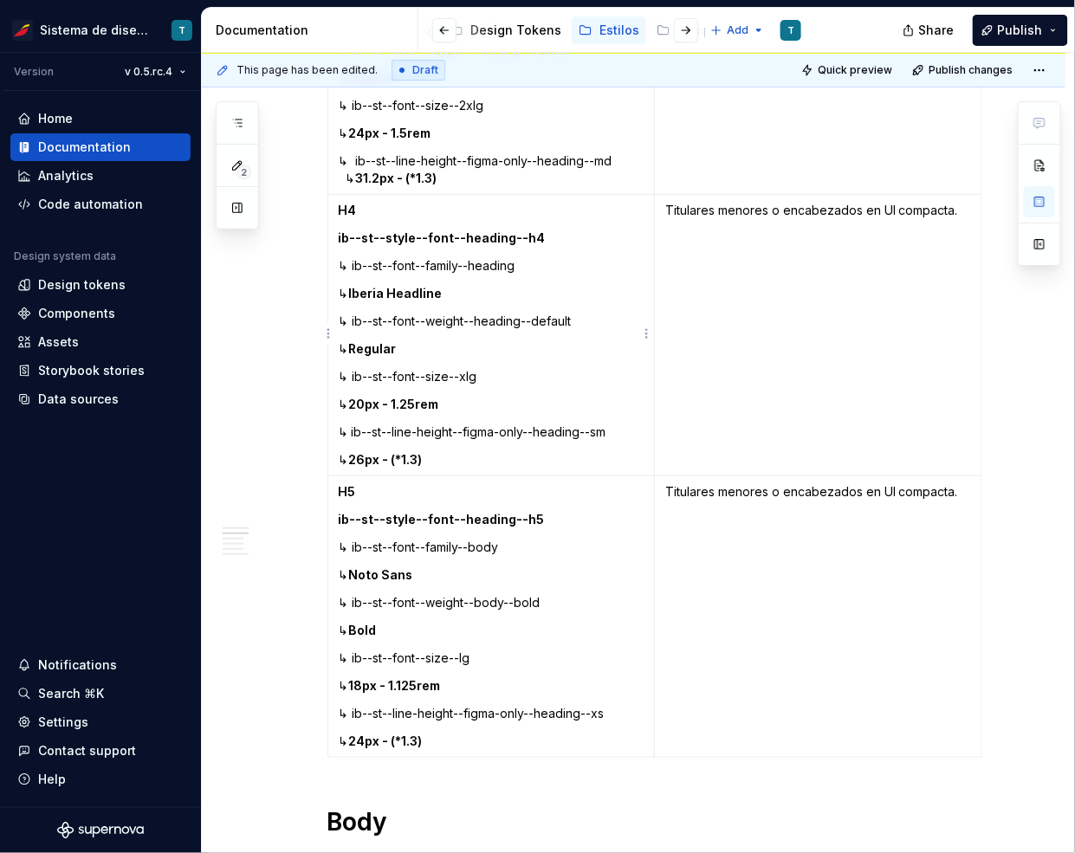
click at [374, 455] on p "↳ 26px - (*1.3)" at bounding box center [492, 459] width 306 height 17
click at [622, 158] on p "↳ ib--st--line-height--figma-only--heading--md ↳ 31.2px - (*1.3)" at bounding box center [492, 169] width 306 height 35
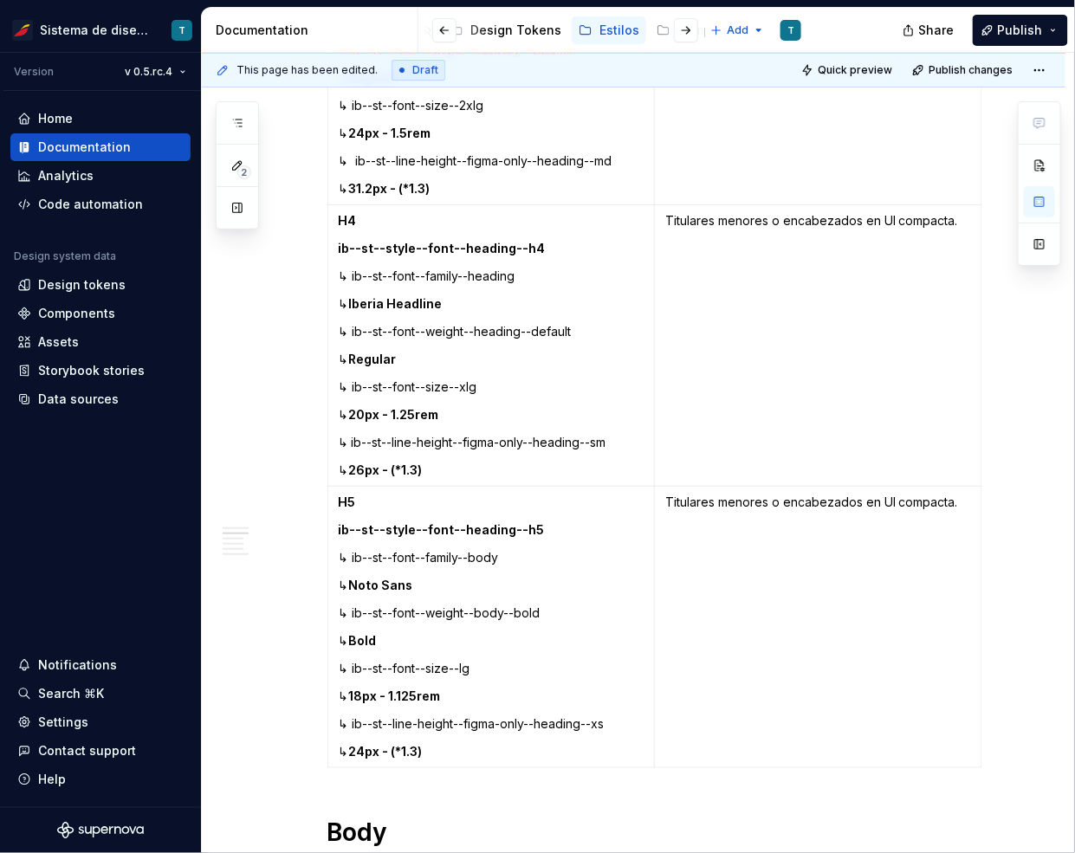
click at [373, 184] on p "↳ 31.2px - (*1.3)" at bounding box center [492, 188] width 306 height 17
click at [468, 332] on p "↳ ib--st--font--weight--heading--default" at bounding box center [492, 331] width 306 height 17
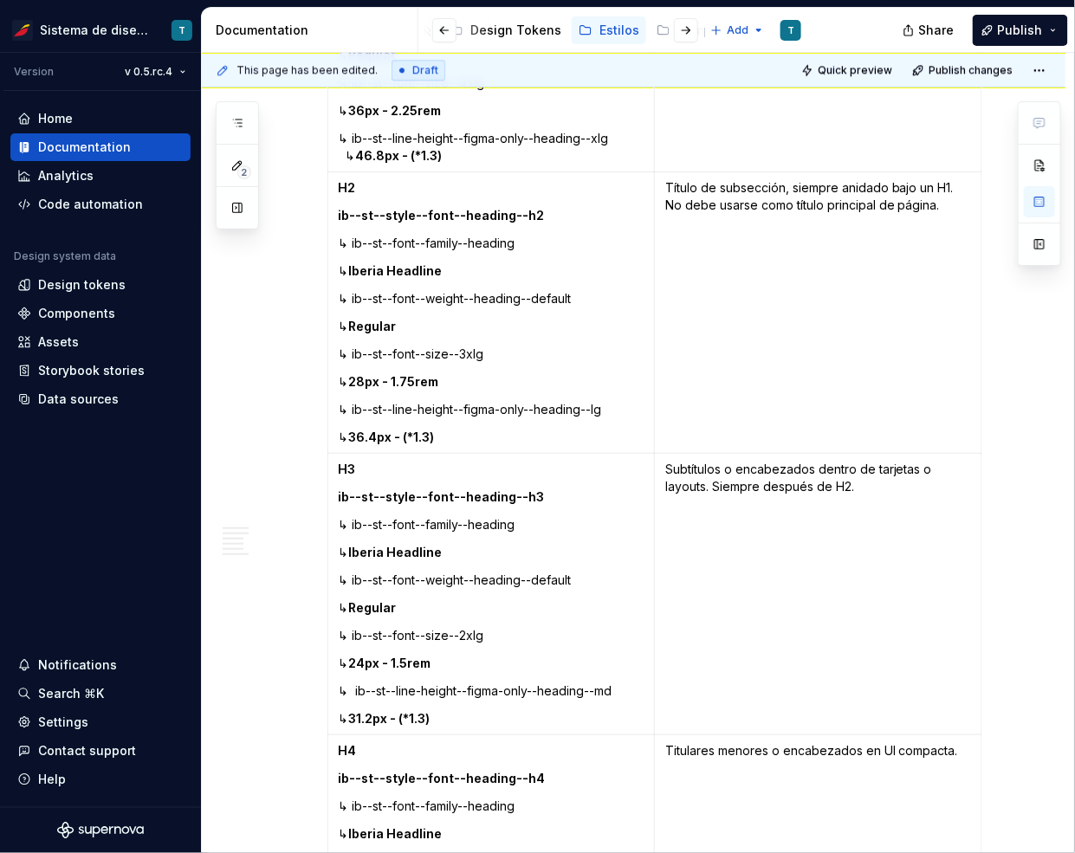
scroll to position [1165, 0]
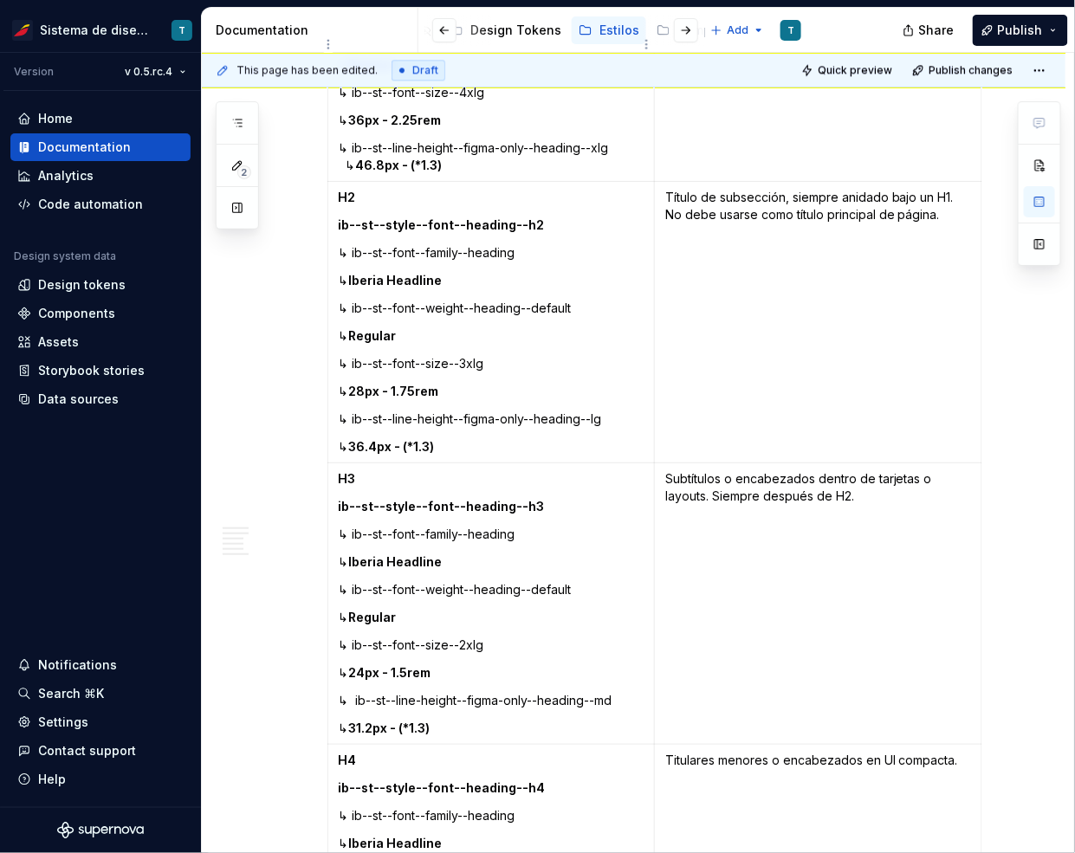
click at [617, 145] on p "↳ ib--st--line-height--figma-only--heading--xlg ↳ 46.8px - (*1.3)" at bounding box center [492, 156] width 306 height 35
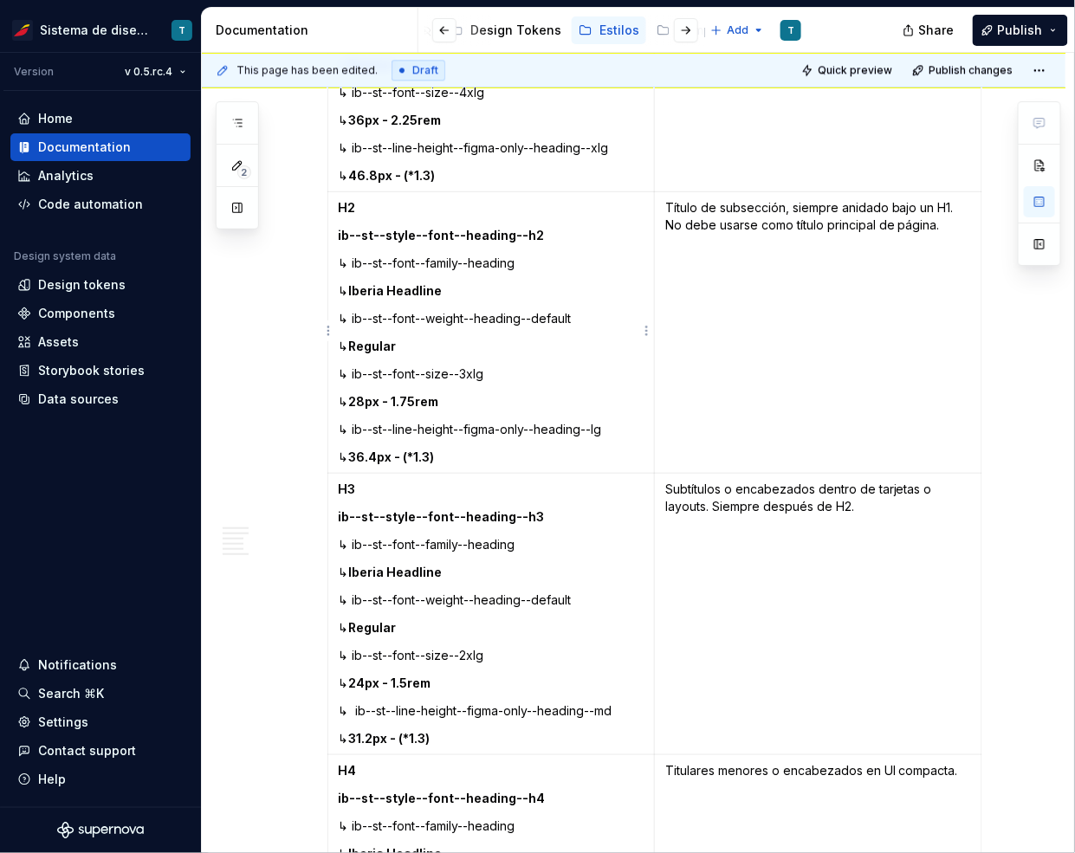
click at [491, 275] on td "H2 ib--st--style--font--heading--h2 ↳ ib--st--font--family--heading ↳ Iberia He…" at bounding box center [490, 332] width 327 height 281
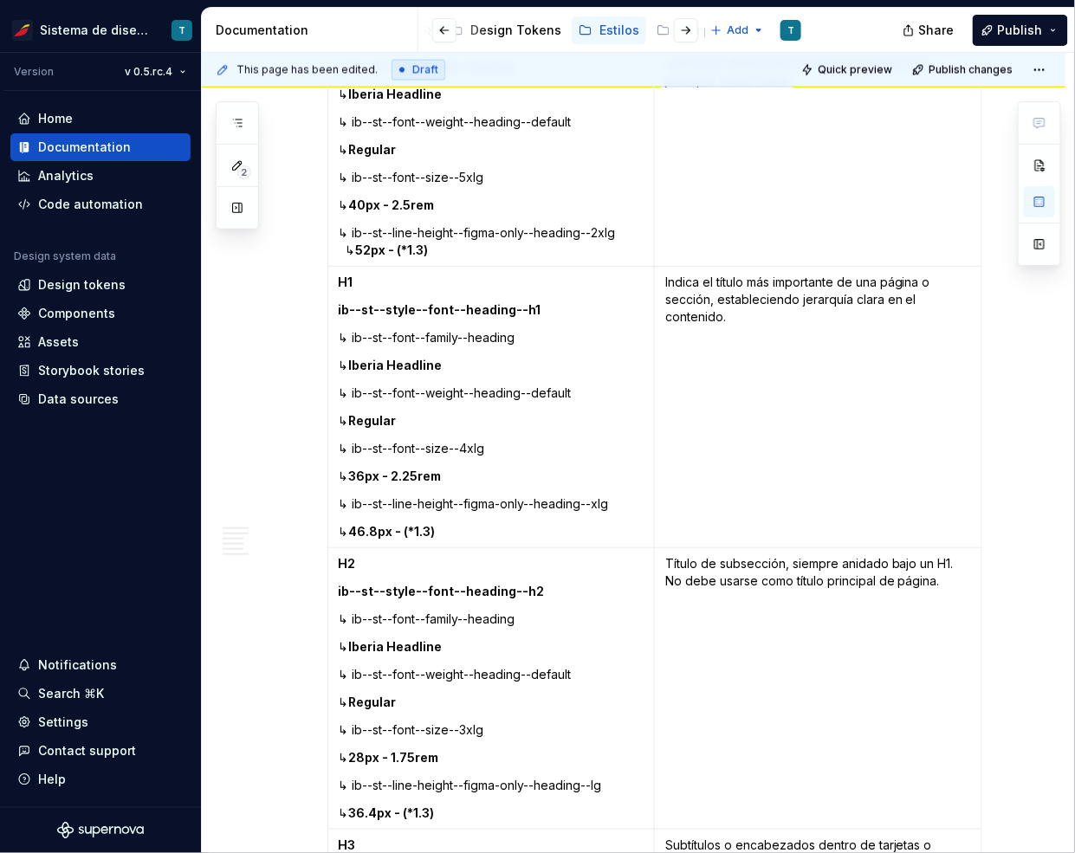
scroll to position [782, 0]
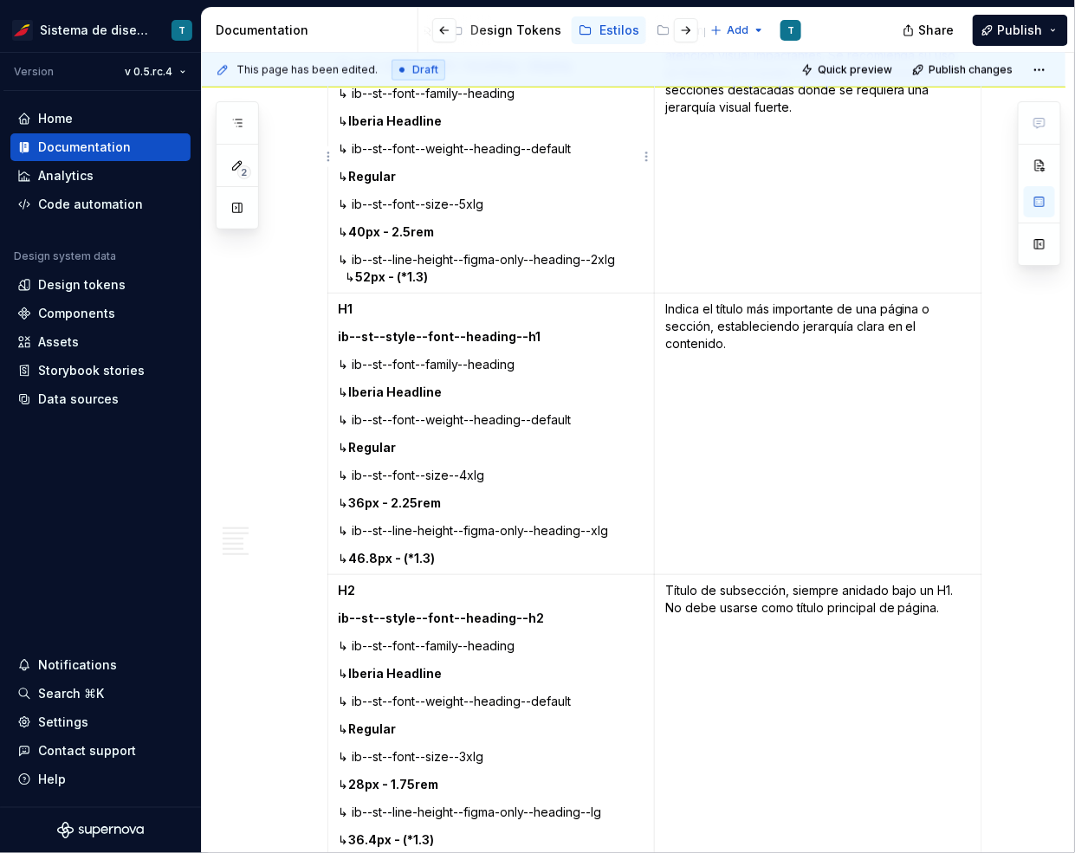
click at [623, 258] on p "↳ ib--st--line-height--figma-only--heading--2xlg ↳ 52px - (*1.3)" at bounding box center [492, 268] width 306 height 35
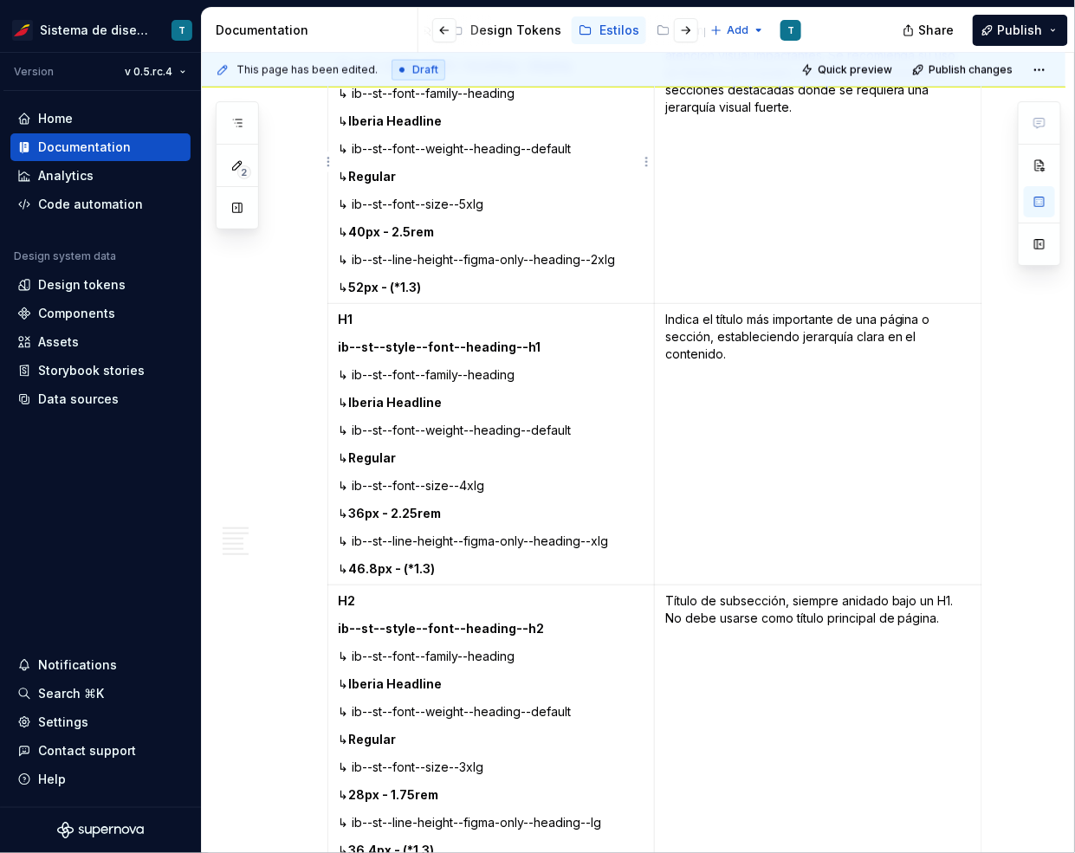
click at [479, 264] on p "↳ ib--st--line-height--figma-only--heading--2xlg" at bounding box center [492, 259] width 306 height 17
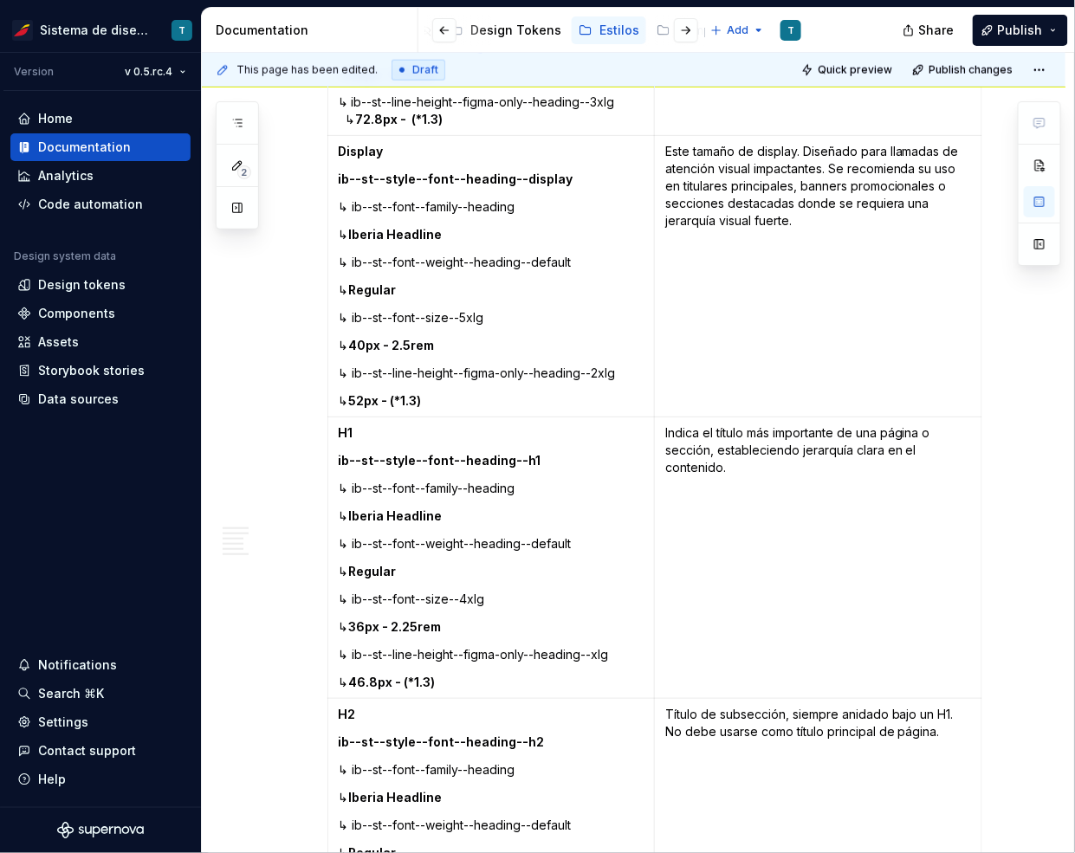
scroll to position [569, 0]
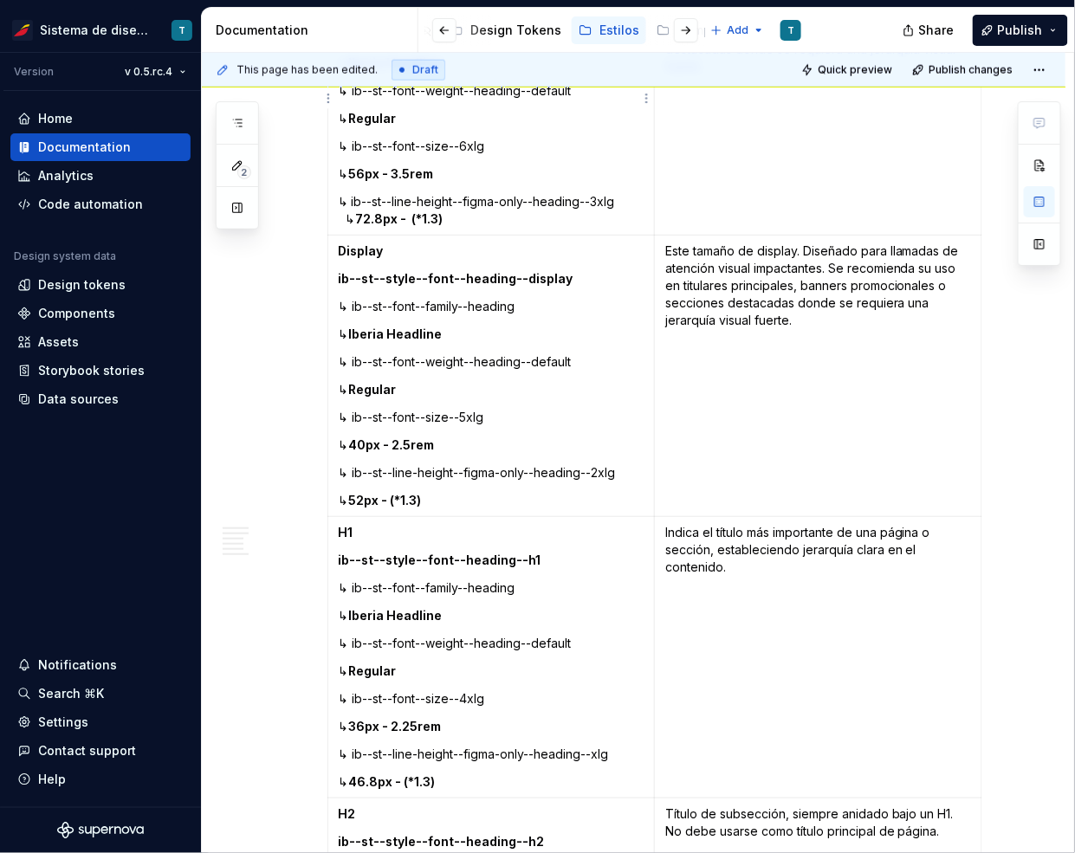
click at [629, 203] on p "↳ ib--st--line-height--figma-only--heading--3xlg ↳ 72.8px - (*1.3)" at bounding box center [492, 210] width 306 height 35
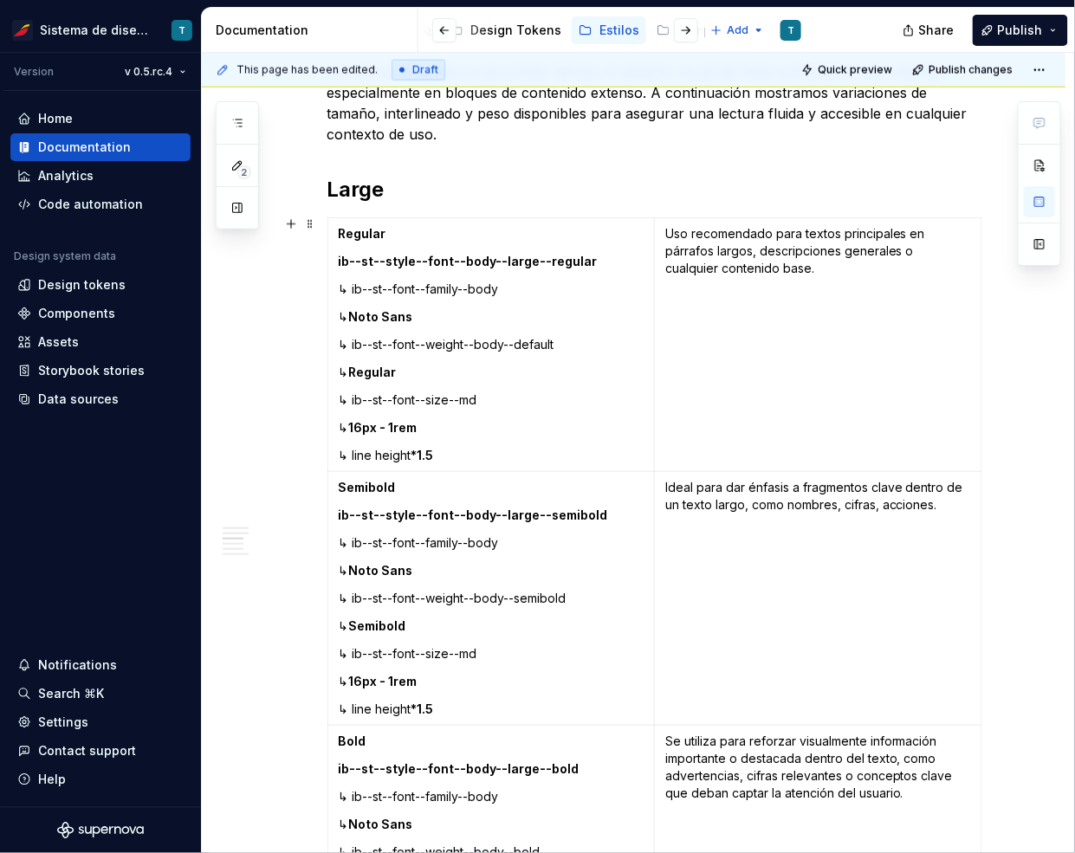
scroll to position [2545, 0]
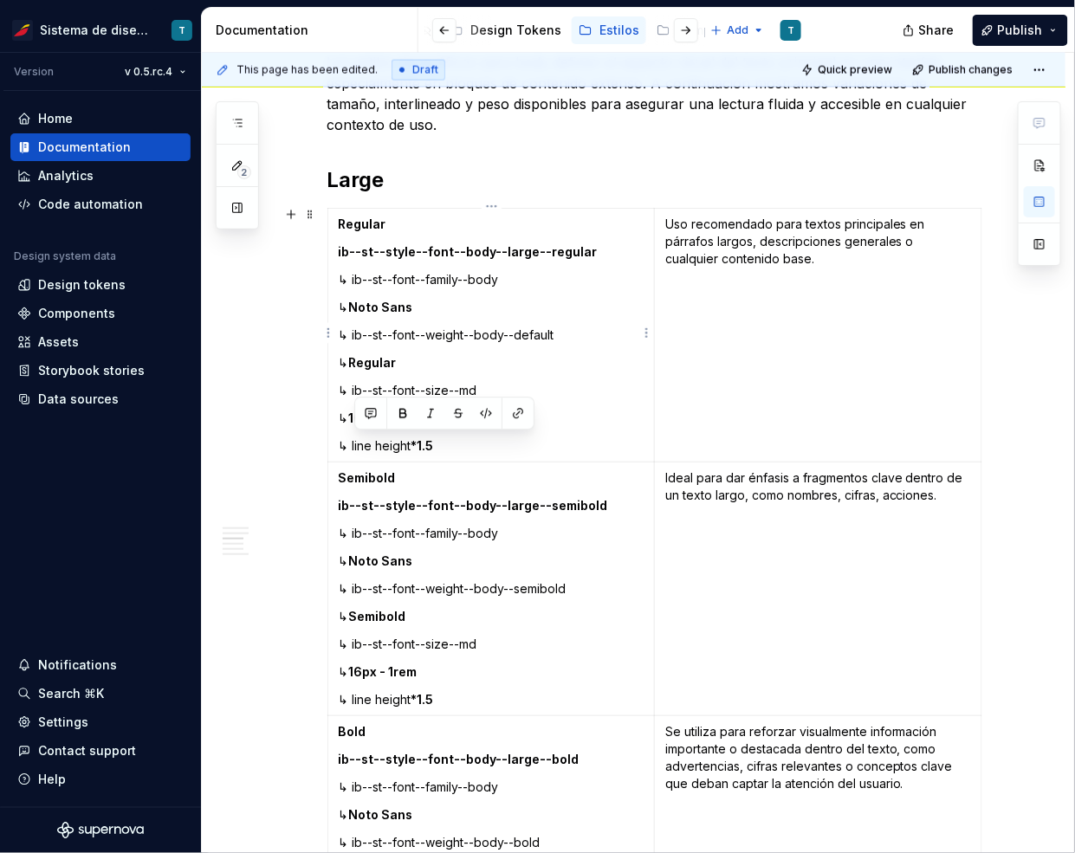
drag, startPoint x: 448, startPoint y: 441, endPoint x: 354, endPoint y: 444, distance: 93.6
click at [354, 444] on p "↳ line height *1.5" at bounding box center [492, 445] width 306 height 17
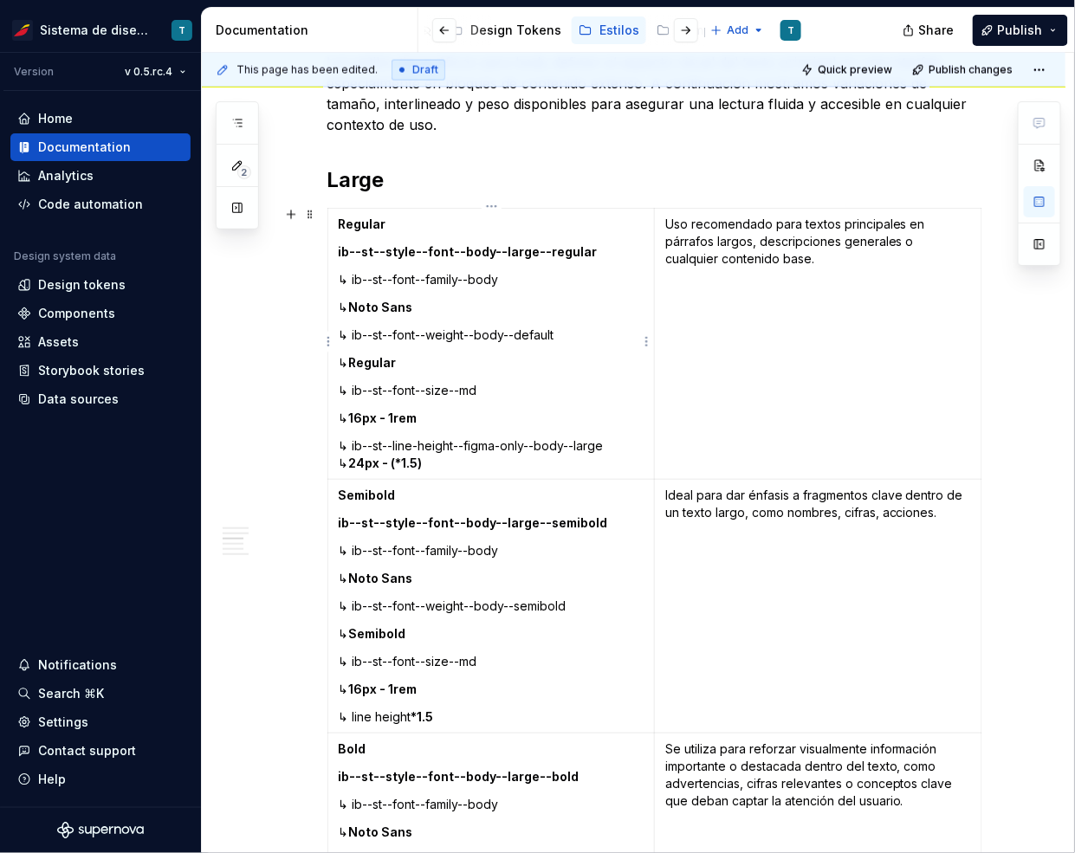
click at [610, 446] on p "↳ ib--st--line-height--figma-only--body--large ↳ 24px - (*1.5)" at bounding box center [492, 454] width 306 height 35
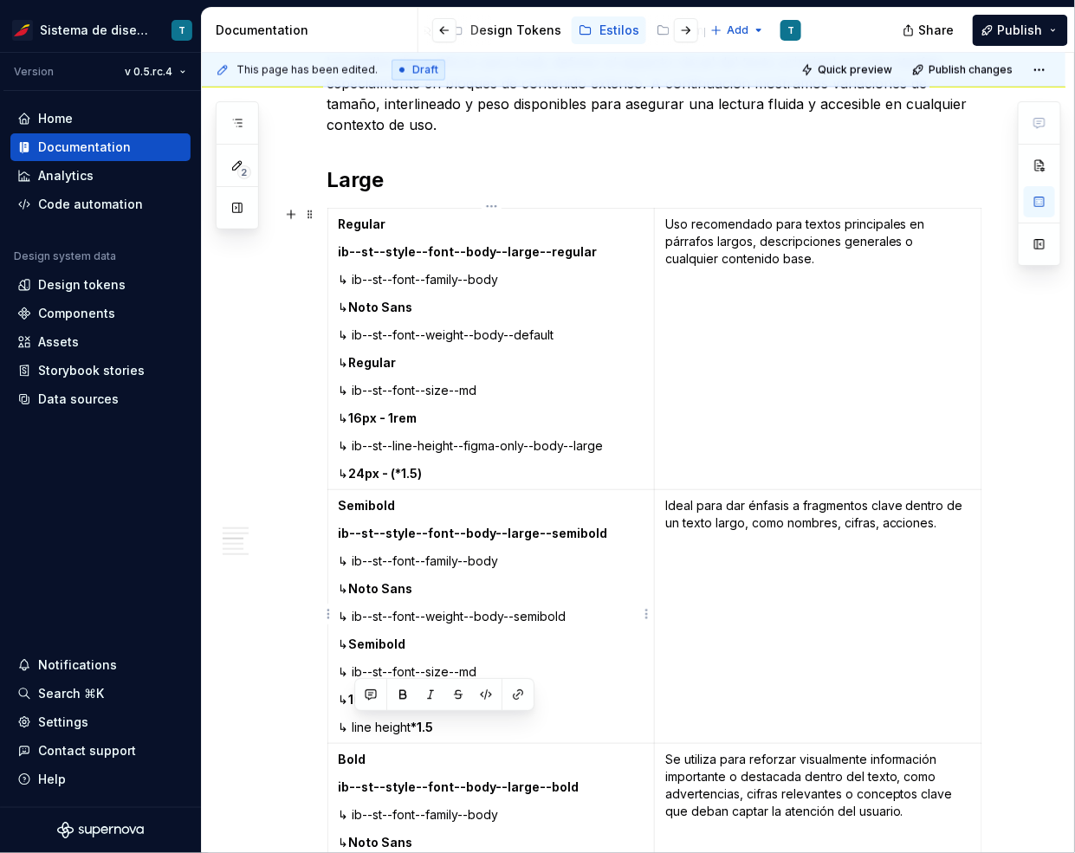
drag, startPoint x: 446, startPoint y: 727, endPoint x: 353, endPoint y: 724, distance: 92.7
click at [353, 724] on p "↳ line height *1.5" at bounding box center [492, 727] width 306 height 17
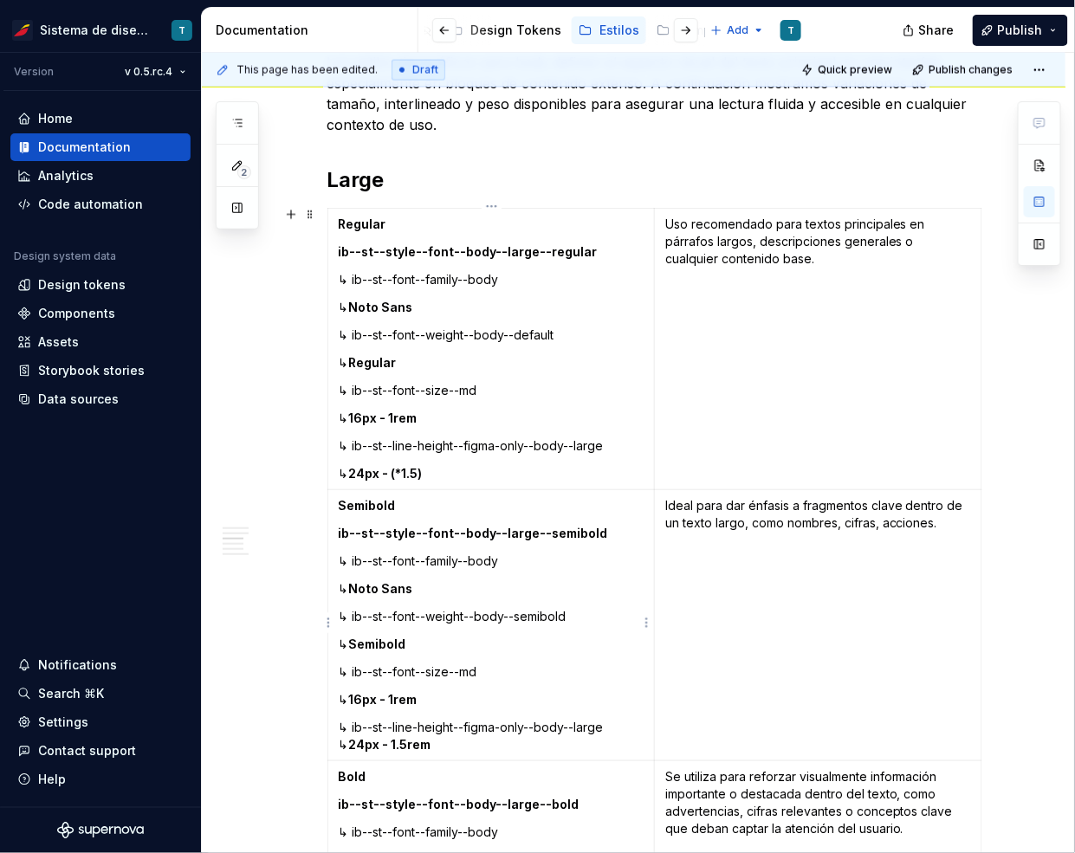
click at [610, 726] on p "↳ ib--st--line-height--figma-only--body--large ↳ 24px - 1.5rem" at bounding box center [492, 736] width 306 height 35
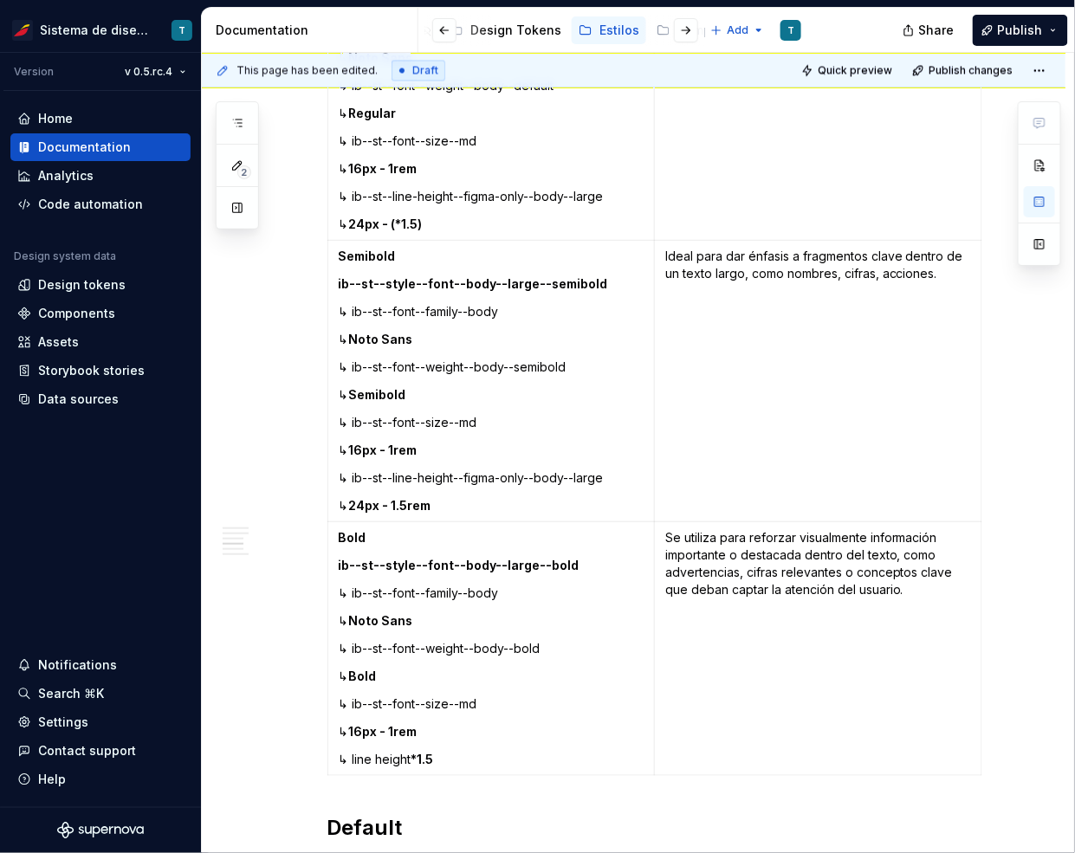
scroll to position [2937, 0]
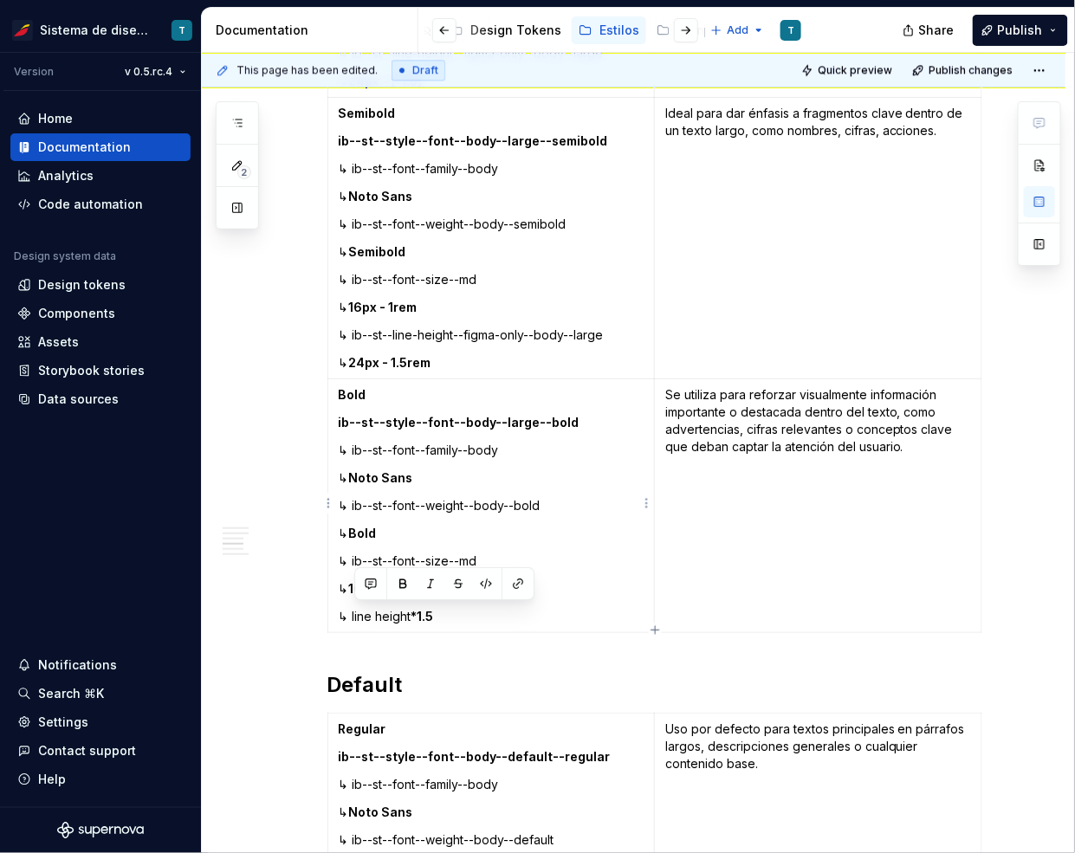
drag, startPoint x: 449, startPoint y: 615, endPoint x: 354, endPoint y: 610, distance: 95.4
click at [354, 610] on p "↳ line height *1.5" at bounding box center [492, 616] width 306 height 17
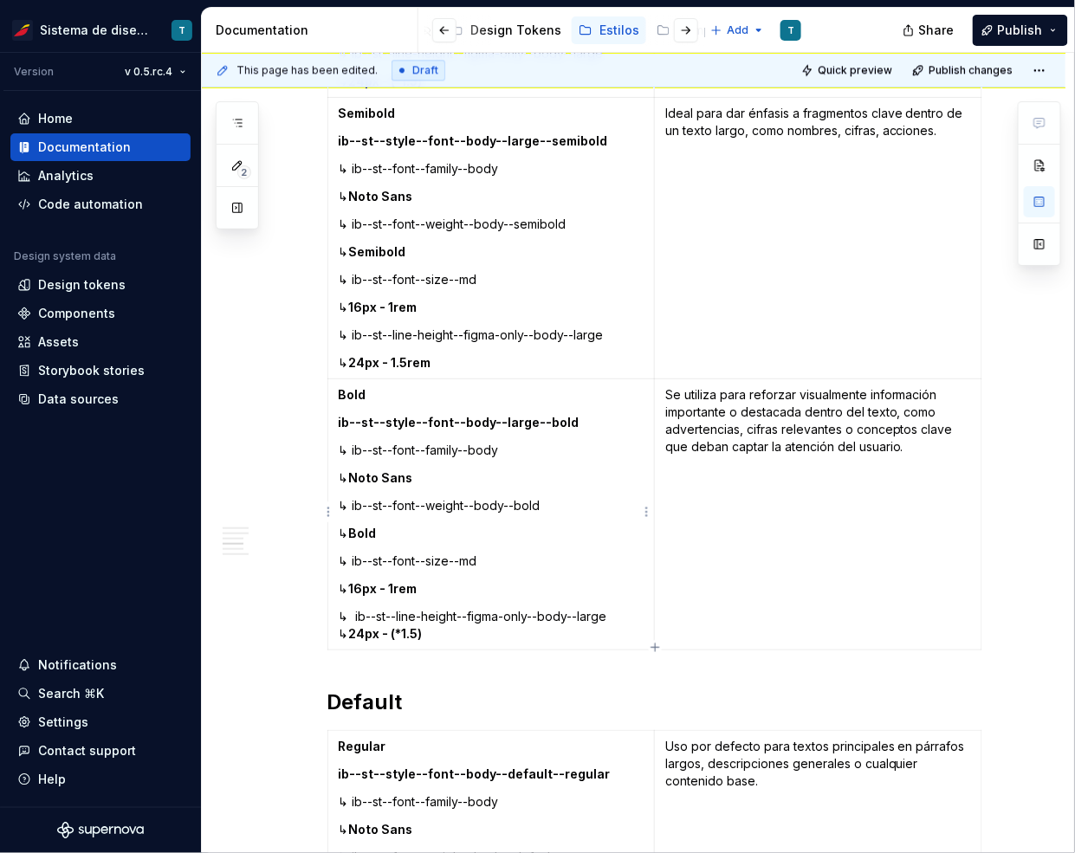
click at [612, 614] on p "↳ ib--st--line-height--figma-only--body--large ↳ 24px - (*1.5)" at bounding box center [492, 625] width 306 height 35
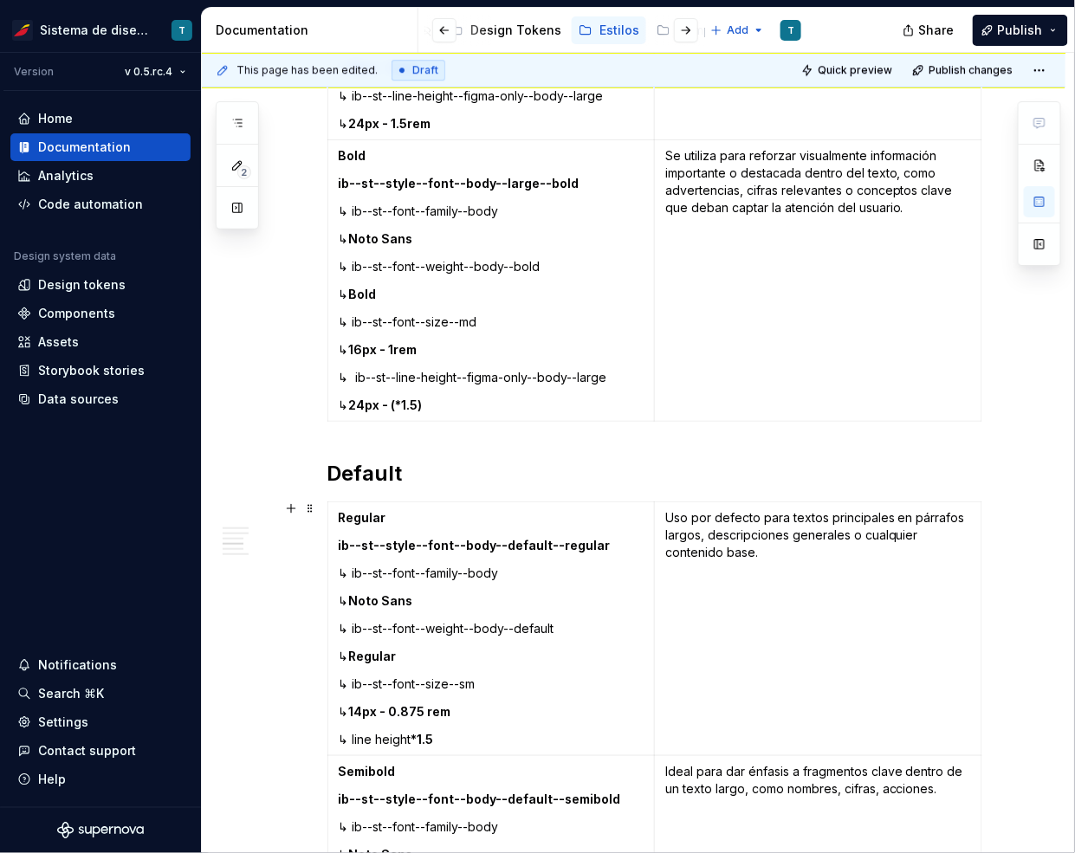
scroll to position [3345, 0]
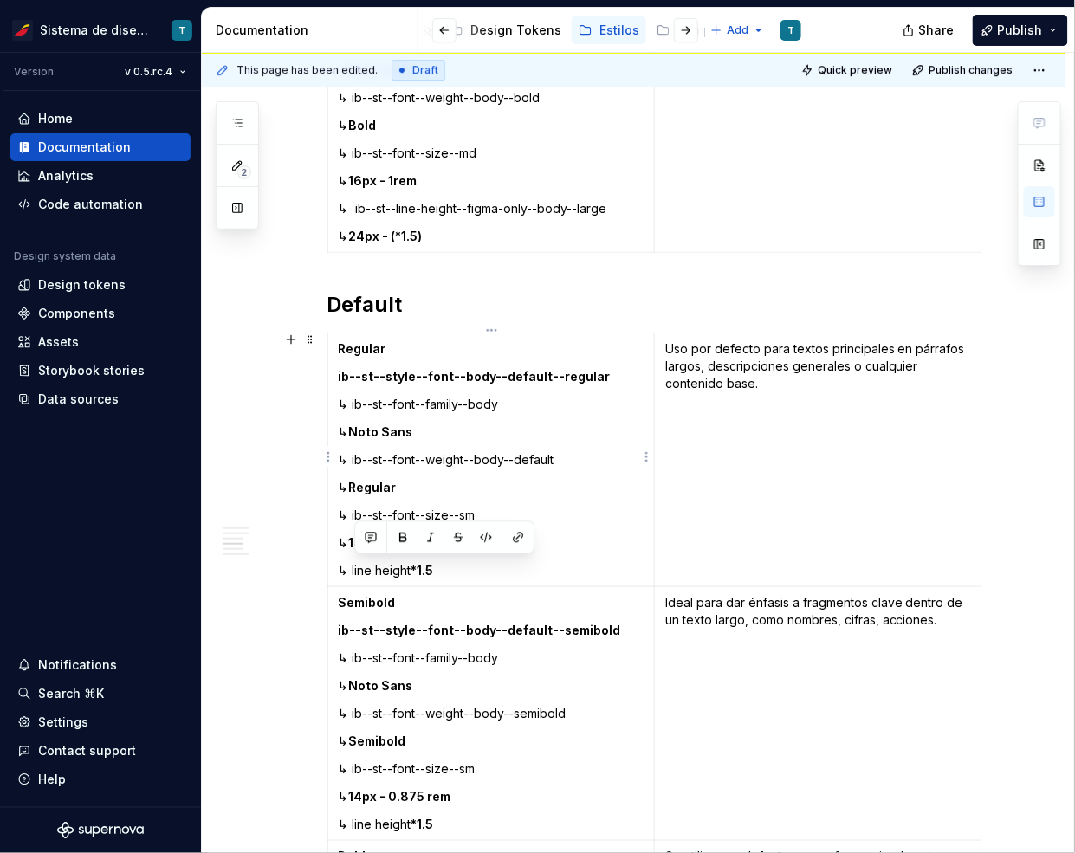
drag, startPoint x: 443, startPoint y: 569, endPoint x: 354, endPoint y: 562, distance: 89.5
click at [354, 562] on p "↳ line height *1.5" at bounding box center [492, 570] width 306 height 17
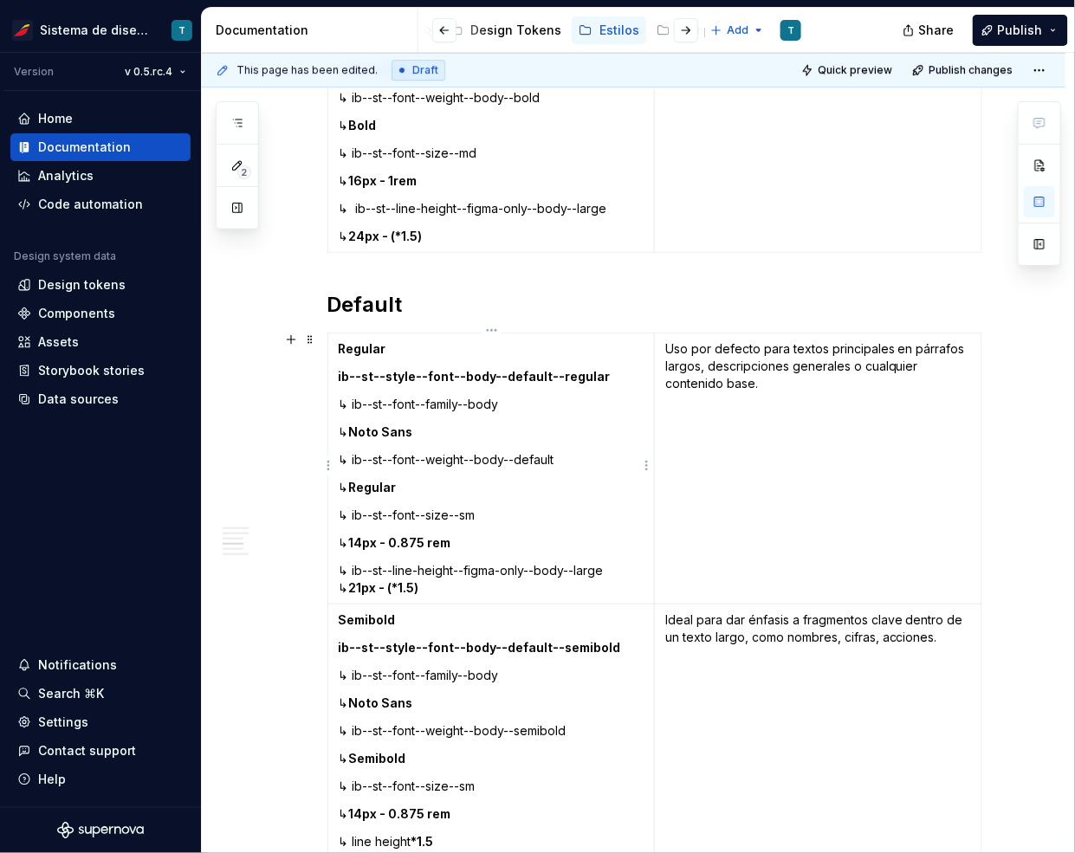
click at [609, 567] on p "↳ ib--st--line-height--figma-only--body--large ↳ 21px - (*1.5)" at bounding box center [492, 579] width 306 height 35
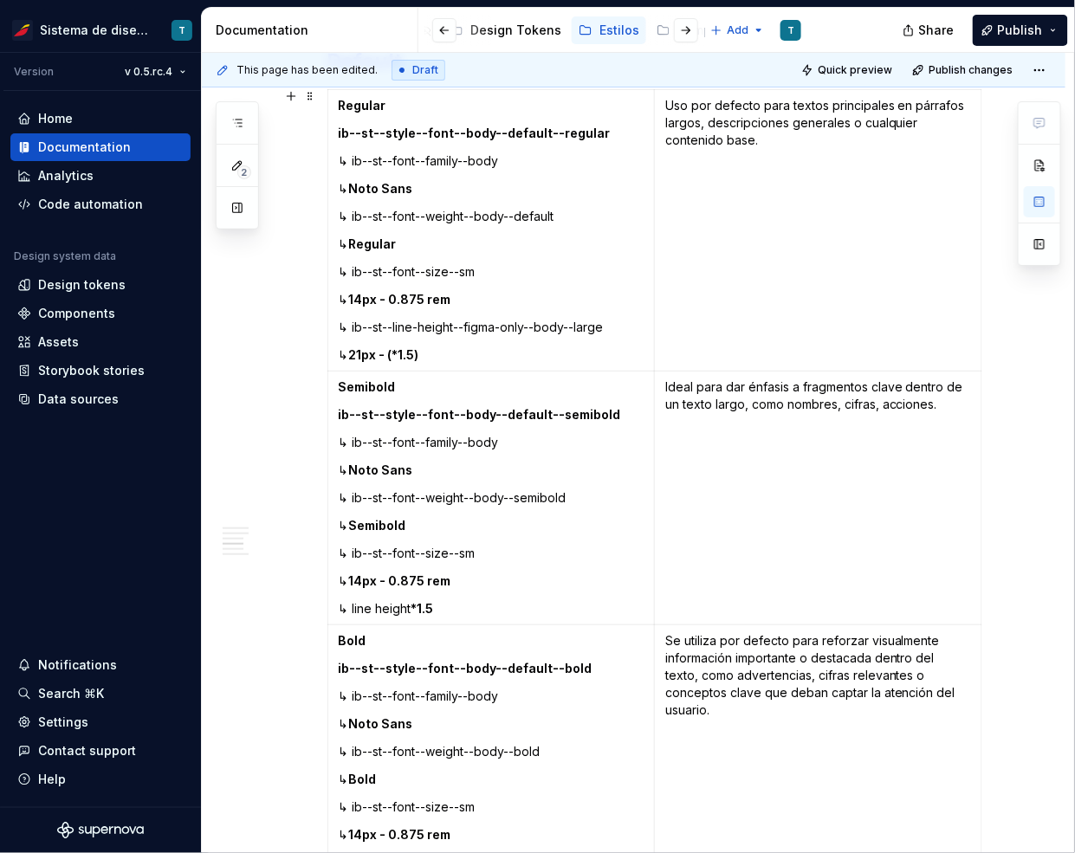
scroll to position [3597, 0]
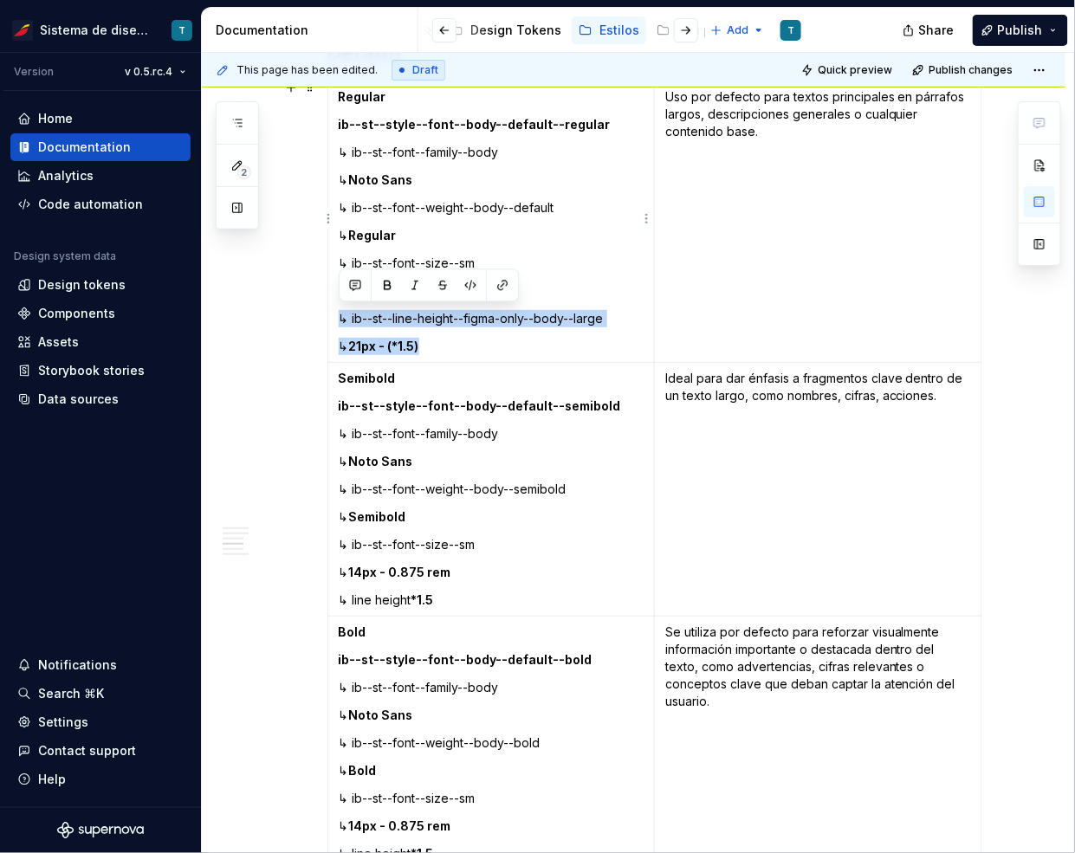
drag, startPoint x: 438, startPoint y: 338, endPoint x: 339, endPoint y: 316, distance: 101.9
click at [339, 316] on td "Regular ib--st--style--font--body--default--regular ↳ ib--st--font--family--bod…" at bounding box center [490, 221] width 327 height 281
copy td "↳ ib--st--line-height--figma-only--body--large ↳ 21px - (*1.5)"
drag, startPoint x: 446, startPoint y: 600, endPoint x: 337, endPoint y: 597, distance: 109.2
click at [337, 597] on td "Semibold ib--st--style--font--body--default--semibold ↳ ib--st--font--family--b…" at bounding box center [490, 490] width 327 height 254
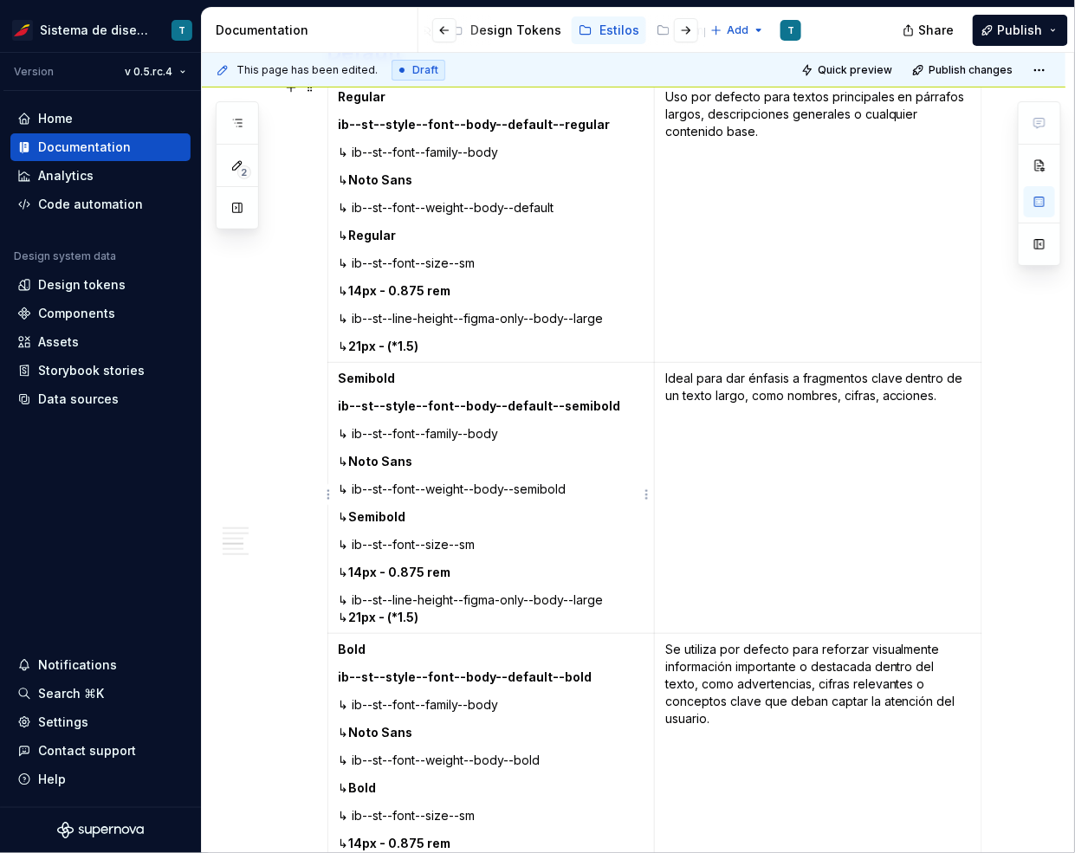
click at [611, 596] on p "↳ ib--st--line-height--figma-only--body--large ↳ 21px - (*1.5)" at bounding box center [492, 608] width 306 height 35
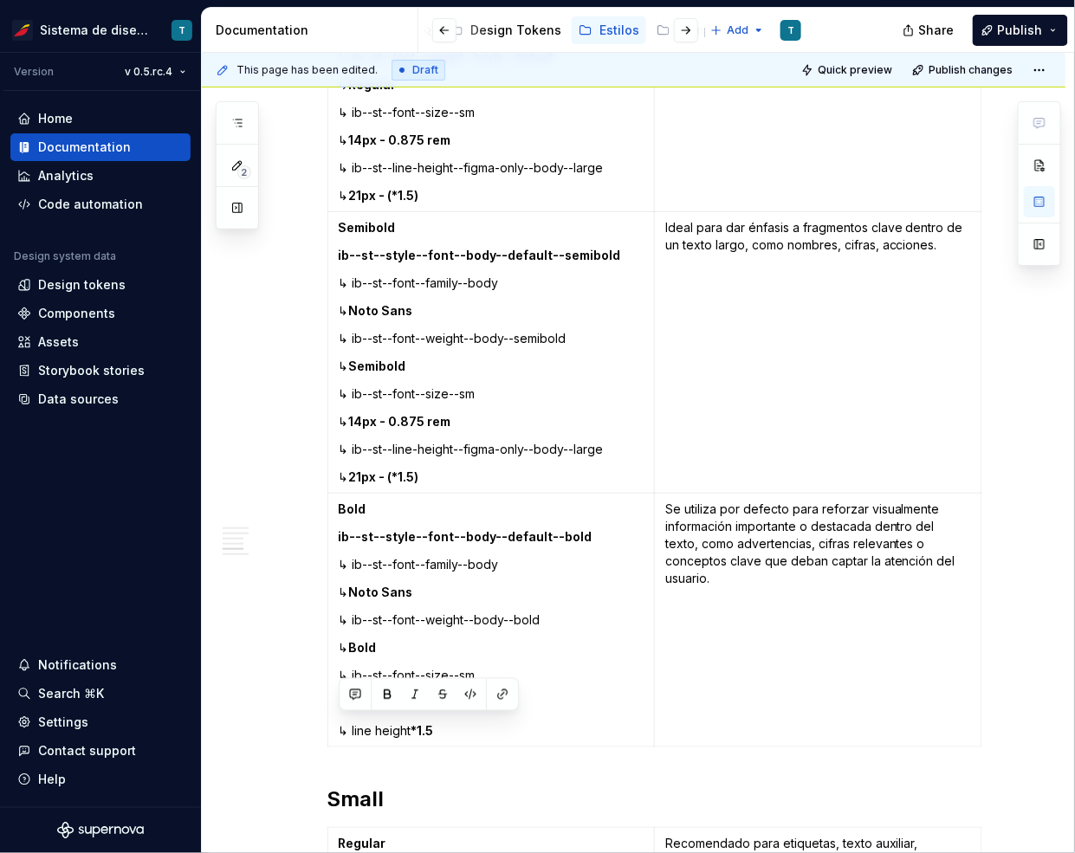
scroll to position [3760, 0]
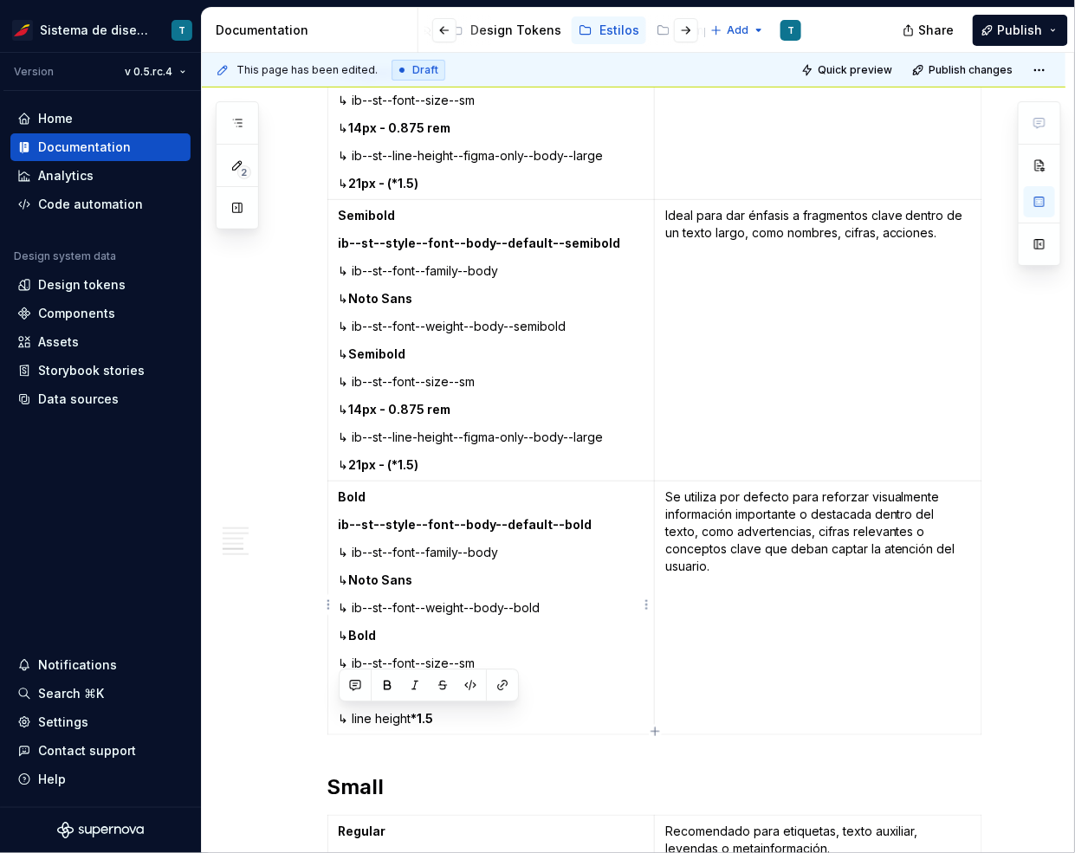
drag, startPoint x: 451, startPoint y: 770, endPoint x: 341, endPoint y: 715, distance: 122.8
click at [341, 715] on p "↳ line height *1.5" at bounding box center [492, 718] width 306 height 17
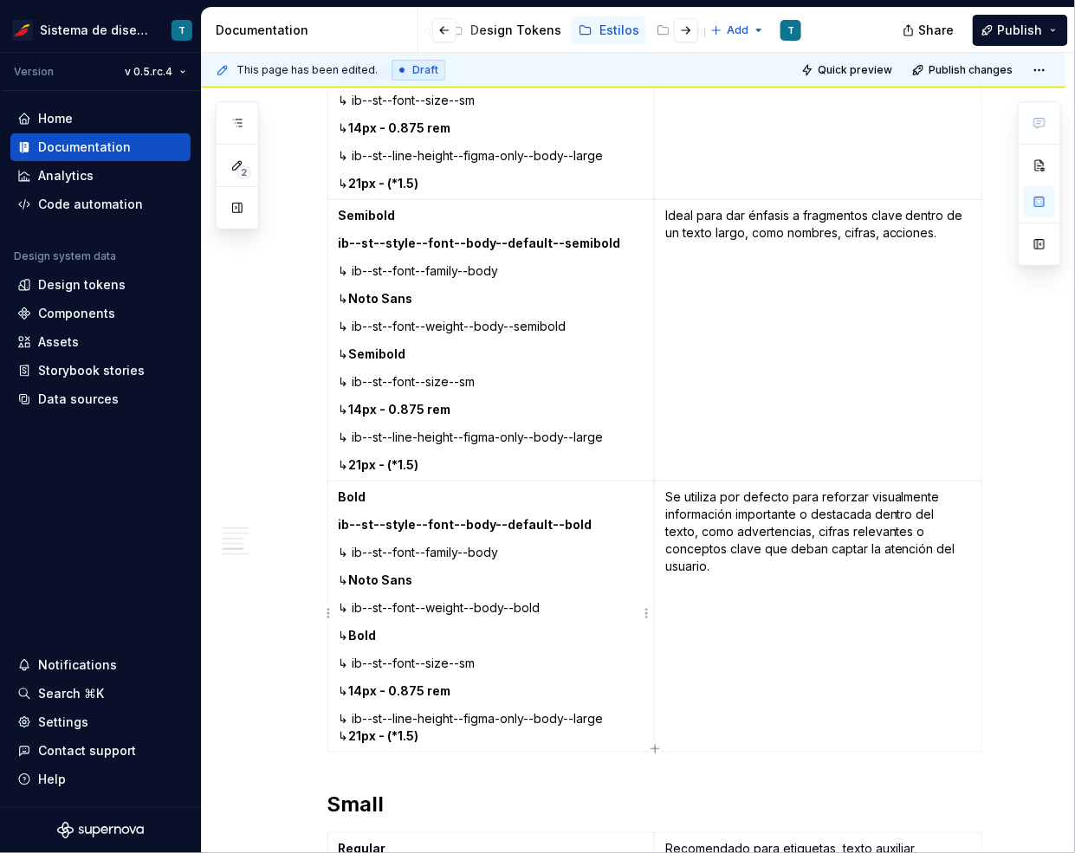
click at [621, 714] on p "↳ ib--st--line-height--figma-only--body--large ↳ 21px - (*1.5)" at bounding box center [492, 727] width 306 height 35
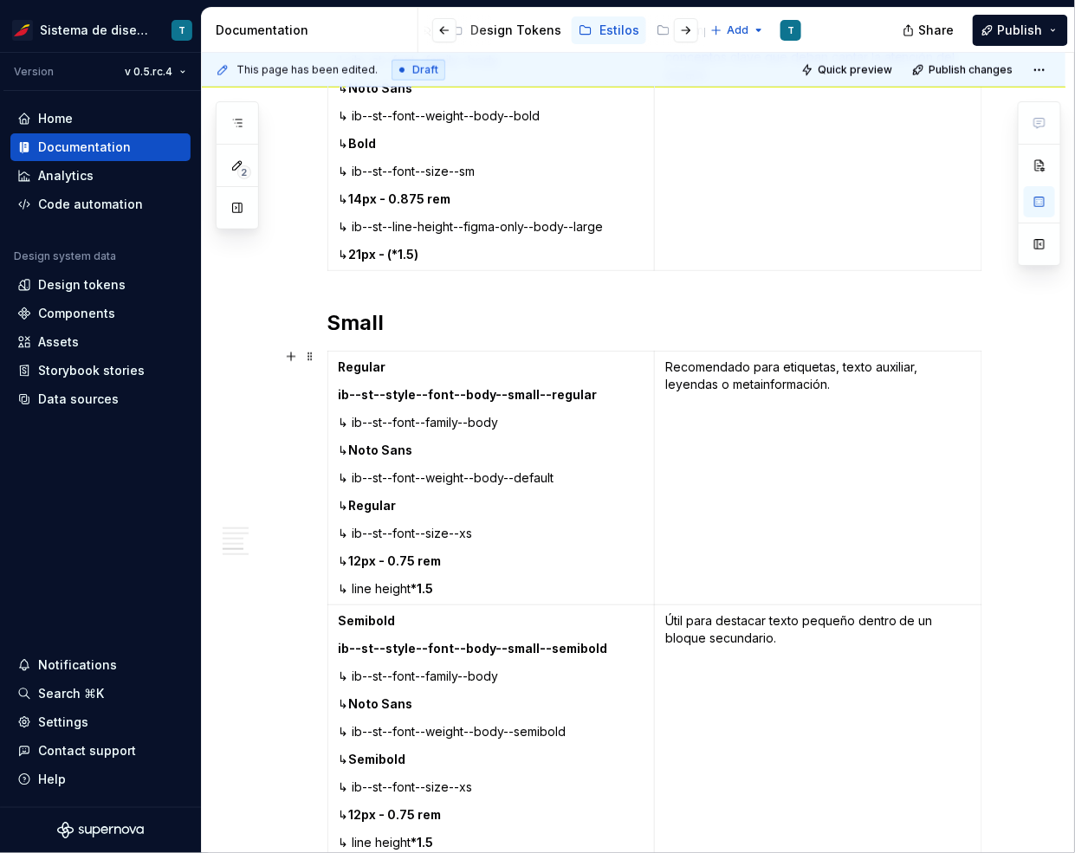
scroll to position [4323, 0]
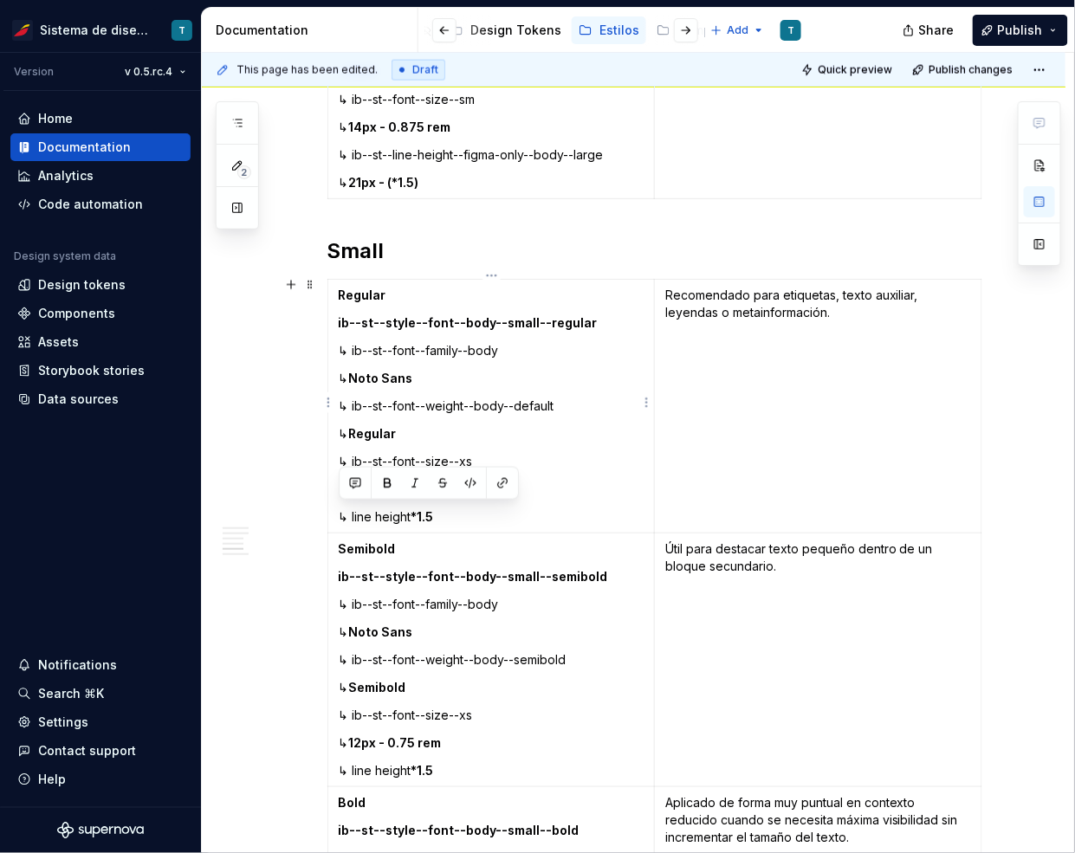
drag, startPoint x: 438, startPoint y: 512, endPoint x: 338, endPoint y: 512, distance: 100.4
click at [338, 512] on td "Regular ib--st--style--font--body--small--regular ↳ ib--st--font--family--body …" at bounding box center [490, 407] width 327 height 254
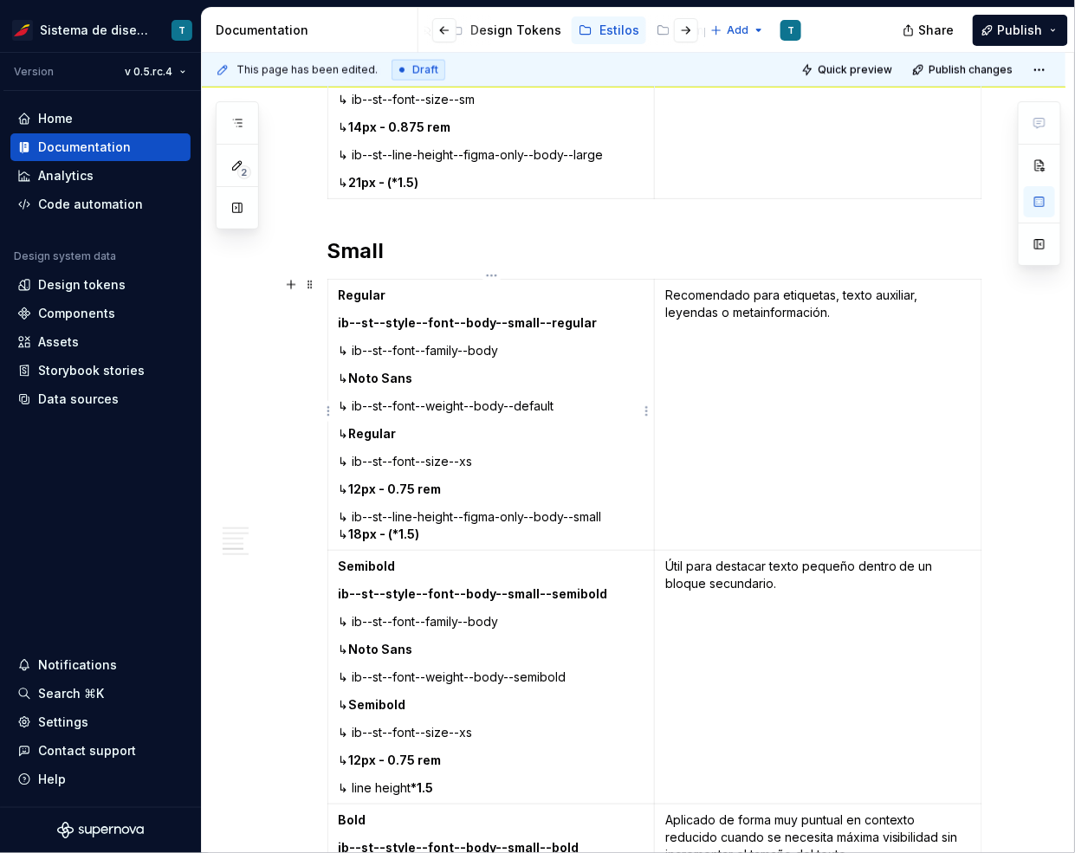
click at [610, 514] on p "↳ ib--st--line-height--figma-only--body--small ↳ 18px - (*1.5)" at bounding box center [492, 525] width 306 height 35
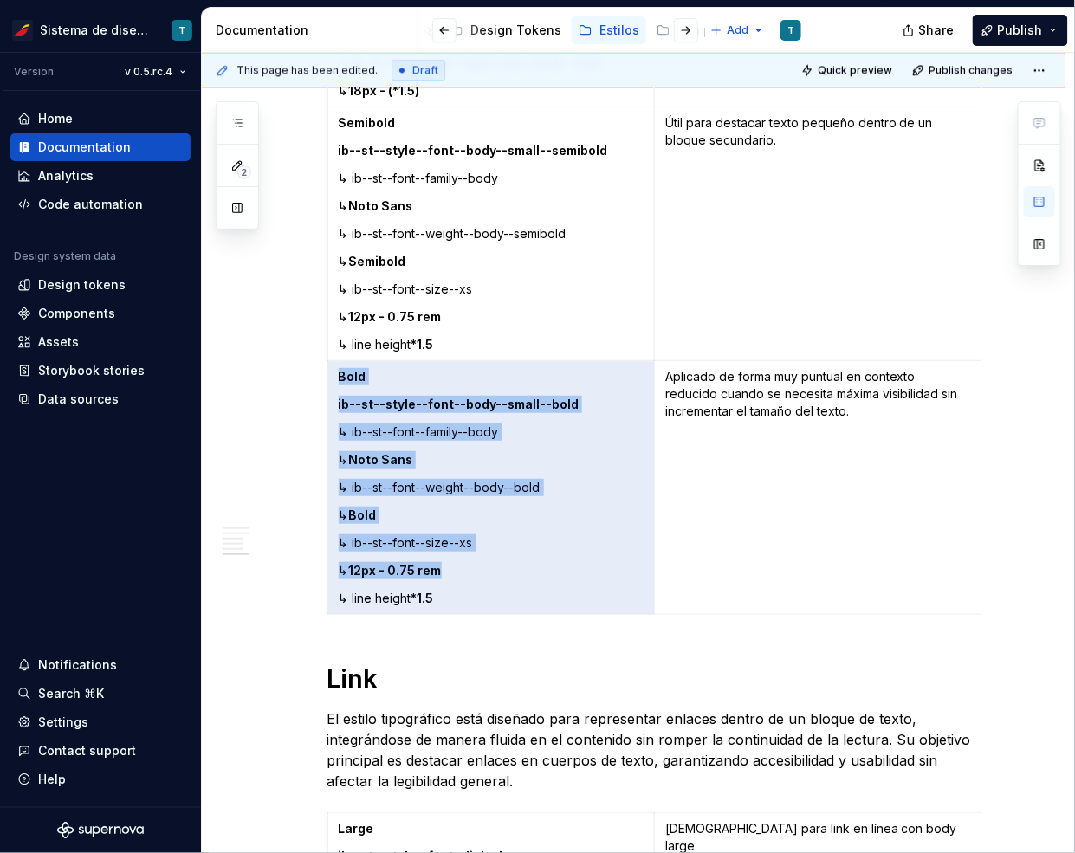
scroll to position [4858, 0]
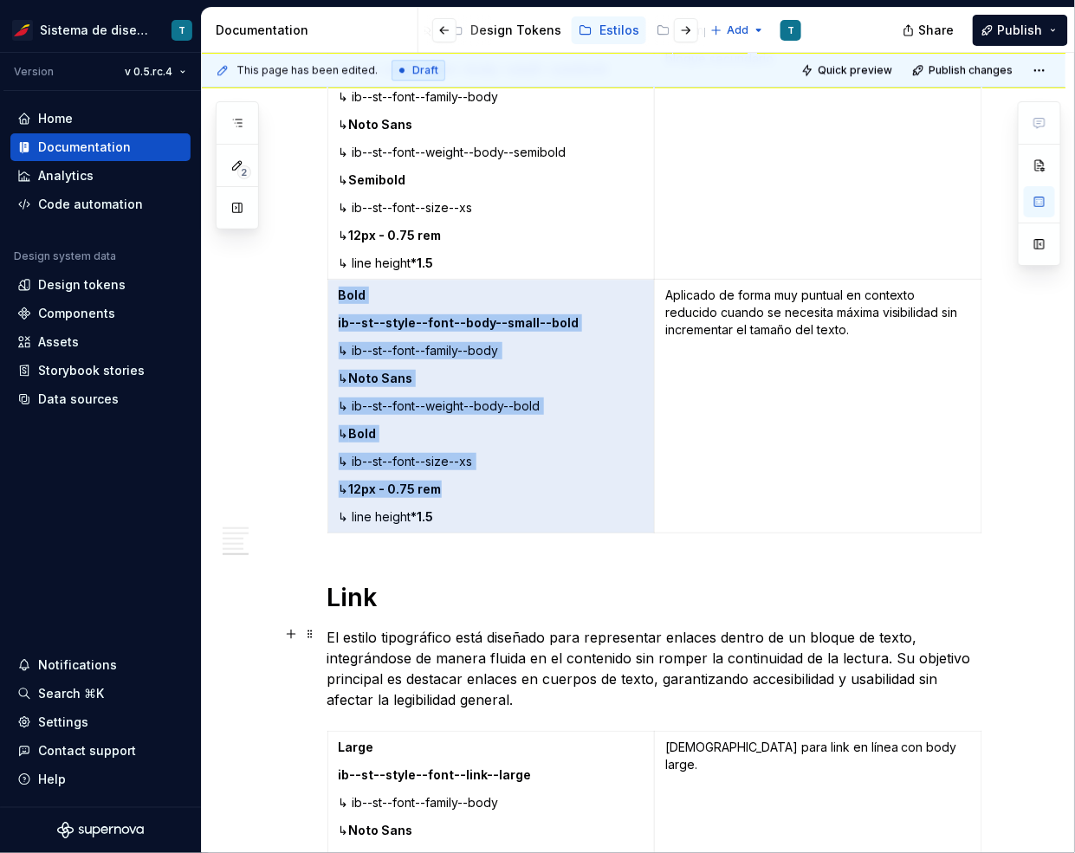
drag, startPoint x: 449, startPoint y: 795, endPoint x: 404, endPoint y: 440, distance: 357.9
click at [406, 496] on tbody "Regular ib--st--style--font--body--small--regular ↳ ib--st--font--family--body …" at bounding box center [654, 139] width 654 height 789
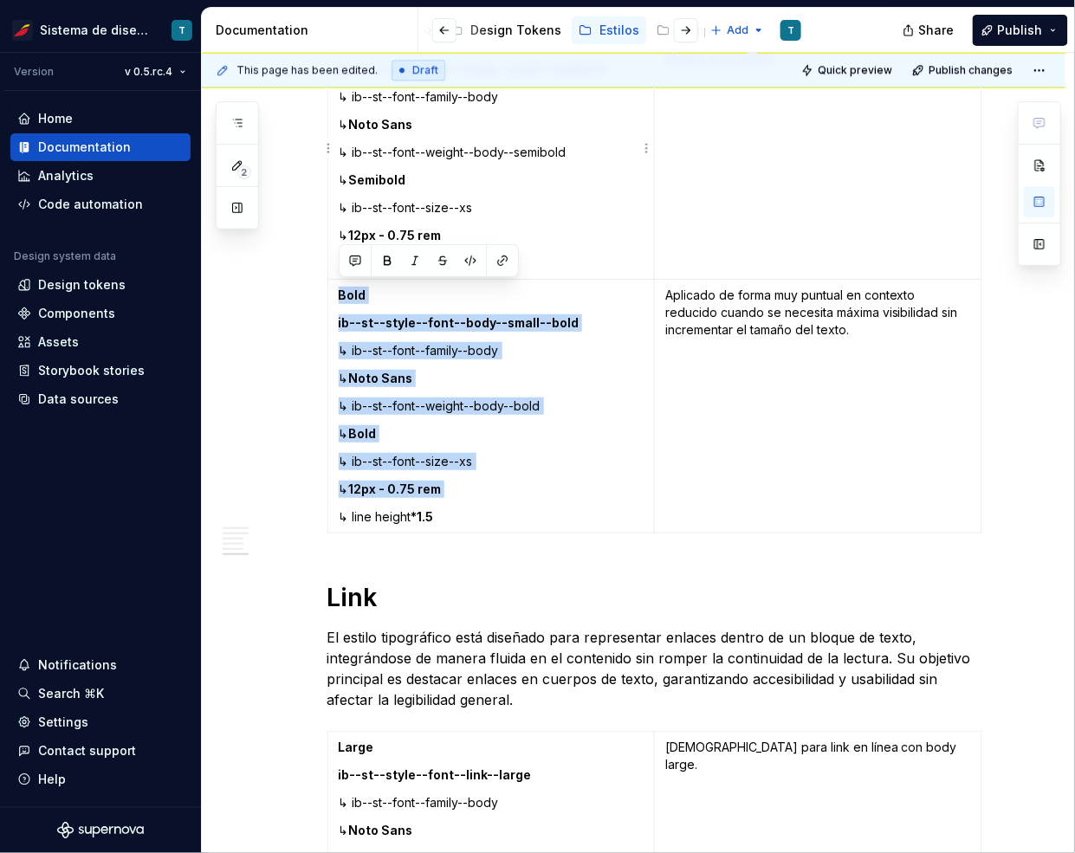
click at [550, 239] on p "↳ 12px - 0.75 rem" at bounding box center [492, 235] width 306 height 17
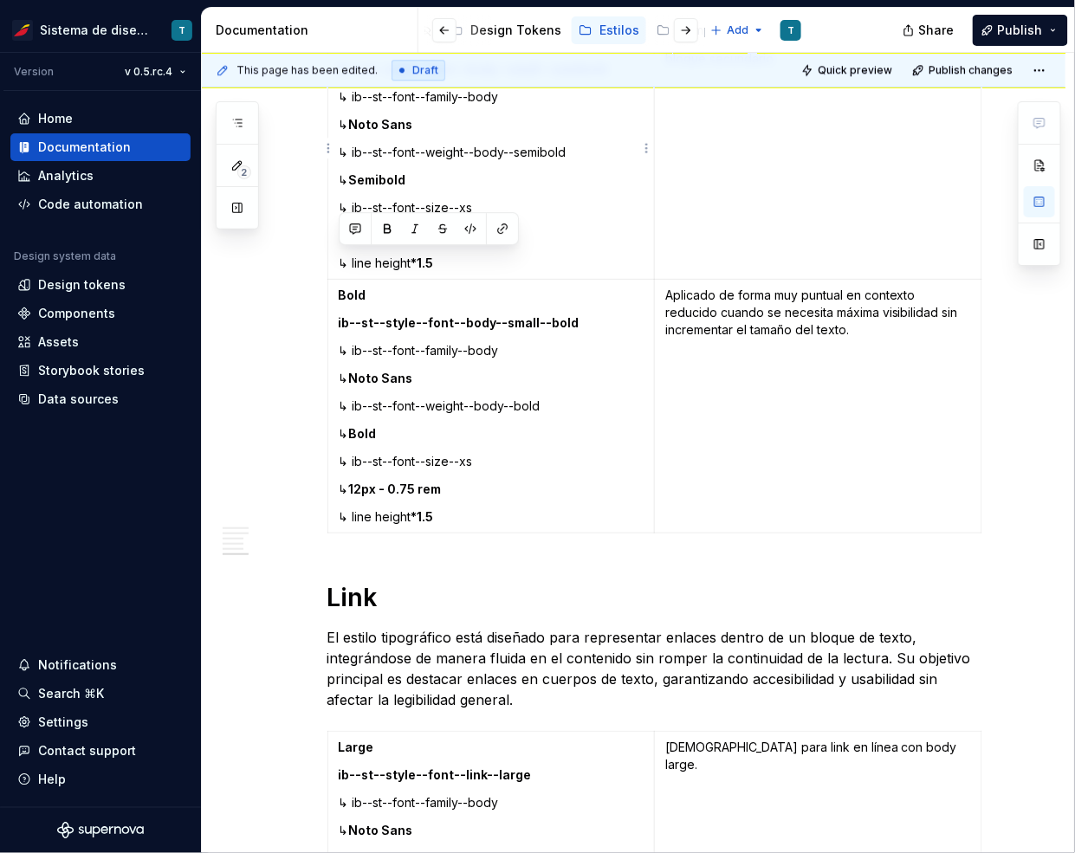
drag, startPoint x: 456, startPoint y: 255, endPoint x: 339, endPoint y: 255, distance: 116.9
click at [339, 255] on p "↳ line height *1.5" at bounding box center [492, 263] width 306 height 17
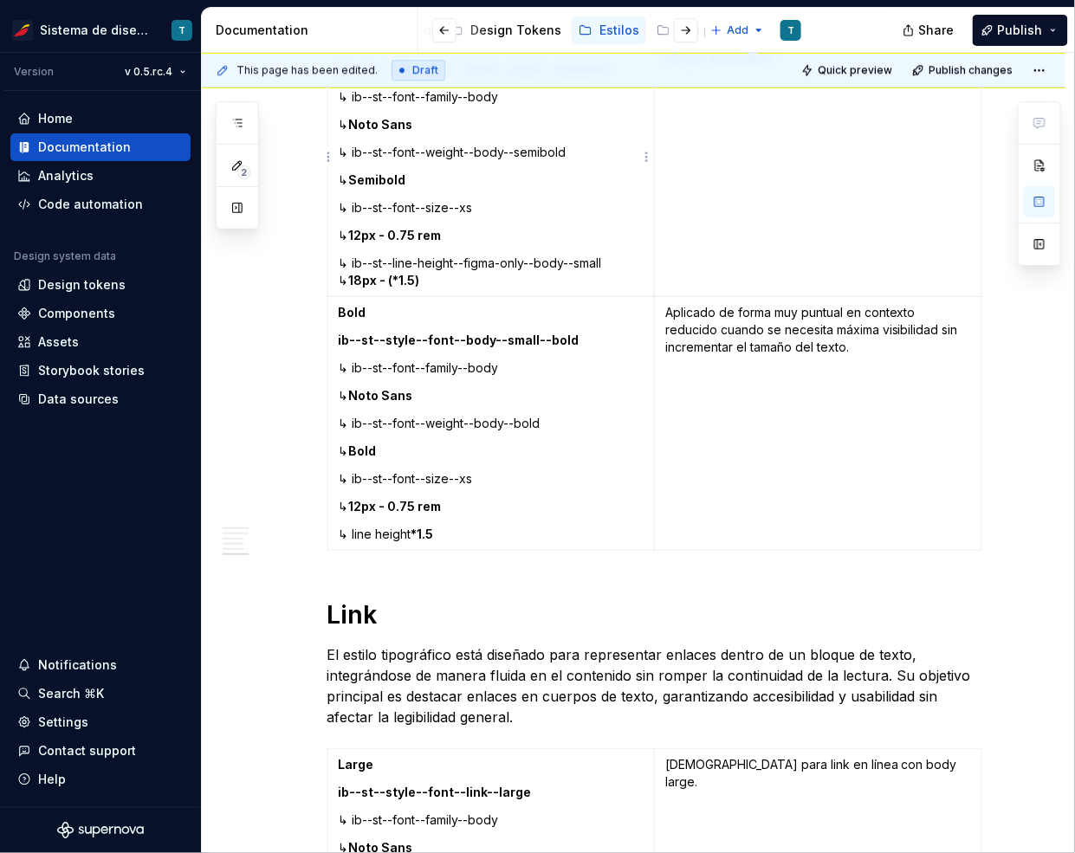
click at [612, 260] on p "↳ ib--st--line-height--figma-only--body--small ↳ 18px - (*1.5)" at bounding box center [492, 272] width 306 height 35
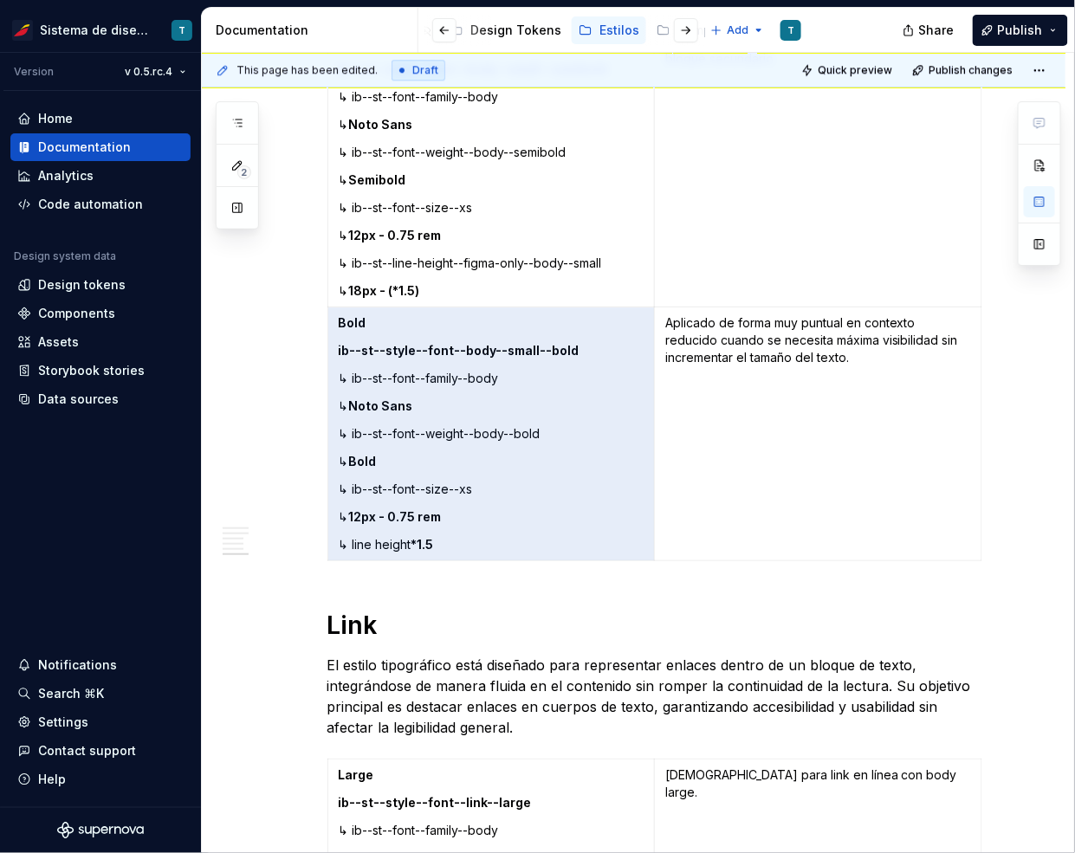
drag, startPoint x: 447, startPoint y: 538, endPoint x: 326, endPoint y: 537, distance: 121.2
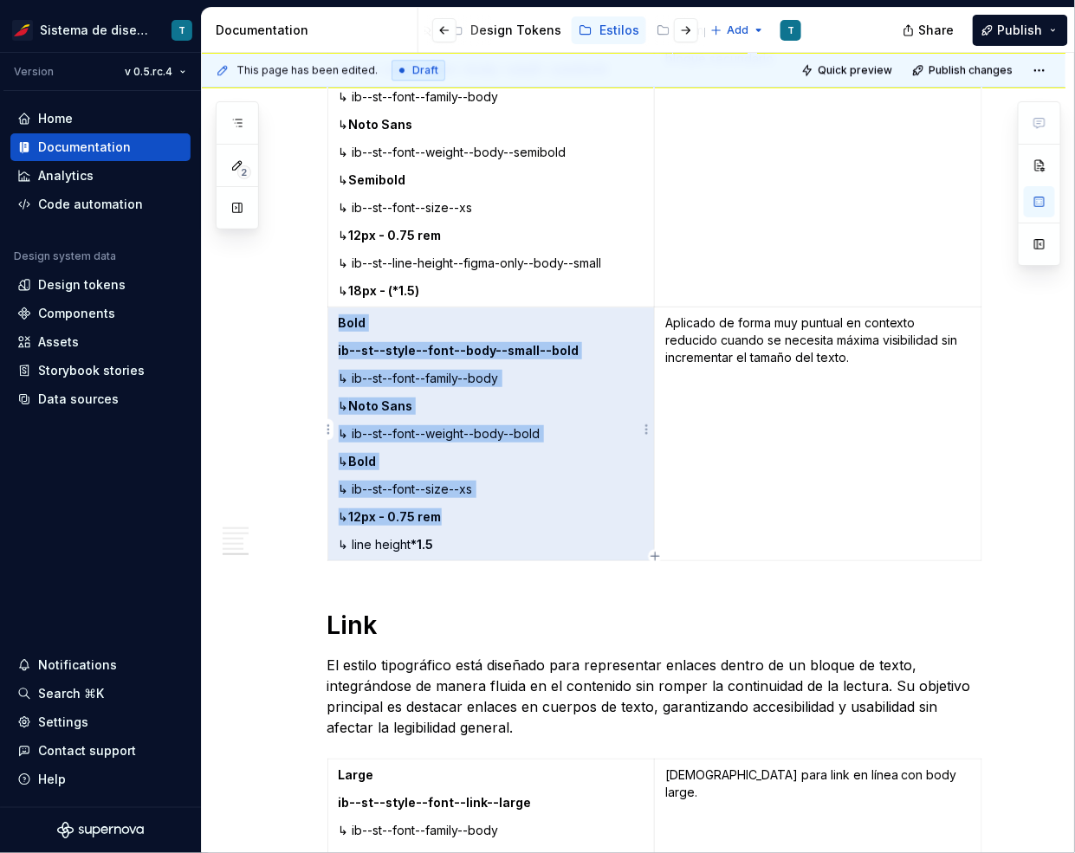
click at [373, 545] on p "↳ line height *1.5" at bounding box center [492, 544] width 306 height 17
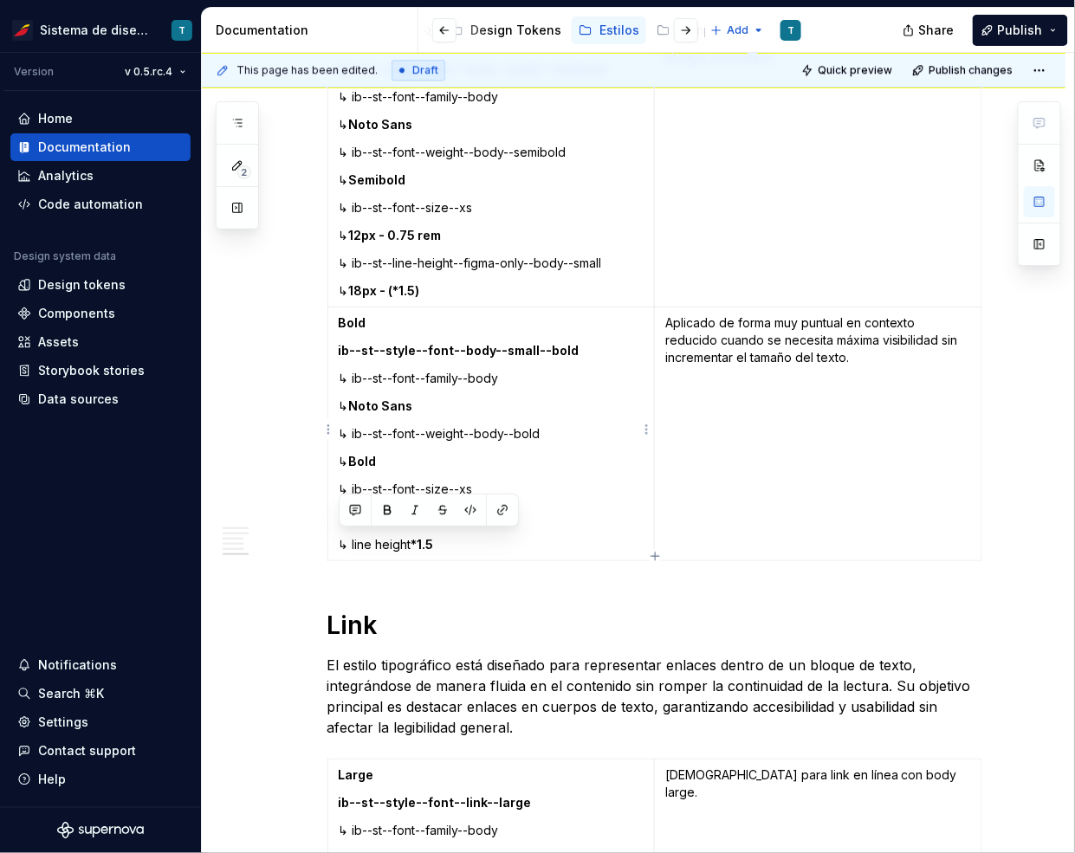
drag, startPoint x: 440, startPoint y: 539, endPoint x: 339, endPoint y: 536, distance: 100.5
click at [339, 536] on p "↳ line height *1.5" at bounding box center [492, 544] width 306 height 17
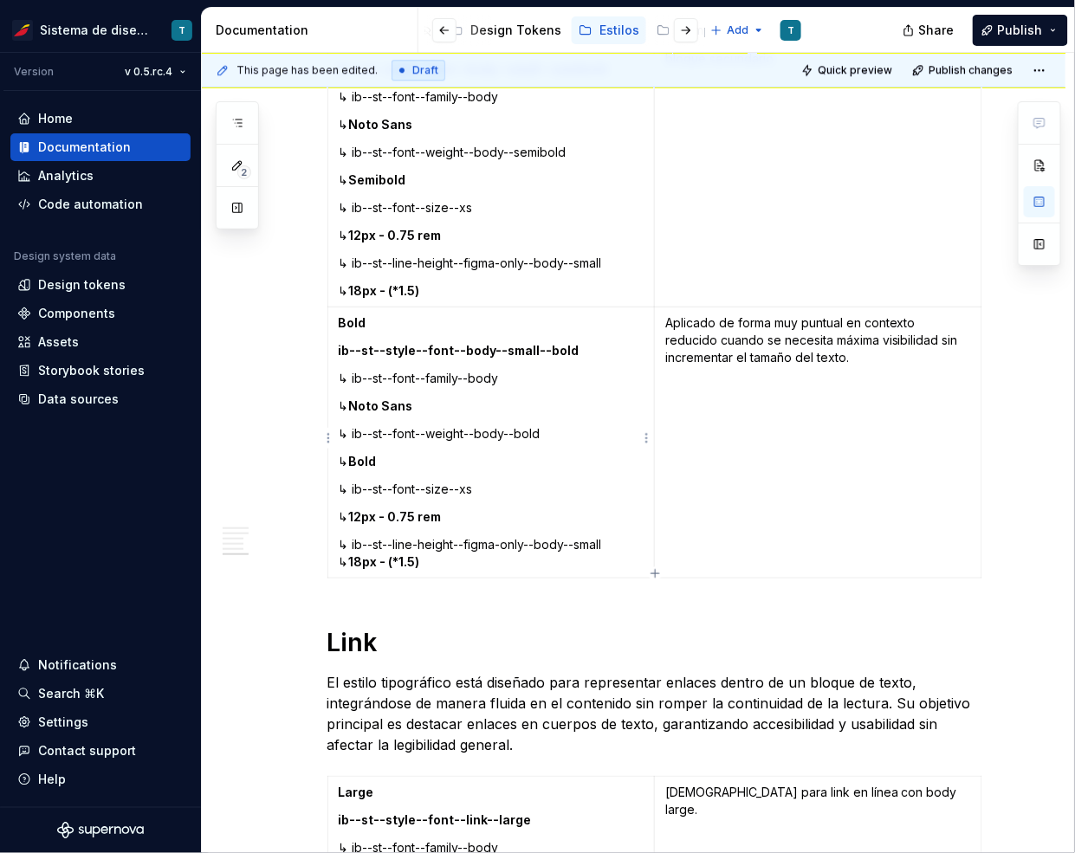
click at [615, 539] on p "↳ ib--st--line-height--figma-only--body--small ↳ 18px - (*1.5)" at bounding box center [492, 553] width 306 height 35
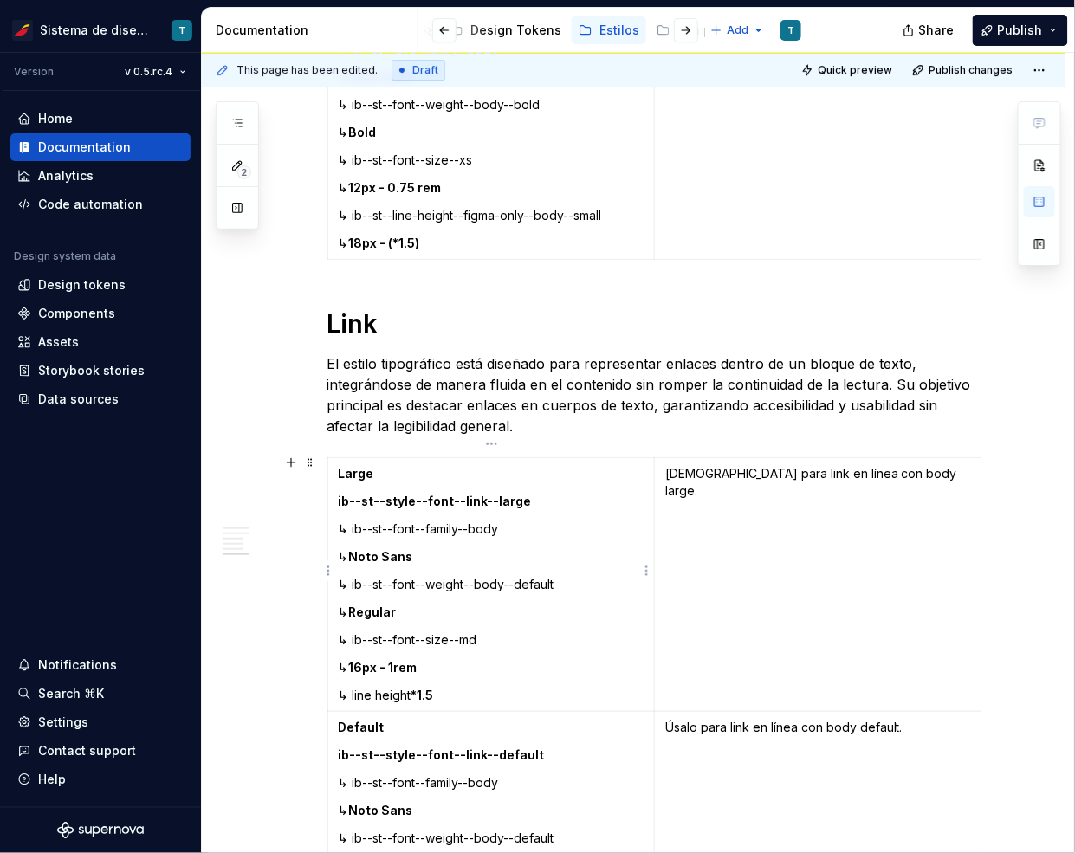
scroll to position [5197, 0]
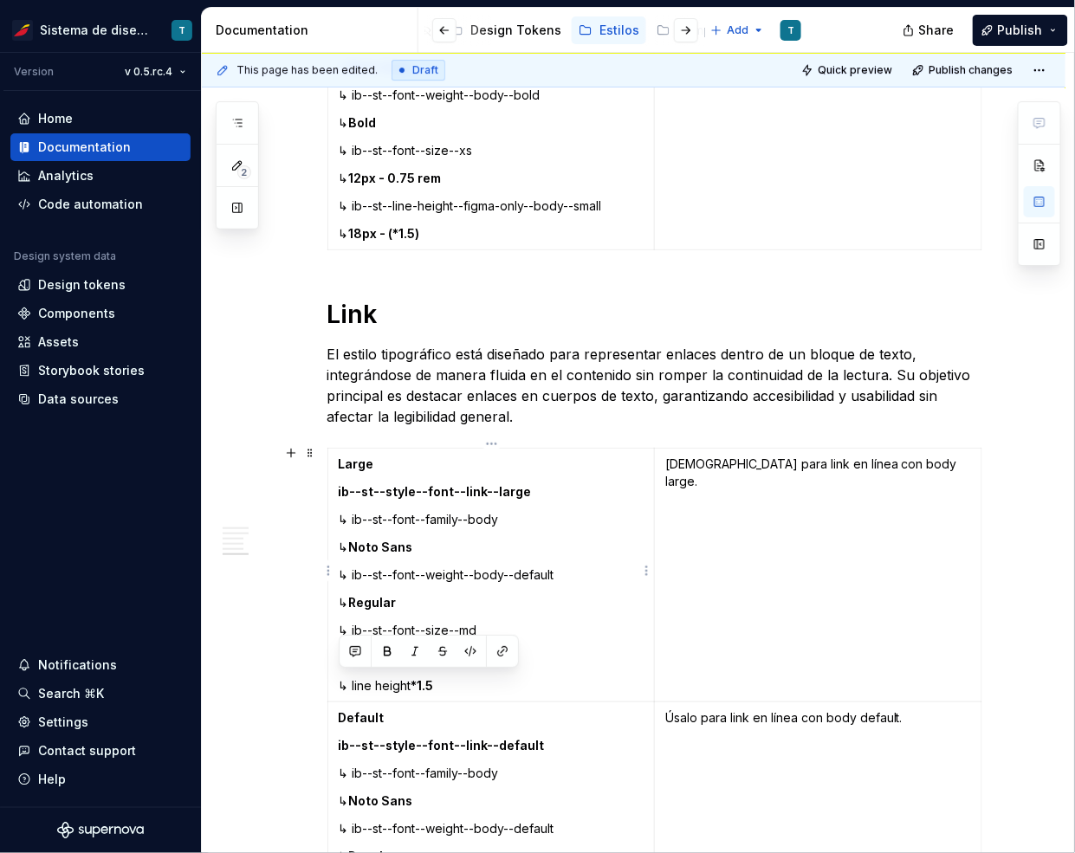
drag, startPoint x: 453, startPoint y: 681, endPoint x: 335, endPoint y: 678, distance: 117.8
click at [335, 678] on td "Large ib--st--style--font--link--large ↳ ib--st--font--family--body ↳ Noto Sans…" at bounding box center [490, 576] width 327 height 254
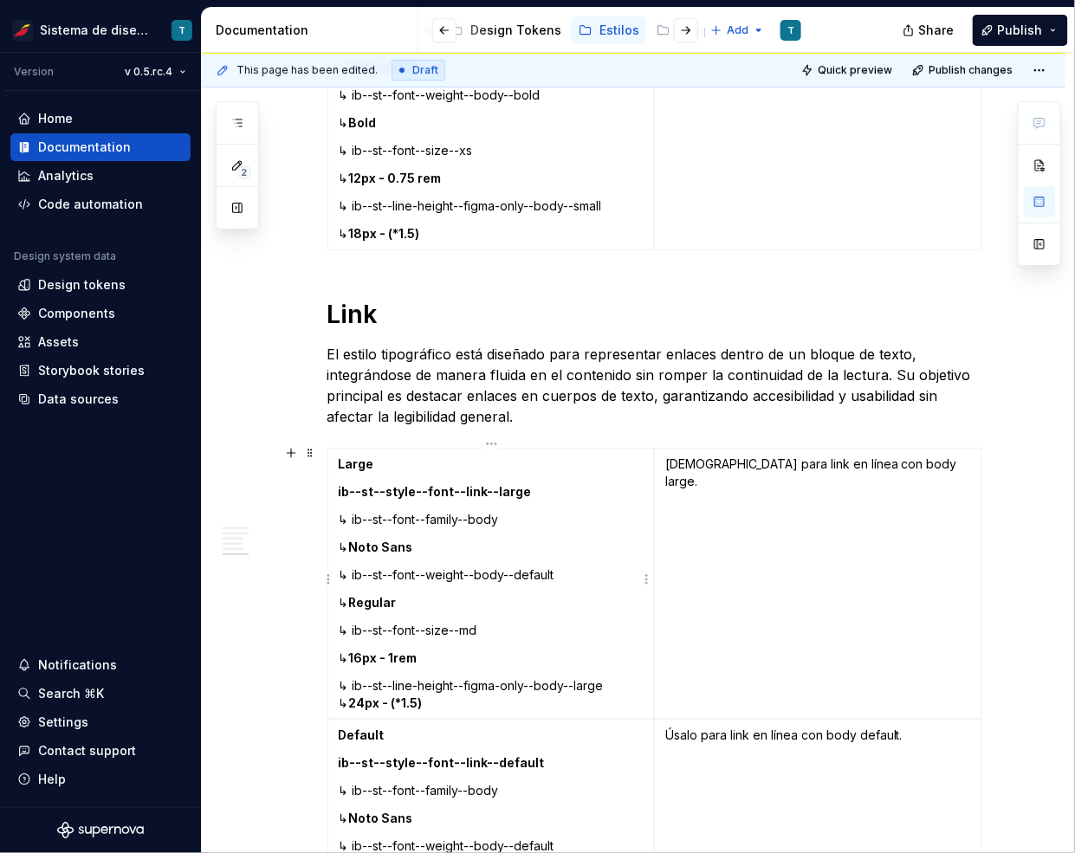
click at [609, 684] on p "↳ ib--st--line-height--figma-only--body--large ↳ 24px - (*1.5)" at bounding box center [492, 694] width 306 height 35
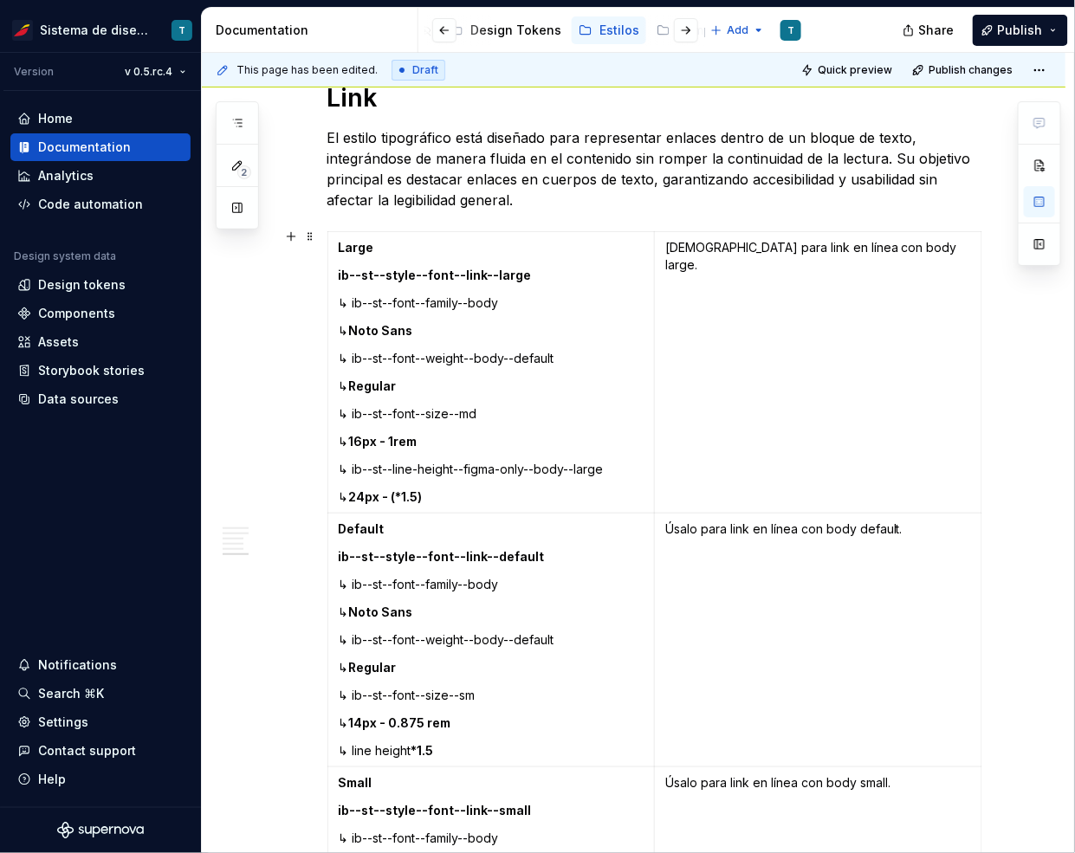
scroll to position [5473, 0]
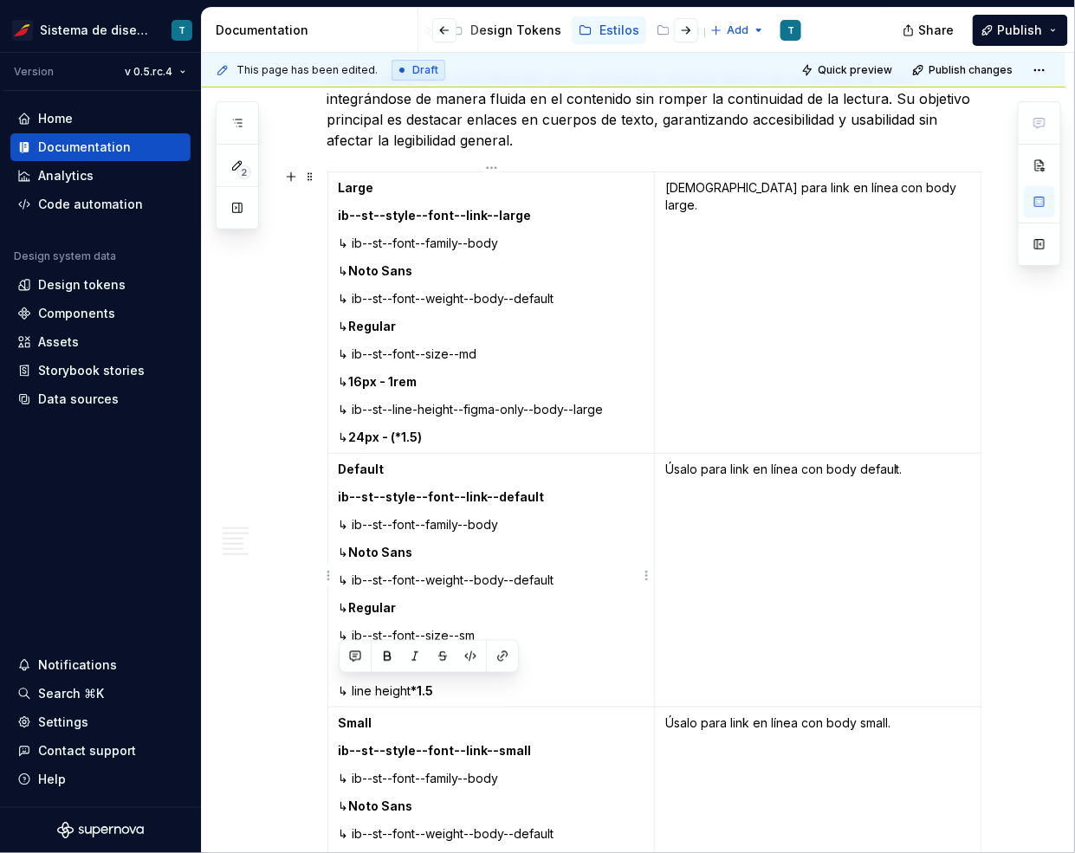
drag, startPoint x: 441, startPoint y: 688, endPoint x: 339, endPoint y: 683, distance: 101.4
click at [339, 683] on p "↳ line height *1.5" at bounding box center [492, 690] width 306 height 17
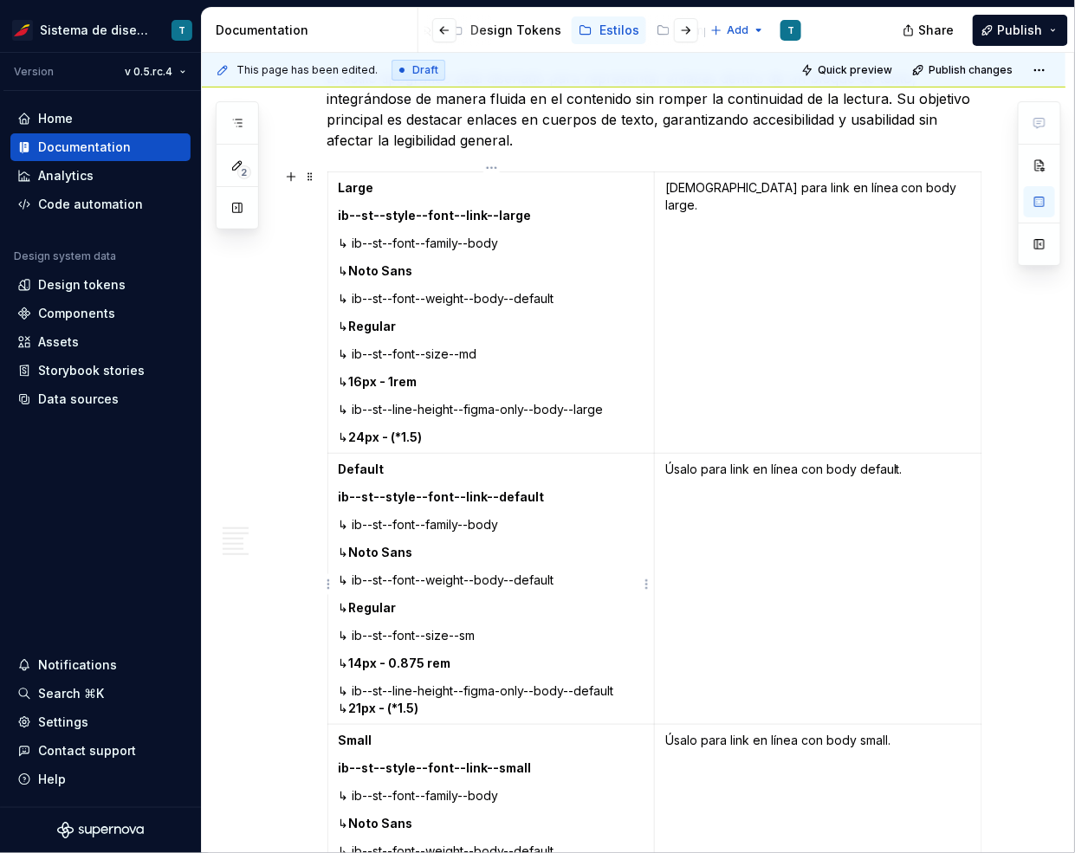
click at [340, 701] on p "↳ ib--st--line-height--figma-only--body--default ↳ 21px - (*1.5)" at bounding box center [492, 699] width 306 height 35
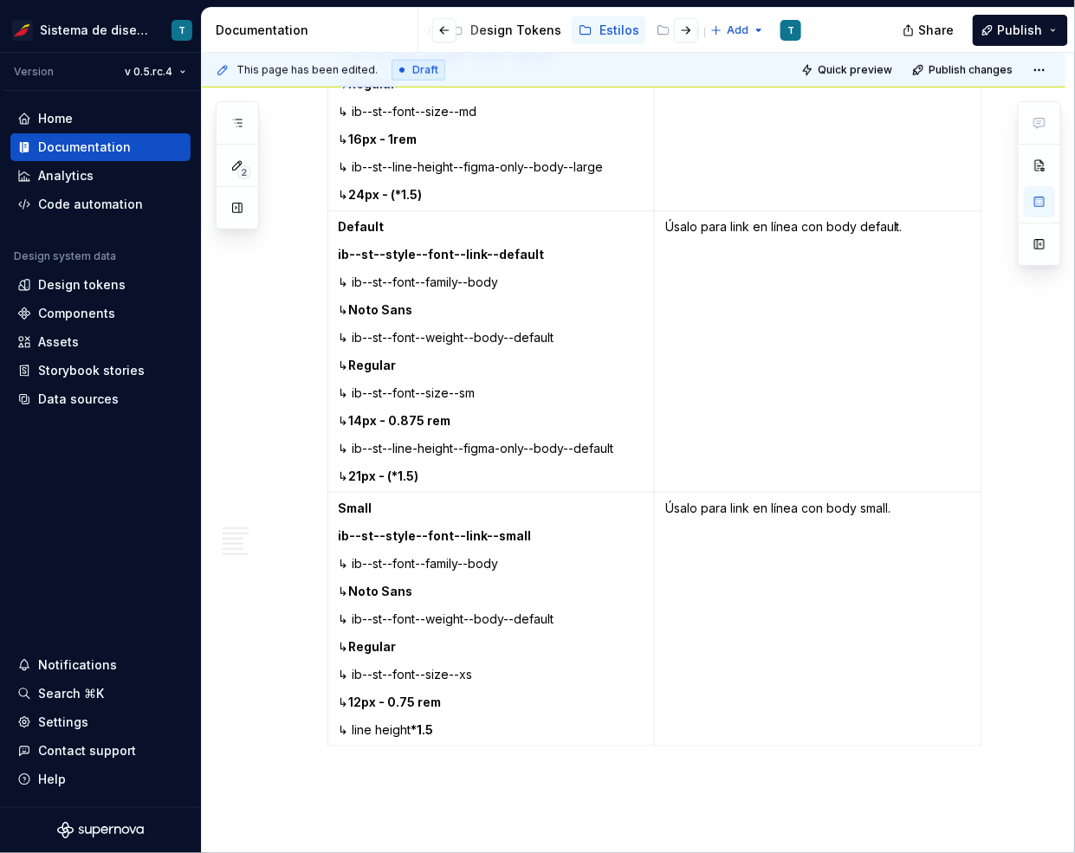
scroll to position [5724, 0]
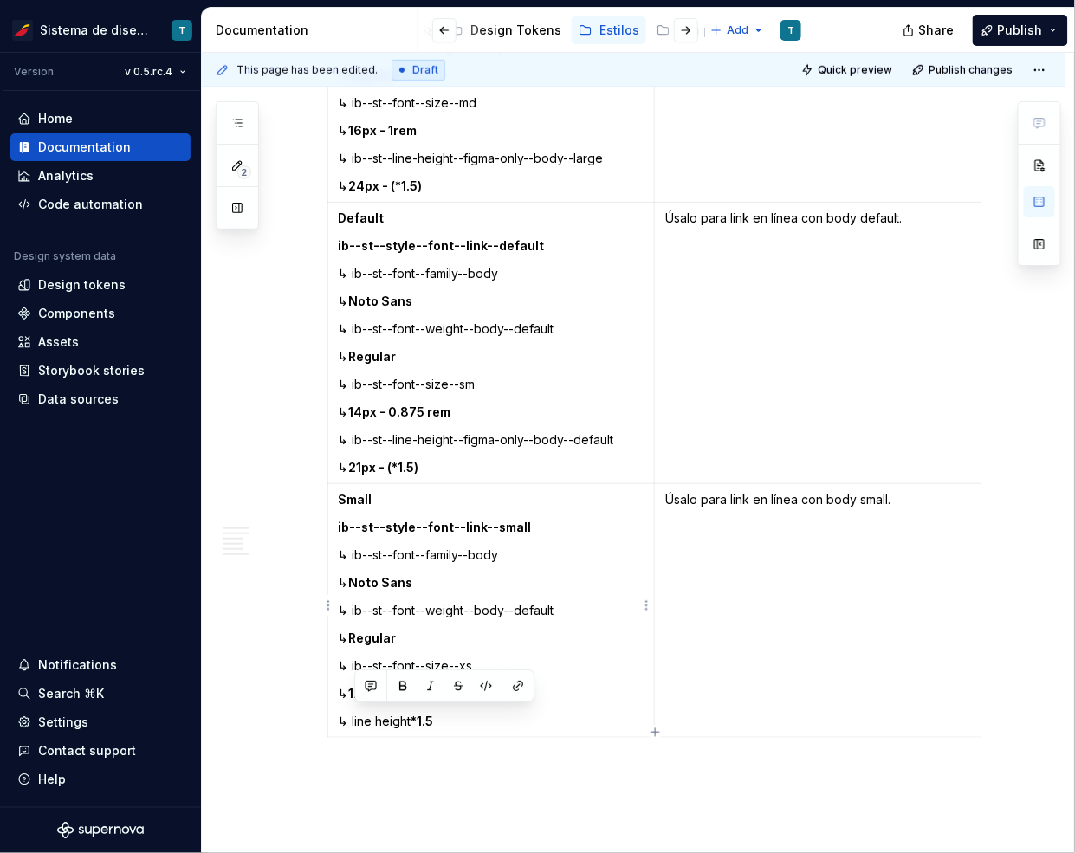
drag, startPoint x: 442, startPoint y: 715, endPoint x: 354, endPoint y: 714, distance: 88.3
click at [354, 714] on p "↳ line height *1.5" at bounding box center [492, 721] width 306 height 17
click at [612, 716] on p "↳ ib--st--line-height--figma-only--body--small ↳ 18px - (*1.5)" at bounding box center [492, 730] width 306 height 35
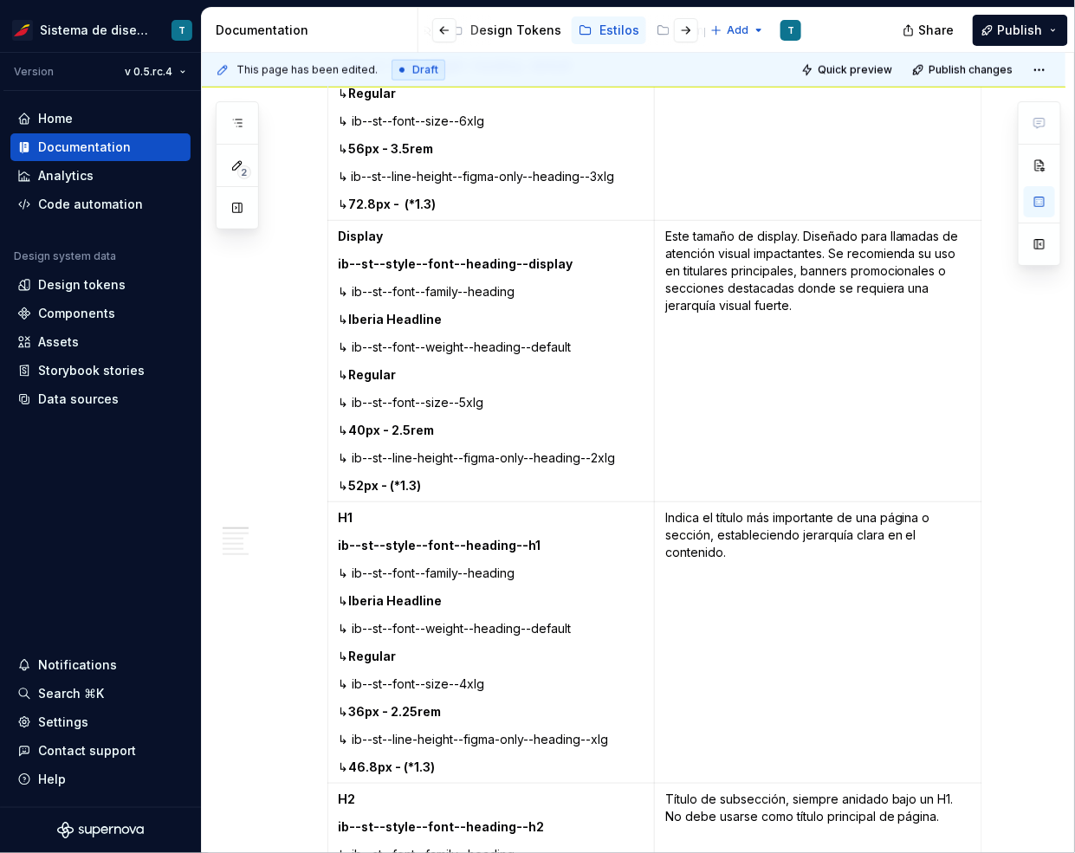
scroll to position [0, 0]
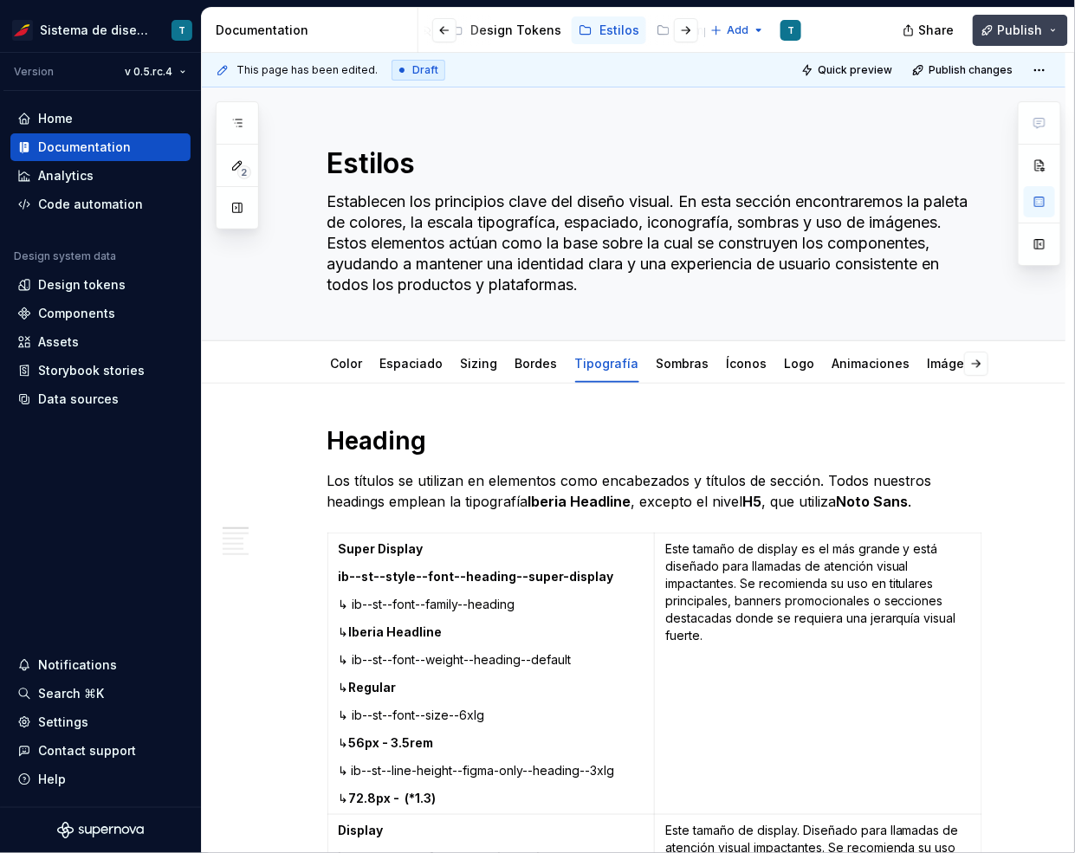
click at [1005, 27] on span "Publish" at bounding box center [1019, 30] width 45 height 17
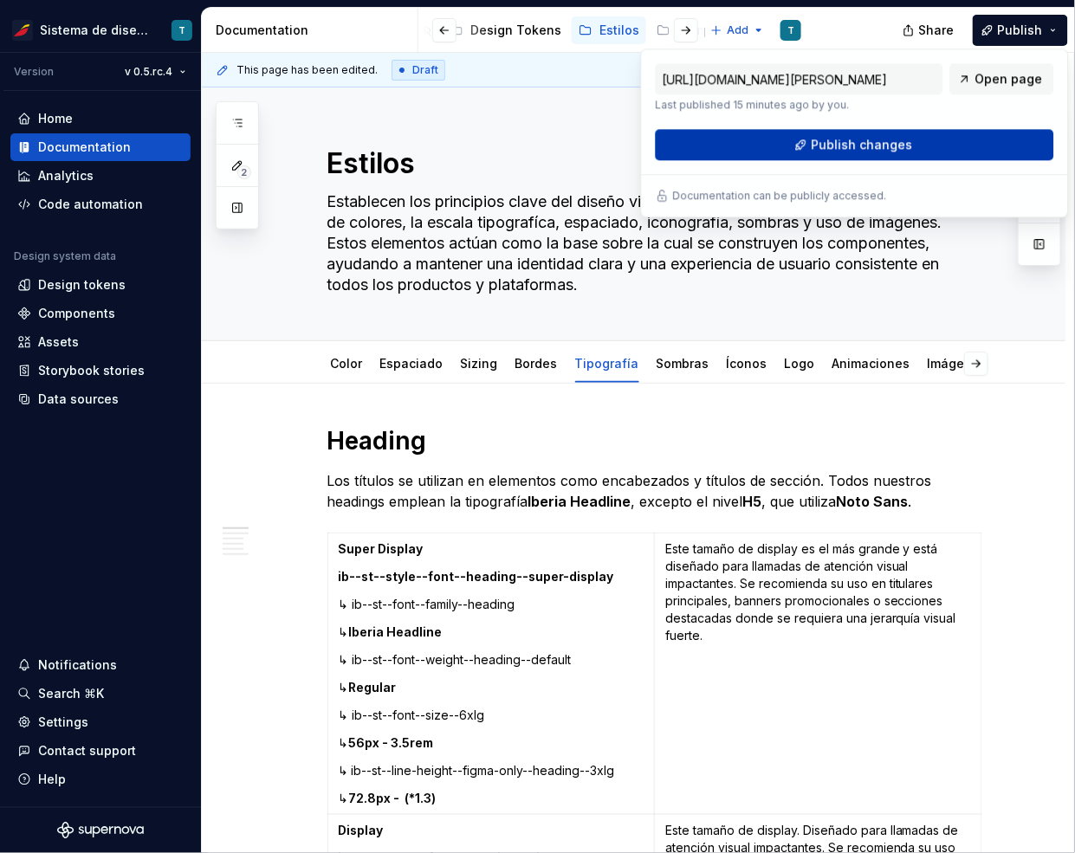
click at [916, 138] on button "Publish changes" at bounding box center [854, 144] width 398 height 31
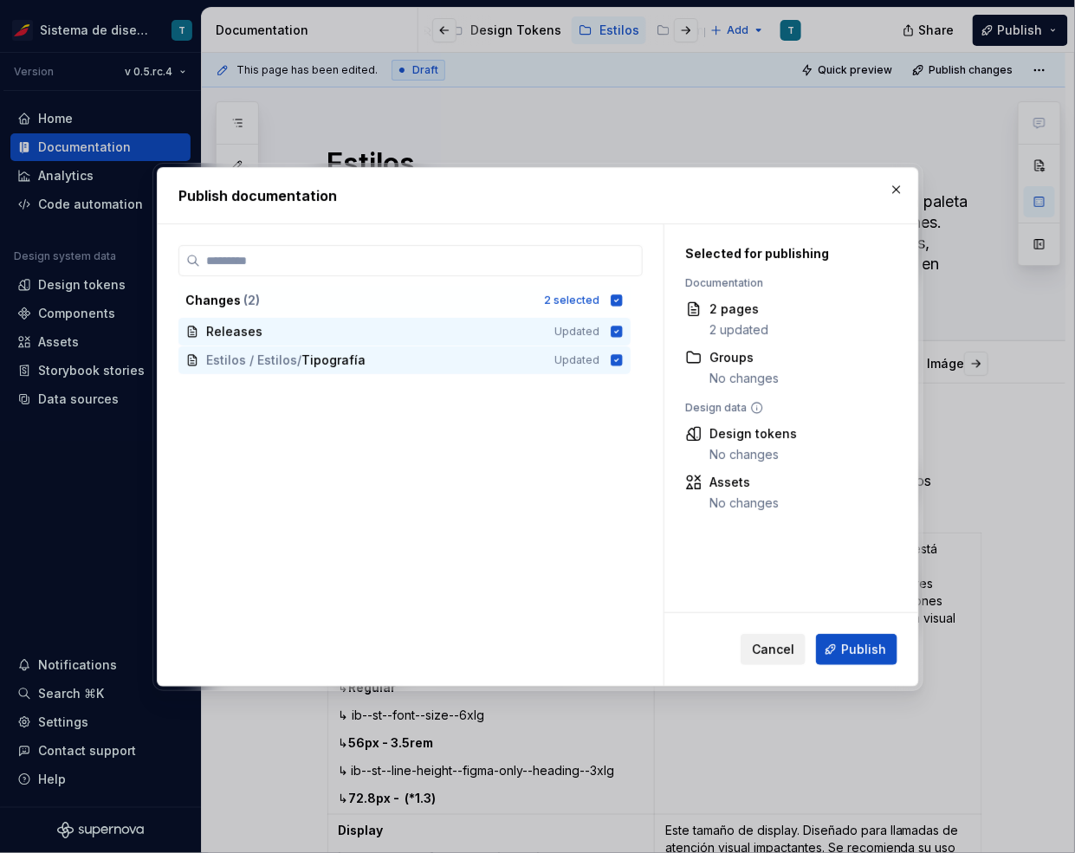
click at [782, 649] on span "Cancel" at bounding box center [773, 649] width 42 height 17
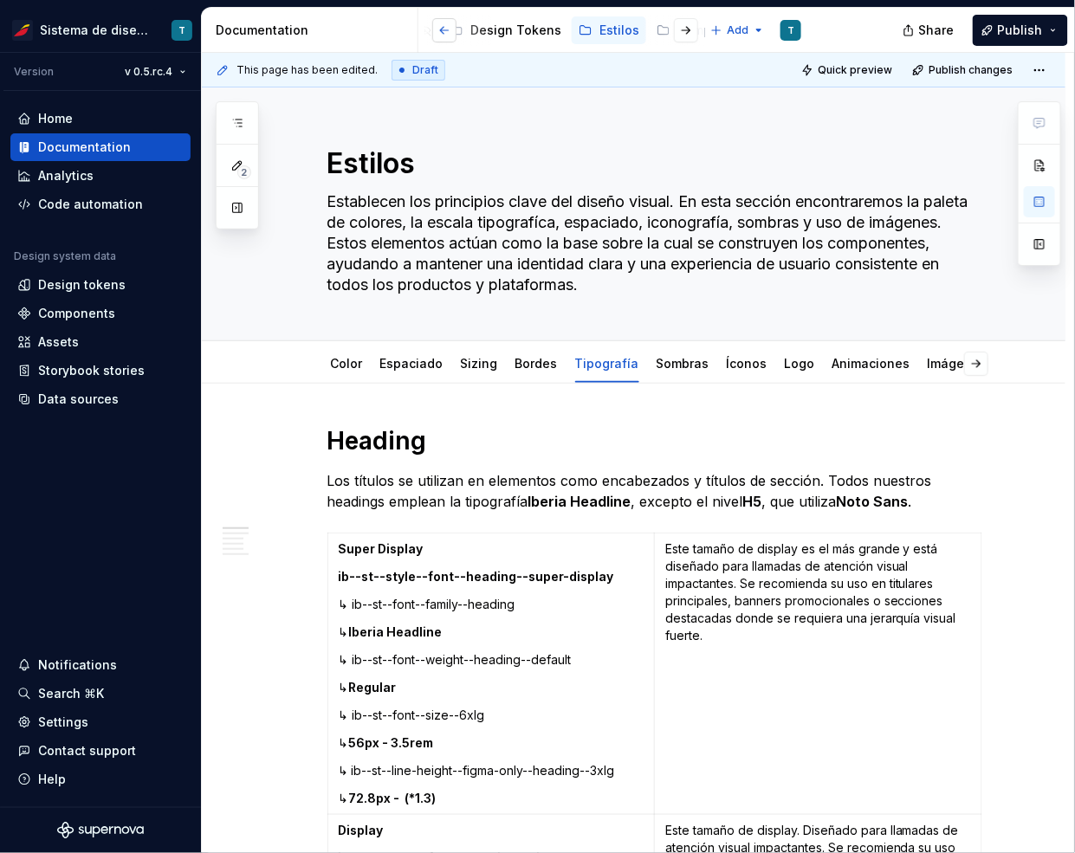
click at [436, 29] on button "button" at bounding box center [444, 30] width 24 height 24
click at [529, 29] on div "Releases" at bounding box center [532, 30] width 56 height 17
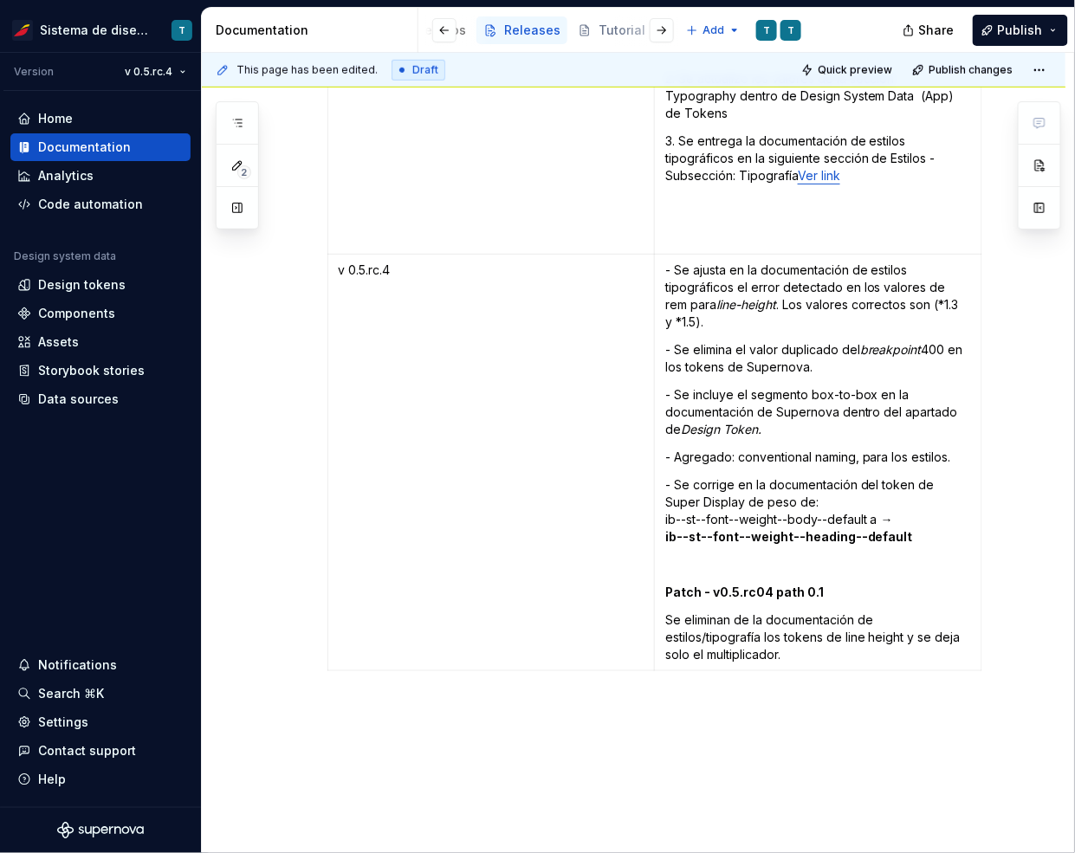
scroll to position [9457, 0]
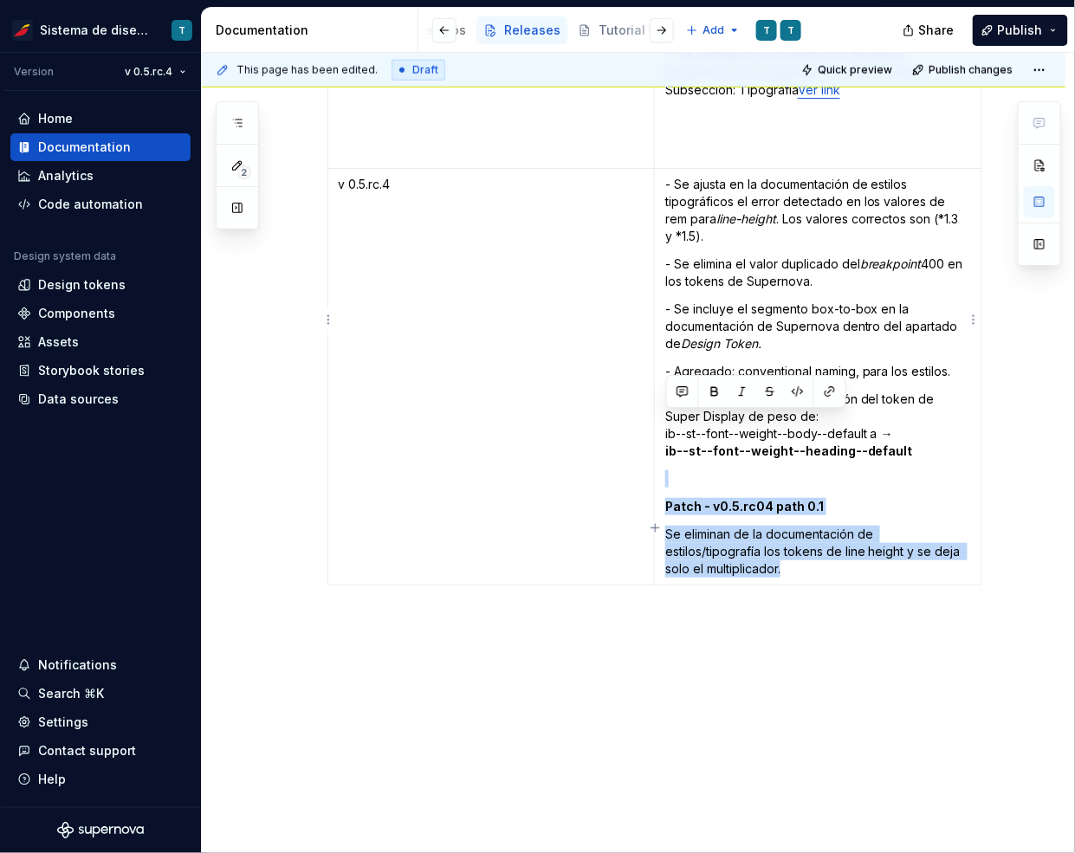
drag, startPoint x: 795, startPoint y: 518, endPoint x: 672, endPoint y: 416, distance: 159.9
click at [672, 416] on td "- Se ajusta en la documentación de estilos tipográficos el error detectado en l…" at bounding box center [817, 377] width 327 height 416
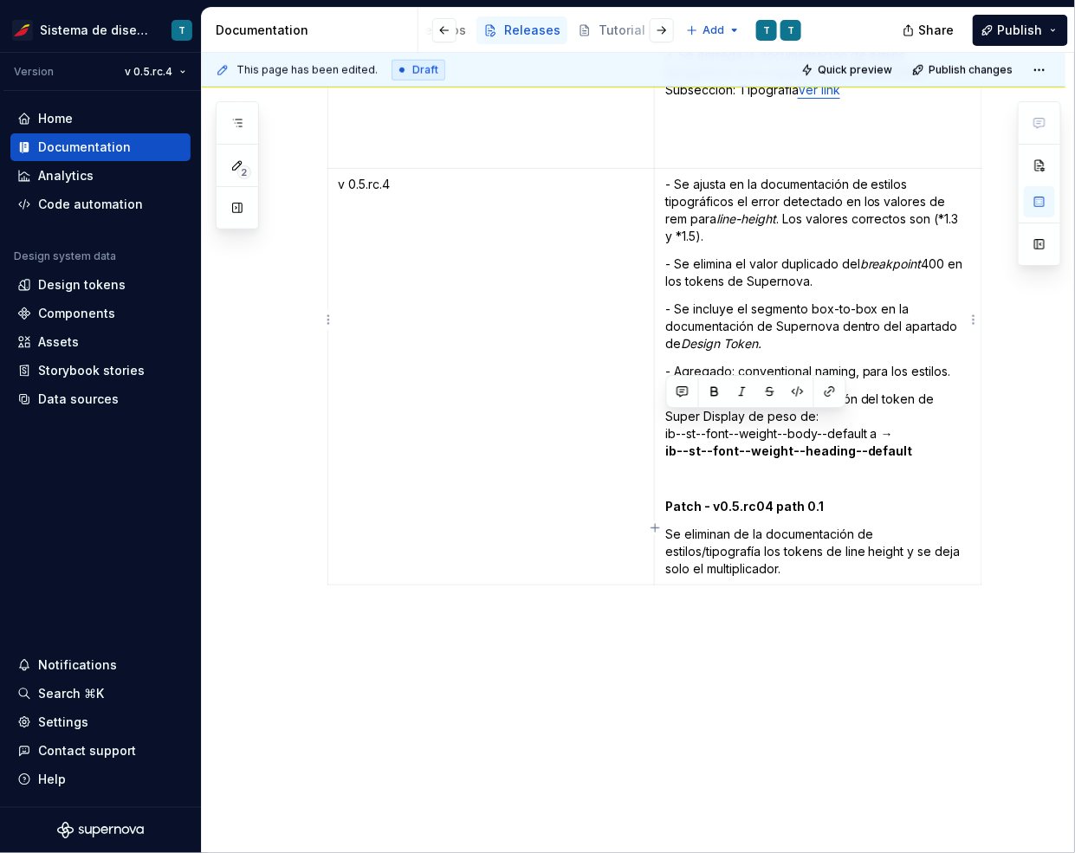
scroll to position [9367, 0]
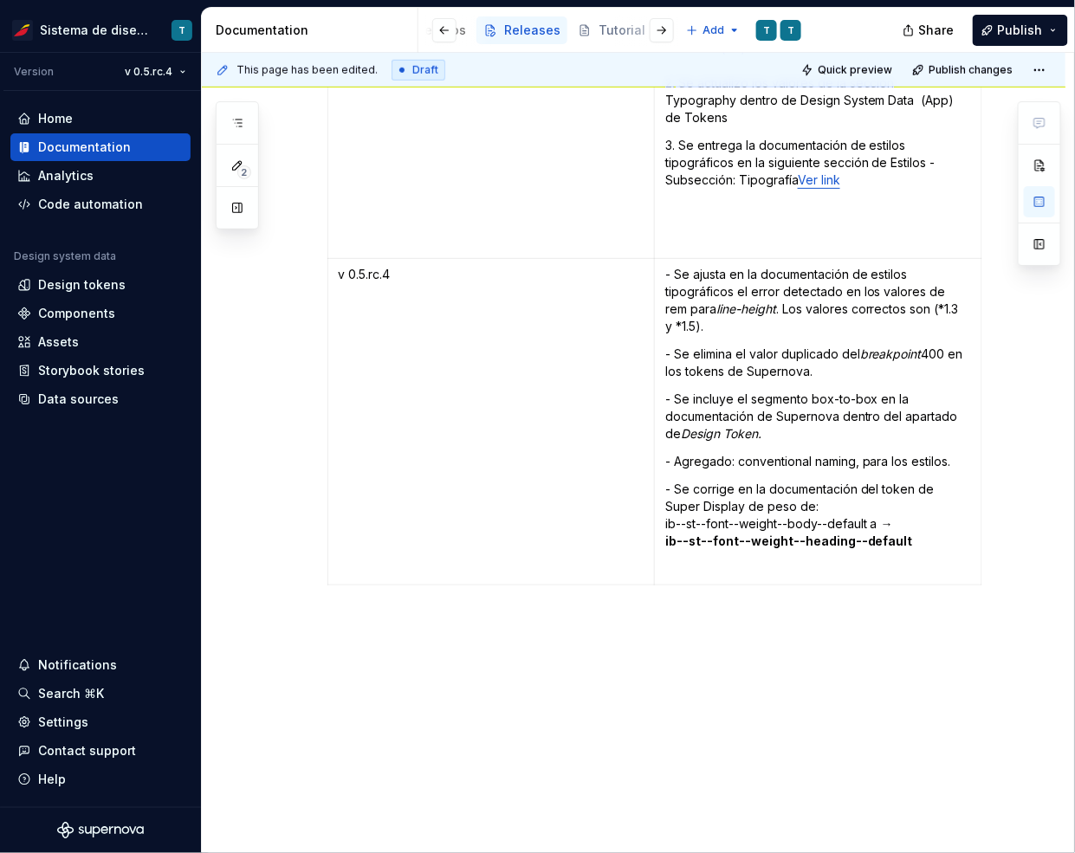
click at [1007, 30] on span "Publish" at bounding box center [1019, 30] width 45 height 17
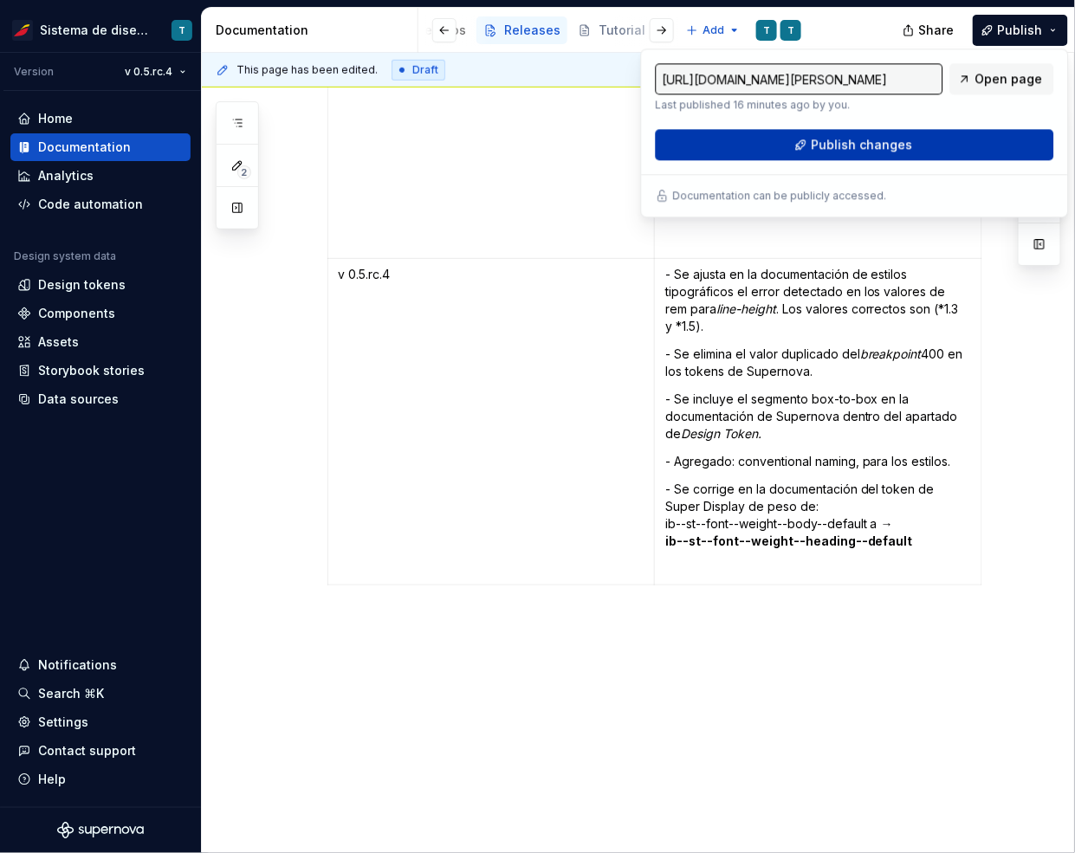
click at [920, 138] on button "Publish changes" at bounding box center [854, 144] width 398 height 31
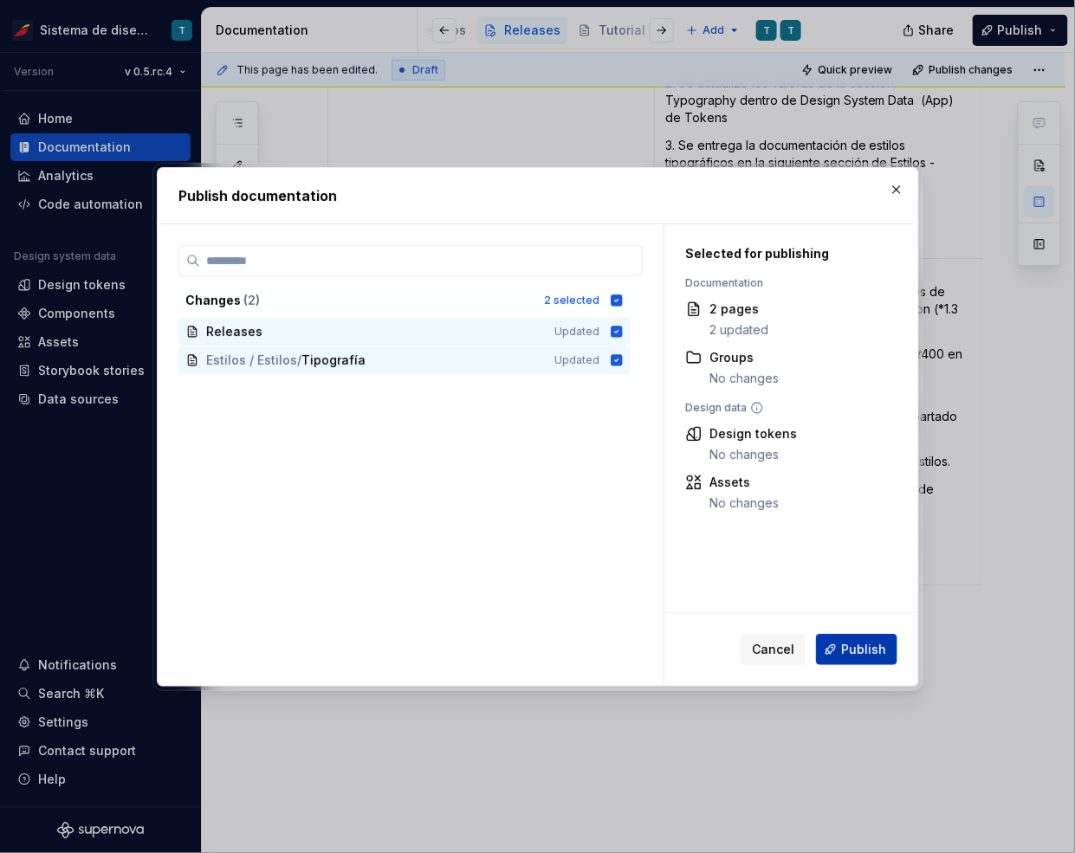
click at [858, 657] on button "Publish" at bounding box center [856, 649] width 81 height 31
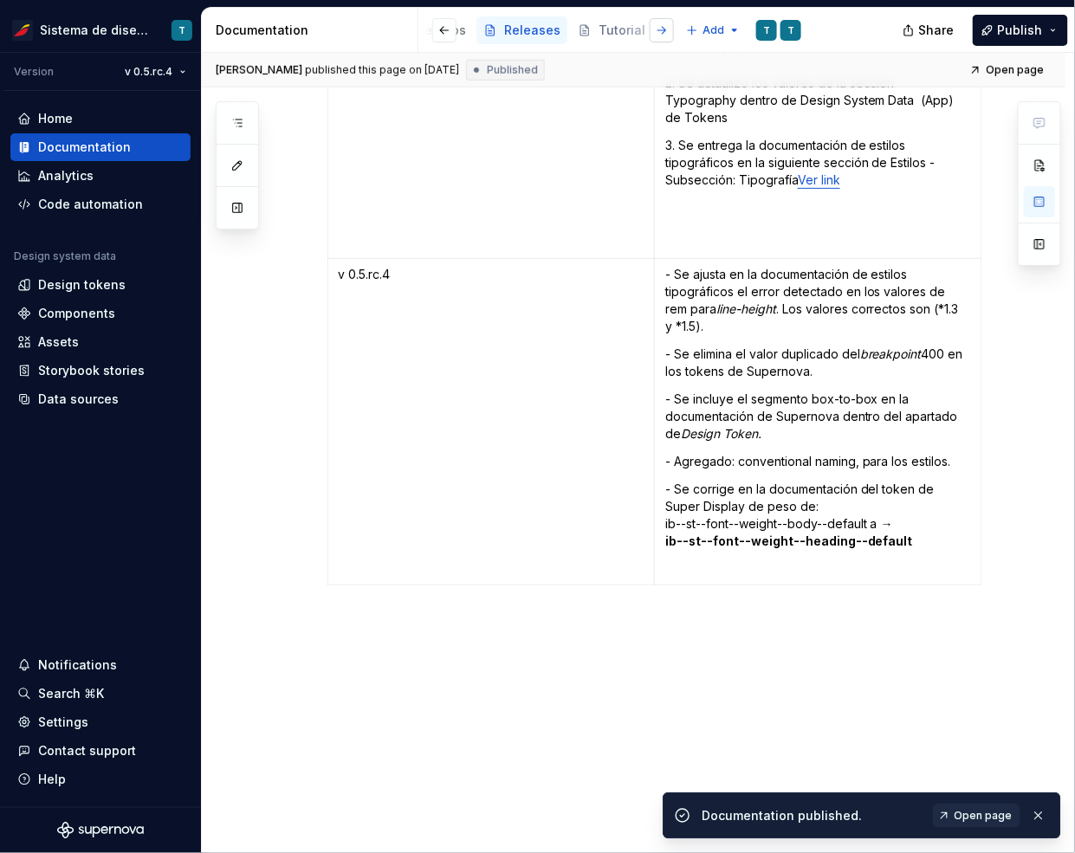
click at [664, 28] on button "button" at bounding box center [661, 30] width 24 height 24
click at [626, 29] on div at bounding box center [648, 30] width 66 height 31
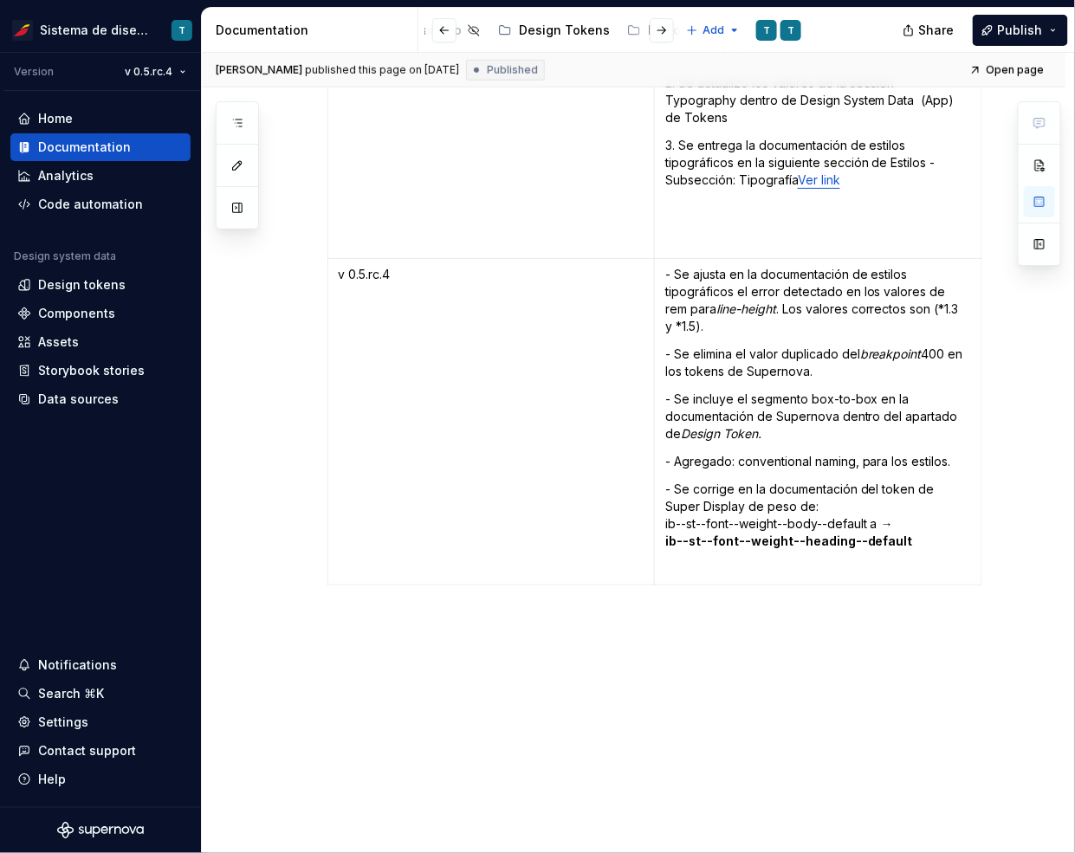
click at [633, 31] on div at bounding box center [648, 30] width 66 height 31
click at [656, 26] on button "button" at bounding box center [661, 30] width 24 height 24
click at [527, 32] on div "Estilos" at bounding box center [547, 30] width 40 height 17
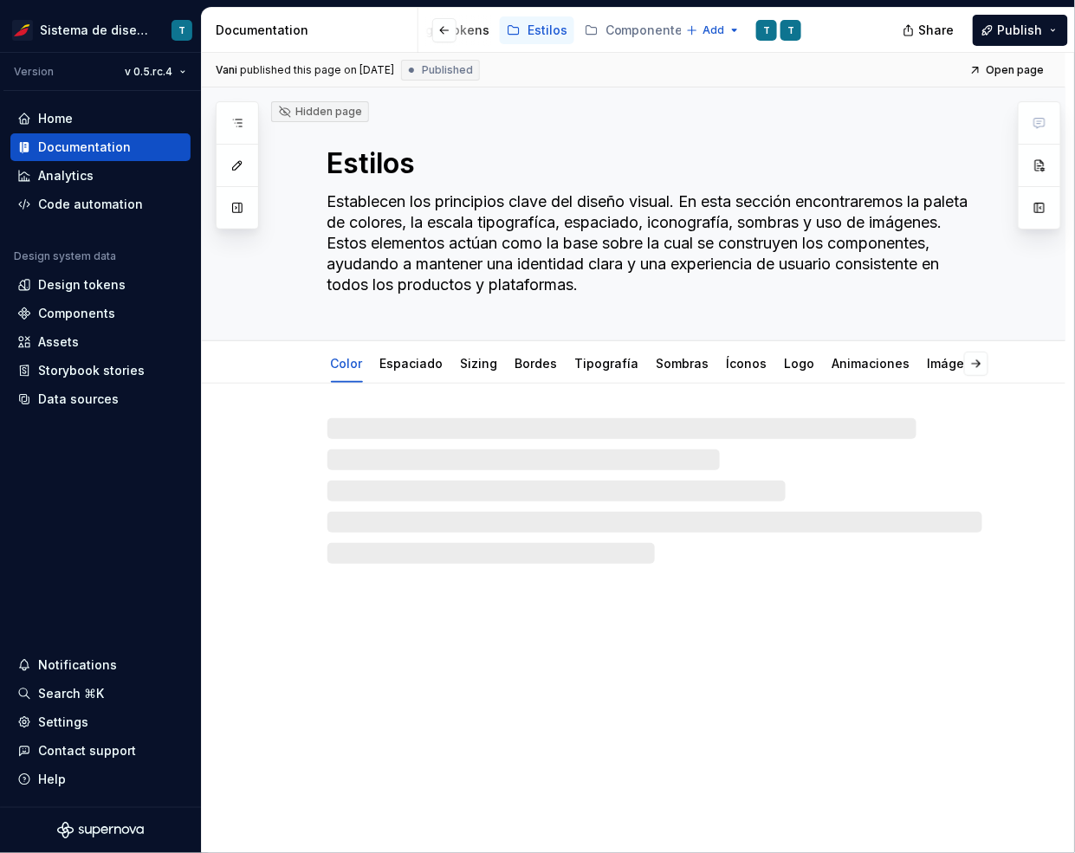
scroll to position [0, 678]
click at [588, 370] on link "Tipografía" at bounding box center [607, 363] width 64 height 15
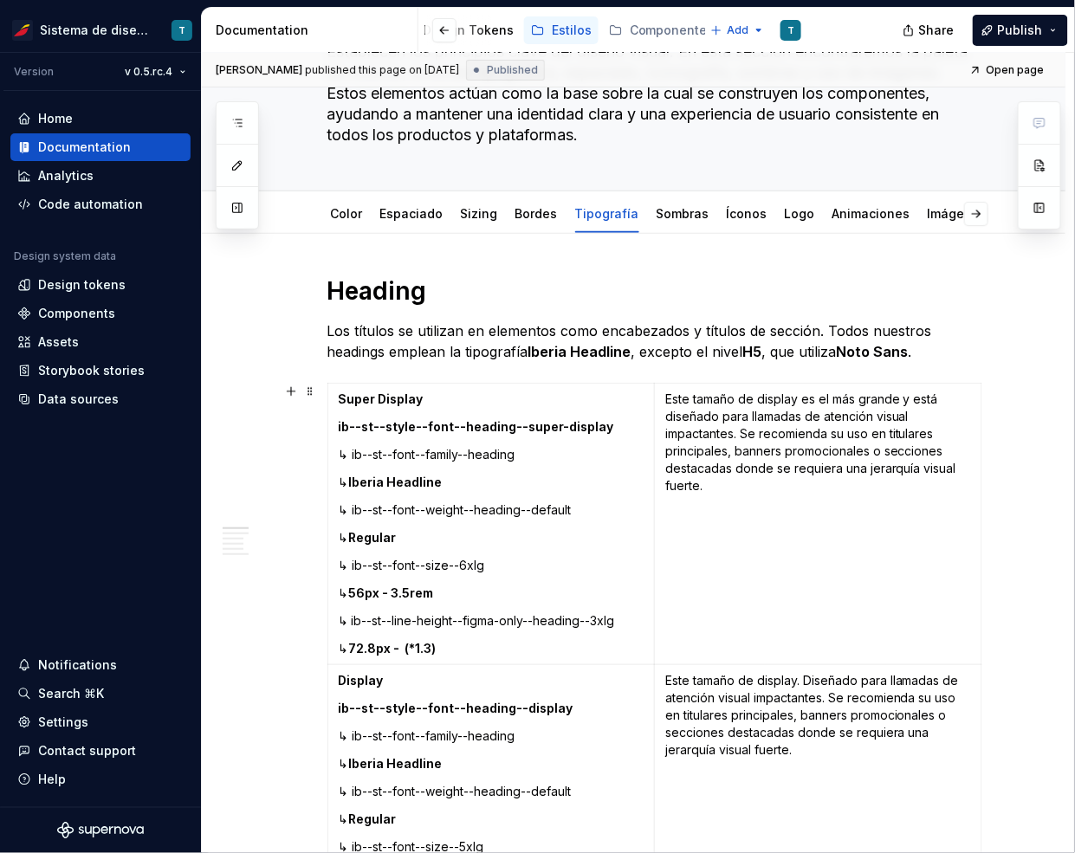
scroll to position [177, 0]
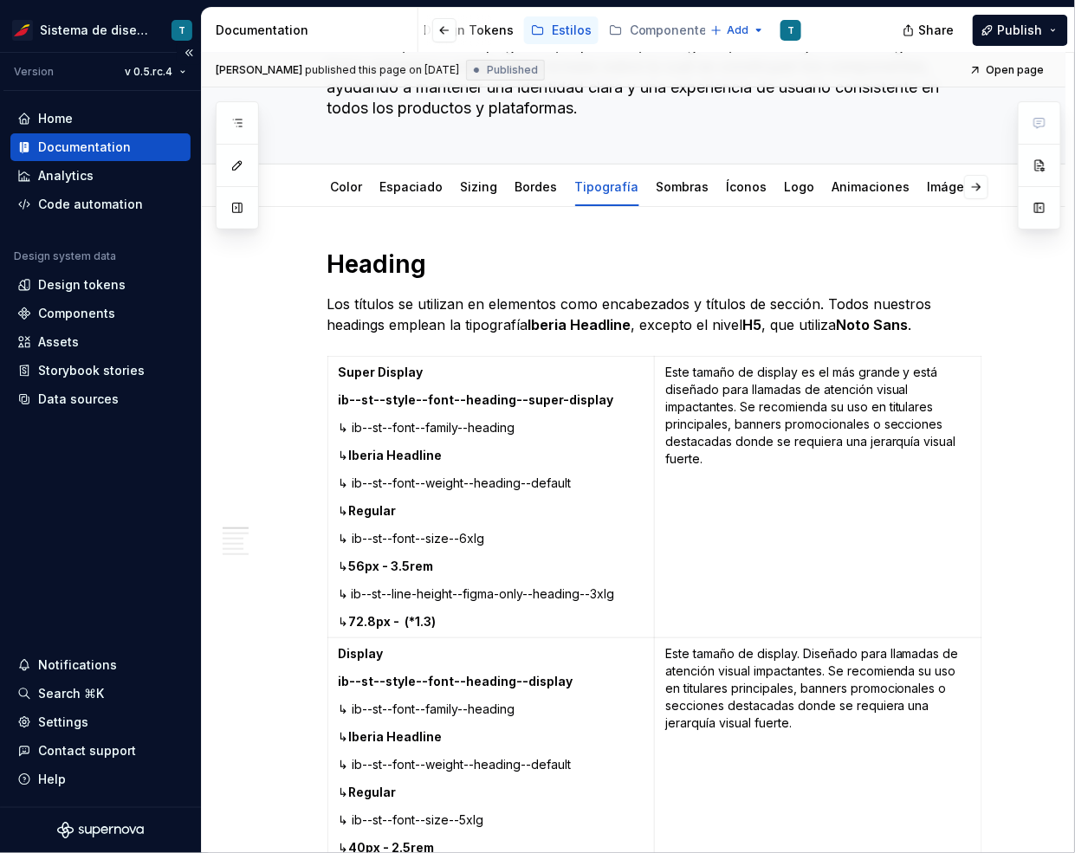
type textarea "*"
